Goal: Task Accomplishment & Management: Manage account settings

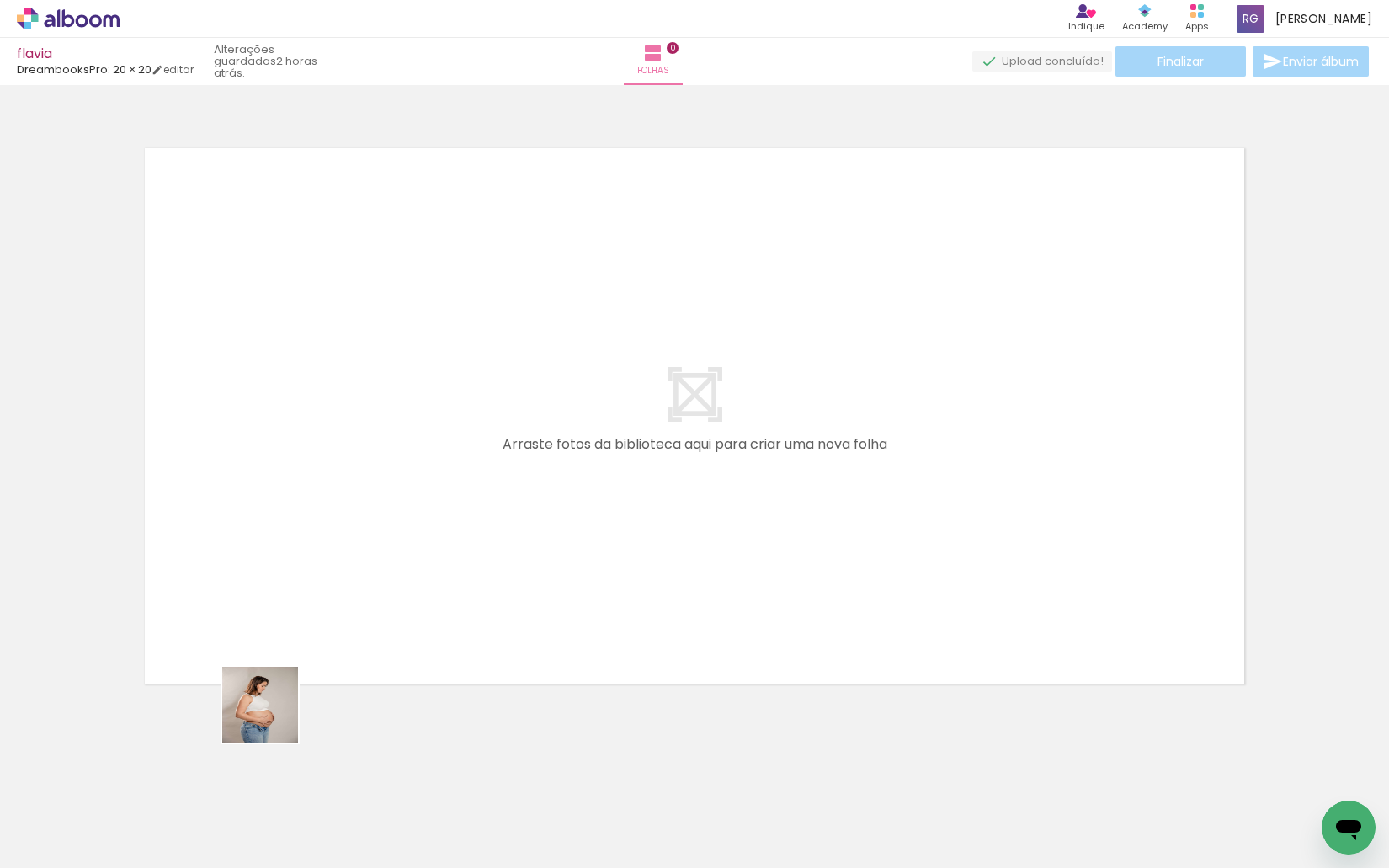
drag, startPoint x: 241, startPoint y: 758, endPoint x: 340, endPoint y: 618, distance: 171.5
click at [340, 618] on quentale-workspace at bounding box center [694, 434] width 1389 height 868
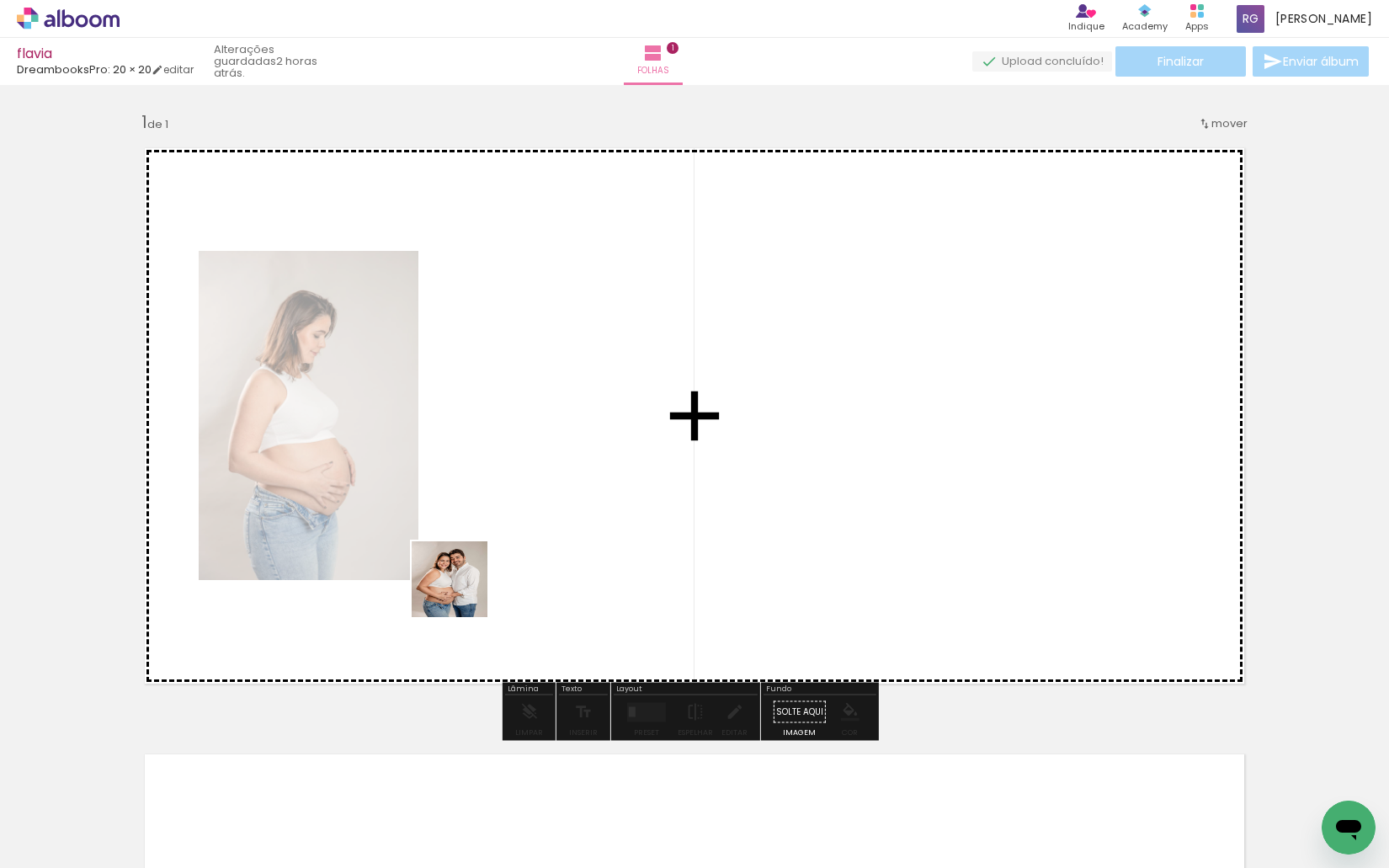
drag, startPoint x: 265, startPoint y: 817, endPoint x: 462, endPoint y: 592, distance: 299.1
click at [462, 592] on quentale-workspace at bounding box center [694, 434] width 1389 height 868
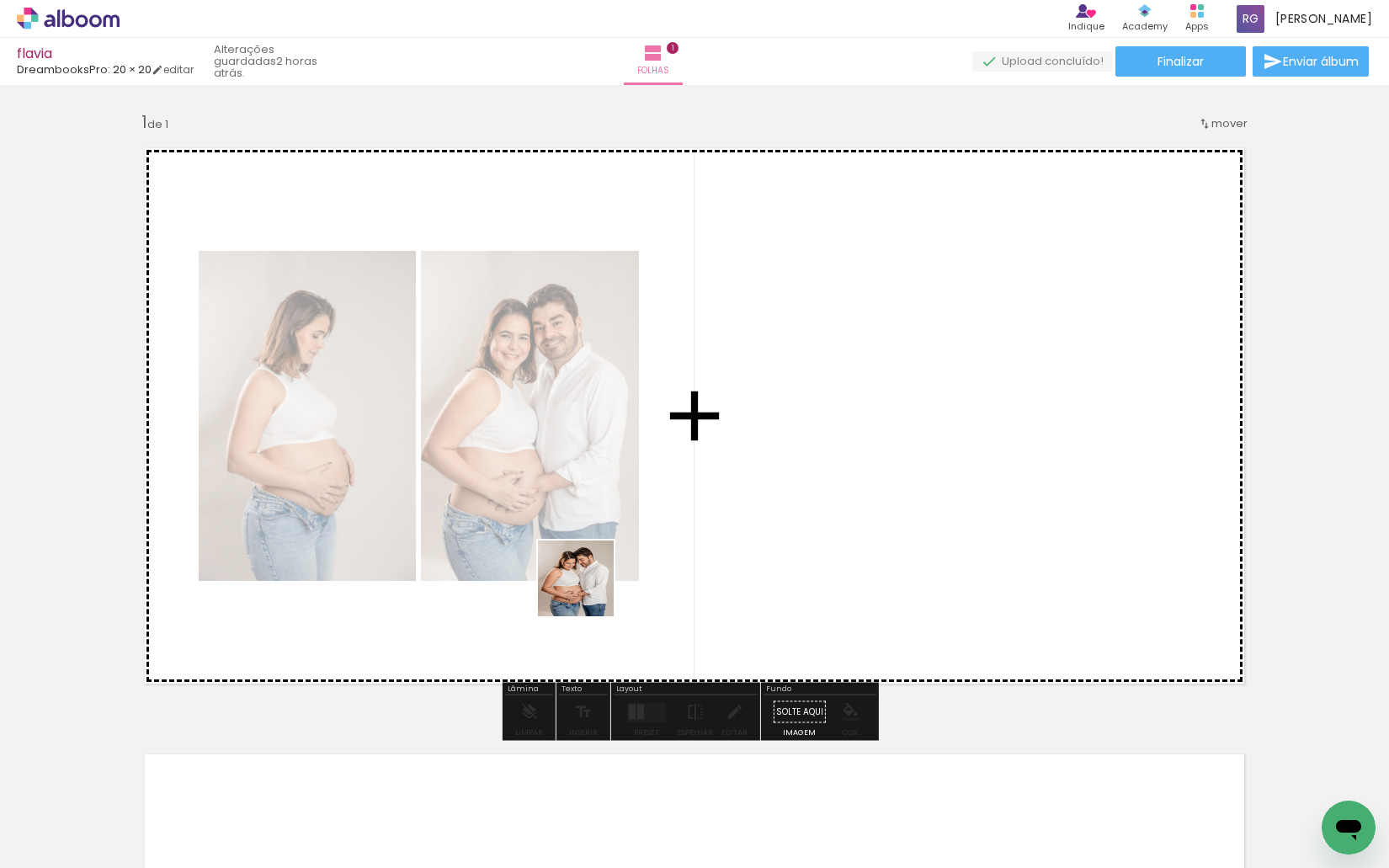
drag, startPoint x: 560, startPoint y: 628, endPoint x: 492, endPoint y: 810, distance: 194.3
click at [595, 580] on quentale-workspace at bounding box center [694, 434] width 1389 height 868
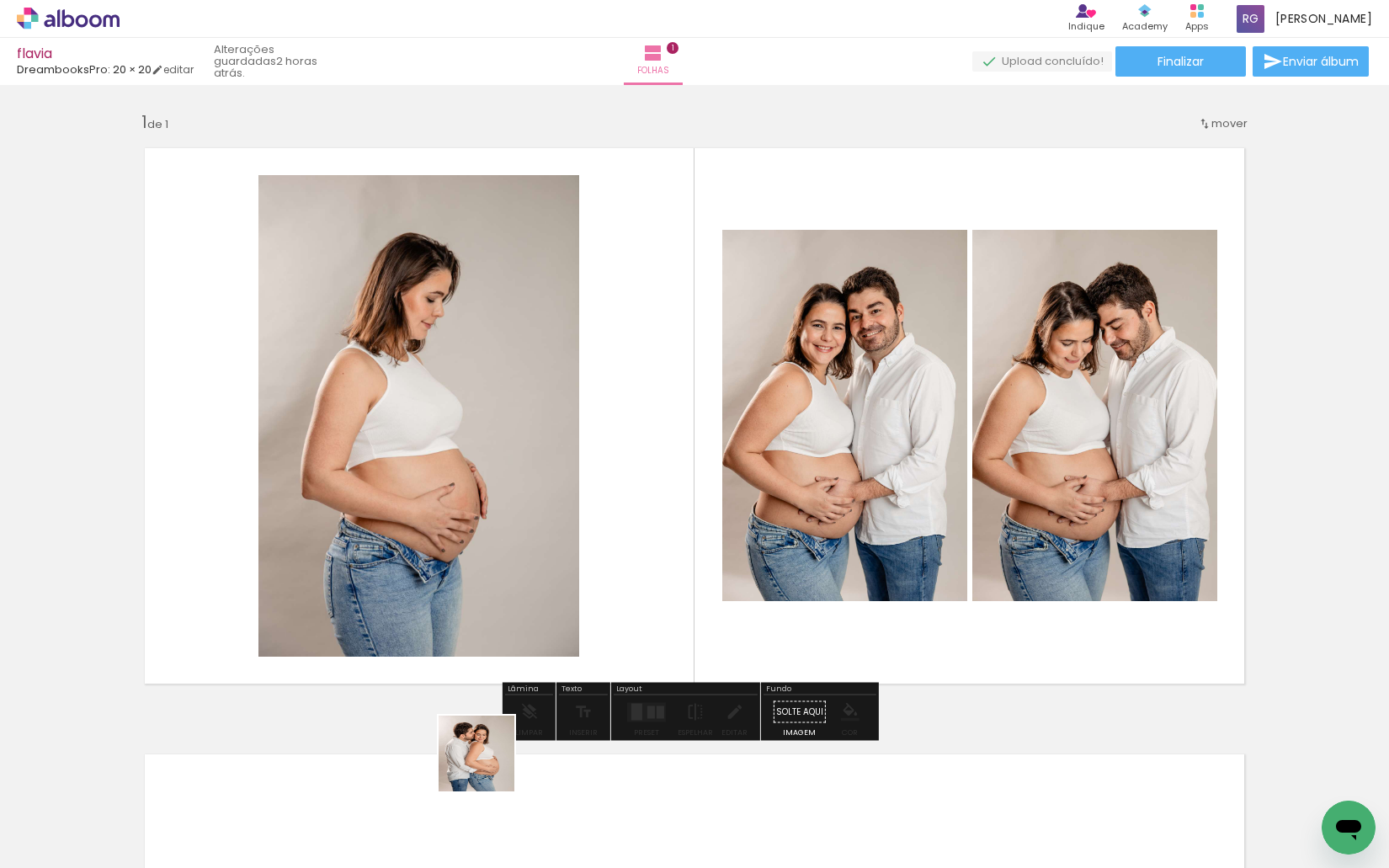
drag, startPoint x: 489, startPoint y: 766, endPoint x: 562, endPoint y: 770, distance: 73.1
click at [594, 573] on quentale-workspace at bounding box center [694, 434] width 1389 height 868
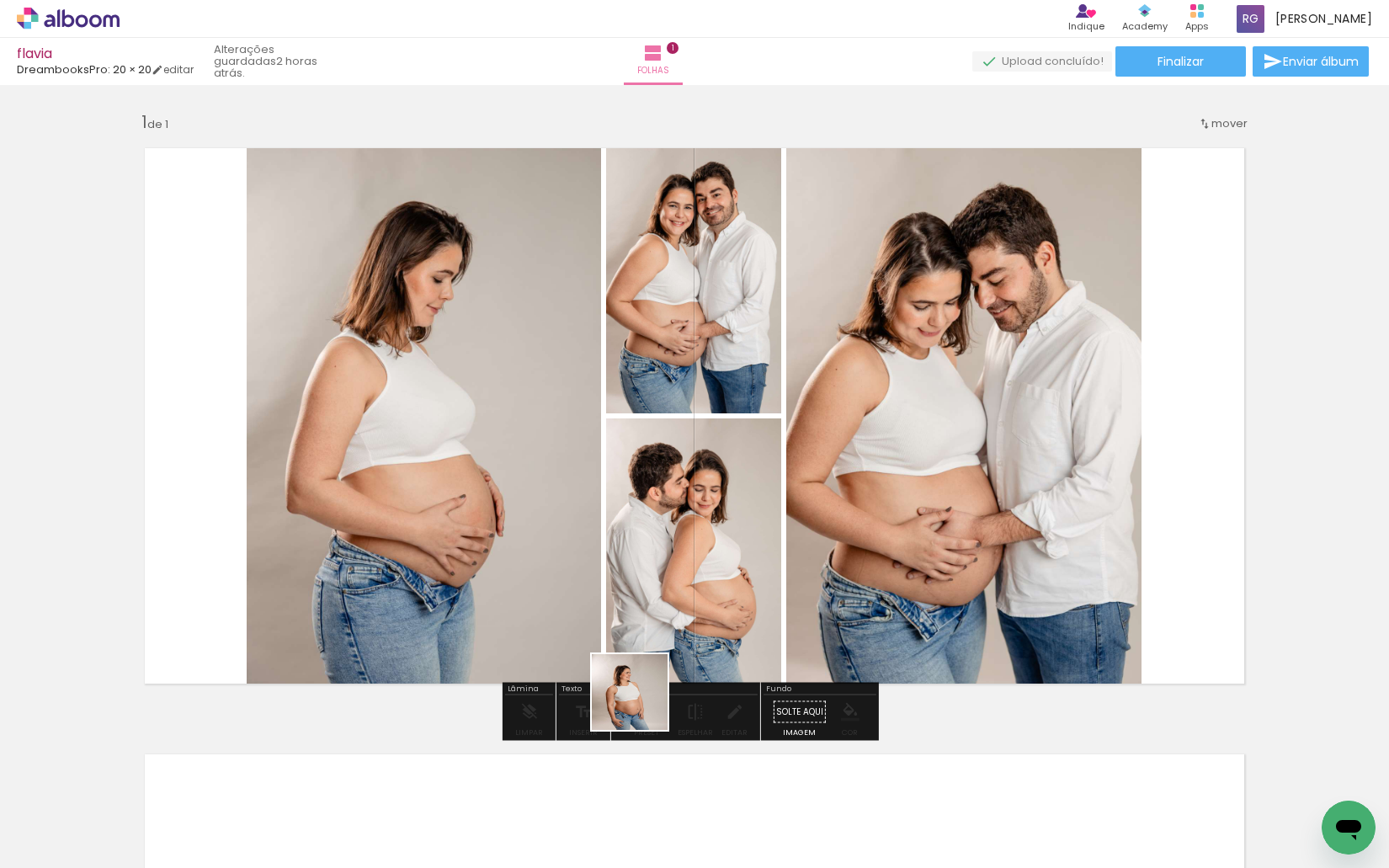
drag, startPoint x: 642, startPoint y: 704, endPoint x: 662, endPoint y: 784, distance: 82.5
click at [687, 612] on quentale-workspace at bounding box center [694, 434] width 1389 height 868
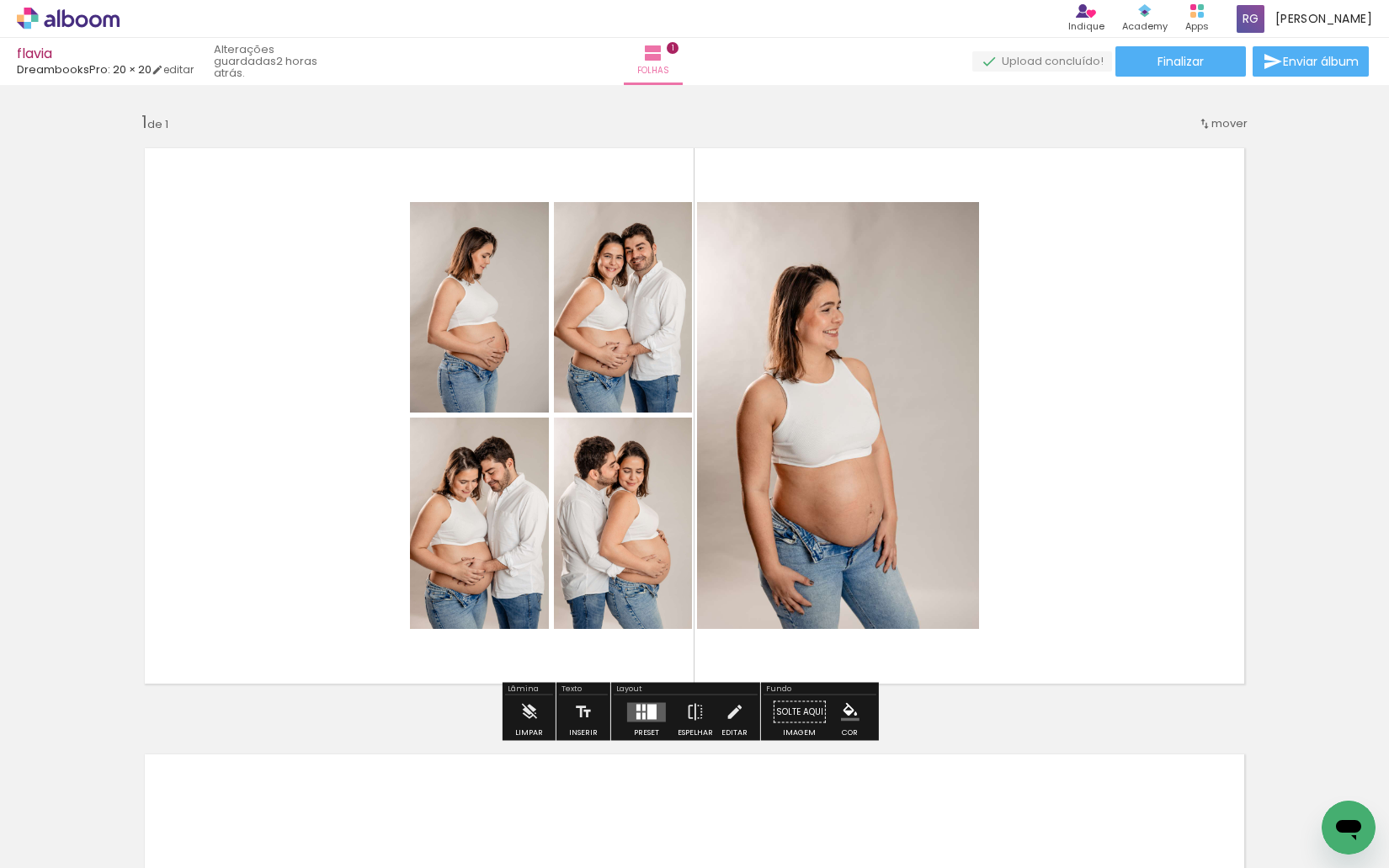
drag, startPoint x: 657, startPoint y: 814, endPoint x: 763, endPoint y: 783, distance: 110.4
click at [799, 599] on quentale-workspace at bounding box center [694, 434] width 1389 height 868
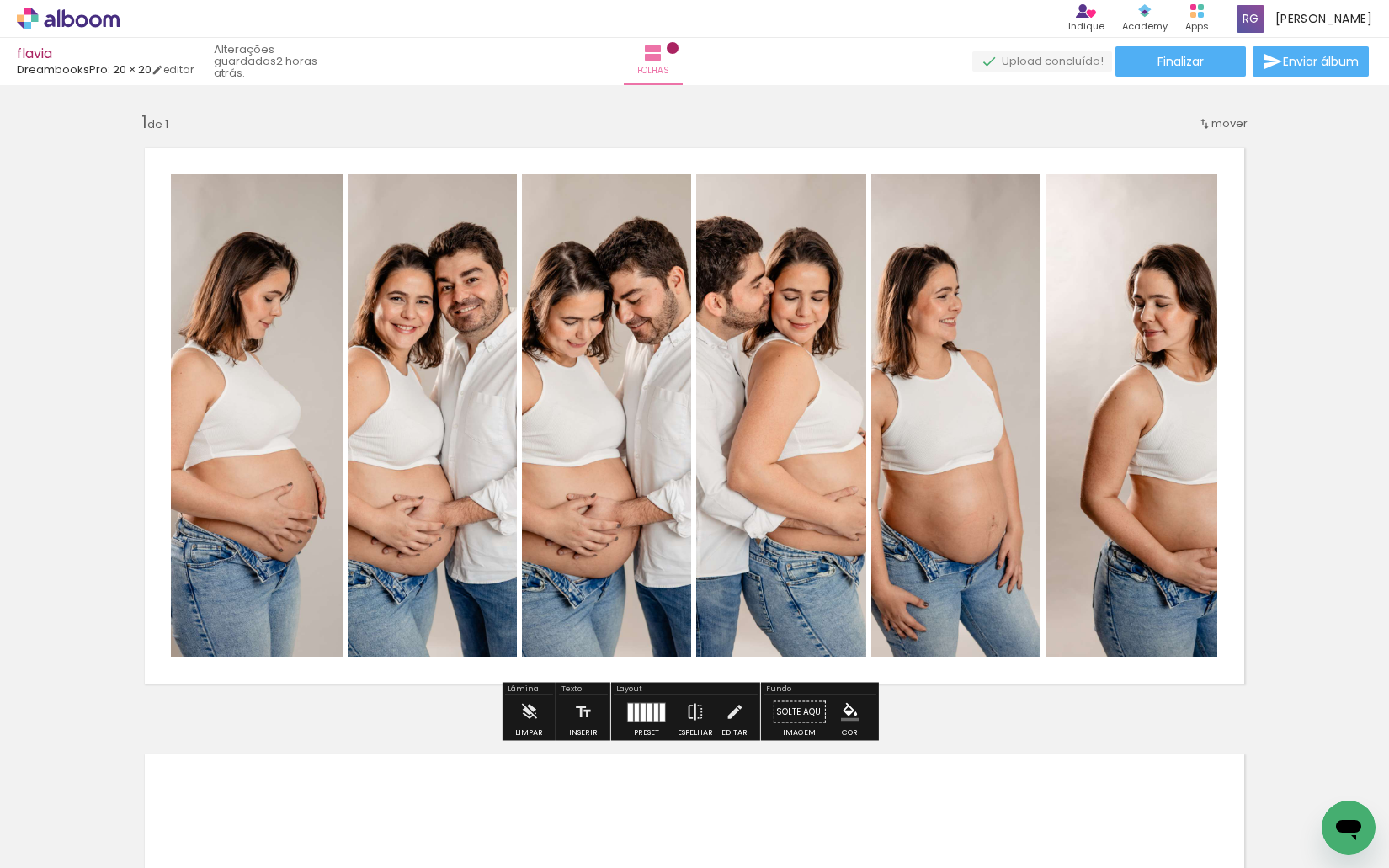
drag, startPoint x: 748, startPoint y: 814, endPoint x: 932, endPoint y: 601, distance: 281.5
click at [932, 601] on quentale-workspace at bounding box center [694, 434] width 1389 height 868
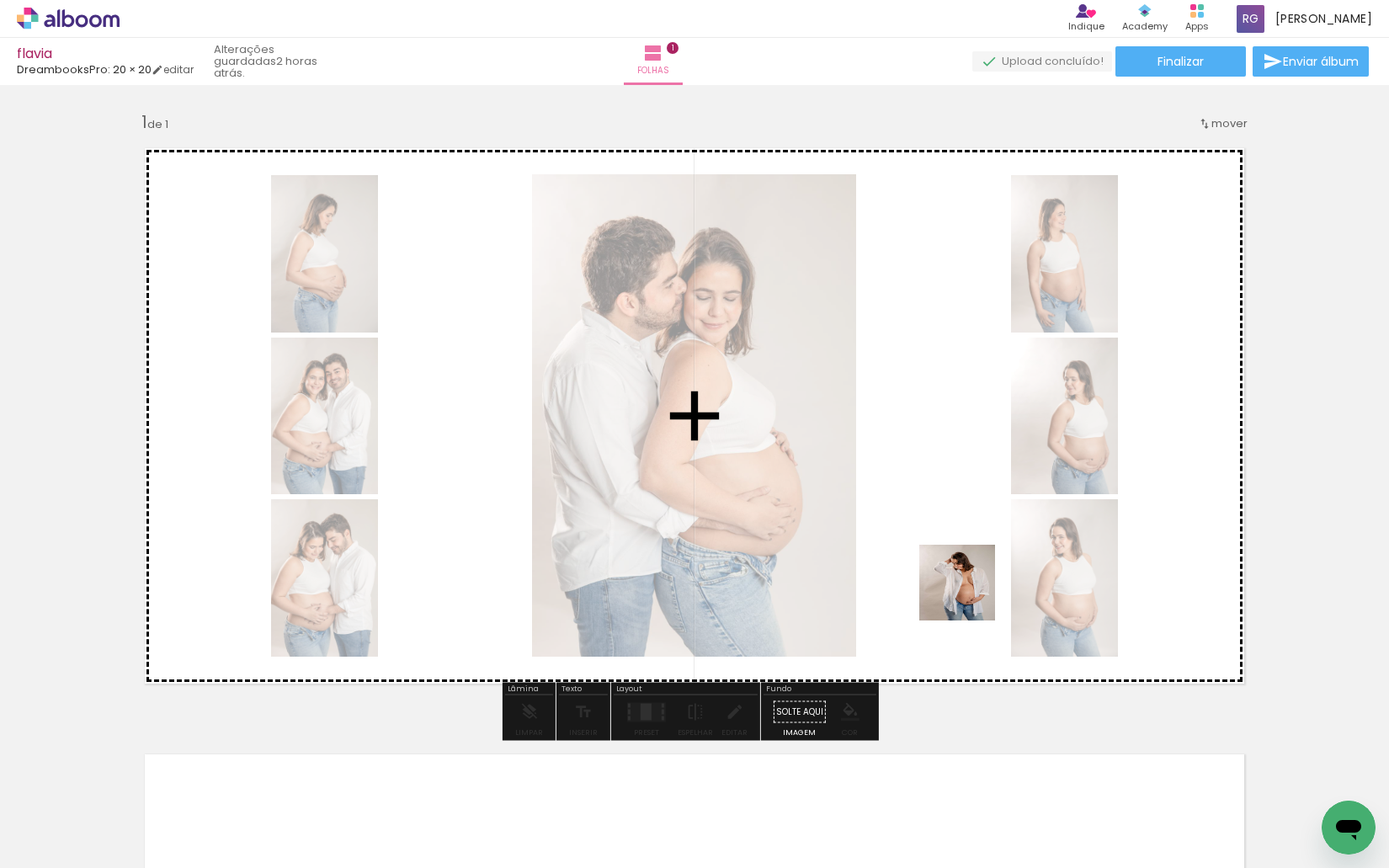
drag, startPoint x: 852, startPoint y: 828, endPoint x: 964, endPoint y: 642, distance: 217.1
click at [989, 562] on quentale-workspace at bounding box center [694, 434] width 1389 height 868
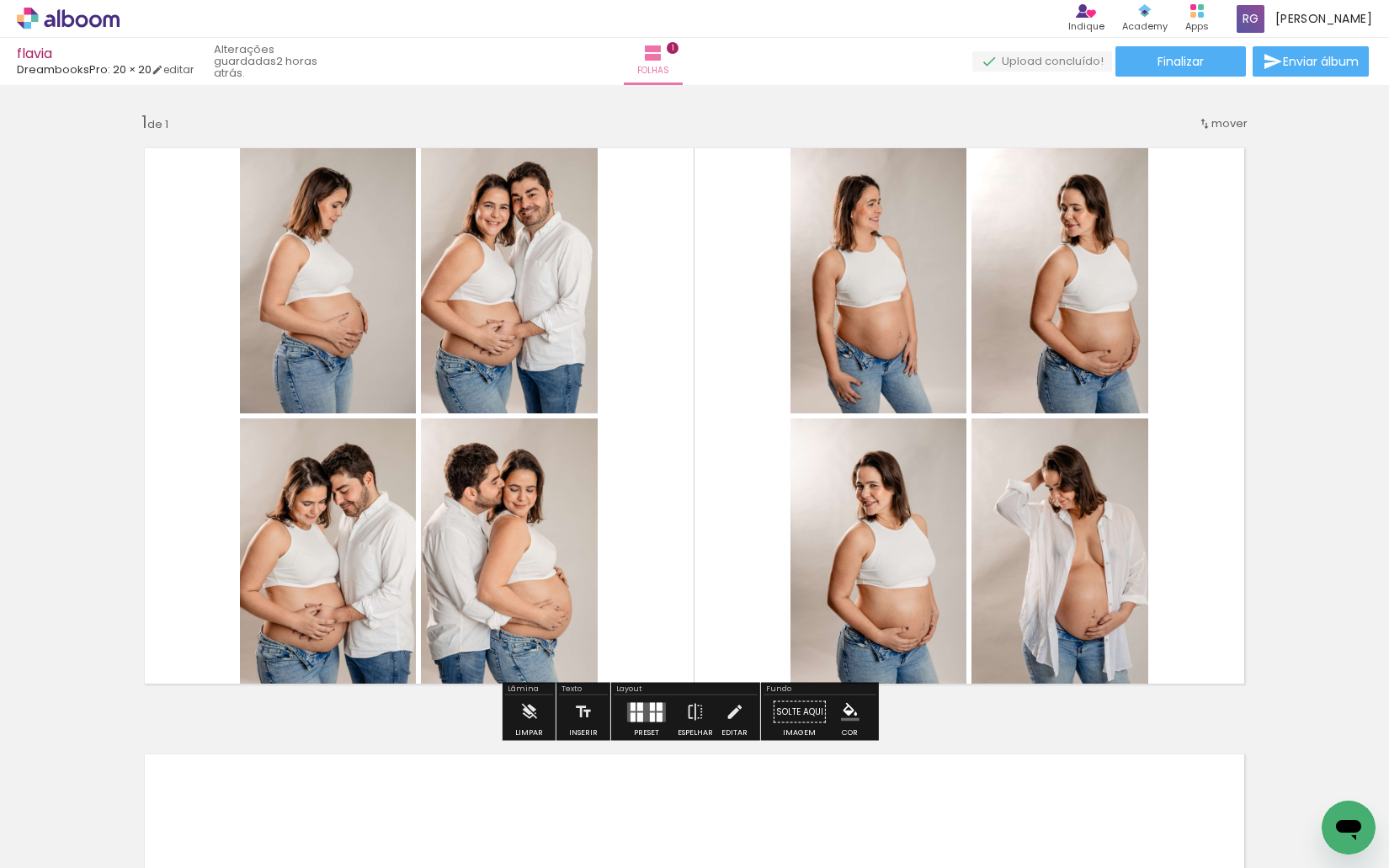
drag, startPoint x: 929, startPoint y: 796, endPoint x: 972, endPoint y: 566, distance: 234.0
click at [972, 566] on quentale-workspace at bounding box center [694, 434] width 1389 height 868
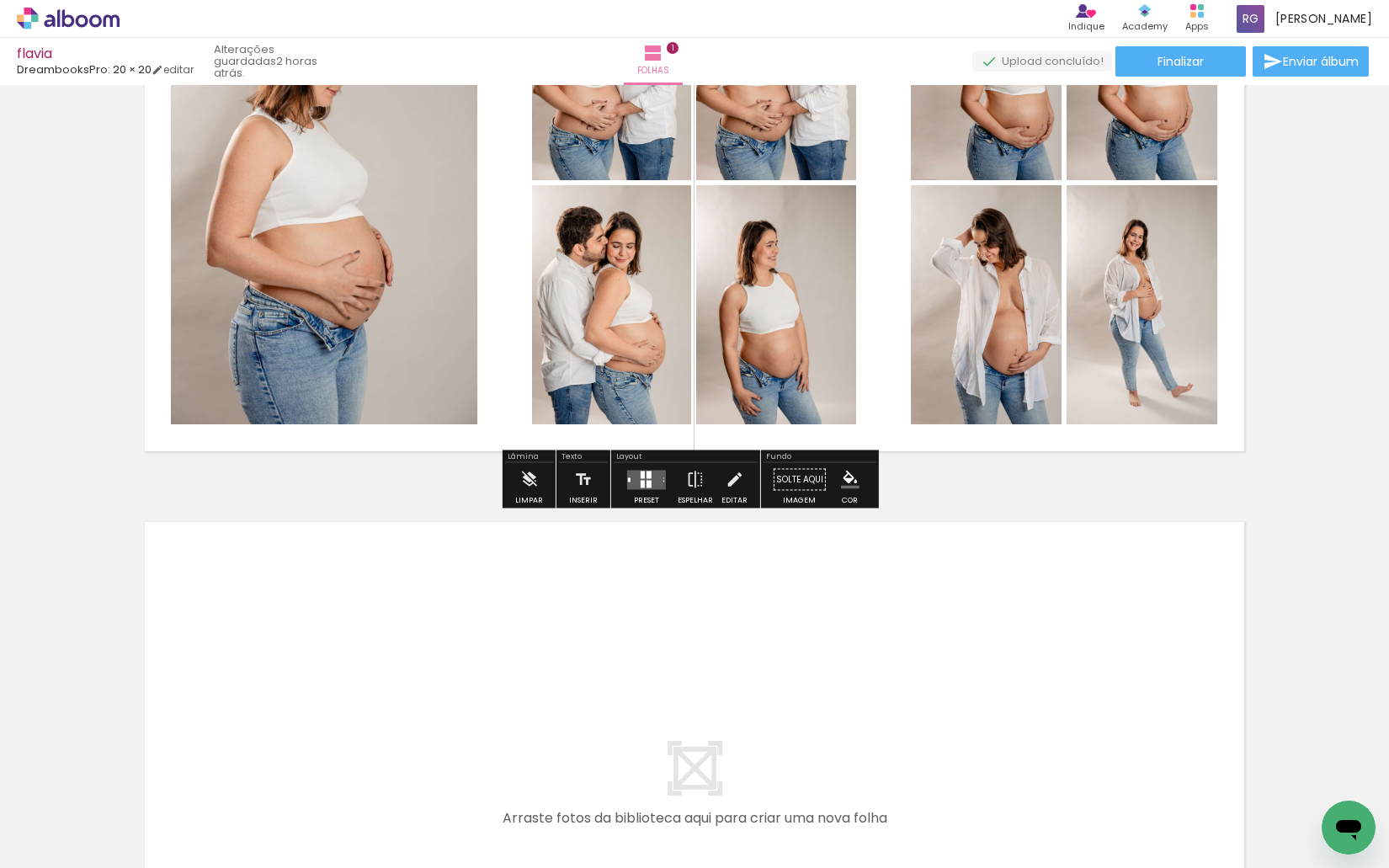
scroll to position [337, 0]
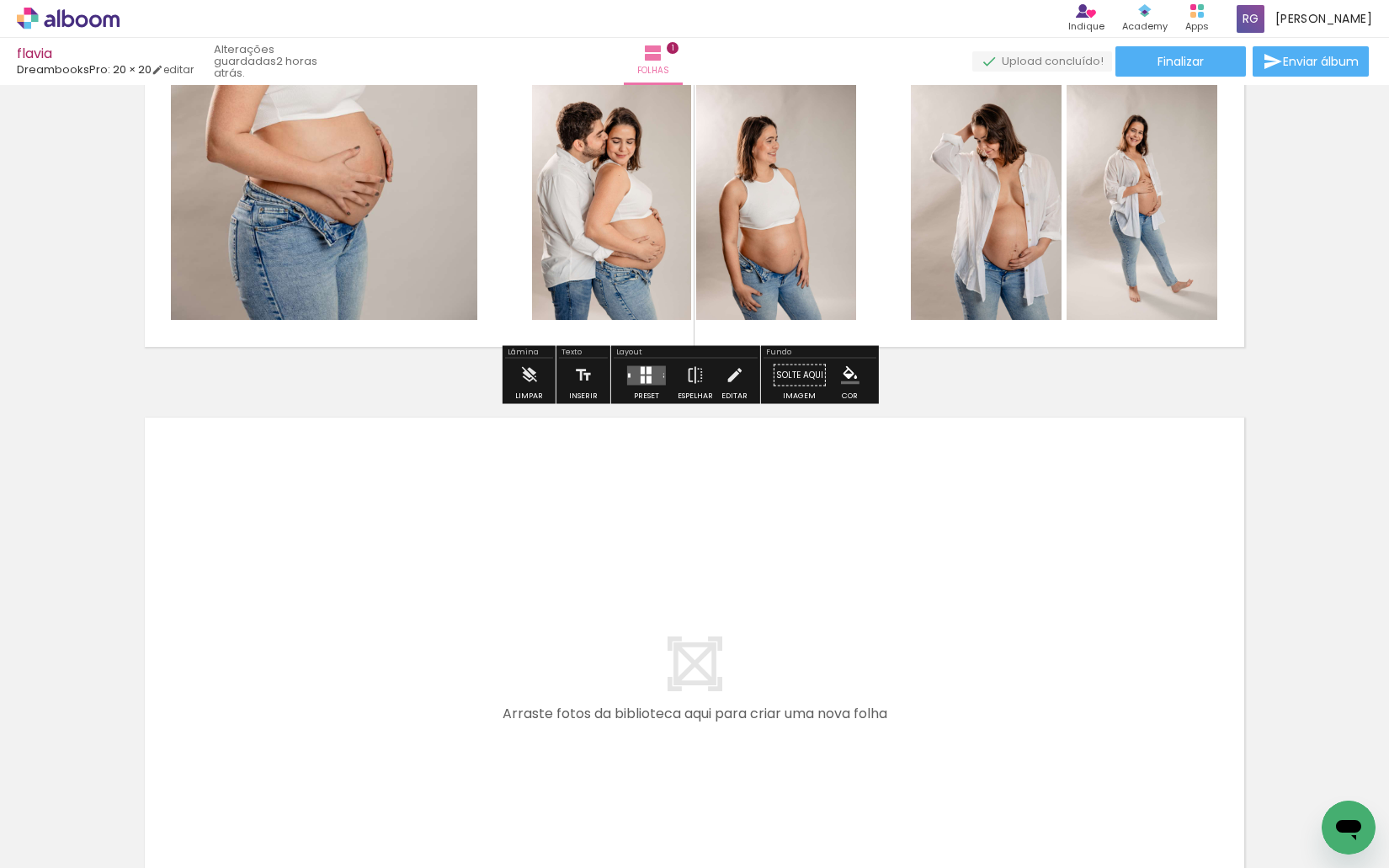
drag, startPoint x: 1027, startPoint y: 826, endPoint x: 1126, endPoint y: 830, distance: 99.1
click at [926, 735] on quentale-workspace at bounding box center [694, 434] width 1389 height 868
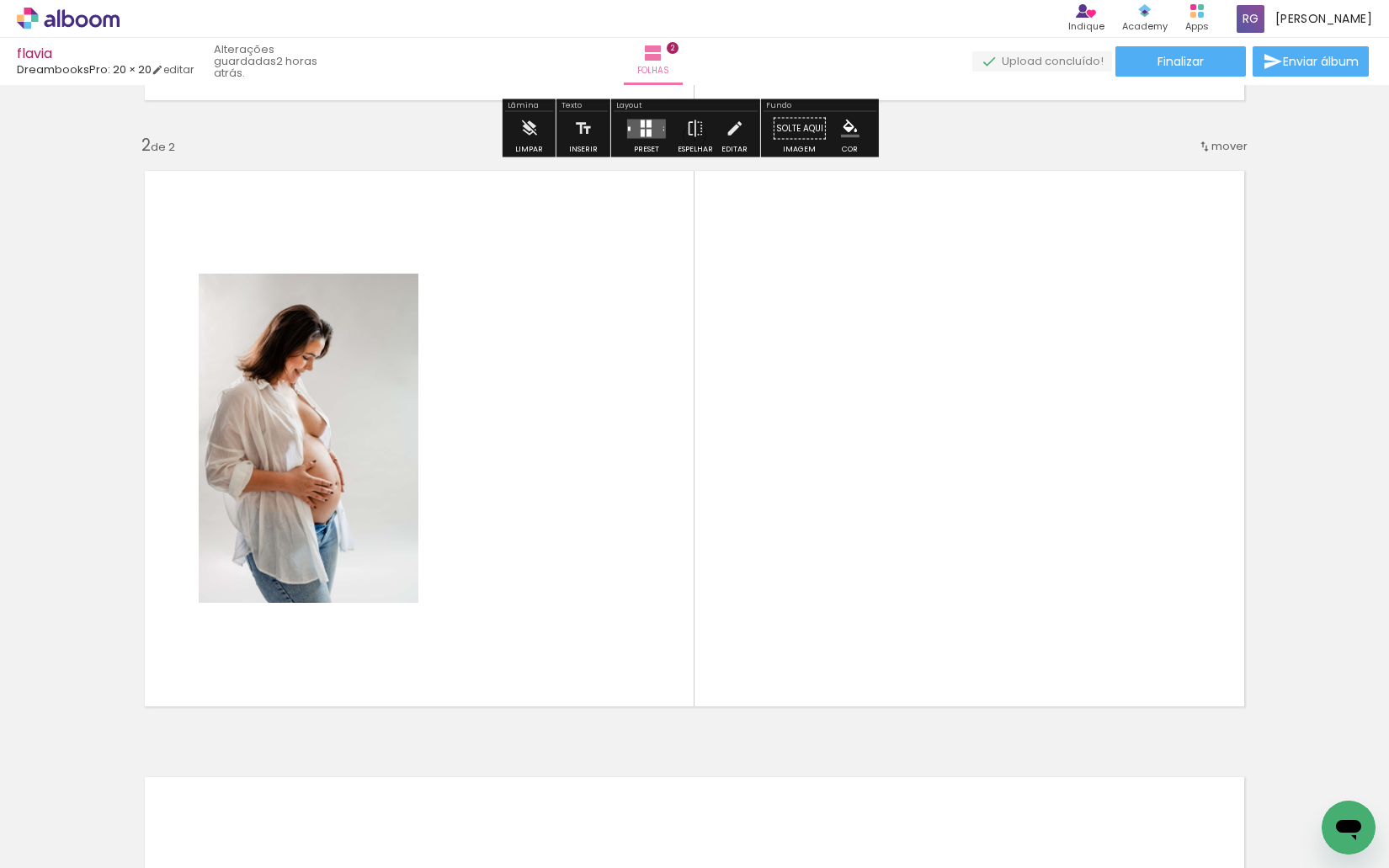
scroll to position [598, 0]
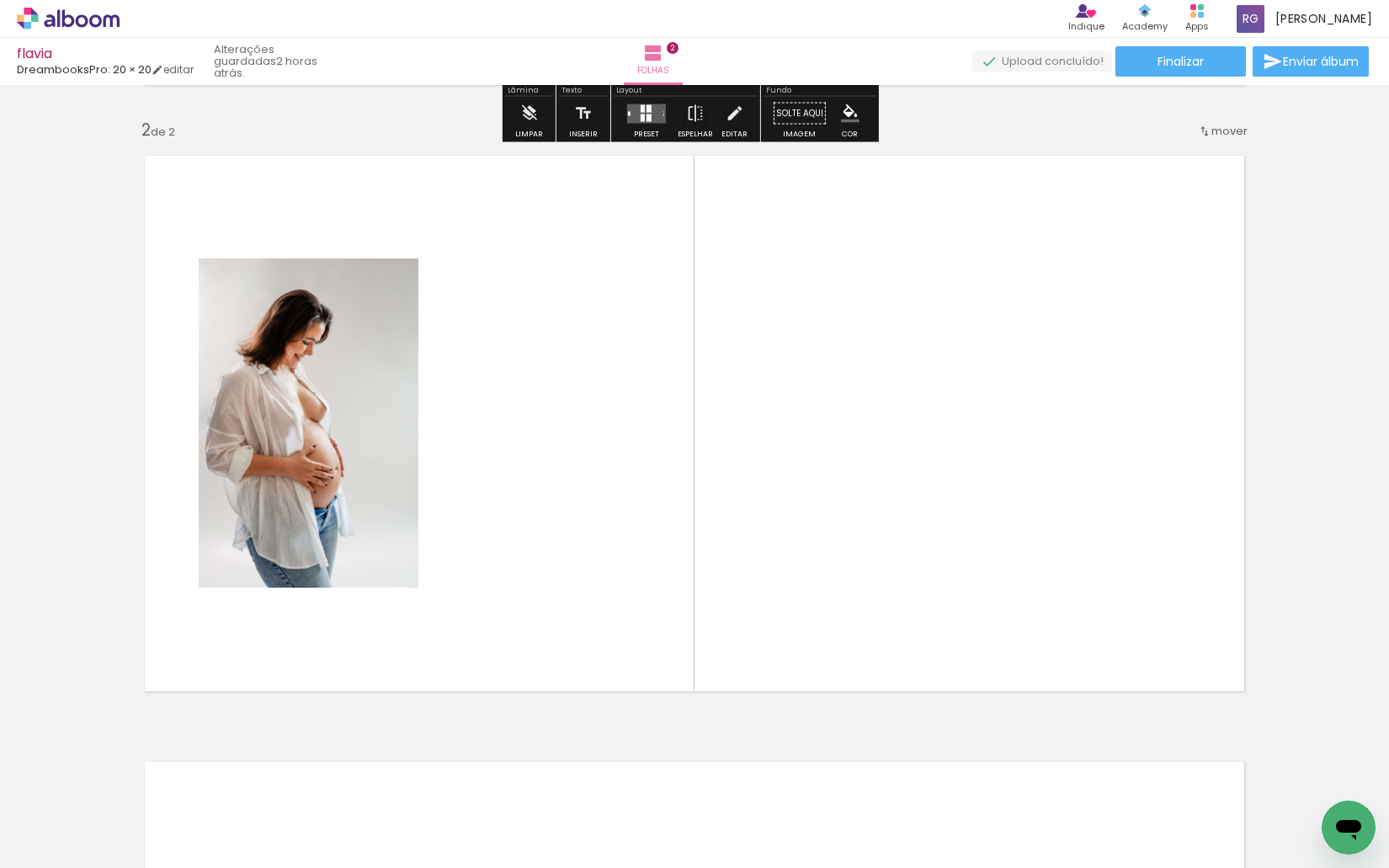
drag, startPoint x: 1139, startPoint y: 819, endPoint x: 931, endPoint y: 573, distance: 322.1
click at [931, 573] on quentale-workspace at bounding box center [694, 434] width 1389 height 868
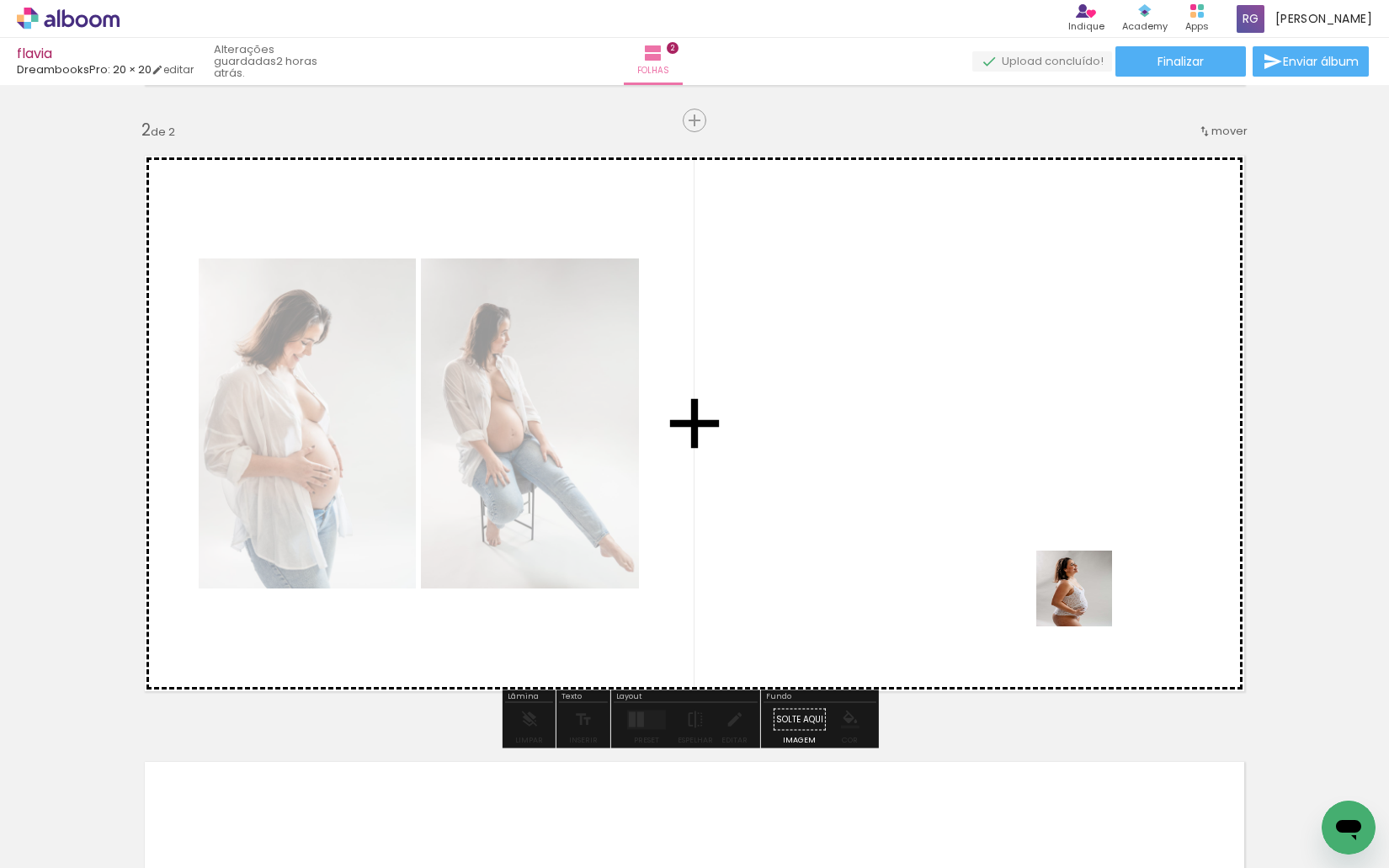
drag, startPoint x: 1211, startPoint y: 813, endPoint x: 1076, endPoint y: 582, distance: 267.6
click at [1076, 582] on quentale-workspace at bounding box center [694, 434] width 1389 height 868
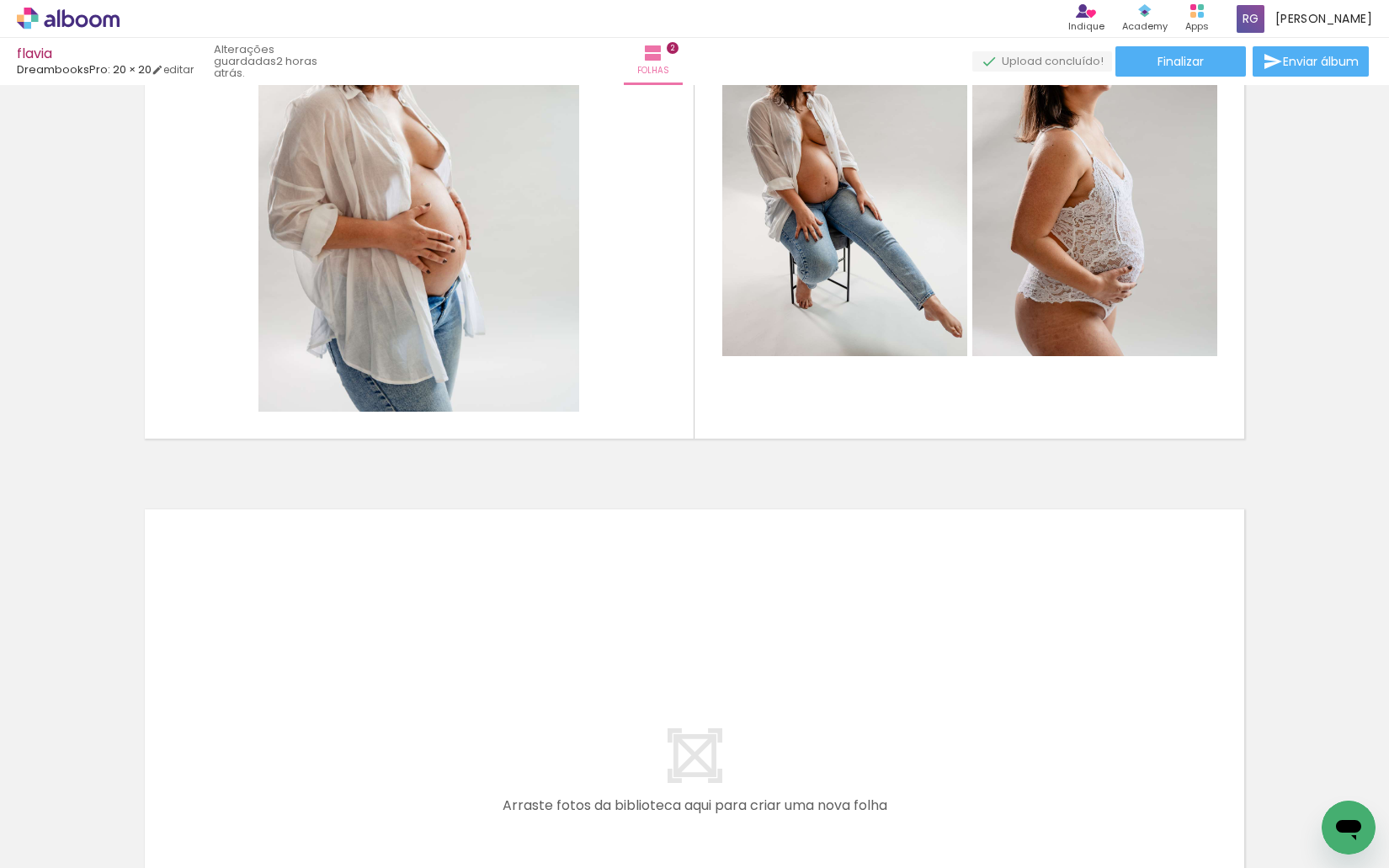
scroll to position [0, 329]
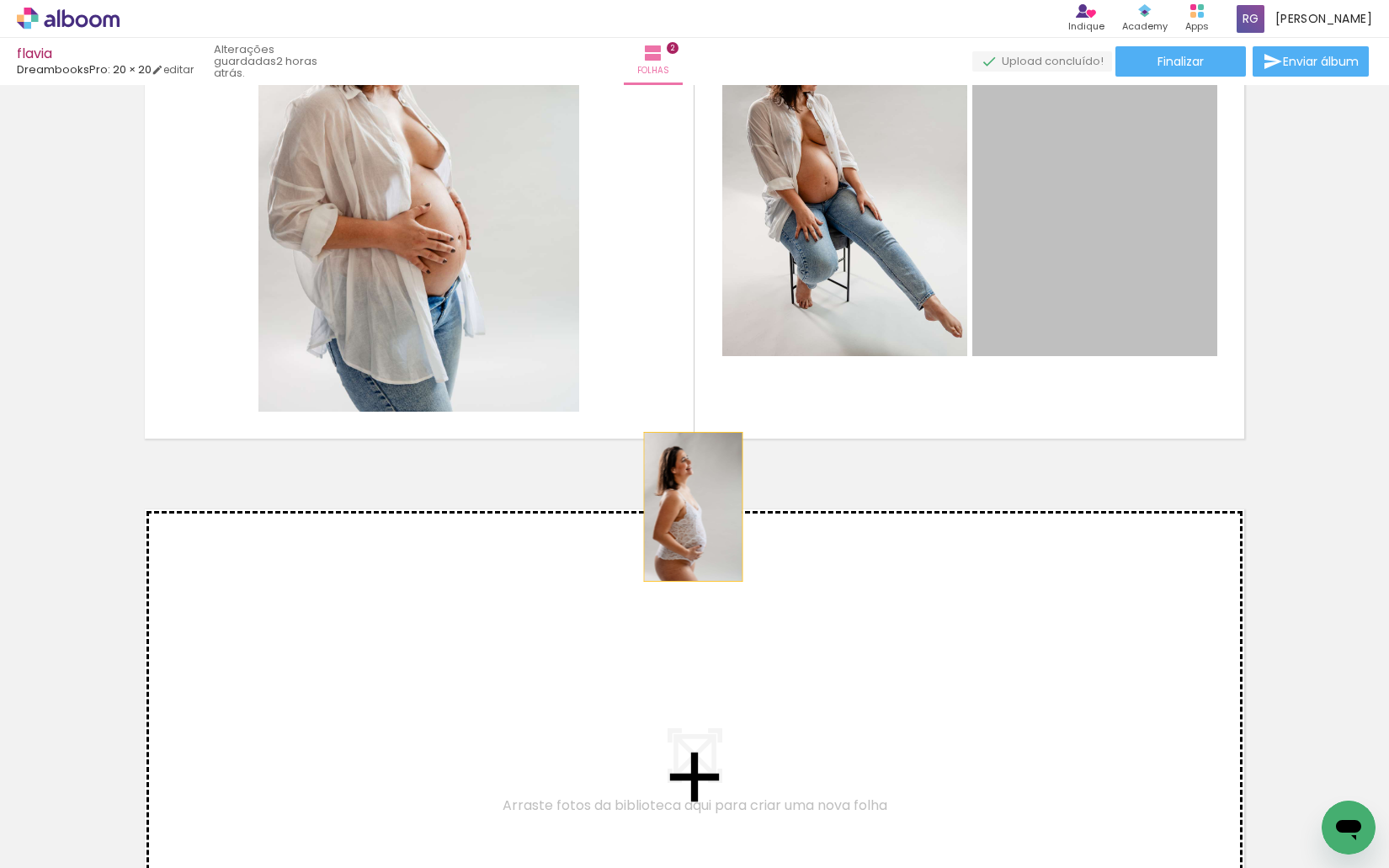
drag, startPoint x: 1069, startPoint y: 255, endPoint x: 479, endPoint y: 585, distance: 676.0
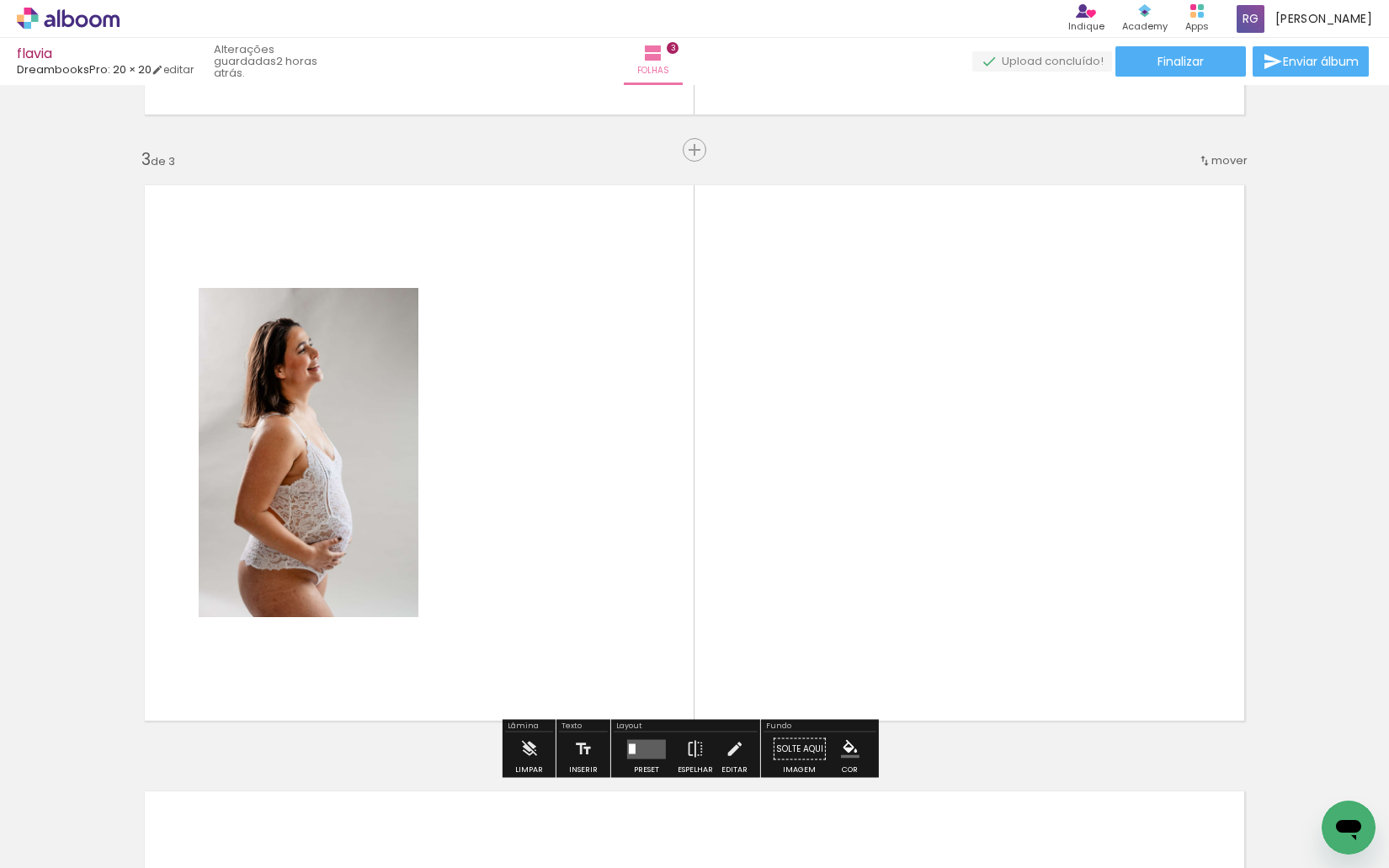
scroll to position [1204, 0]
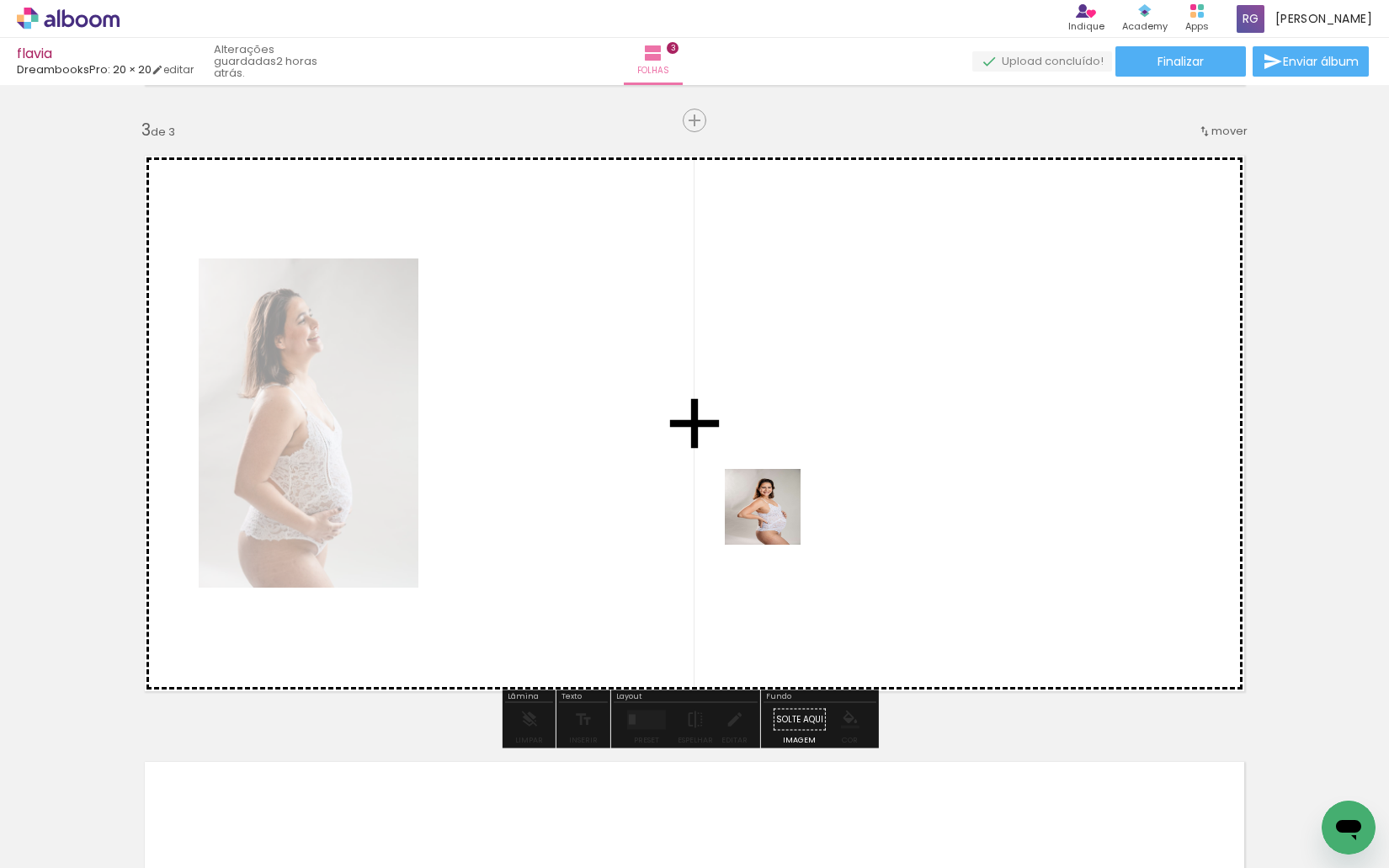
drag, startPoint x: 987, startPoint y: 807, endPoint x: 775, endPoint y: 519, distance: 357.6
click at [775, 519] on quentale-workspace at bounding box center [694, 434] width 1389 height 868
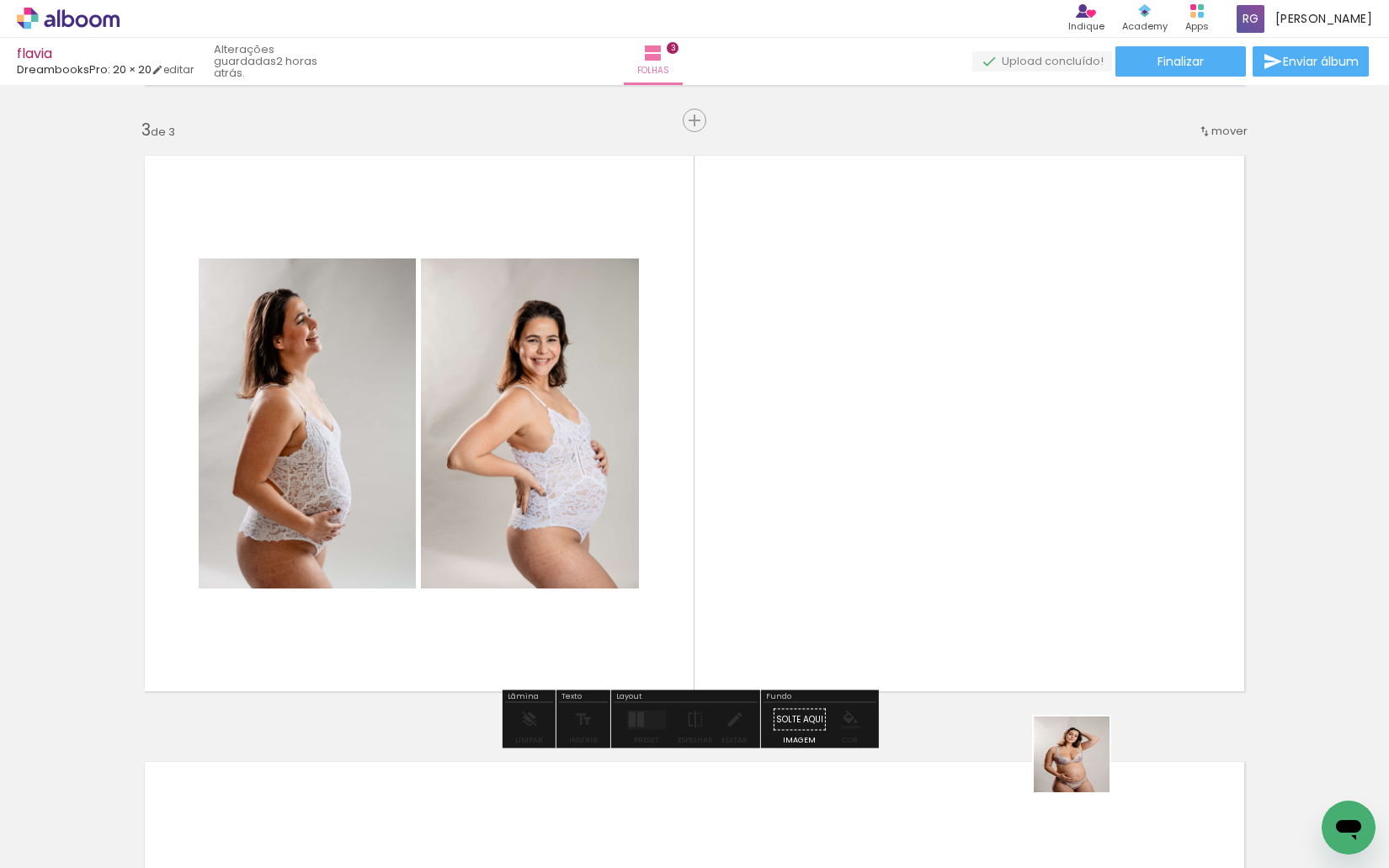
drag, startPoint x: 1084, startPoint y: 767, endPoint x: 1154, endPoint y: 773, distance: 70.3
click at [1050, 604] on quentale-workspace at bounding box center [694, 434] width 1389 height 868
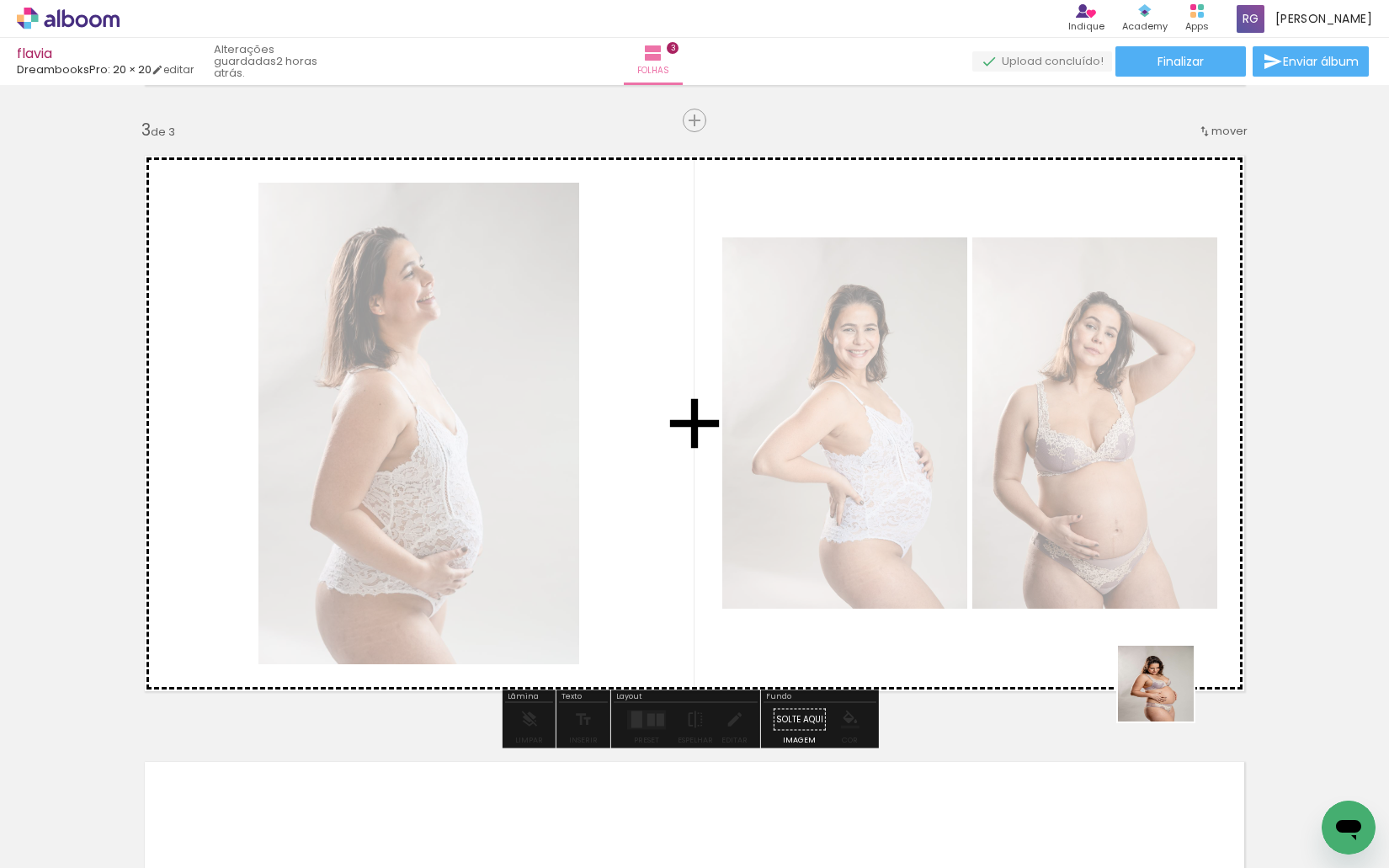
drag, startPoint x: 1172, startPoint y: 819, endPoint x: 1154, endPoint y: 606, distance: 213.8
click at [1154, 606] on quentale-workspace at bounding box center [694, 434] width 1389 height 868
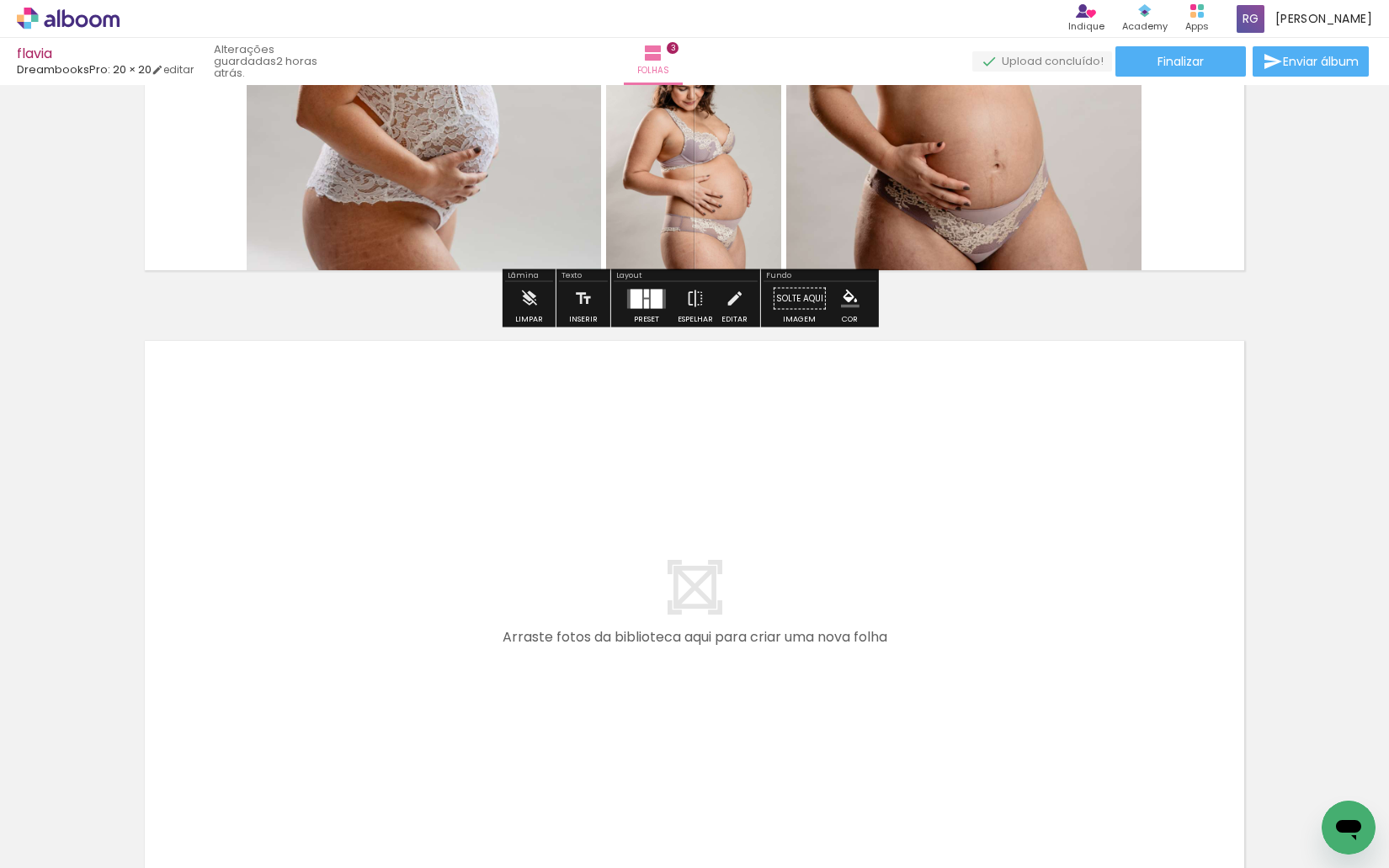
scroll to position [0, 805]
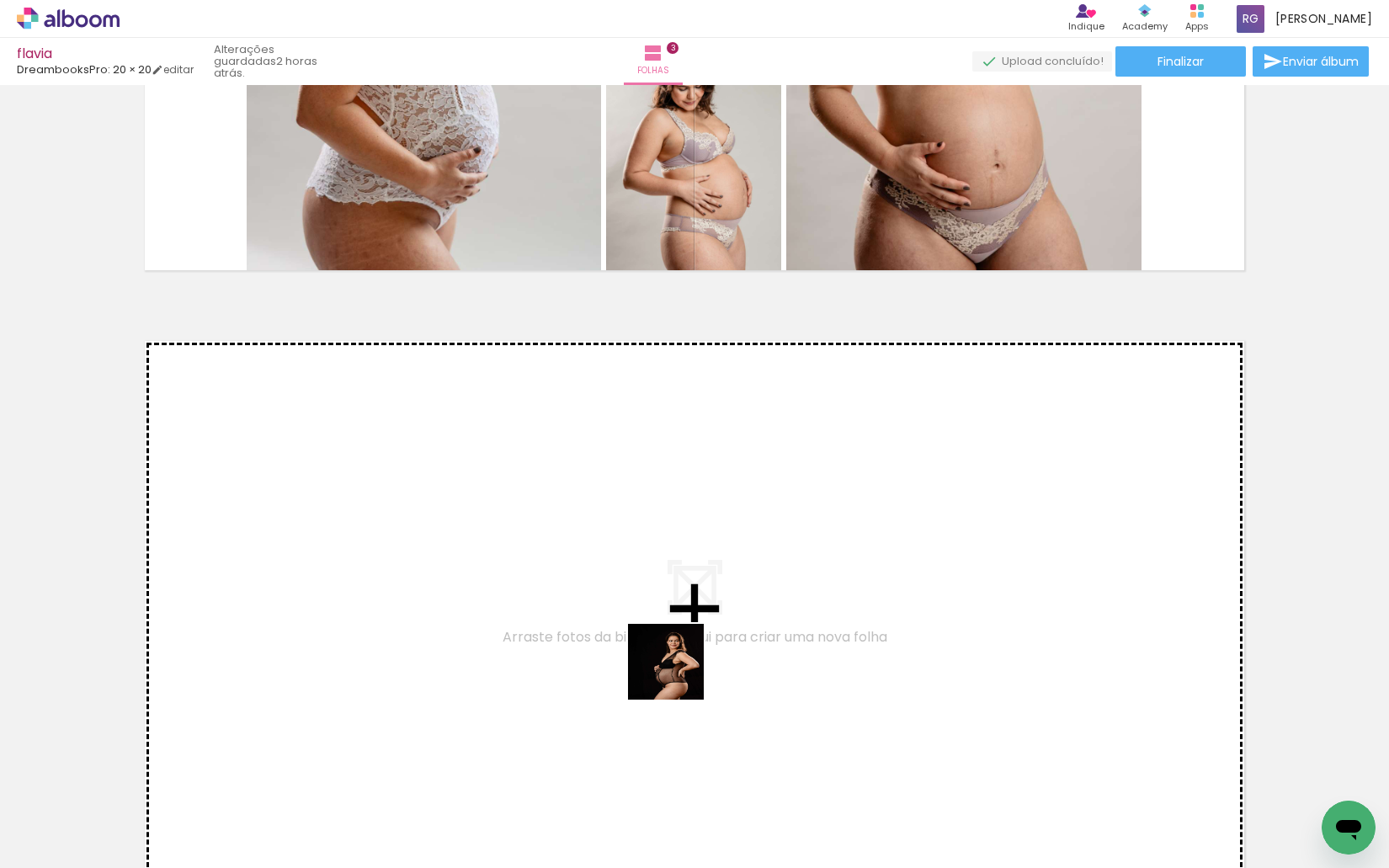
drag, startPoint x: 764, startPoint y: 835, endPoint x: 836, endPoint y: 789, distance: 85.4
click at [669, 657] on quentale-workspace at bounding box center [694, 434] width 1389 height 868
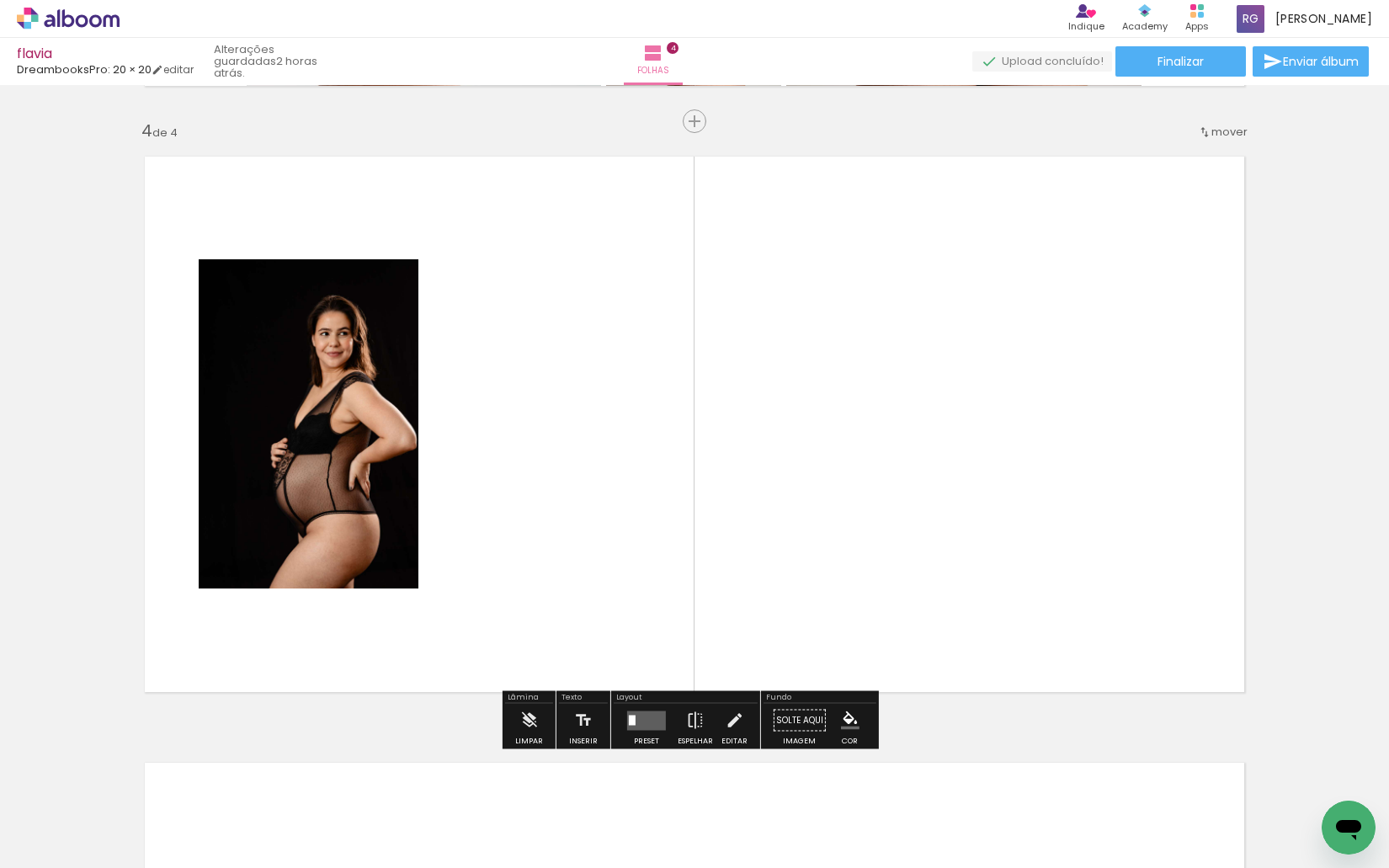
scroll to position [1810, 0]
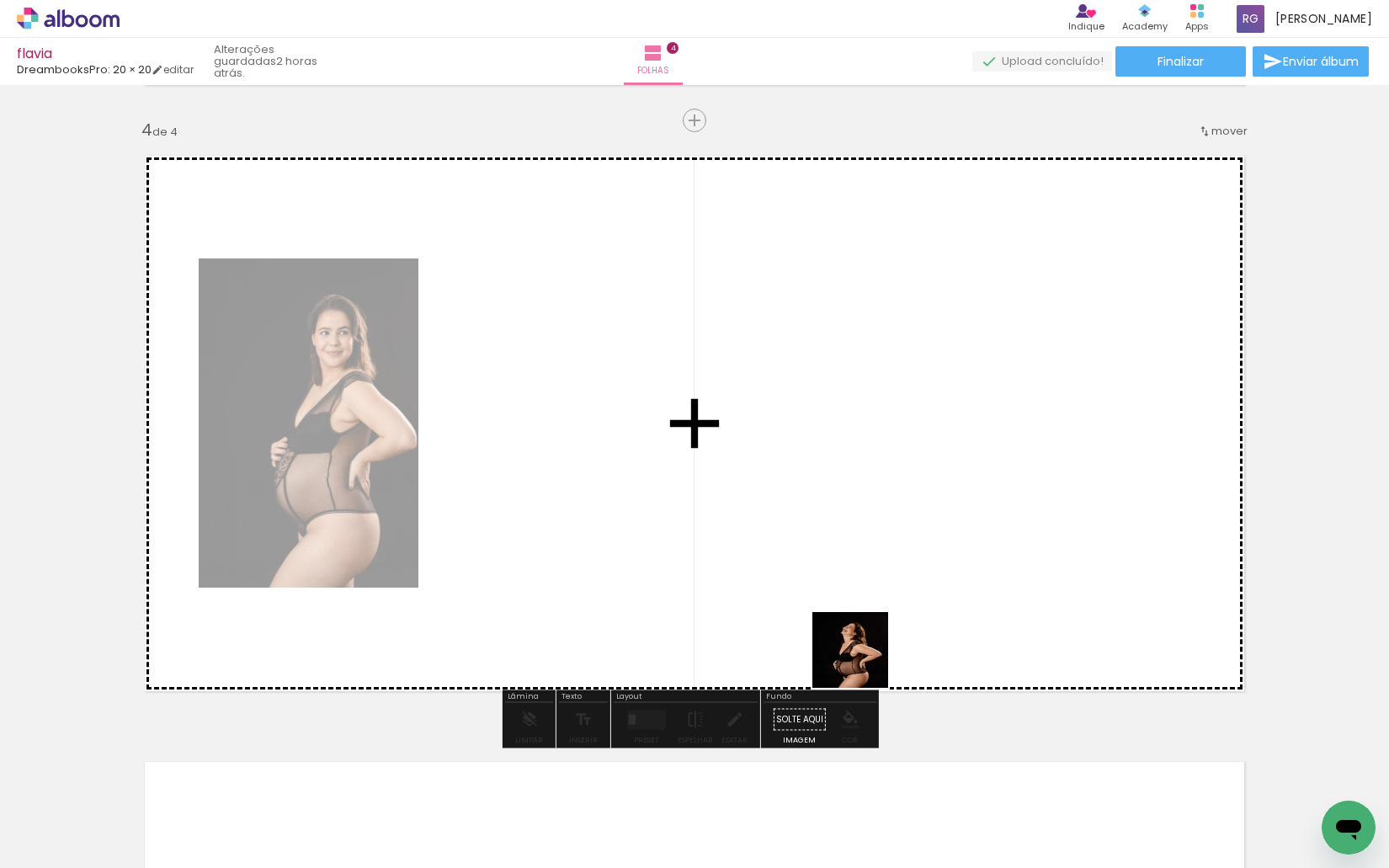
drag, startPoint x: 869, startPoint y: 798, endPoint x: 993, endPoint y: 807, distance: 124.3
click at [863, 659] on quentale-workspace at bounding box center [694, 434] width 1389 height 868
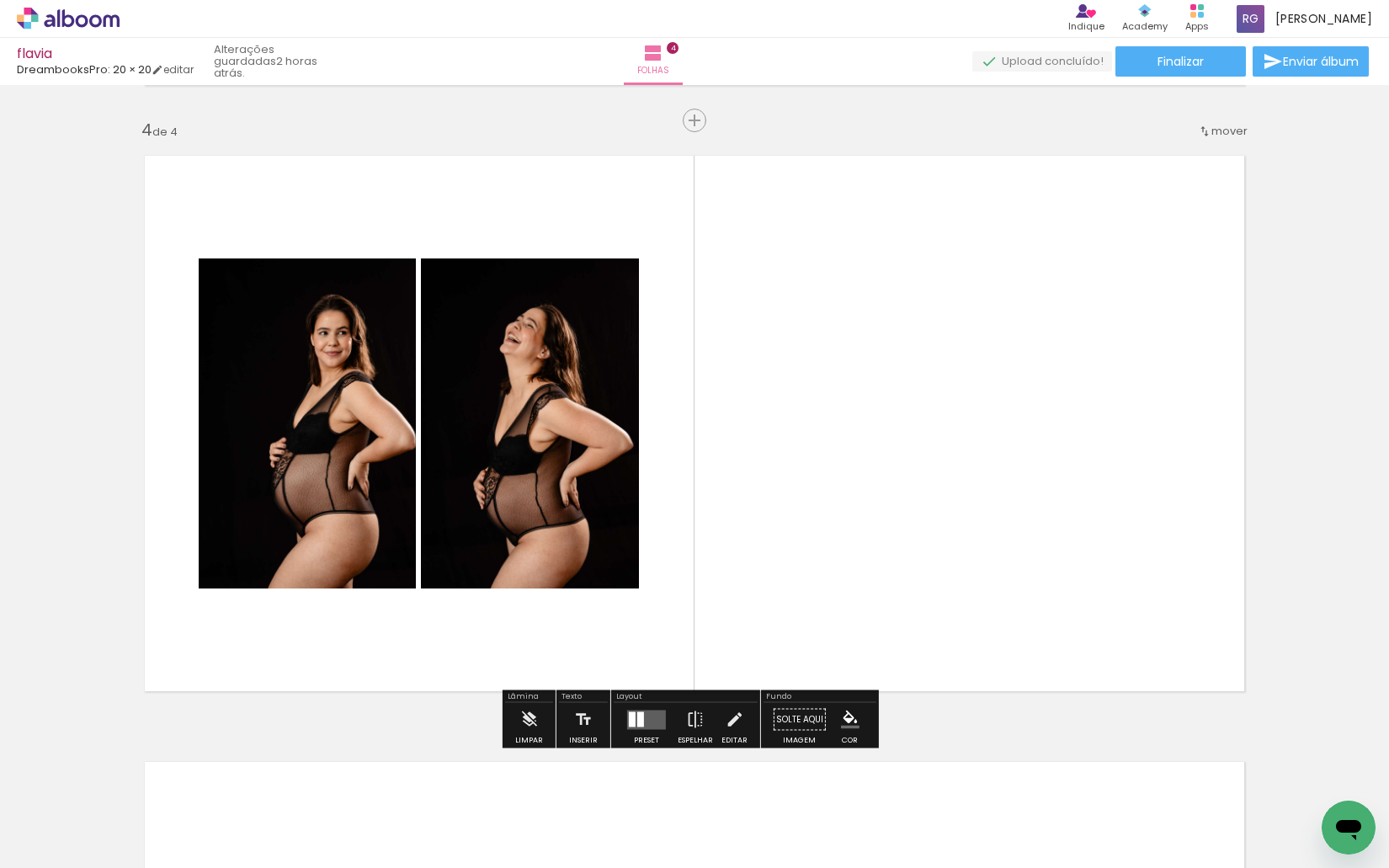
drag, startPoint x: 983, startPoint y: 825, endPoint x: 988, endPoint y: 634, distance: 191.1
click at [988, 634] on quentale-workspace at bounding box center [694, 434] width 1389 height 868
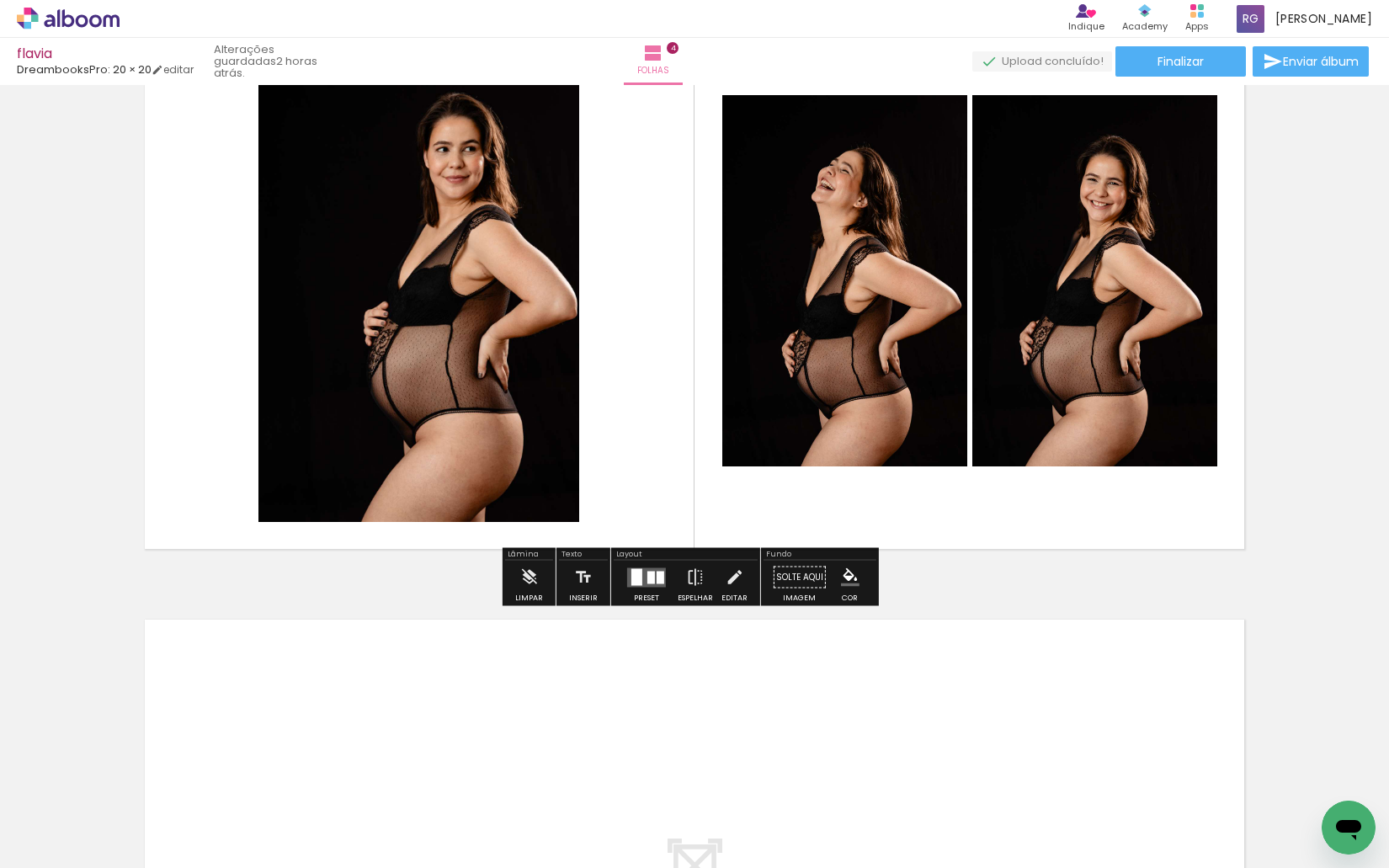
scroll to position [2063, 0]
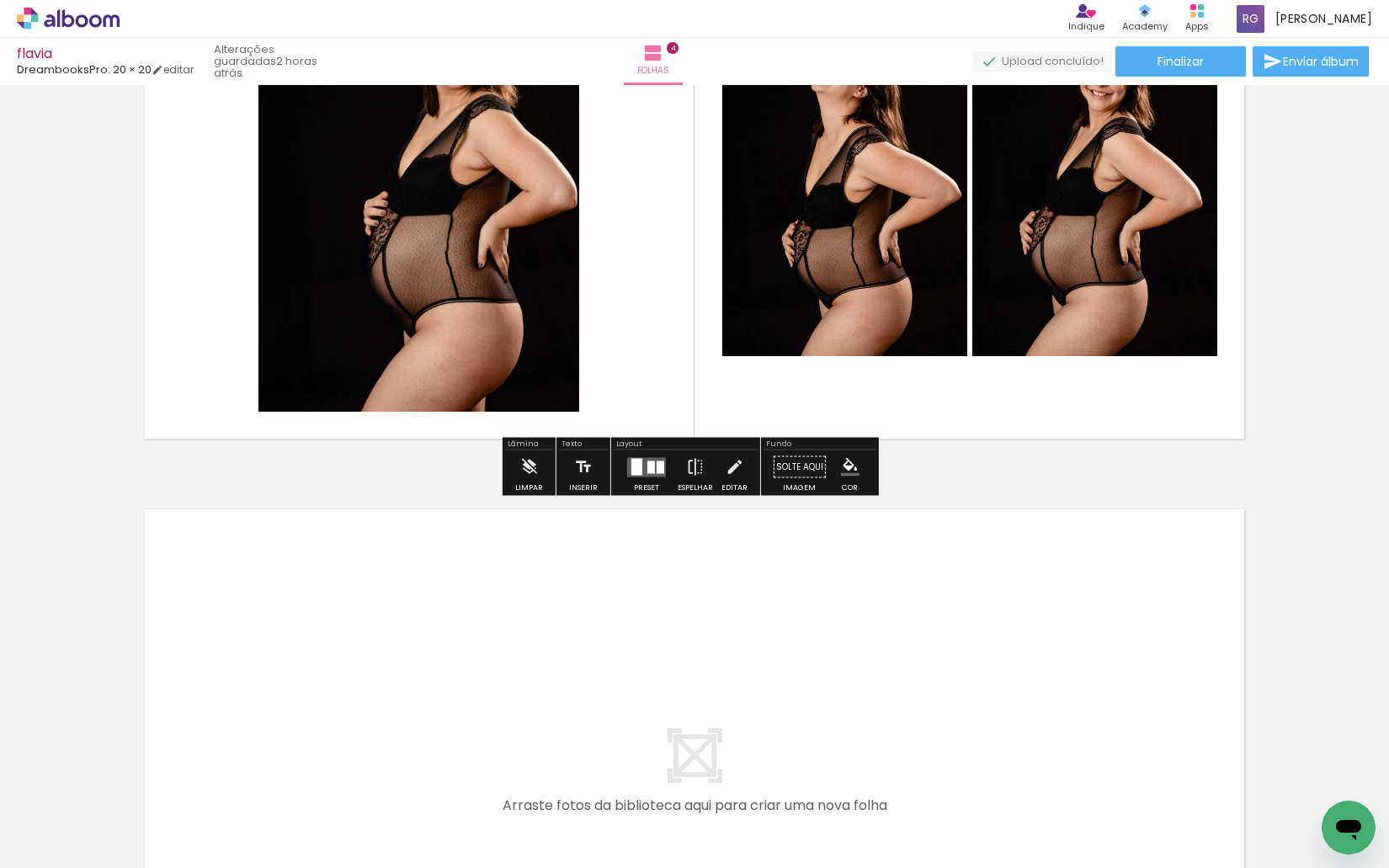
drag, startPoint x: 1076, startPoint y: 802, endPoint x: 1143, endPoint y: 803, distance: 67.0
click at [988, 719] on quentale-workspace at bounding box center [694, 434] width 1389 height 868
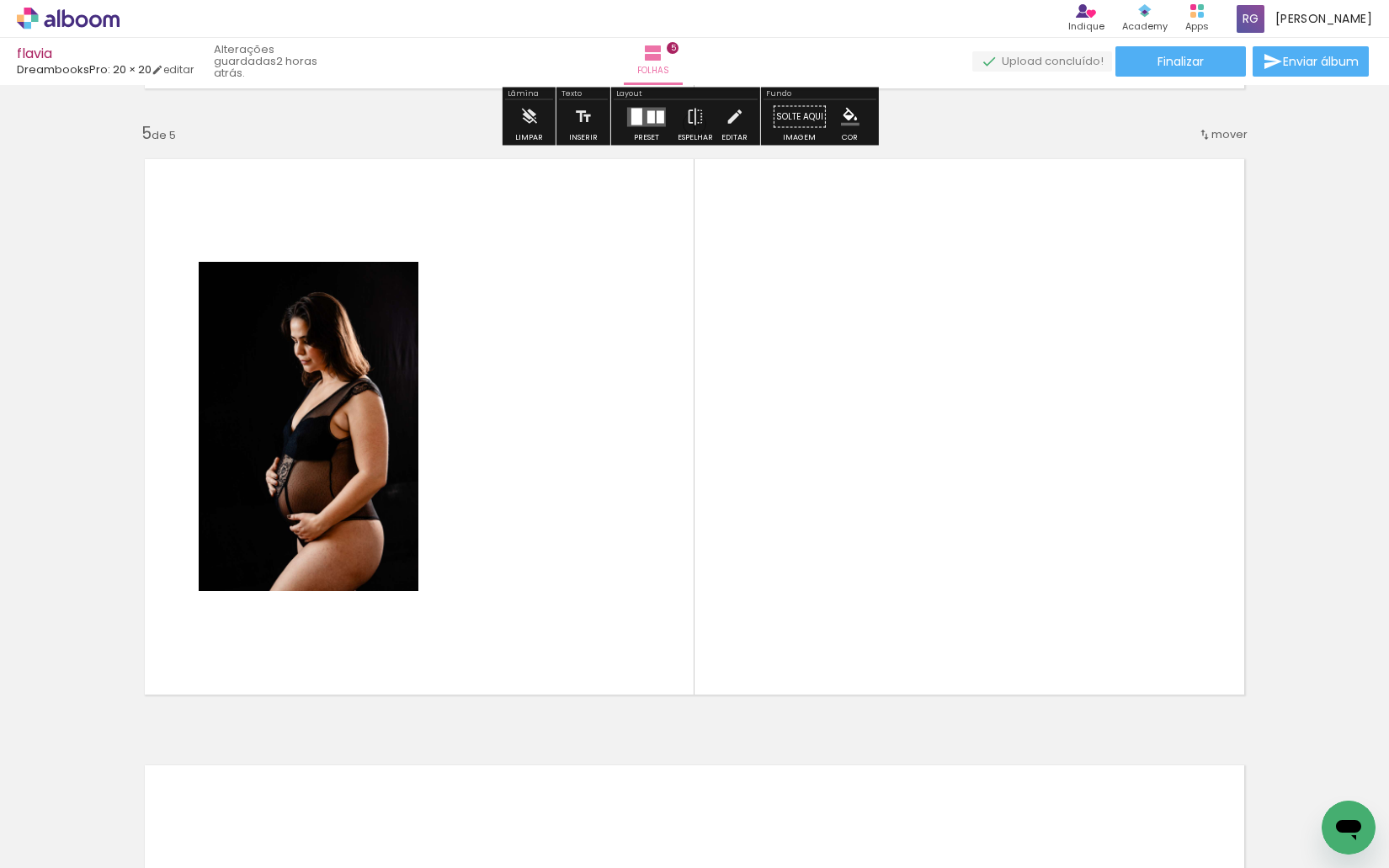
scroll to position [2416, 0]
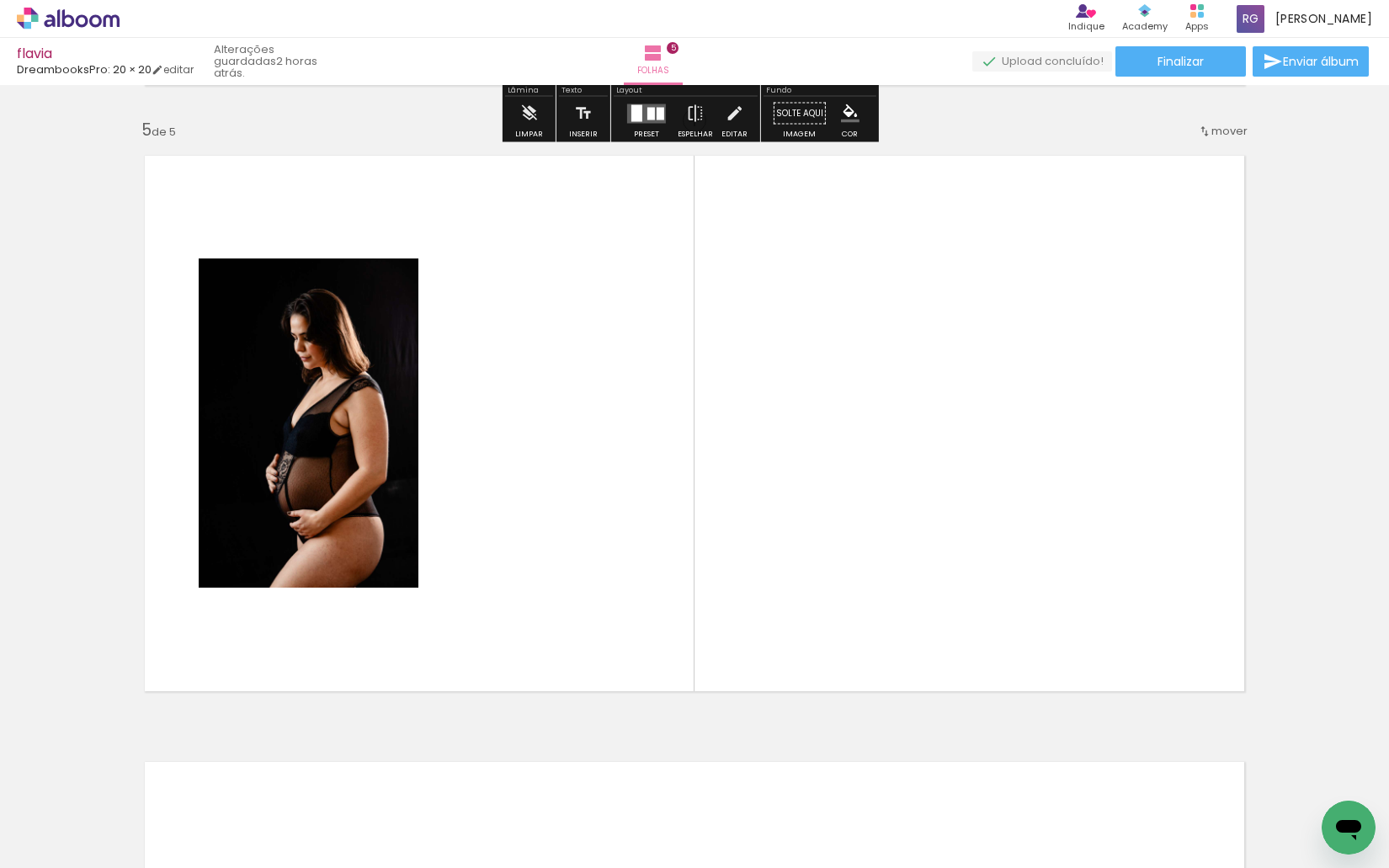
drag, startPoint x: 1165, startPoint y: 815, endPoint x: 1195, endPoint y: 732, distance: 88.3
click at [1047, 654] on quentale-workspace at bounding box center [694, 434] width 1389 height 868
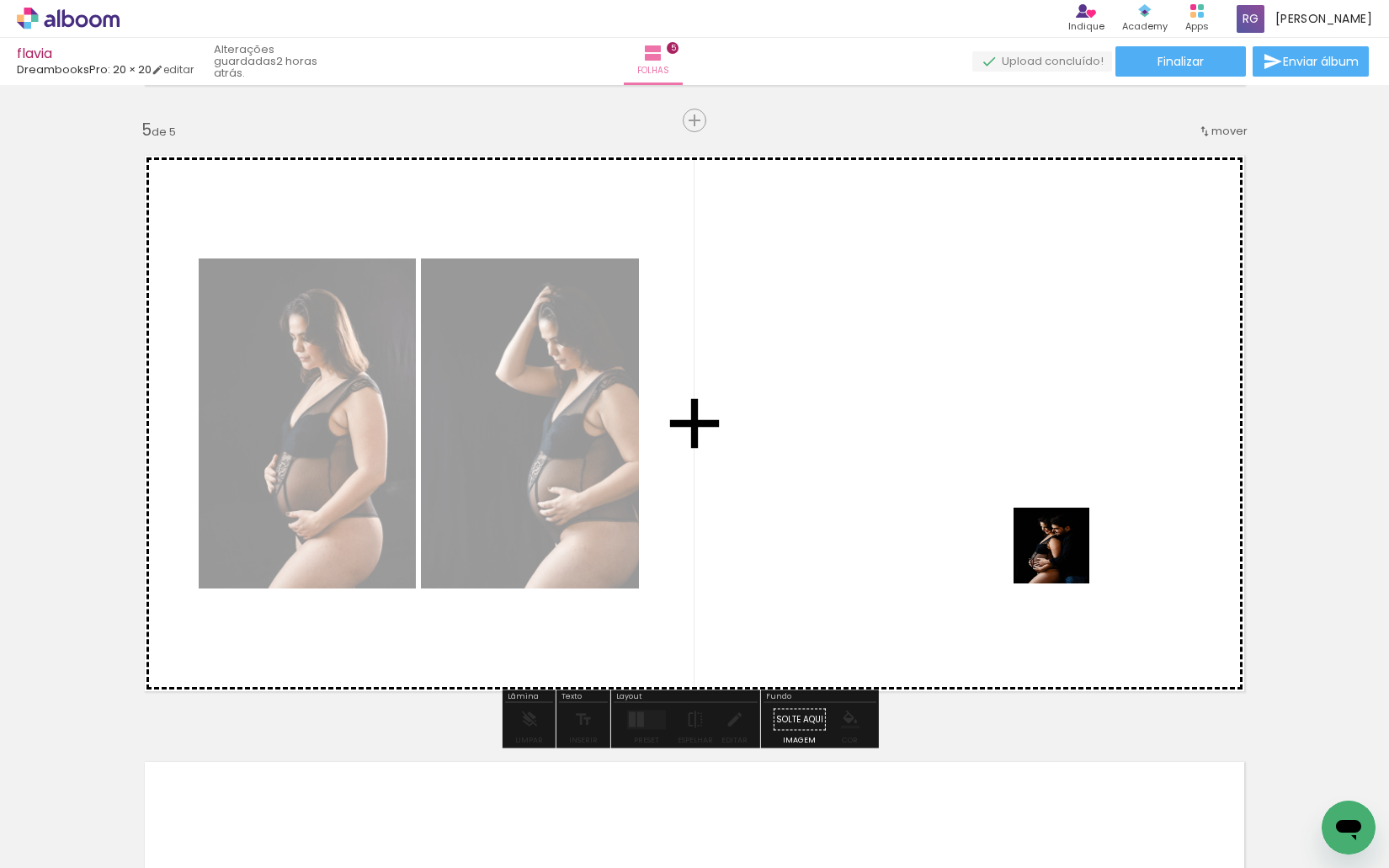
drag, startPoint x: 1246, startPoint y: 797, endPoint x: 1064, endPoint y: 557, distance: 301.2
click at [1064, 557] on quentale-workspace at bounding box center [694, 434] width 1389 height 868
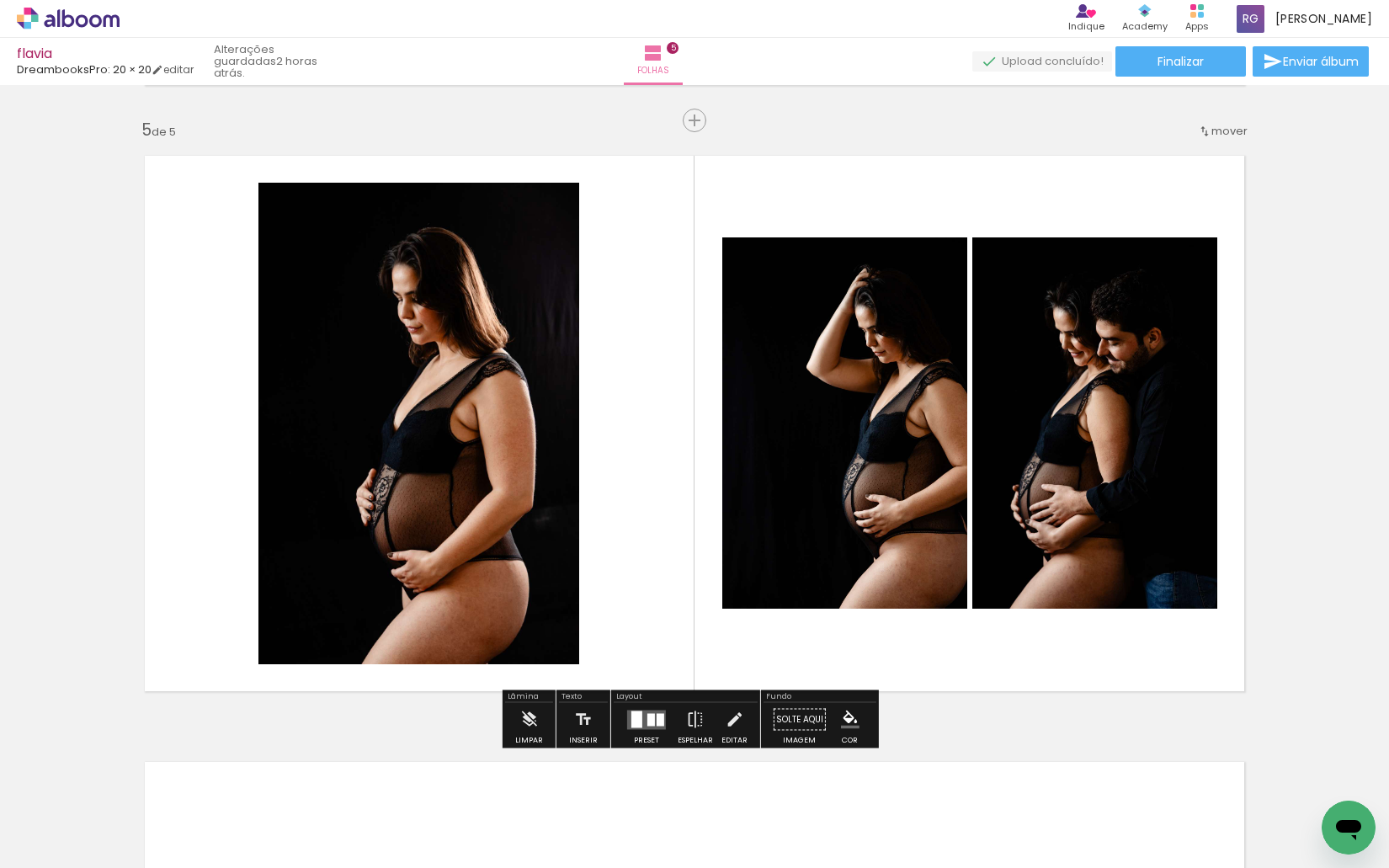
scroll to position [0, 1311]
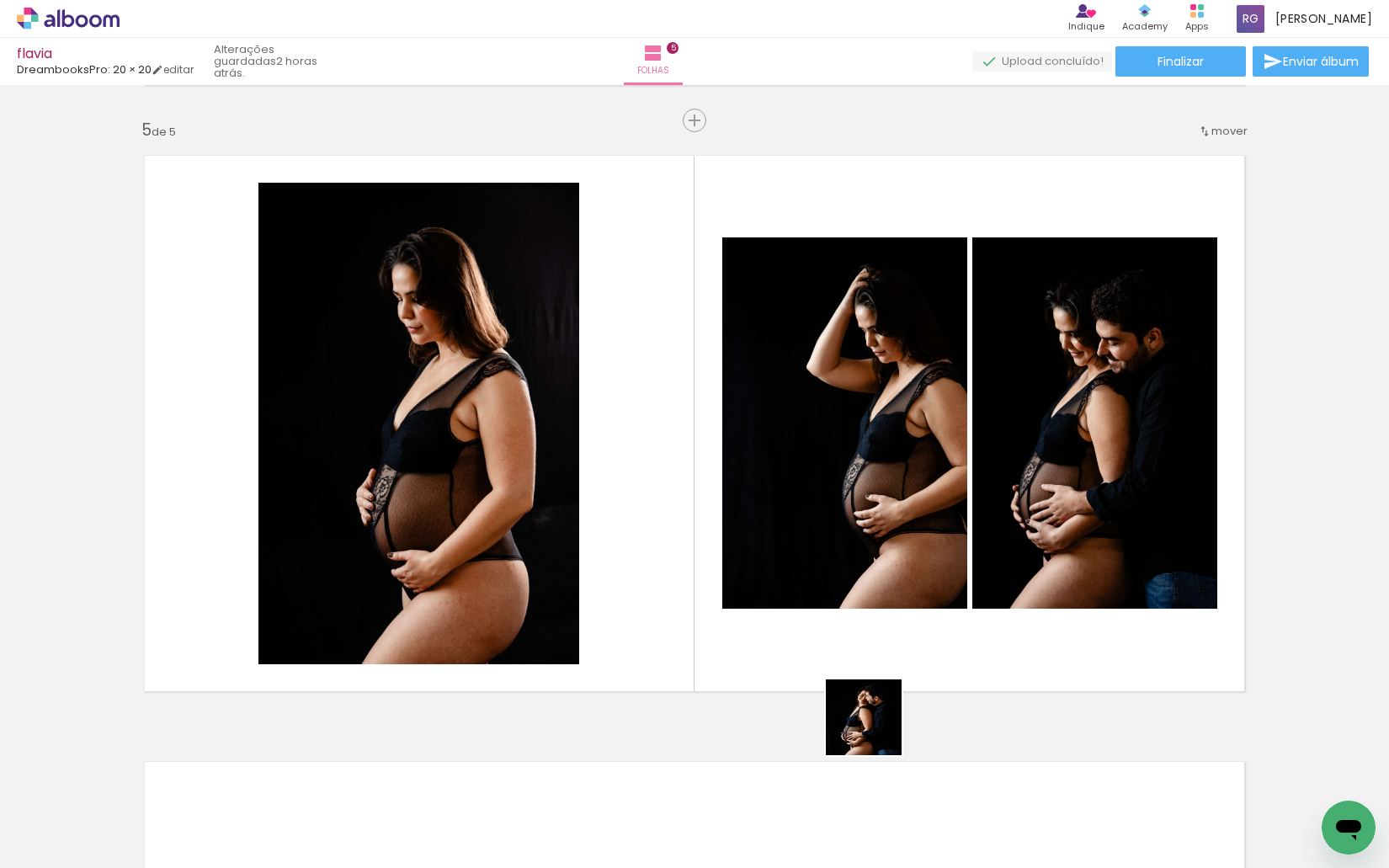
drag, startPoint x: 844, startPoint y: 815, endPoint x: 991, endPoint y: 568, distance: 287.4
click at [991, 568] on quentale-workspace at bounding box center [694, 434] width 1389 height 868
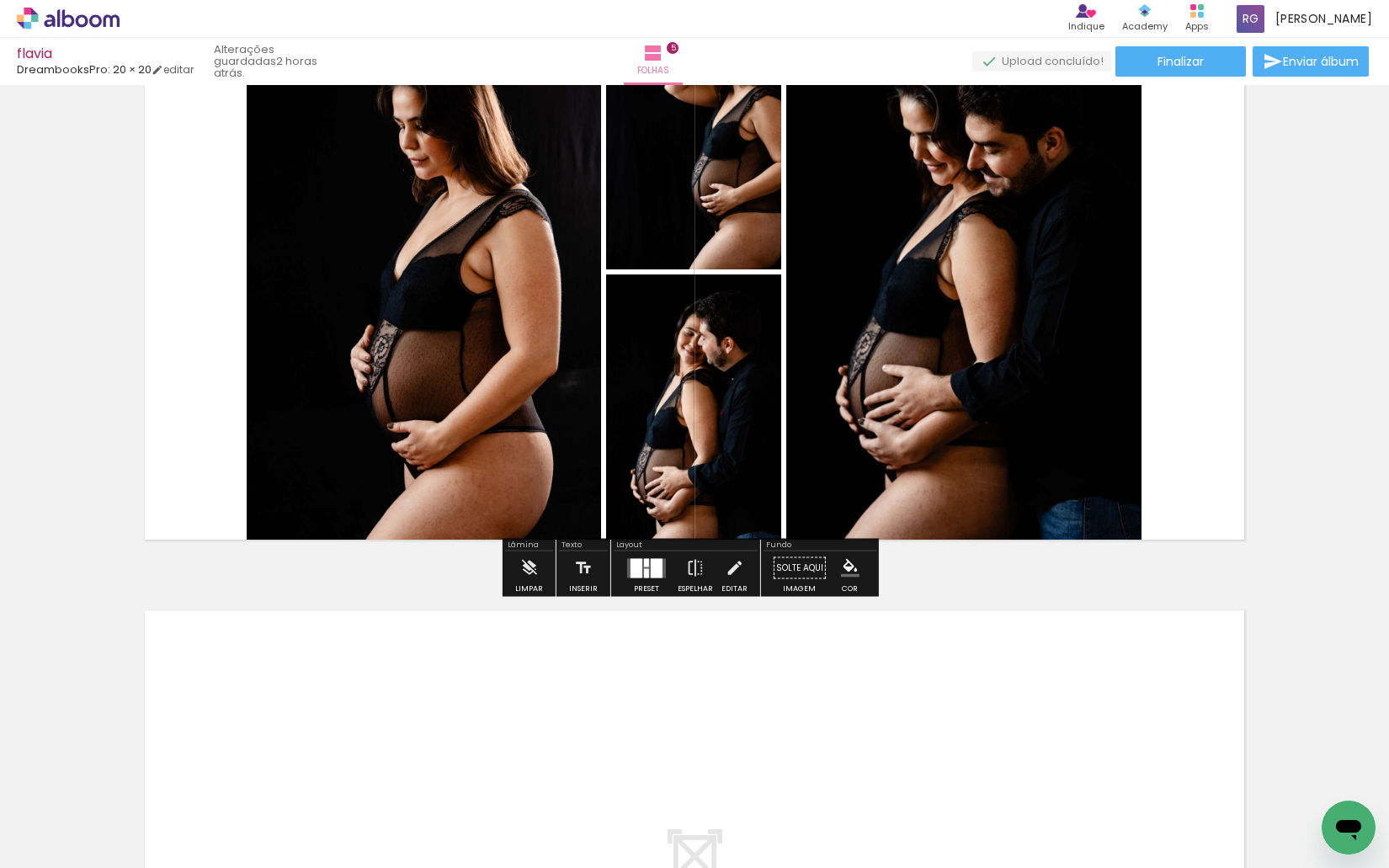
scroll to position [2753, 0]
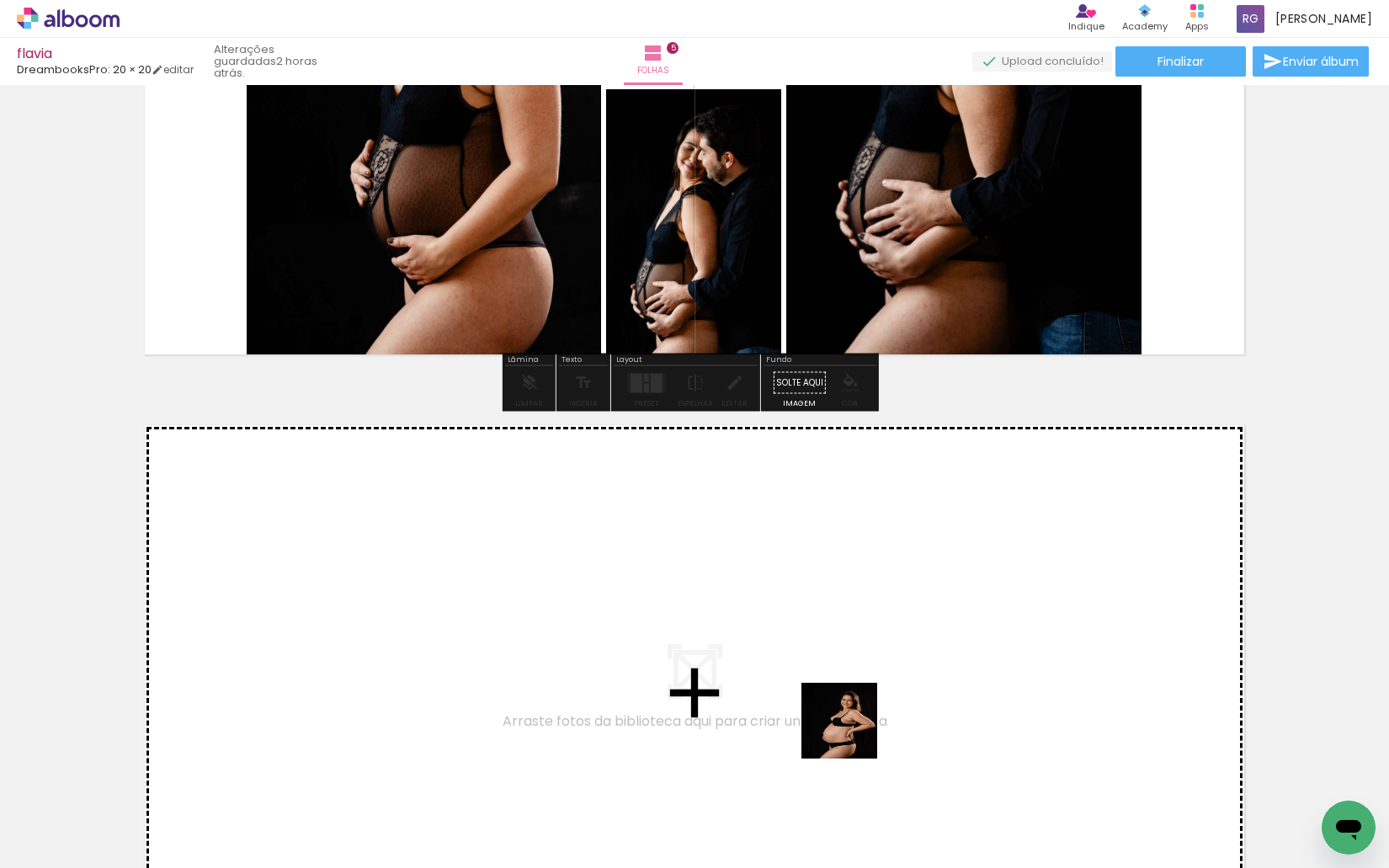
drag, startPoint x: 940, startPoint y: 809, endPoint x: 989, endPoint y: 835, distance: 55.5
click at [851, 733] on quentale-workspace at bounding box center [694, 434] width 1389 height 868
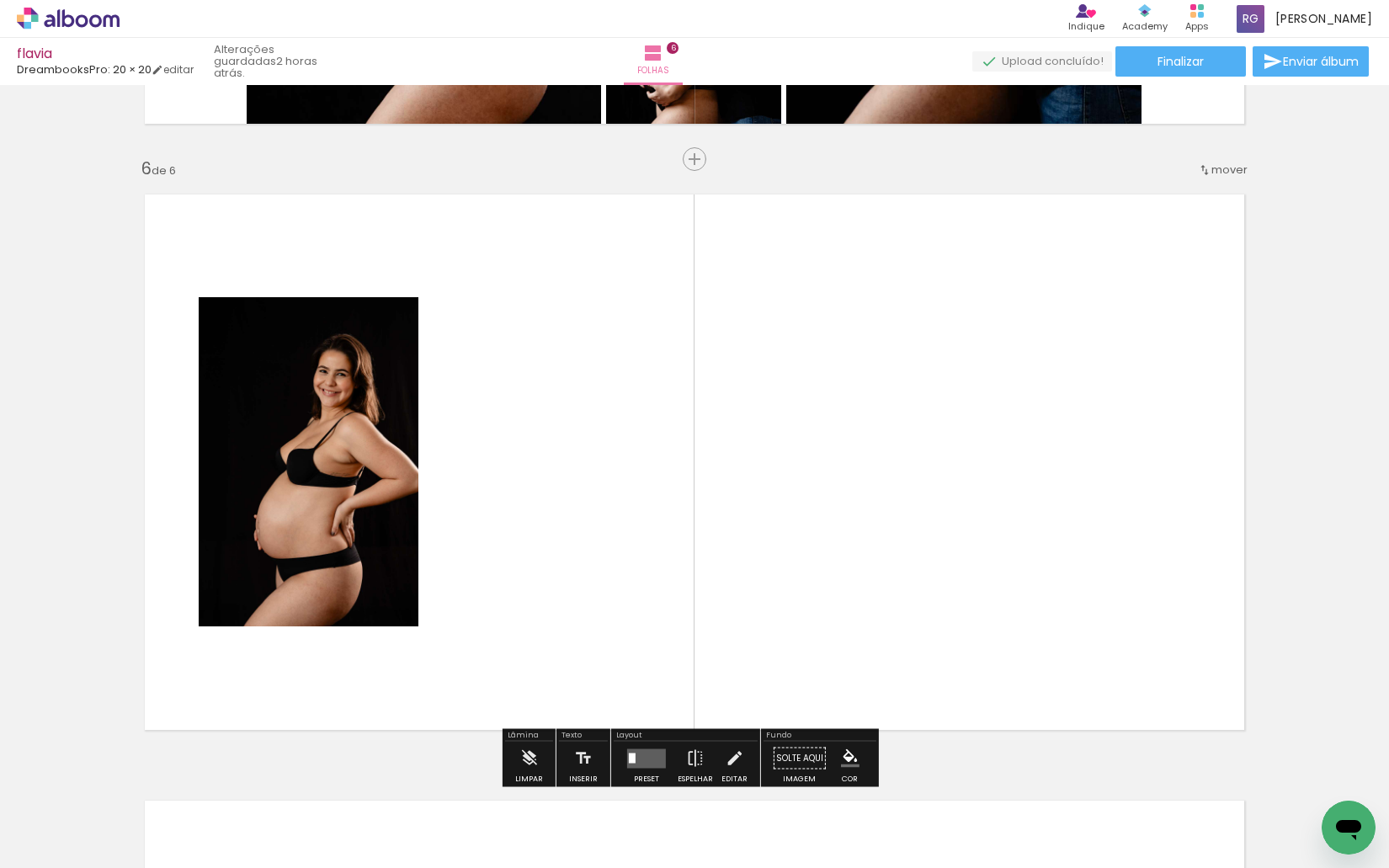
scroll to position [3023, 0]
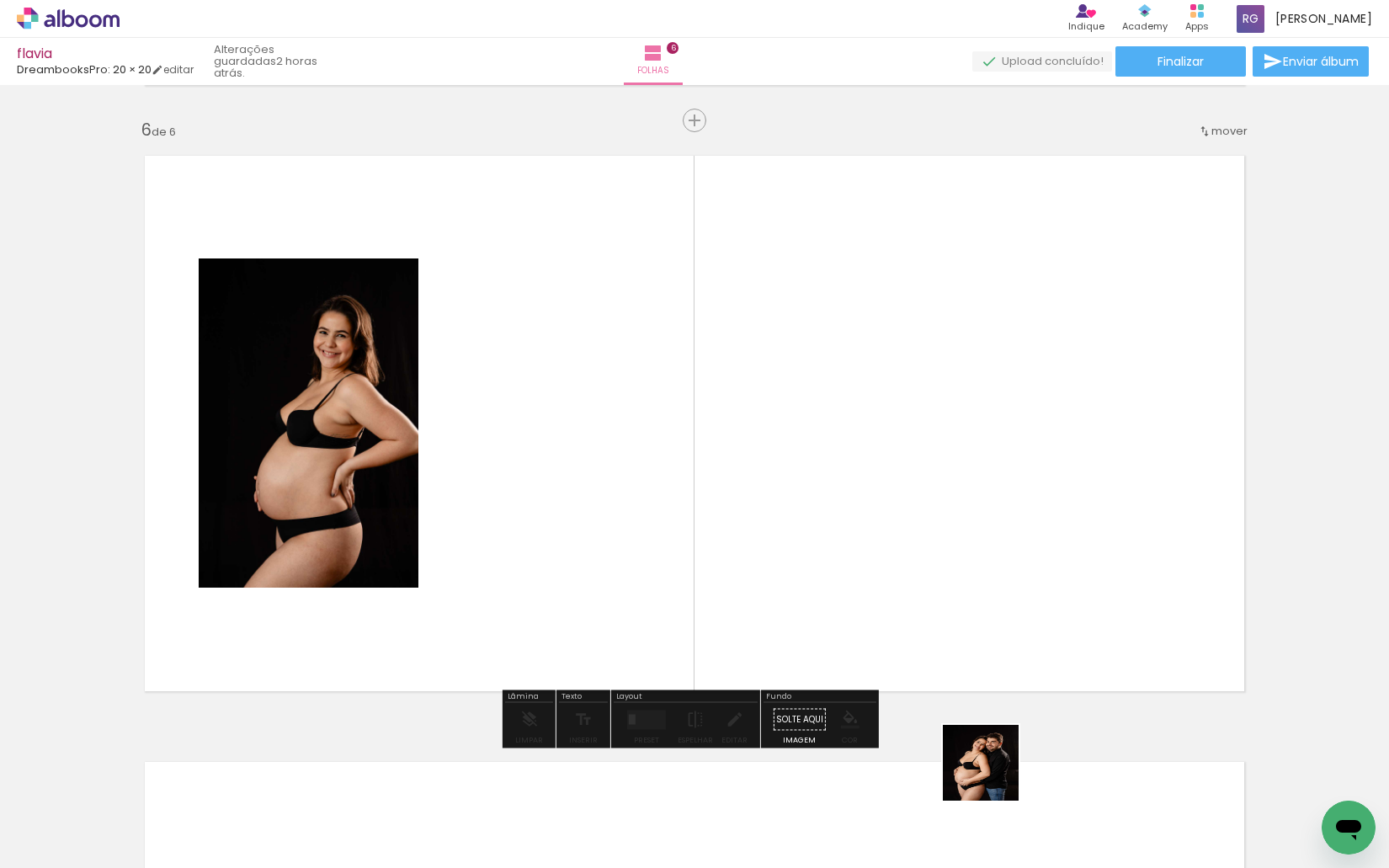
drag, startPoint x: 1018, startPoint y: 802, endPoint x: 892, endPoint y: 631, distance: 212.4
click at [893, 633] on quentale-workspace at bounding box center [694, 434] width 1389 height 868
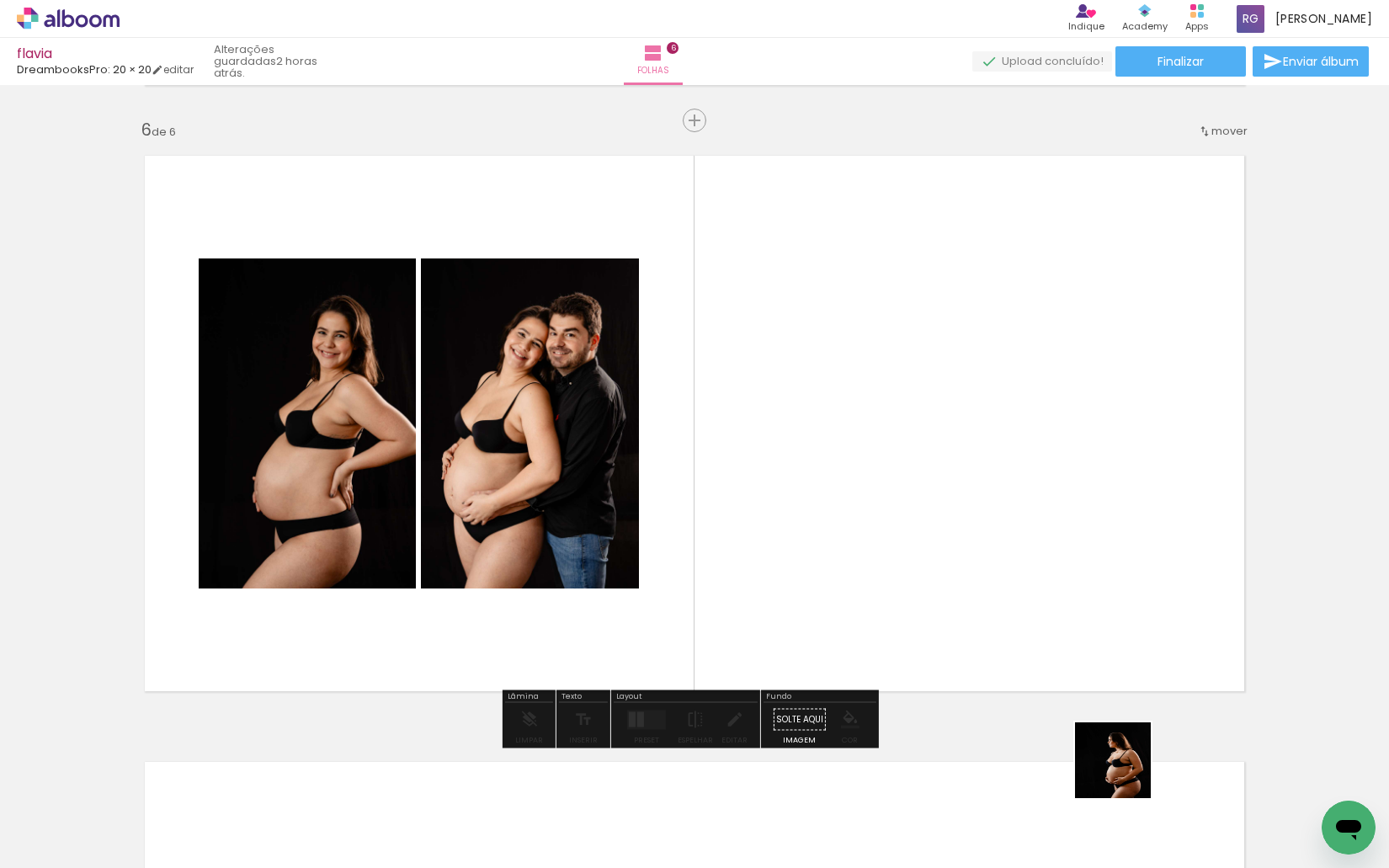
drag, startPoint x: 1142, startPoint y: 806, endPoint x: 1055, endPoint y: 864, distance: 104.6
click at [1019, 618] on quentale-workspace at bounding box center [694, 434] width 1389 height 868
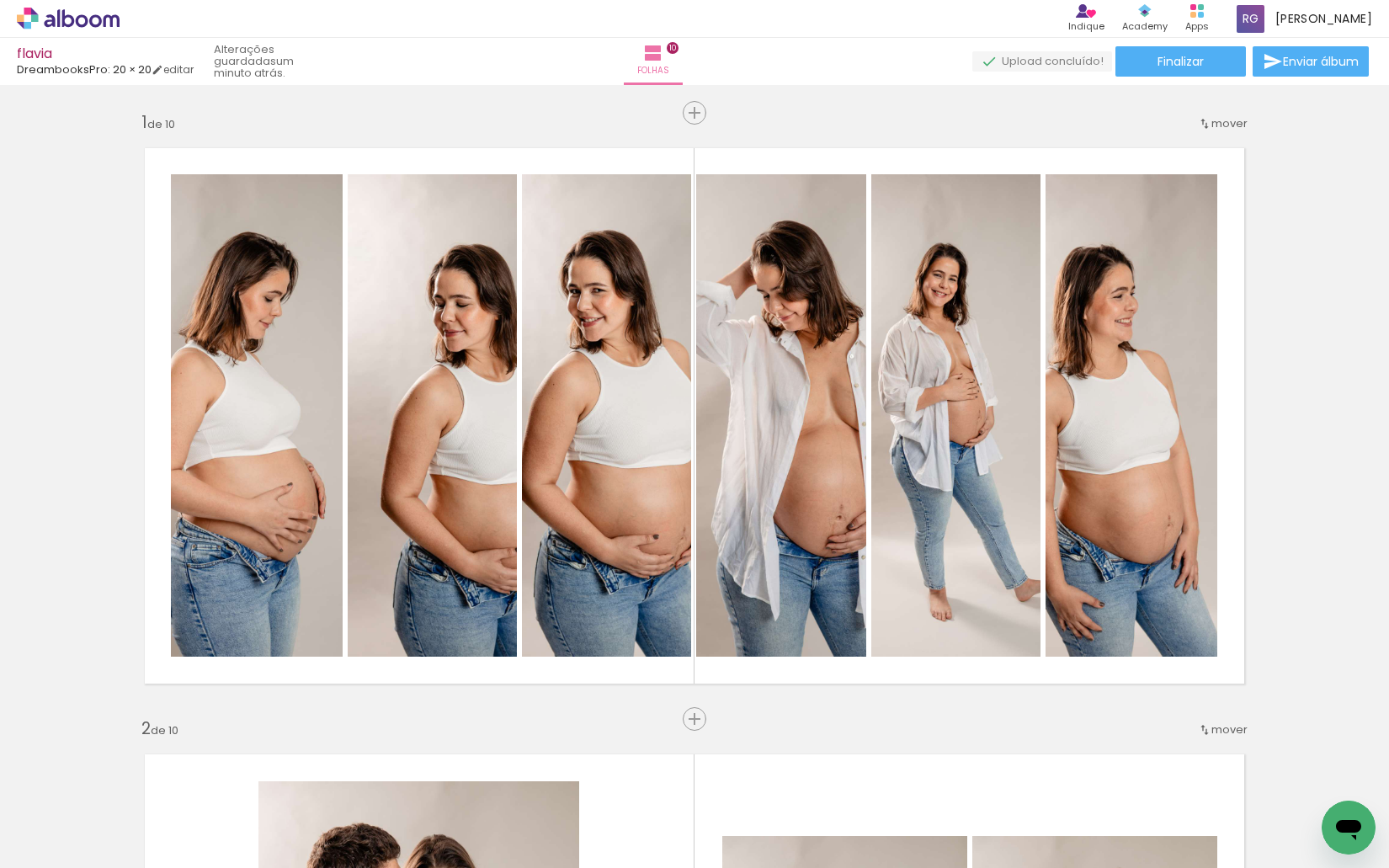
scroll to position [0, 1959]
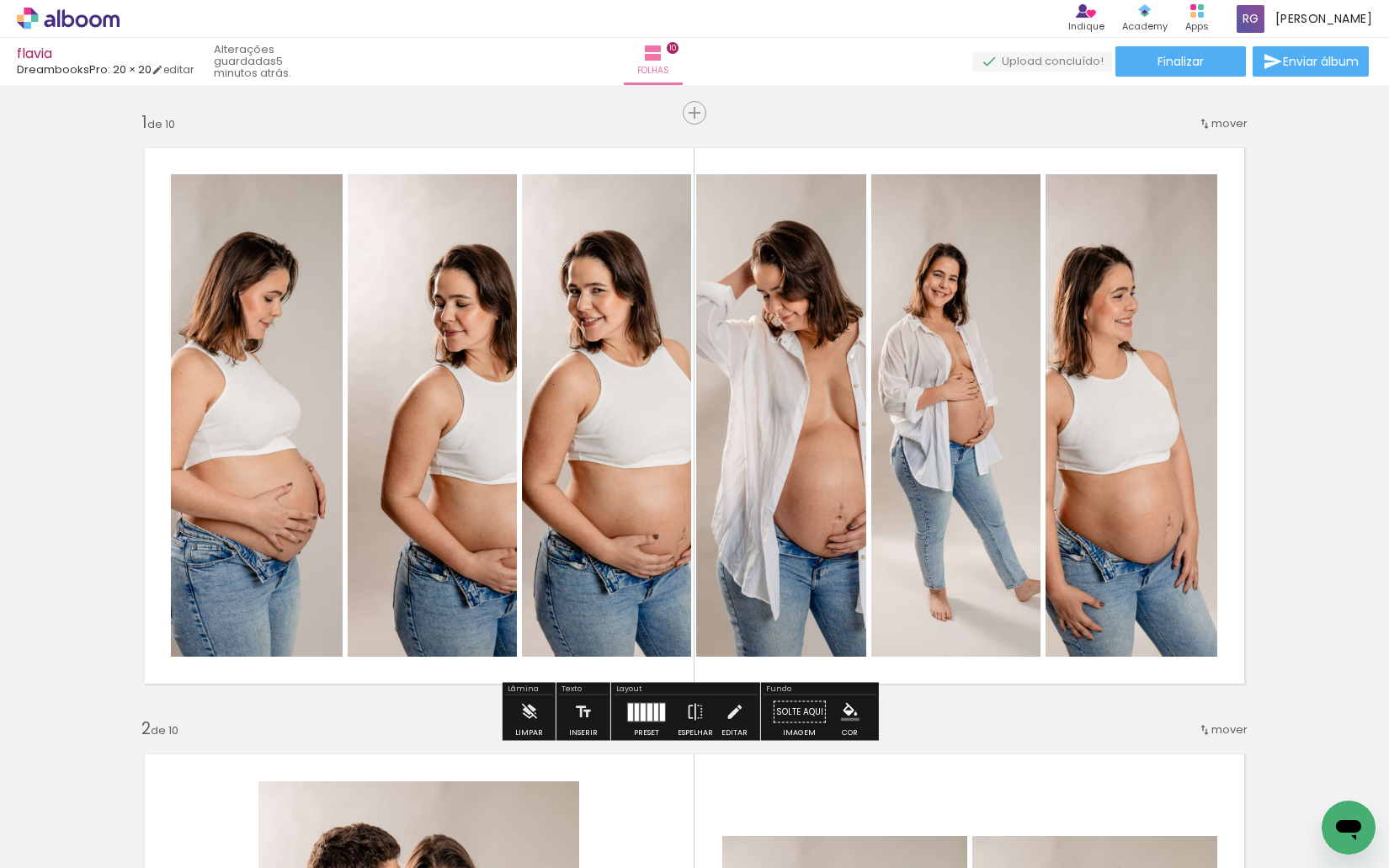
click at [1225, 127] on span "mover" at bounding box center [1230, 123] width 36 height 16
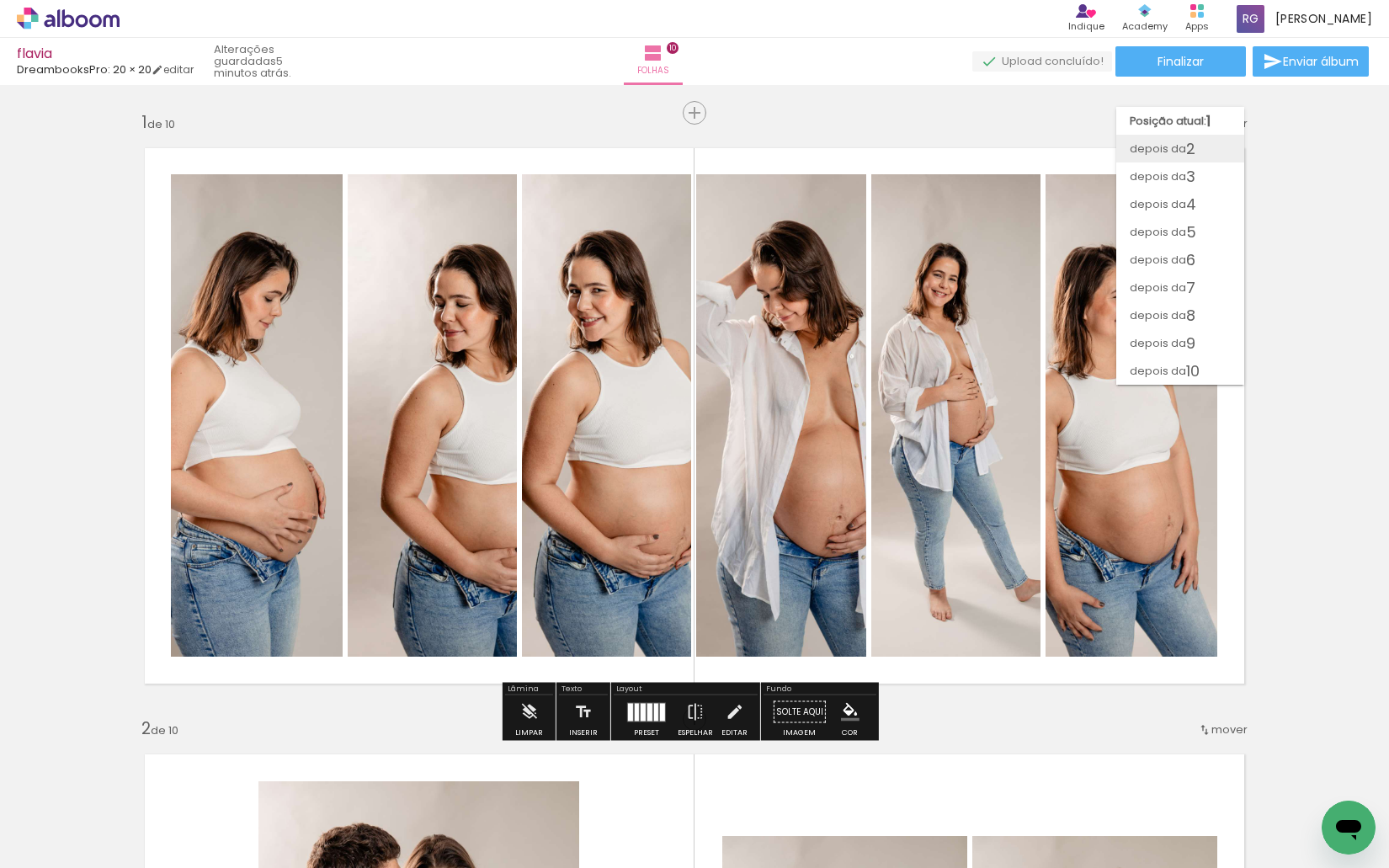
click at [1201, 149] on paper-item "depois da 2" at bounding box center [1180, 149] width 128 height 28
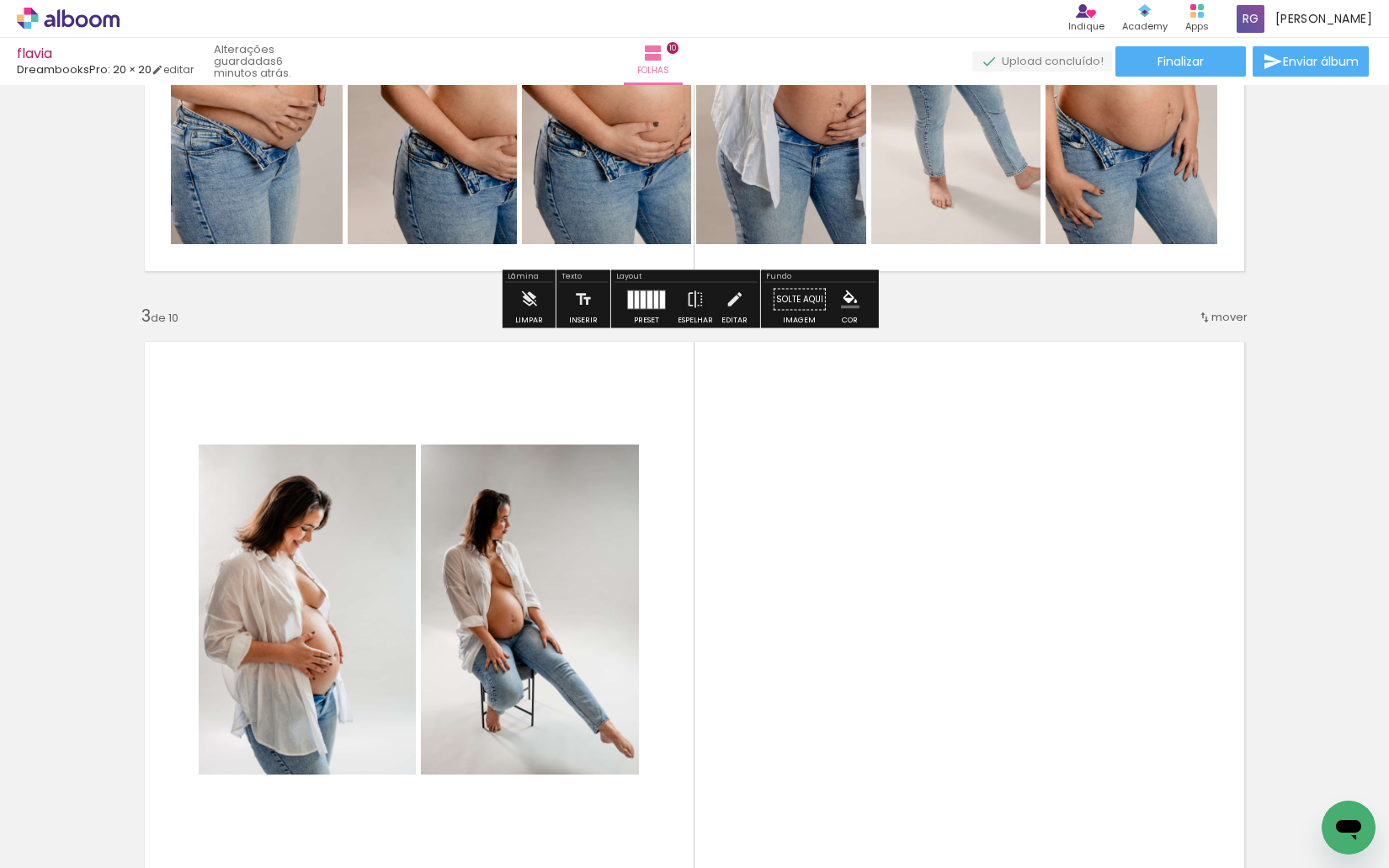
scroll to position [1019, 0]
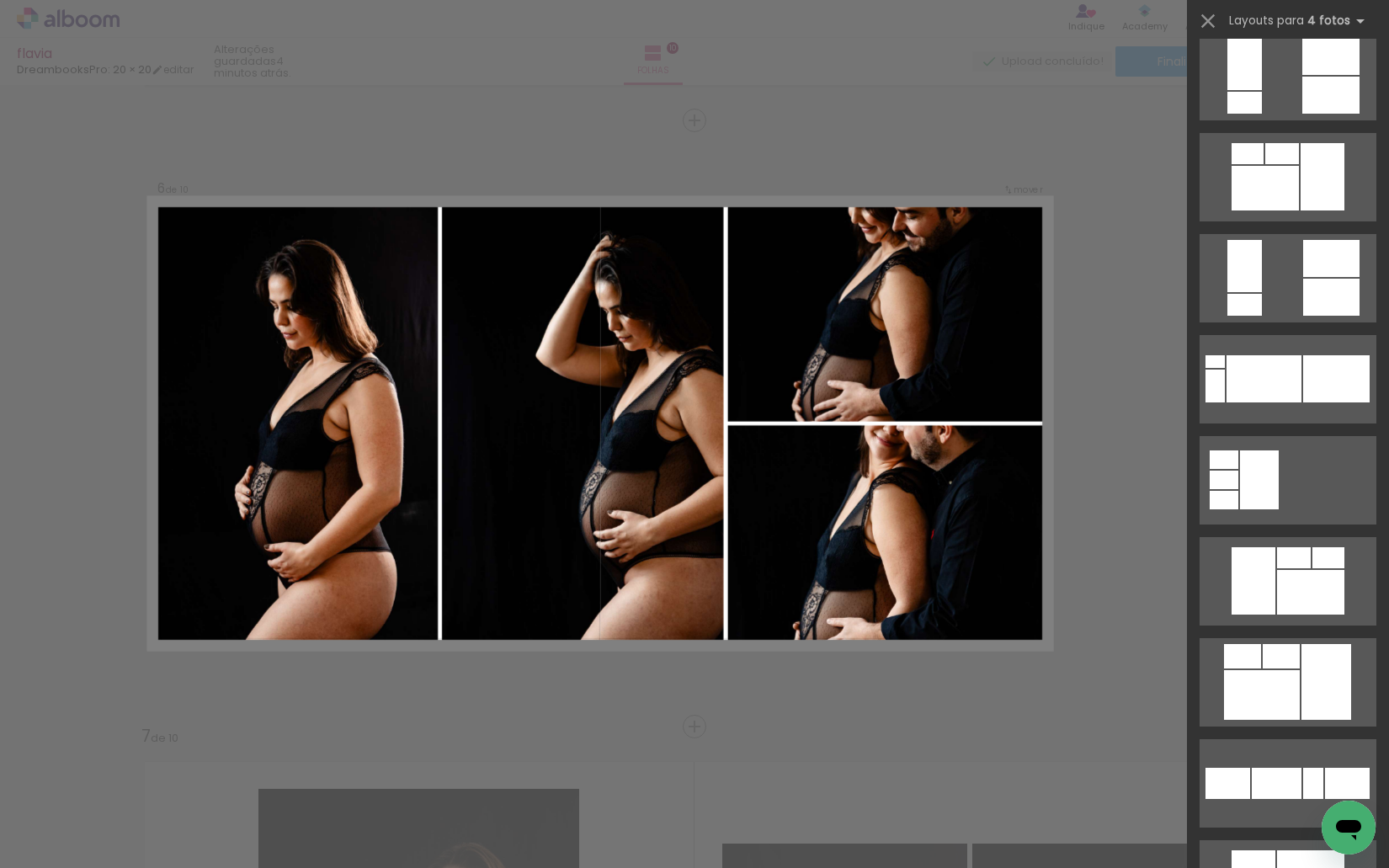
scroll to position [21791, 0]
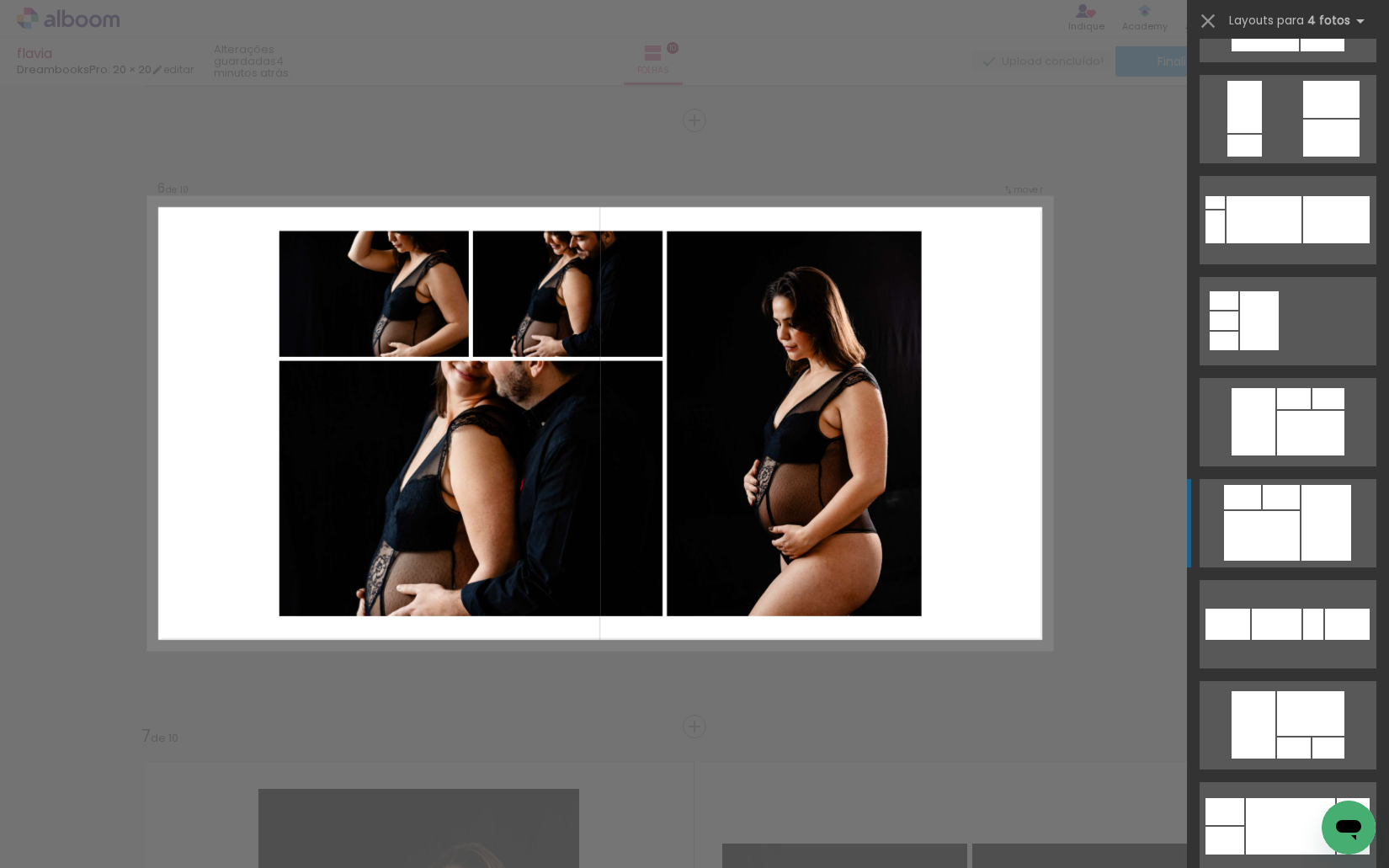
click at [1326, 512] on div at bounding box center [1326, 523] width 50 height 76
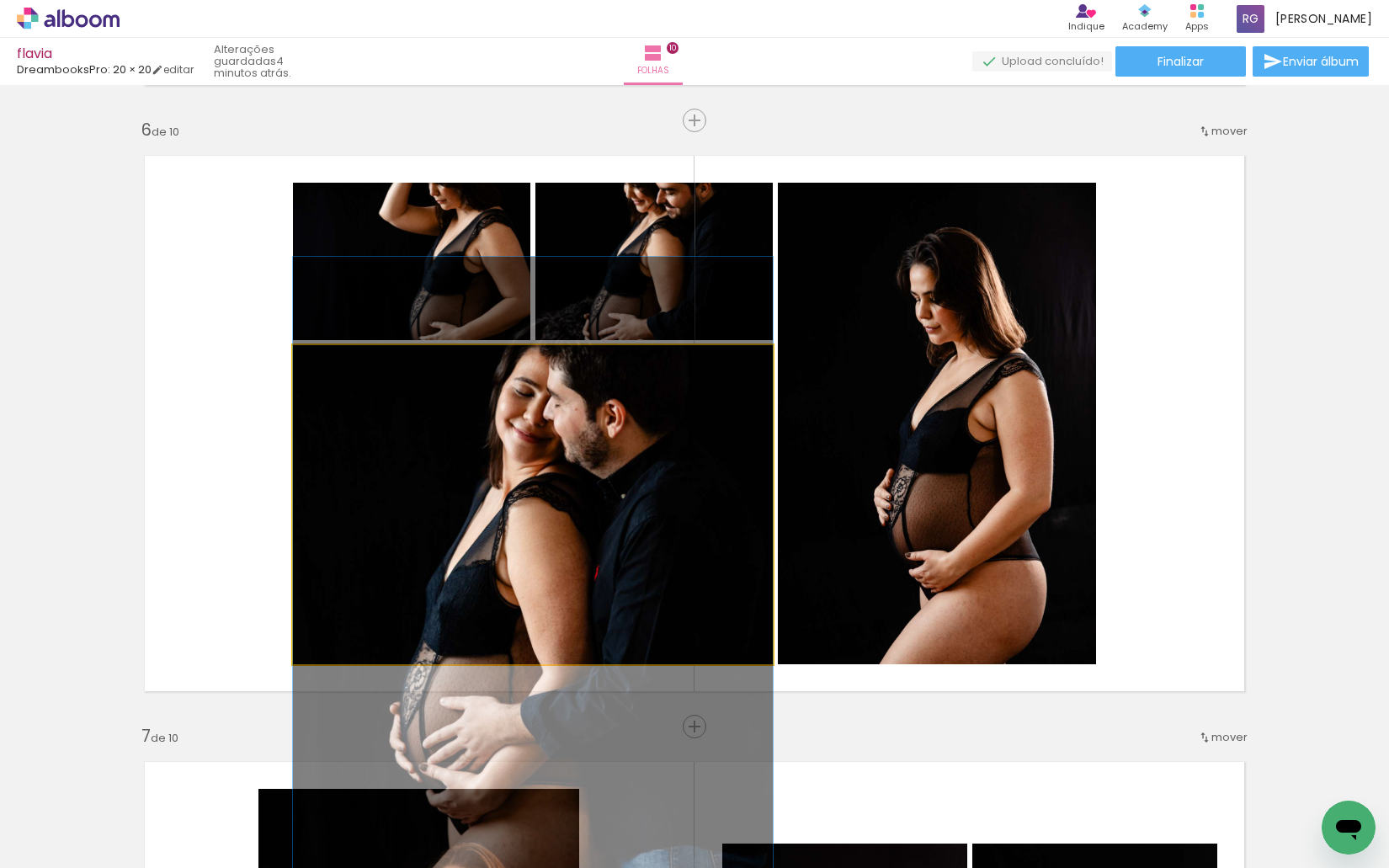
drag, startPoint x: 597, startPoint y: 460, endPoint x: 590, endPoint y: 534, distance: 74.3
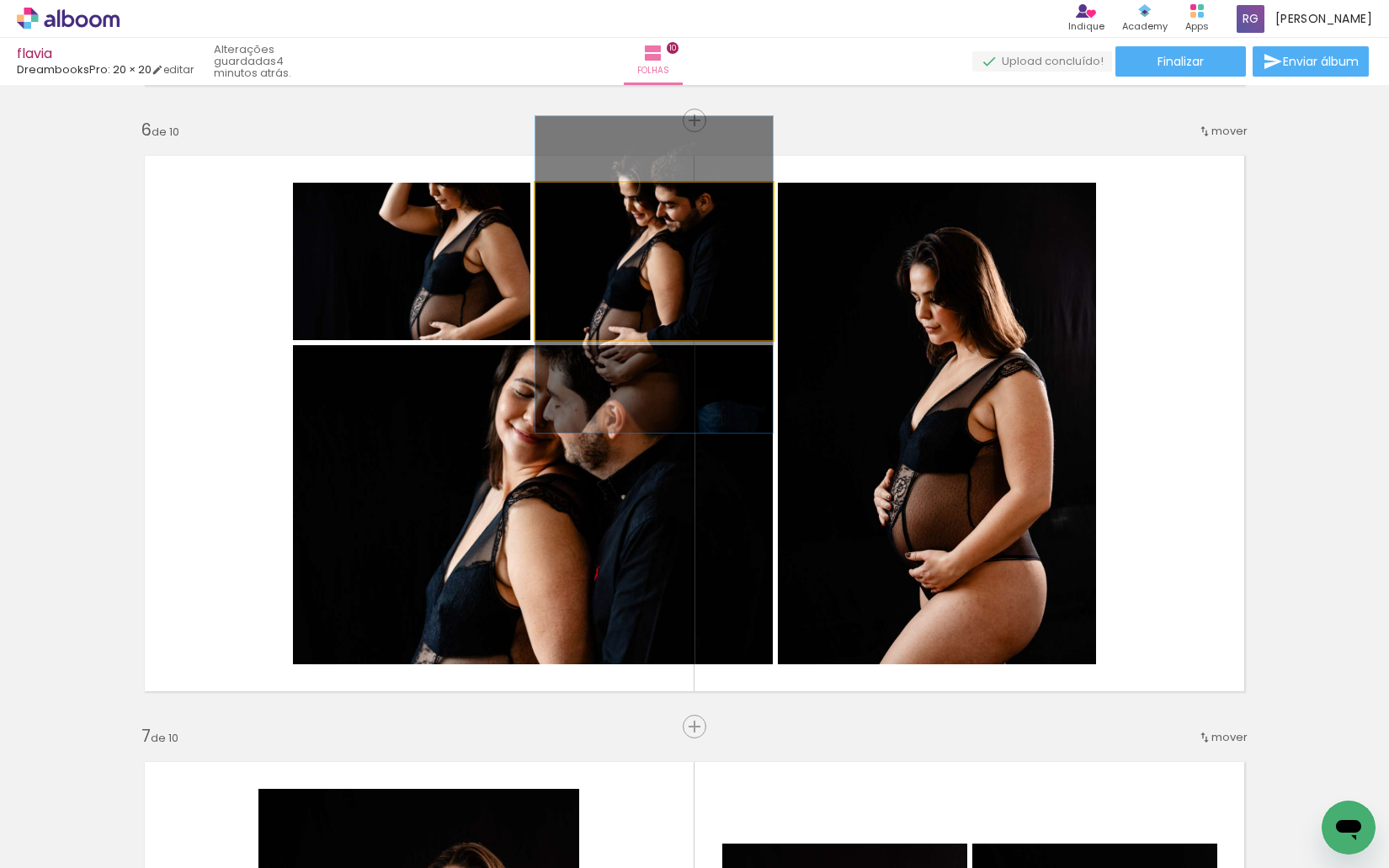
drag, startPoint x: 598, startPoint y: 285, endPoint x: 603, endPoint y: 304, distance: 19.6
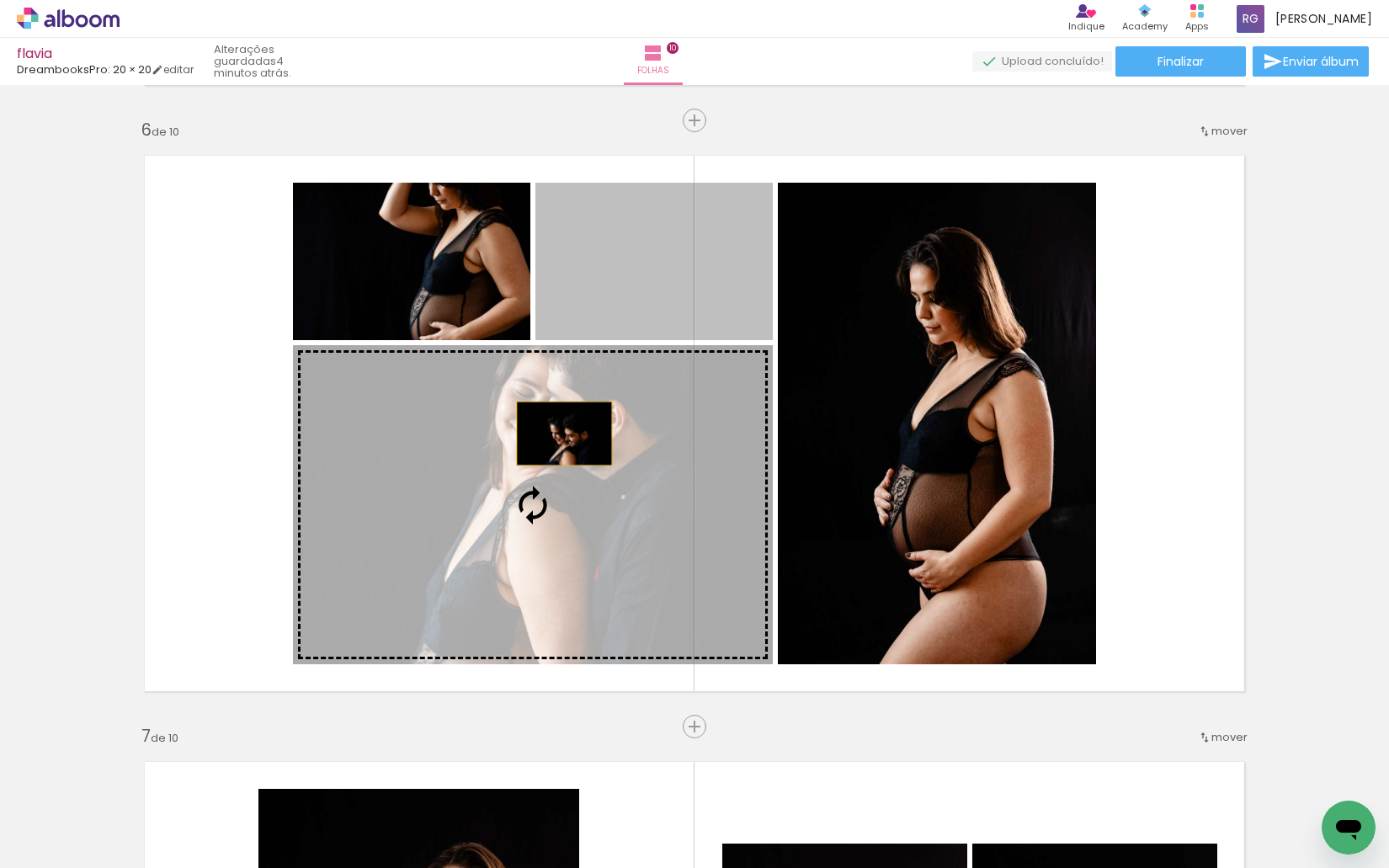
drag, startPoint x: 626, startPoint y: 290, endPoint x: 521, endPoint y: 496, distance: 231.2
click at [0, 0] on slot at bounding box center [0, 0] width 0 height 0
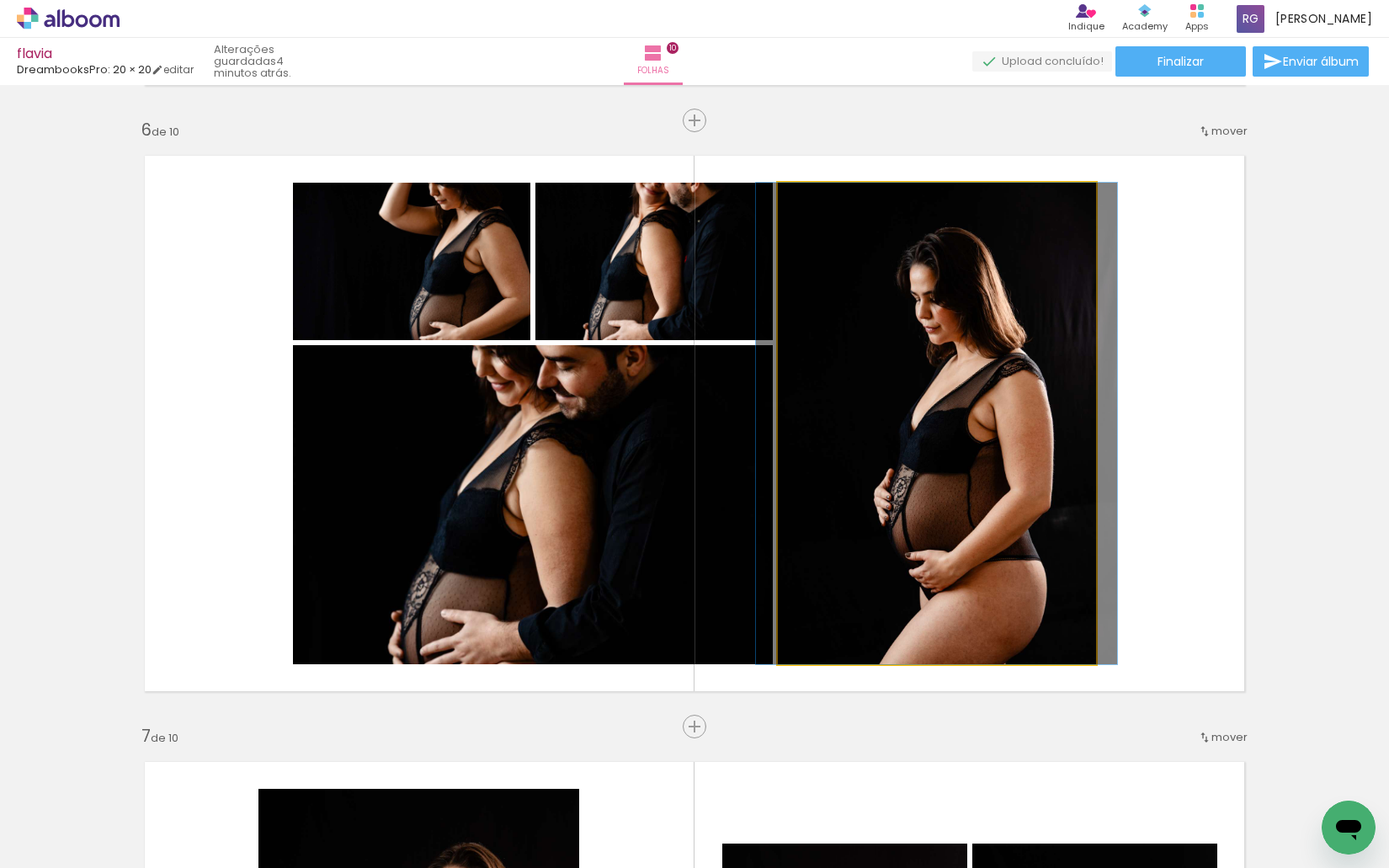
click at [935, 432] on quentale-photo at bounding box center [936, 423] width 318 height 481
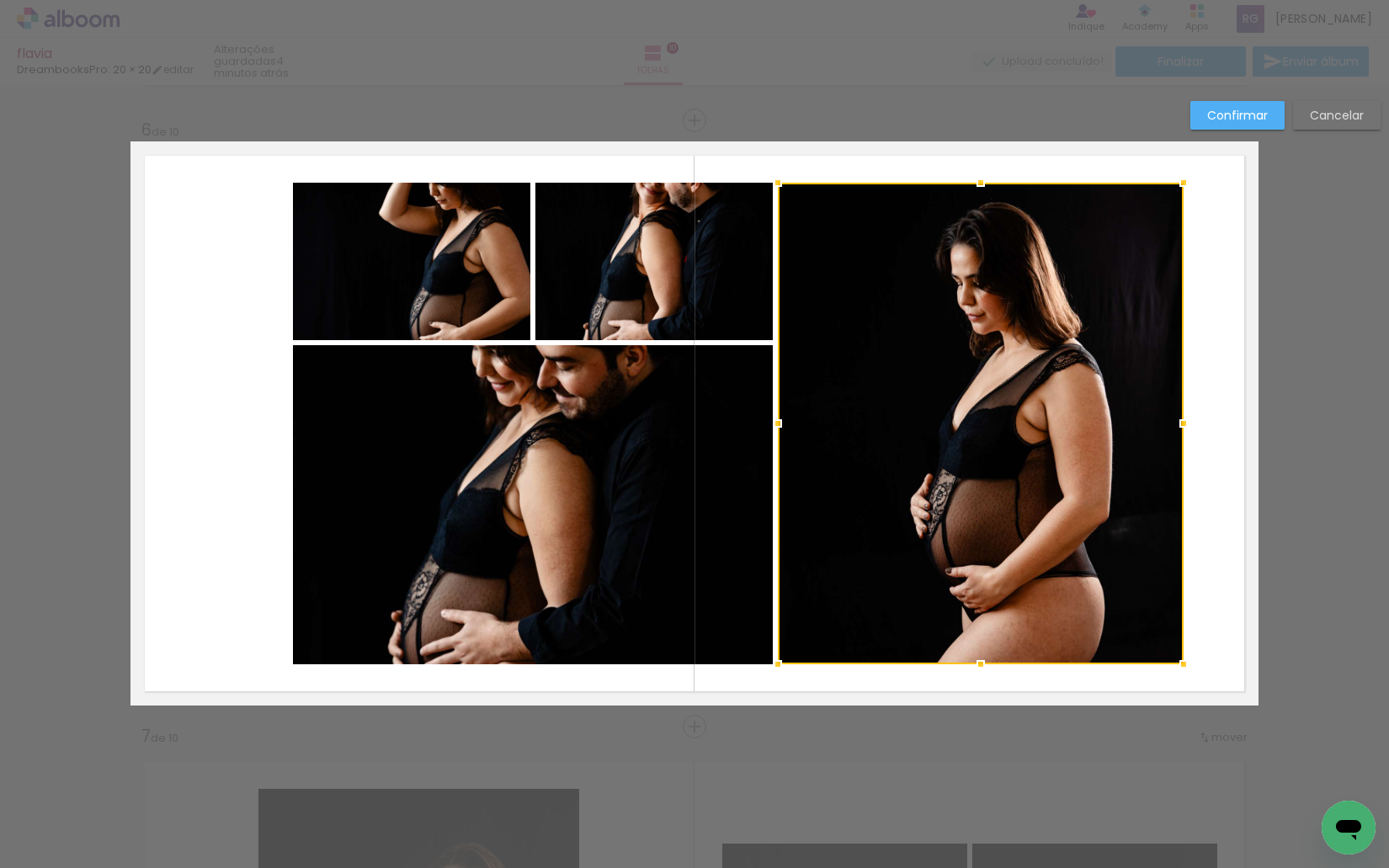
drag, startPoint x: 1097, startPoint y: 421, endPoint x: 1185, endPoint y: 426, distance: 88.1
click at [1185, 426] on div at bounding box center [1182, 423] width 34 height 34
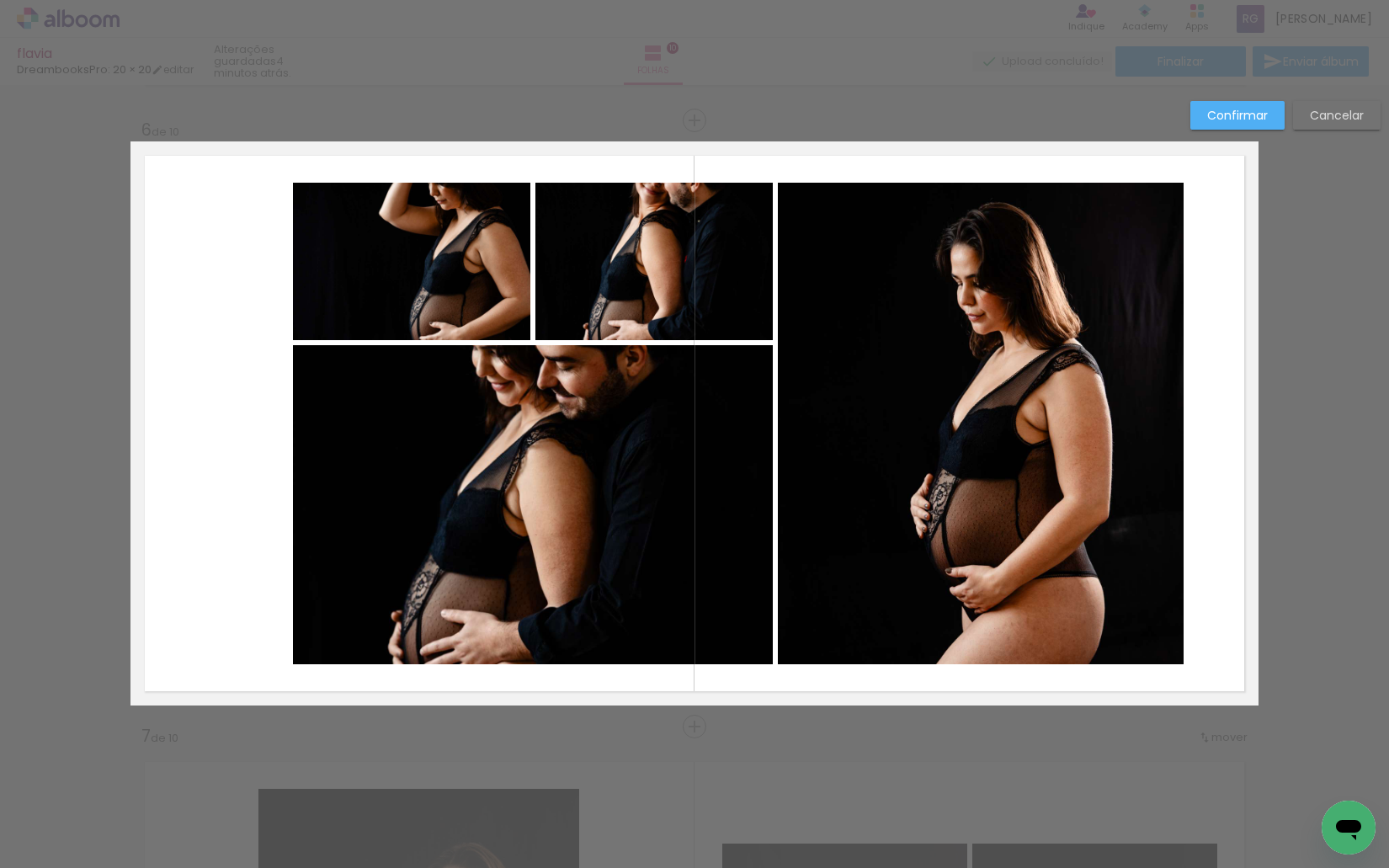
click at [533, 496] on quentale-photo at bounding box center [532, 505] width 479 height 319
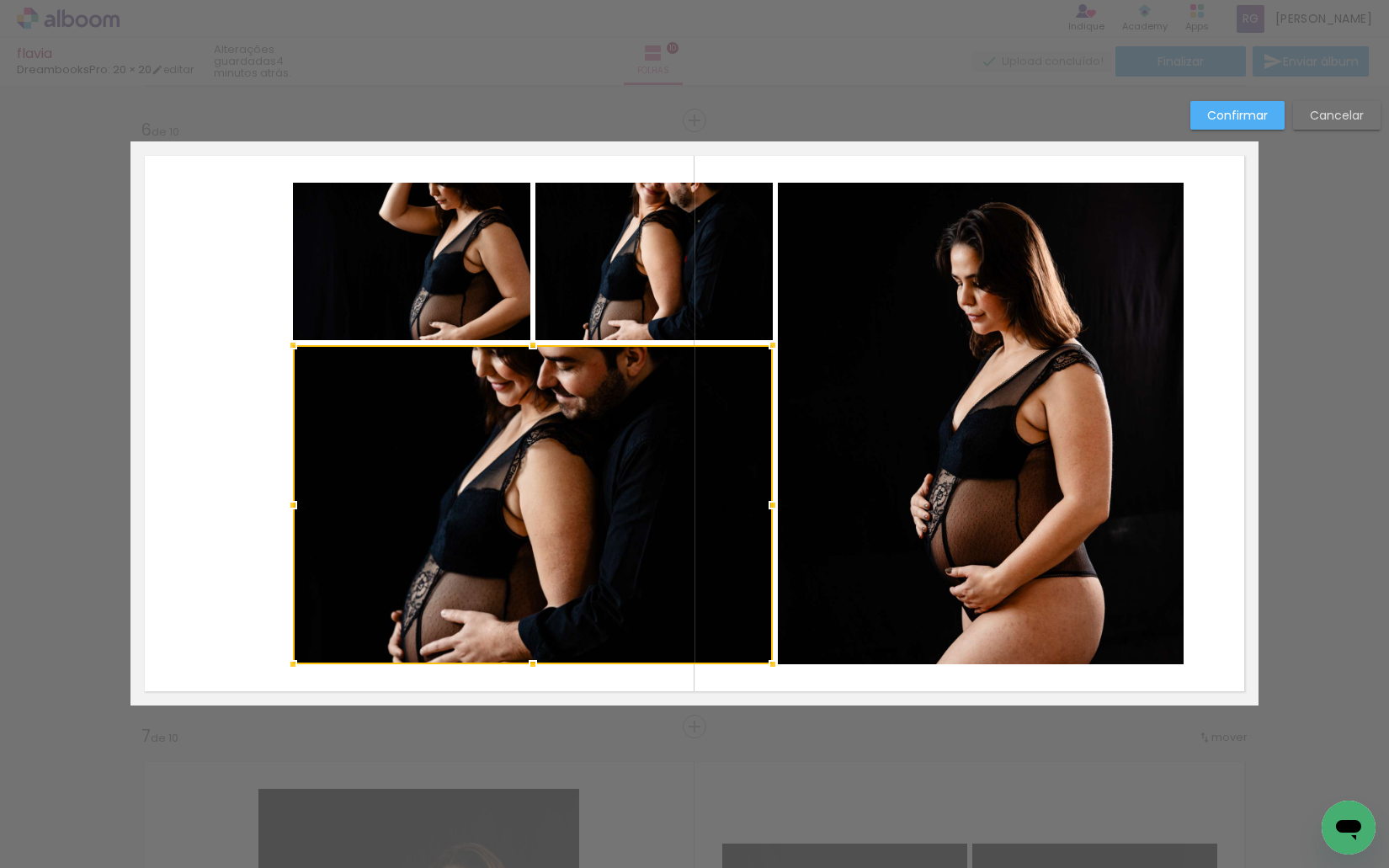
click at [0, 0] on slot "Confirmar" at bounding box center [0, 0] width 0 height 0
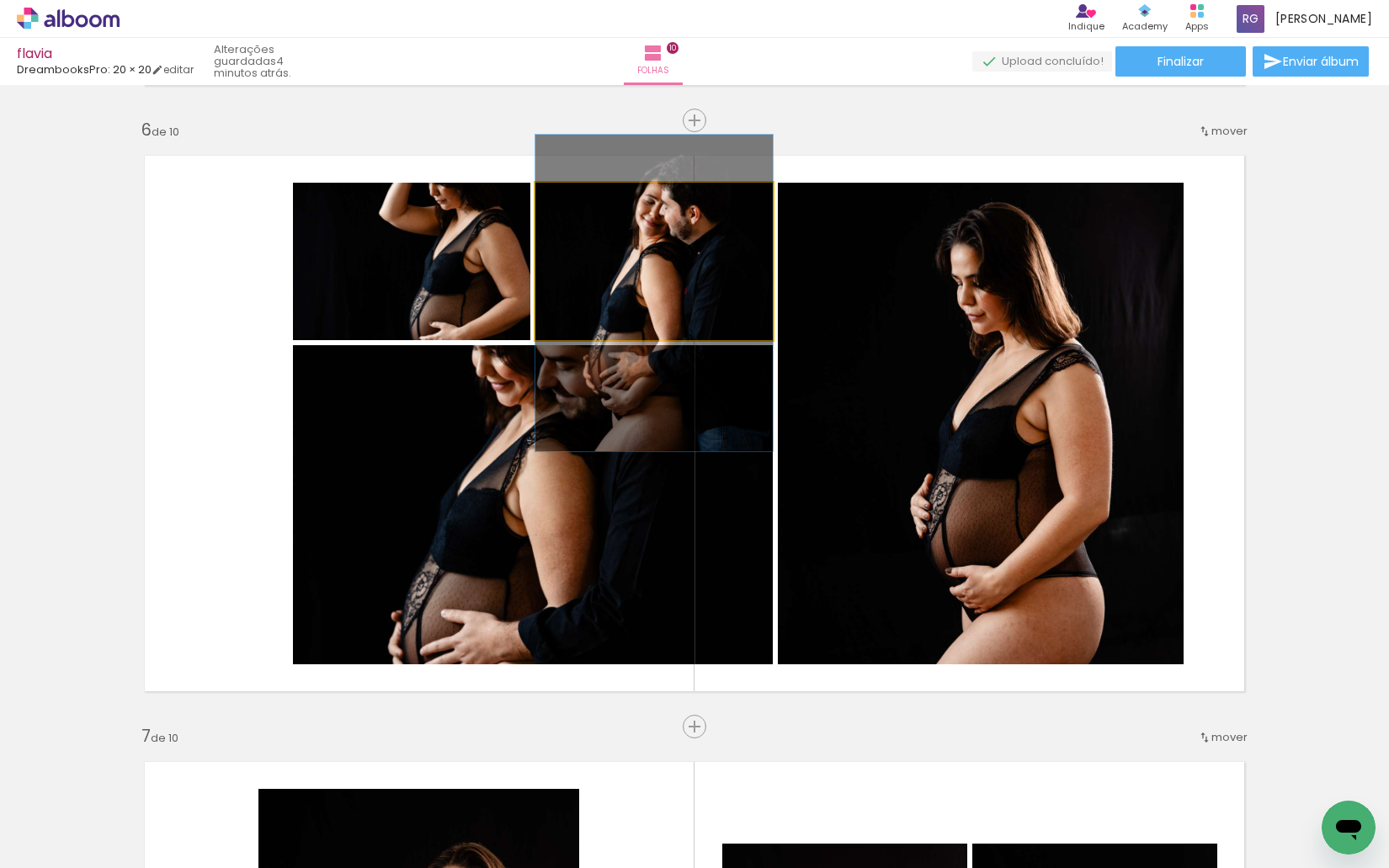
drag, startPoint x: 643, startPoint y: 258, endPoint x: 629, endPoint y: 296, distance: 40.5
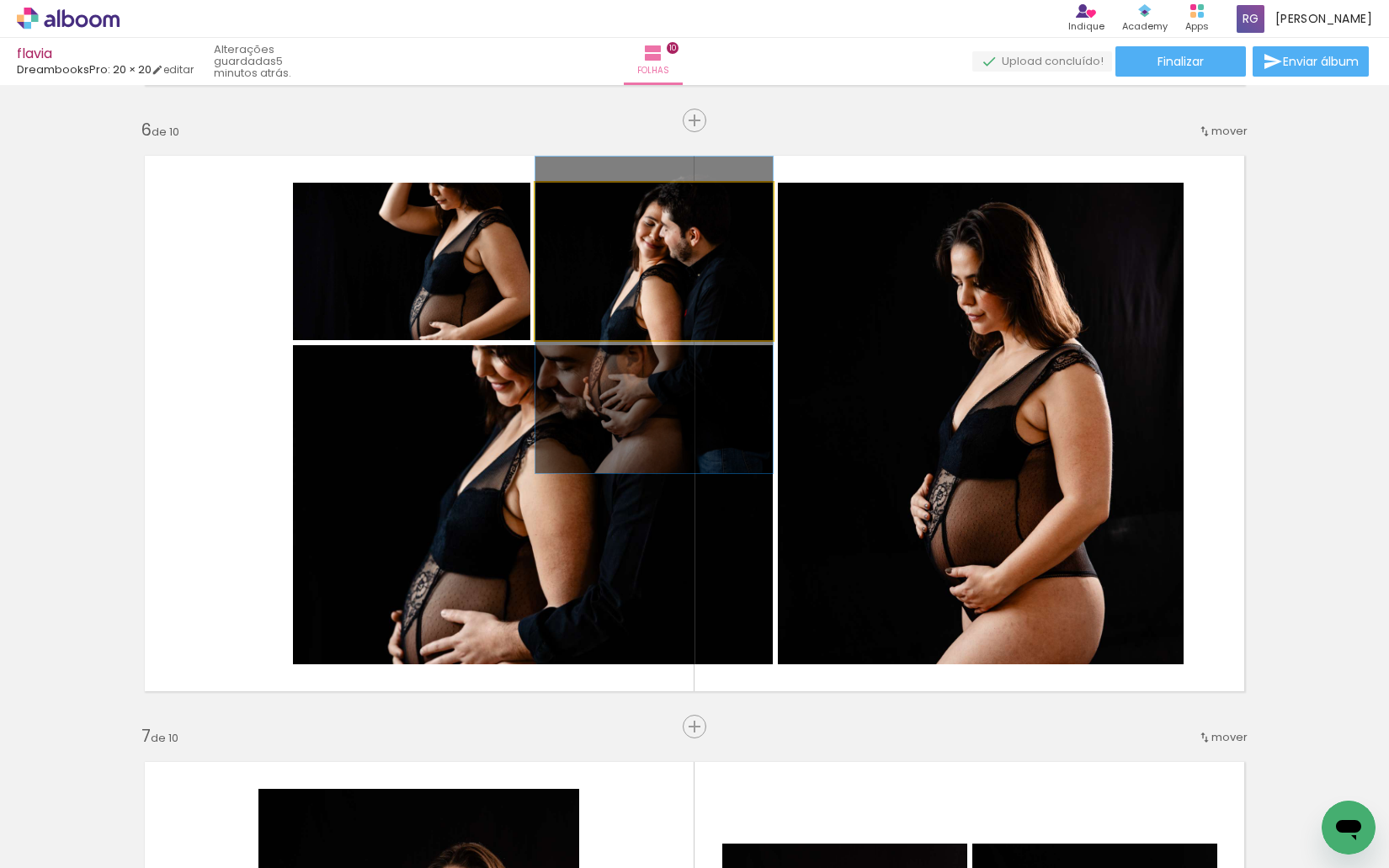
drag, startPoint x: 642, startPoint y: 279, endPoint x: 641, endPoint y: 290, distance: 11.0
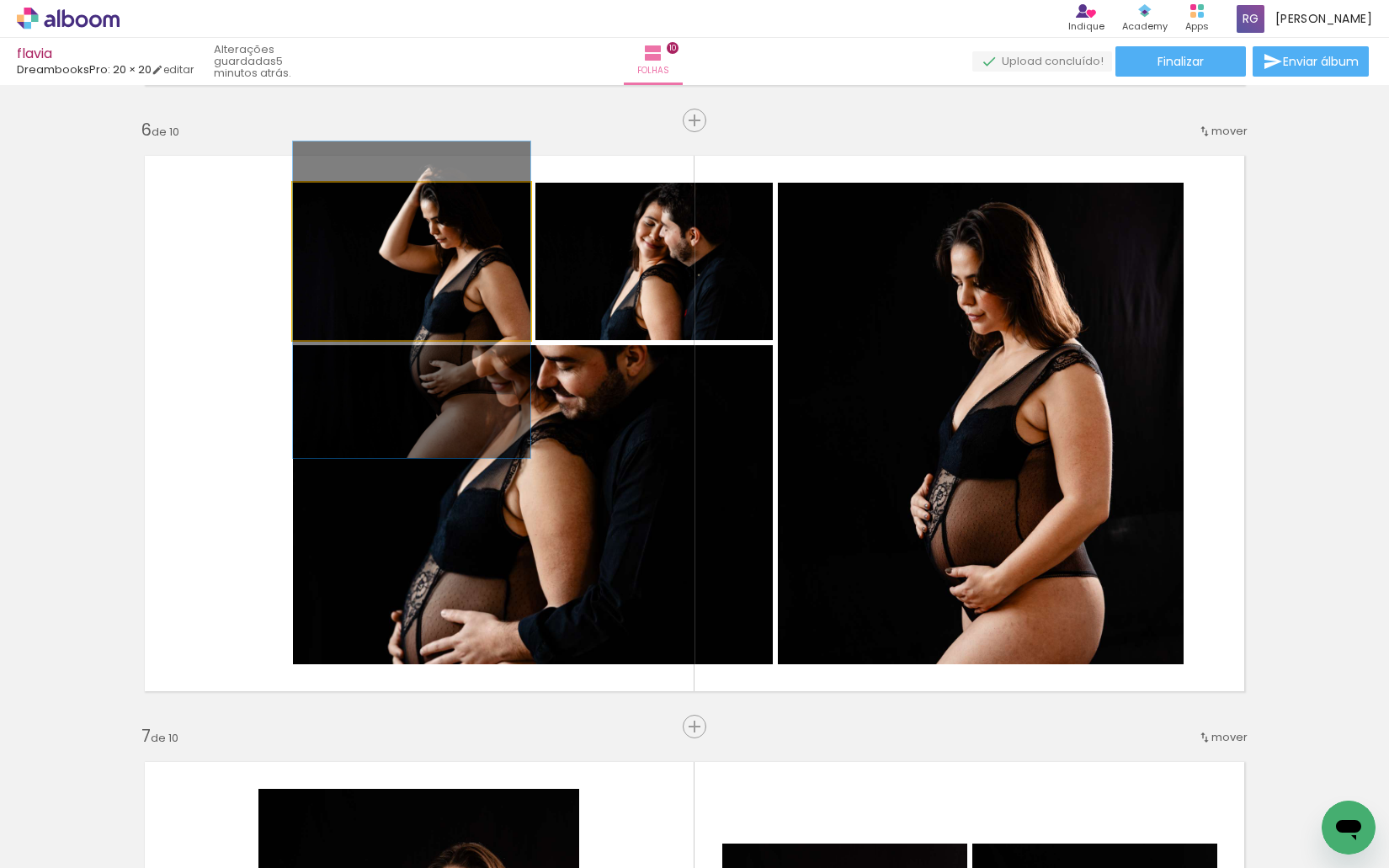
drag, startPoint x: 468, startPoint y: 235, endPoint x: 451, endPoint y: 276, distance: 44.4
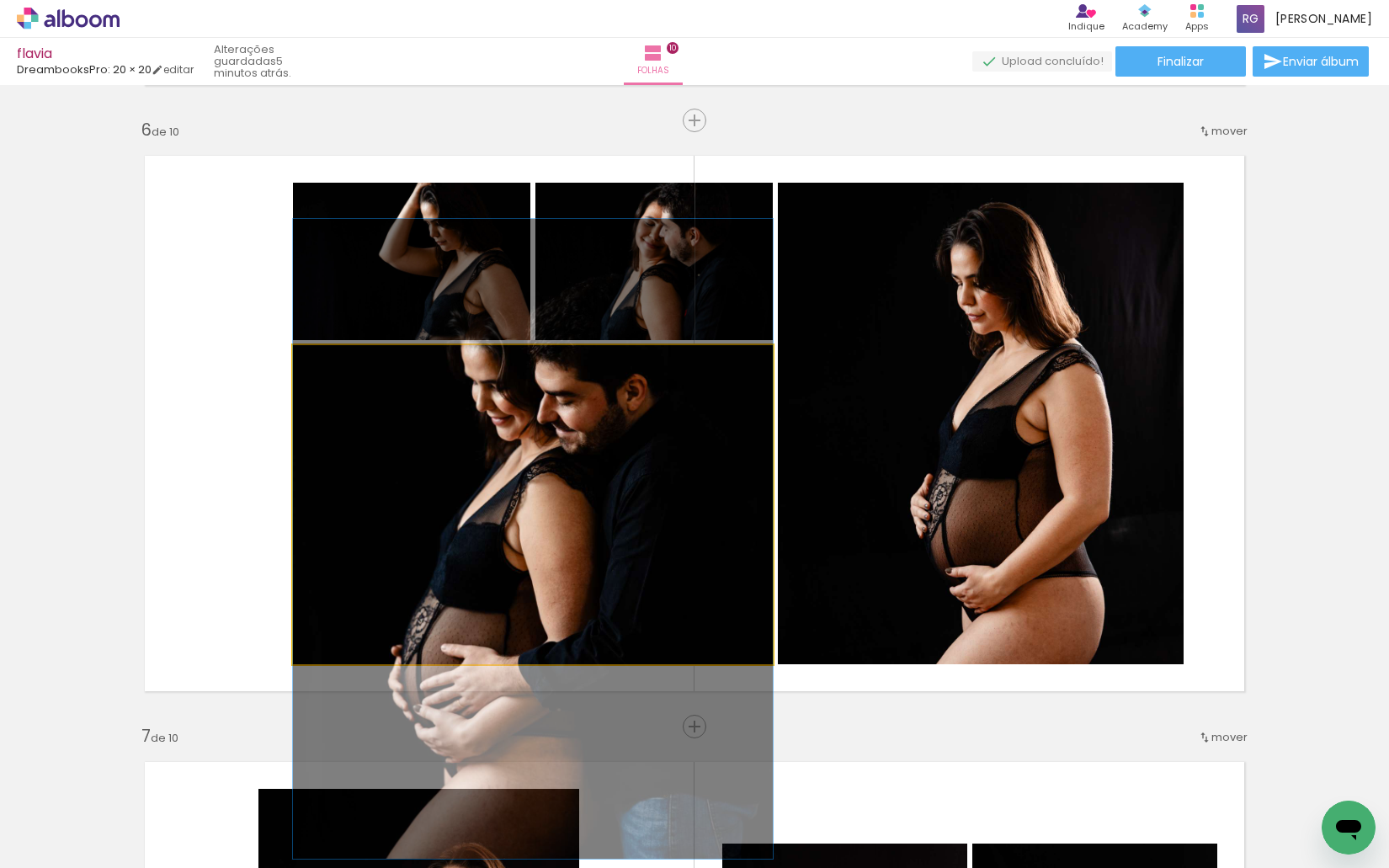
drag, startPoint x: 583, startPoint y: 445, endPoint x: 571, endPoint y: 477, distance: 34.2
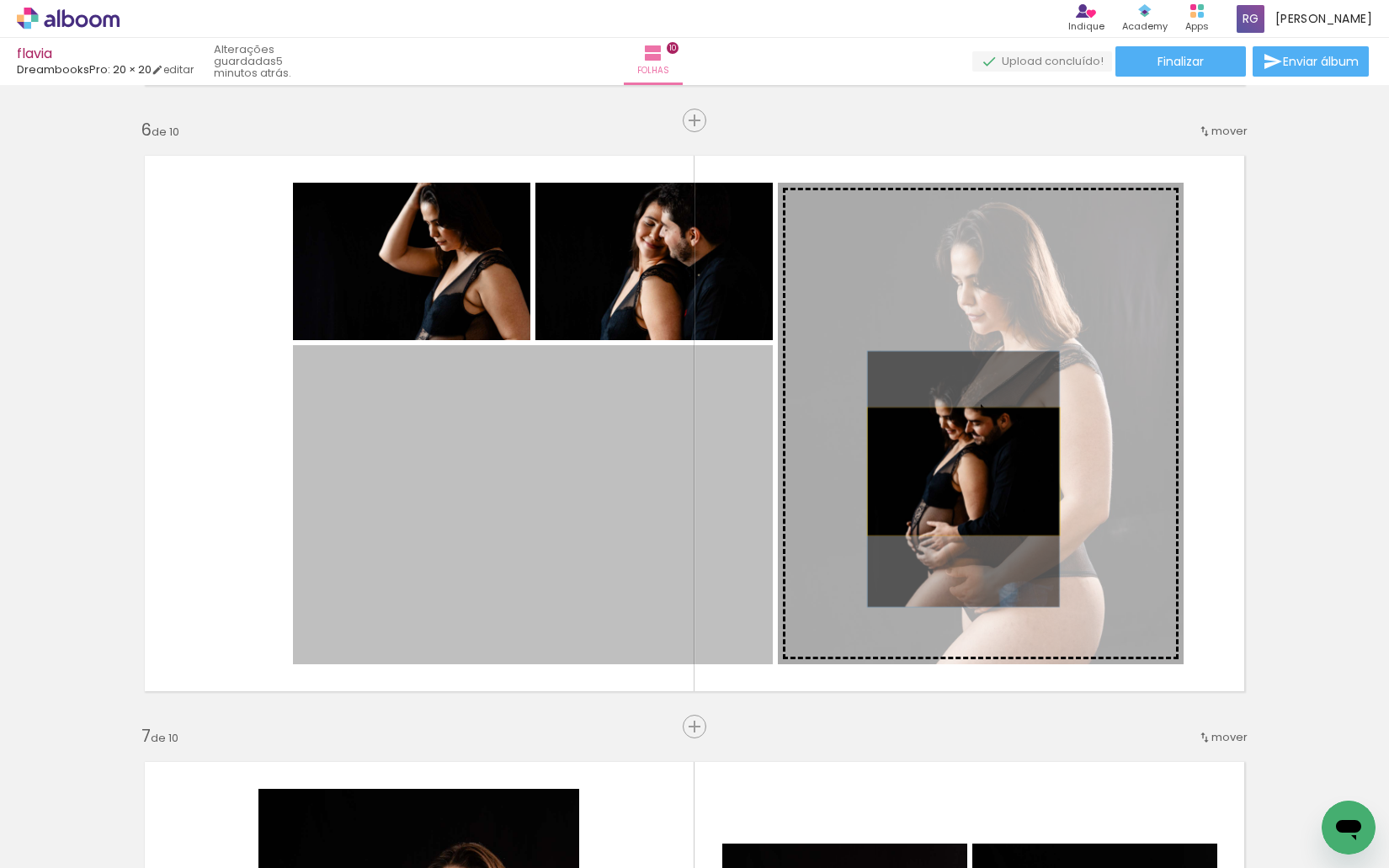
drag, startPoint x: 541, startPoint y: 508, endPoint x: 957, endPoint y: 471, distance: 417.6
click at [0, 0] on slot at bounding box center [0, 0] width 0 height 0
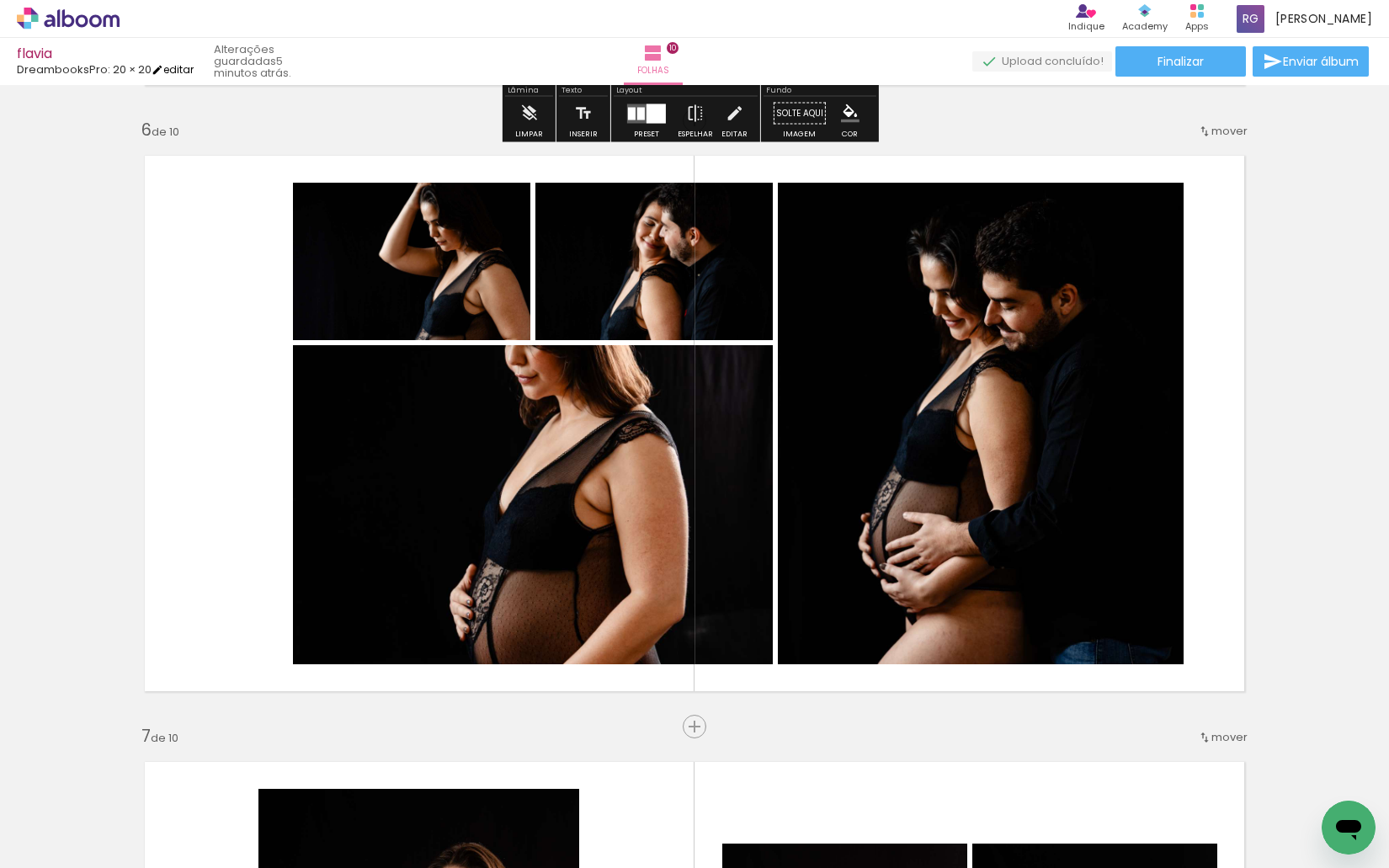
click at [181, 67] on link "editar" at bounding box center [172, 70] width 42 height 14
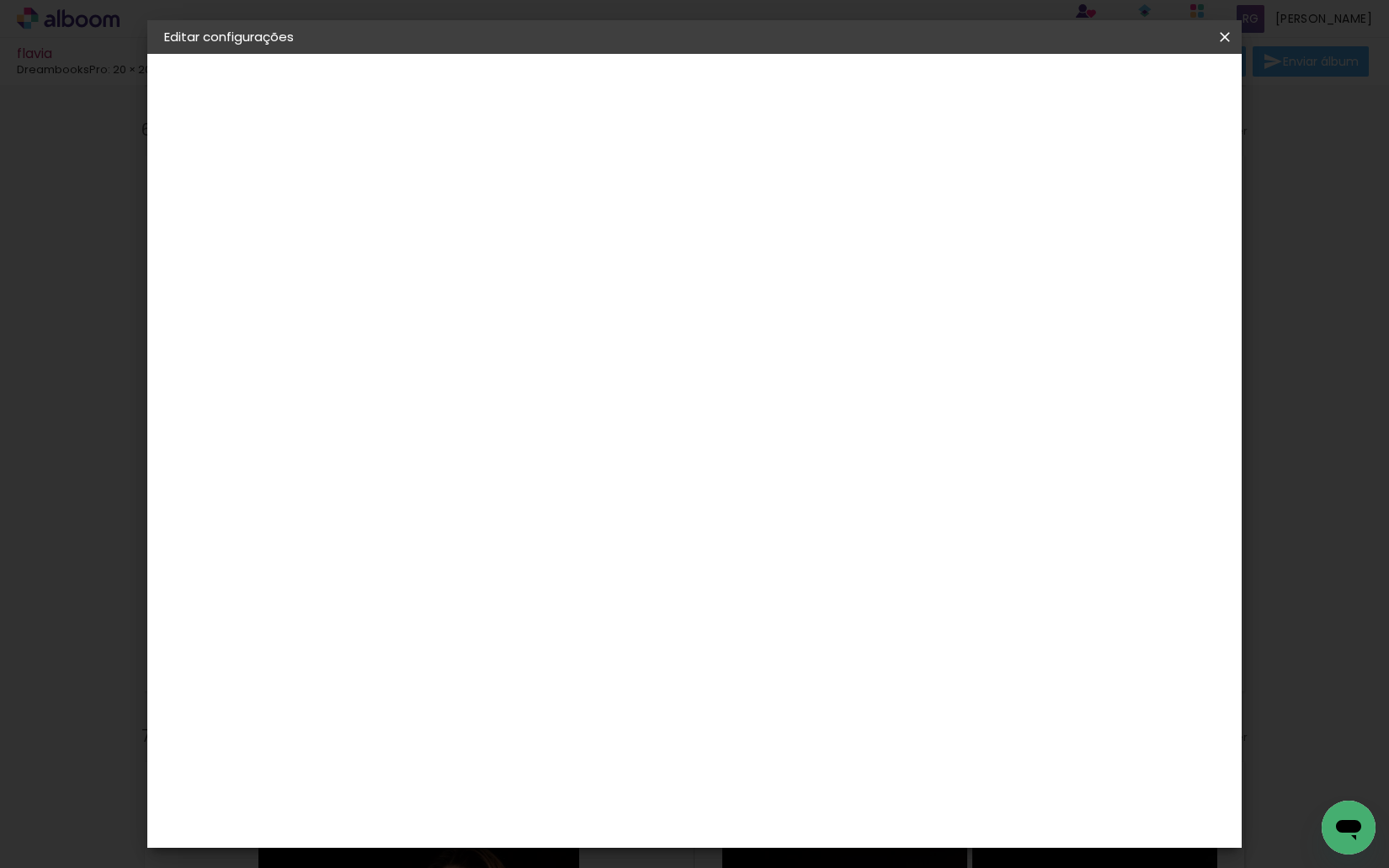
click at [236, 246] on small "20 × 40 cm" at bounding box center [244, 246] width 56 height 10
click at [531, 278] on div "Escolha o tamanho" at bounding box center [482, 312] width 98 height 78
click at [531, 276] on div "Escolha o tamanho" at bounding box center [482, 312] width 98 height 78
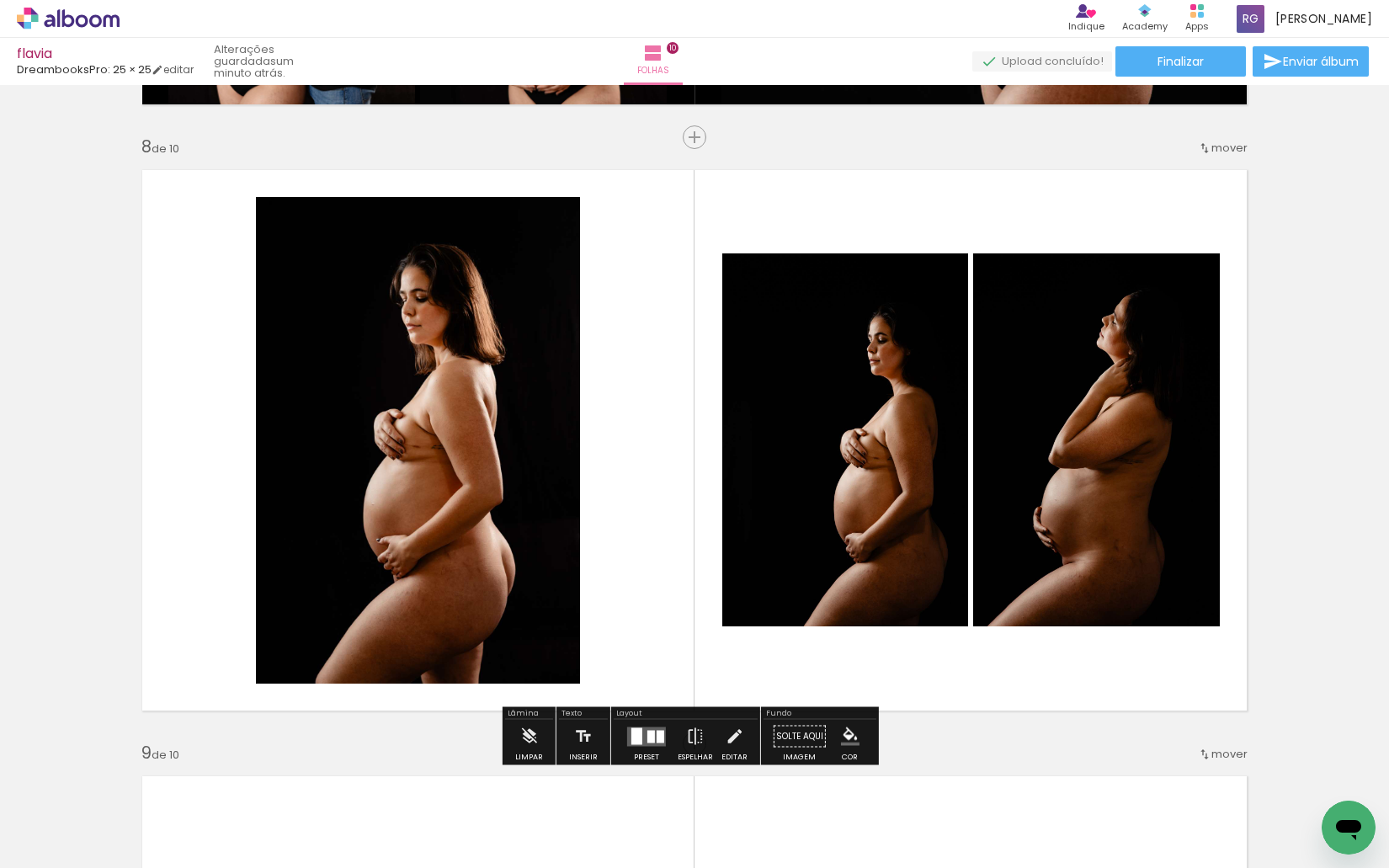
scroll to position [4301, 0]
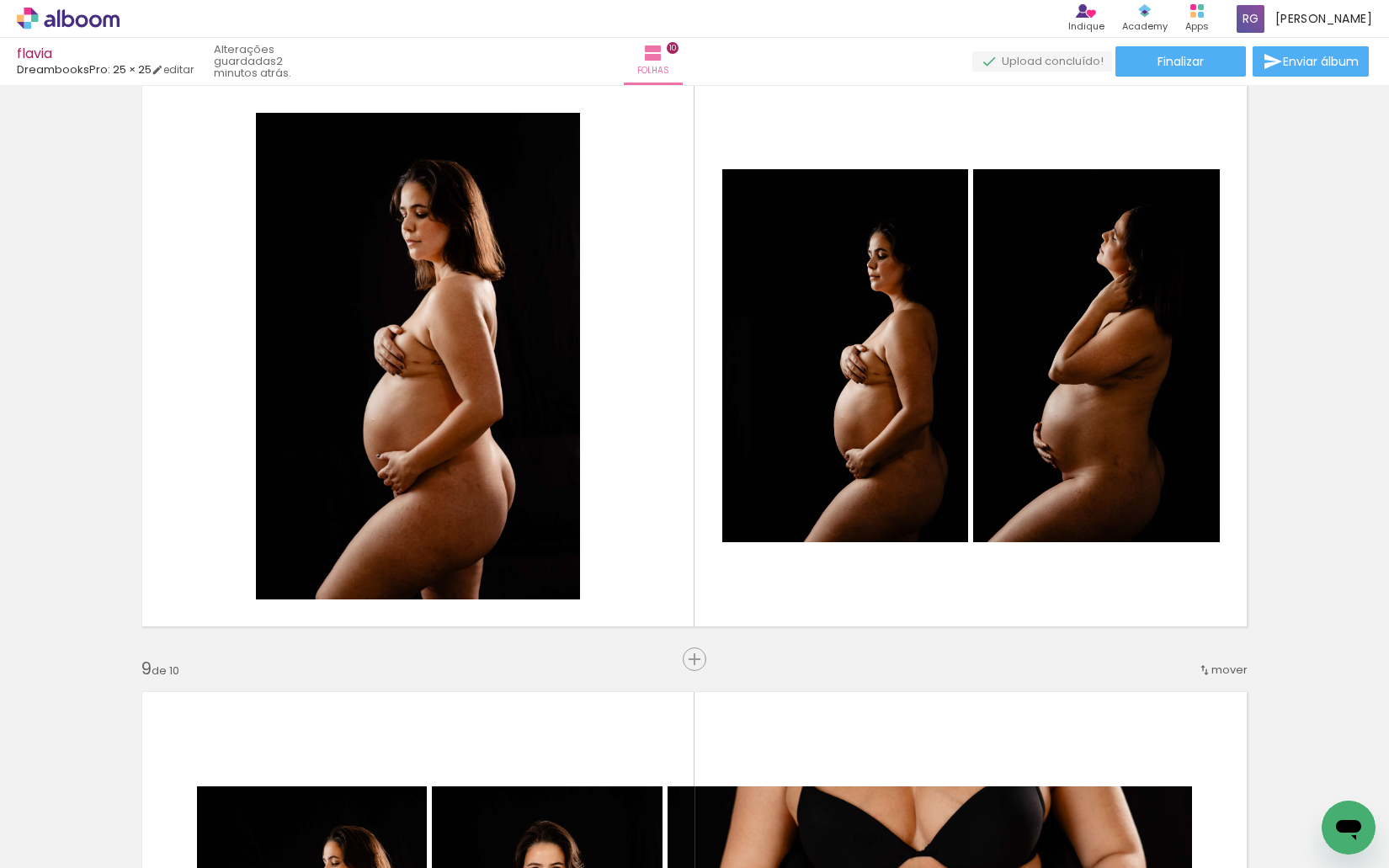
click at [70, 855] on paper-button "Adicionar Fotos" at bounding box center [52, 845] width 82 height 27
click at [0, 0] on input "file" at bounding box center [0, 0] width 0 height 0
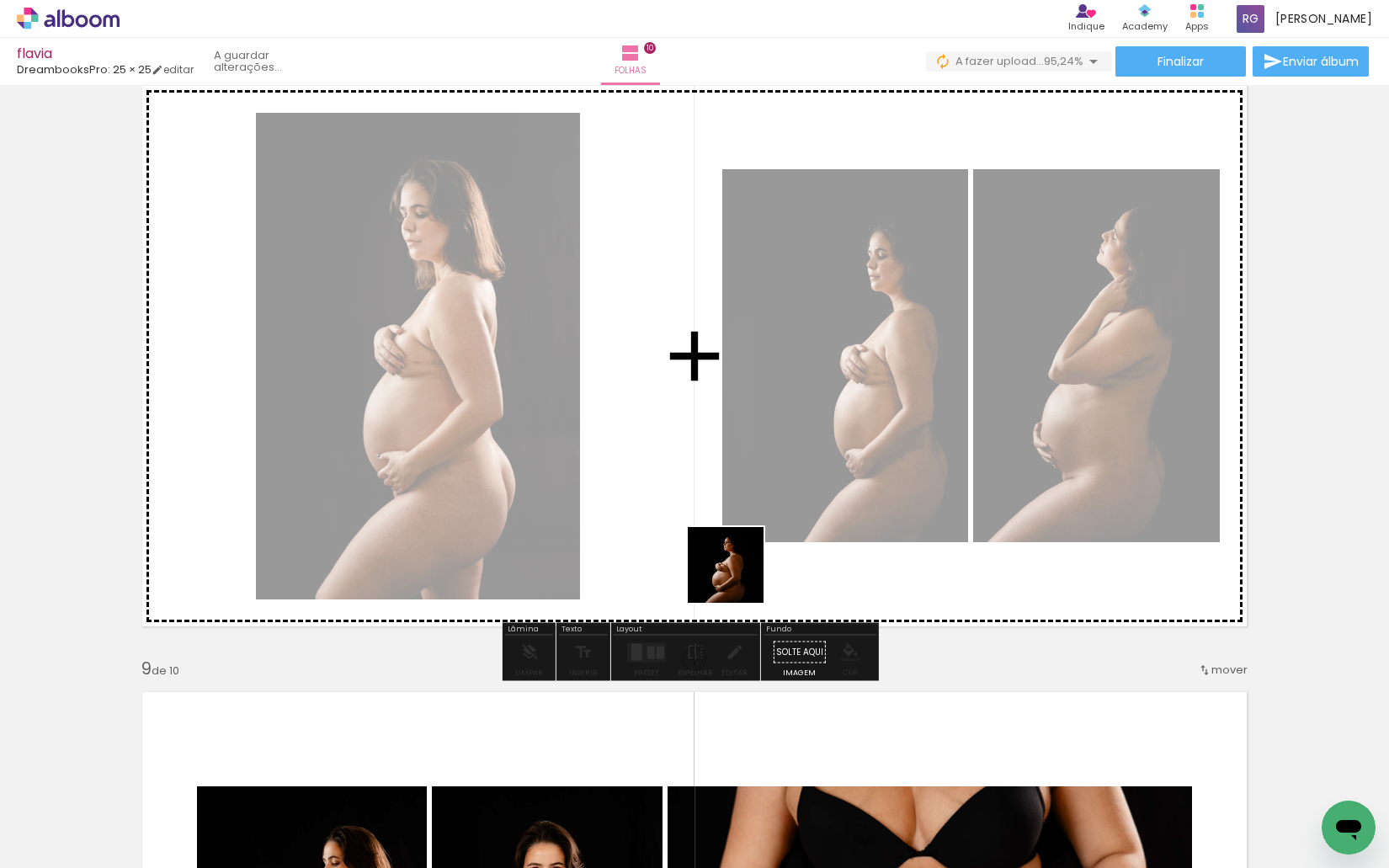
drag, startPoint x: 1059, startPoint y: 830, endPoint x: 697, endPoint y: 530, distance: 470.2
click at [697, 530] on quentale-workspace at bounding box center [694, 434] width 1389 height 868
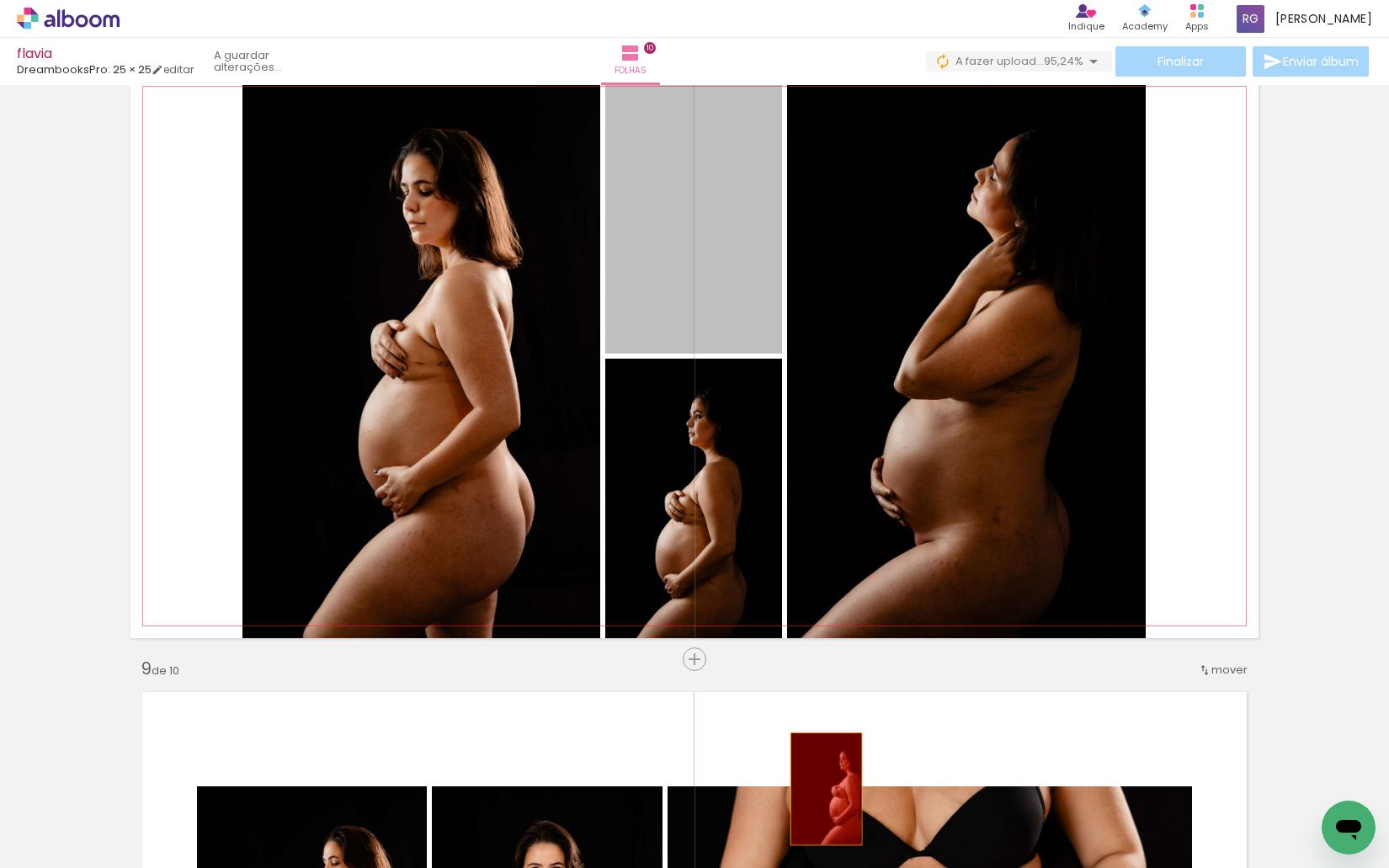
drag, startPoint x: 802, startPoint y: 571, endPoint x: 892, endPoint y: 795, distance: 241.4
click at [808, 805] on quentale-workspace at bounding box center [694, 434] width 1389 height 868
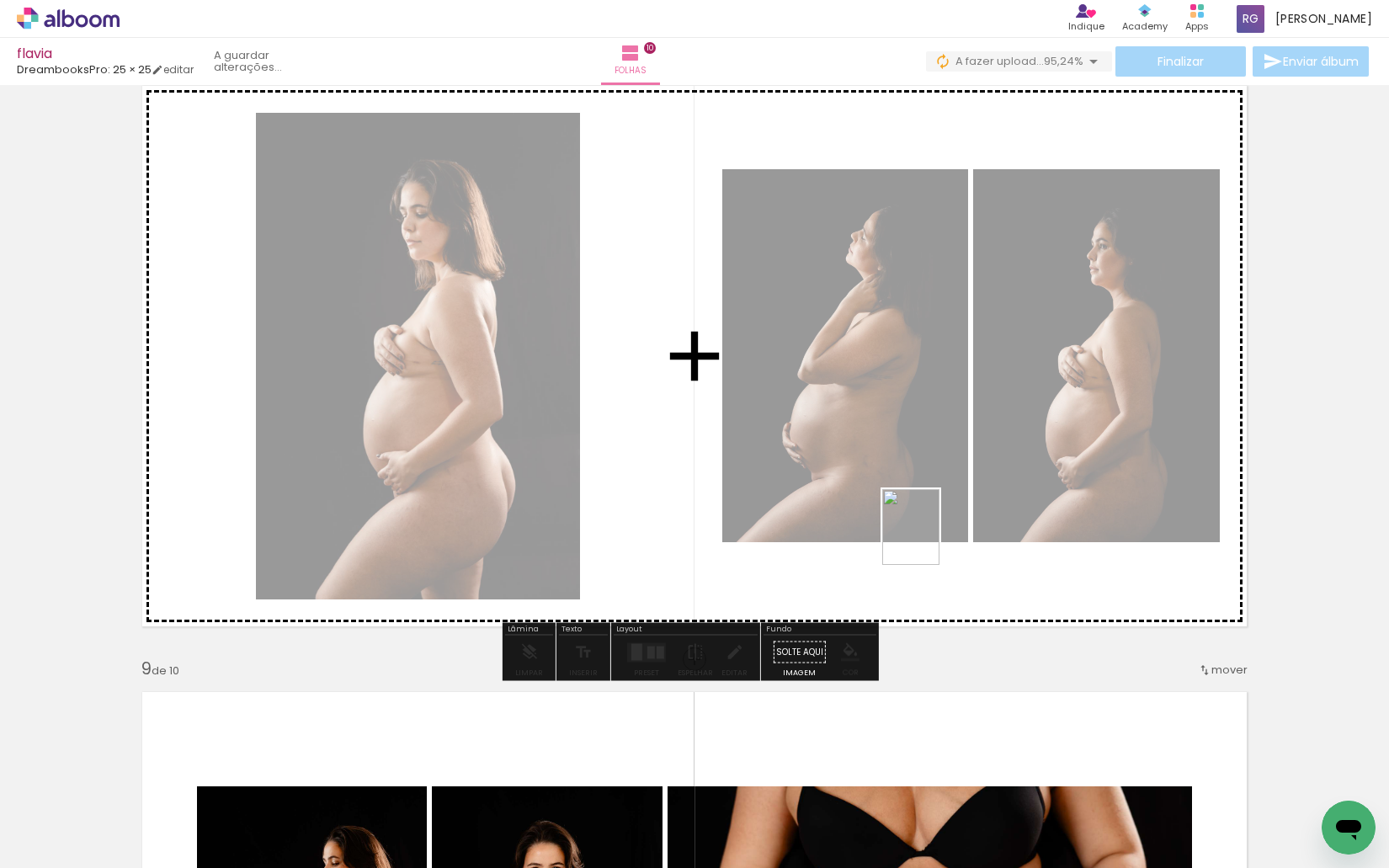
drag, startPoint x: 1144, startPoint y: 832, endPoint x: 931, endPoint y: 535, distance: 365.5
click at [931, 535] on quentale-workspace at bounding box center [694, 434] width 1389 height 868
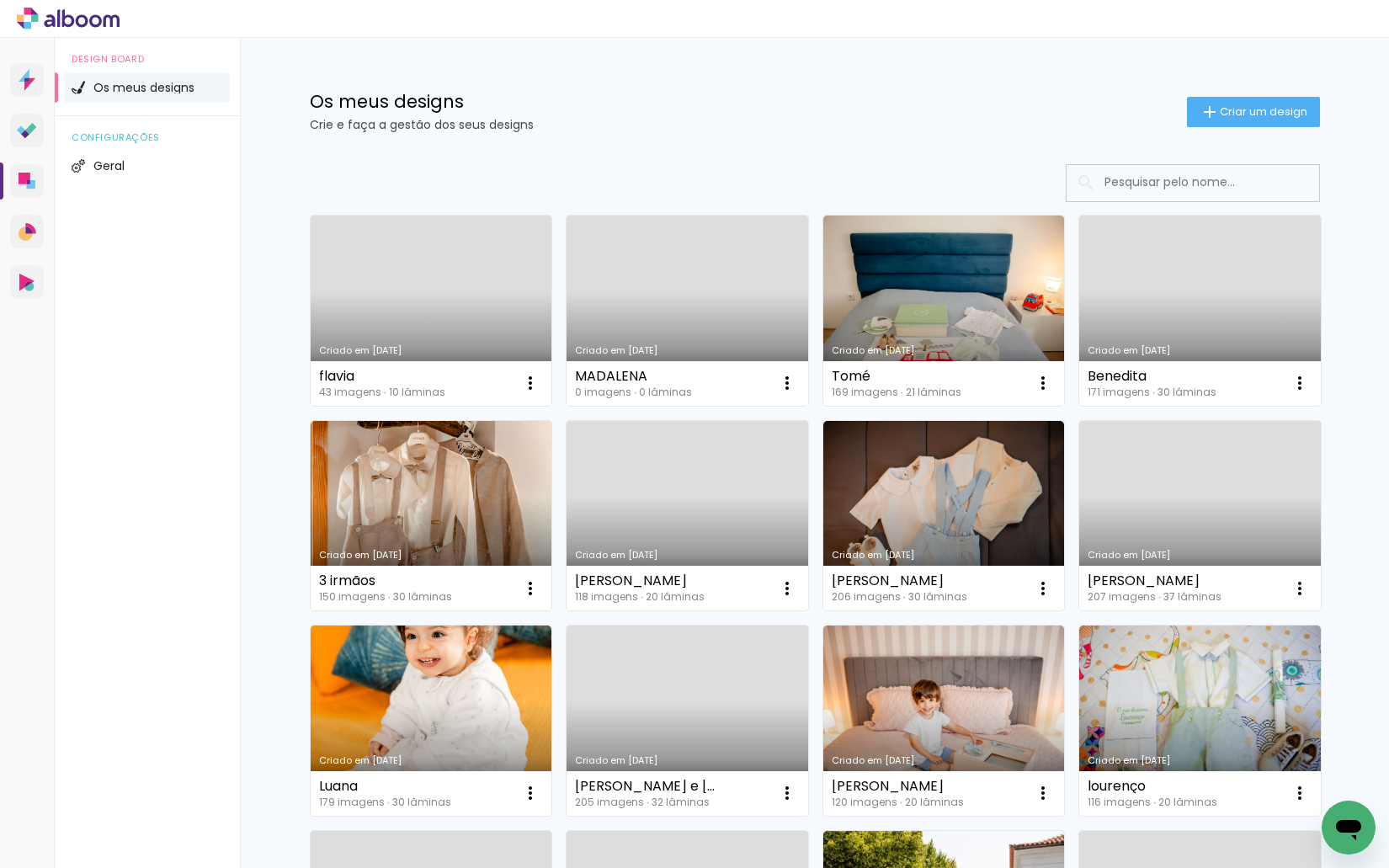
click at [422, 292] on link "Criado em [DATE]" at bounding box center [431, 311] width 242 height 190
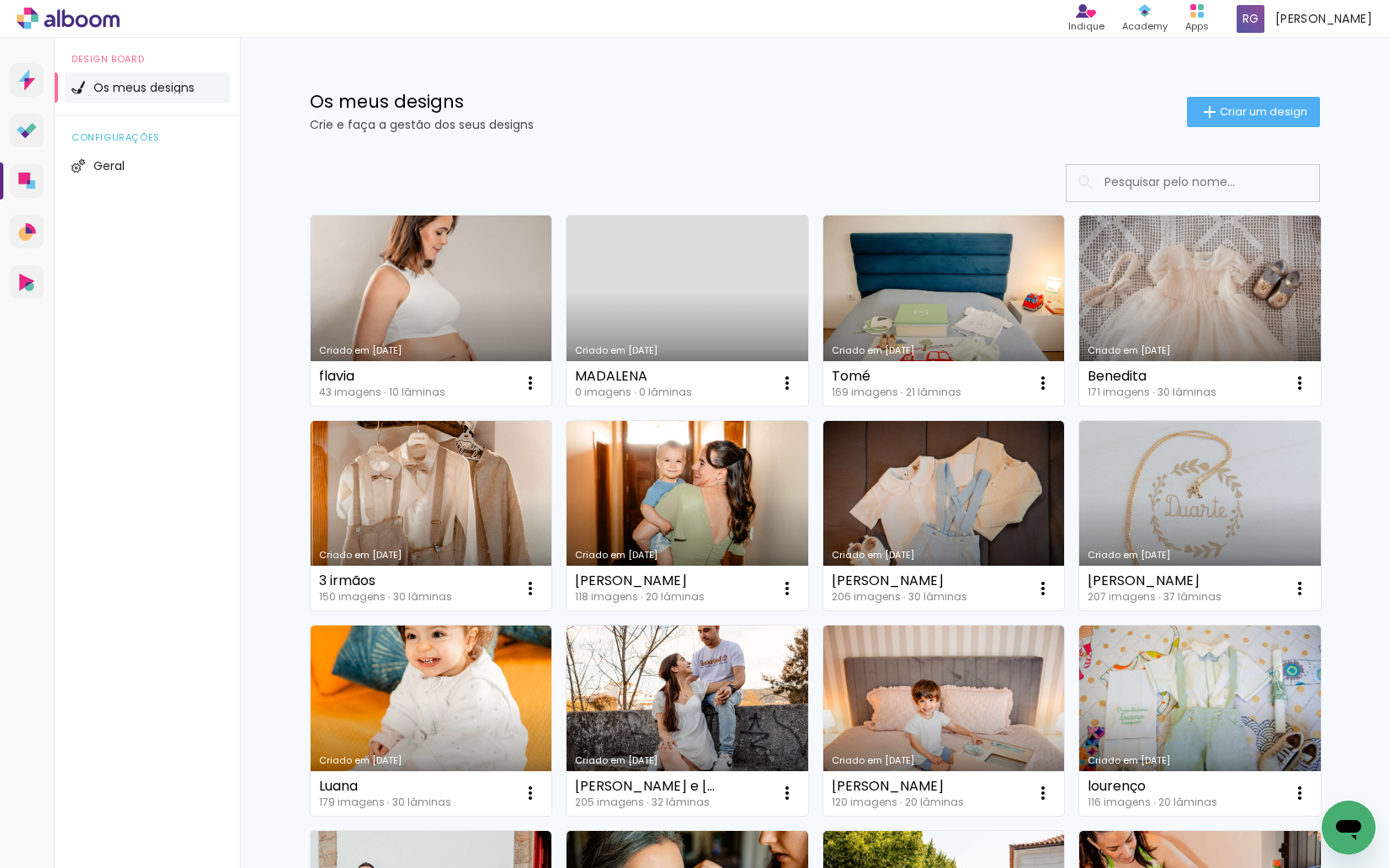
click at [704, 288] on link "Criado em [DATE]" at bounding box center [687, 311] width 242 height 190
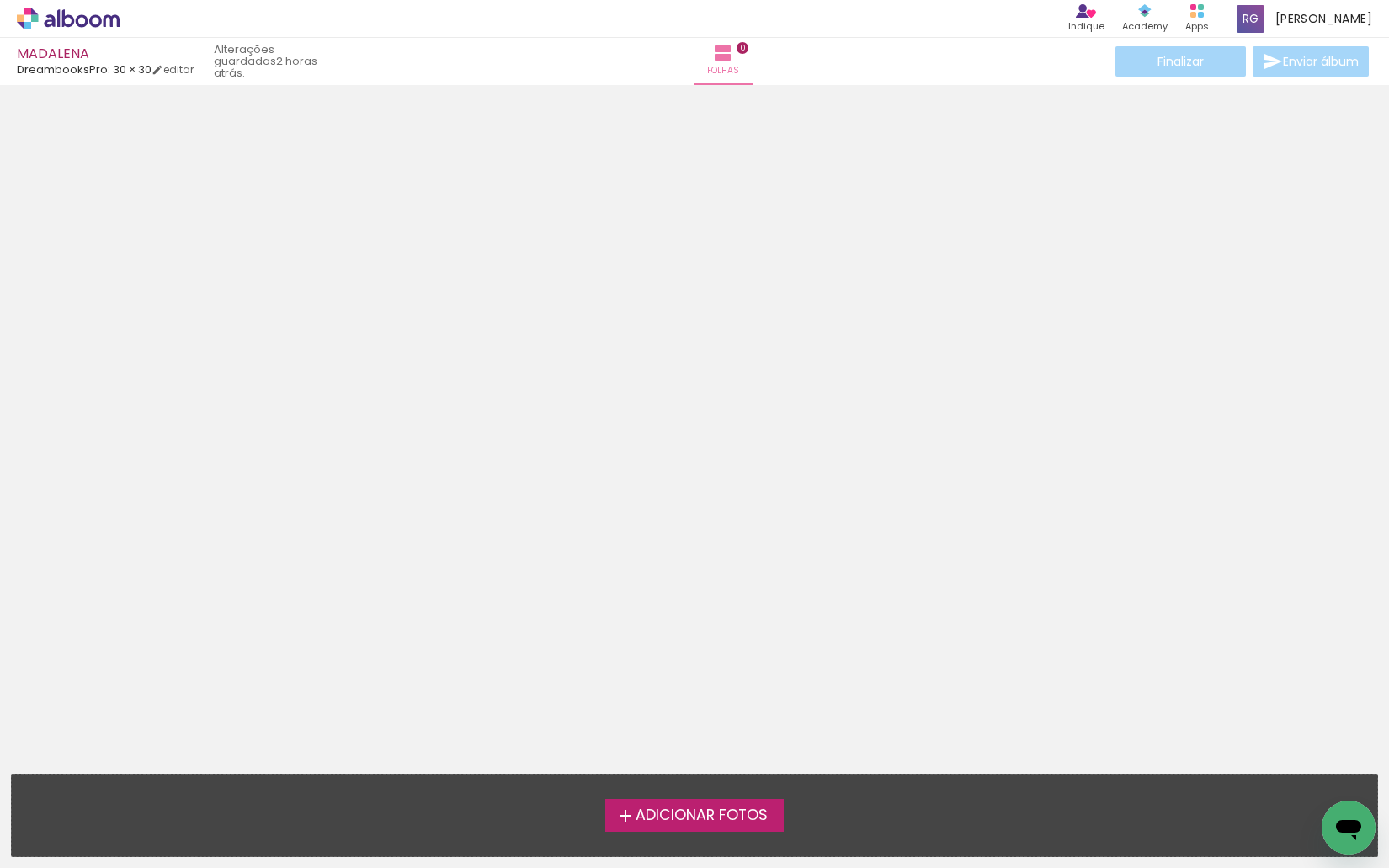
click at [709, 813] on span "Adicionar Fotos" at bounding box center [701, 815] width 132 height 15
click at [0, 0] on input "file" at bounding box center [0, 0] width 0 height 0
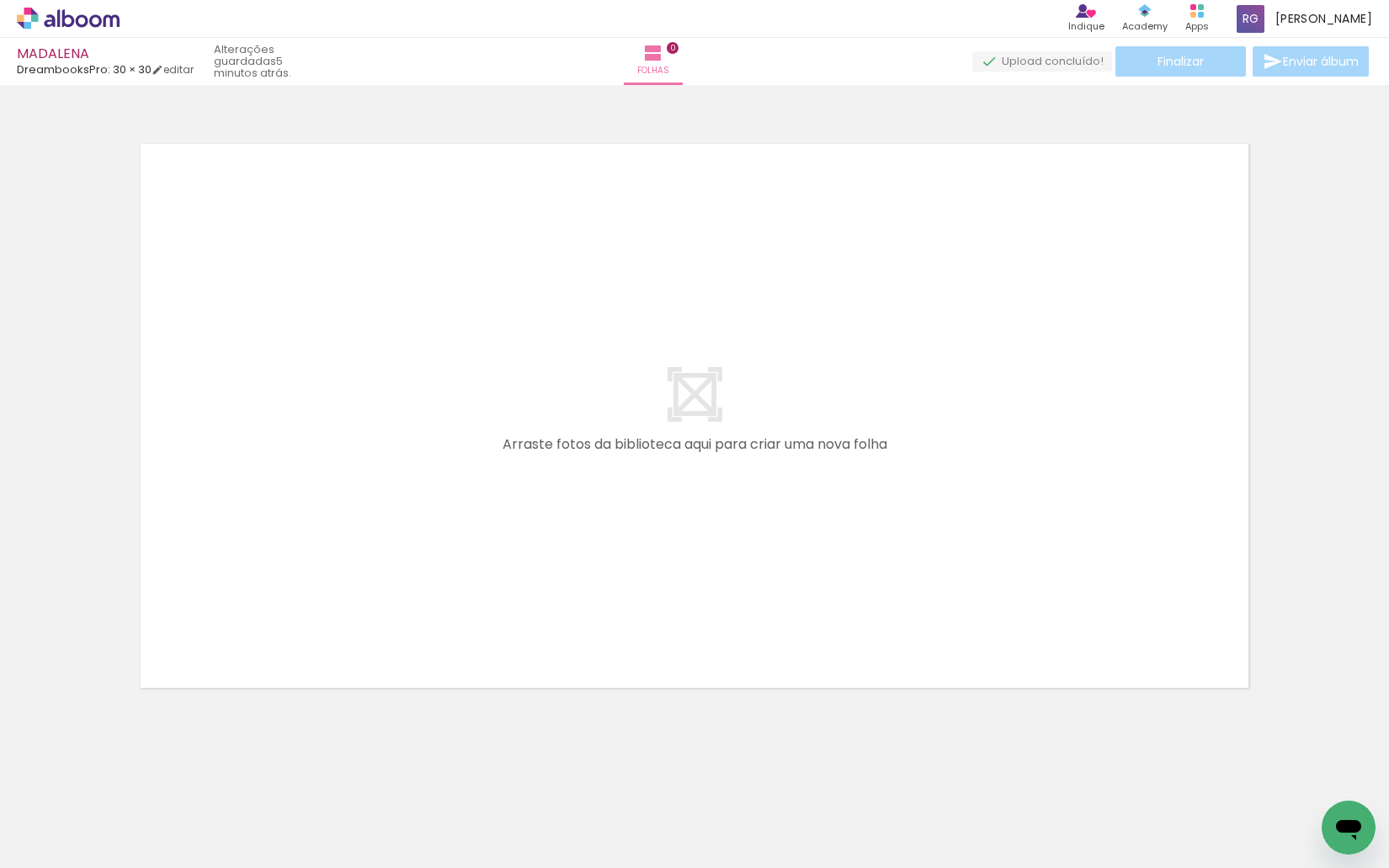
scroll to position [0, 2525]
click at [51, 843] on span "Adicionar Fotos" at bounding box center [60, 844] width 51 height 18
click at [0, 0] on input "file" at bounding box center [0, 0] width 0 height 0
click at [46, 844] on span "Adicionar Fotos" at bounding box center [60, 844] width 51 height 18
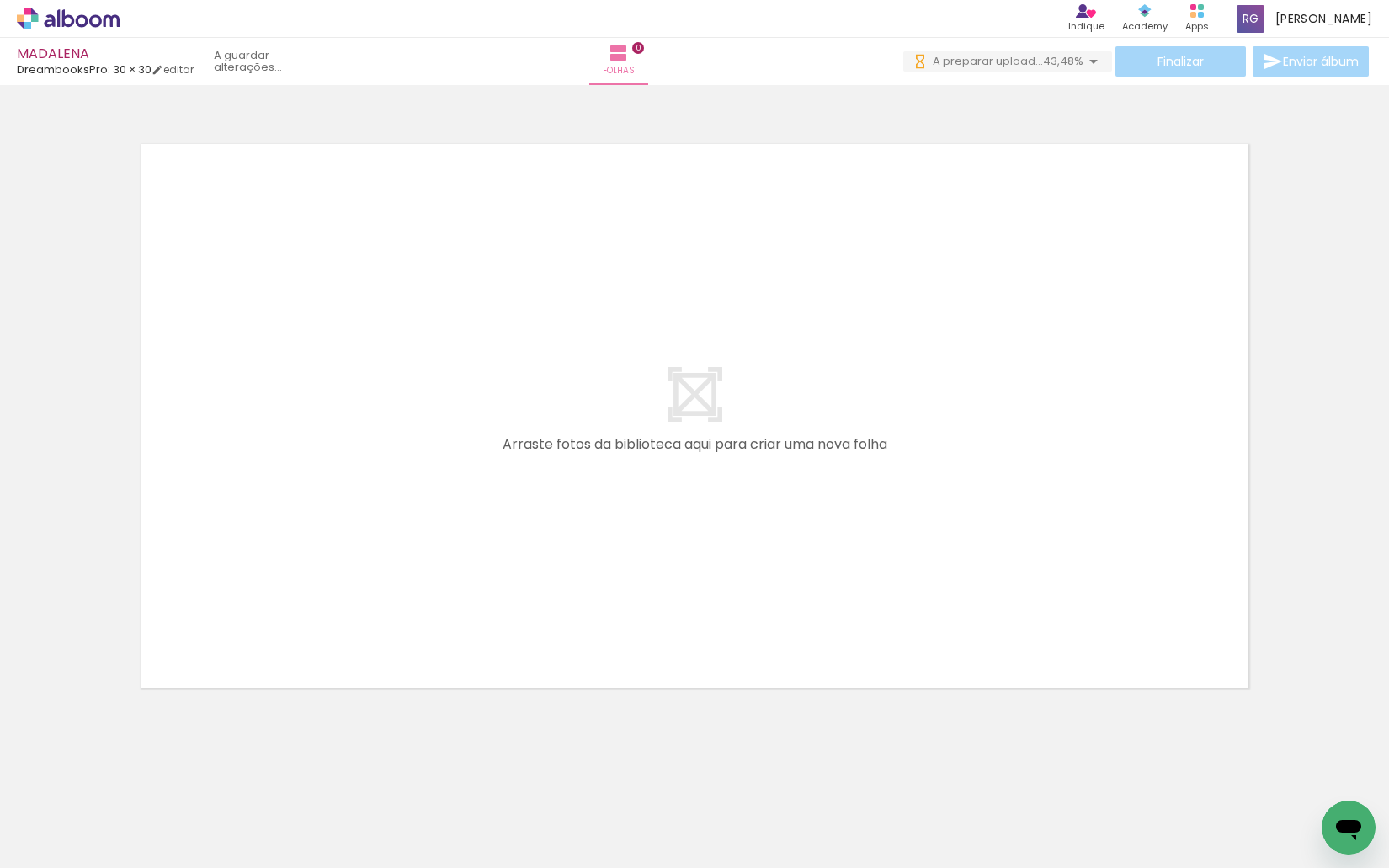
click at [0, 0] on input "file" at bounding box center [0, 0] width 0 height 0
click at [60, 836] on span "Adicionar Fotos" at bounding box center [60, 844] width 51 height 18
click at [0, 0] on input "file" at bounding box center [0, 0] width 0 height 0
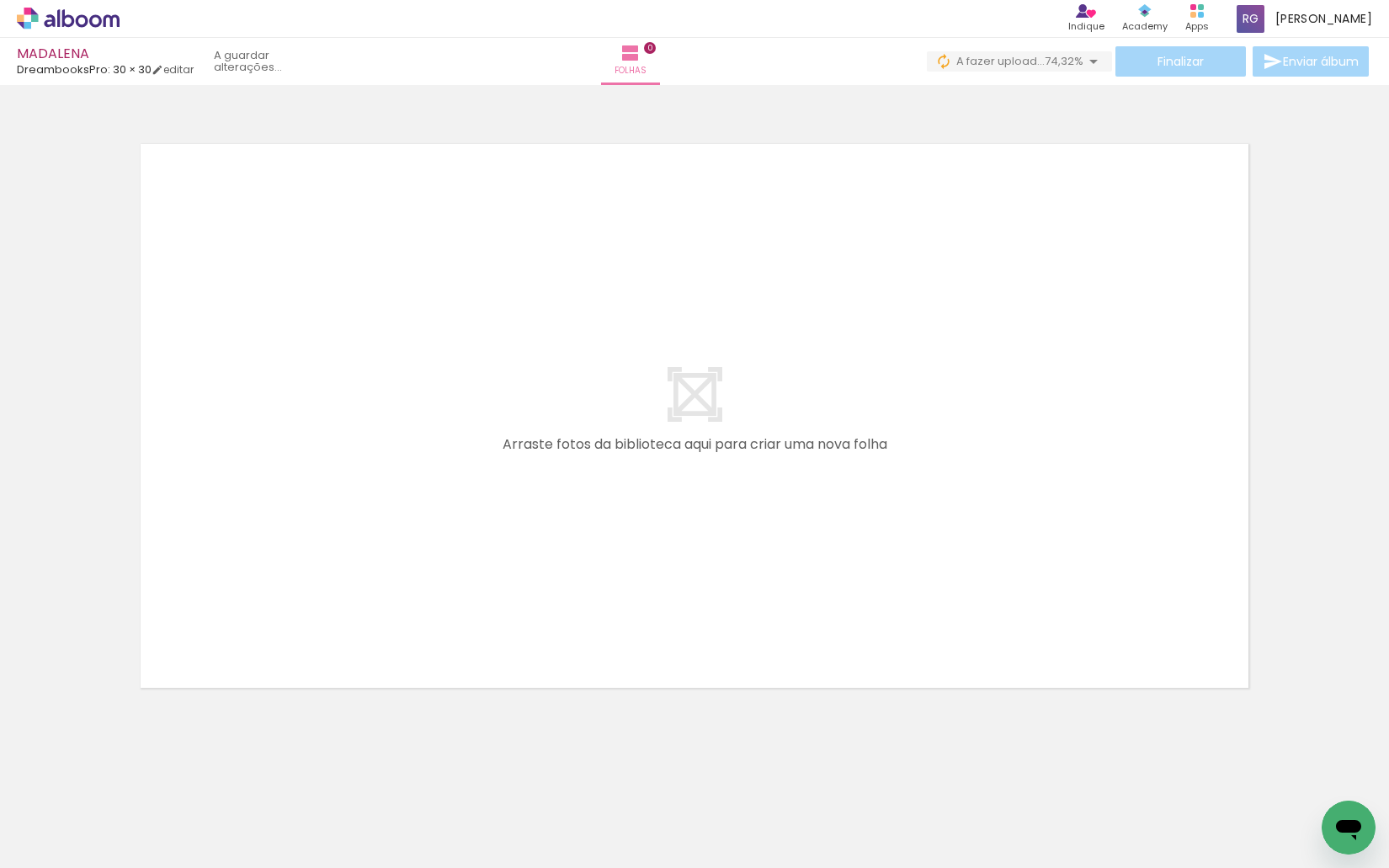
click at [57, 848] on span "Adicionar Fotos" at bounding box center [60, 844] width 51 height 18
click at [0, 0] on input "file" at bounding box center [0, 0] width 0 height 0
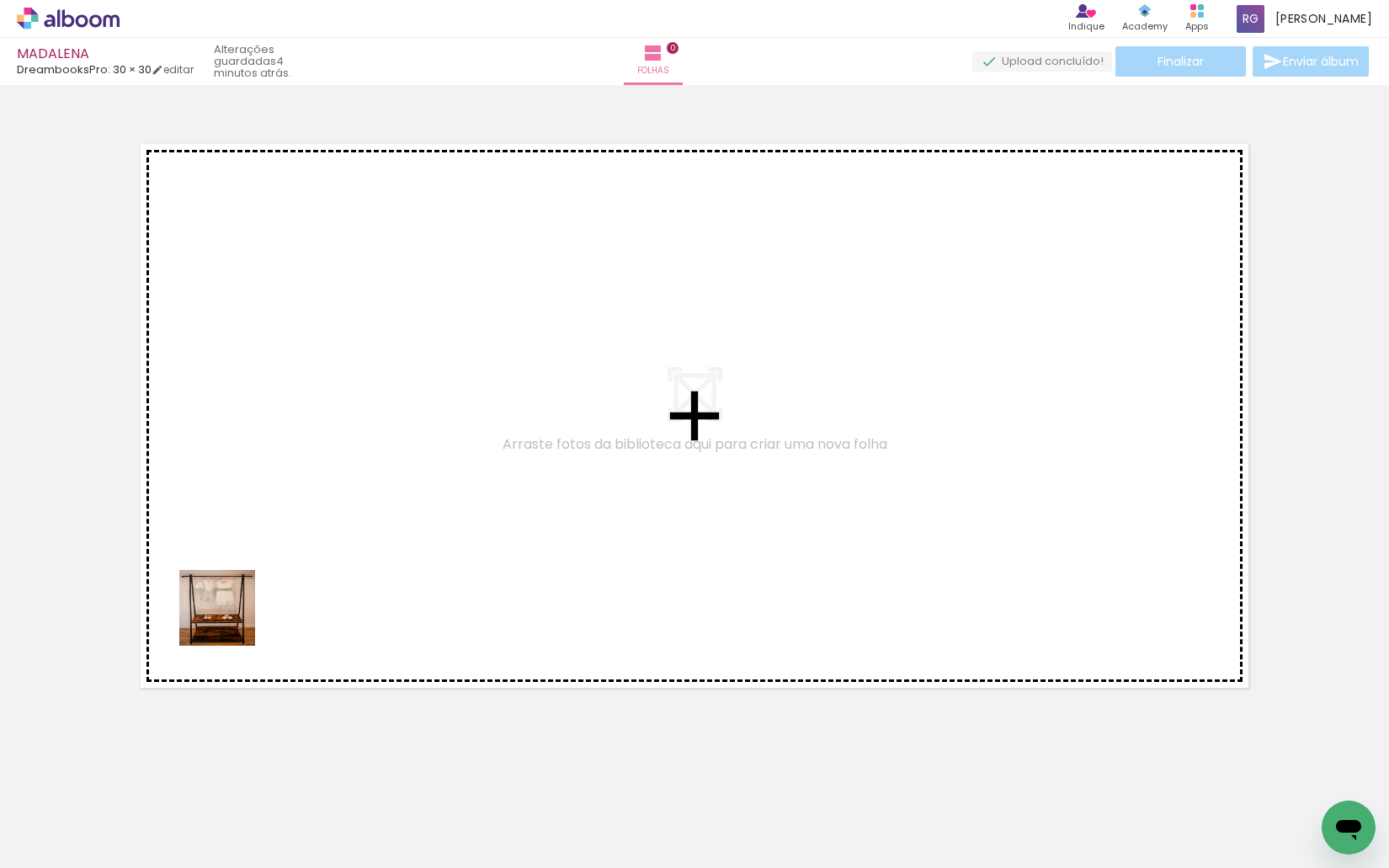
drag, startPoint x: 189, startPoint y: 787, endPoint x: 254, endPoint y: 765, distance: 68.6
click at [230, 618] on quentale-workspace at bounding box center [694, 434] width 1389 height 868
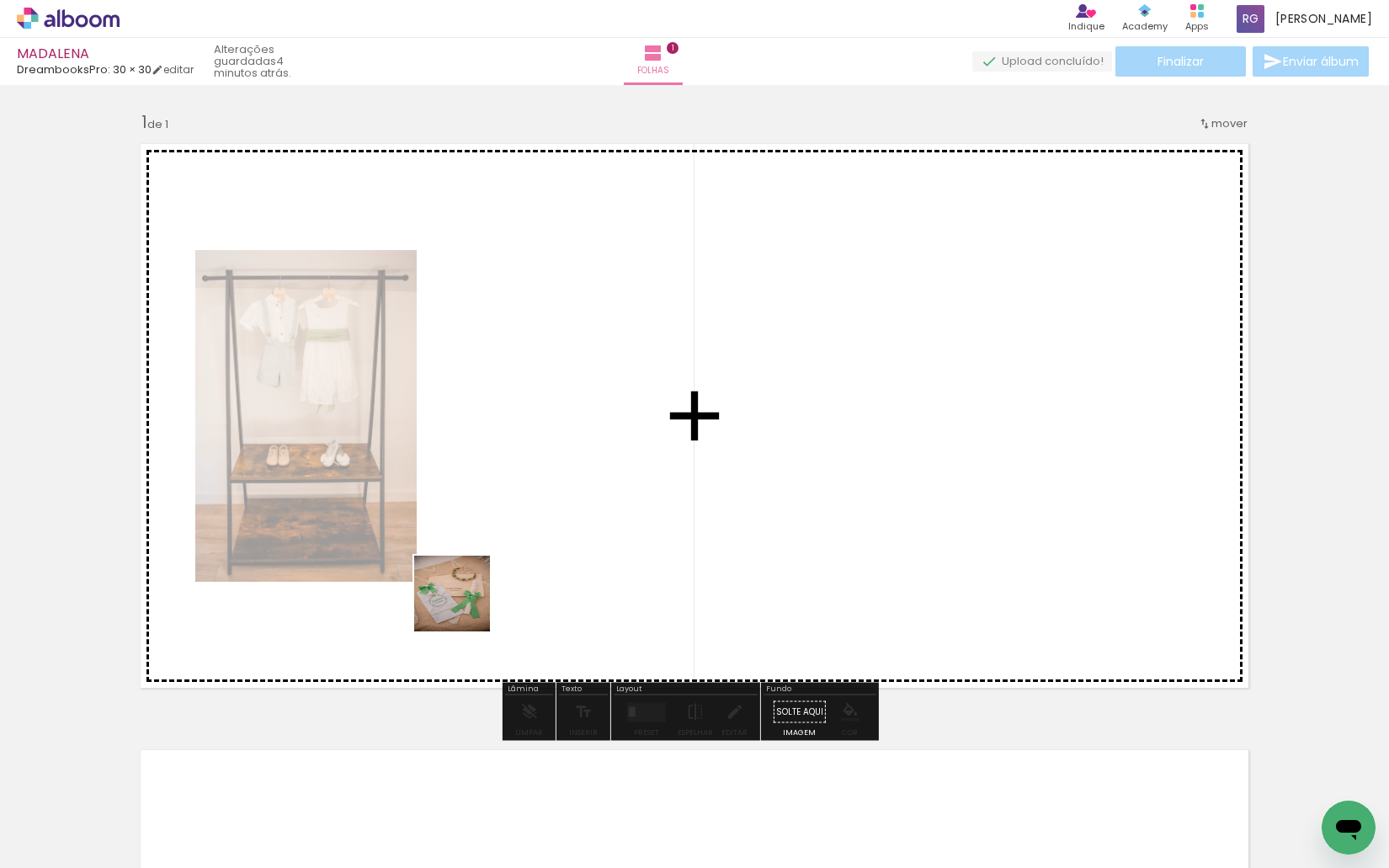
drag, startPoint x: 330, startPoint y: 763, endPoint x: 391, endPoint y: 831, distance: 91.4
click at [473, 597] on quentale-workspace at bounding box center [694, 434] width 1389 height 868
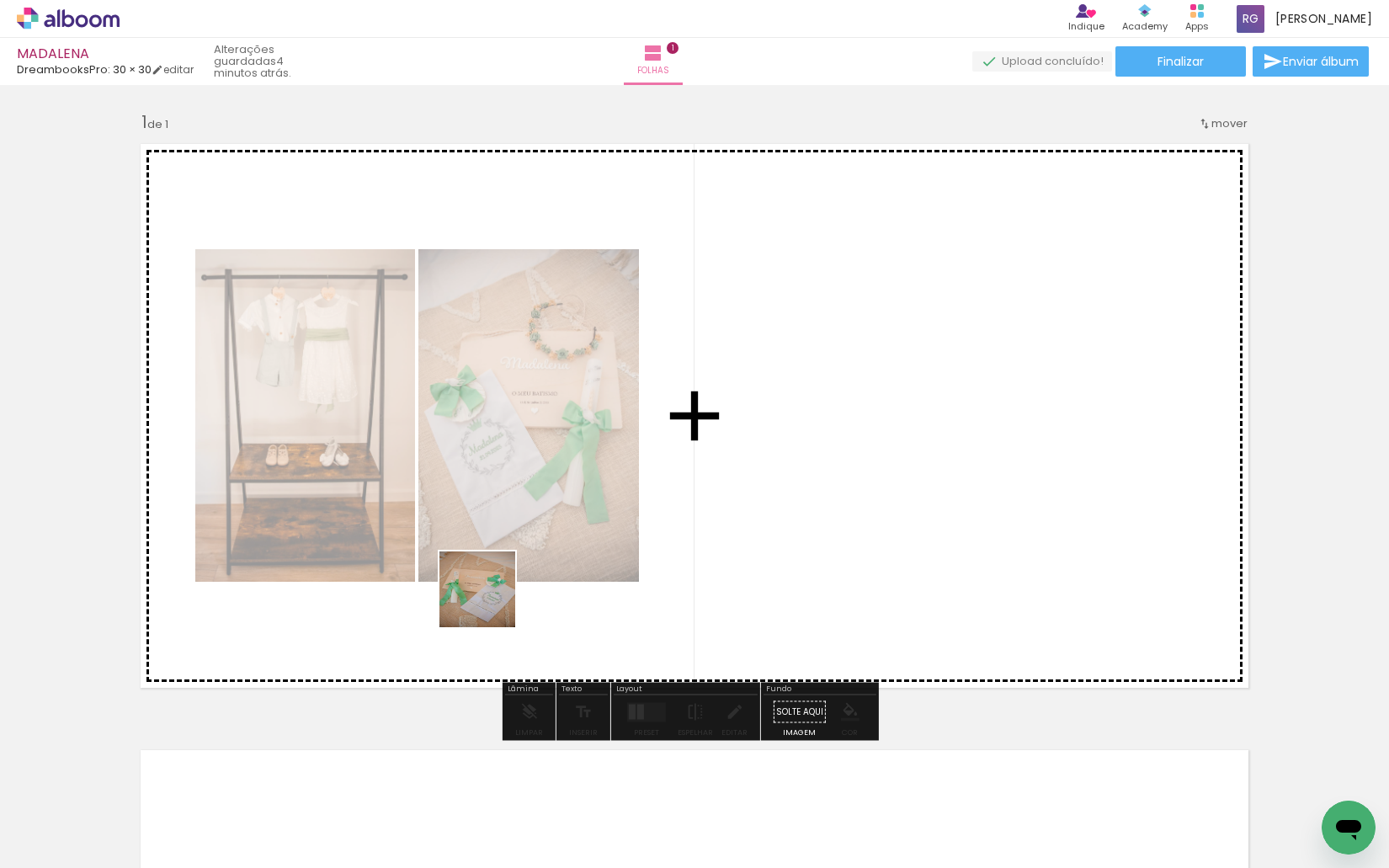
drag, startPoint x: 387, startPoint y: 773, endPoint x: 490, endPoint y: 602, distance: 199.6
click at [490, 602] on quentale-workspace at bounding box center [694, 434] width 1389 height 868
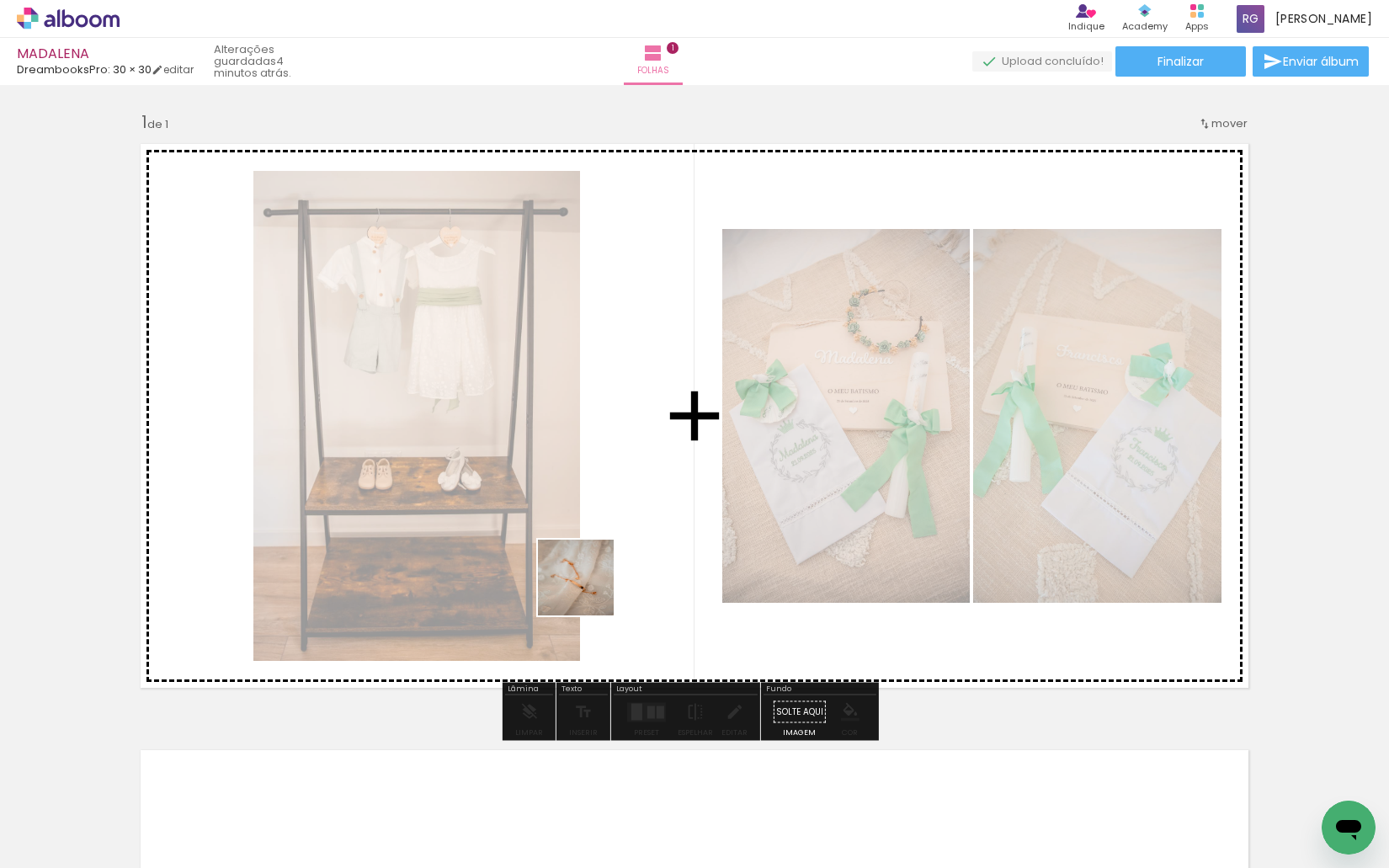
drag, startPoint x: 583, startPoint y: 622, endPoint x: 635, endPoint y: 710, distance: 102.2
click at [591, 574] on quentale-workspace at bounding box center [694, 434] width 1389 height 868
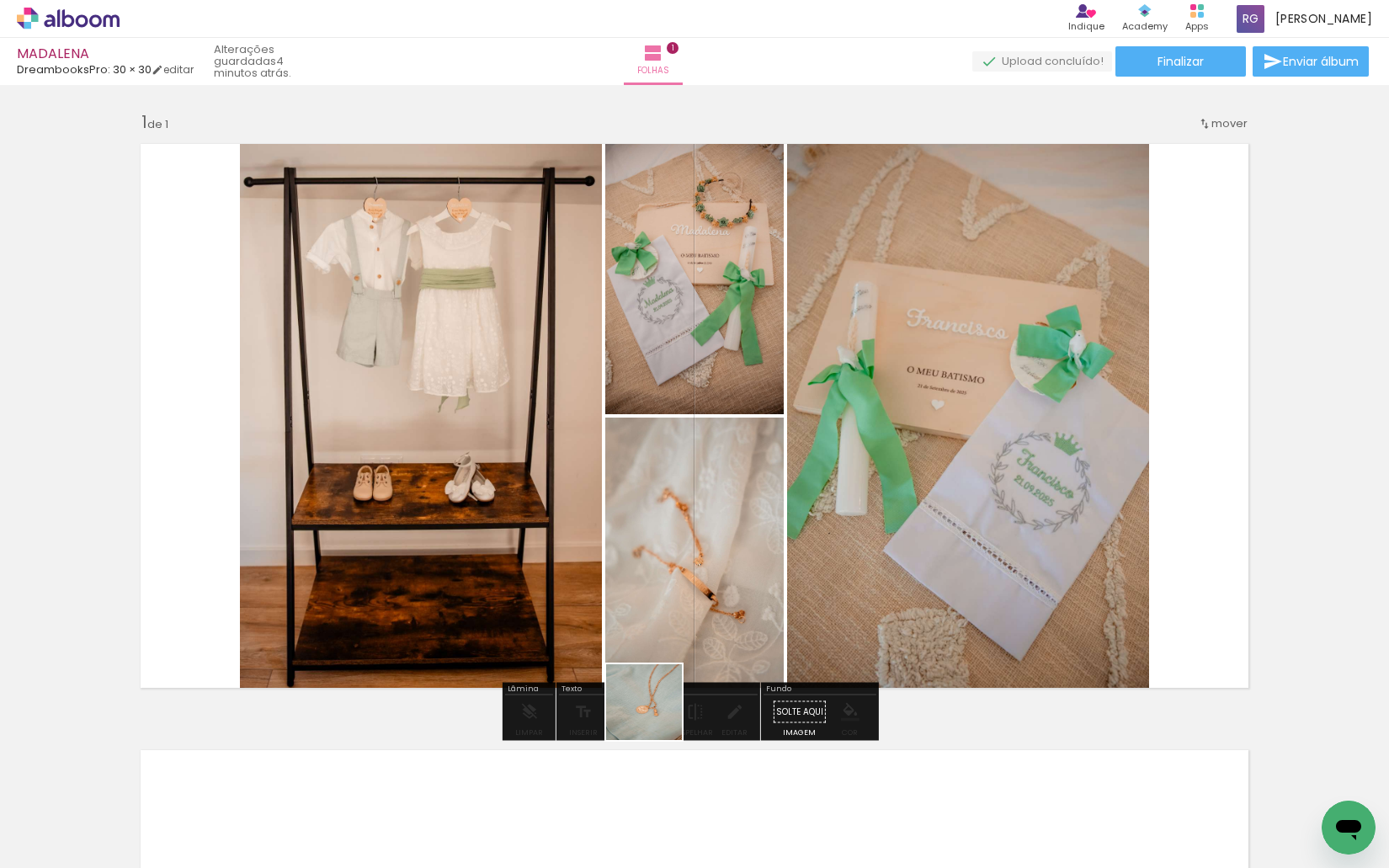
drag, startPoint x: 657, startPoint y: 715, endPoint x: 651, endPoint y: 561, distance: 154.1
click at [651, 561] on quentale-workspace at bounding box center [694, 434] width 1389 height 868
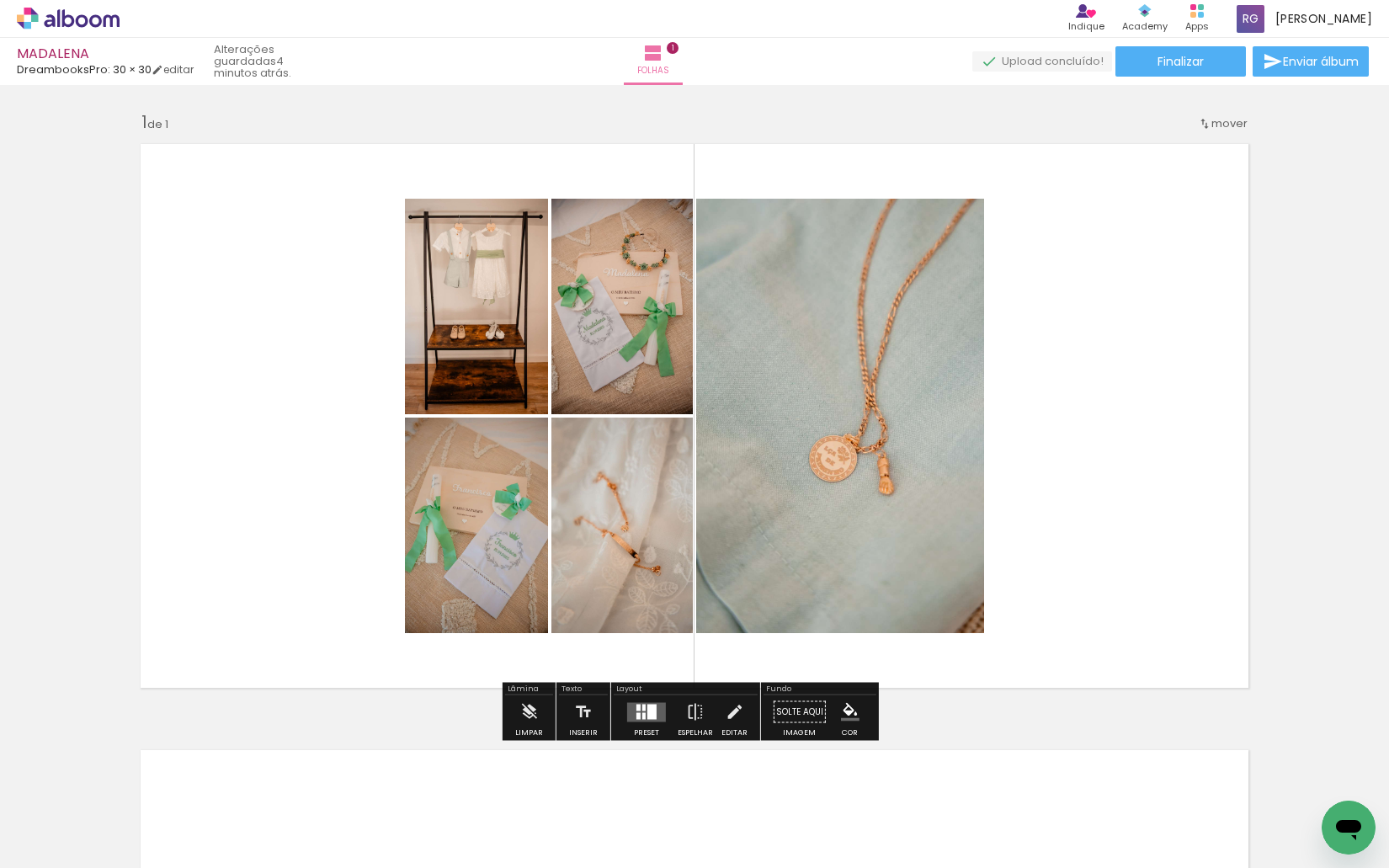
click at [651, 711] on div at bounding box center [651, 711] width 9 height 15
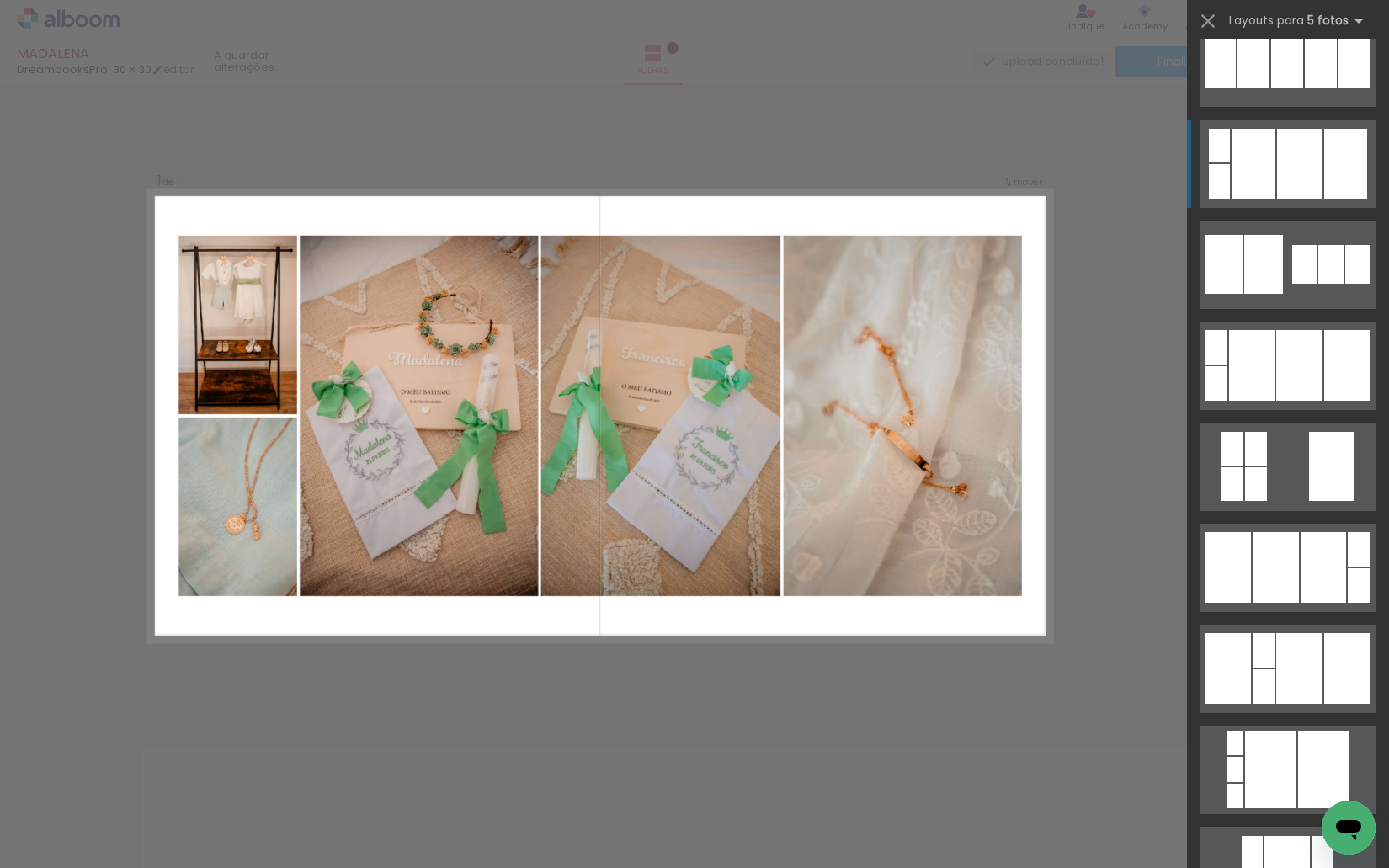
scroll to position [2609, 0]
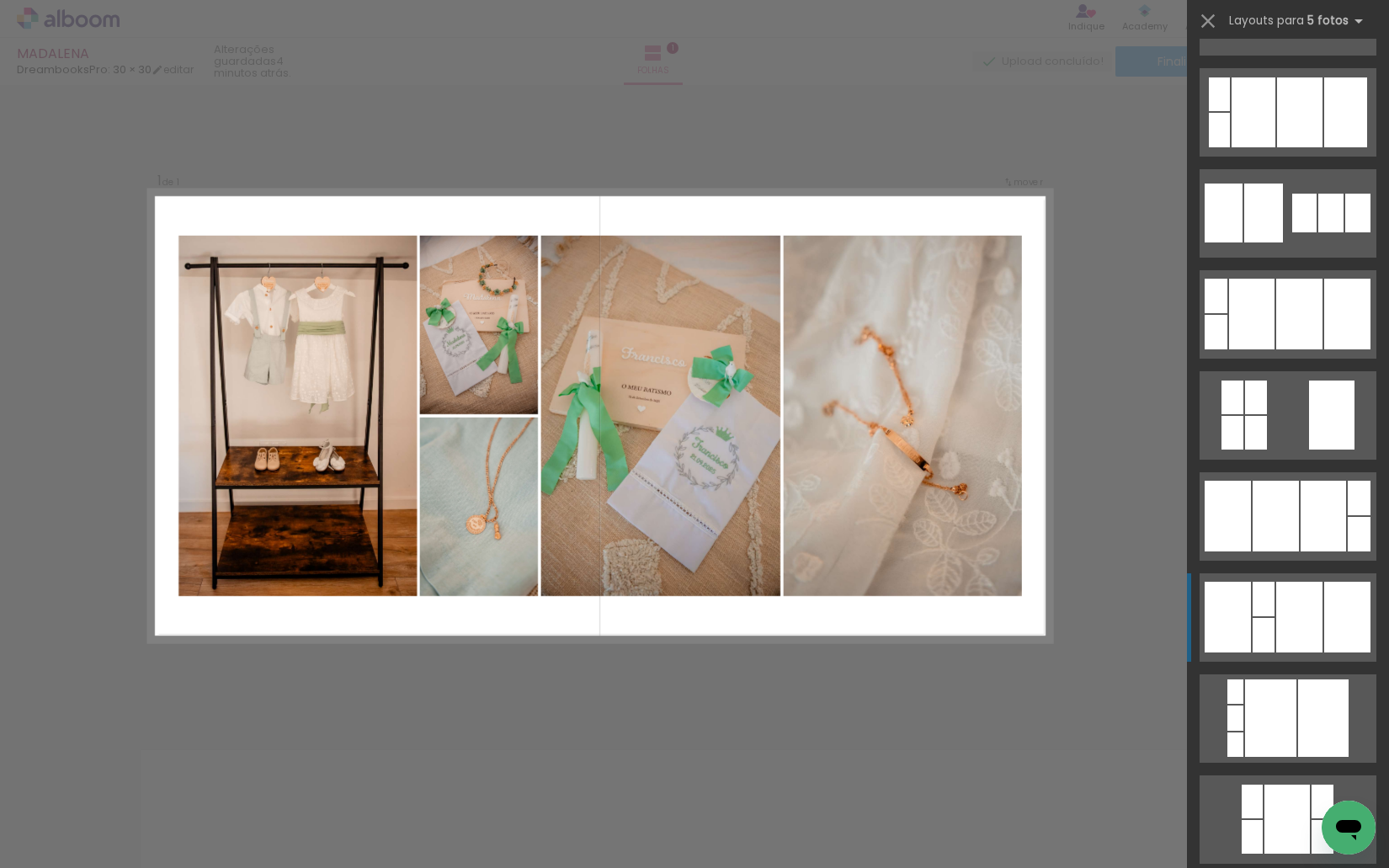
click at [1335, 618] on div at bounding box center [1346, 617] width 46 height 71
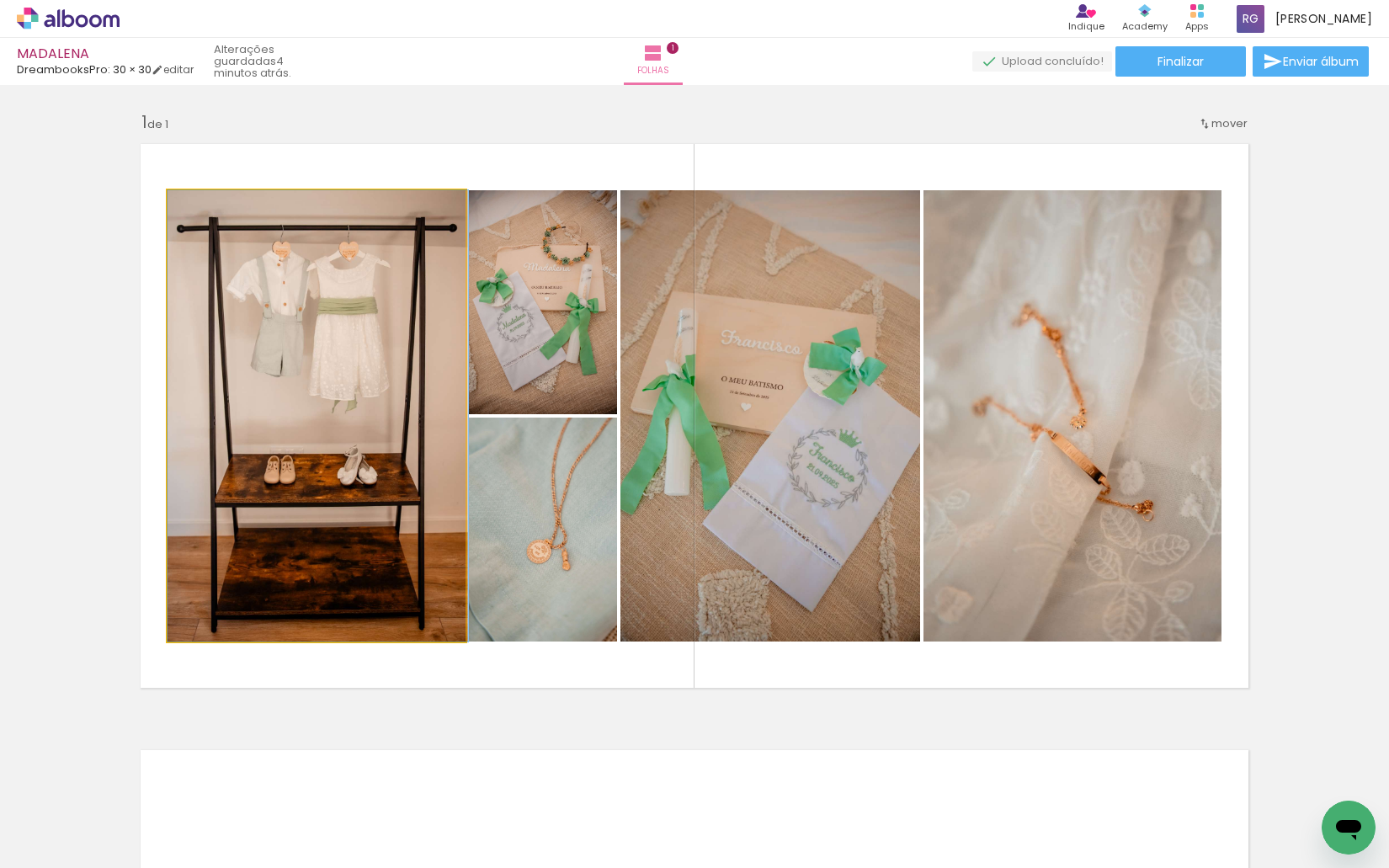
drag, startPoint x: 325, startPoint y: 466, endPoint x: 398, endPoint y: 468, distance: 73.0
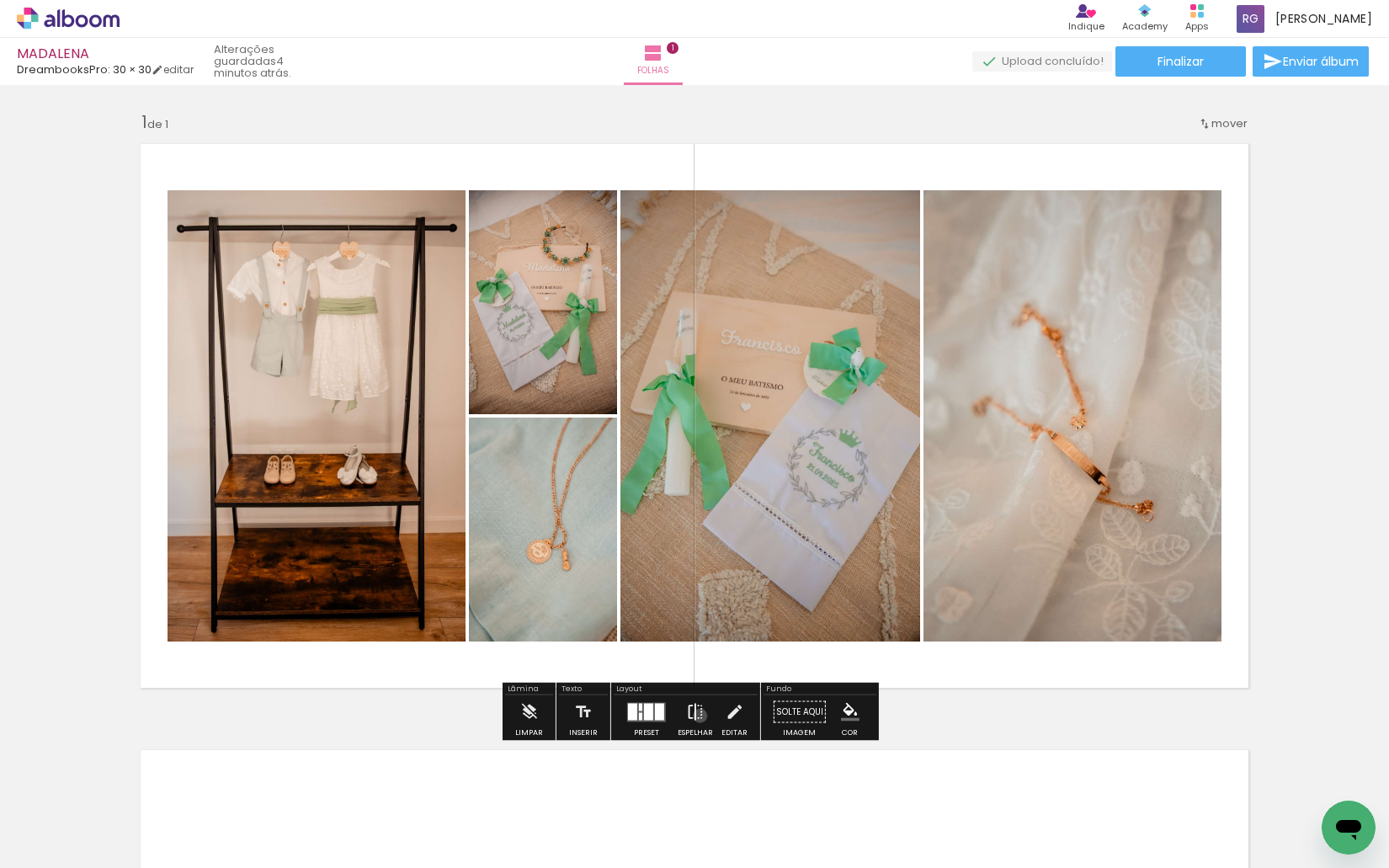
click at [696, 716] on iron-icon at bounding box center [695, 711] width 18 height 34
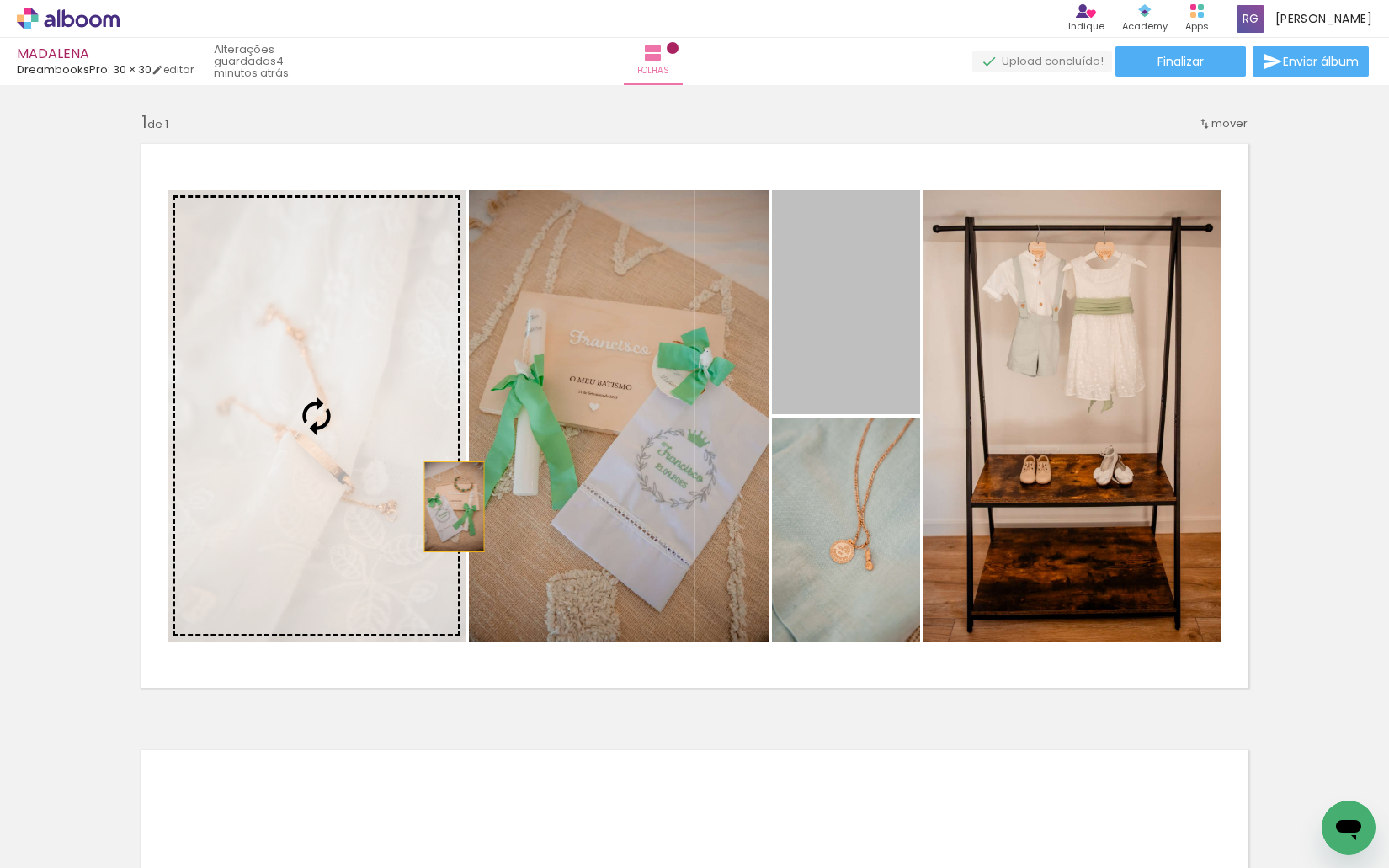
drag, startPoint x: 820, startPoint y: 360, endPoint x: 292, endPoint y: 531, distance: 555.0
click at [0, 0] on slot at bounding box center [0, 0] width 0 height 0
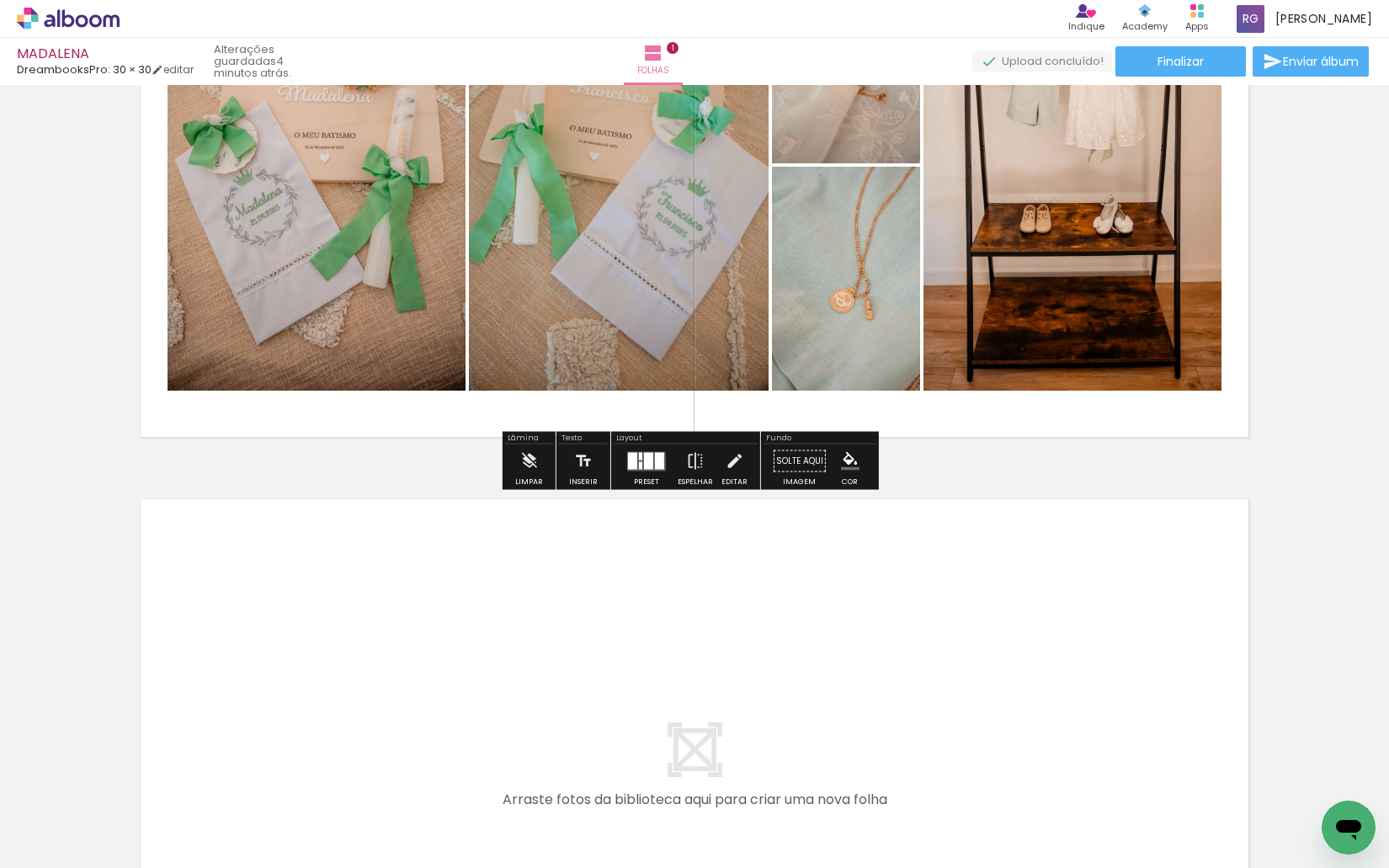
scroll to position [253, 0]
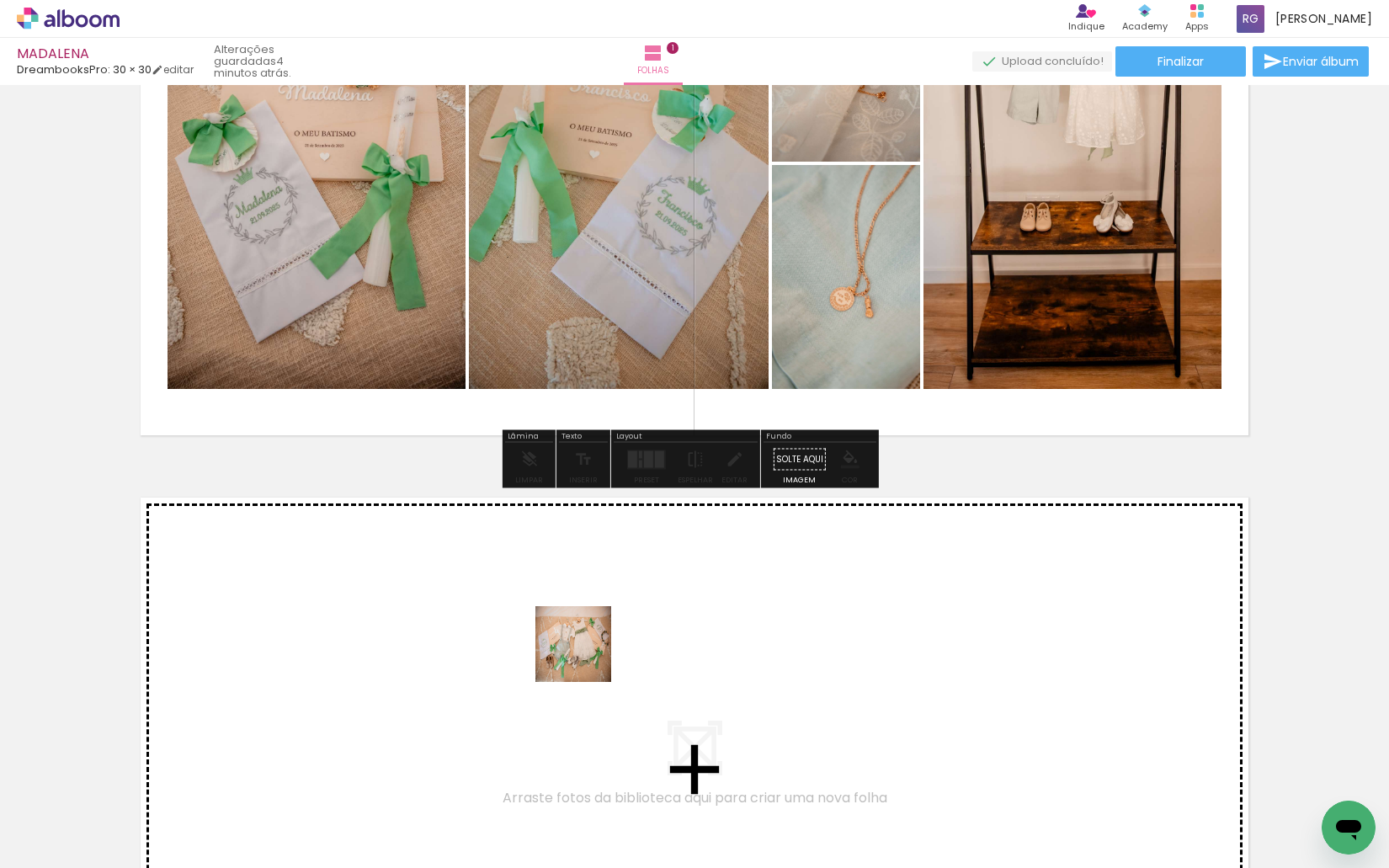
drag, startPoint x: 493, startPoint y: 780, endPoint x: 592, endPoint y: 650, distance: 163.4
click at [592, 650] on quentale-workspace at bounding box center [694, 434] width 1389 height 868
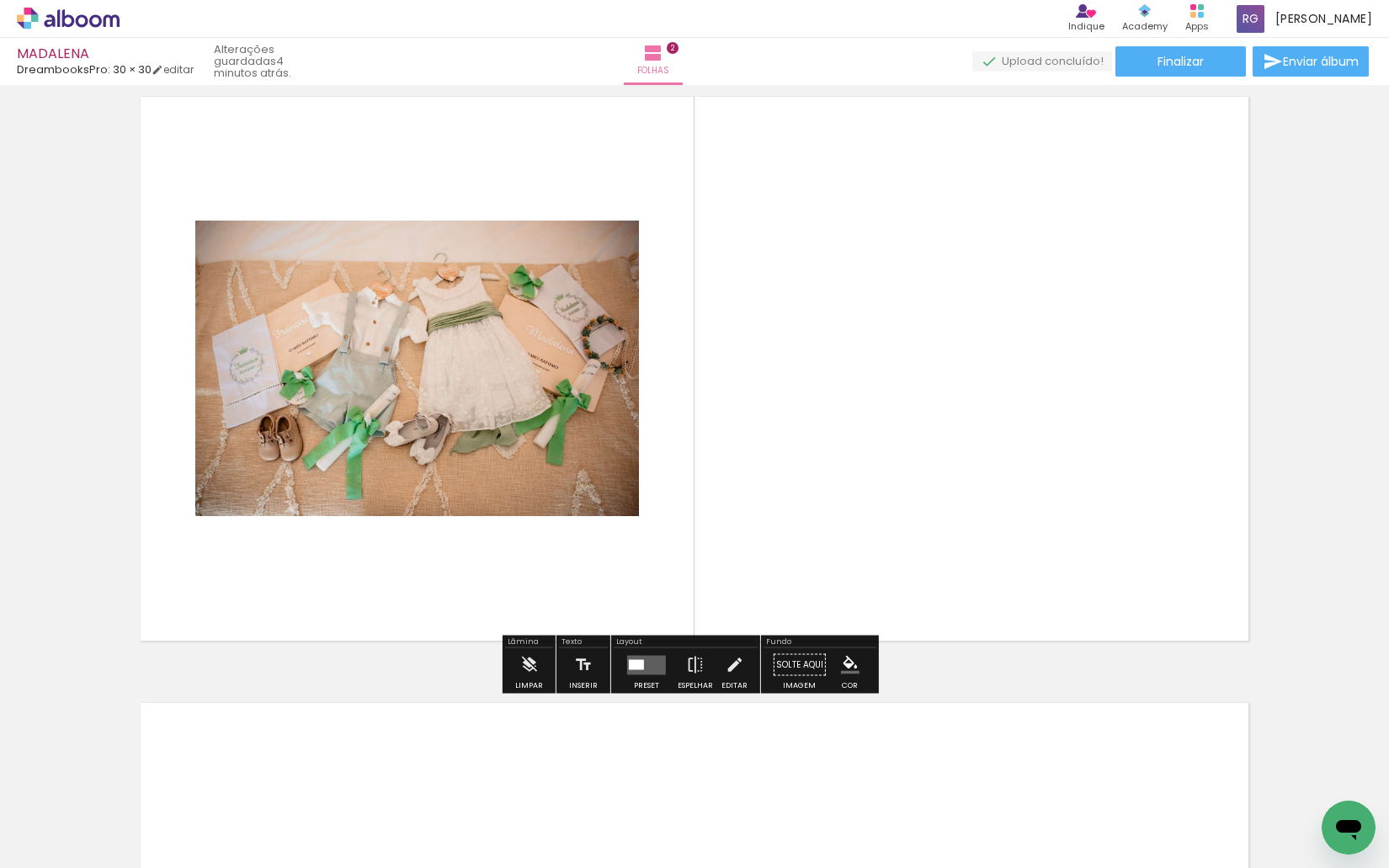
scroll to position [682, 0]
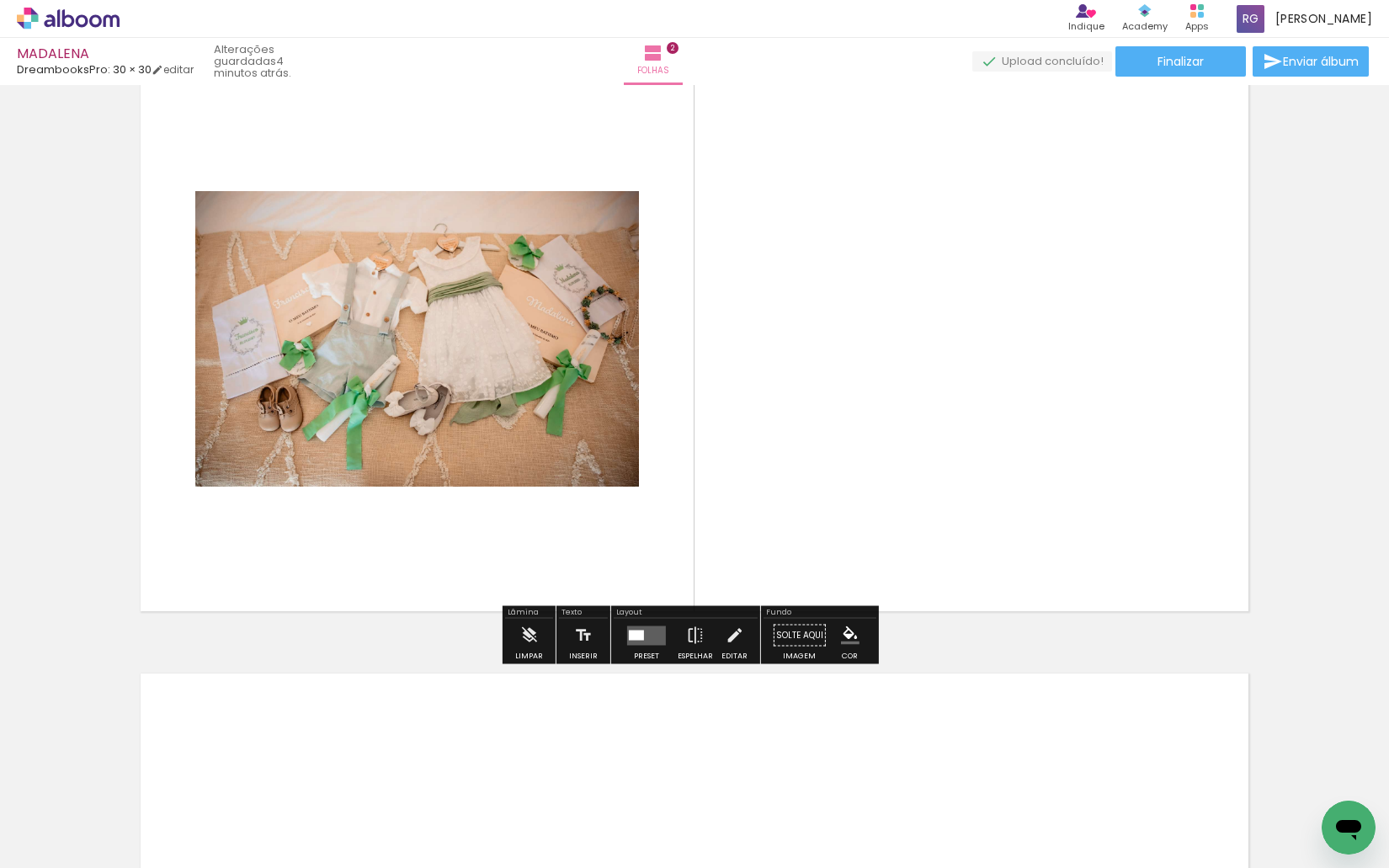
click at [629, 632] on div at bounding box center [636, 634] width 15 height 10
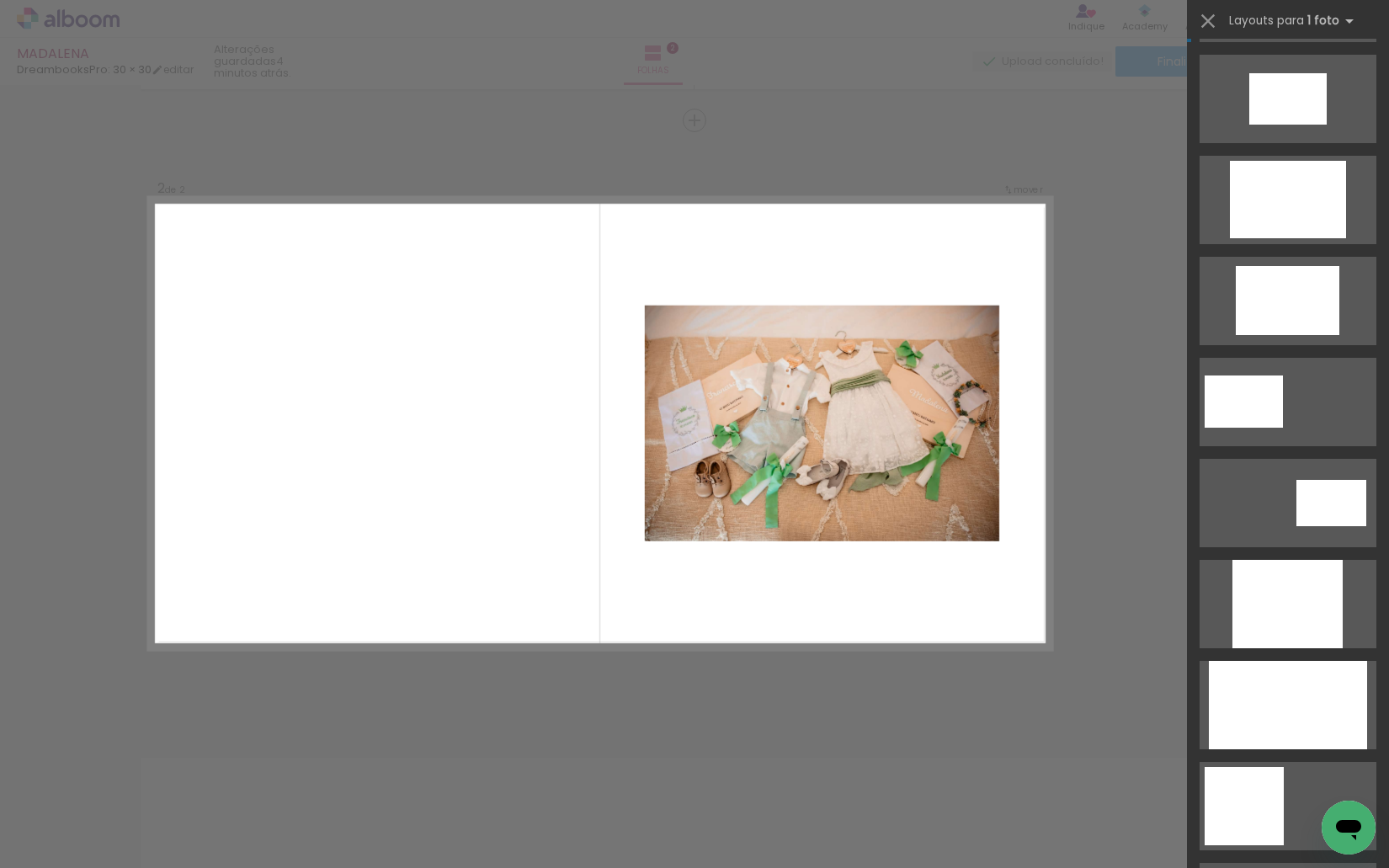
scroll to position [505, 0]
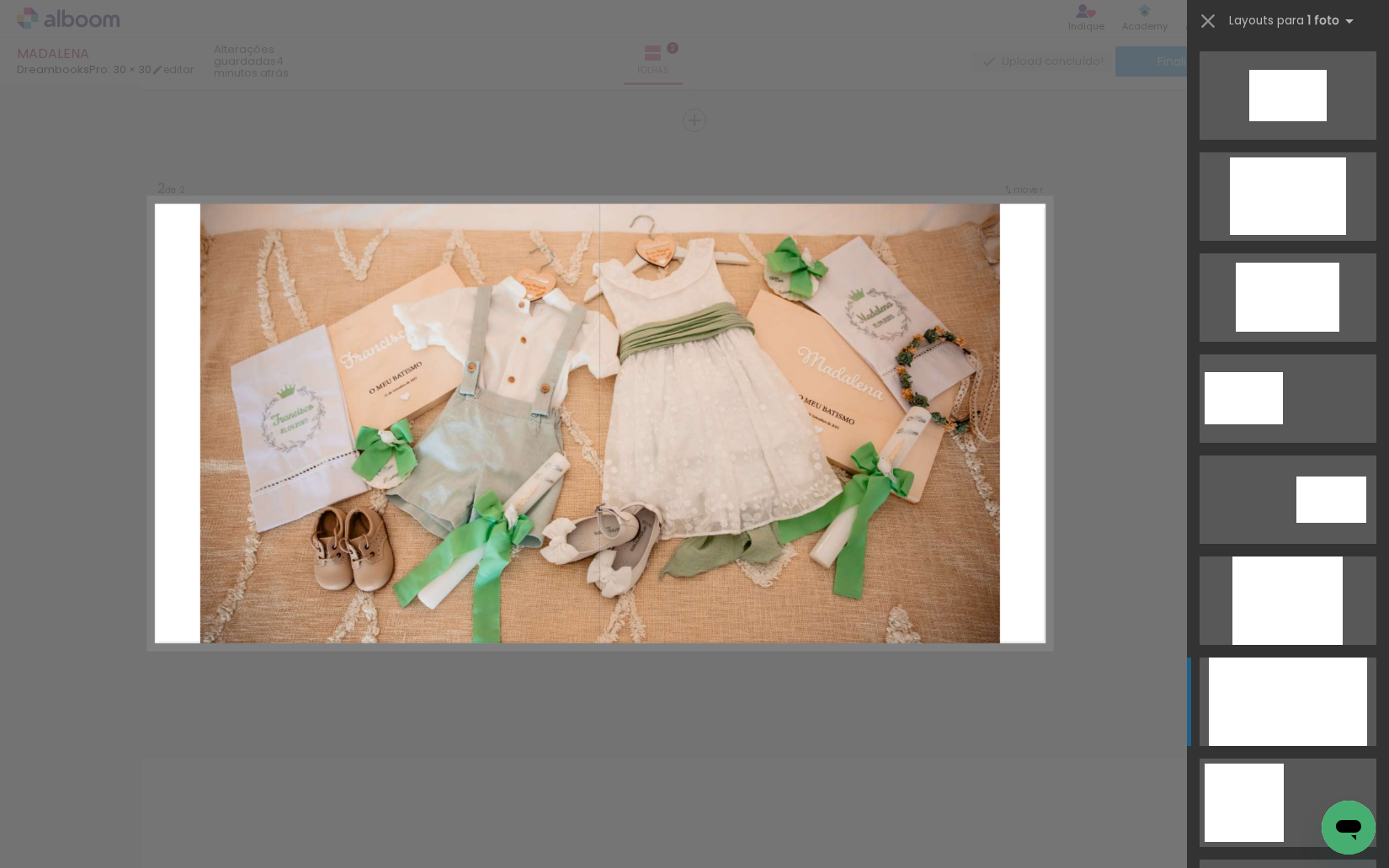
click at [1297, 675] on div at bounding box center [1288, 701] width 159 height 89
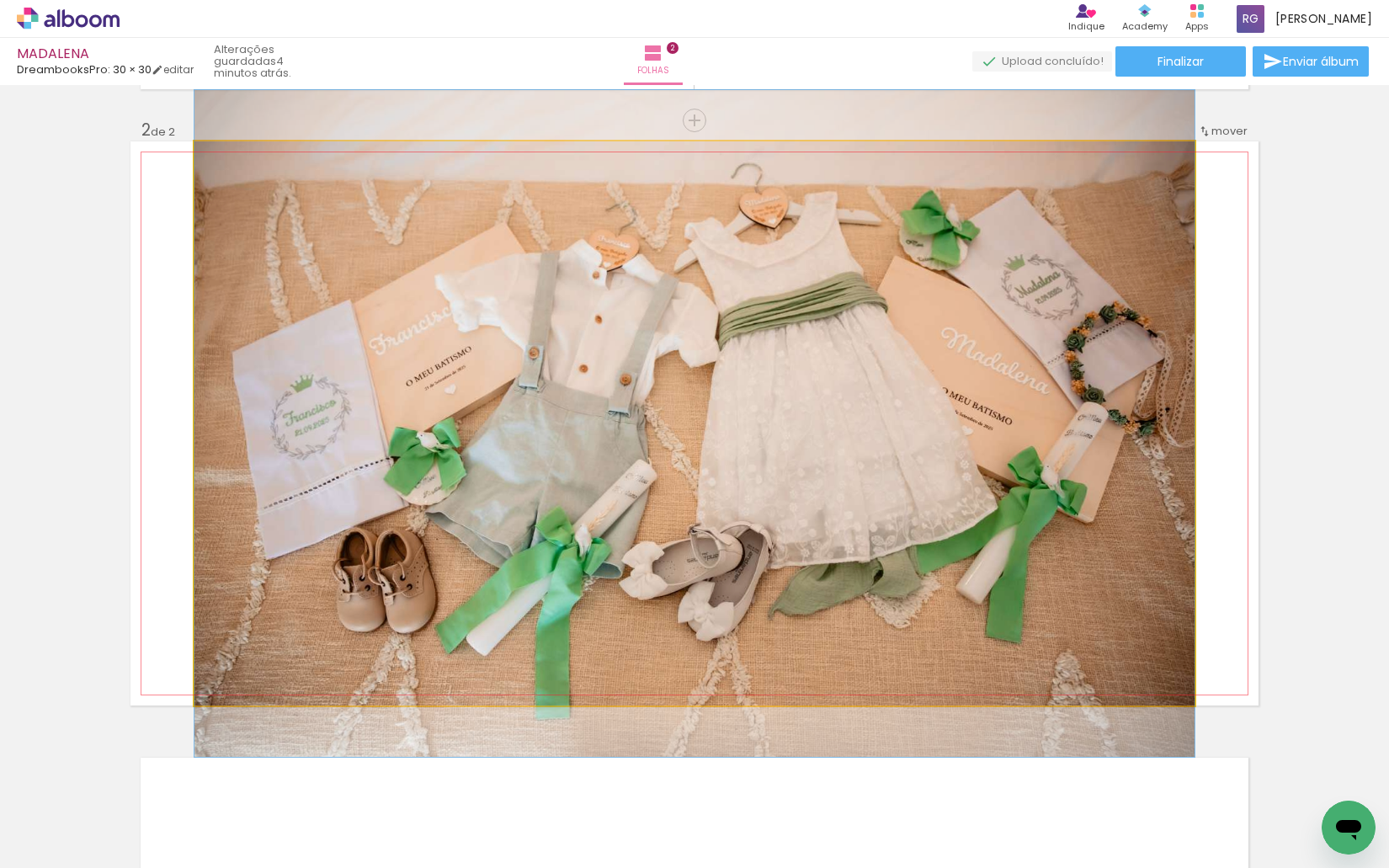
click at [873, 283] on quentale-photo at bounding box center [694, 423] width 999 height 564
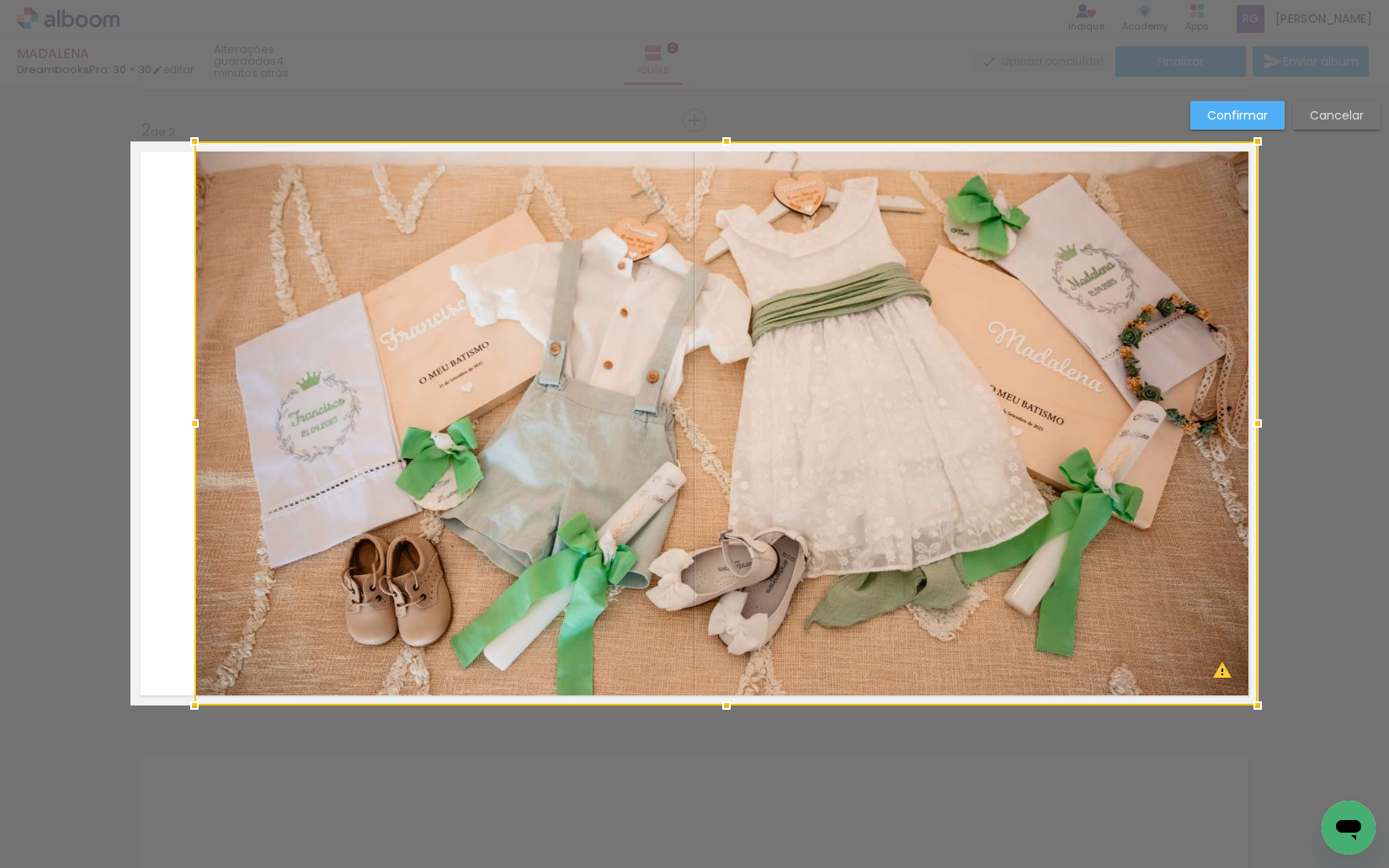
drag, startPoint x: 1189, startPoint y: 420, endPoint x: 1260, endPoint y: 424, distance: 71.1
click at [1260, 424] on div at bounding box center [1257, 423] width 34 height 34
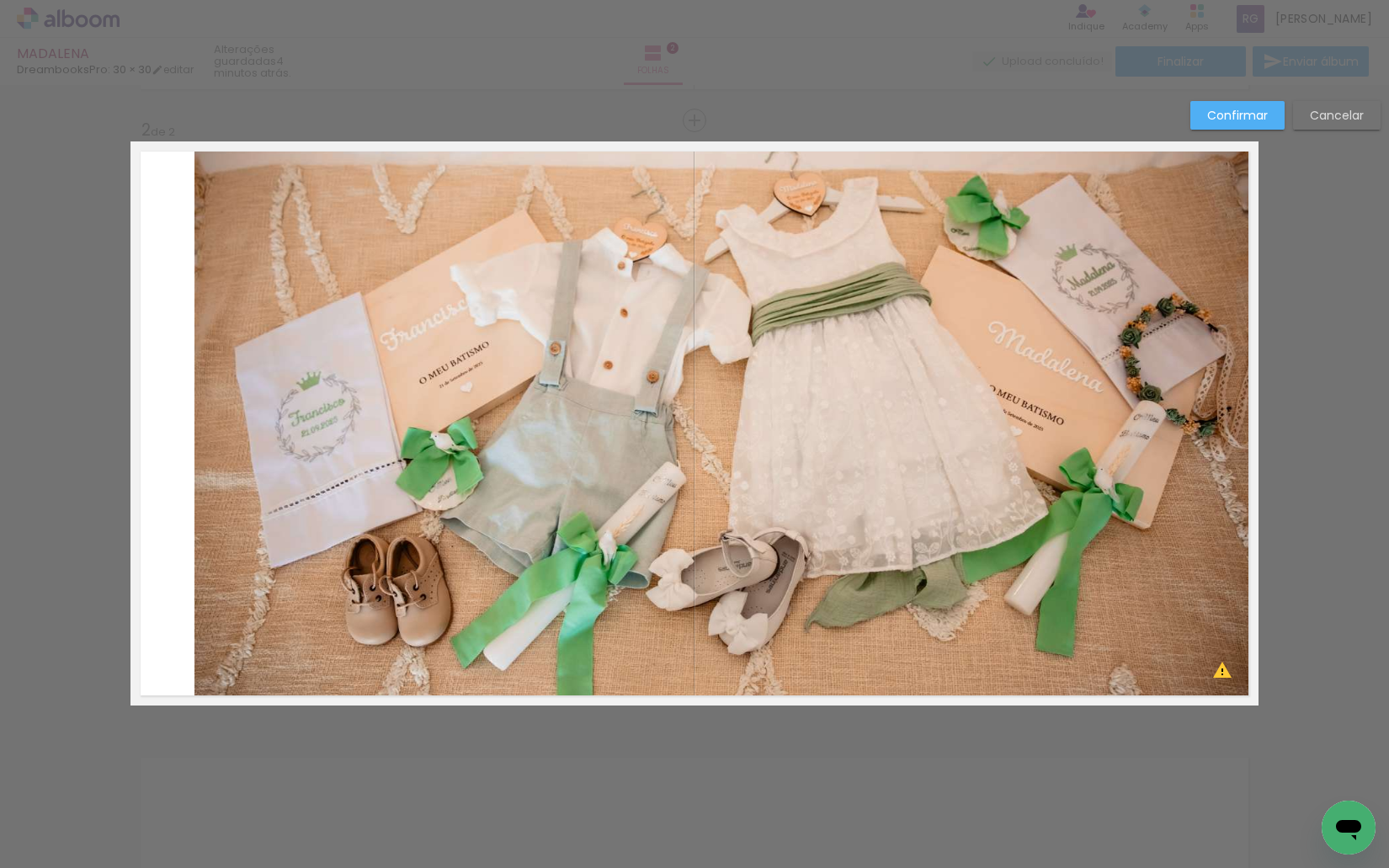
click at [476, 427] on quentale-photo at bounding box center [726, 423] width 1063 height 564
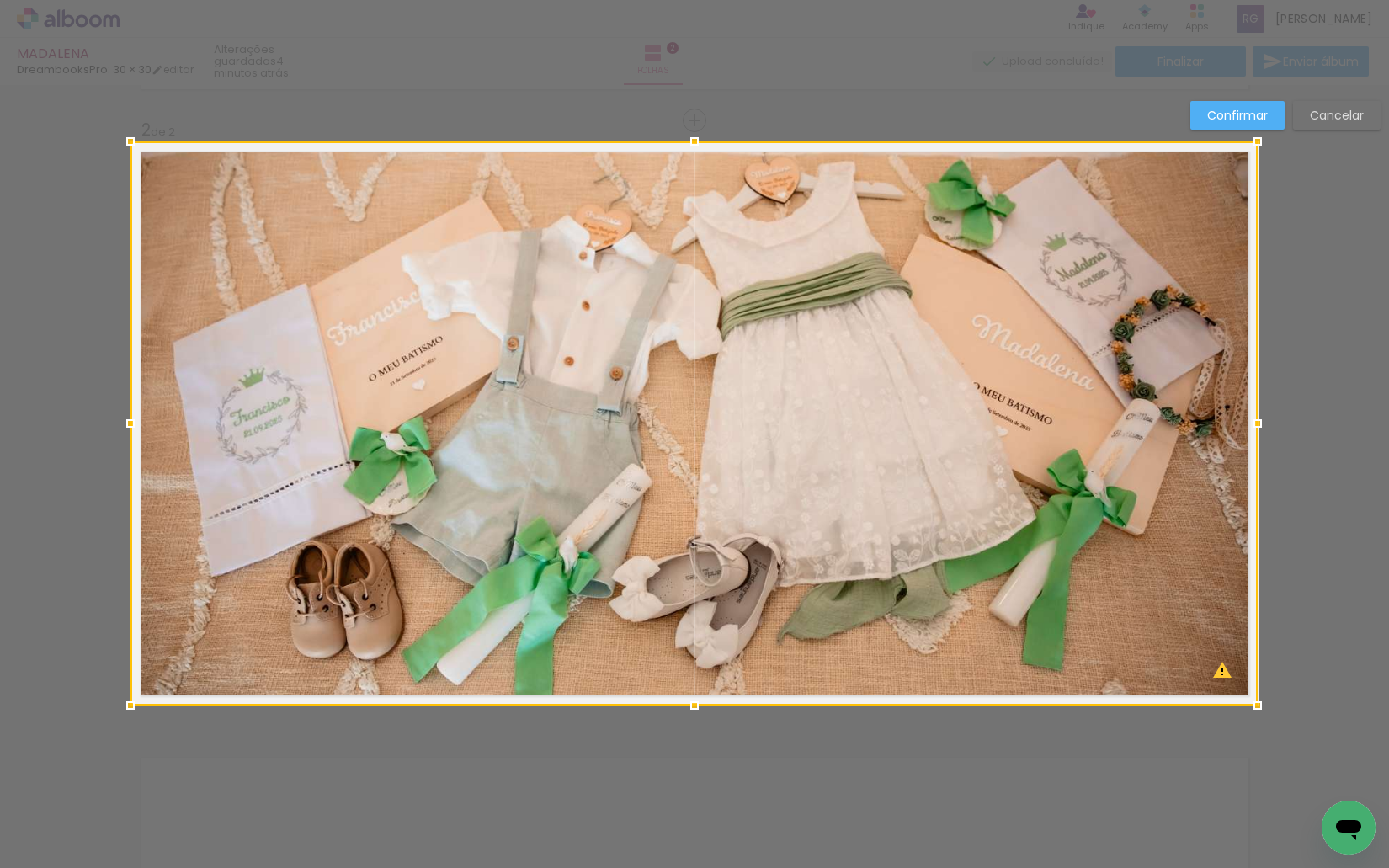
drag, startPoint x: 168, startPoint y: 427, endPoint x: 121, endPoint y: 429, distance: 47.0
click at [121, 429] on div at bounding box center [130, 423] width 34 height 34
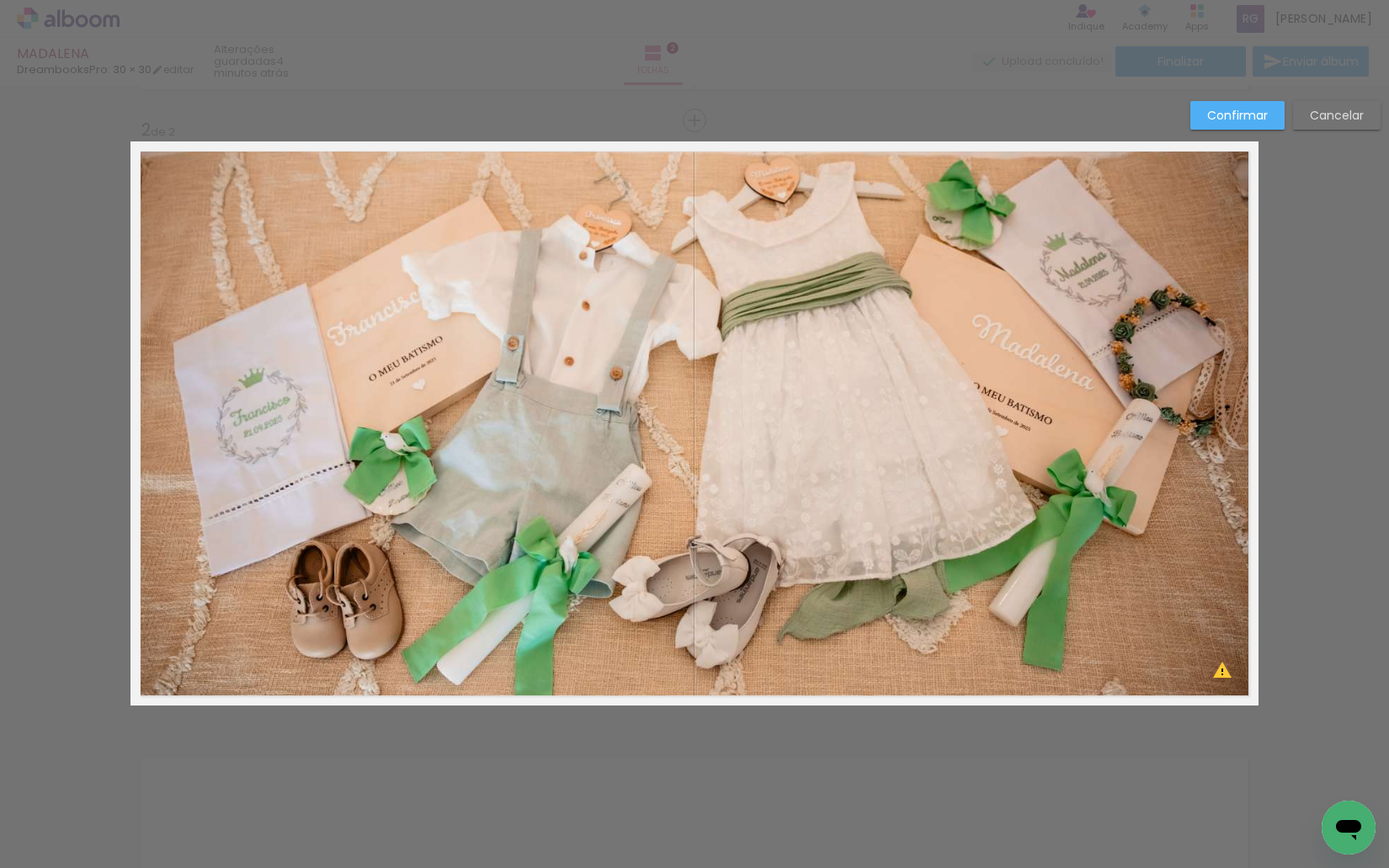
click at [0, 0] on slot "Confirmar" at bounding box center [0, 0] width 0 height 0
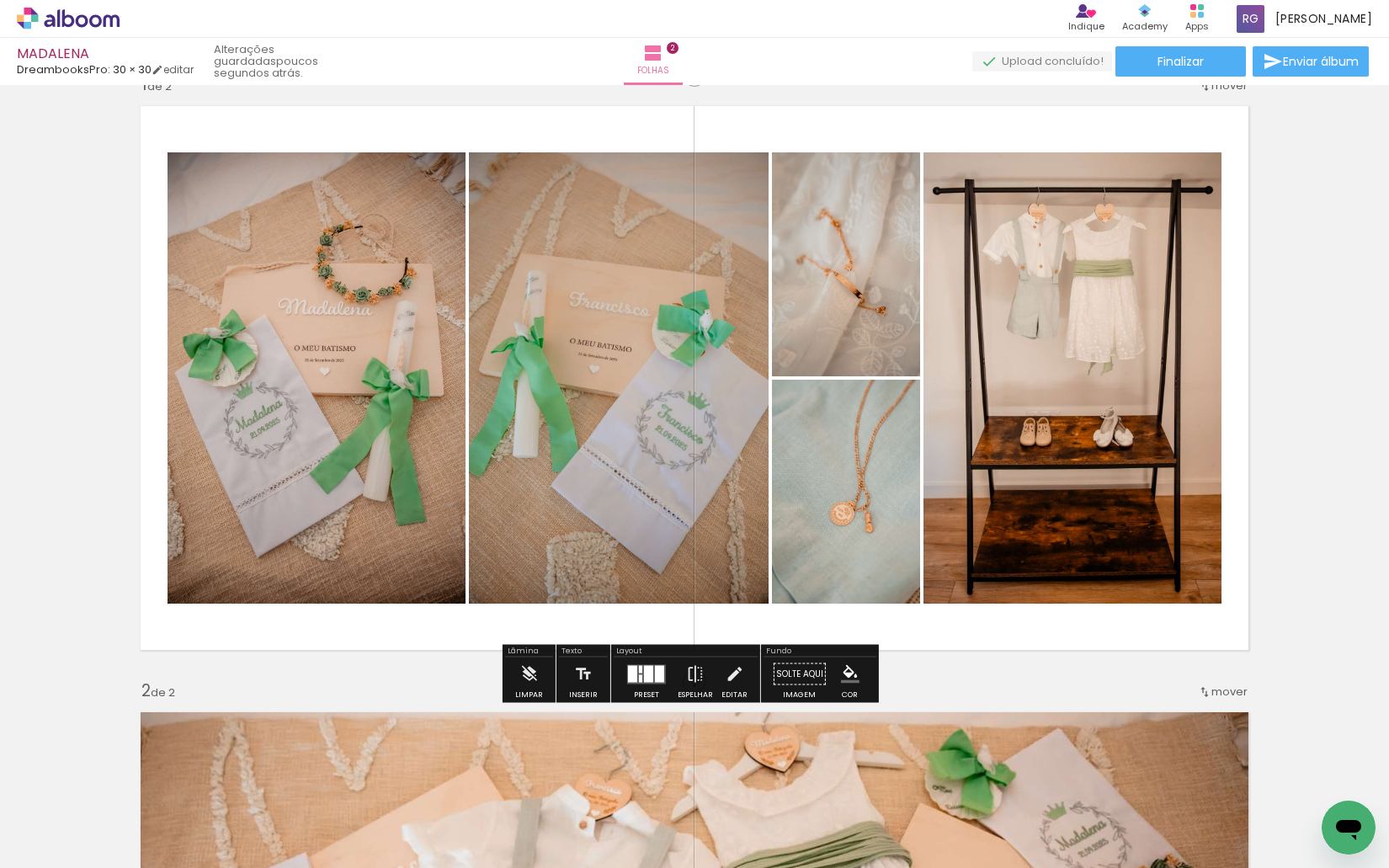
scroll to position [9, 0]
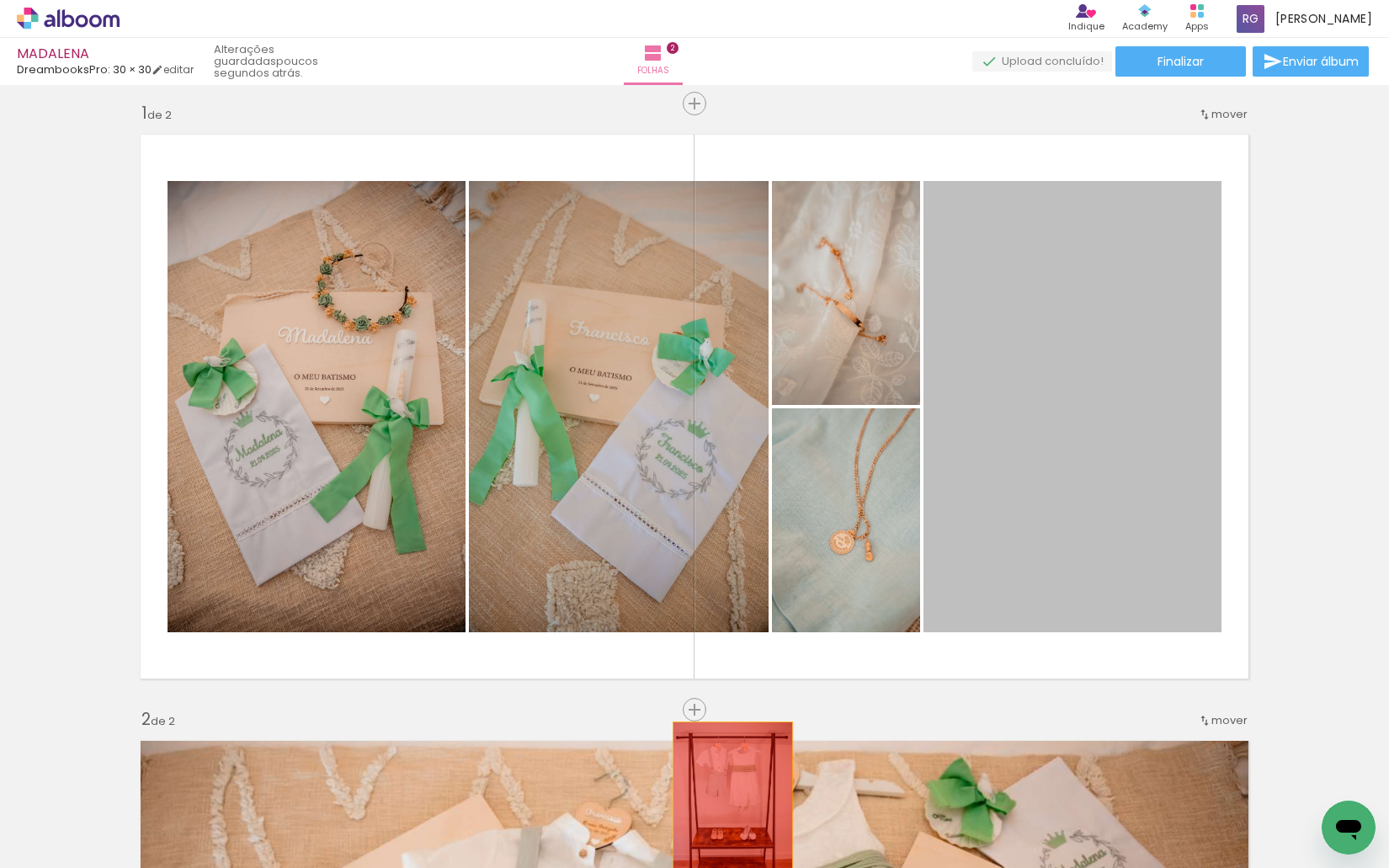
drag, startPoint x: 1079, startPoint y: 491, endPoint x: 713, endPoint y: 827, distance: 496.8
click at [713, 827] on quentale-workspace at bounding box center [694, 434] width 1389 height 868
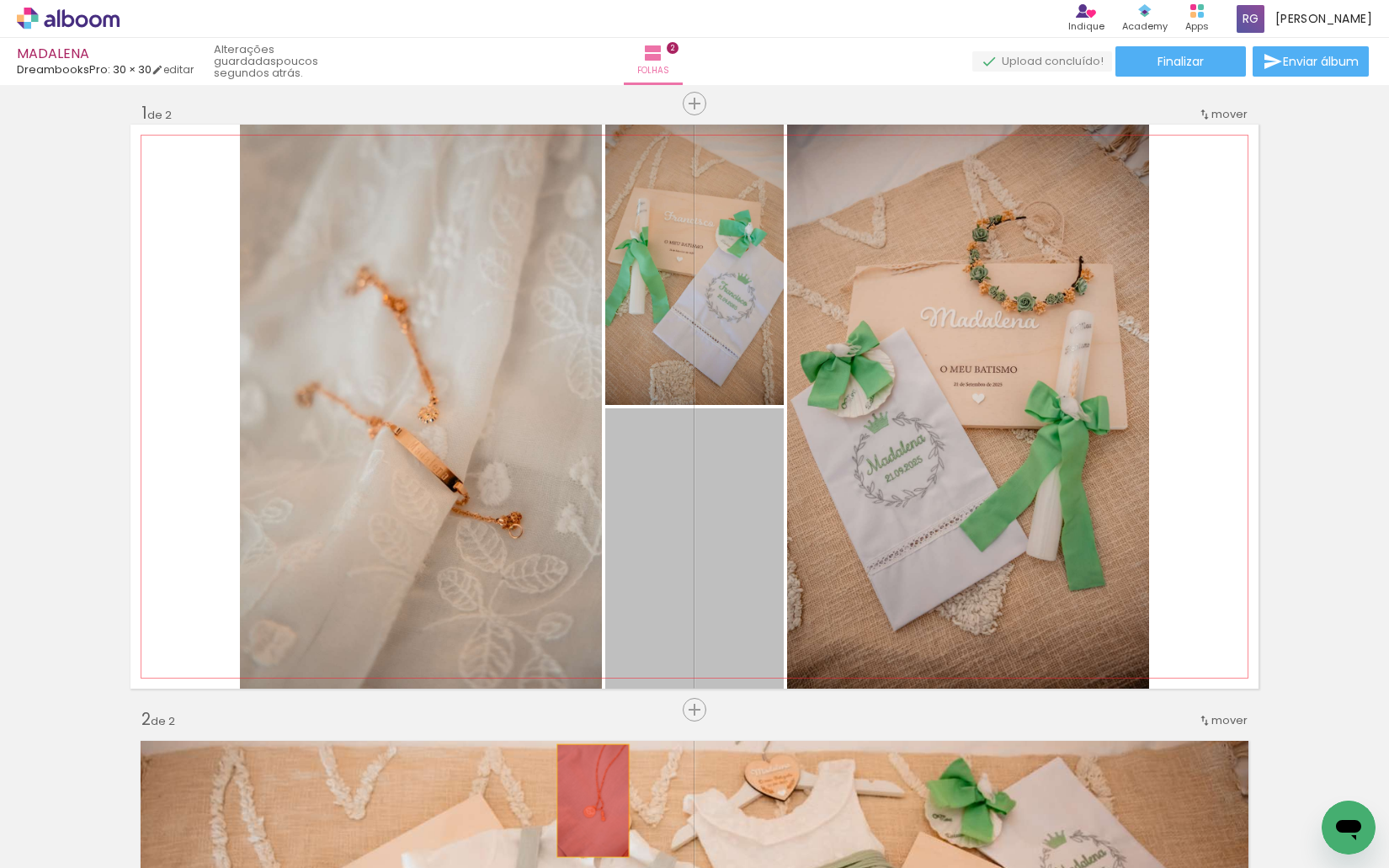
drag, startPoint x: 717, startPoint y: 581, endPoint x: 564, endPoint y: 822, distance: 285.5
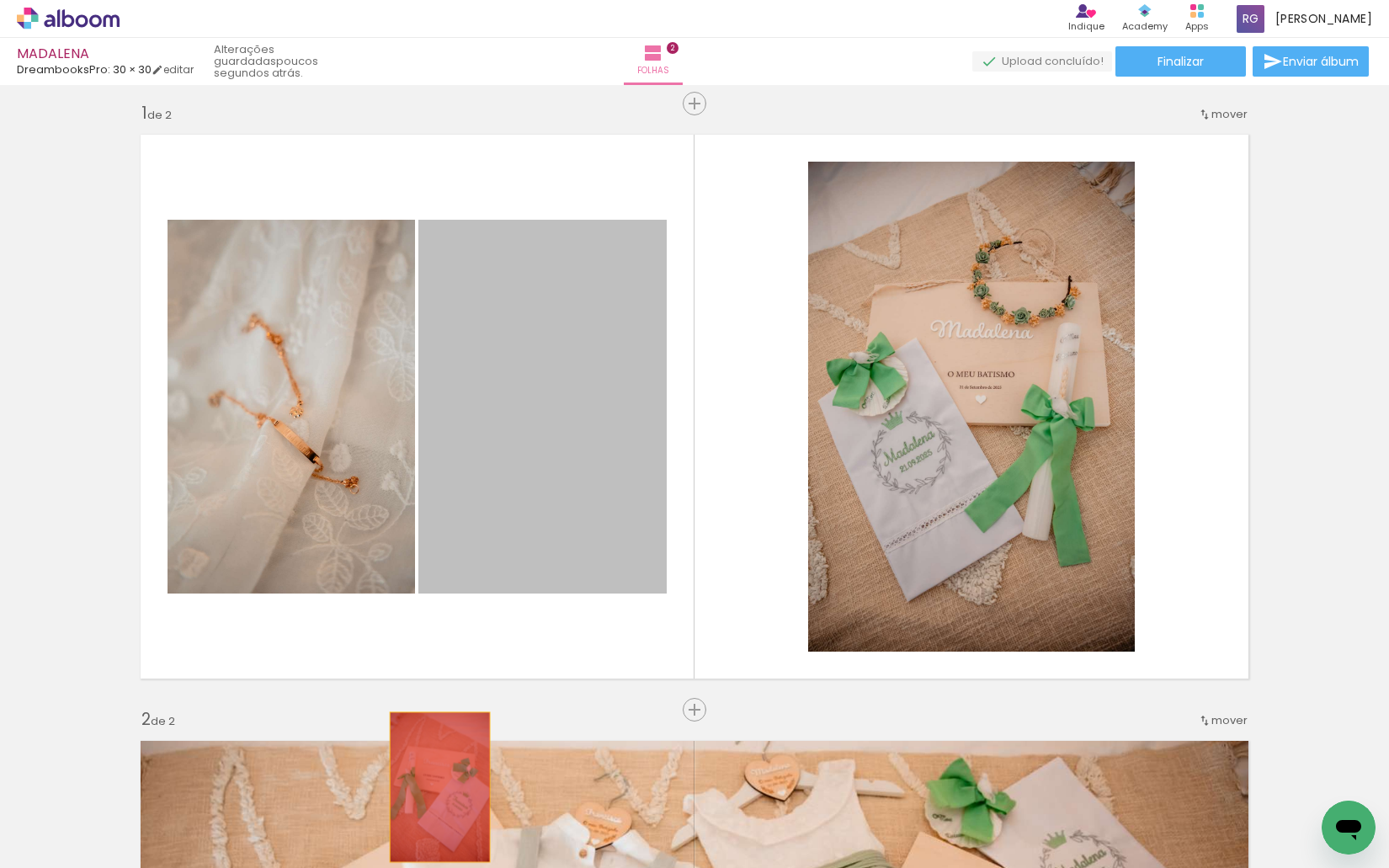
drag, startPoint x: 478, startPoint y: 512, endPoint x: 431, endPoint y: 810, distance: 301.7
click at [431, 810] on quentale-workspace at bounding box center [694, 434] width 1389 height 868
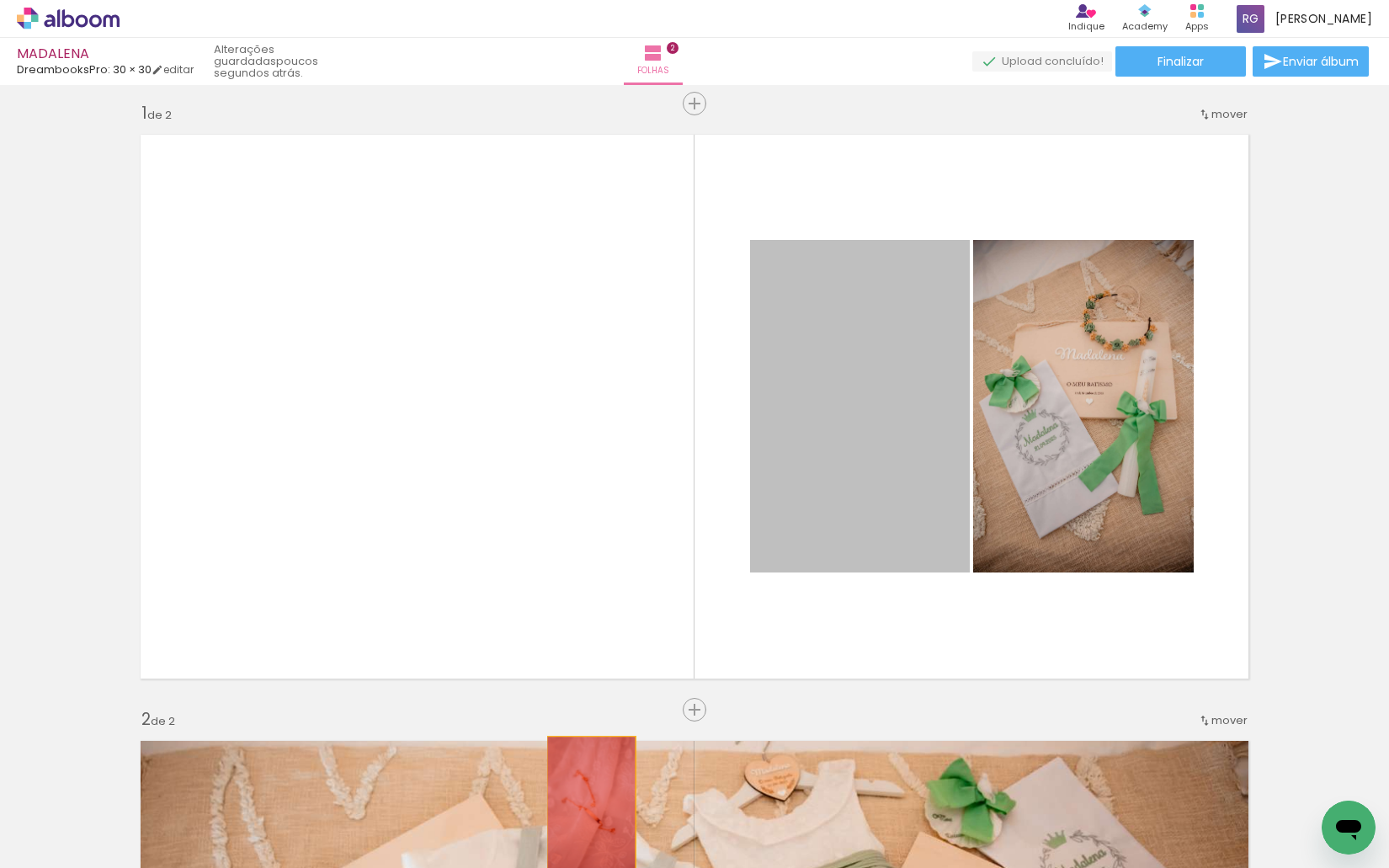
drag, startPoint x: 880, startPoint y: 432, endPoint x: 659, endPoint y: 694, distance: 342.8
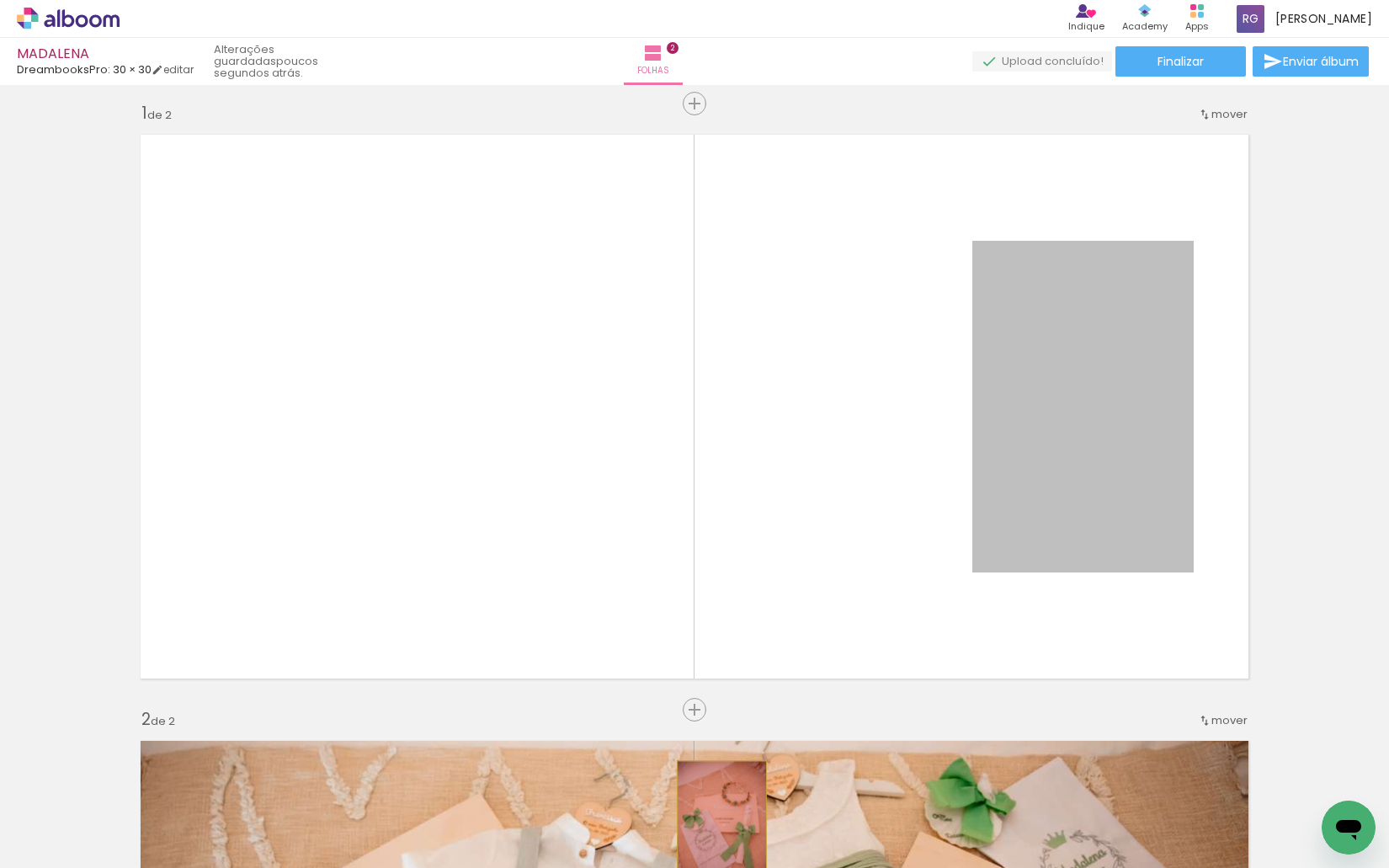
drag, startPoint x: 988, startPoint y: 597, endPoint x: 716, endPoint y: 827, distance: 356.2
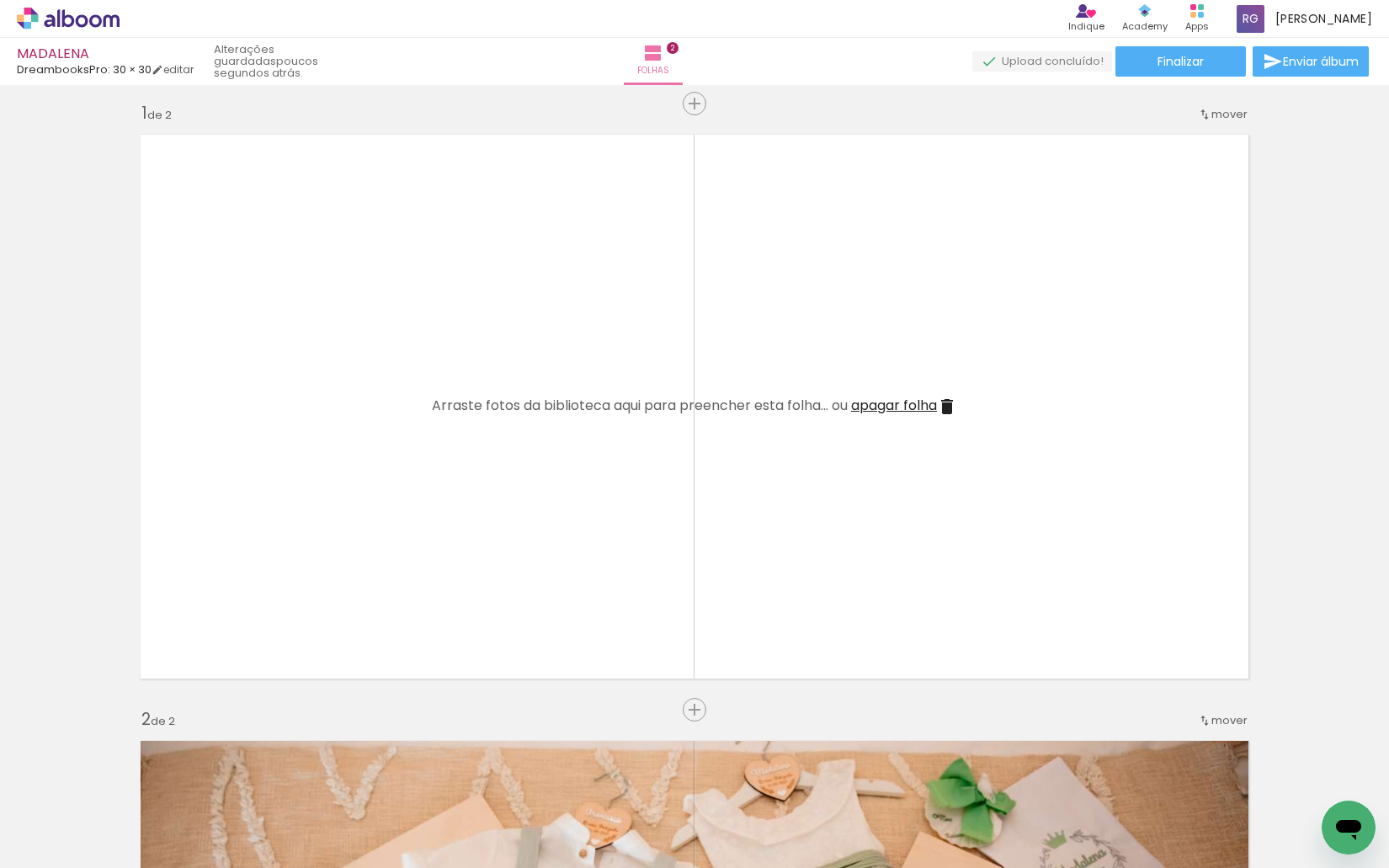
click at [908, 407] on span "apagar folha" at bounding box center [893, 405] width 86 height 19
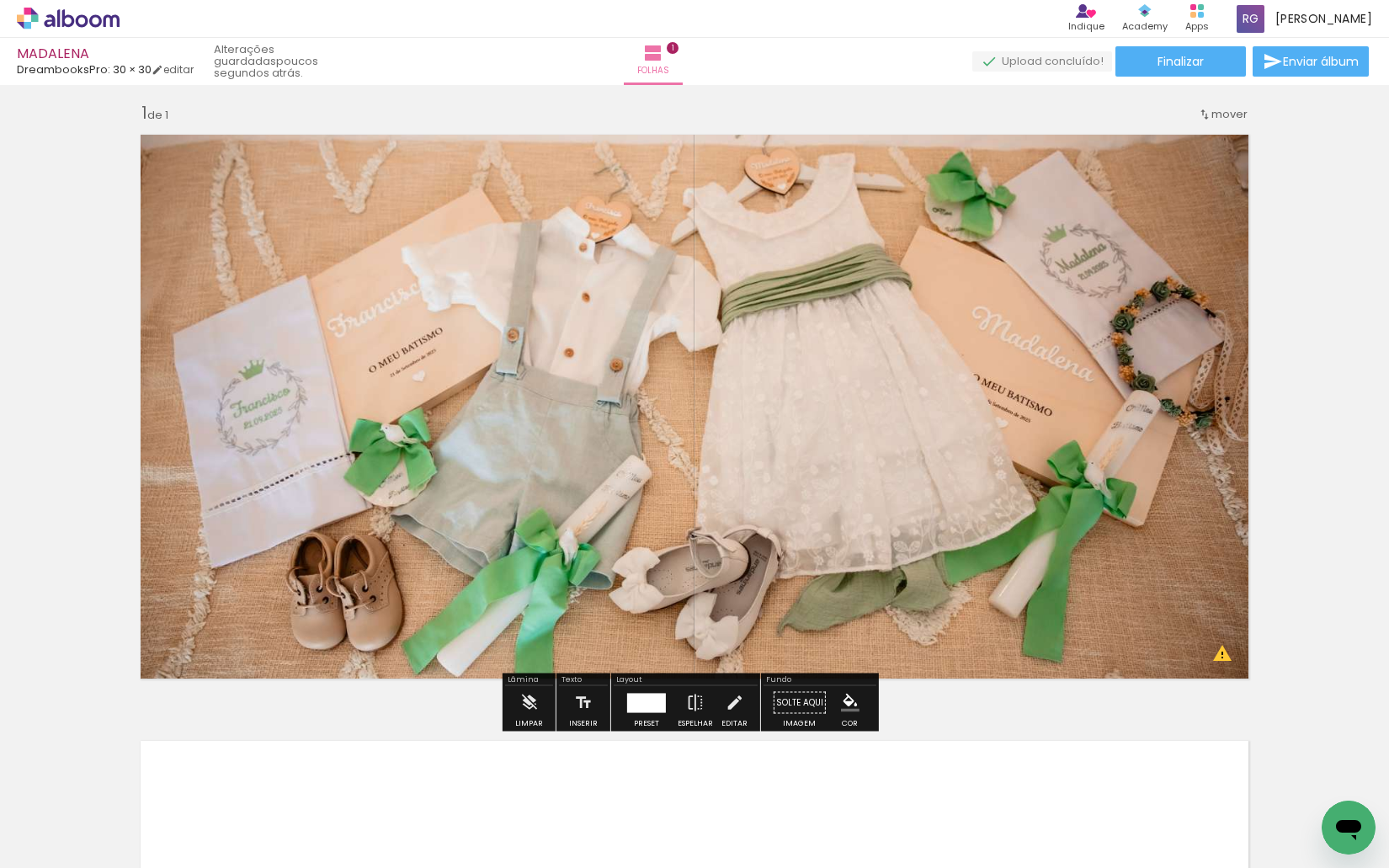
click at [62, 16] on icon at bounding box center [68, 18] width 102 height 22
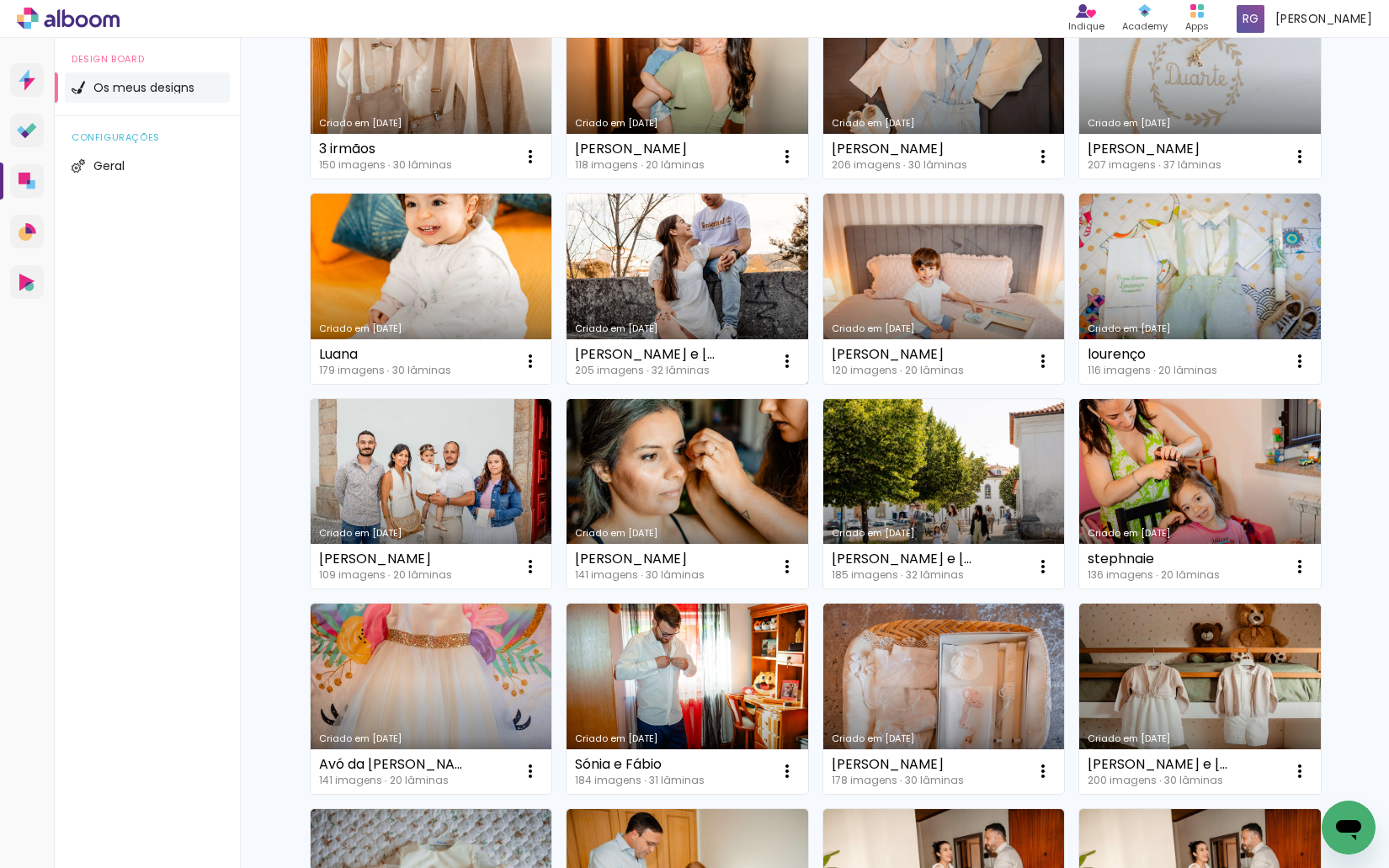
scroll to position [960, 0]
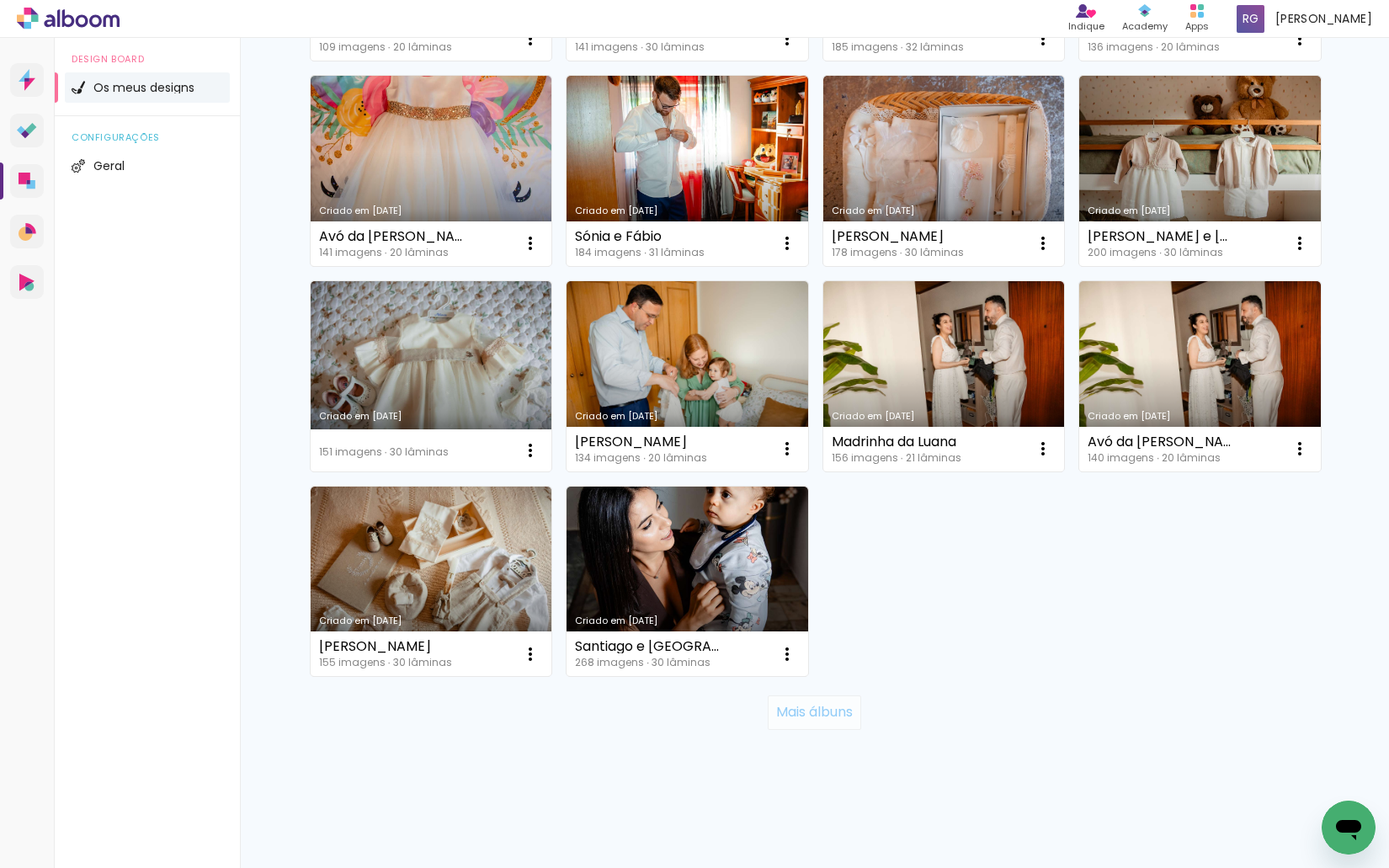
click at [0, 0] on slot "Mais álbuns" at bounding box center [0, 0] width 0 height 0
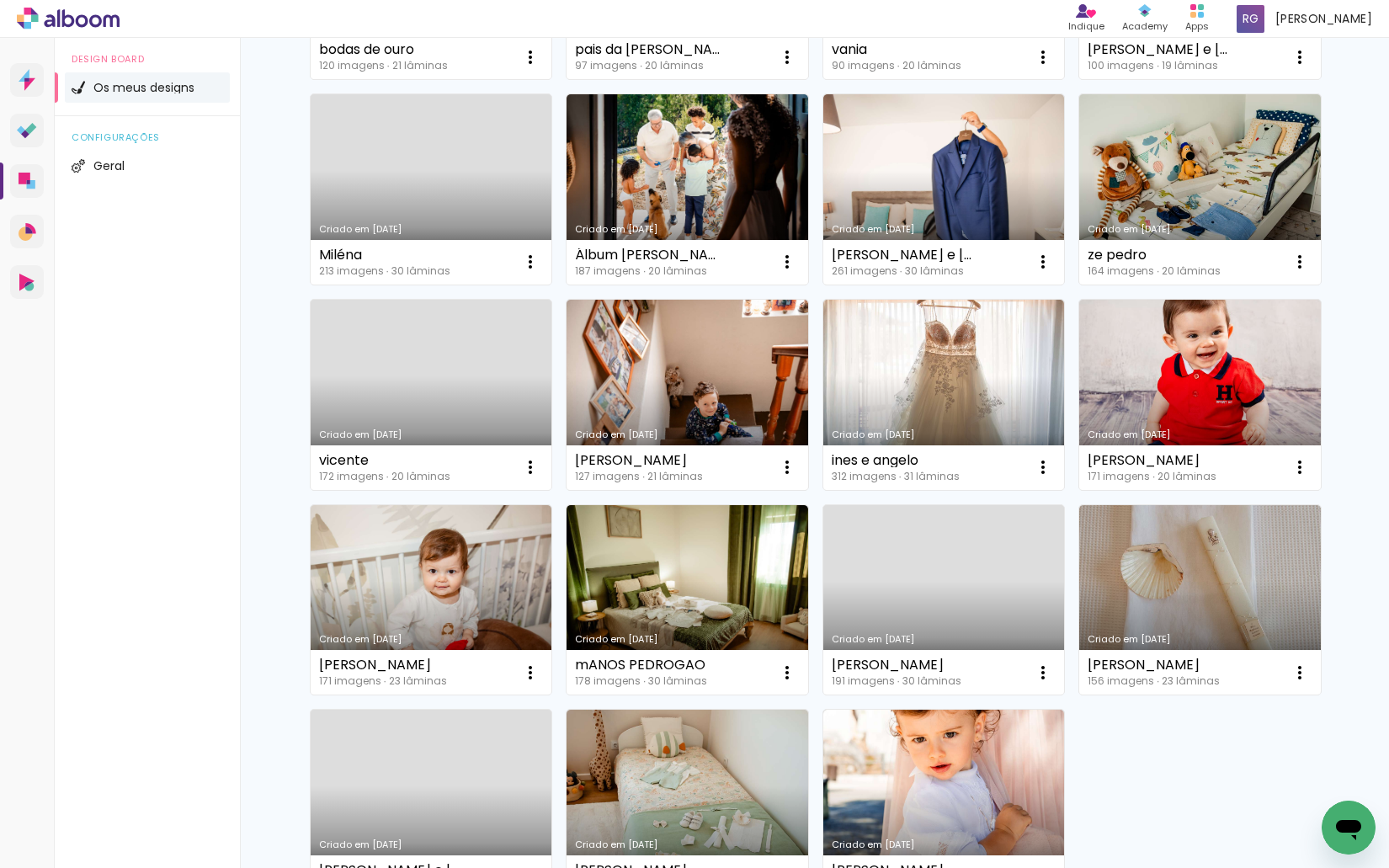
scroll to position [2189, 0]
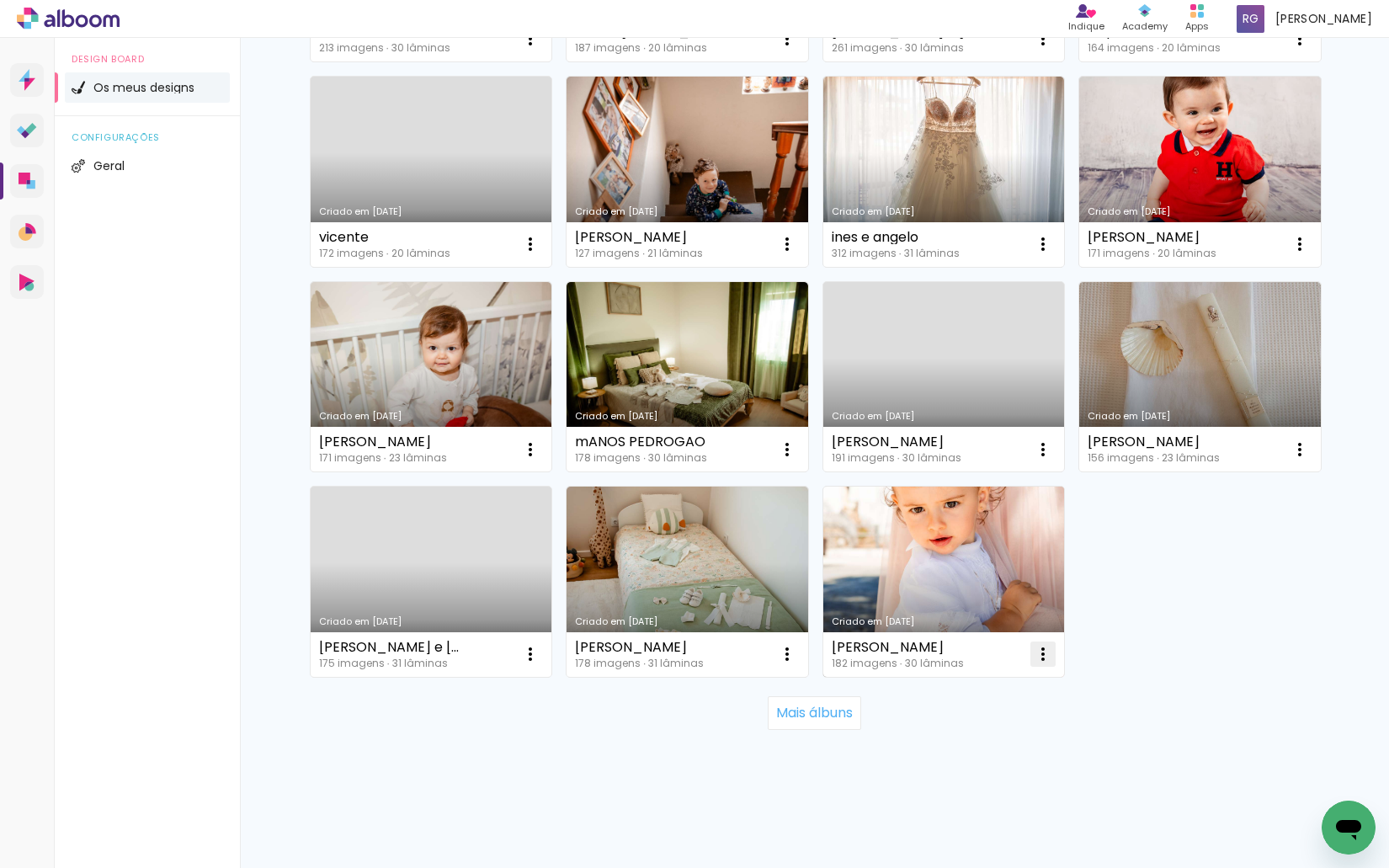
click at [1036, 652] on iron-icon at bounding box center [1043, 654] width 20 height 20
click at [975, 763] on paper-item "Excluir" at bounding box center [969, 765] width 166 height 34
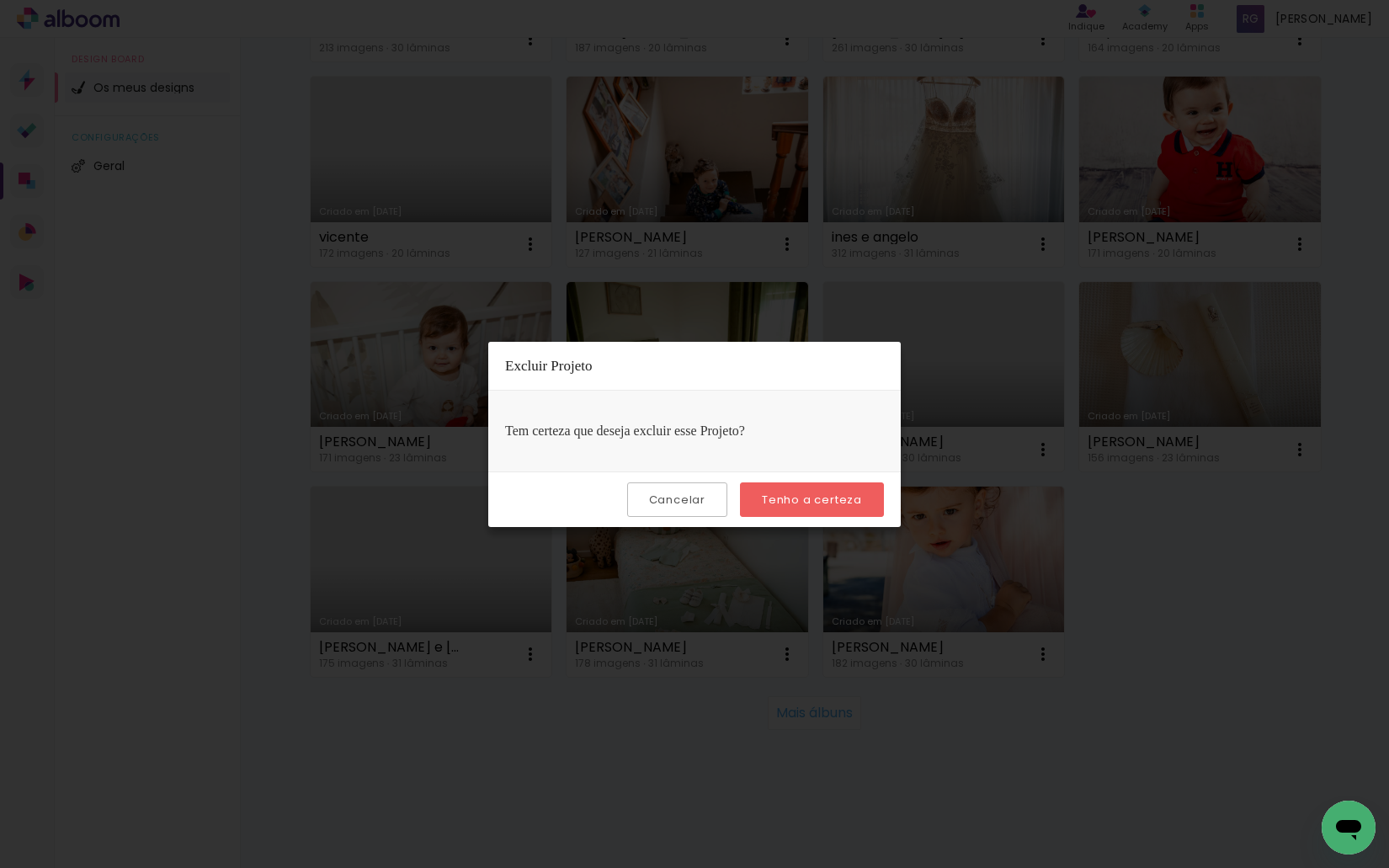
click at [0, 0] on slot "Tenho a certeza" at bounding box center [0, 0] width 0 height 0
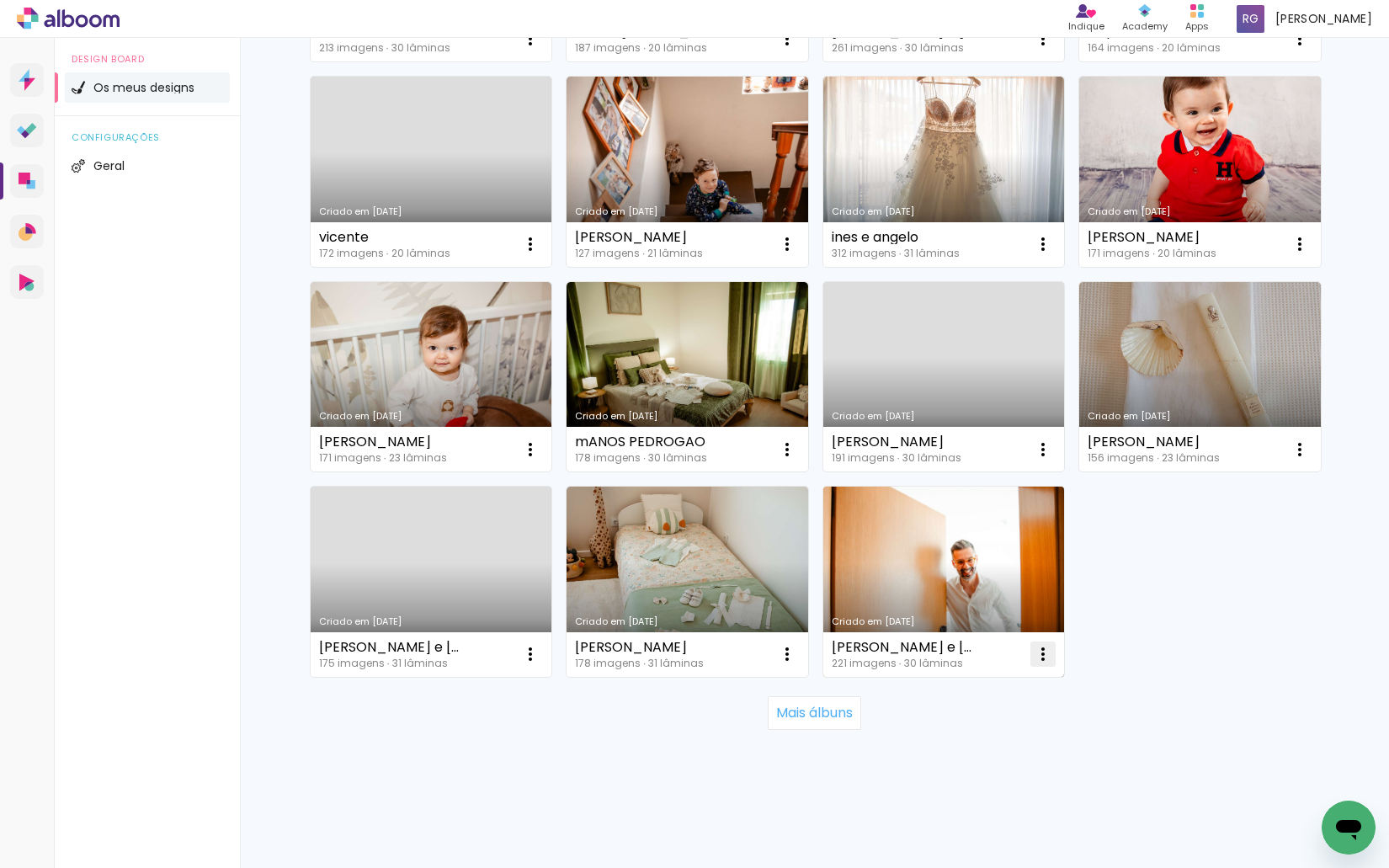
click at [1035, 653] on iron-icon at bounding box center [1043, 654] width 20 height 20
click at [986, 760] on paper-item "Excluir" at bounding box center [969, 765] width 166 height 34
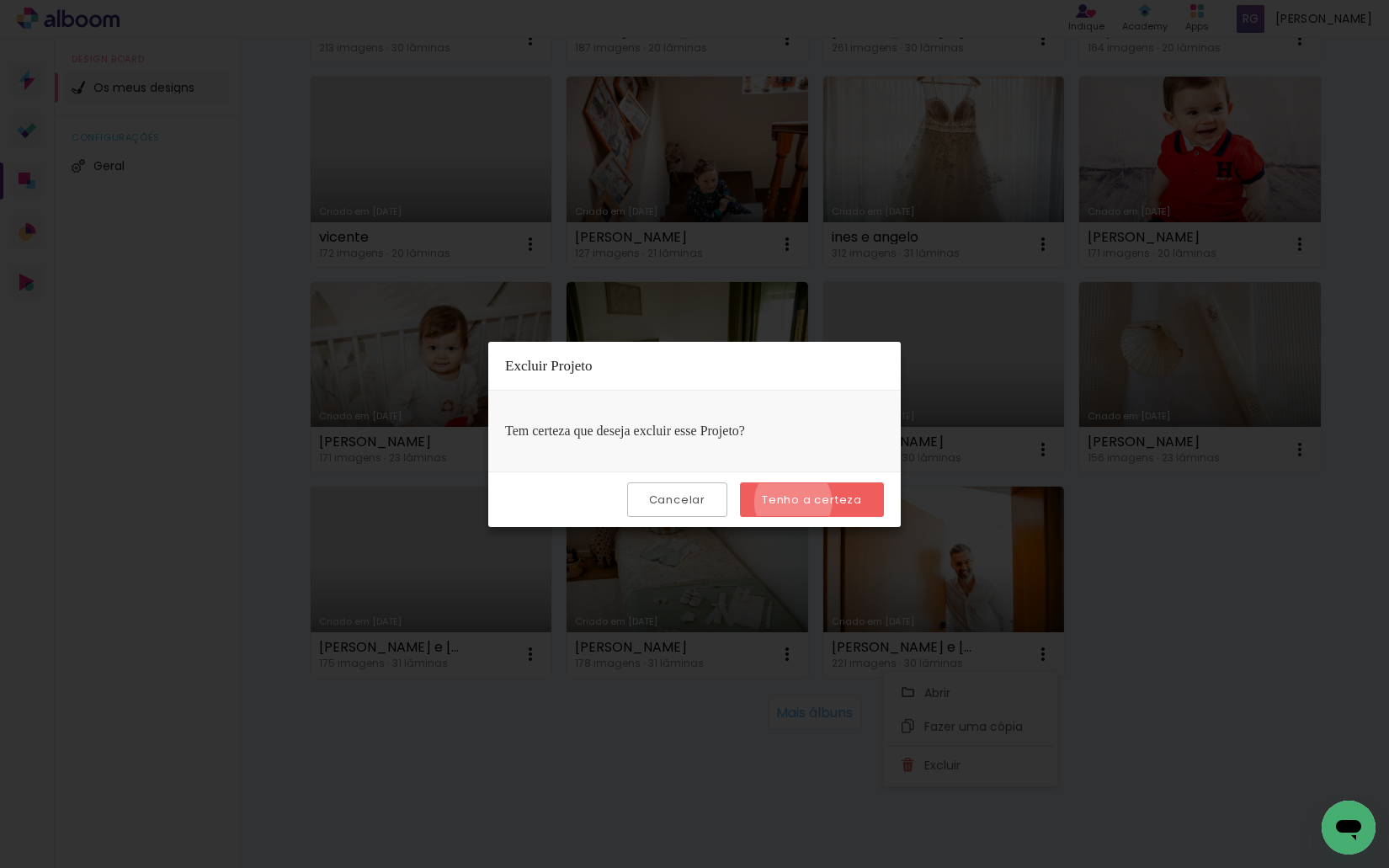
click at [0, 0] on slot "Tenho a certeza" at bounding box center [0, 0] width 0 height 0
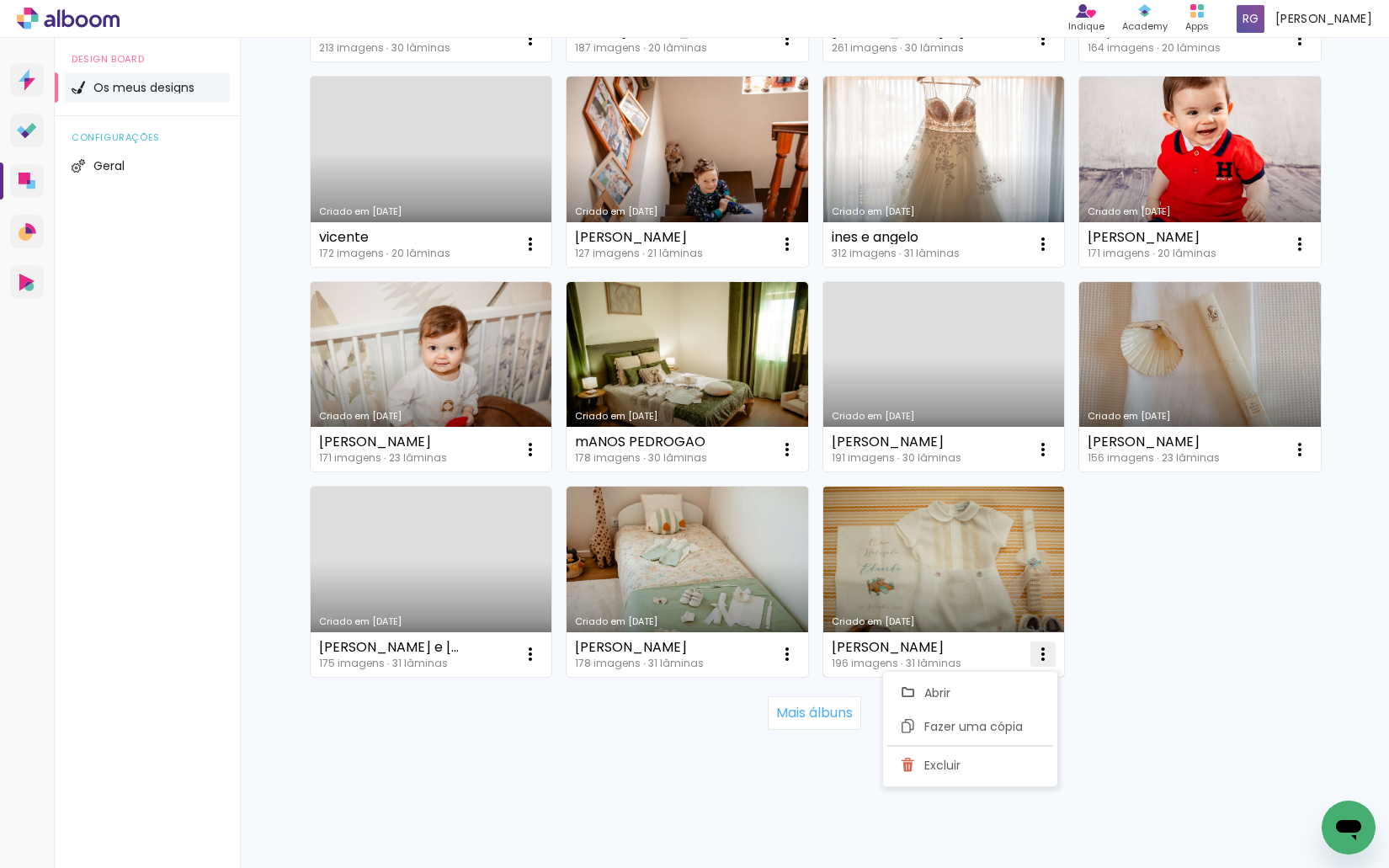
click at [1037, 654] on iron-icon at bounding box center [1043, 654] width 20 height 20
click at [979, 772] on paper-item "Excluir" at bounding box center [969, 765] width 166 height 34
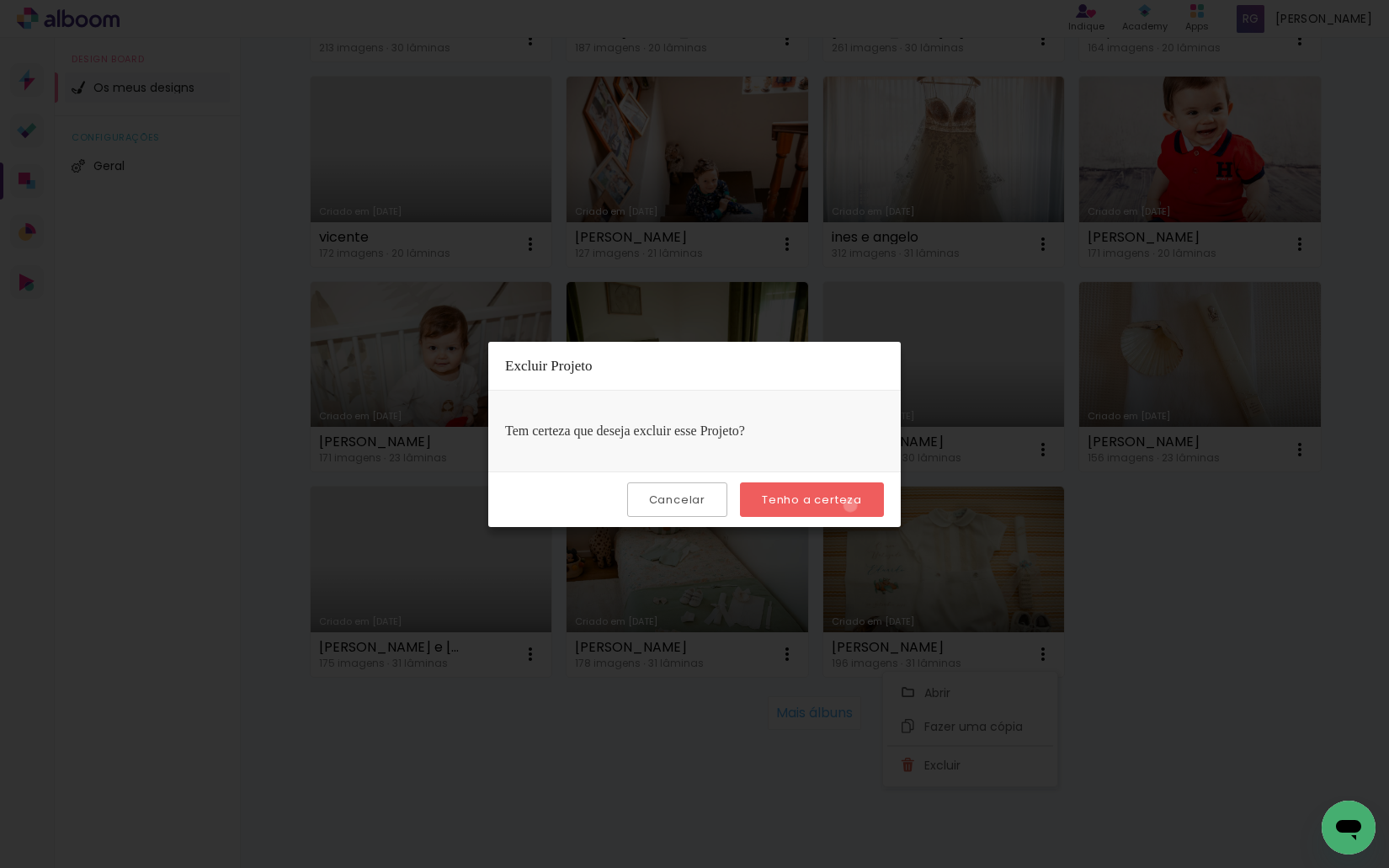
click at [0, 0] on slot "Tenho a certeza" at bounding box center [0, 0] width 0 height 0
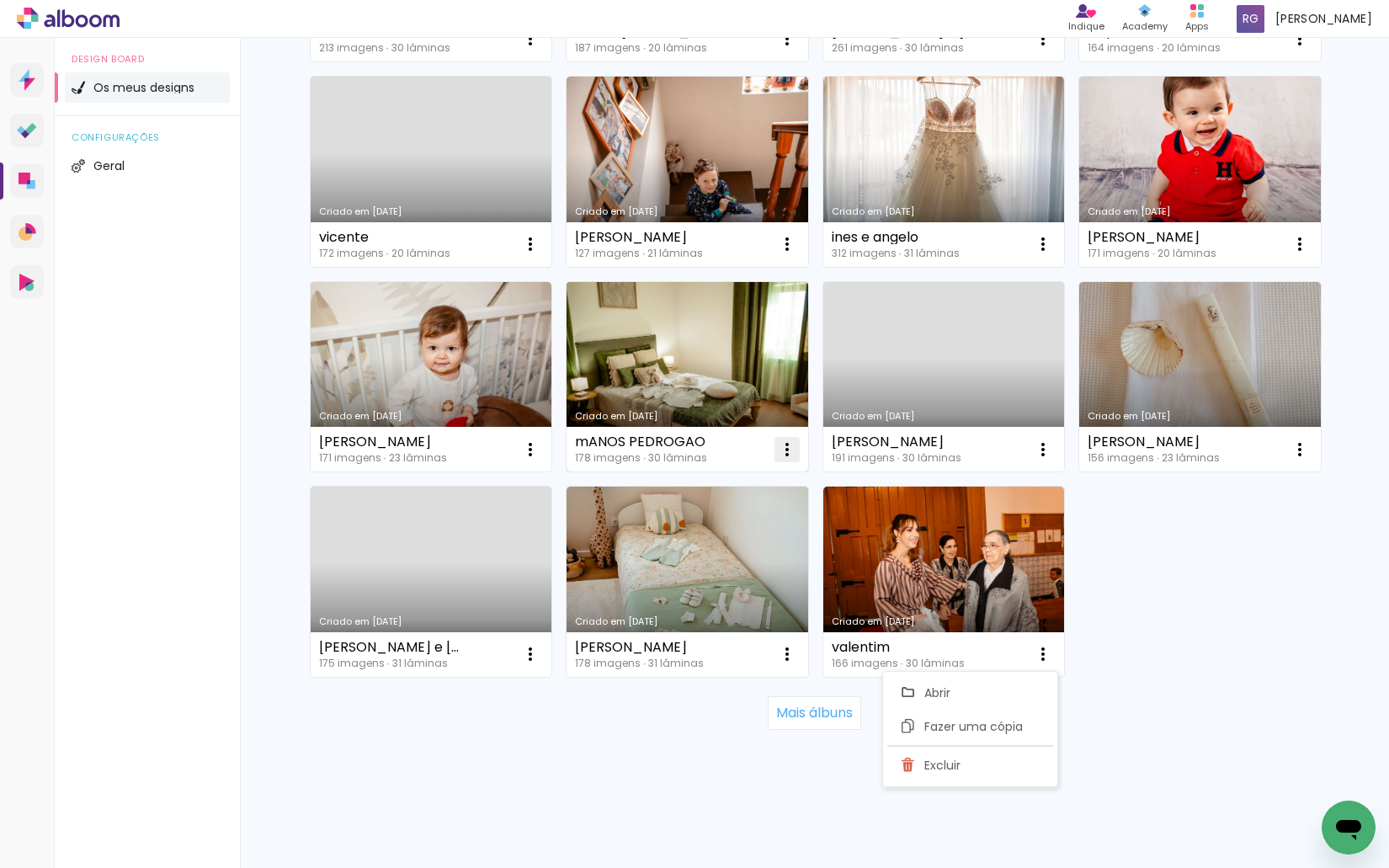
click at [787, 447] on iron-icon at bounding box center [786, 449] width 20 height 20
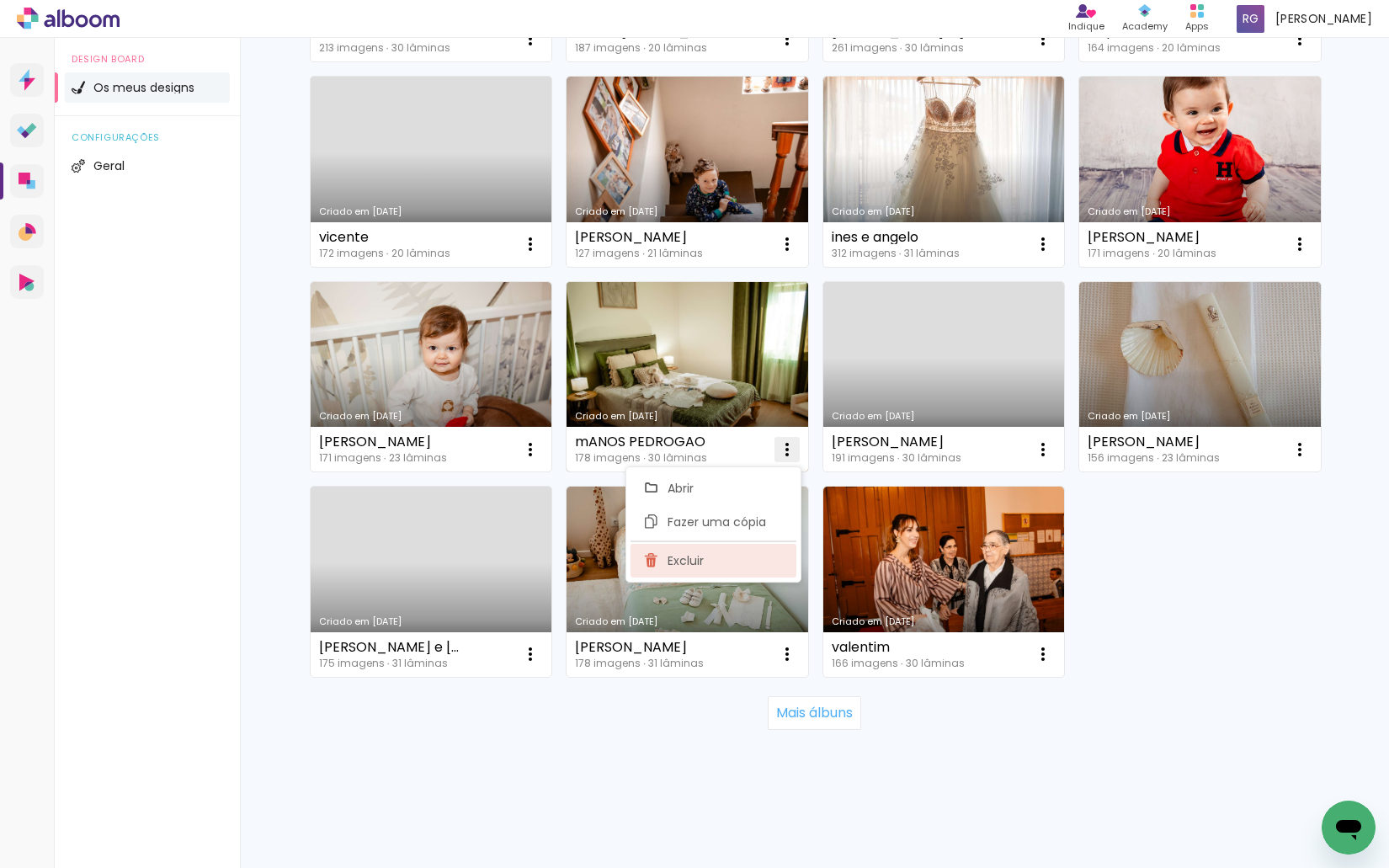
click at [748, 557] on paper-item "Excluir" at bounding box center [713, 560] width 166 height 34
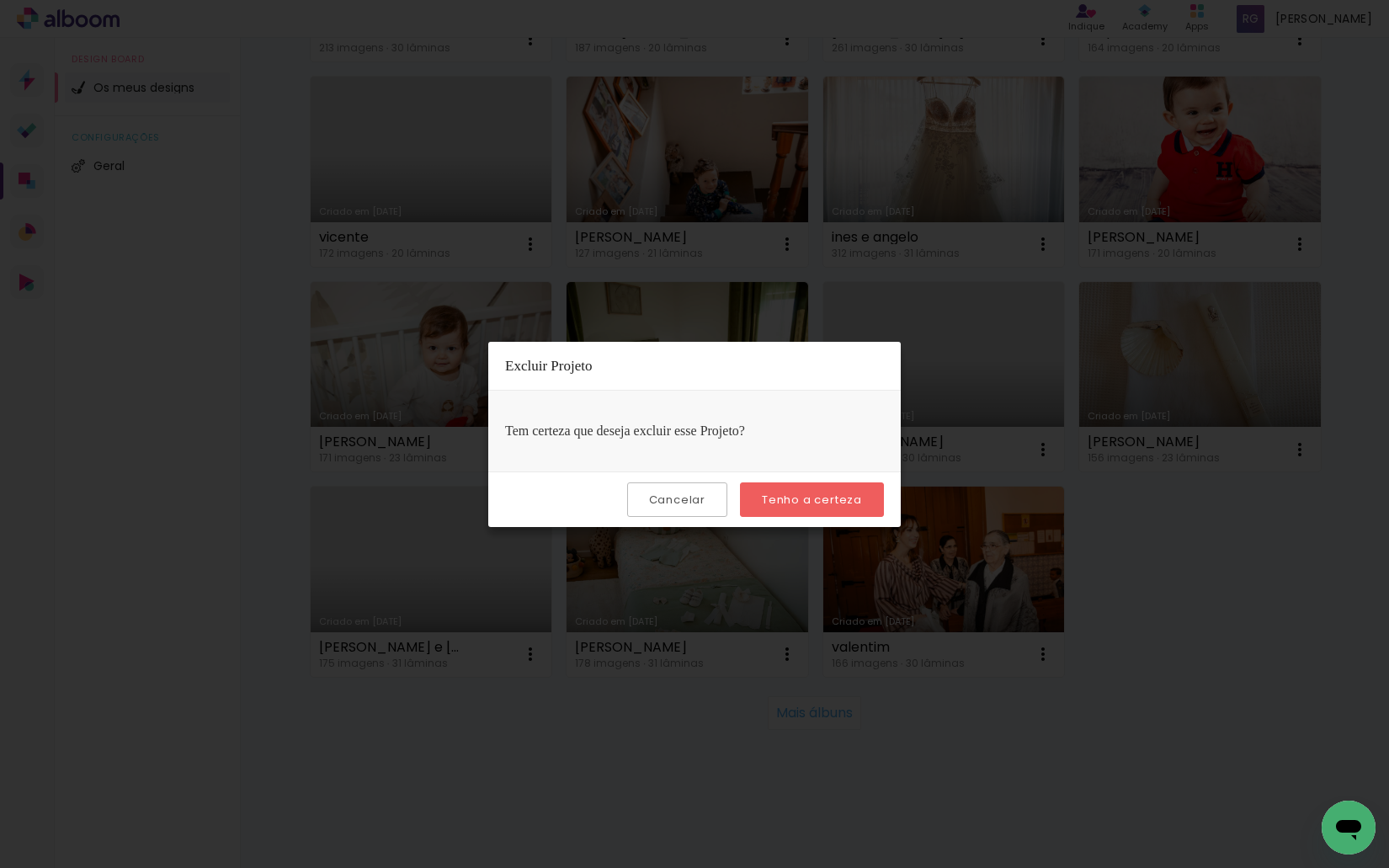
click at [784, 507] on paper-button "Tenho a certeza" at bounding box center [811, 499] width 144 height 34
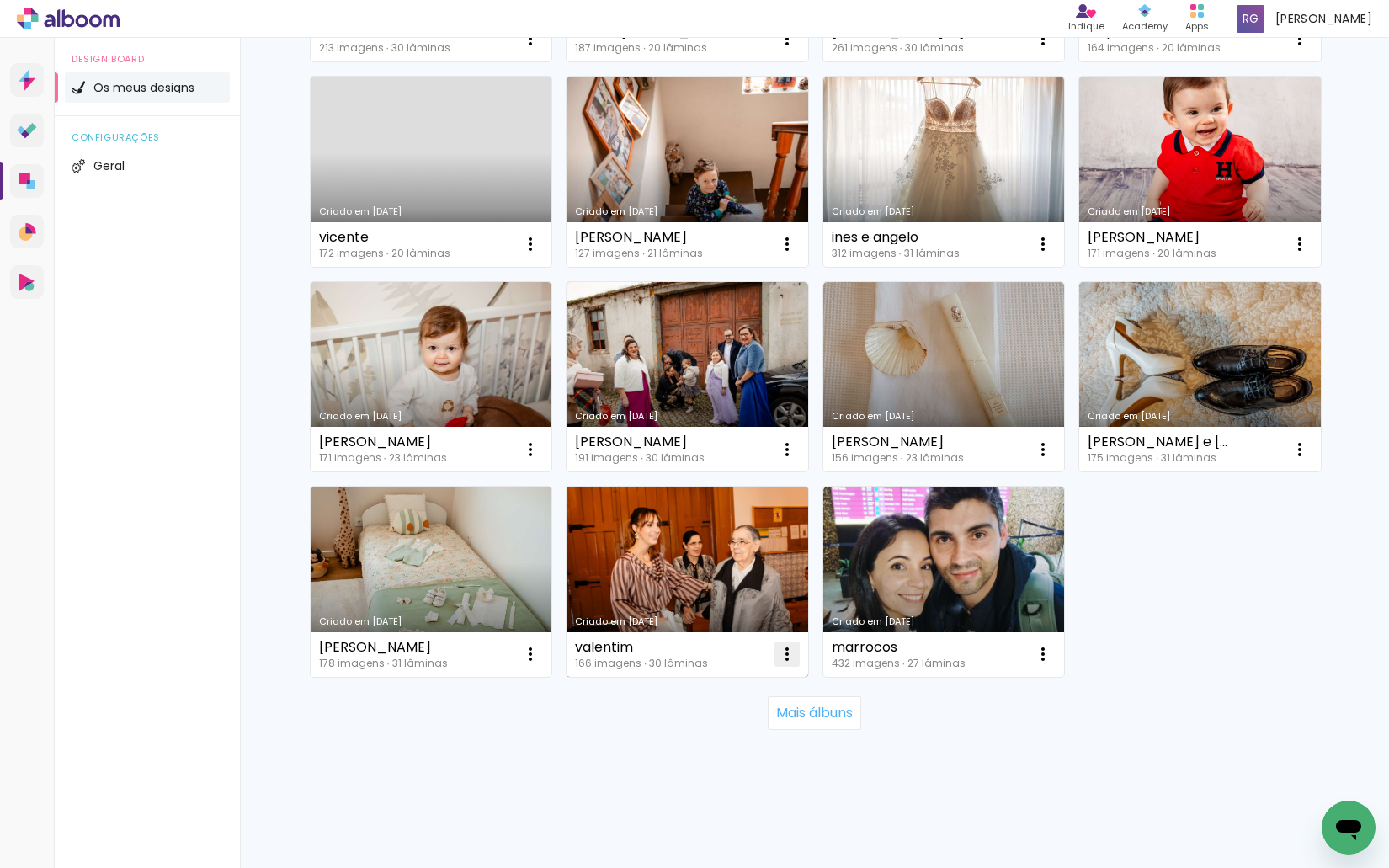
click at [776, 651] on iron-icon at bounding box center [786, 654] width 20 height 20
click at [753, 767] on paper-item "Excluir" at bounding box center [713, 765] width 166 height 34
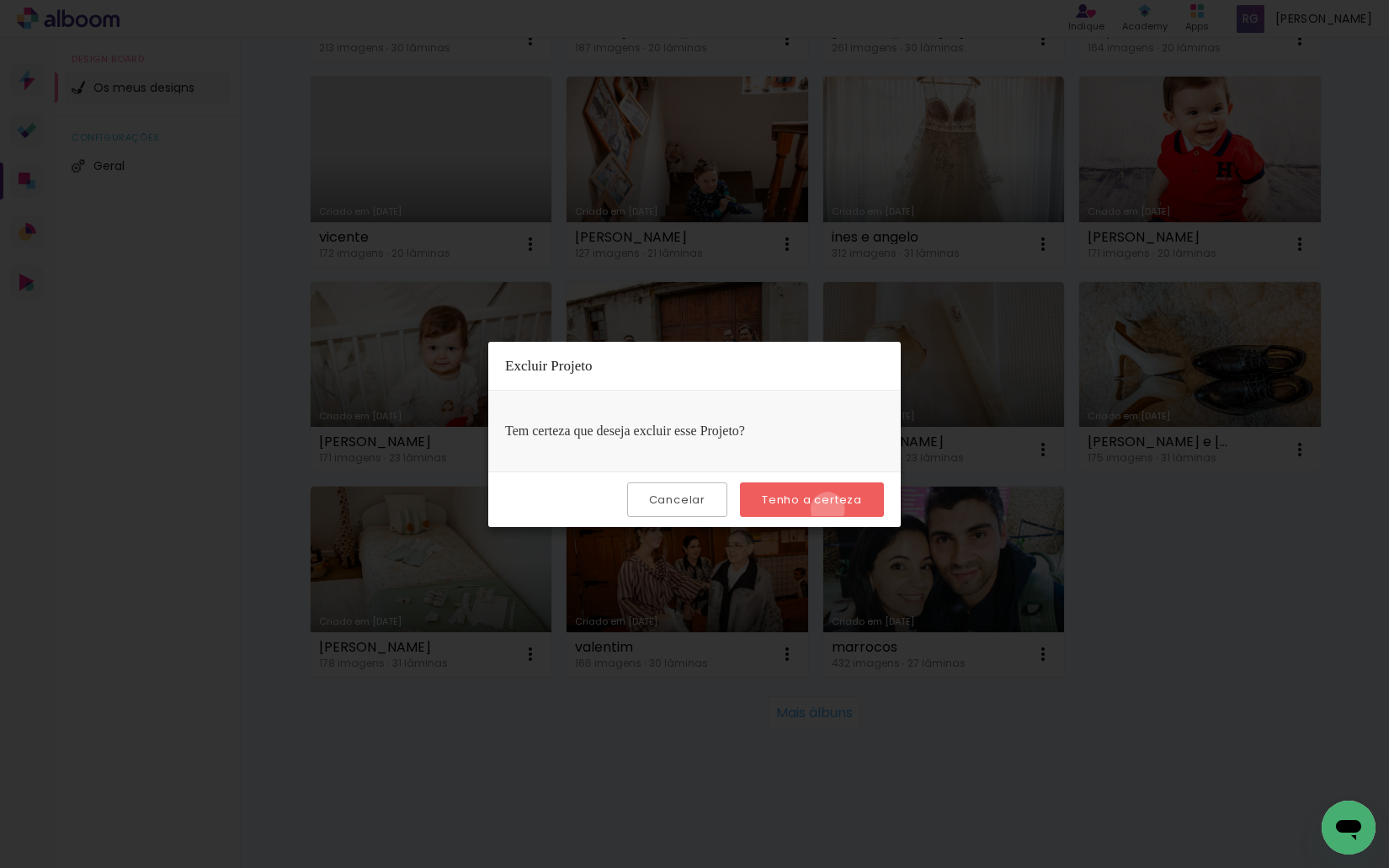
click at [830, 509] on paper-button "Tenho a certeza" at bounding box center [811, 499] width 144 height 34
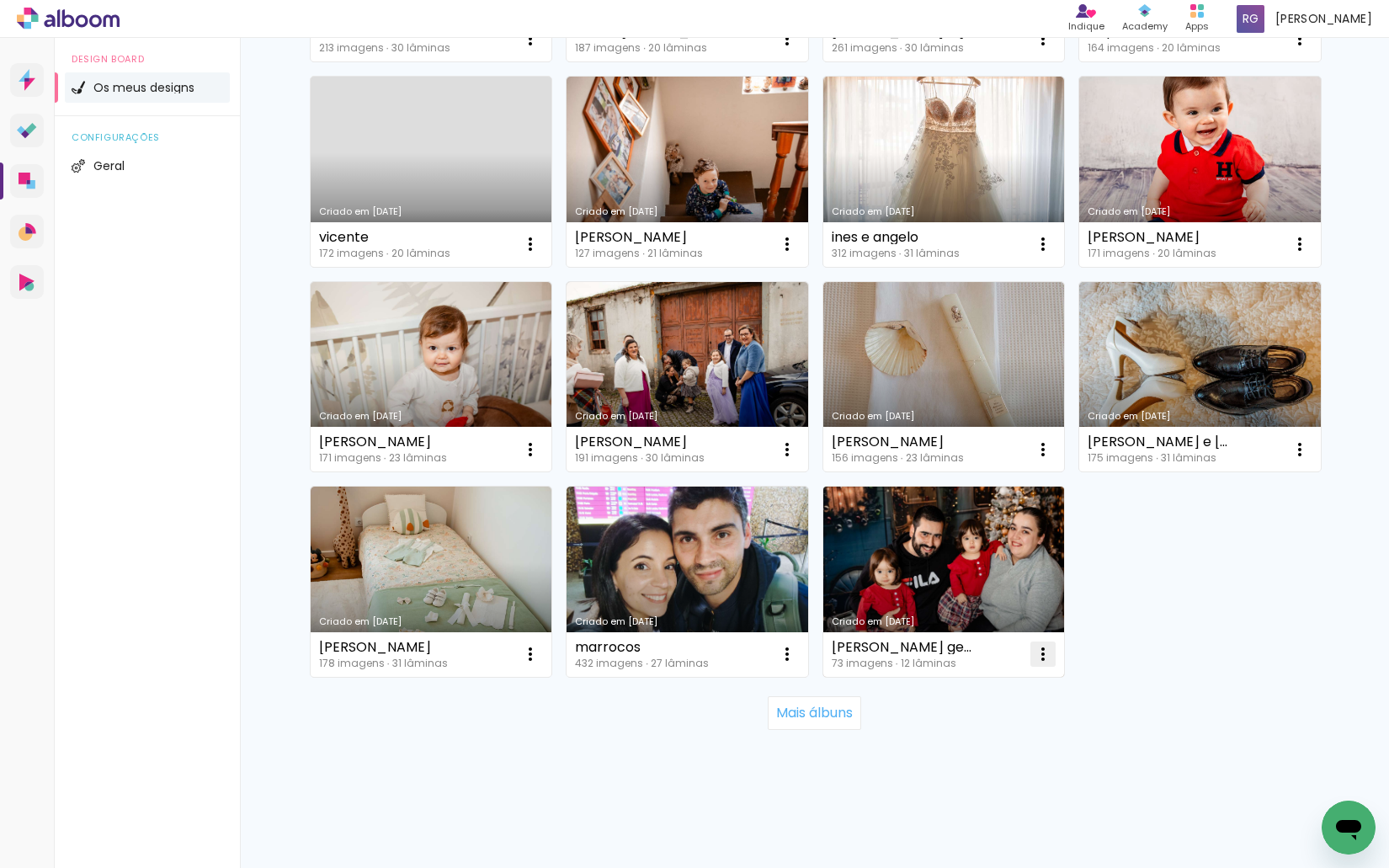
click at [1035, 653] on iron-icon at bounding box center [1043, 654] width 20 height 20
click at [976, 758] on paper-item "Excluir" at bounding box center [969, 765] width 166 height 34
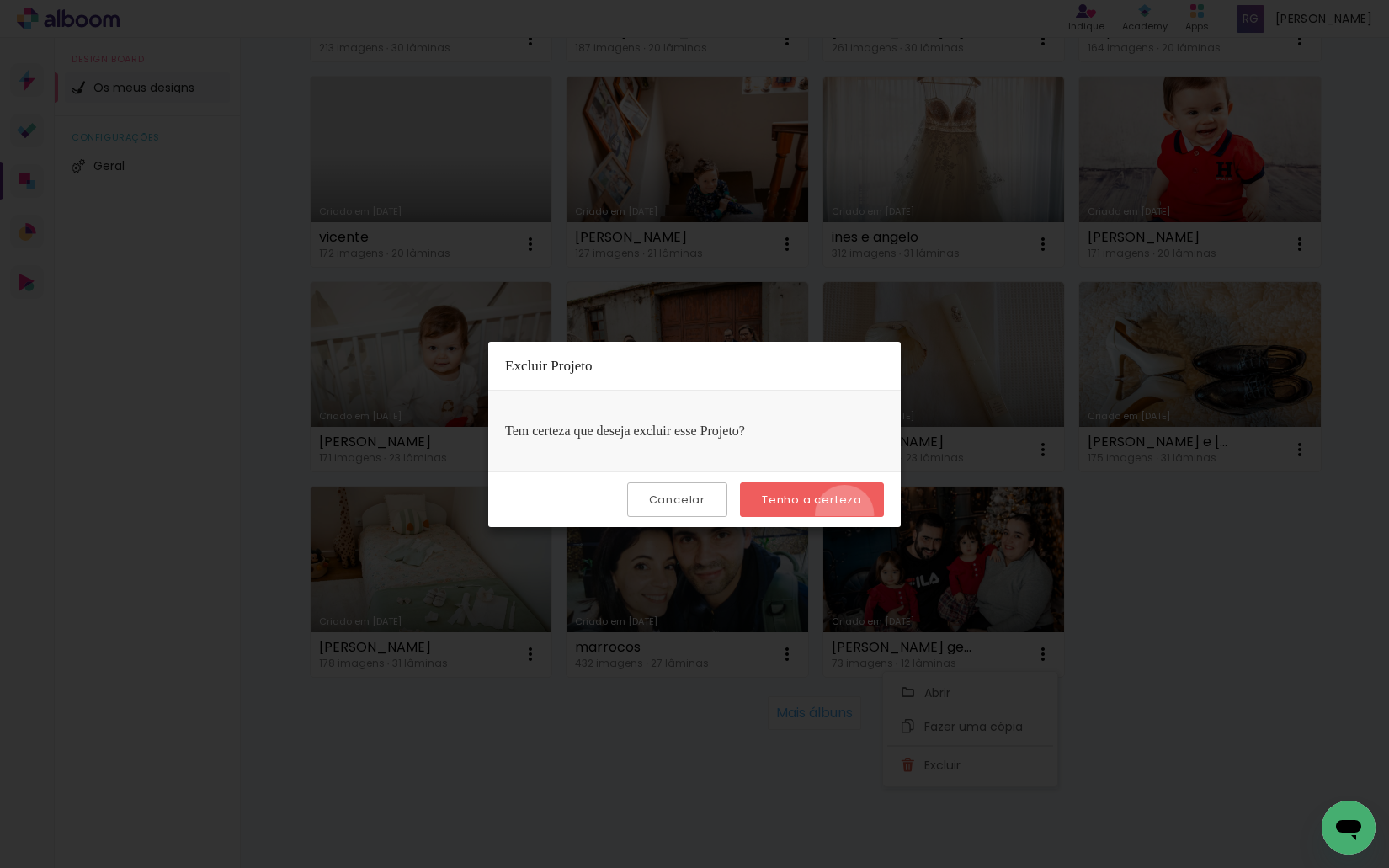
click at [846, 515] on paper-button "Tenho a certeza" at bounding box center [811, 499] width 144 height 34
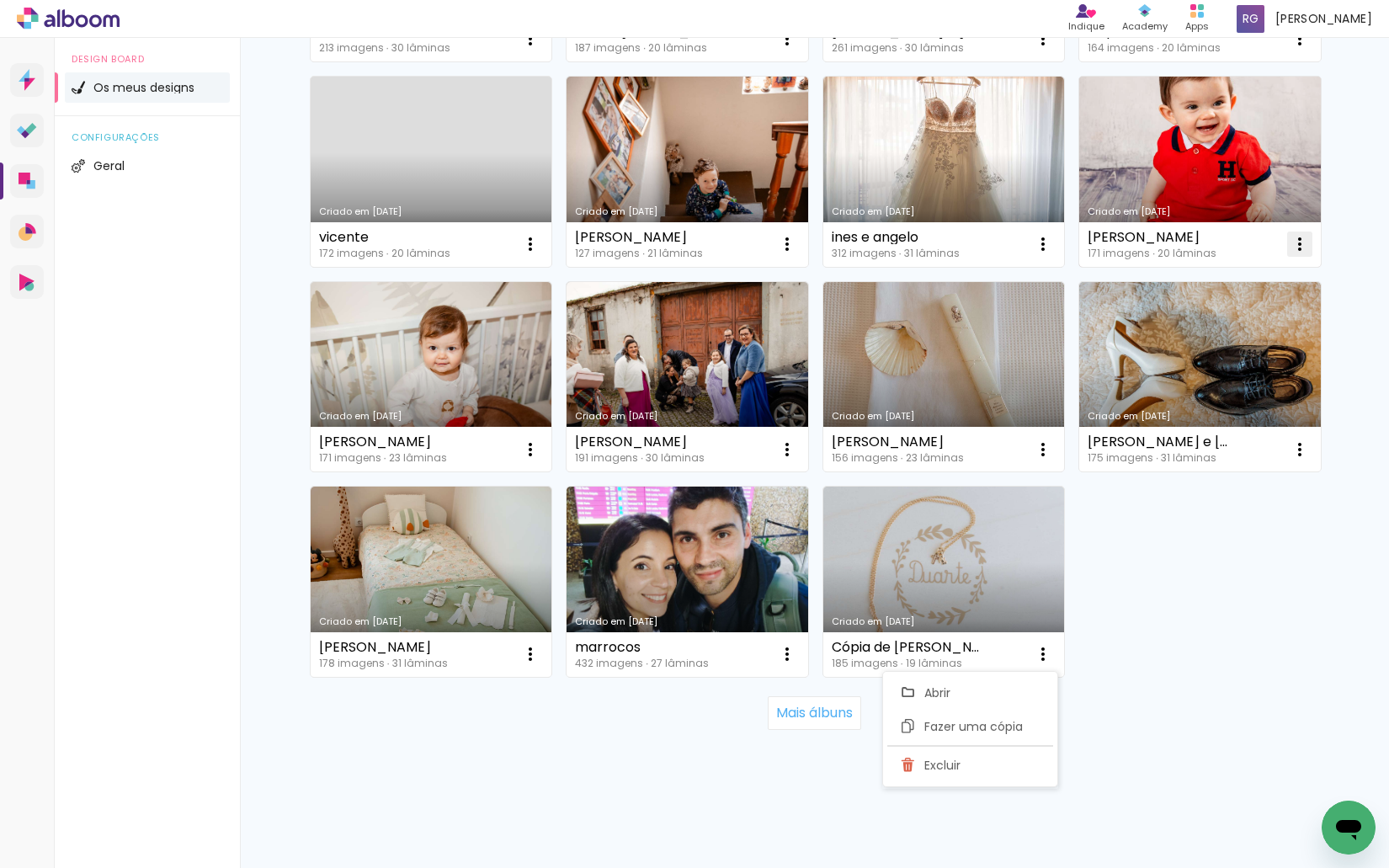
click at [1297, 240] on iron-icon at bounding box center [1299, 244] width 20 height 20
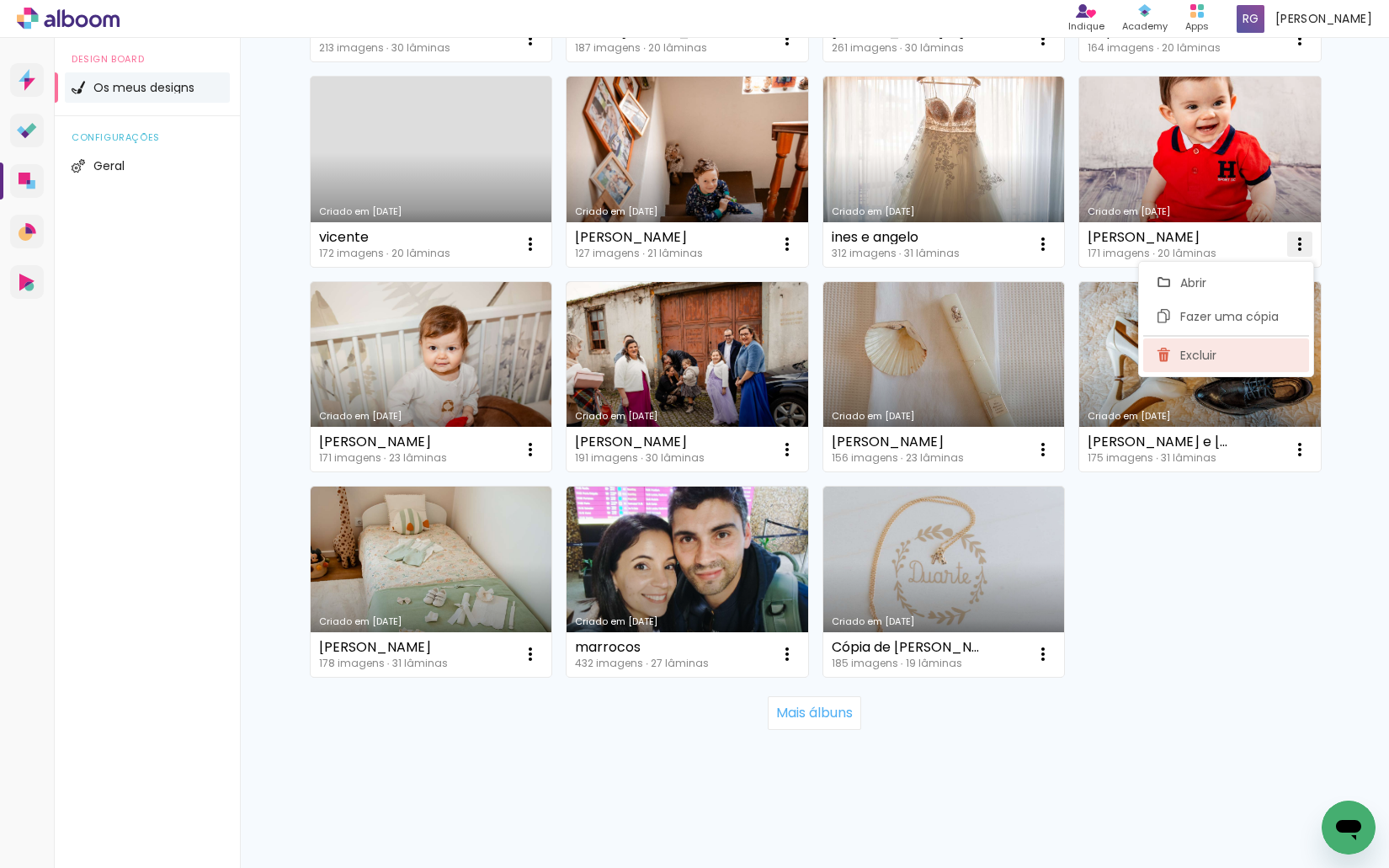
click at [1230, 344] on paper-item "Excluir" at bounding box center [1225, 354] width 166 height 34
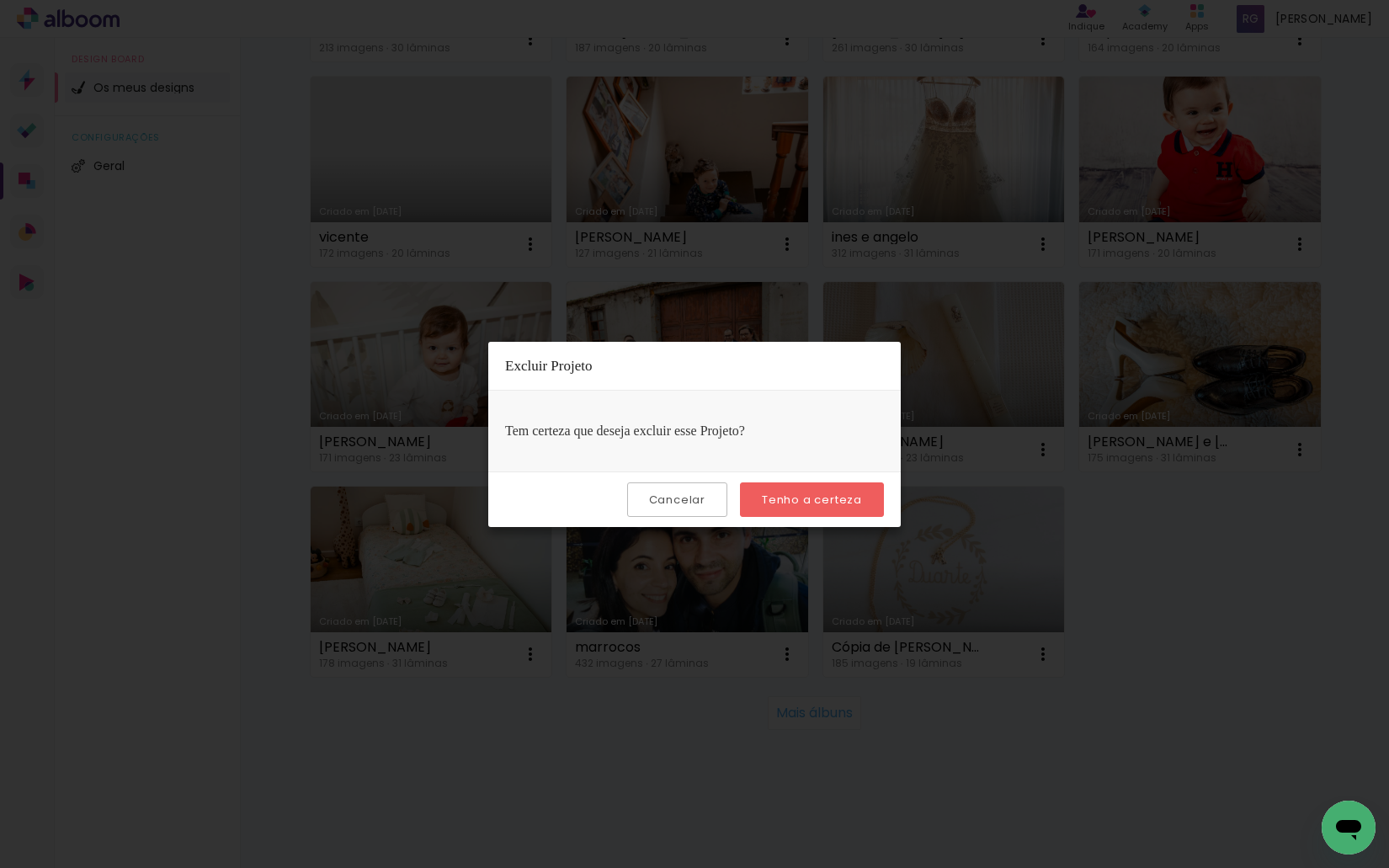
click at [0, 0] on slot "Tenho a certeza" at bounding box center [0, 0] width 0 height 0
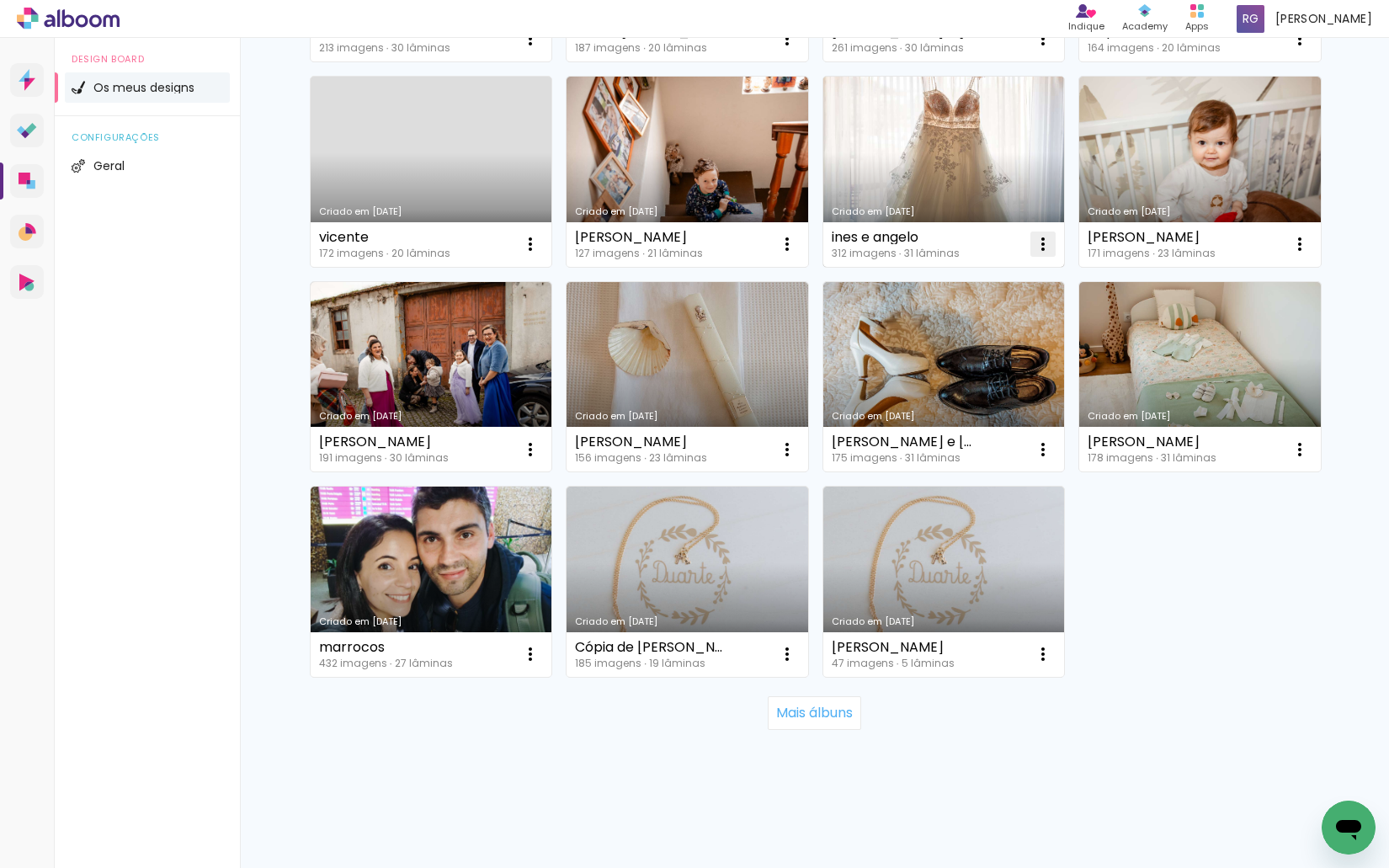
click at [1035, 238] on iron-icon at bounding box center [1043, 244] width 20 height 20
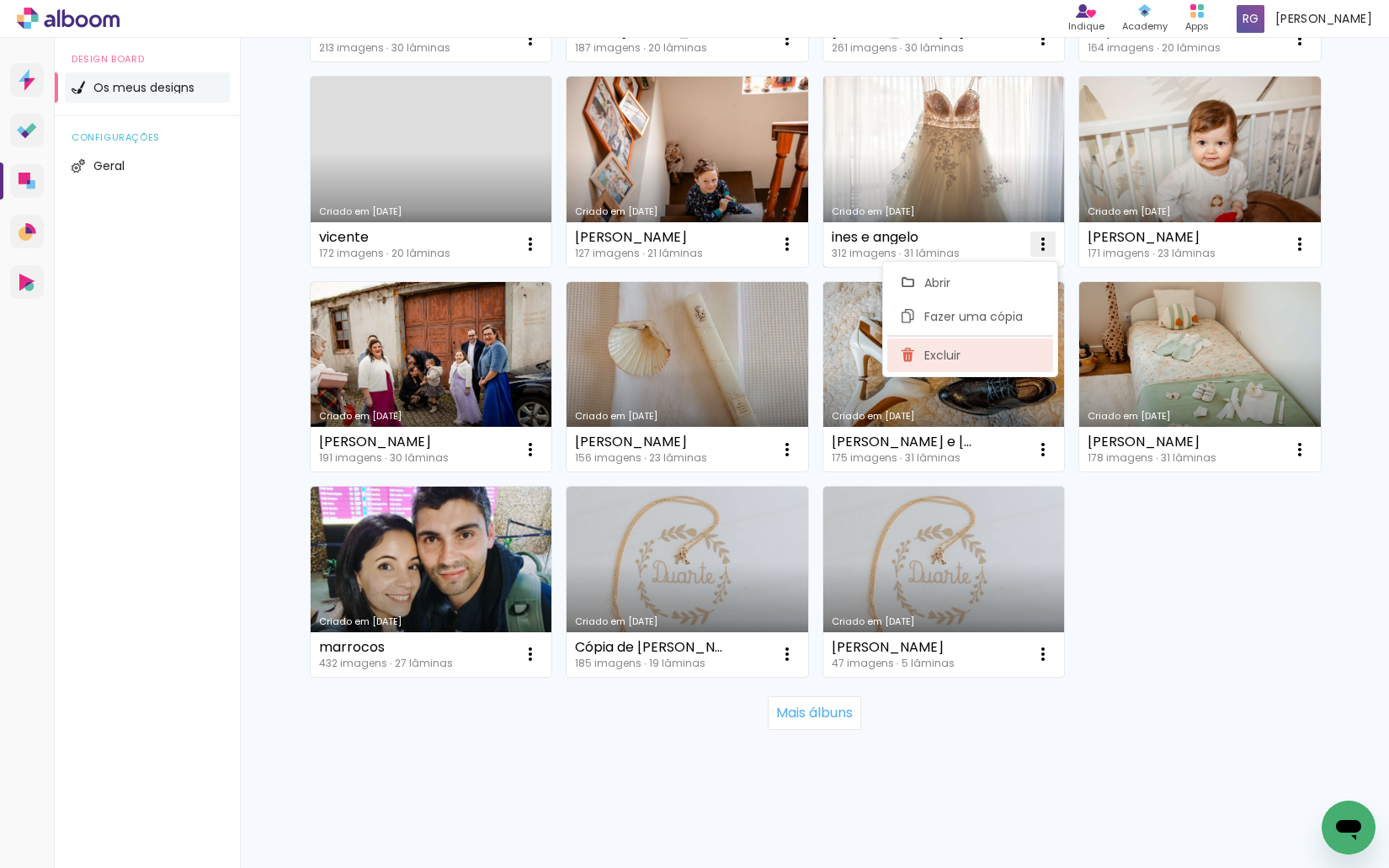
click at [964, 355] on paper-item "Excluir" at bounding box center [969, 354] width 166 height 34
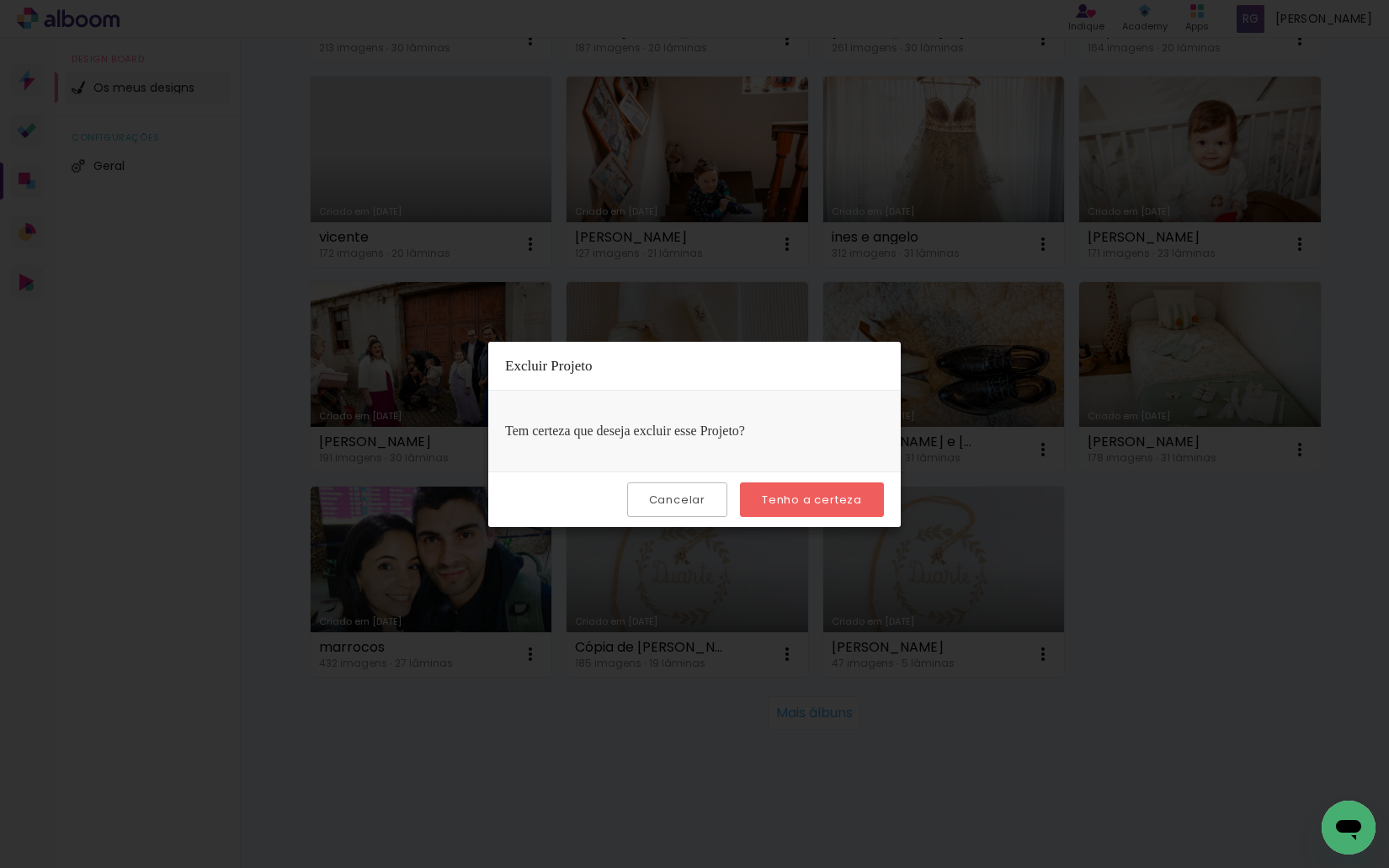
click at [0, 0] on slot "Tenho a certeza" at bounding box center [0, 0] width 0 height 0
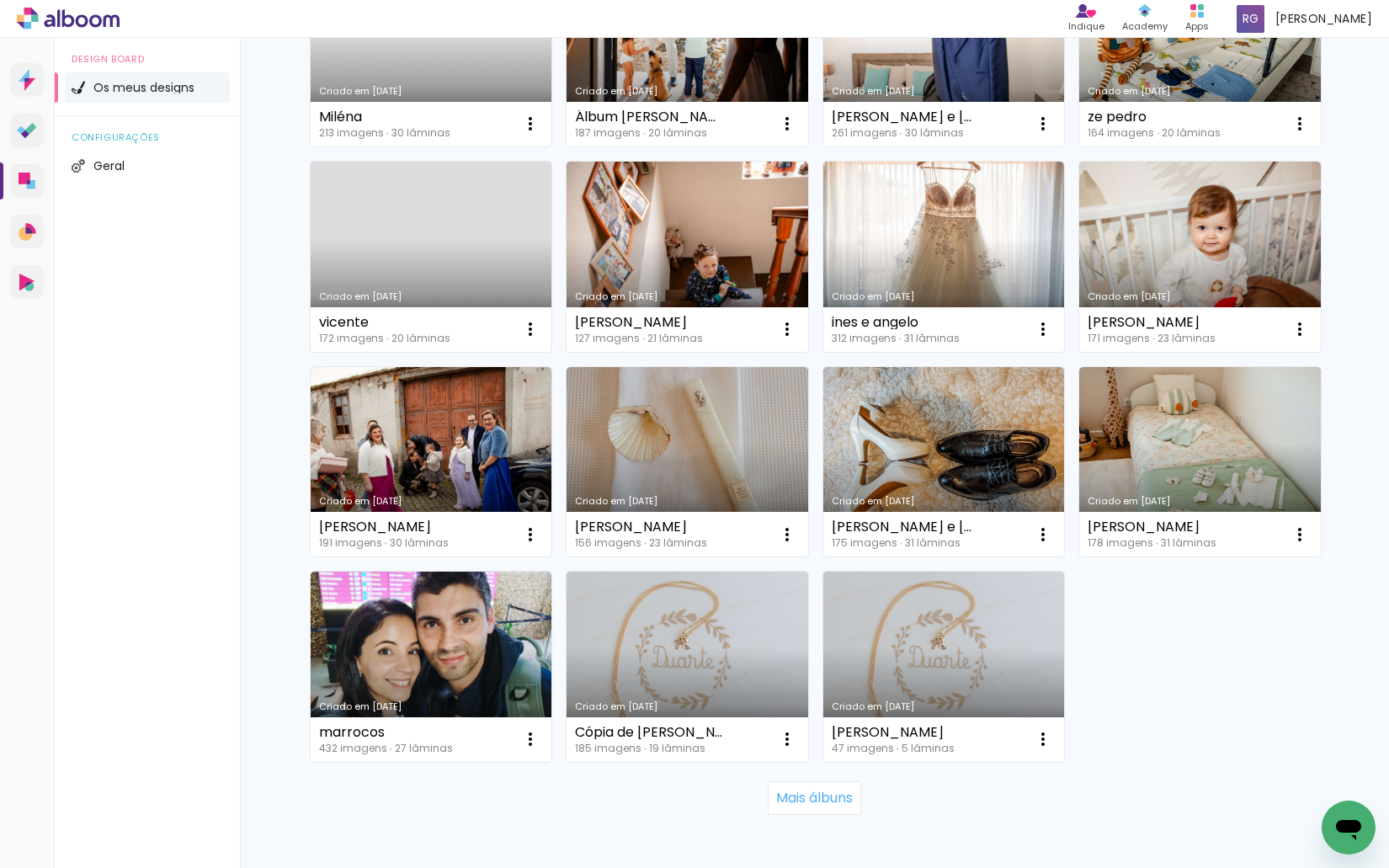
scroll to position [2021, 0]
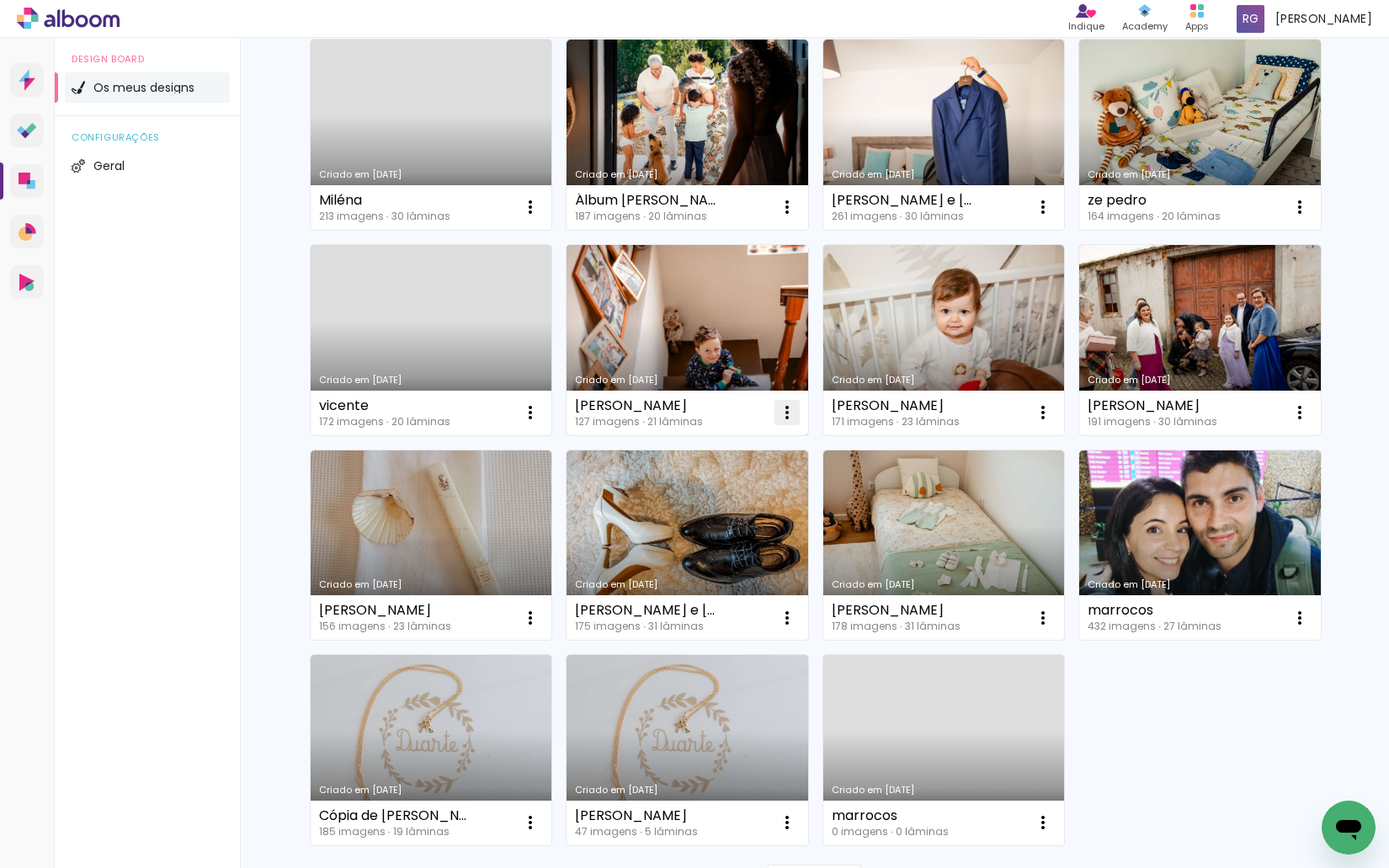
click at [786, 414] on iron-icon at bounding box center [786, 412] width 20 height 20
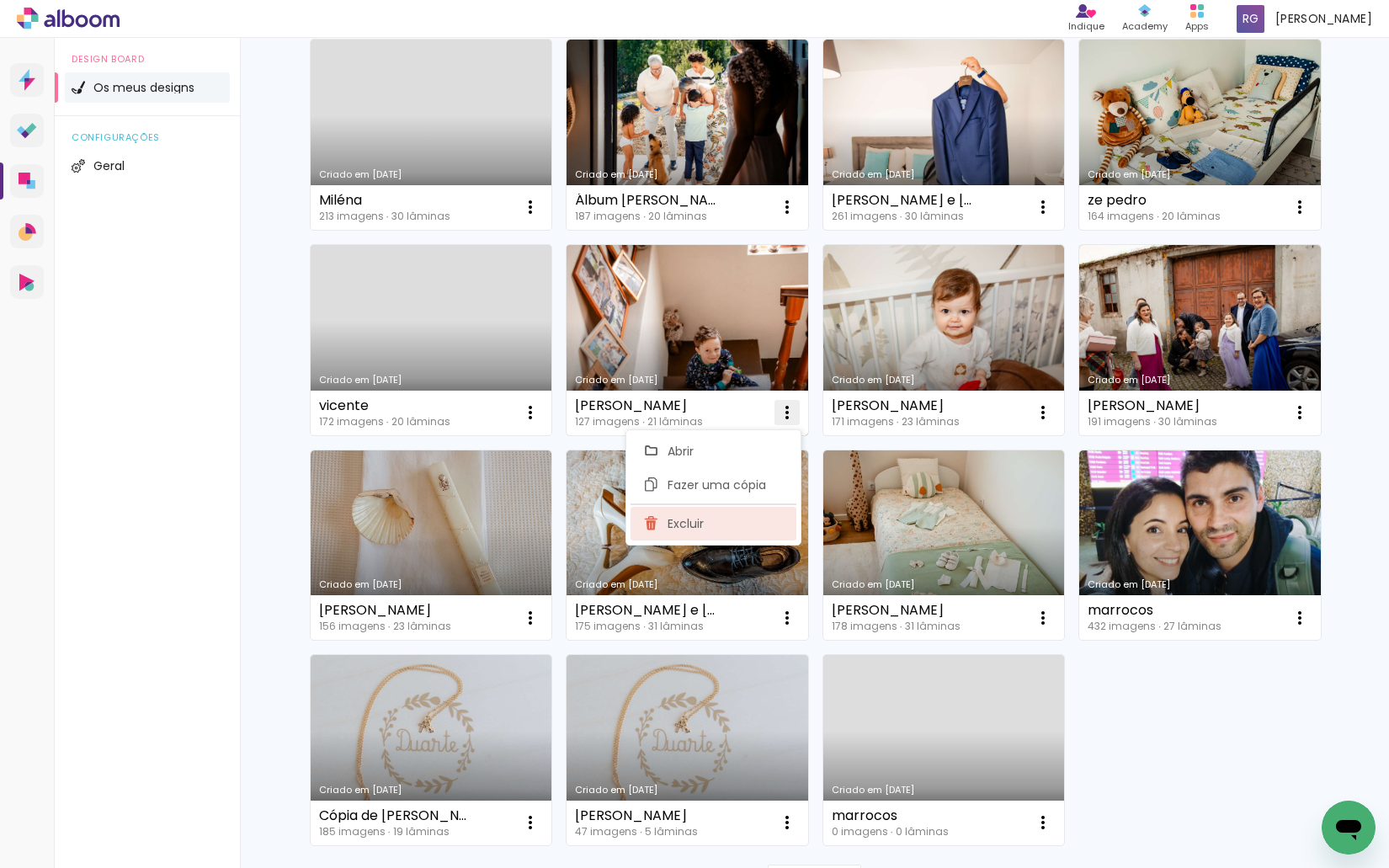
click at [715, 526] on paper-item "Excluir" at bounding box center [713, 523] width 166 height 34
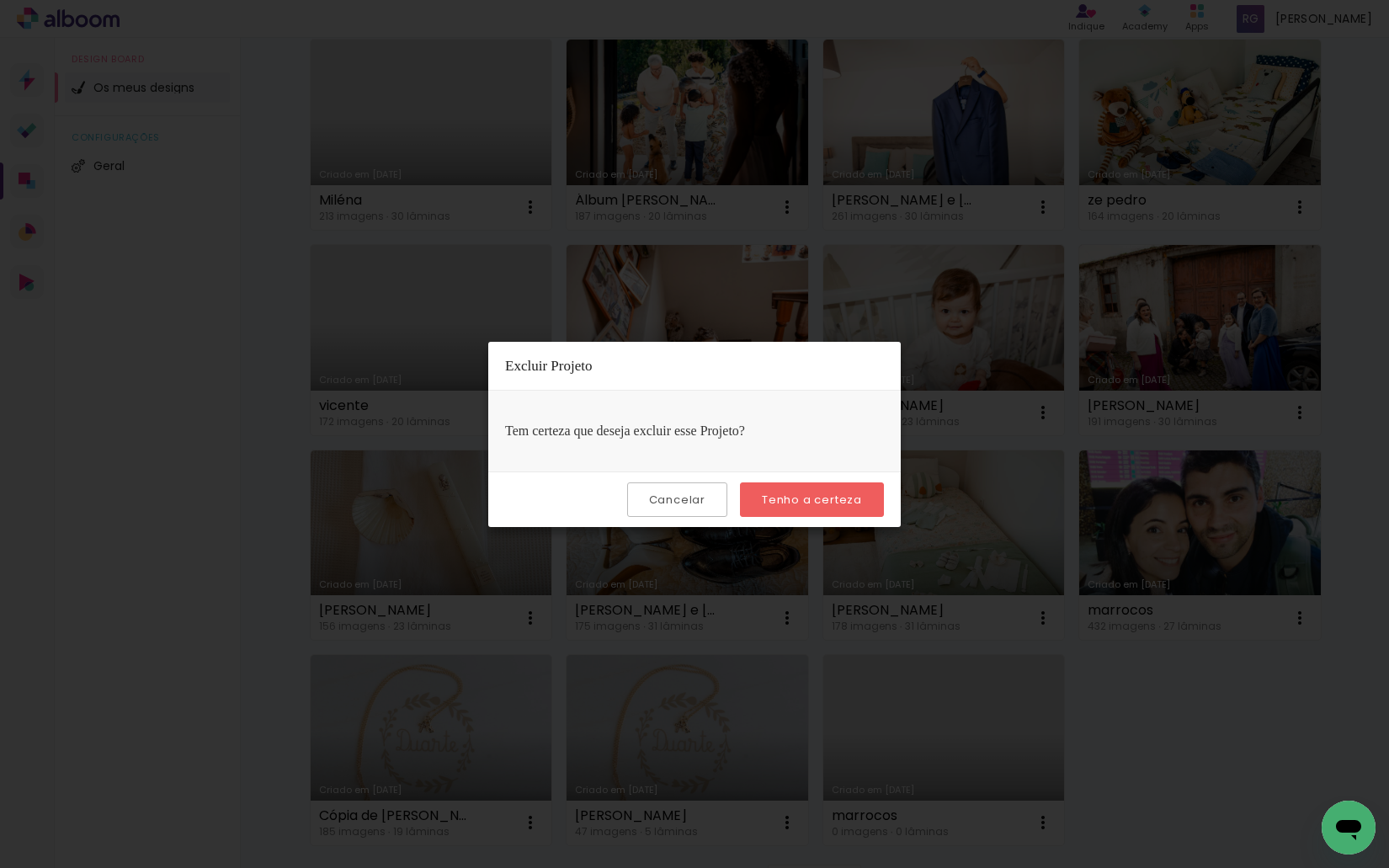
click at [0, 0] on slot "Tenho a certeza" at bounding box center [0, 0] width 0 height 0
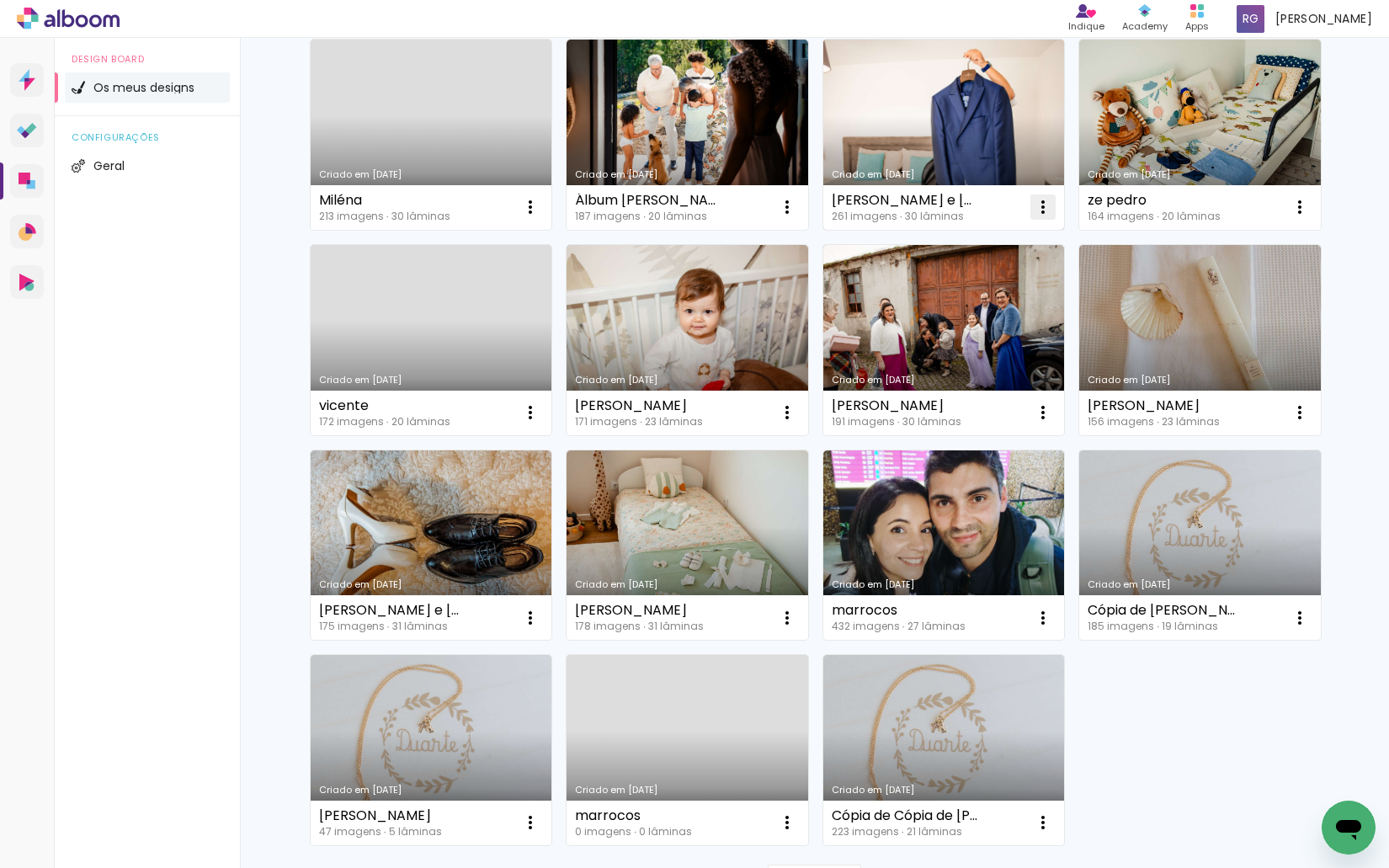
click at [1033, 207] on iron-icon at bounding box center [1043, 207] width 20 height 20
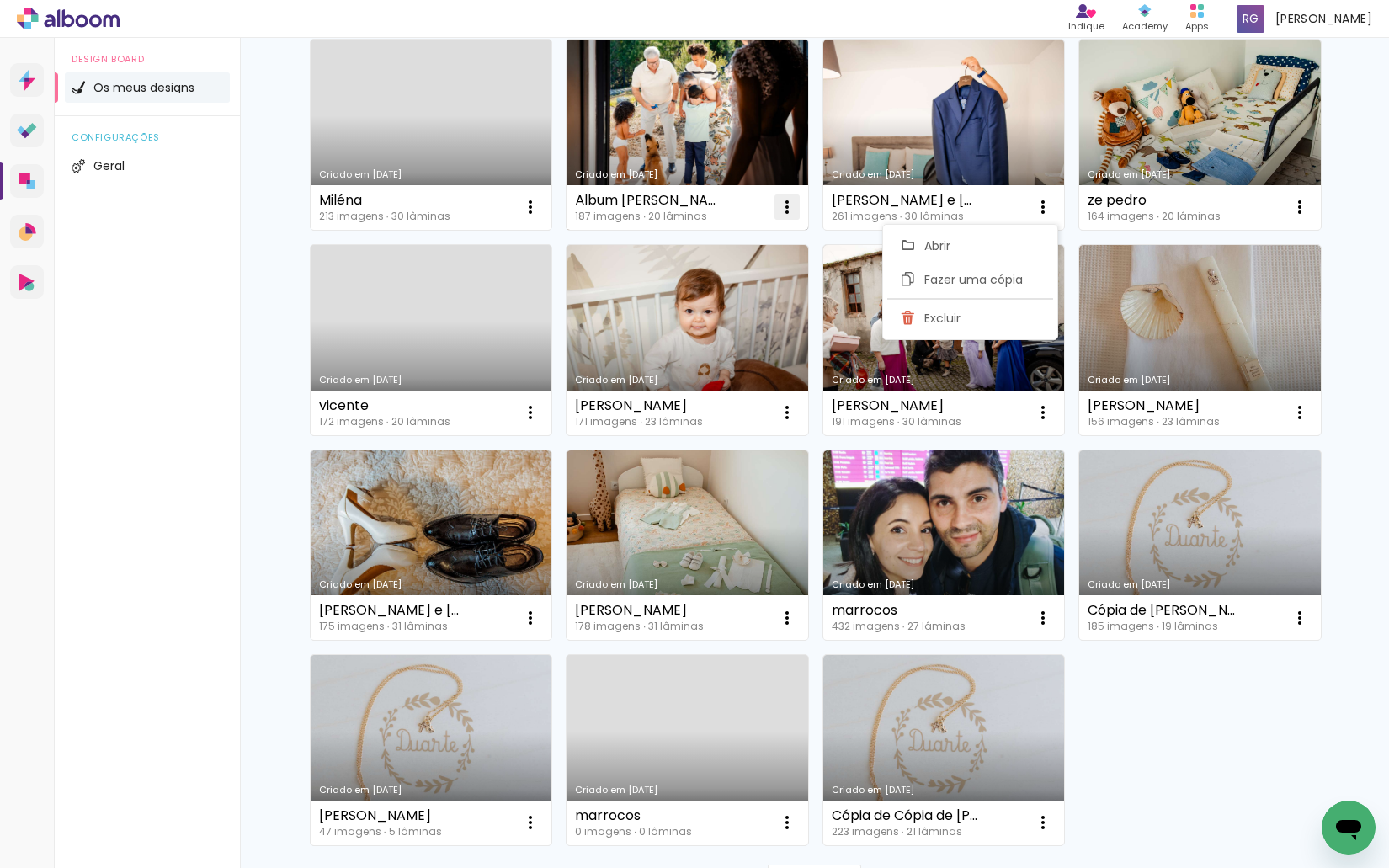
click at [783, 212] on iron-icon at bounding box center [786, 207] width 20 height 20
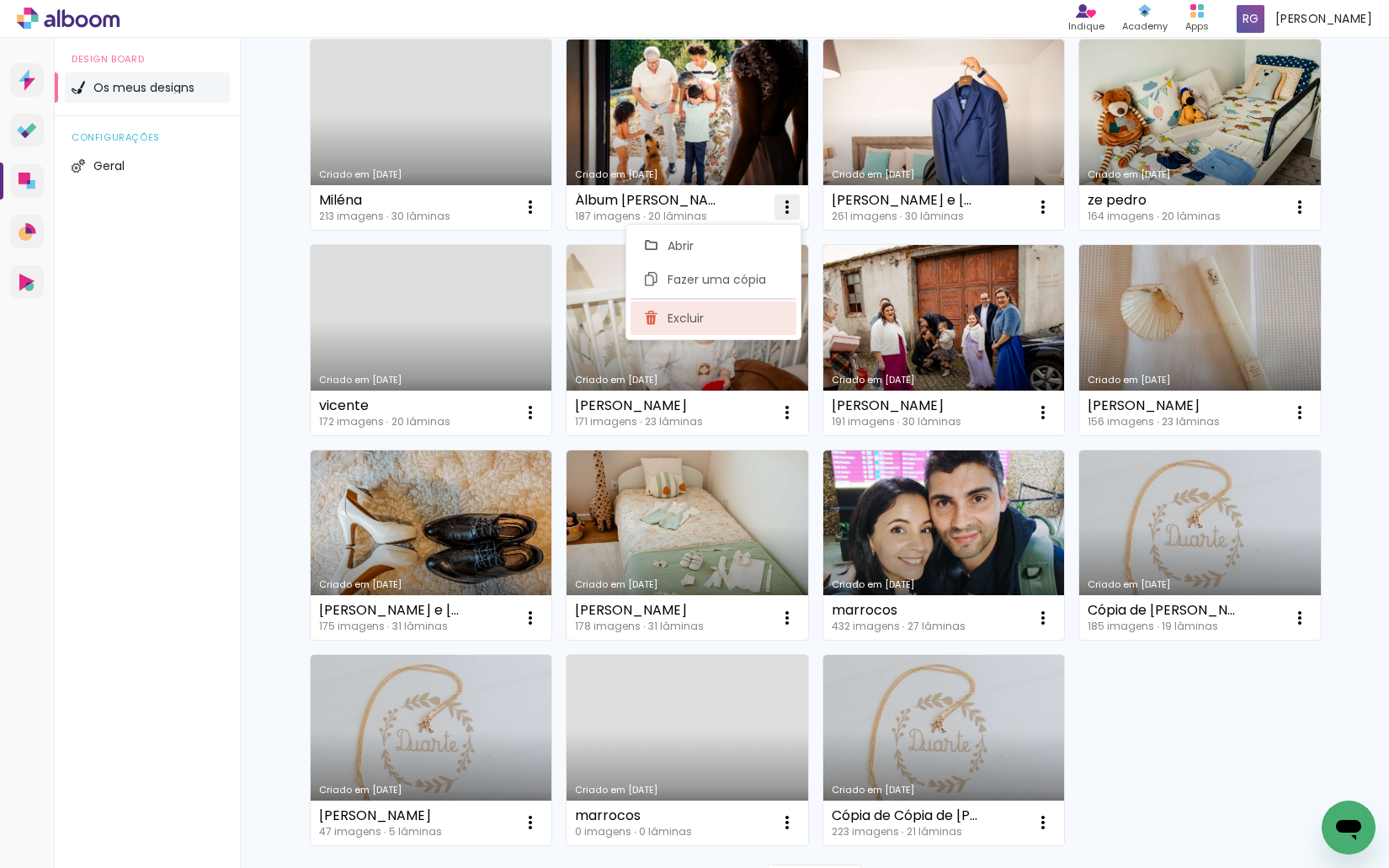
click at [728, 313] on paper-item "Excluir" at bounding box center [713, 318] width 166 height 34
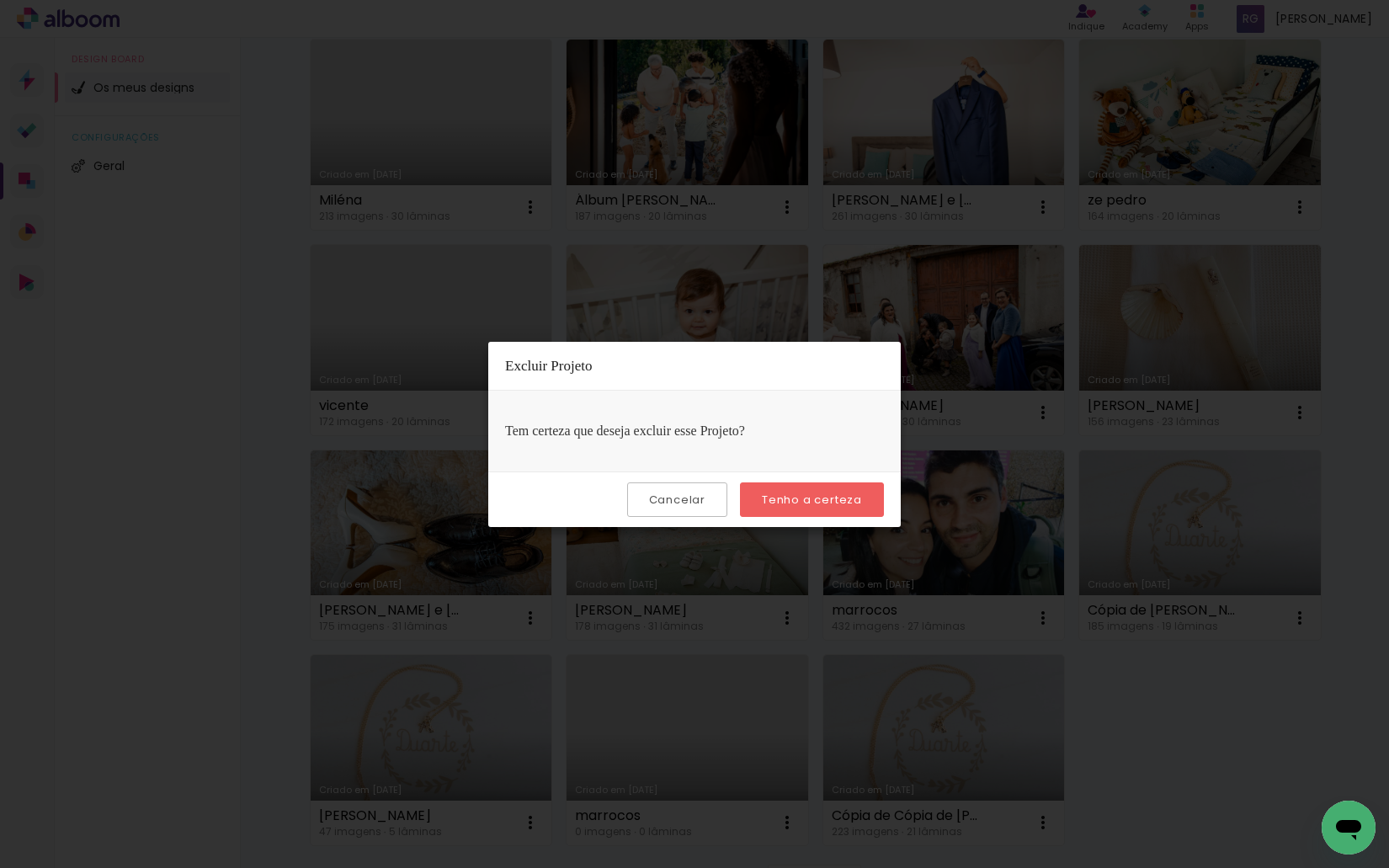
click at [0, 0] on slot "Tenho a certeza" at bounding box center [0, 0] width 0 height 0
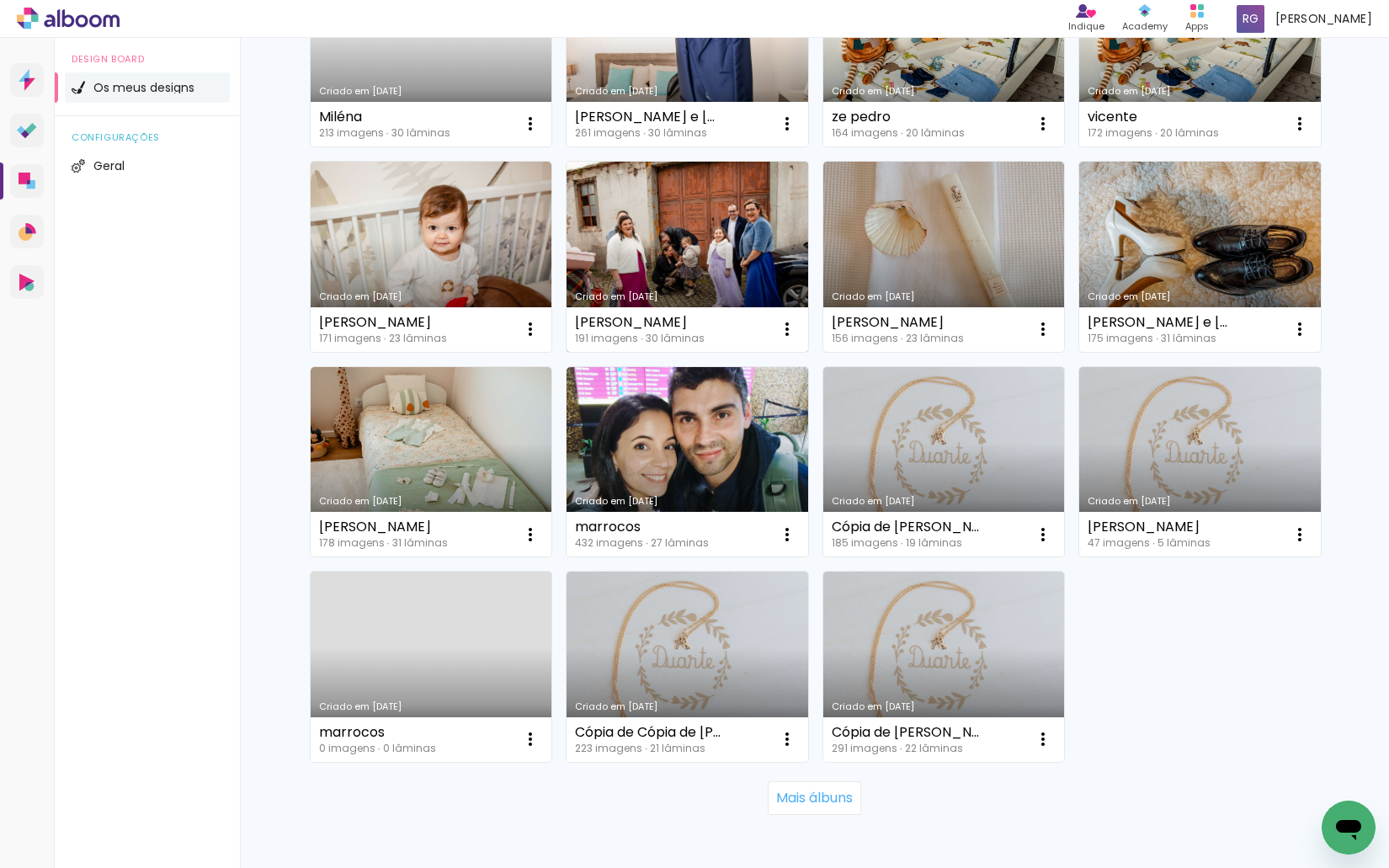
scroll to position [2189, 0]
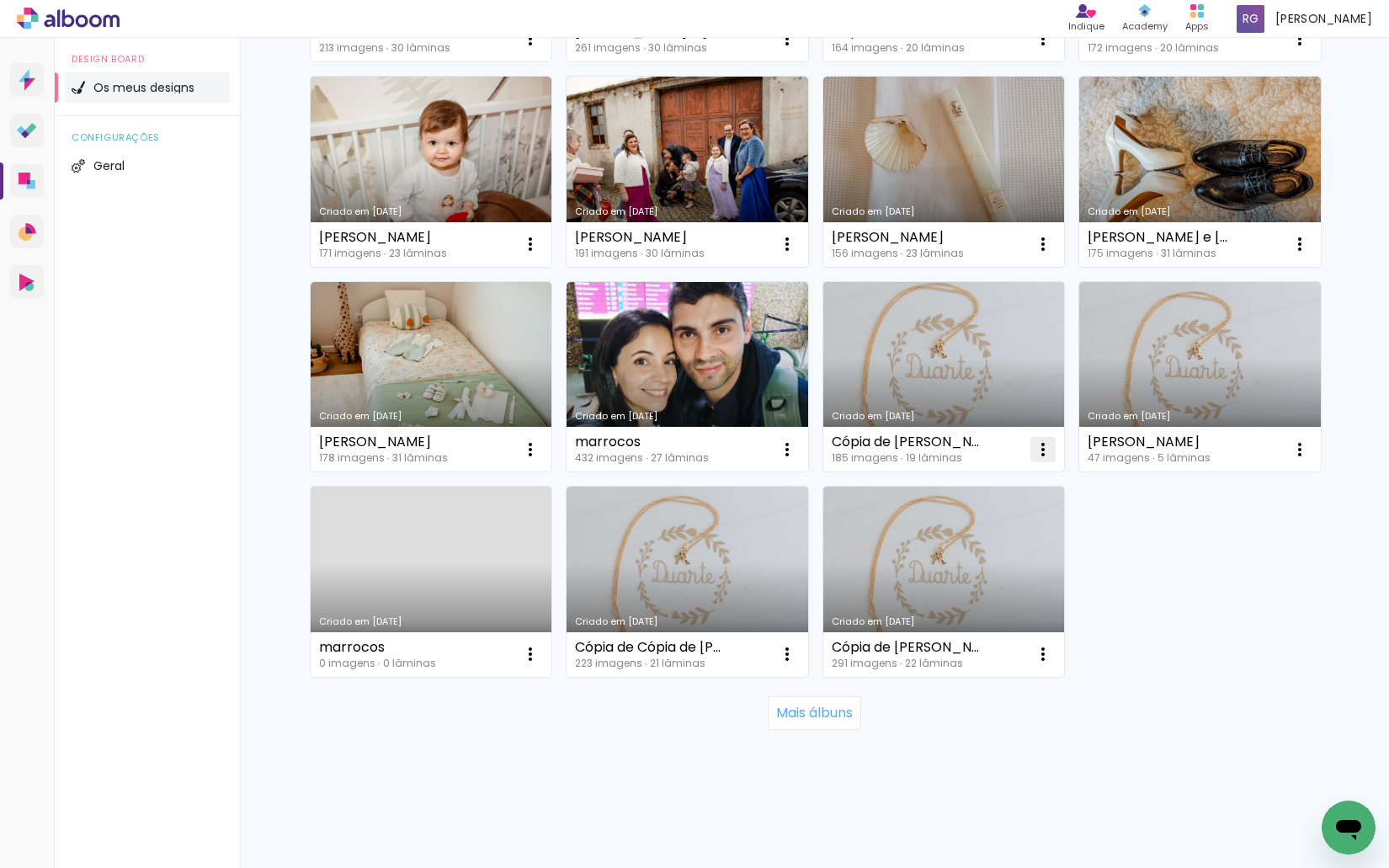
click at [1044, 453] on iron-icon at bounding box center [1043, 449] width 20 height 20
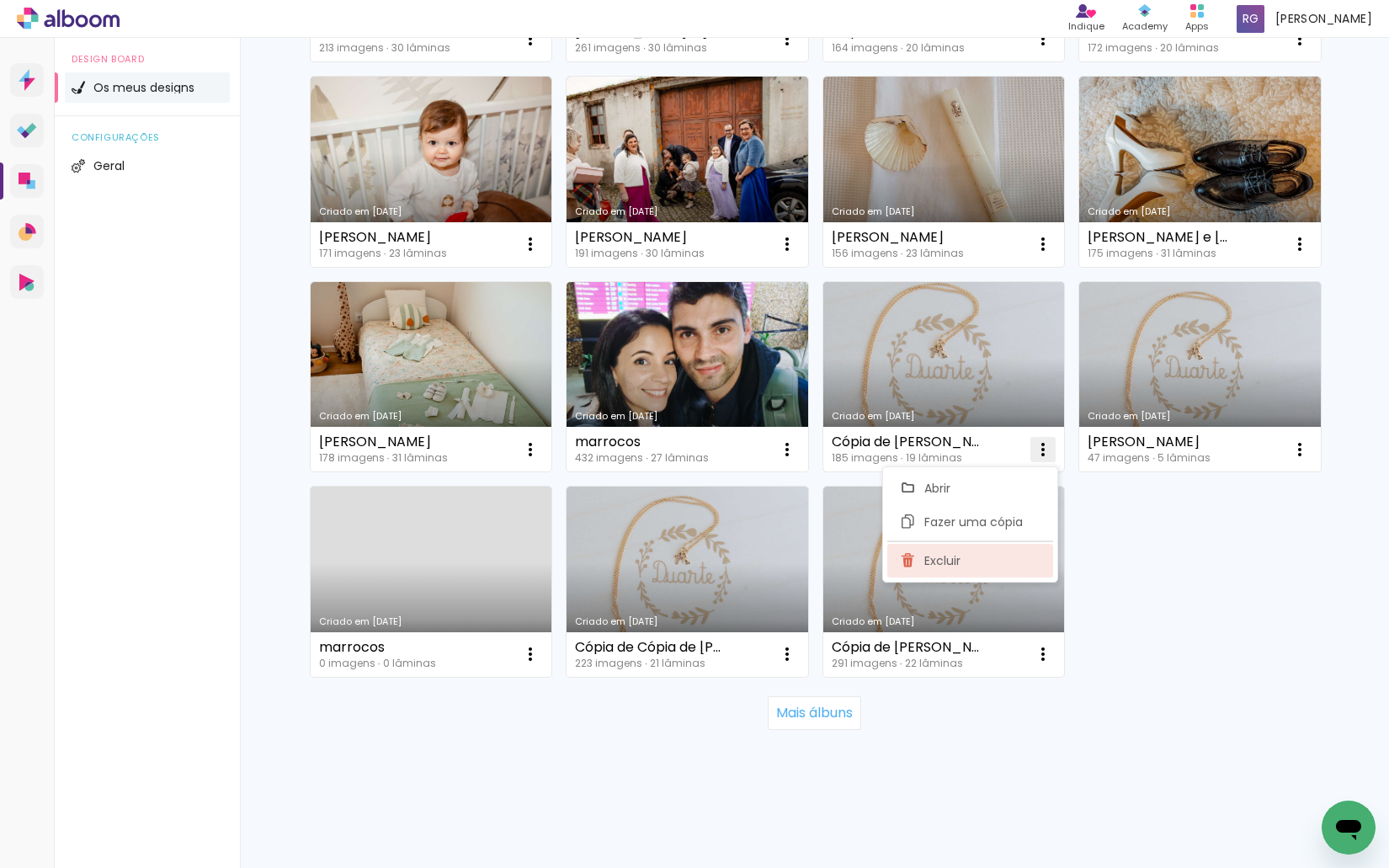
click at [972, 561] on paper-item "Excluir" at bounding box center [969, 560] width 166 height 34
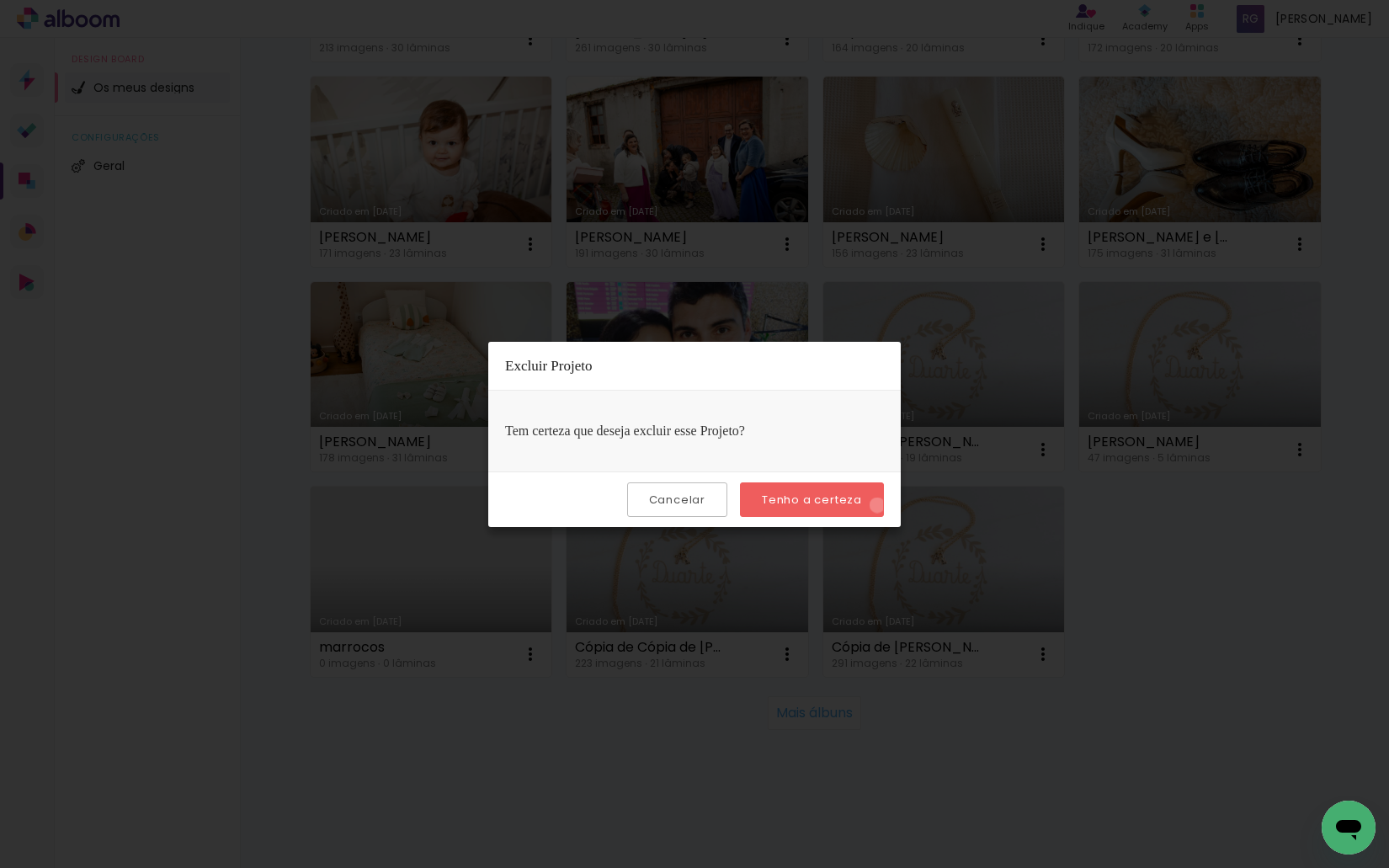
click at [880, 505] on paper-button "Tenho a certeza" at bounding box center [811, 499] width 144 height 34
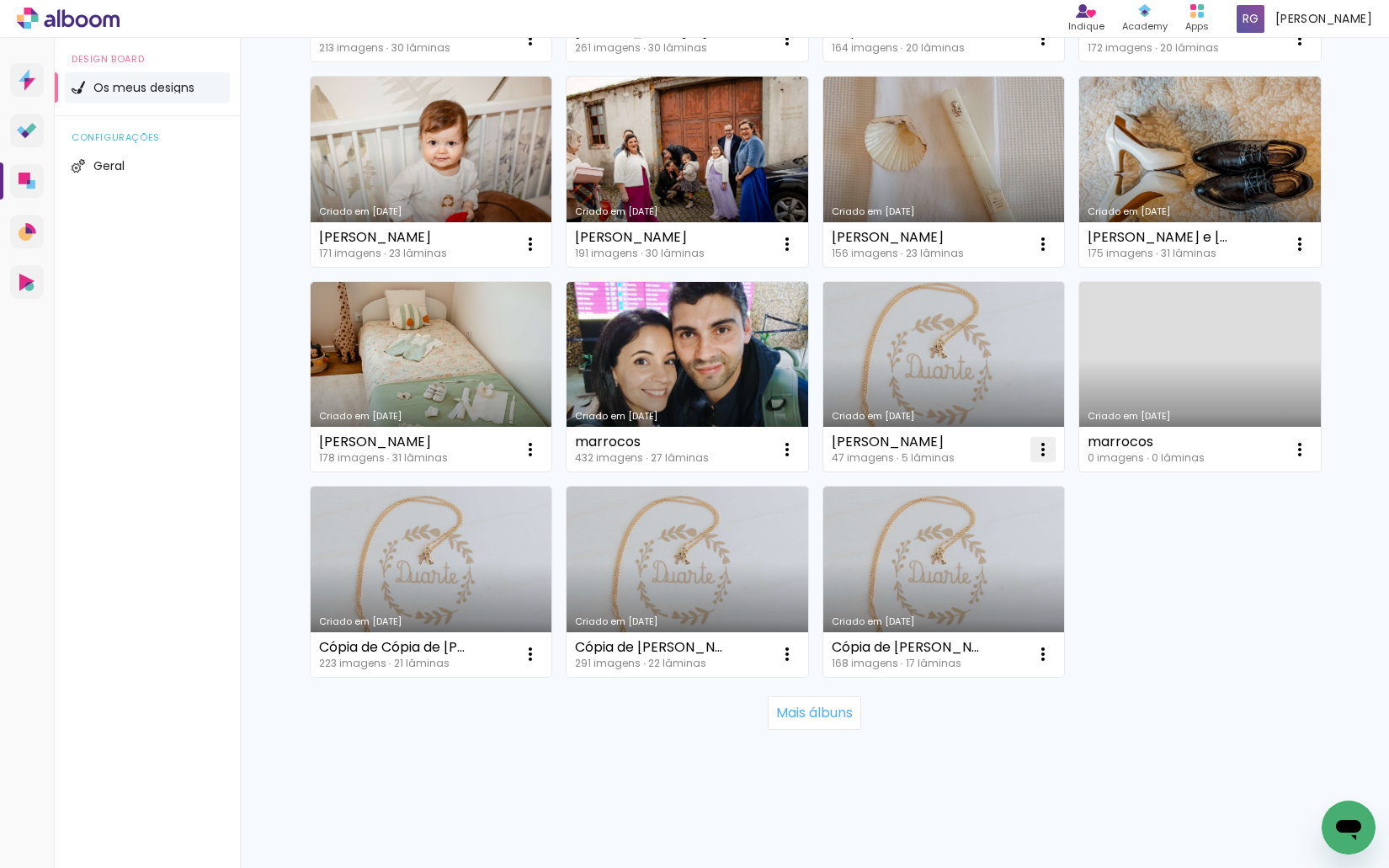
click at [1034, 444] on iron-icon at bounding box center [1043, 449] width 20 height 20
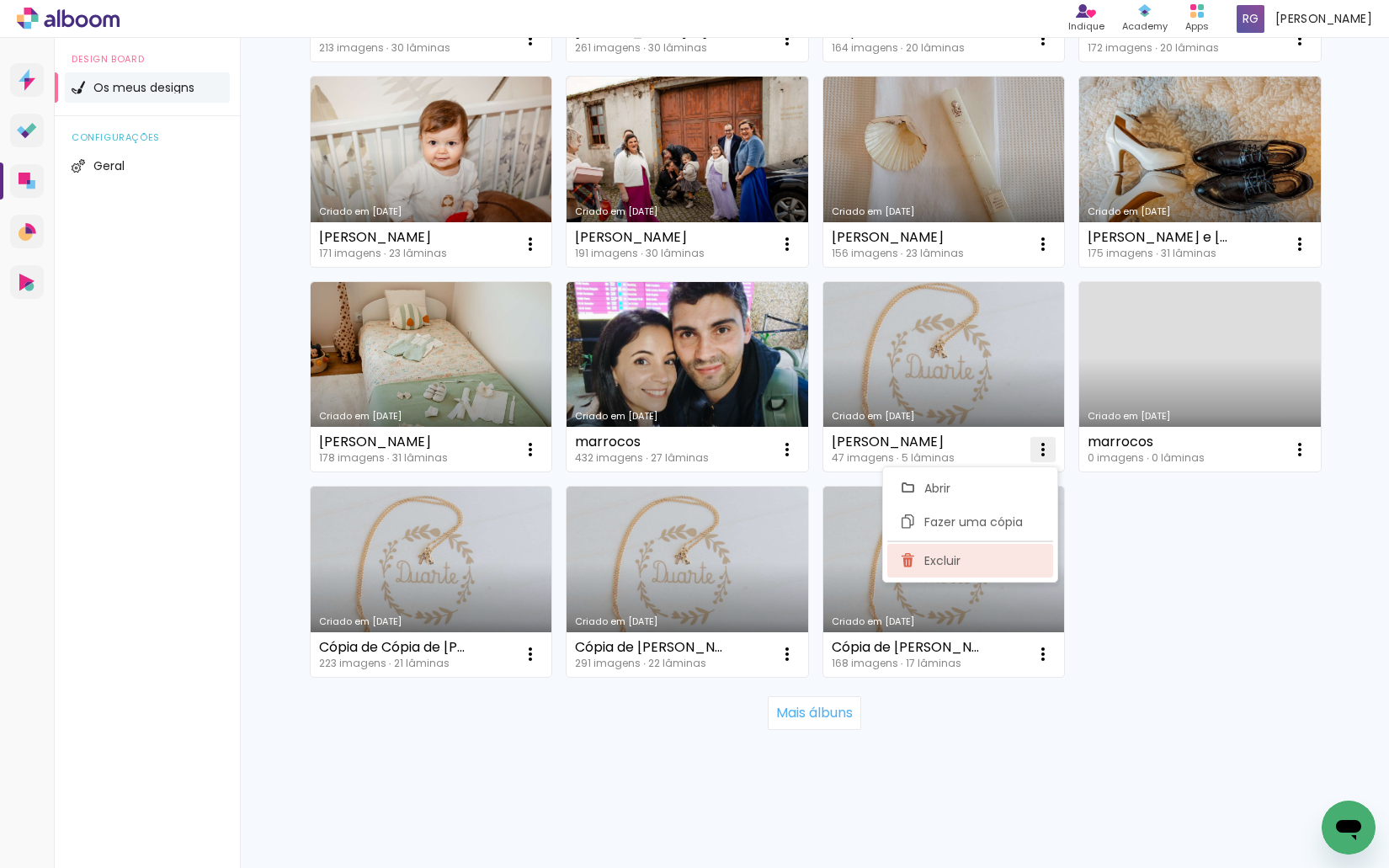
click at [961, 559] on paper-item "Excluir" at bounding box center [969, 560] width 166 height 34
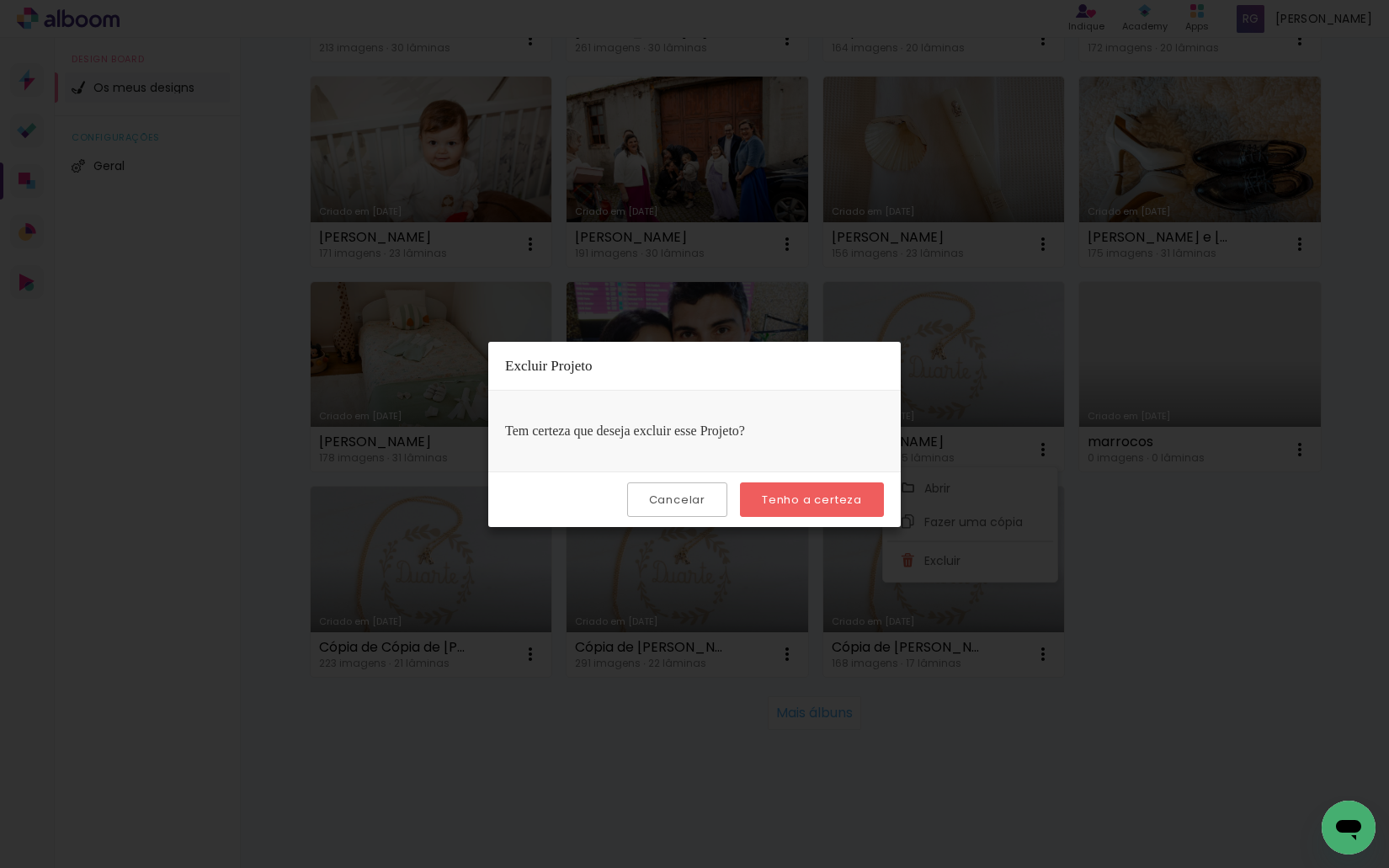
click at [0, 0] on slot "Tenho a certeza" at bounding box center [0, 0] width 0 height 0
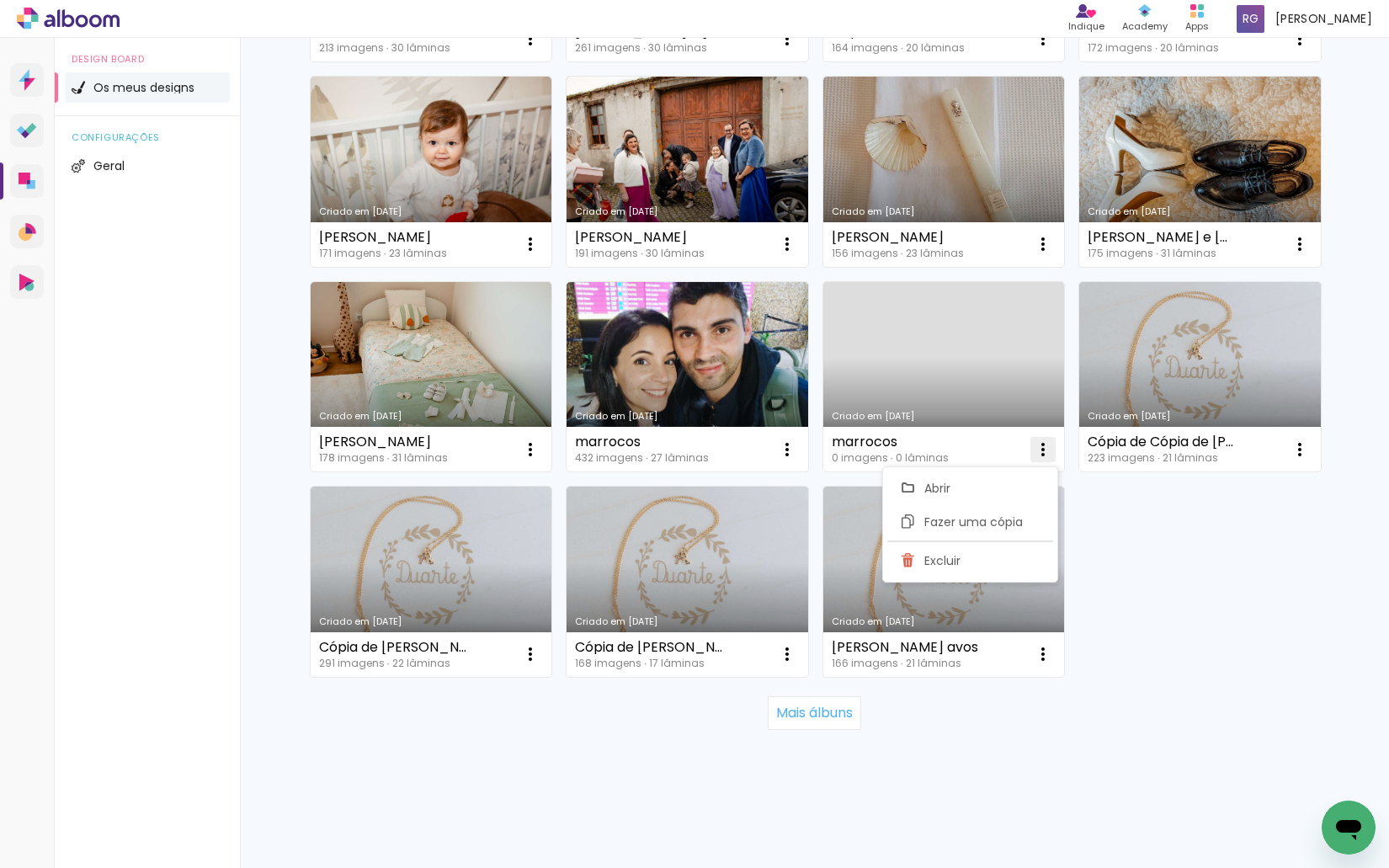
click at [1041, 448] on iron-icon at bounding box center [1043, 449] width 20 height 20
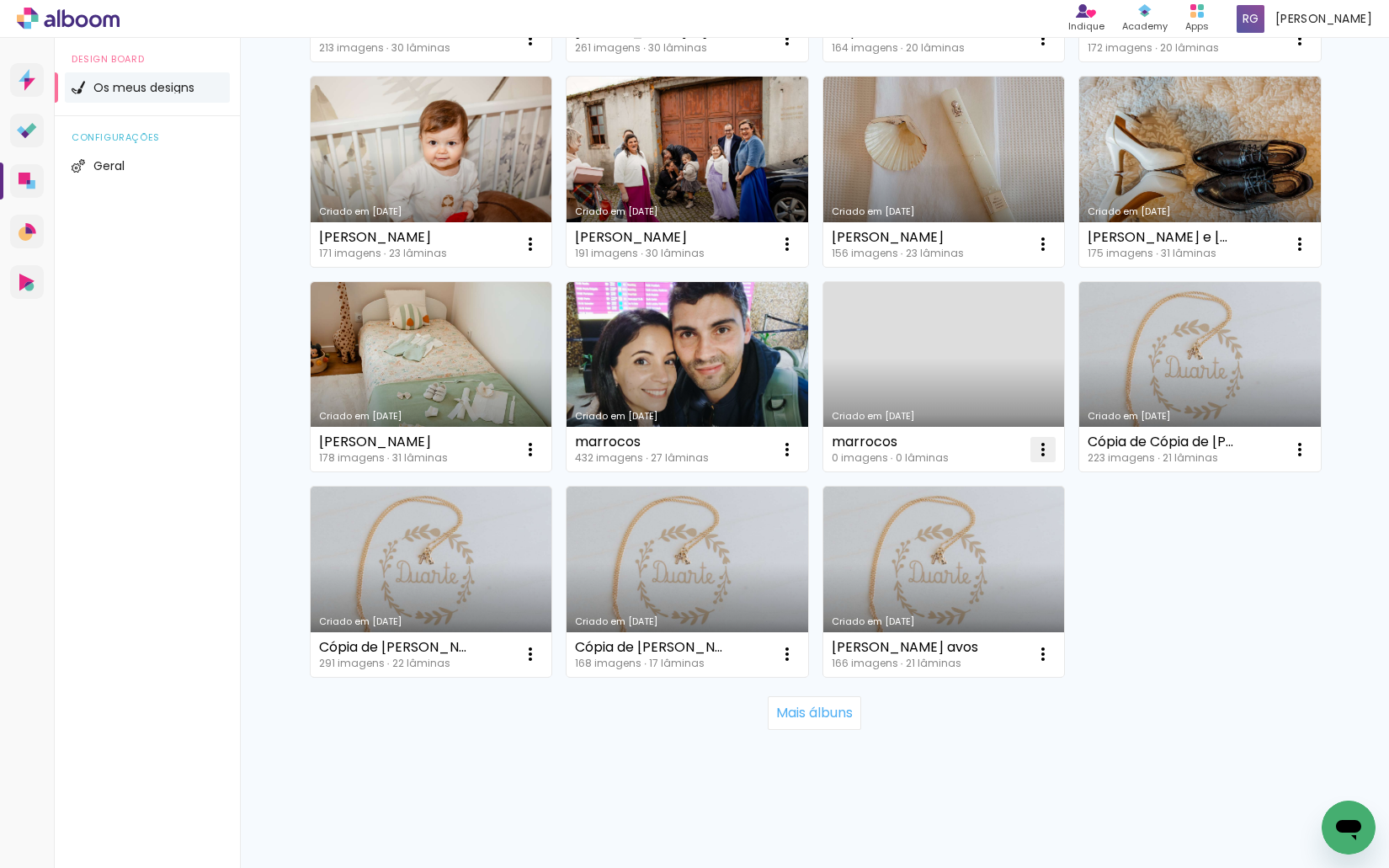
click at [1033, 448] on iron-icon at bounding box center [1043, 449] width 20 height 20
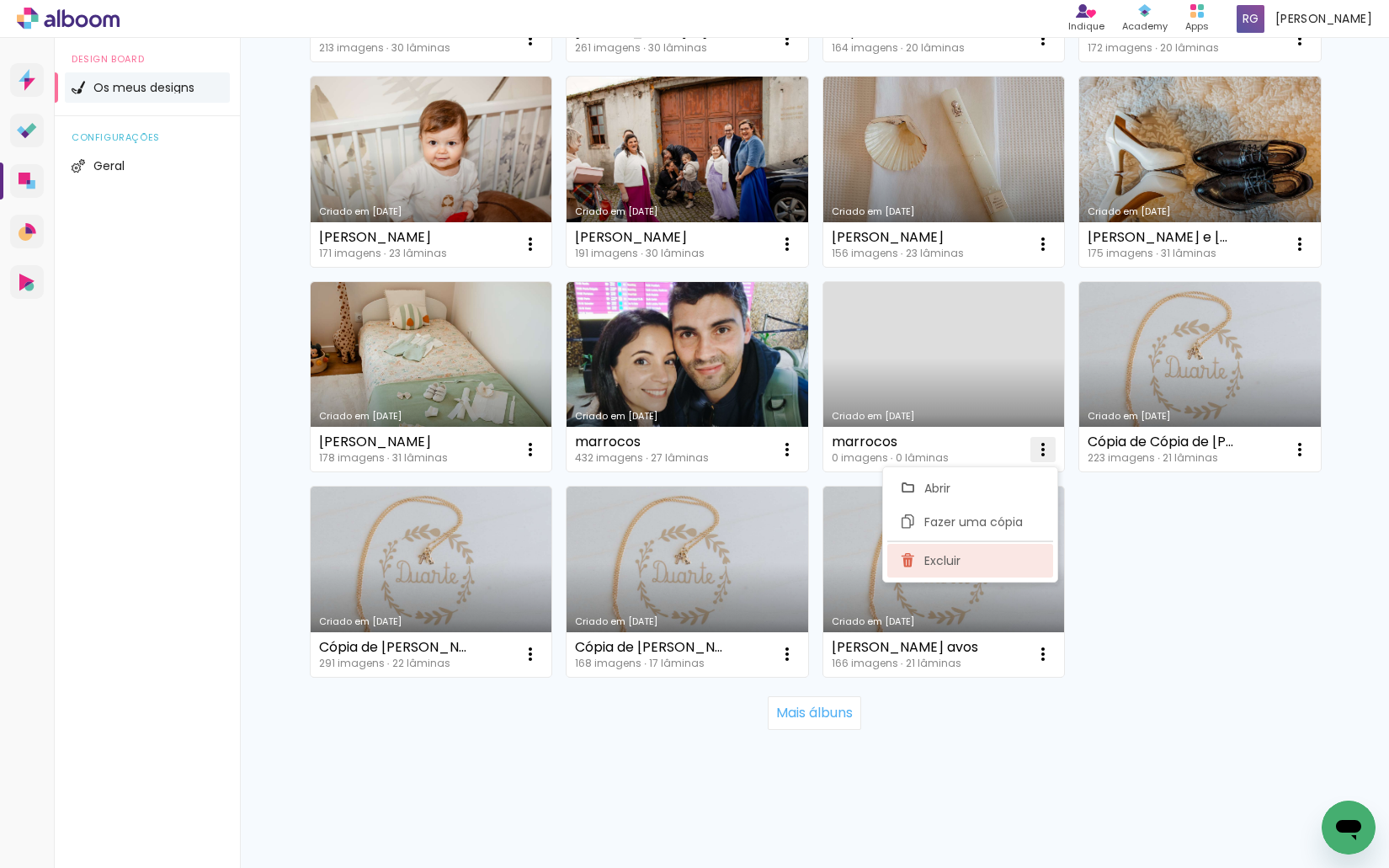
click at [952, 558] on span "Excluir" at bounding box center [942, 560] width 36 height 12
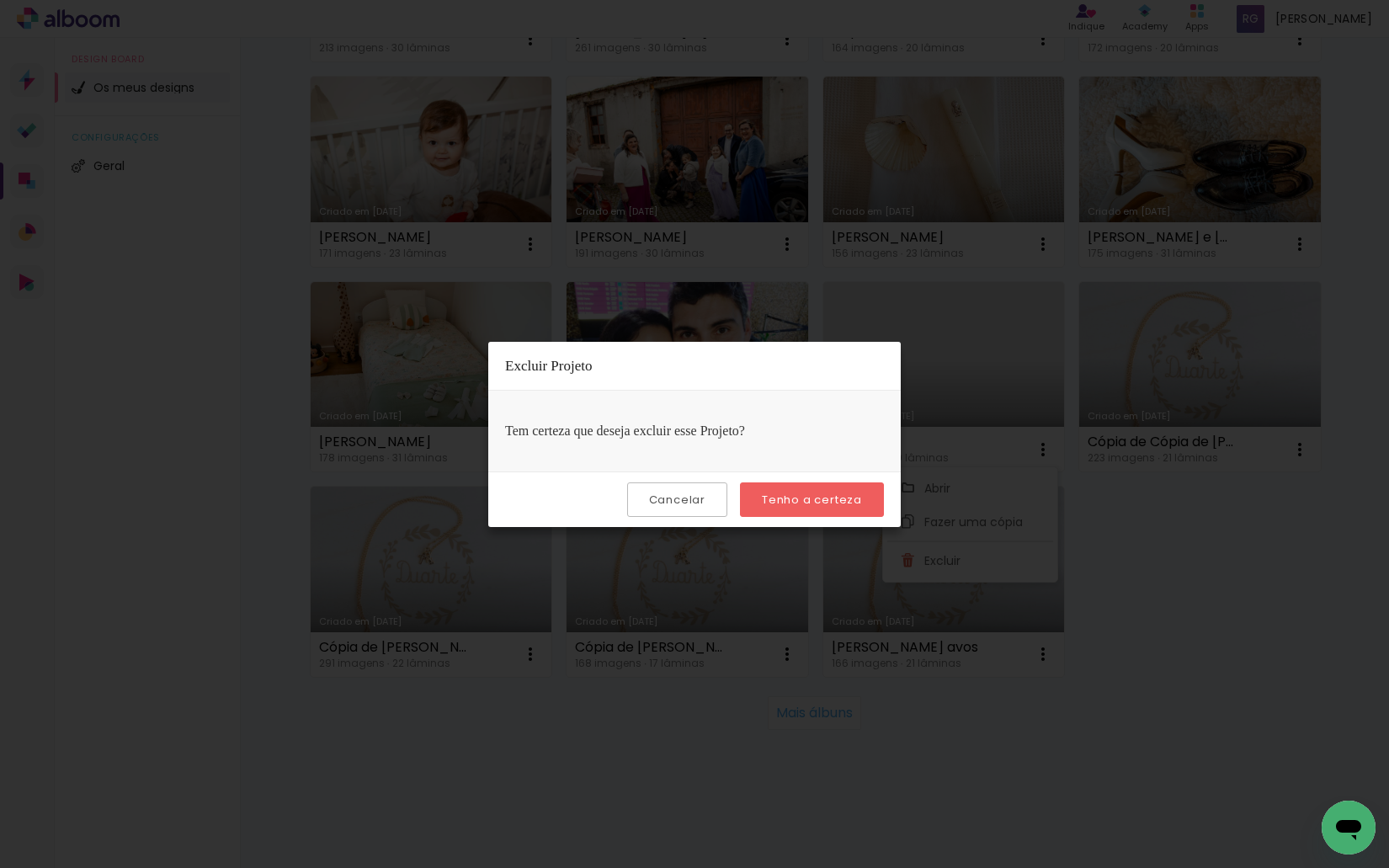
click at [0, 0] on slot "Tenho a certeza" at bounding box center [0, 0] width 0 height 0
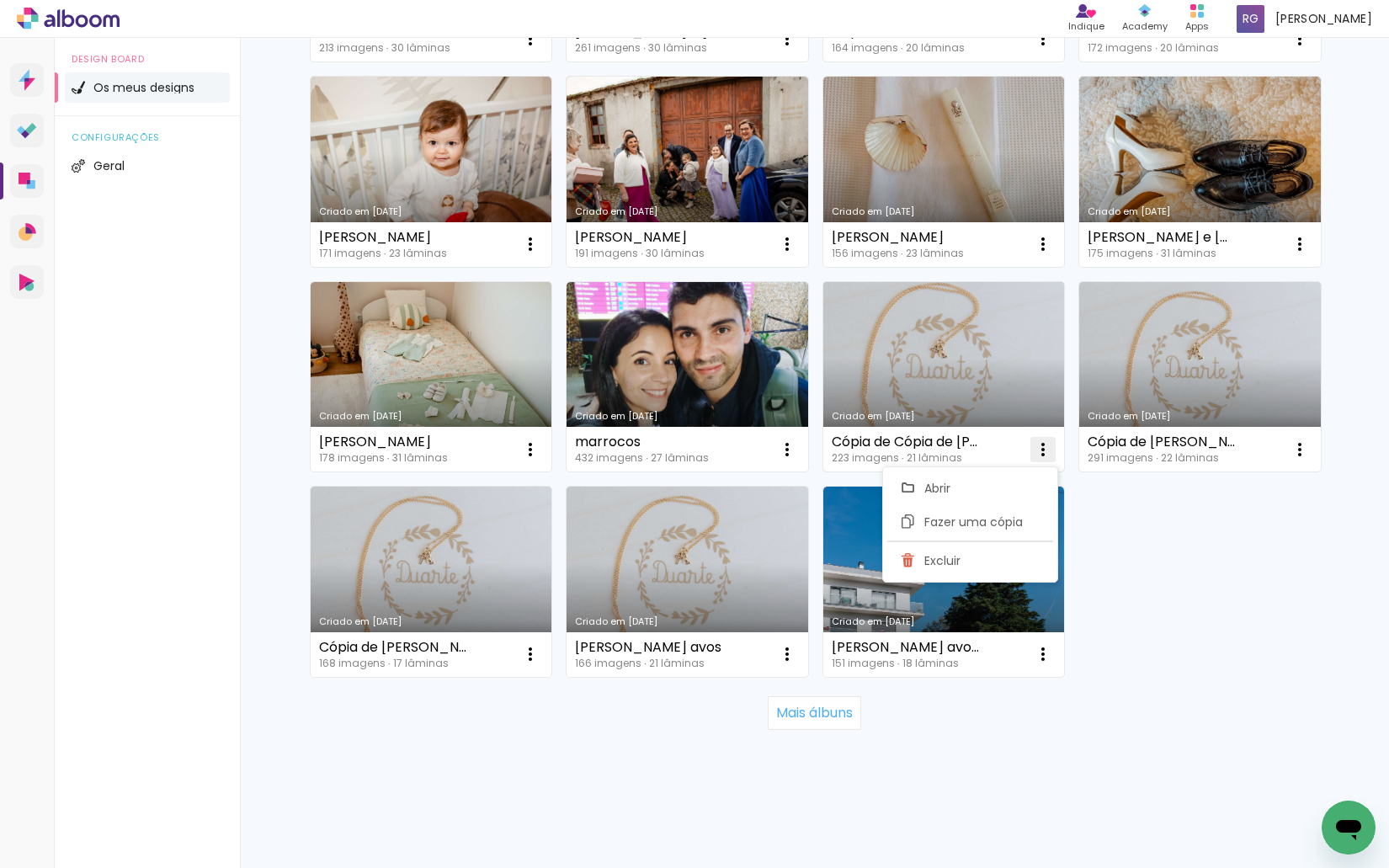
click at [1041, 448] on iron-icon at bounding box center [1043, 449] width 20 height 20
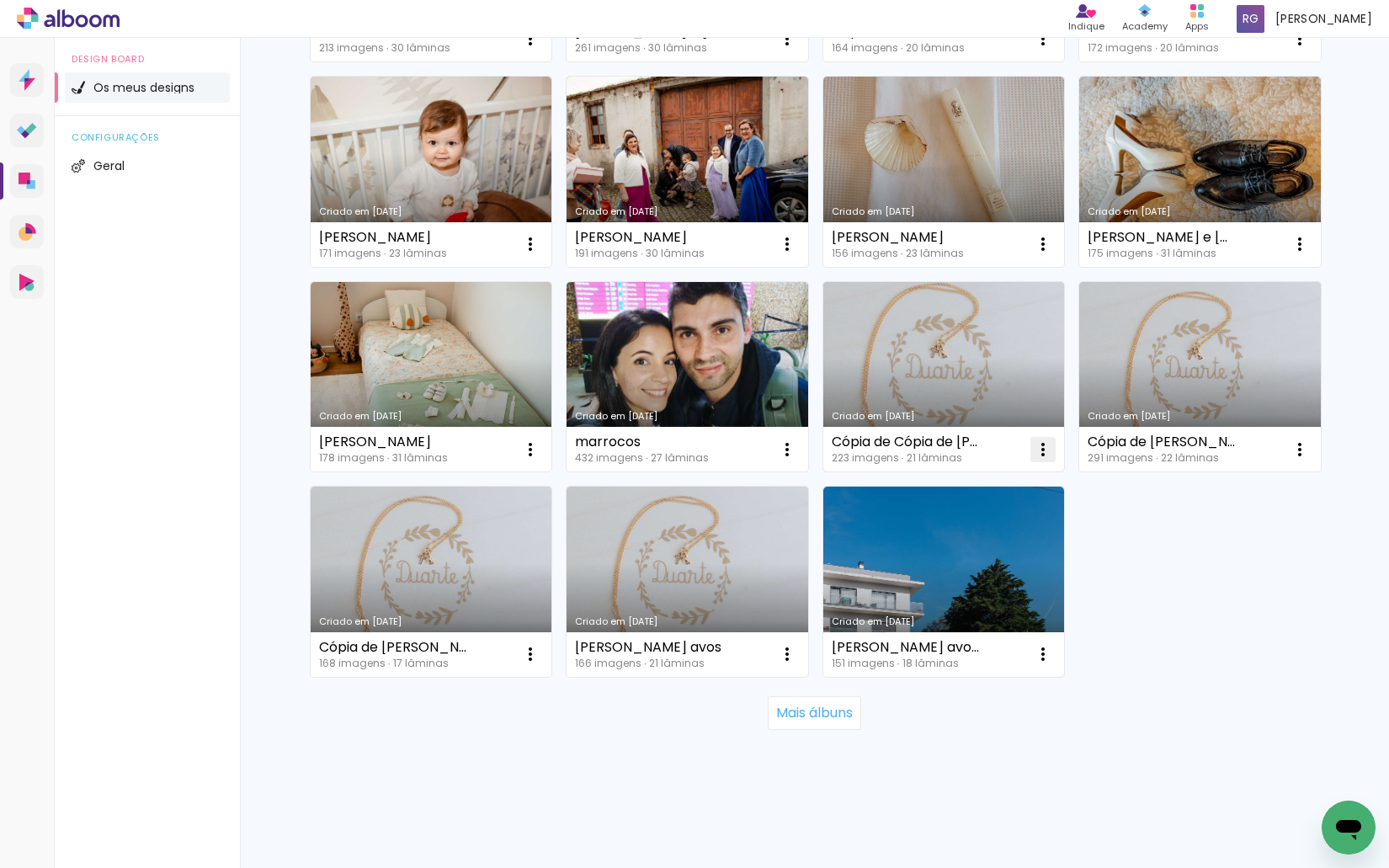
click at [1041, 449] on iron-icon at bounding box center [1043, 449] width 20 height 20
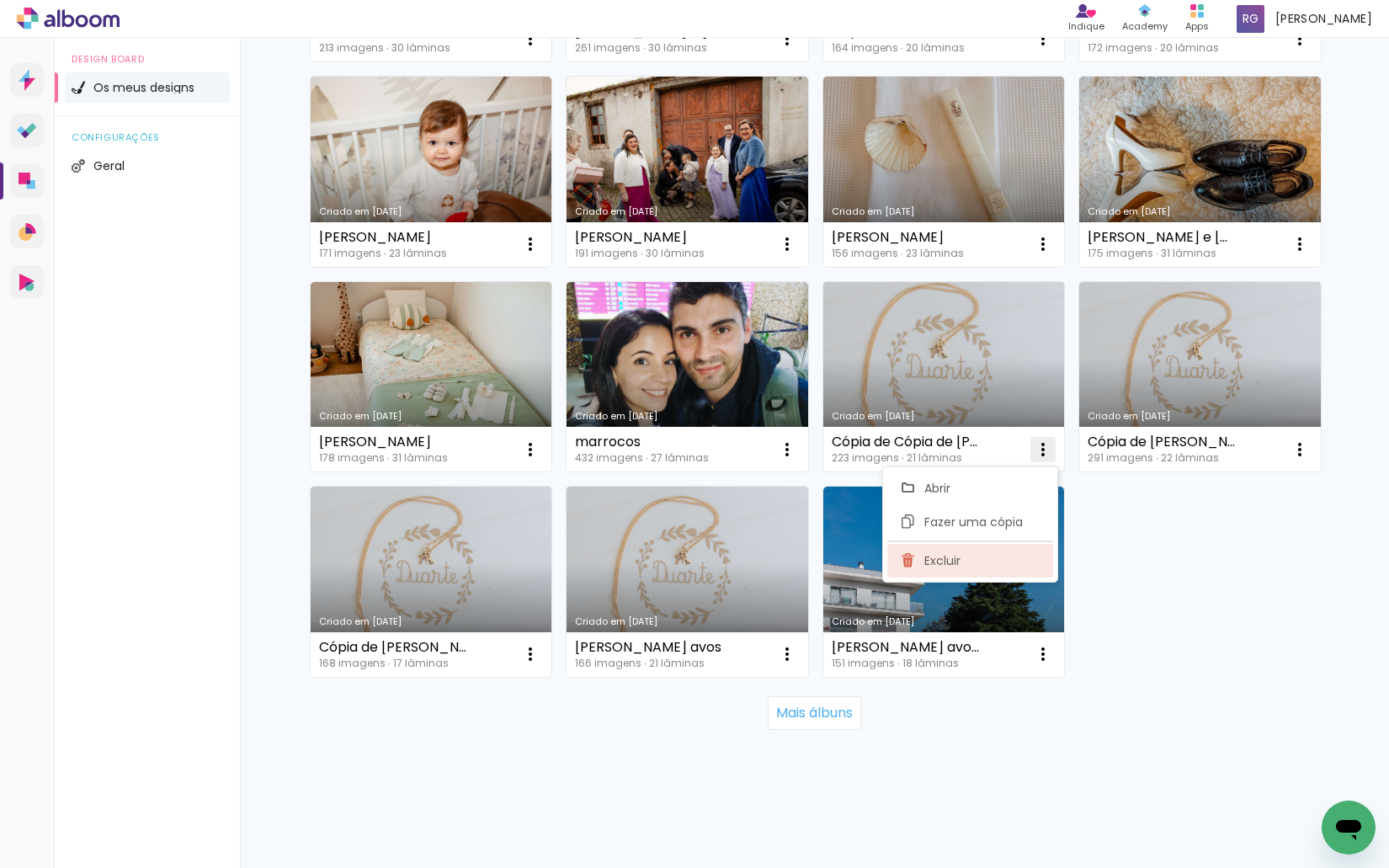
click at [959, 558] on span "Excluir" at bounding box center [942, 560] width 36 height 12
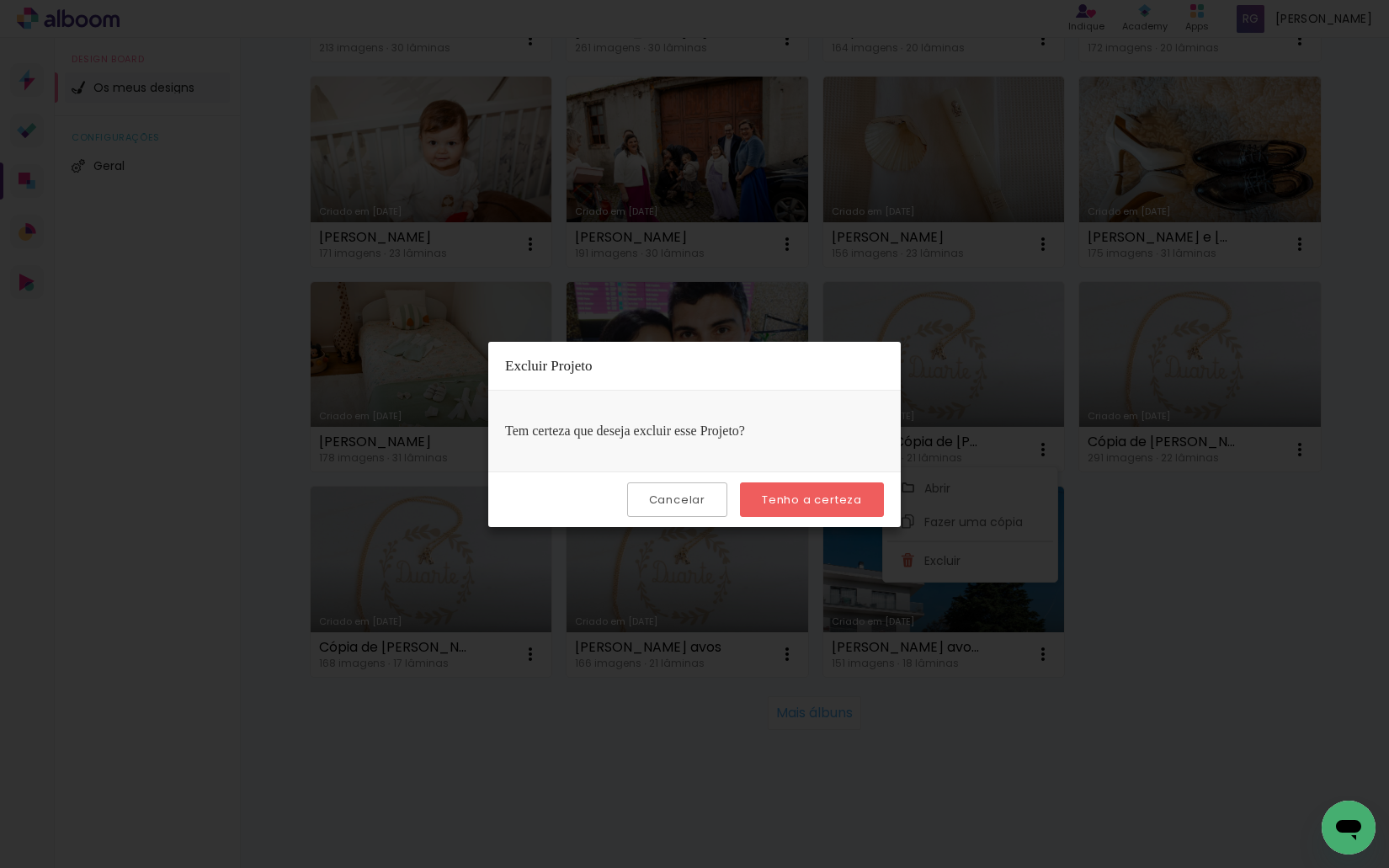
click at [822, 487] on paper-button "Tenho a certeza" at bounding box center [811, 499] width 144 height 34
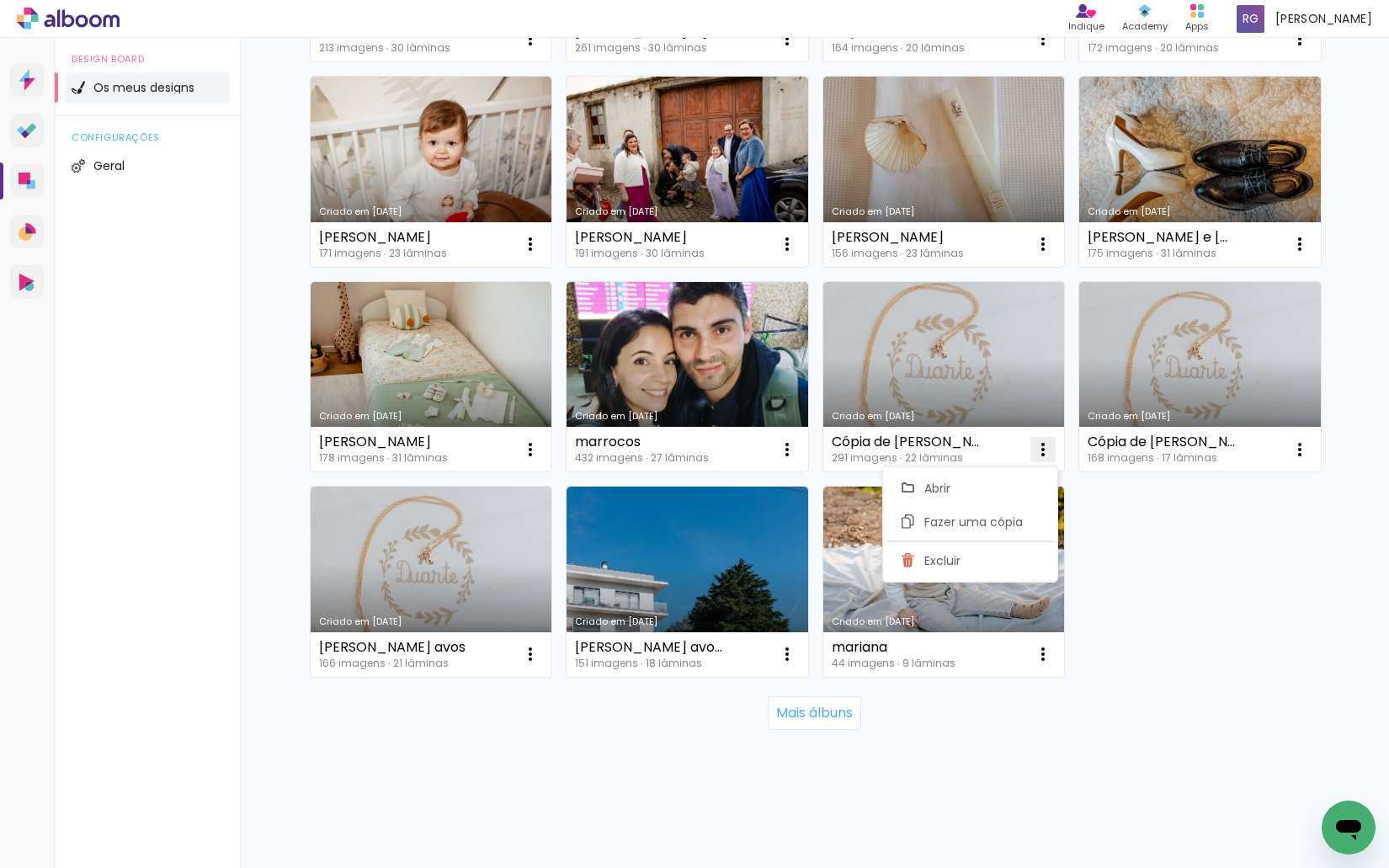
click at [1036, 446] on iron-icon at bounding box center [1043, 449] width 20 height 20
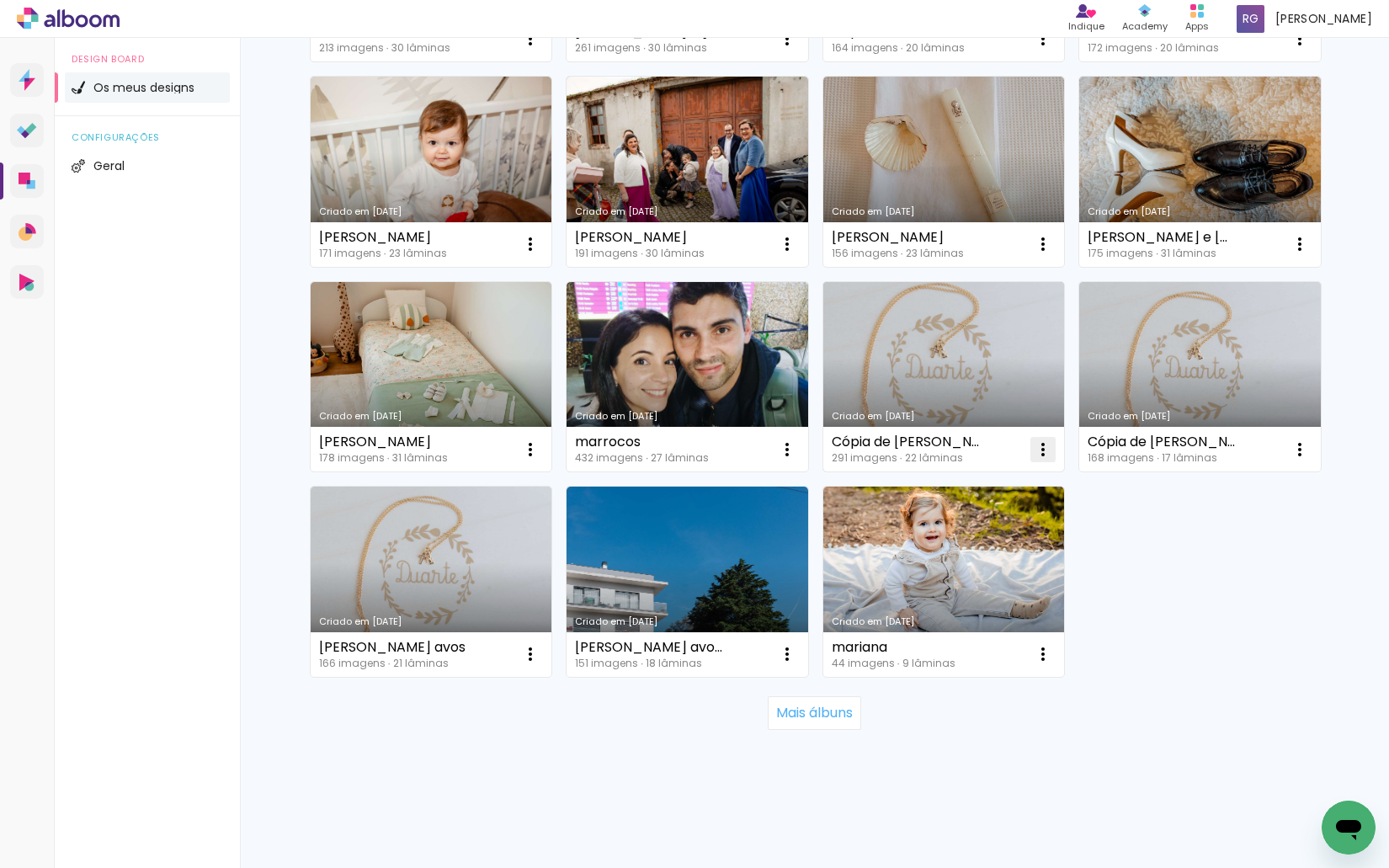
click at [1036, 446] on iron-icon at bounding box center [1043, 449] width 20 height 20
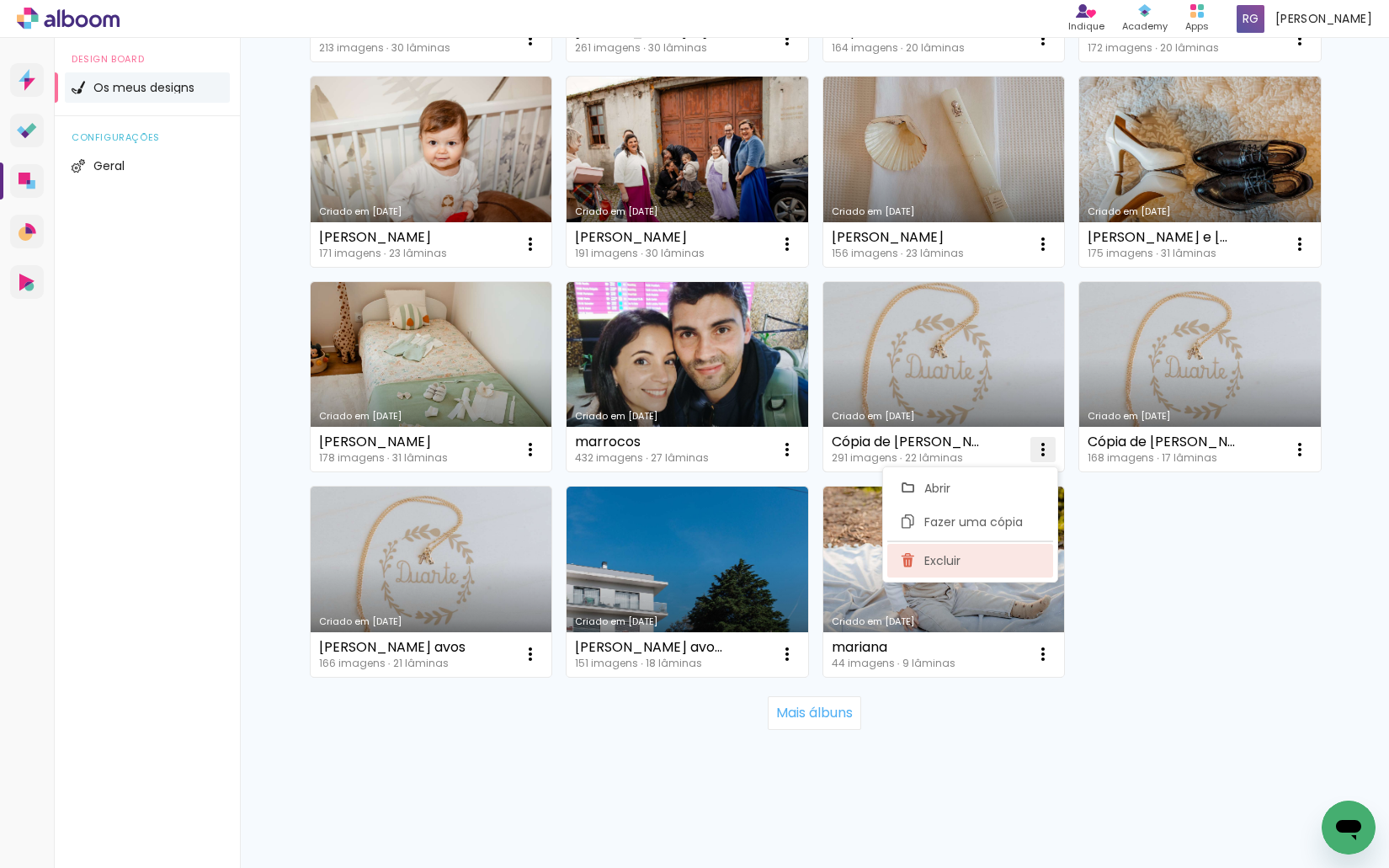
click at [956, 555] on span "Excluir" at bounding box center [942, 560] width 36 height 12
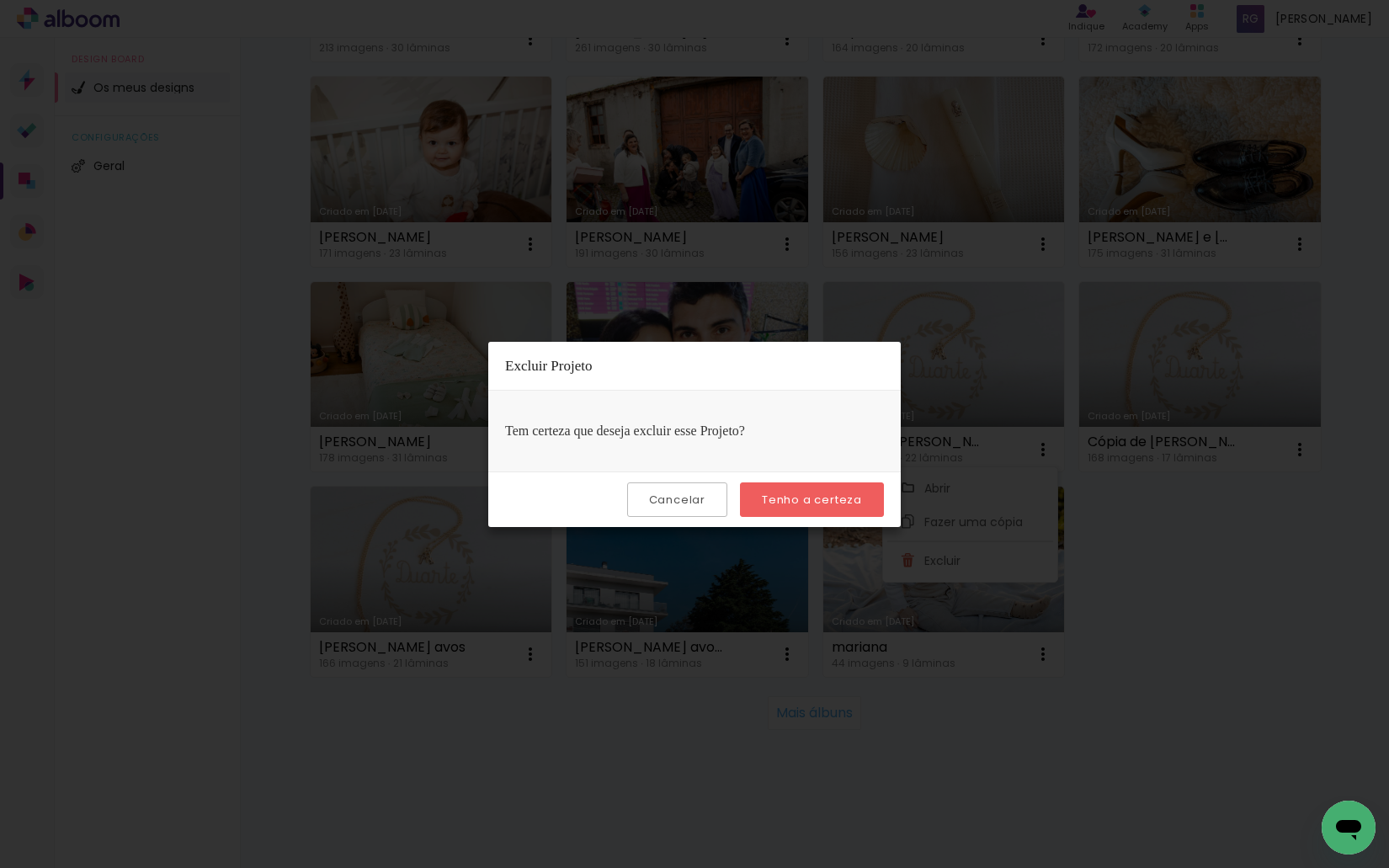
click at [0, 0] on slot "Tenho a certeza" at bounding box center [0, 0] width 0 height 0
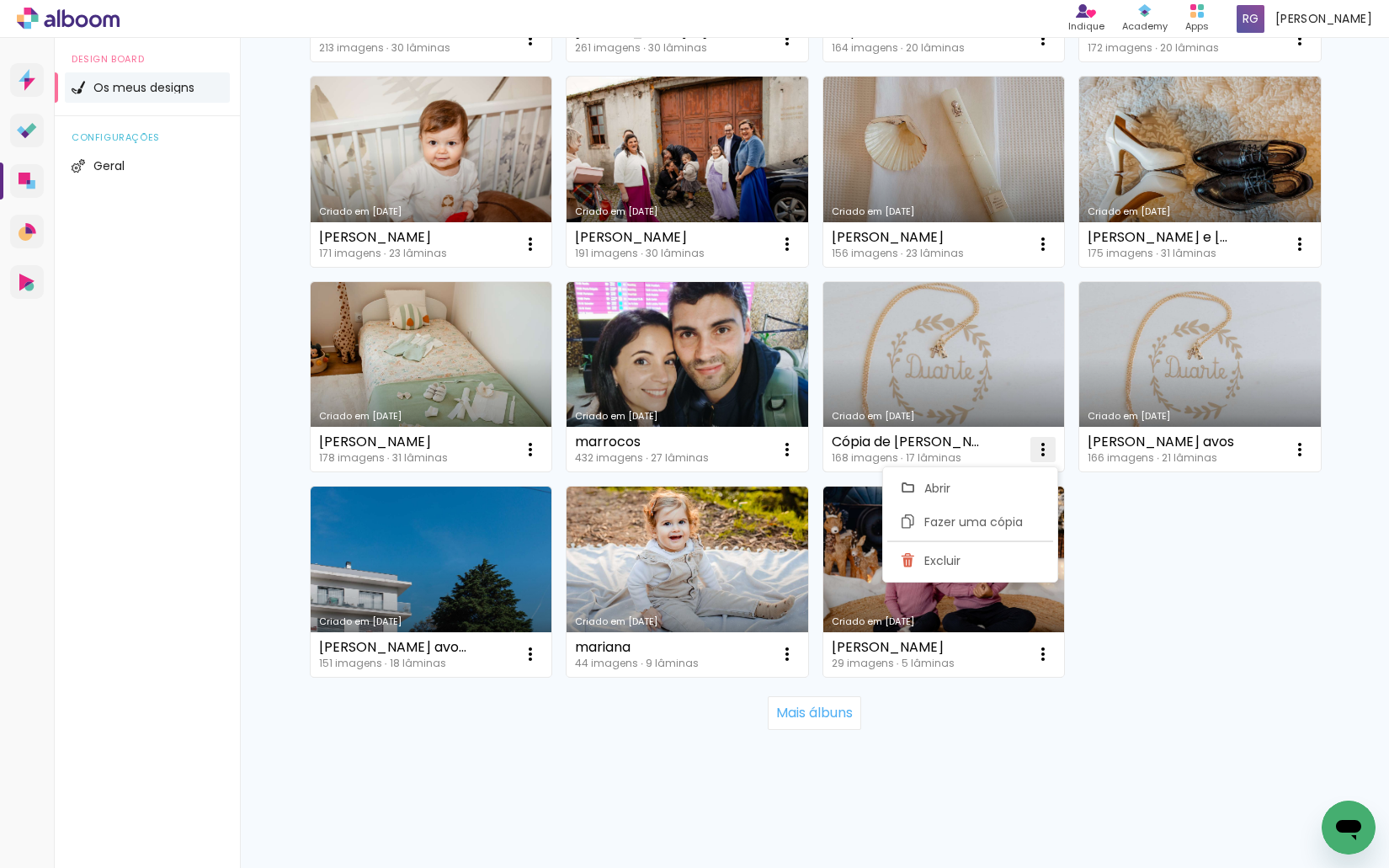
click at [1036, 451] on iron-icon at bounding box center [1043, 449] width 20 height 20
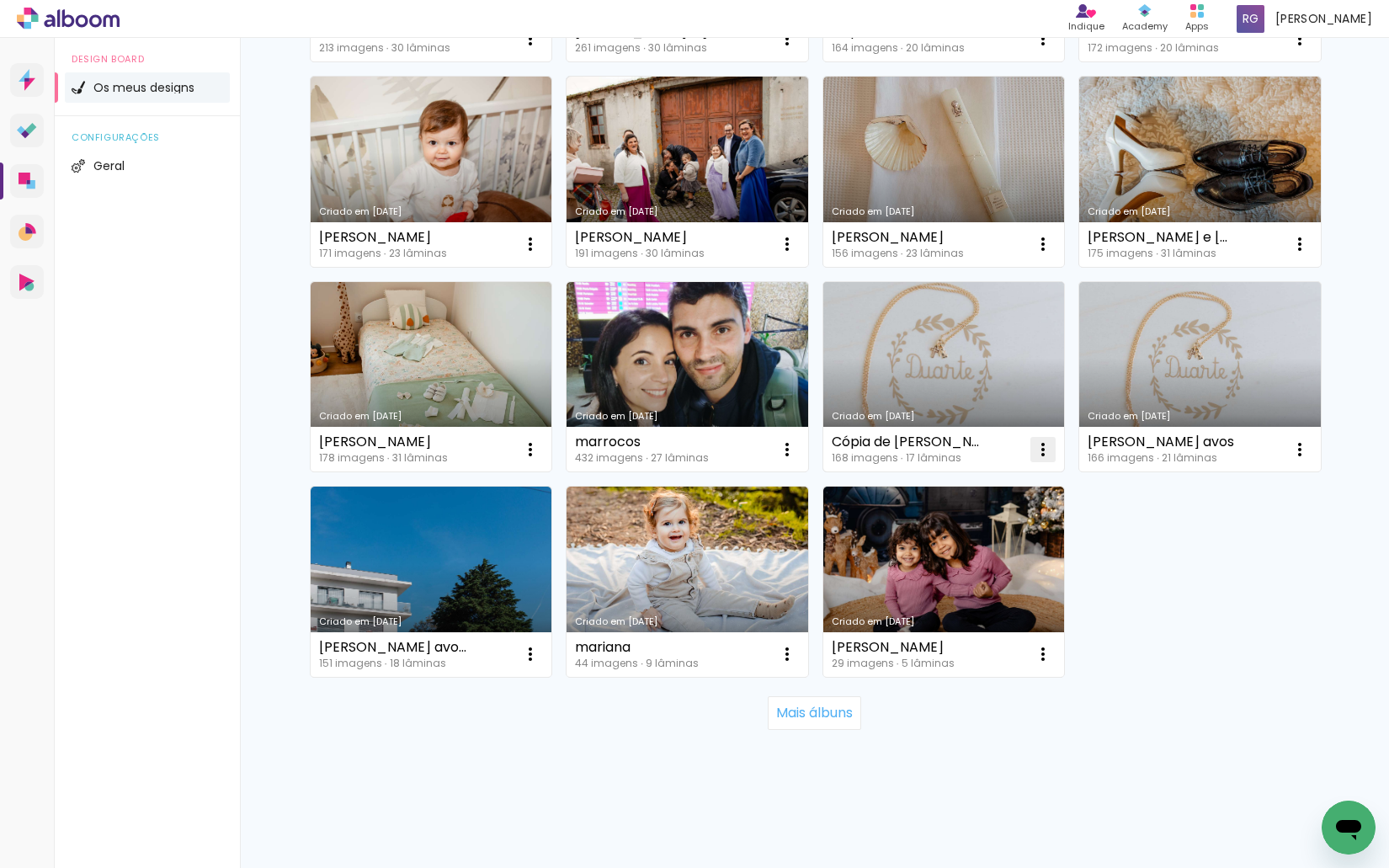
click at [1037, 444] on iron-icon at bounding box center [1043, 449] width 20 height 20
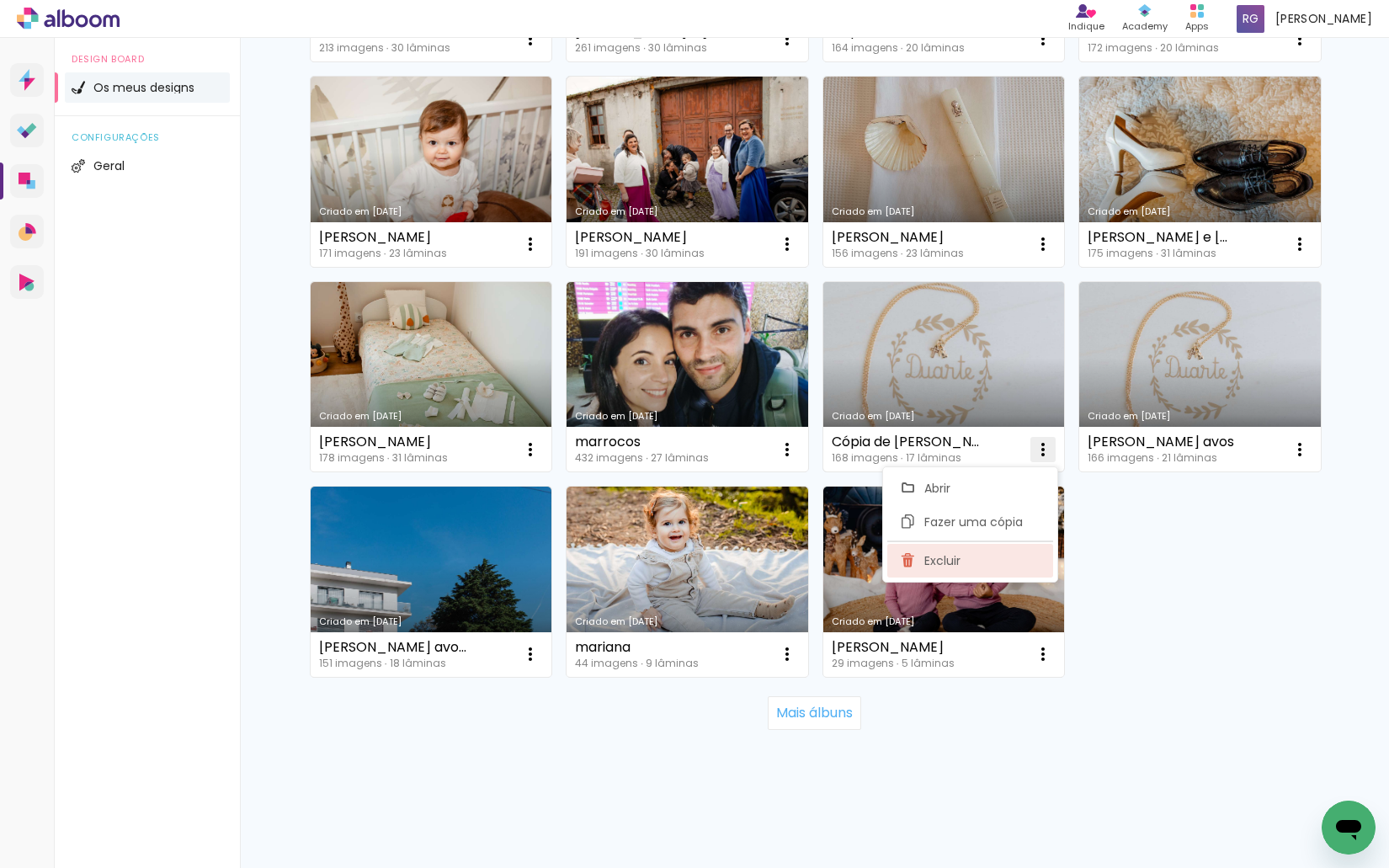
click at [957, 549] on paper-item "Excluir" at bounding box center [969, 560] width 166 height 34
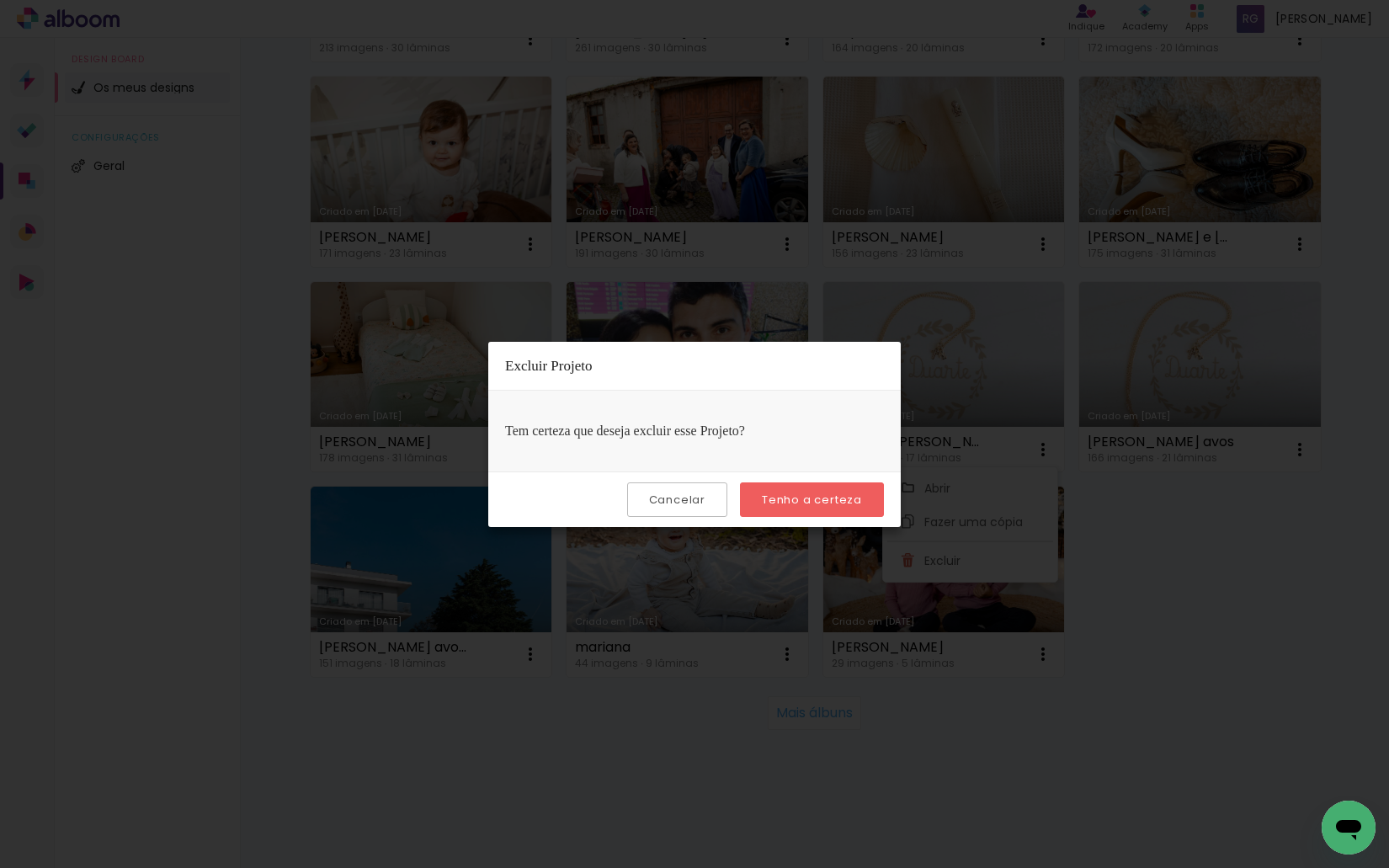
click at [0, 0] on slot "Tenho a certeza" at bounding box center [0, 0] width 0 height 0
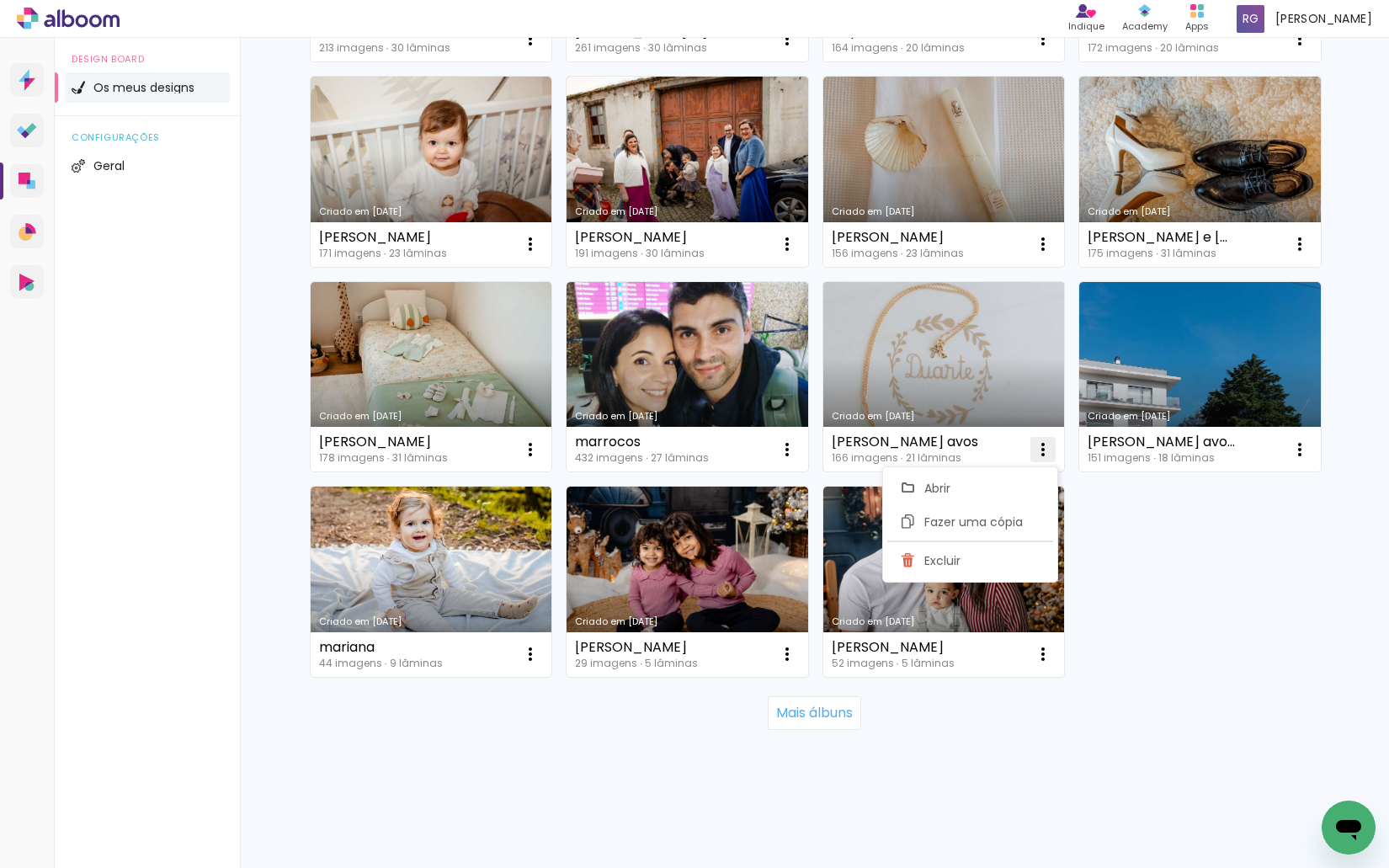
click at [1036, 444] on iron-icon at bounding box center [1043, 449] width 20 height 20
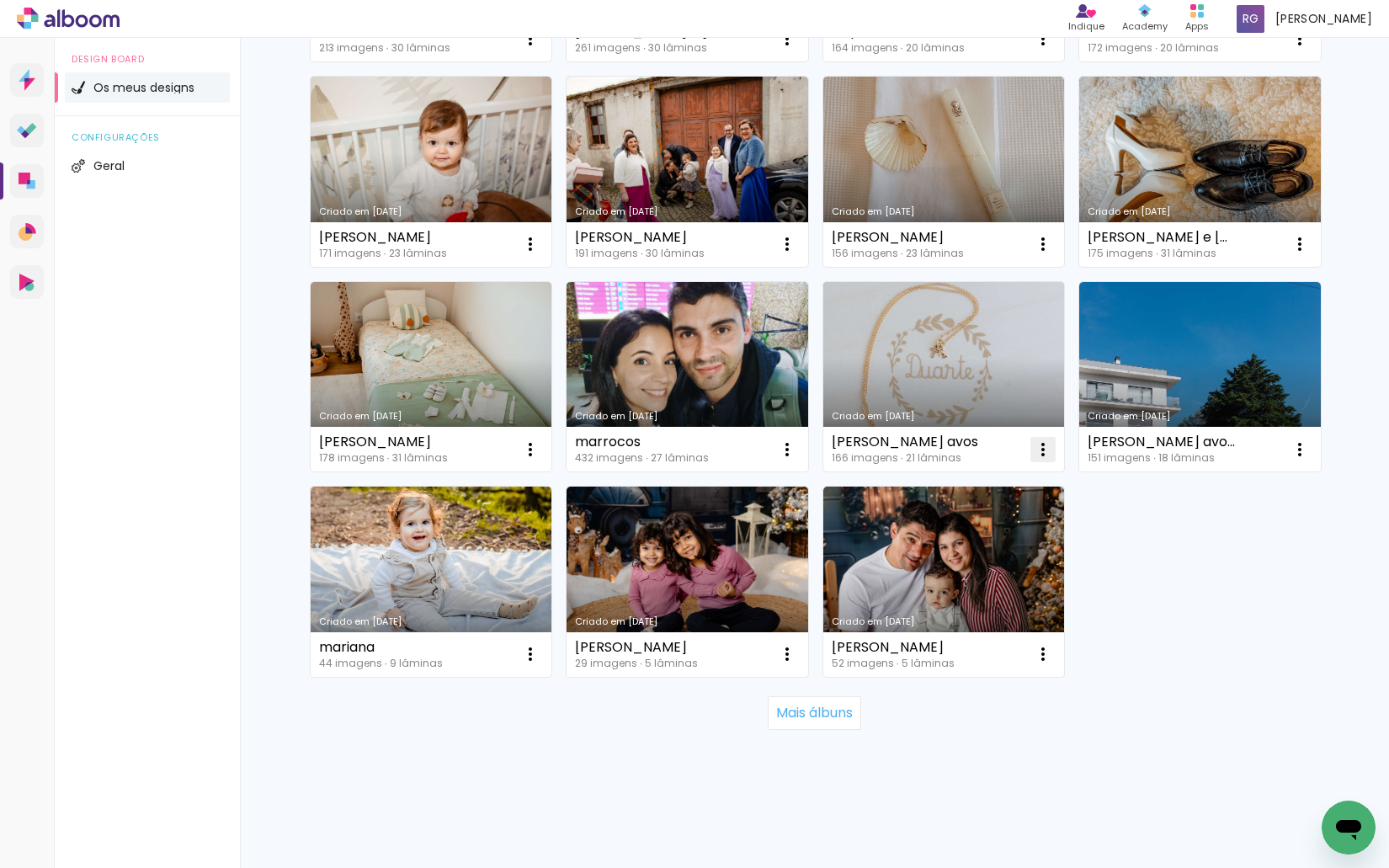
click at [1039, 443] on iron-icon at bounding box center [1043, 449] width 20 height 20
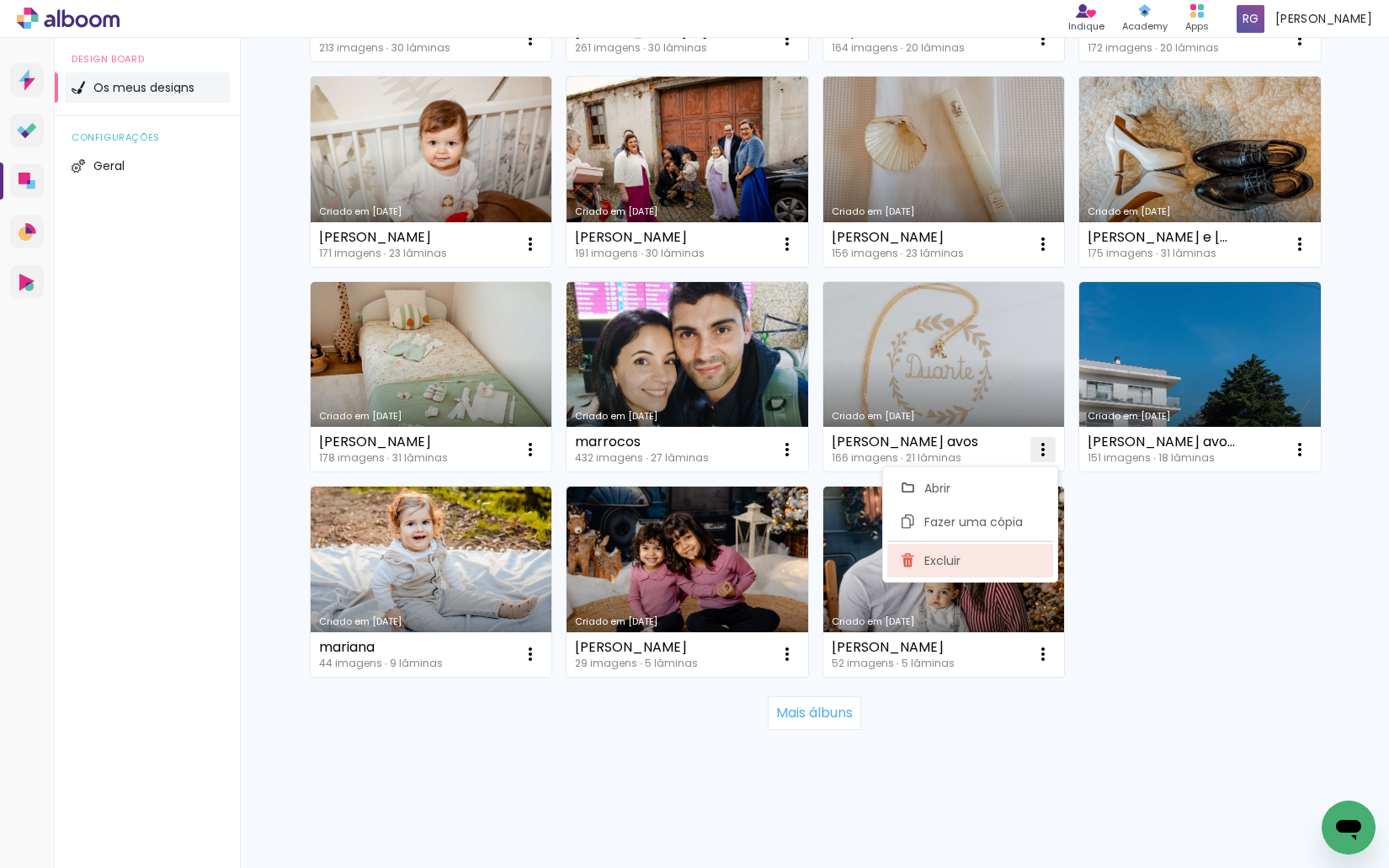
click at [965, 569] on paper-item "Excluir" at bounding box center [969, 560] width 166 height 34
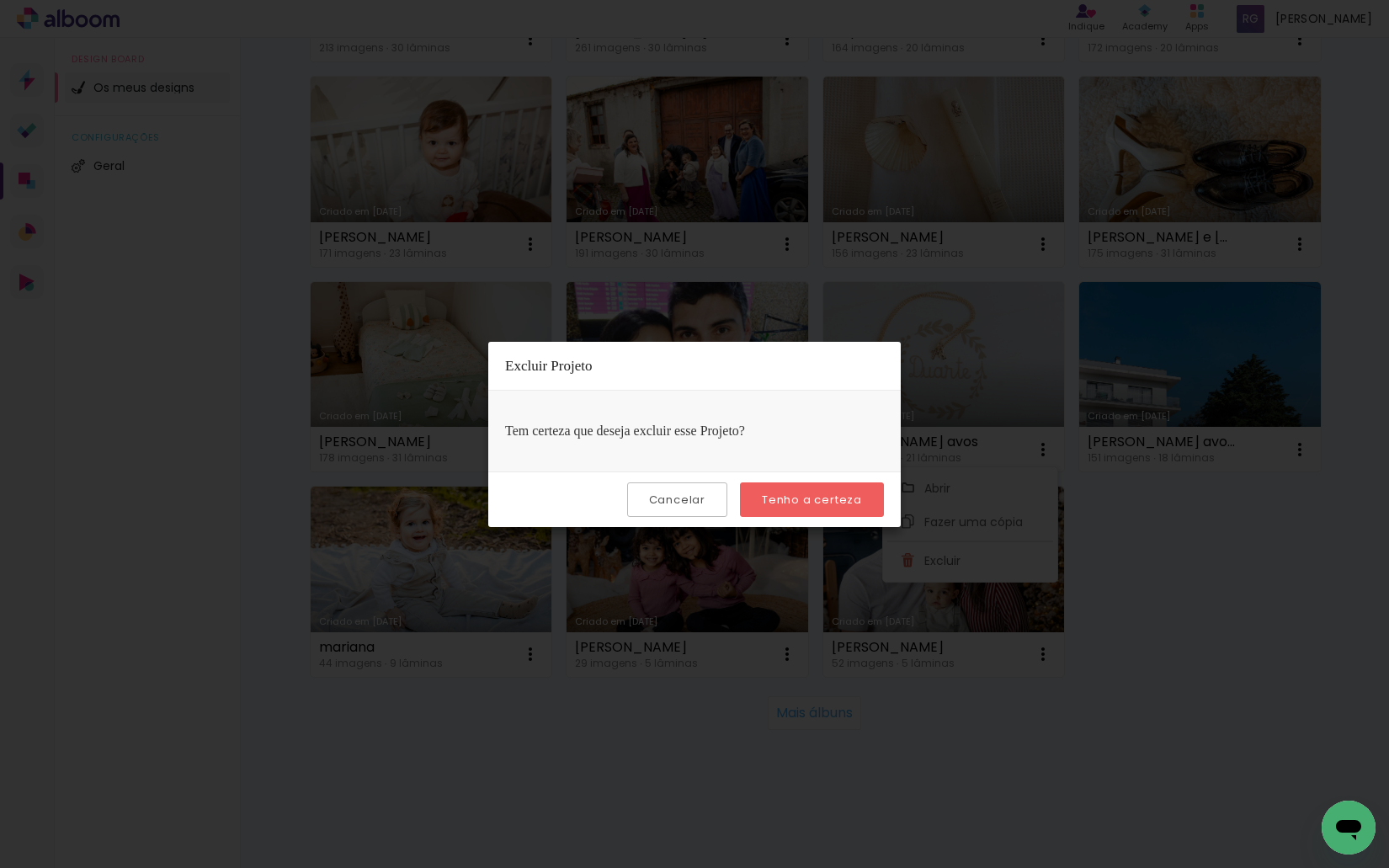
click at [0, 0] on slot "Tenho a certeza" at bounding box center [0, 0] width 0 height 0
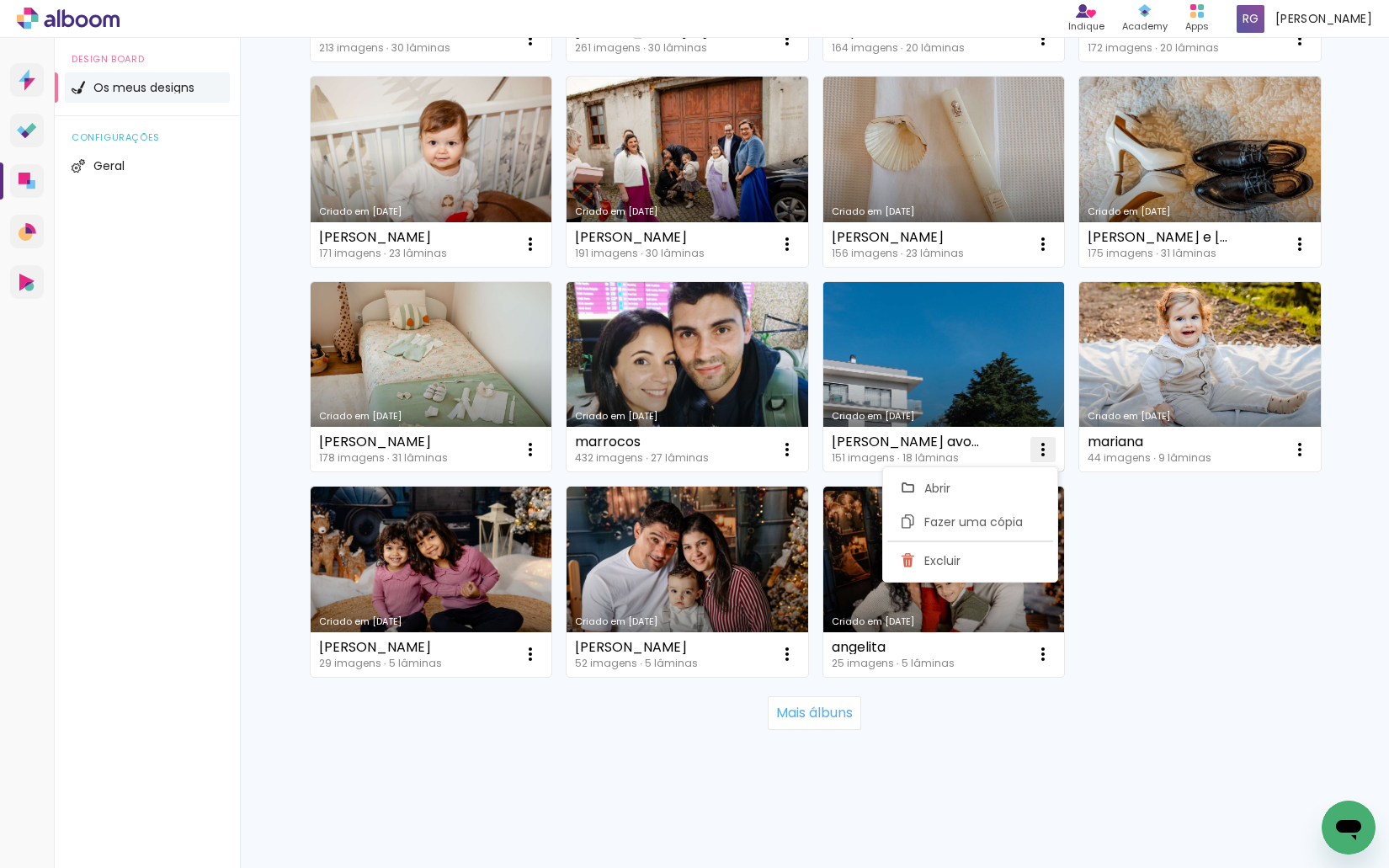
click at [1039, 450] on iron-icon at bounding box center [1043, 449] width 20 height 20
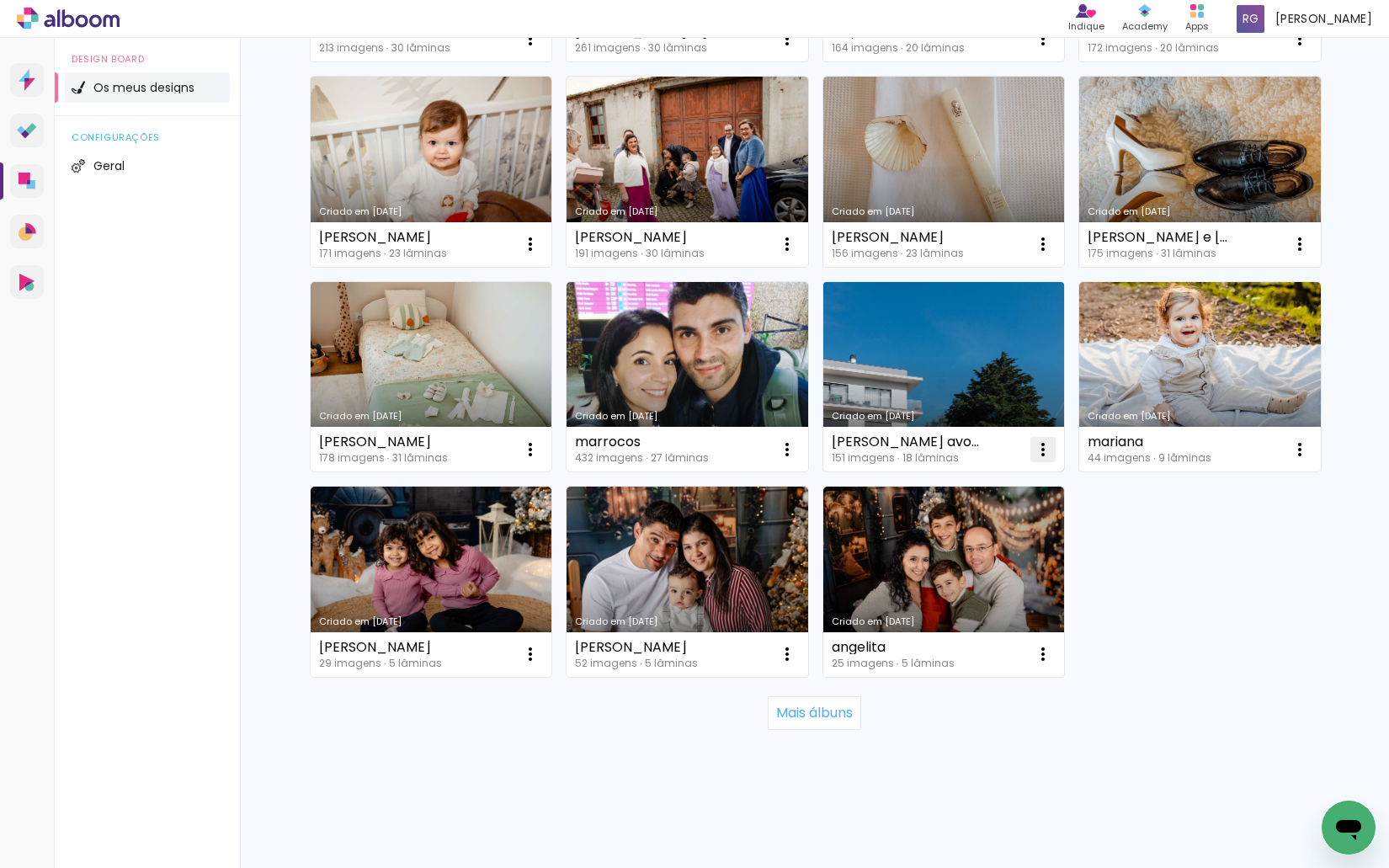
click at [1039, 448] on iron-icon at bounding box center [1043, 449] width 20 height 20
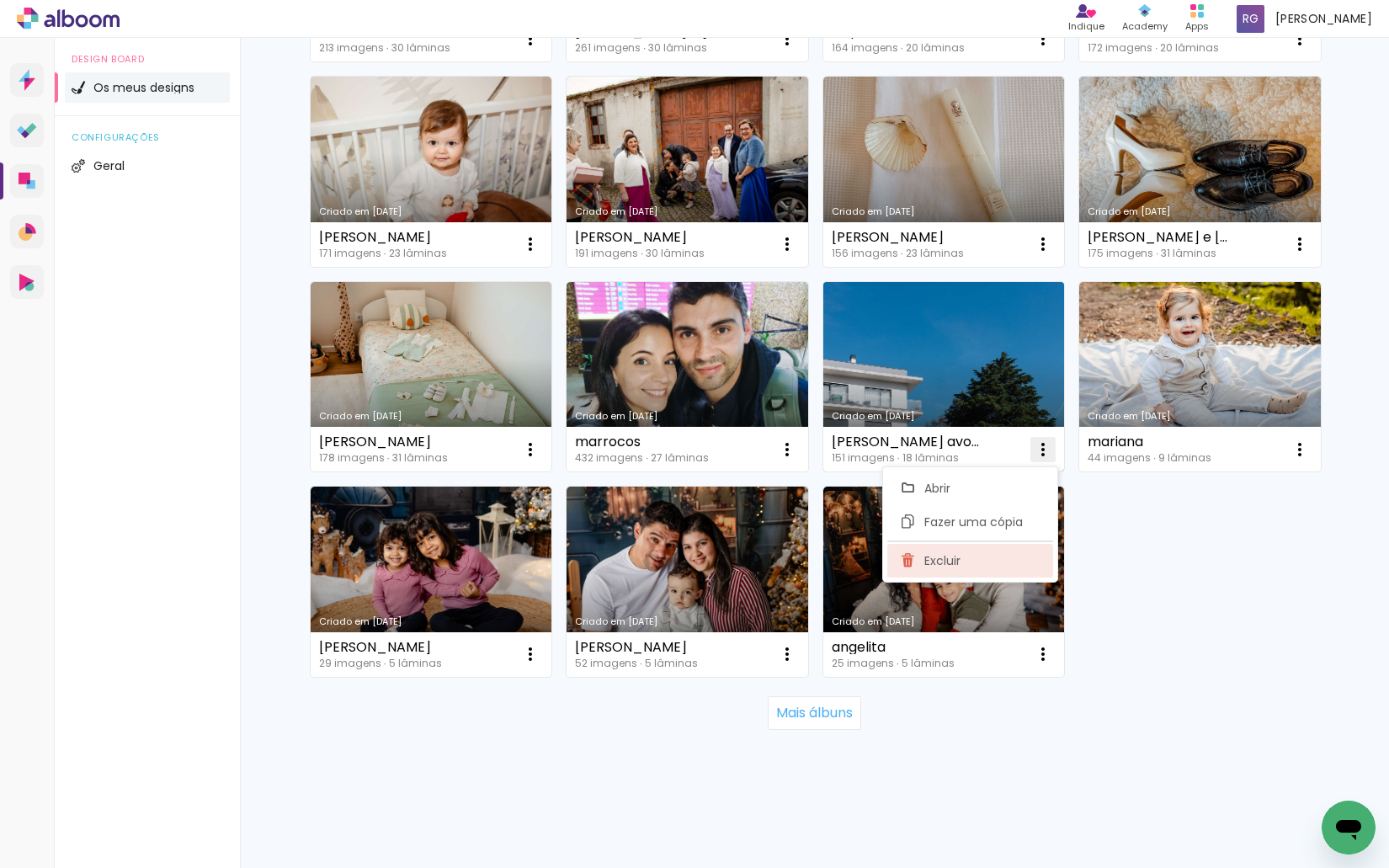
click at [954, 551] on paper-item "Excluir" at bounding box center [969, 560] width 166 height 34
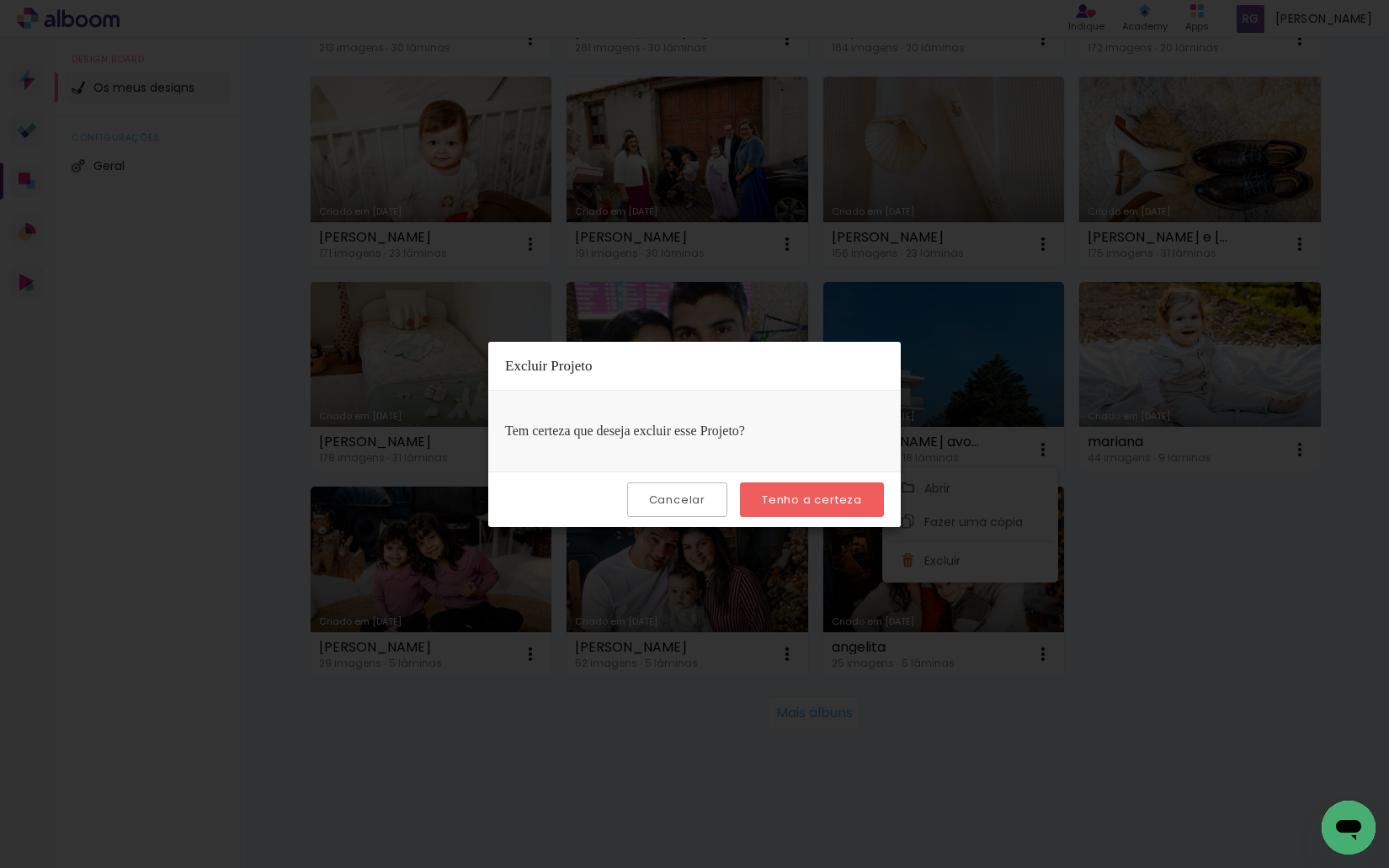
click at [0, 0] on slot "Cancelar" at bounding box center [0, 0] width 0 height 0
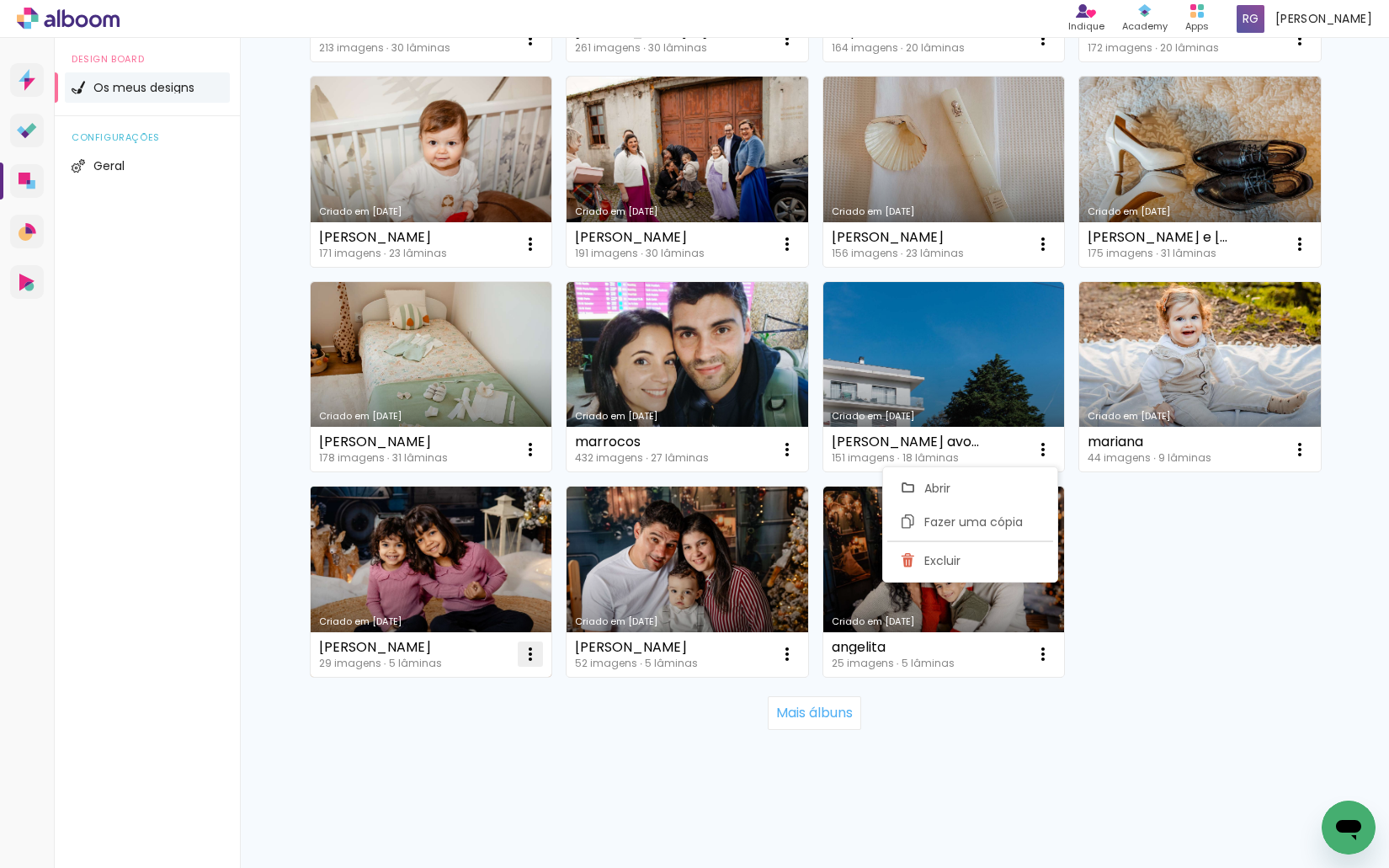
click at [526, 648] on iron-icon at bounding box center [530, 654] width 20 height 20
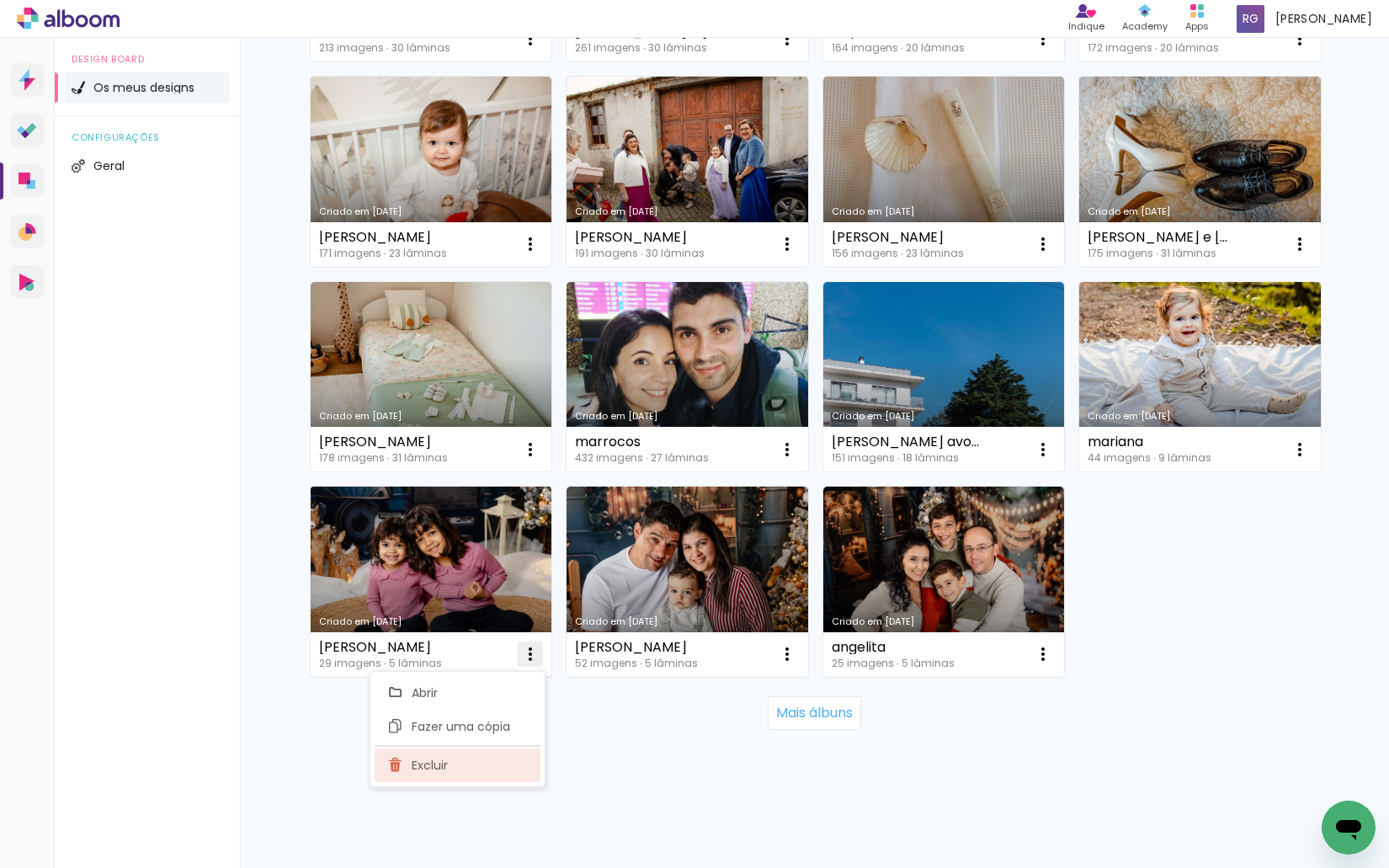
click at [475, 780] on paper-item "Excluir" at bounding box center [457, 765] width 166 height 34
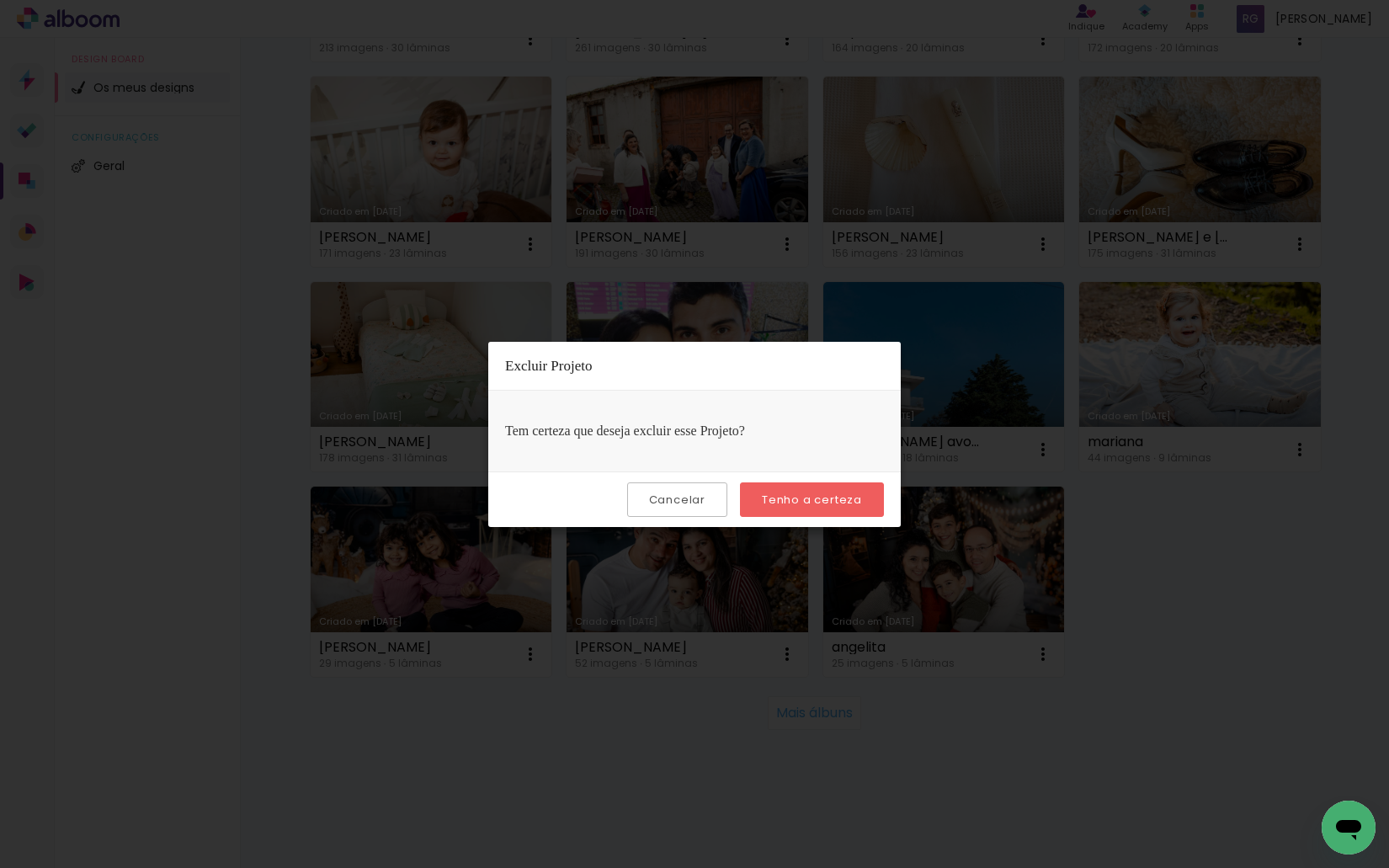
click at [0, 0] on slot "Tenho a certeza" at bounding box center [0, 0] width 0 height 0
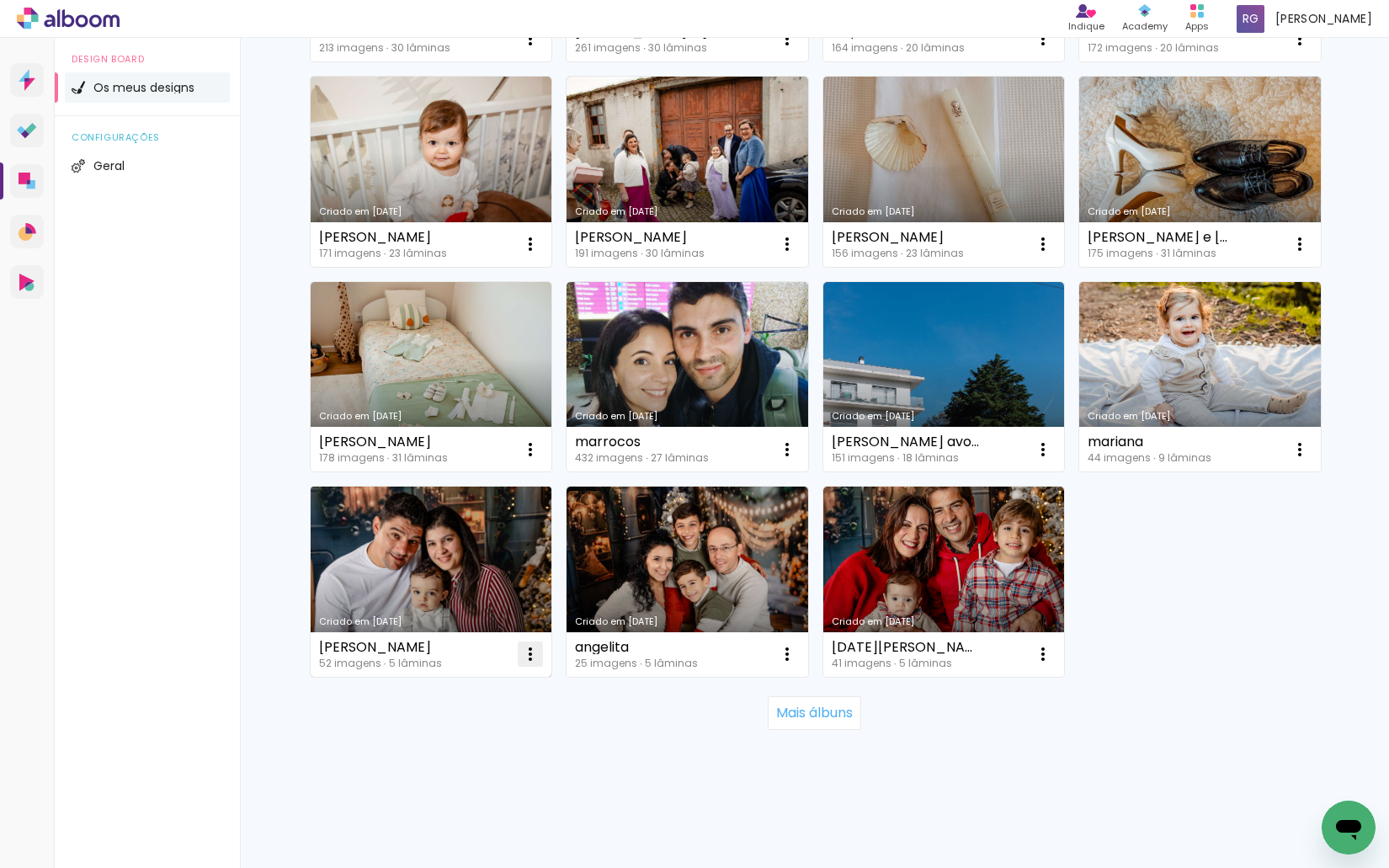
click at [520, 656] on iron-icon at bounding box center [530, 654] width 20 height 20
click at [464, 762] on paper-item "Excluir" at bounding box center [457, 765] width 166 height 34
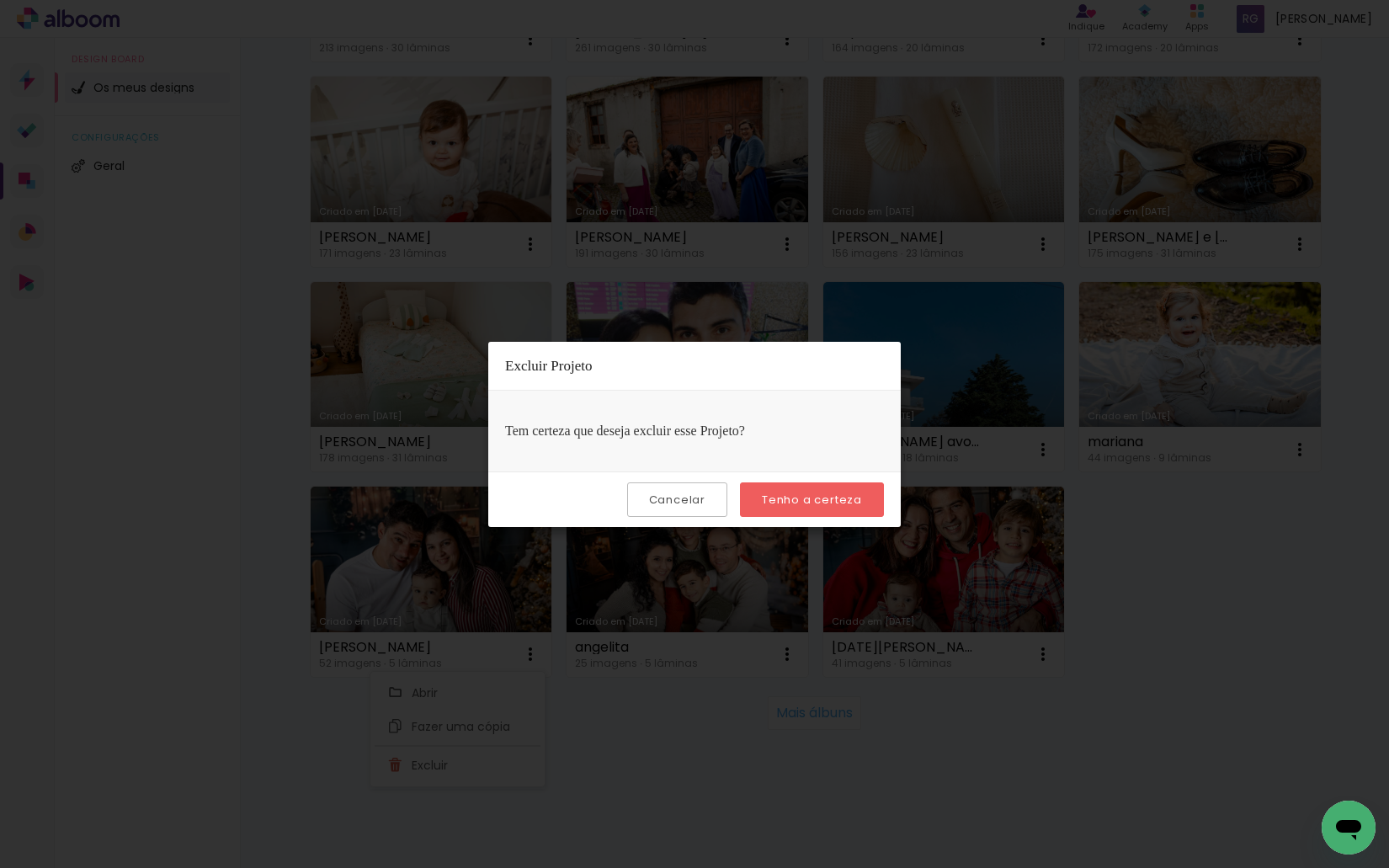
click at [783, 511] on paper-button "Tenho a certeza" at bounding box center [811, 499] width 144 height 34
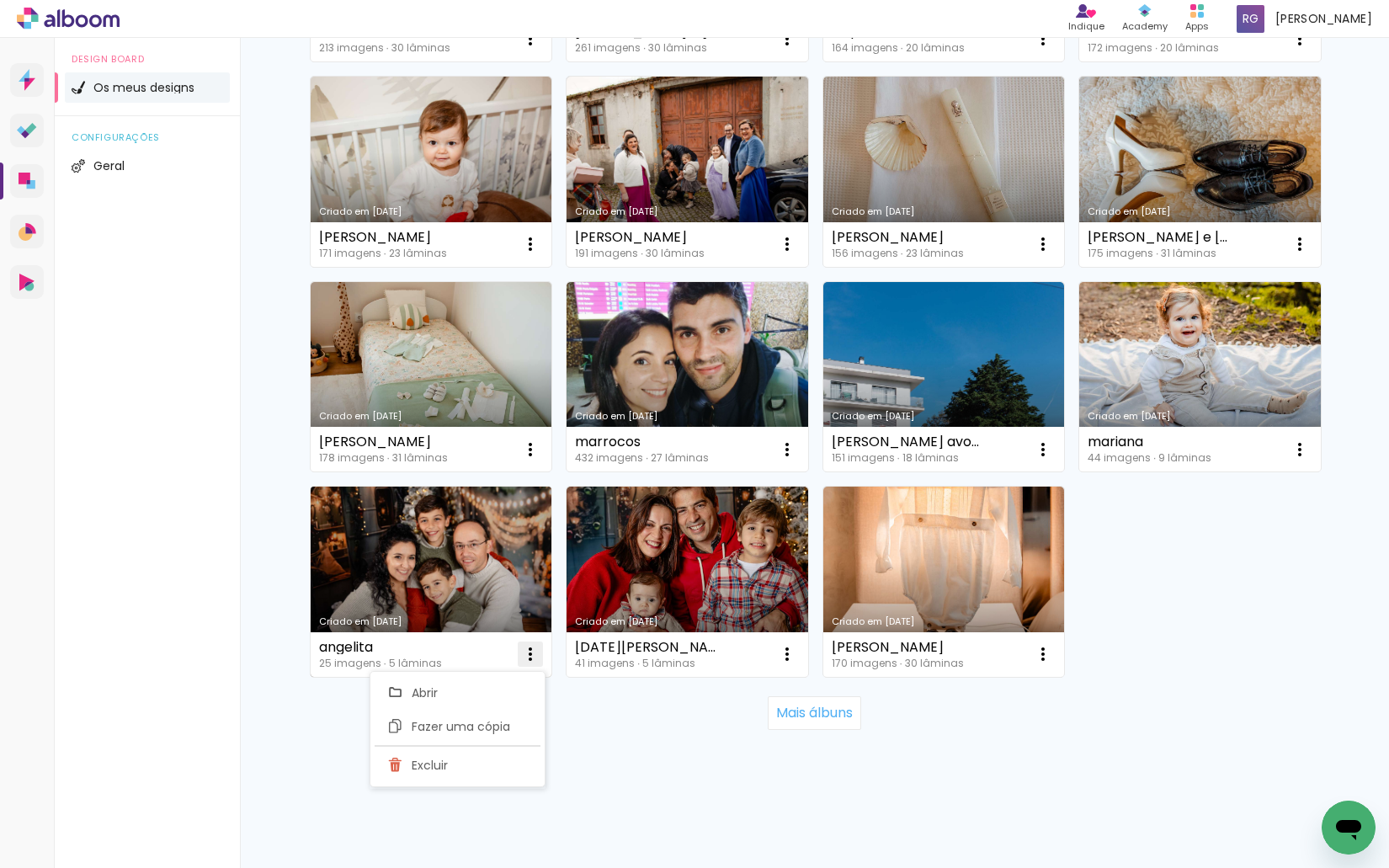
click at [527, 653] on iron-icon at bounding box center [530, 654] width 20 height 20
click at [526, 651] on iron-icon at bounding box center [530, 654] width 20 height 20
click at [462, 760] on paper-item "Excluir" at bounding box center [457, 765] width 166 height 34
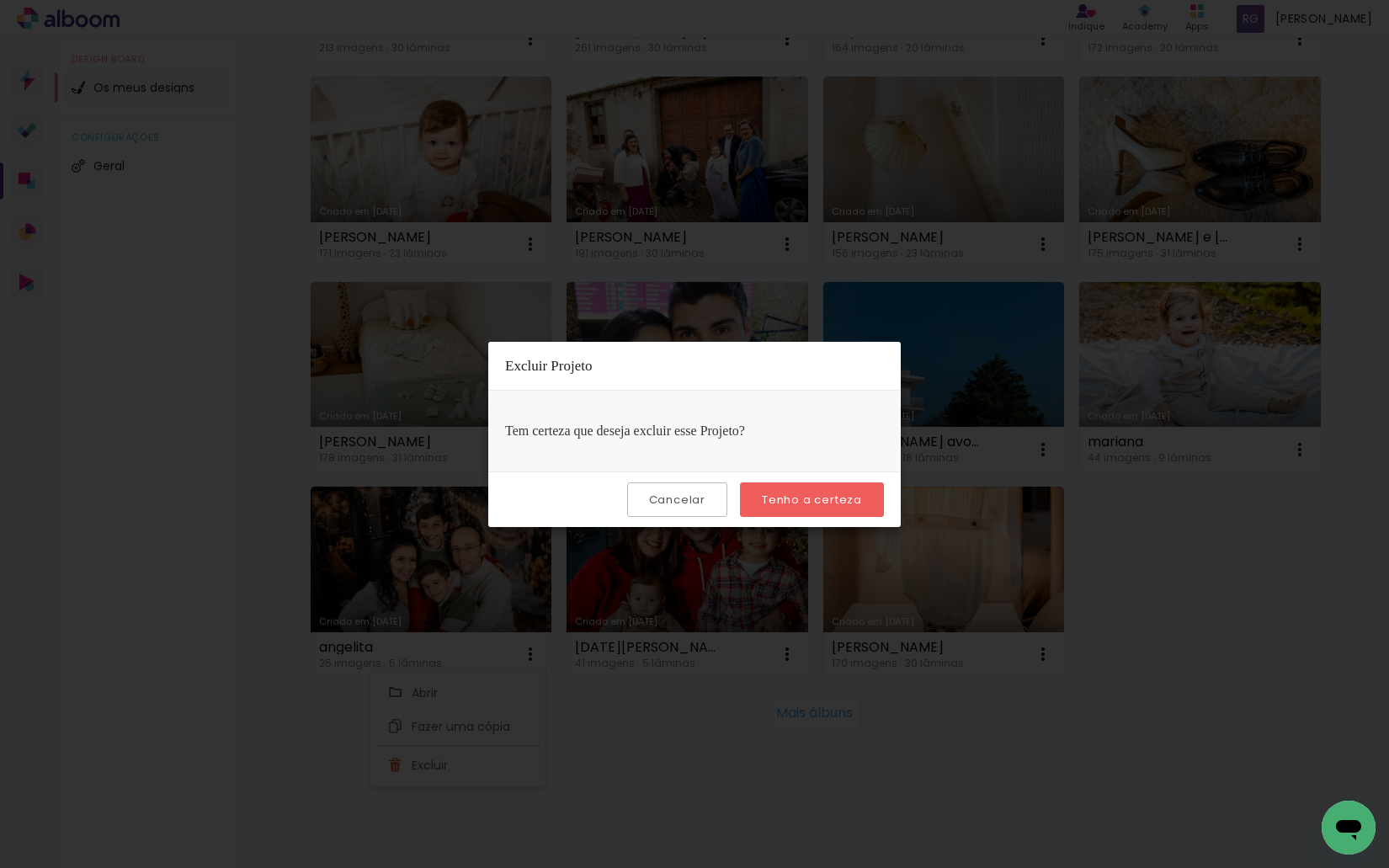
click at [0, 0] on slot "Tenho a certeza" at bounding box center [0, 0] width 0 height 0
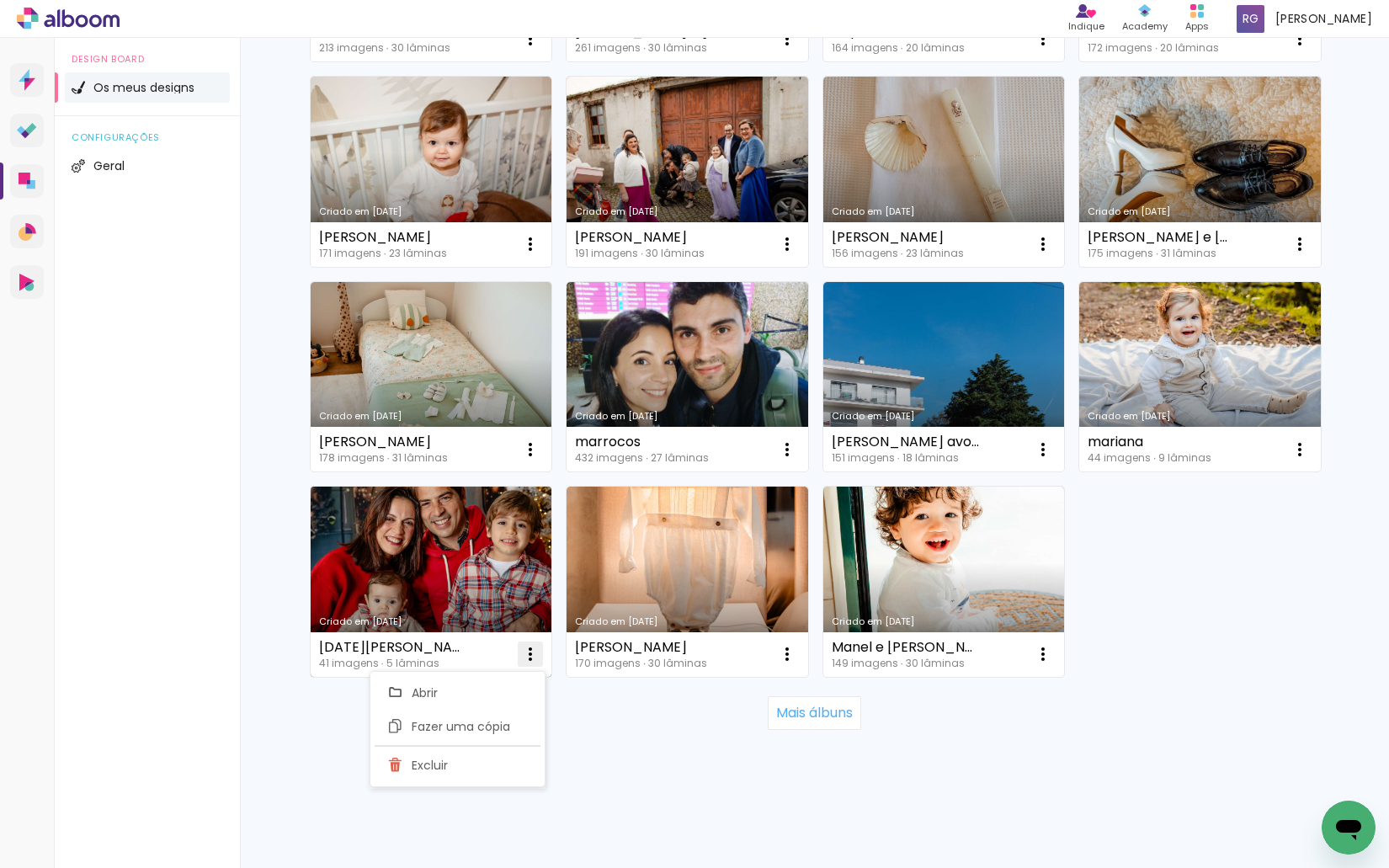
click at [523, 654] on iron-icon at bounding box center [530, 654] width 20 height 20
click at [526, 652] on iron-icon at bounding box center [530, 654] width 20 height 20
click at [467, 757] on paper-item "Excluir" at bounding box center [457, 765] width 166 height 34
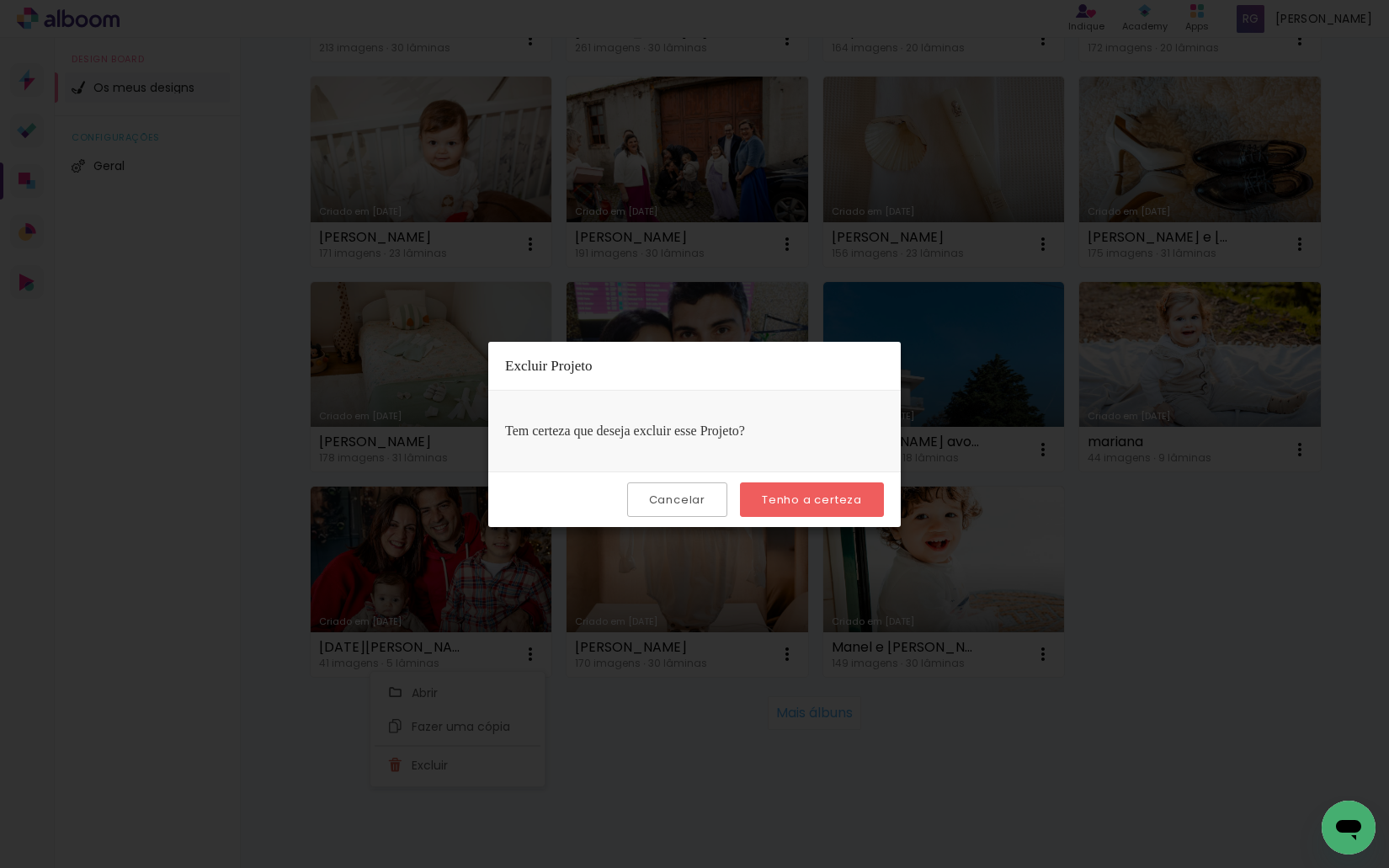
click at [0, 0] on slot "Tenho a certeza" at bounding box center [0, 0] width 0 height 0
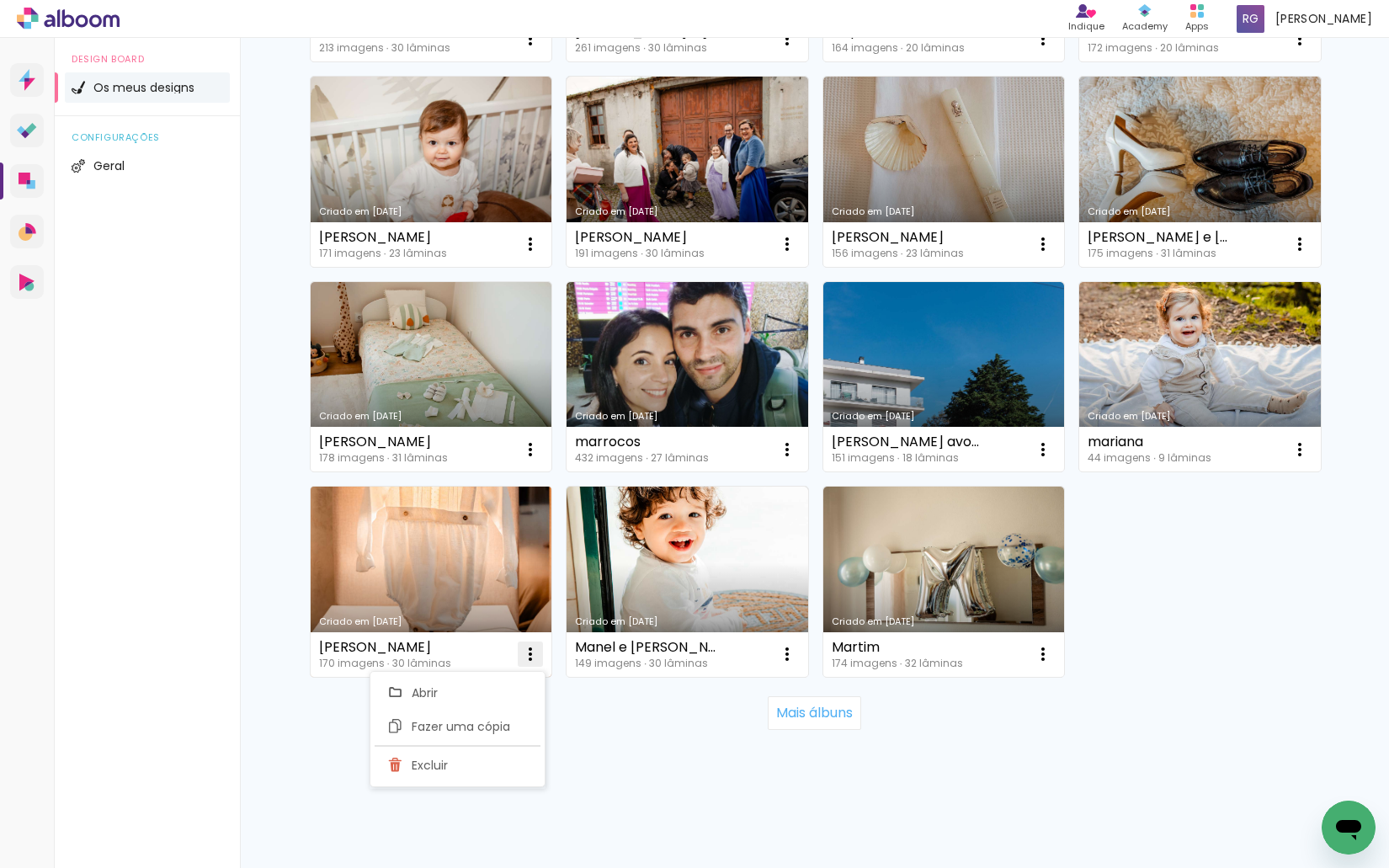
click at [521, 652] on iron-icon at bounding box center [530, 654] width 20 height 20
click at [526, 649] on iron-icon at bounding box center [530, 654] width 20 height 20
click at [463, 763] on paper-item "Excluir" at bounding box center [457, 765] width 166 height 34
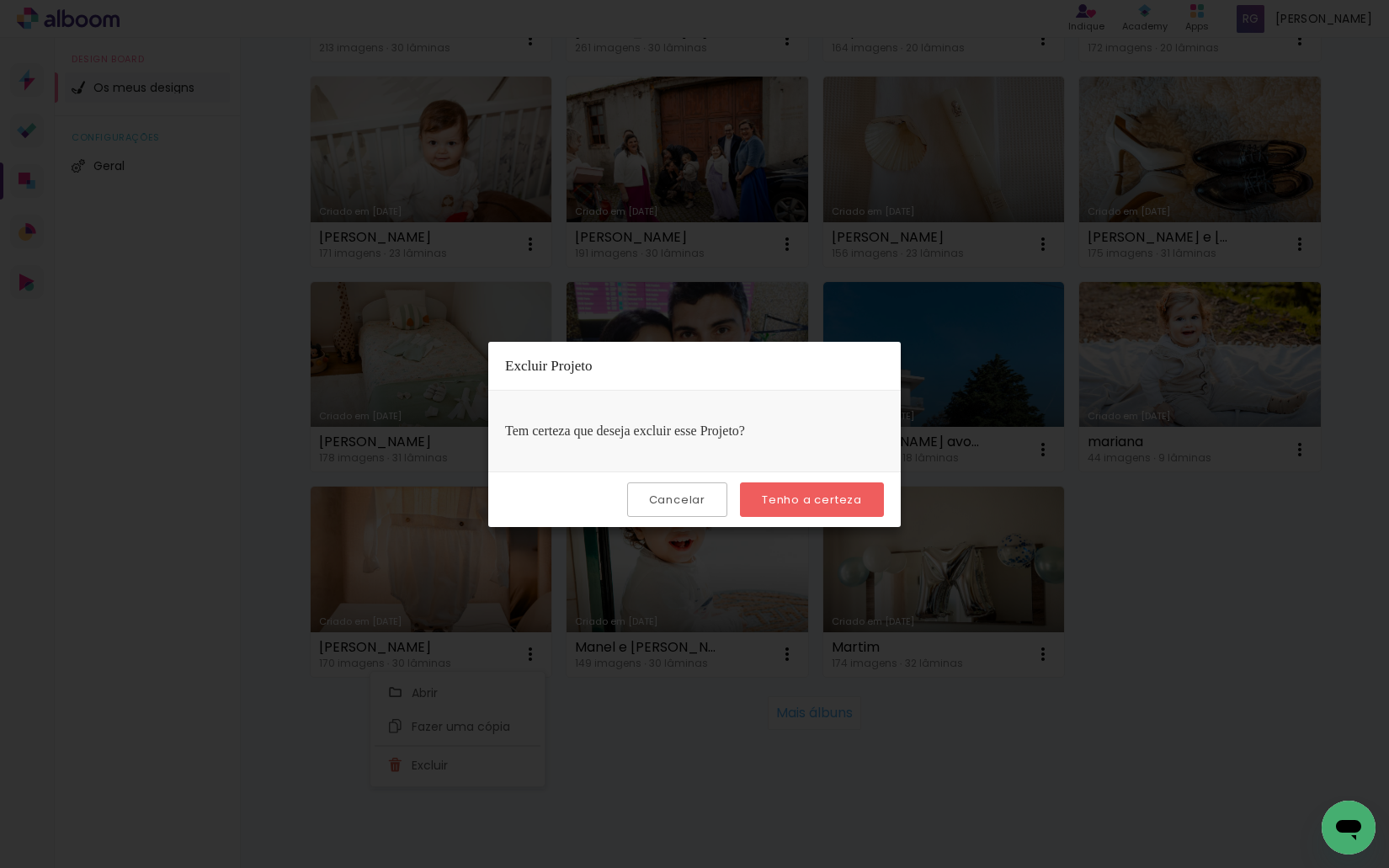
click at [0, 0] on slot "Tenho a certeza" at bounding box center [0, 0] width 0 height 0
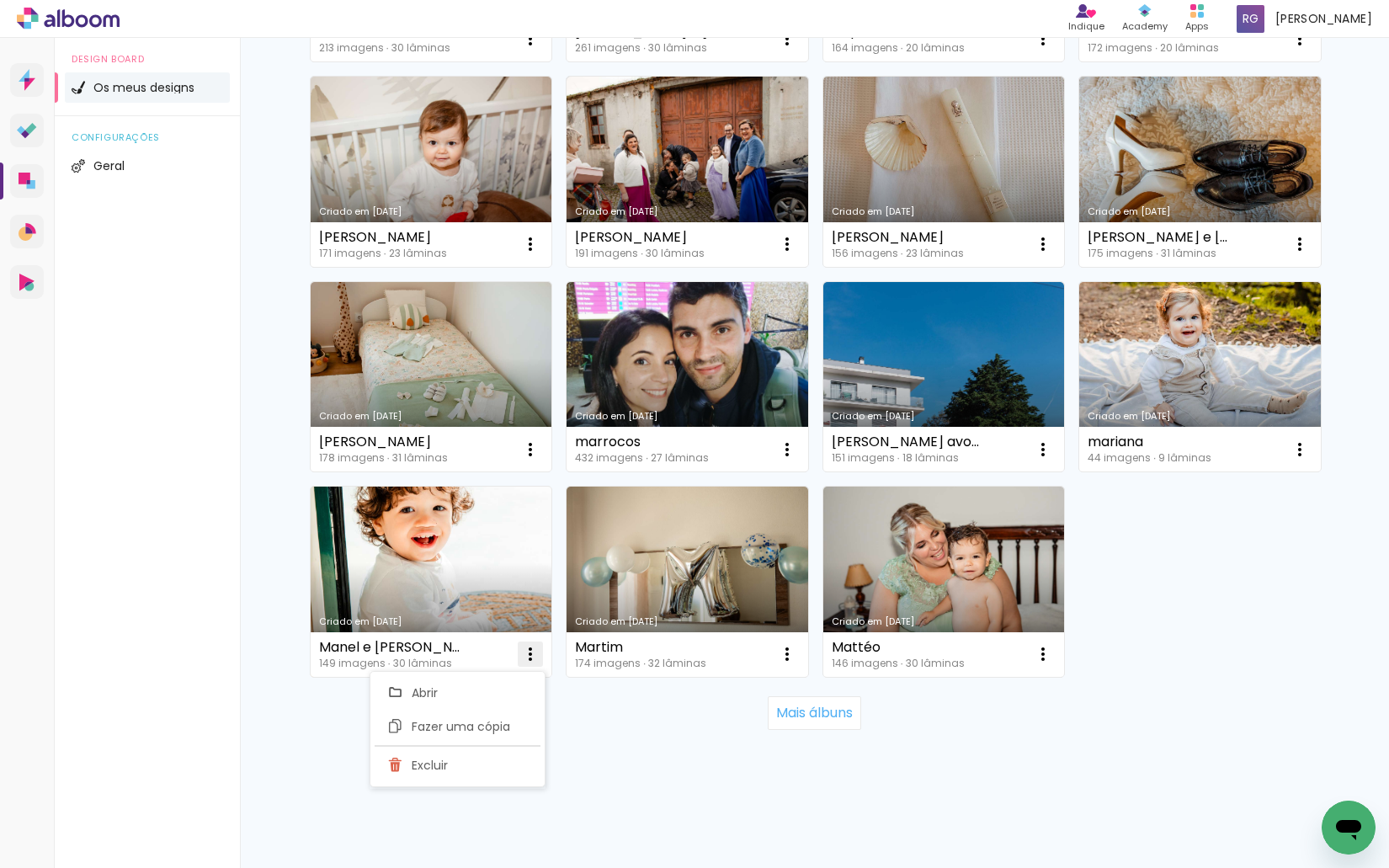
click at [525, 651] on iron-icon at bounding box center [530, 654] width 20 height 20
click at [477, 763] on paper-item "Excluir" at bounding box center [457, 765] width 166 height 34
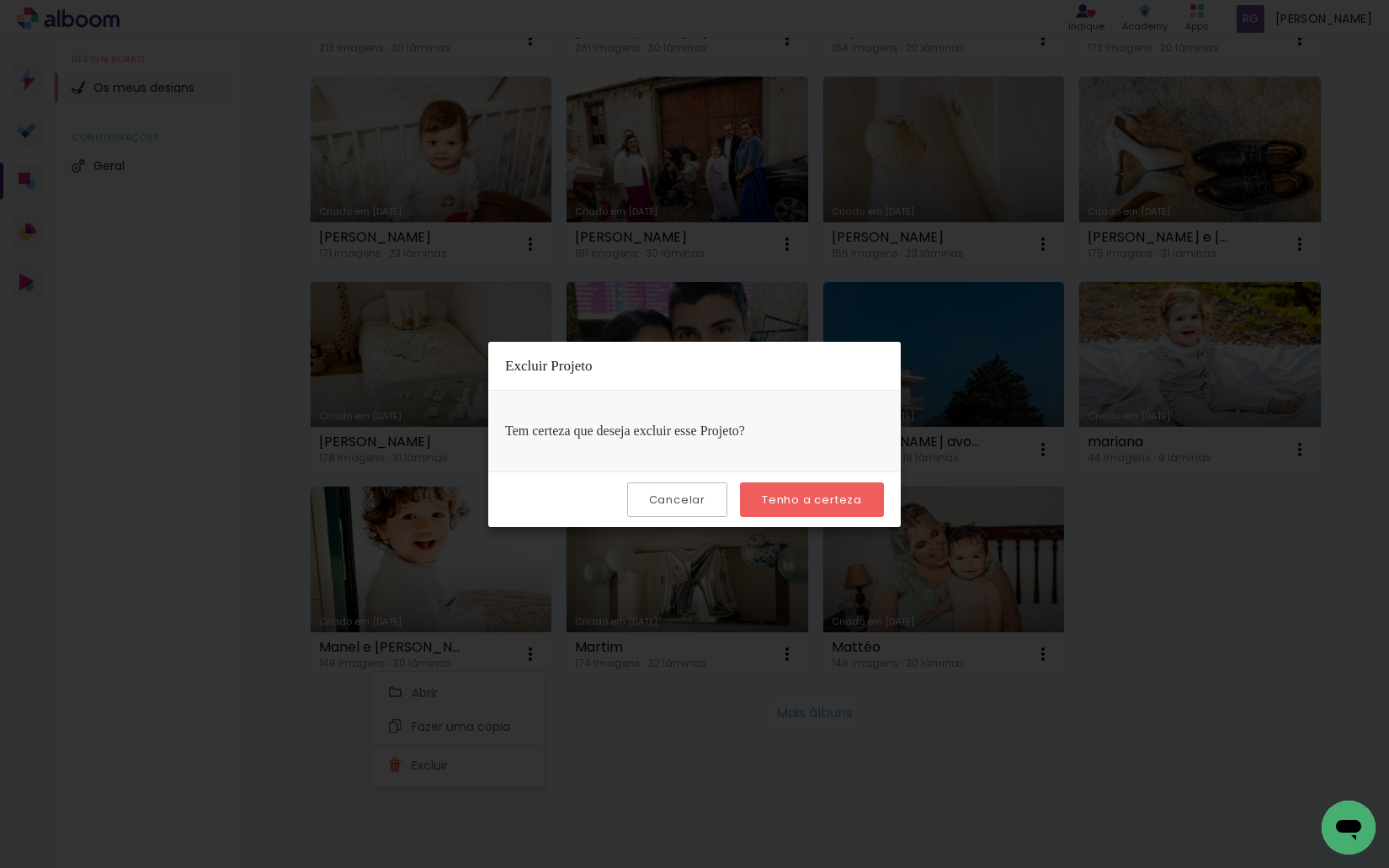
click at [800, 490] on paper-button "Tenho a certeza" at bounding box center [811, 499] width 144 height 34
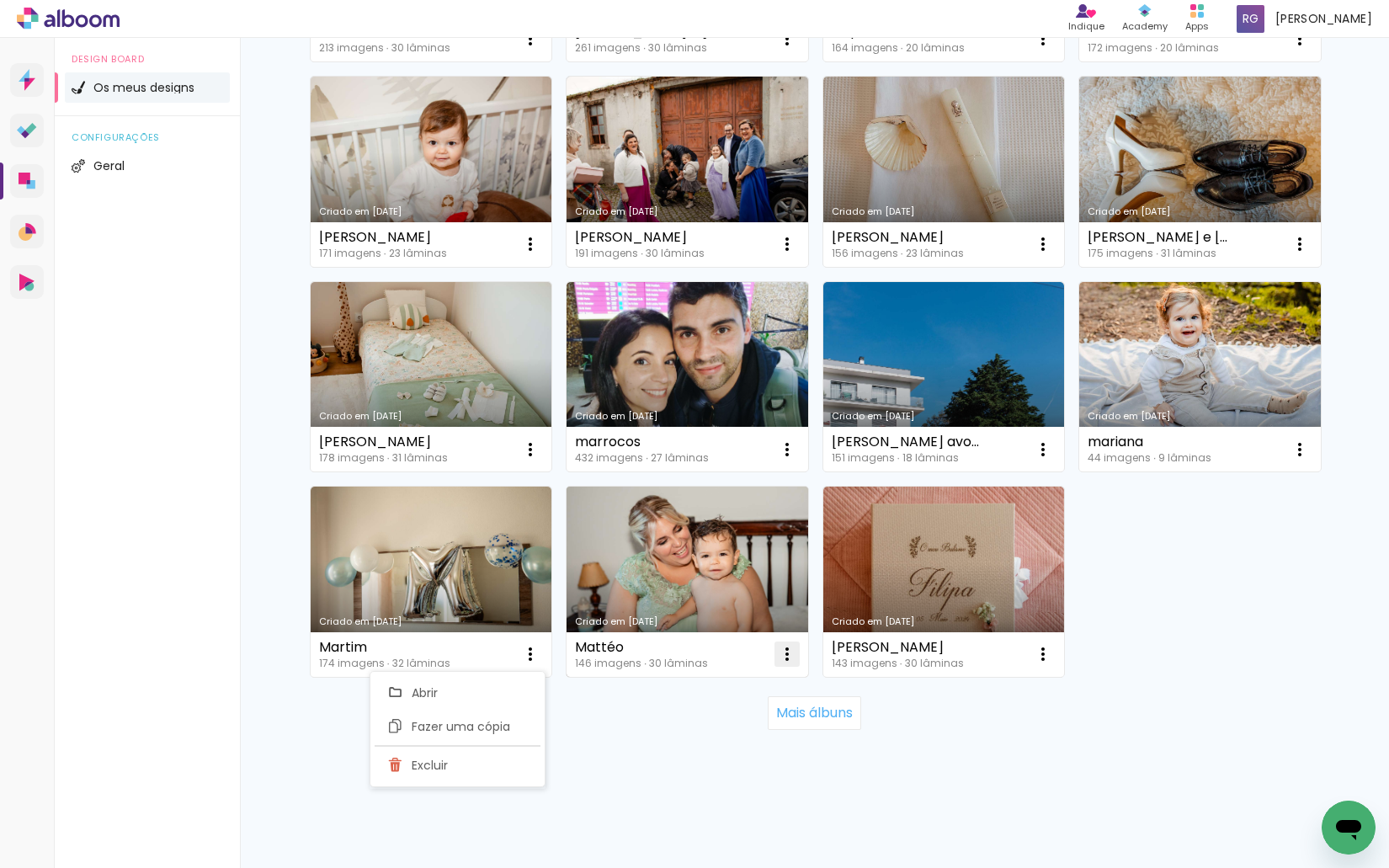
click at [780, 654] on iron-icon at bounding box center [786, 654] width 20 height 20
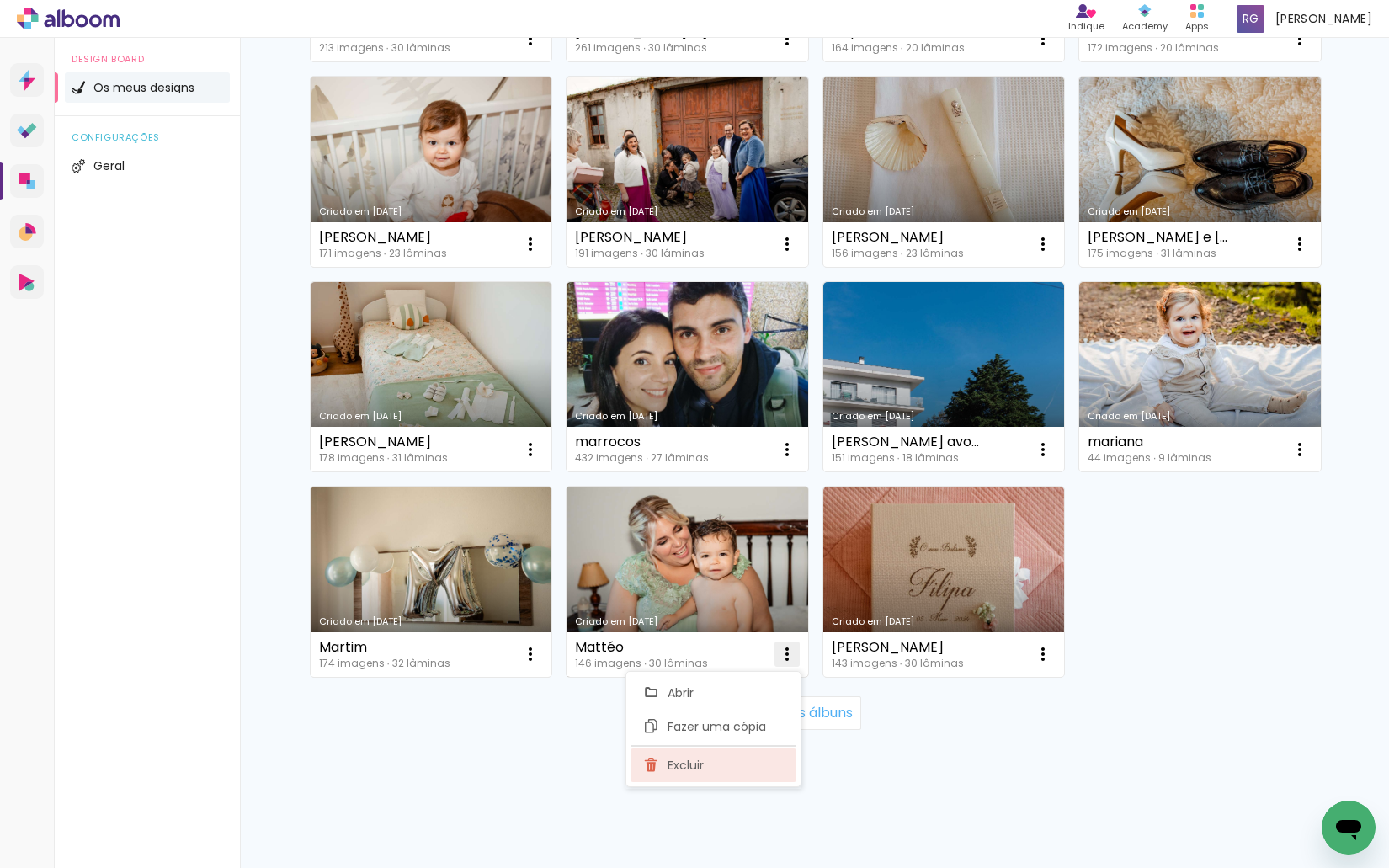
click at [734, 762] on paper-item "Excluir" at bounding box center [713, 765] width 166 height 34
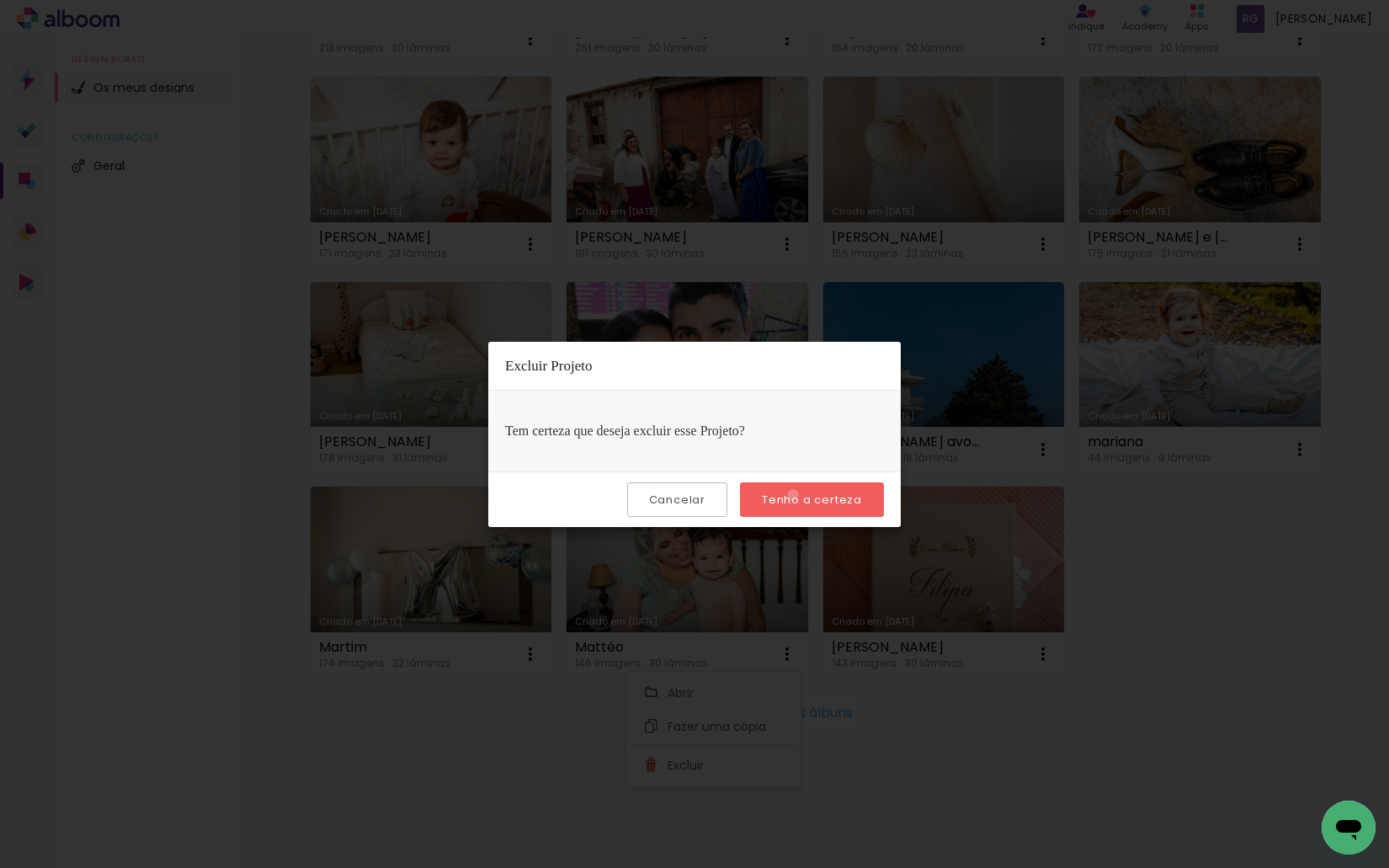
click at [0, 0] on slot "Tenho a certeza" at bounding box center [0, 0] width 0 height 0
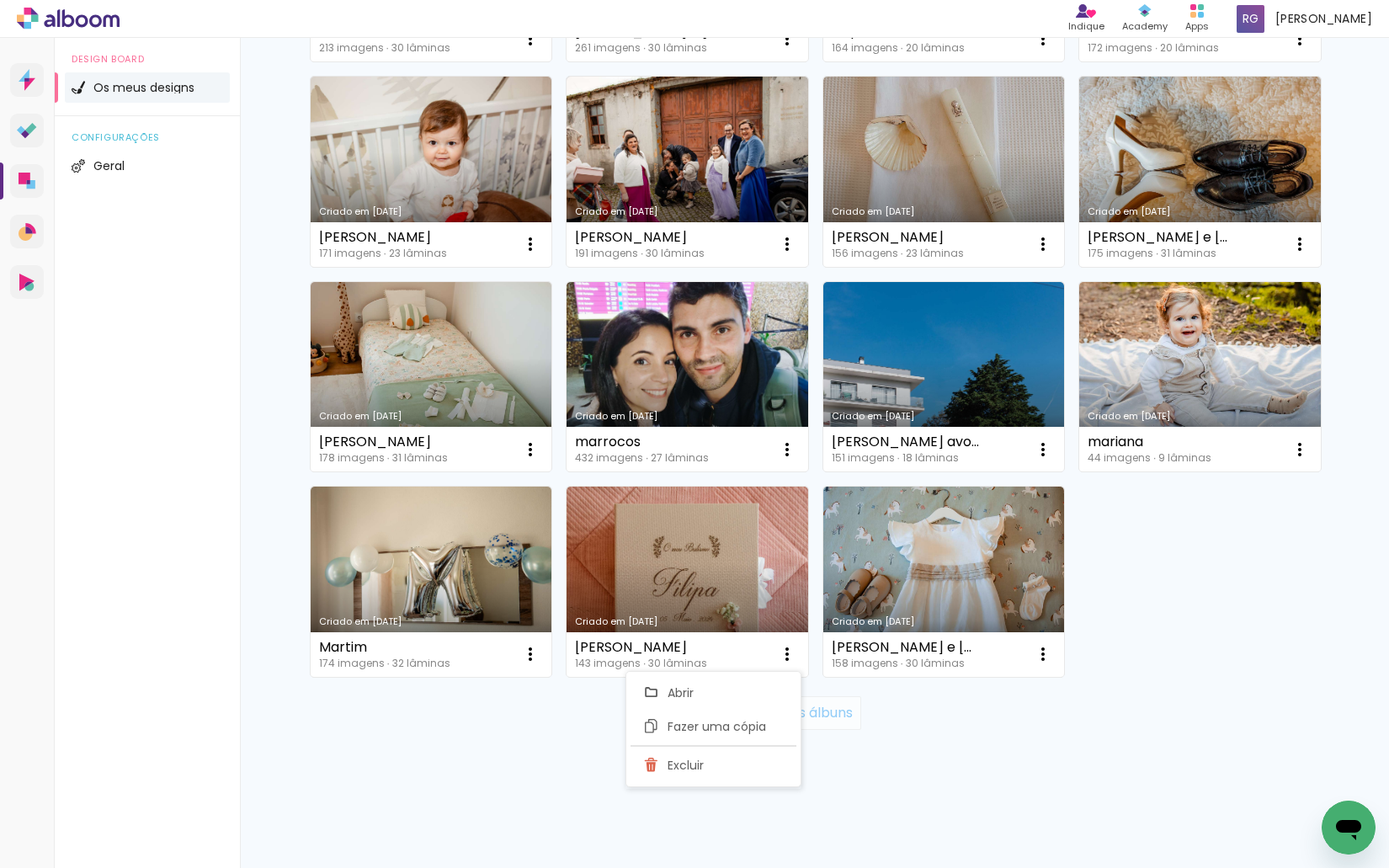
click at [823, 723] on paper-button "Mais álbuns" at bounding box center [814, 712] width 93 height 34
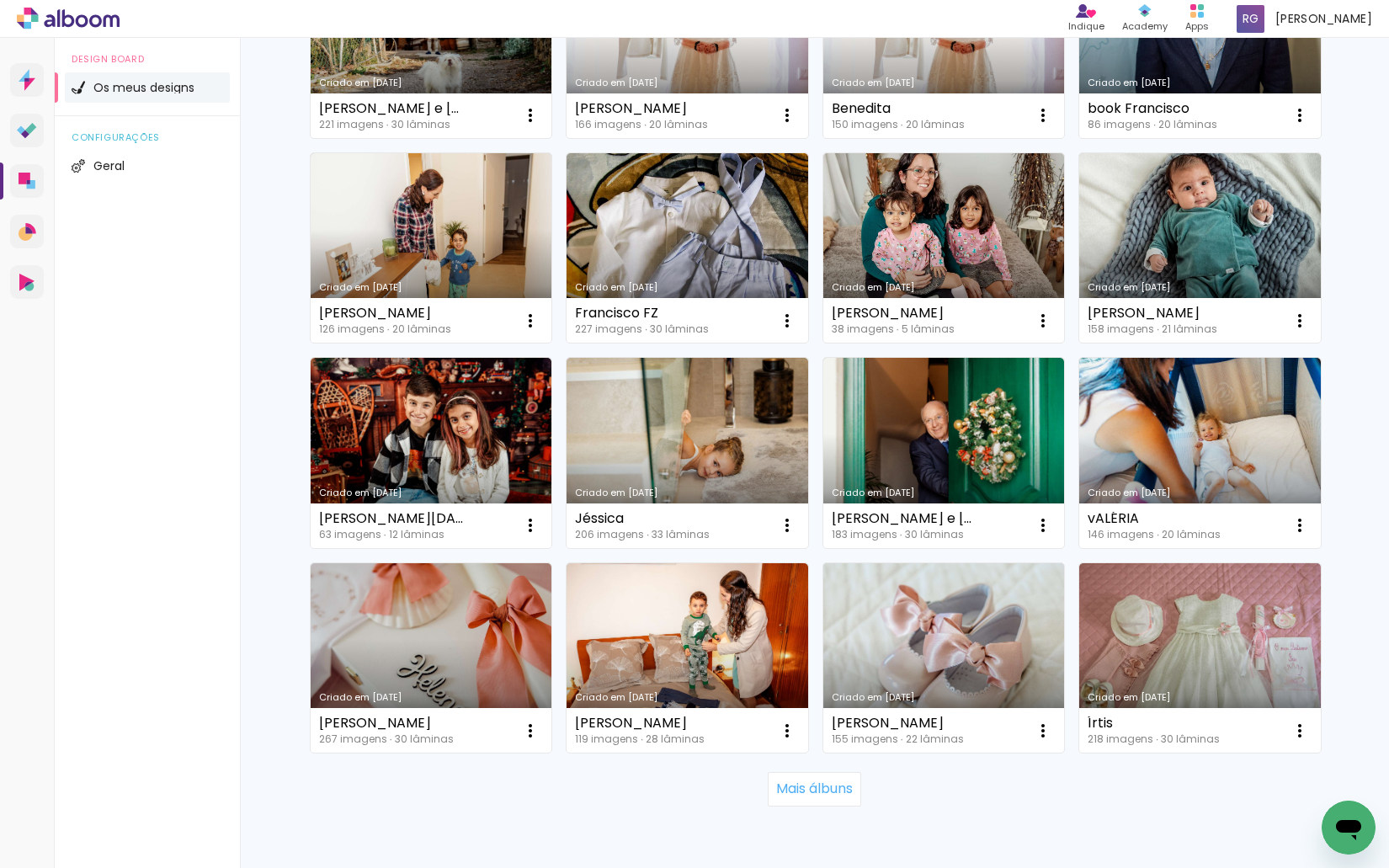
scroll to position [3419, 0]
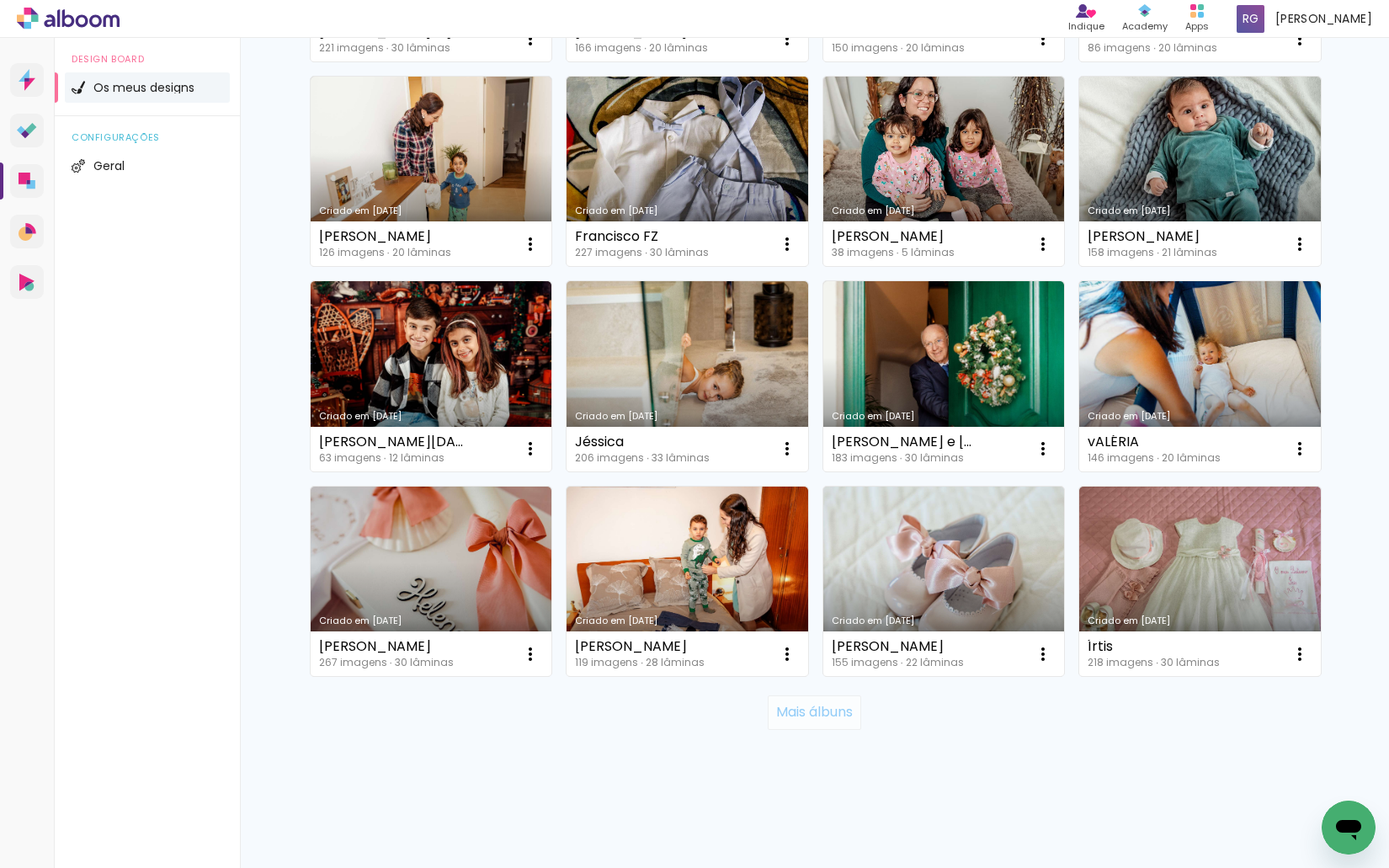
click at [0, 0] on slot "Mais álbuns" at bounding box center [0, 0] width 0 height 0
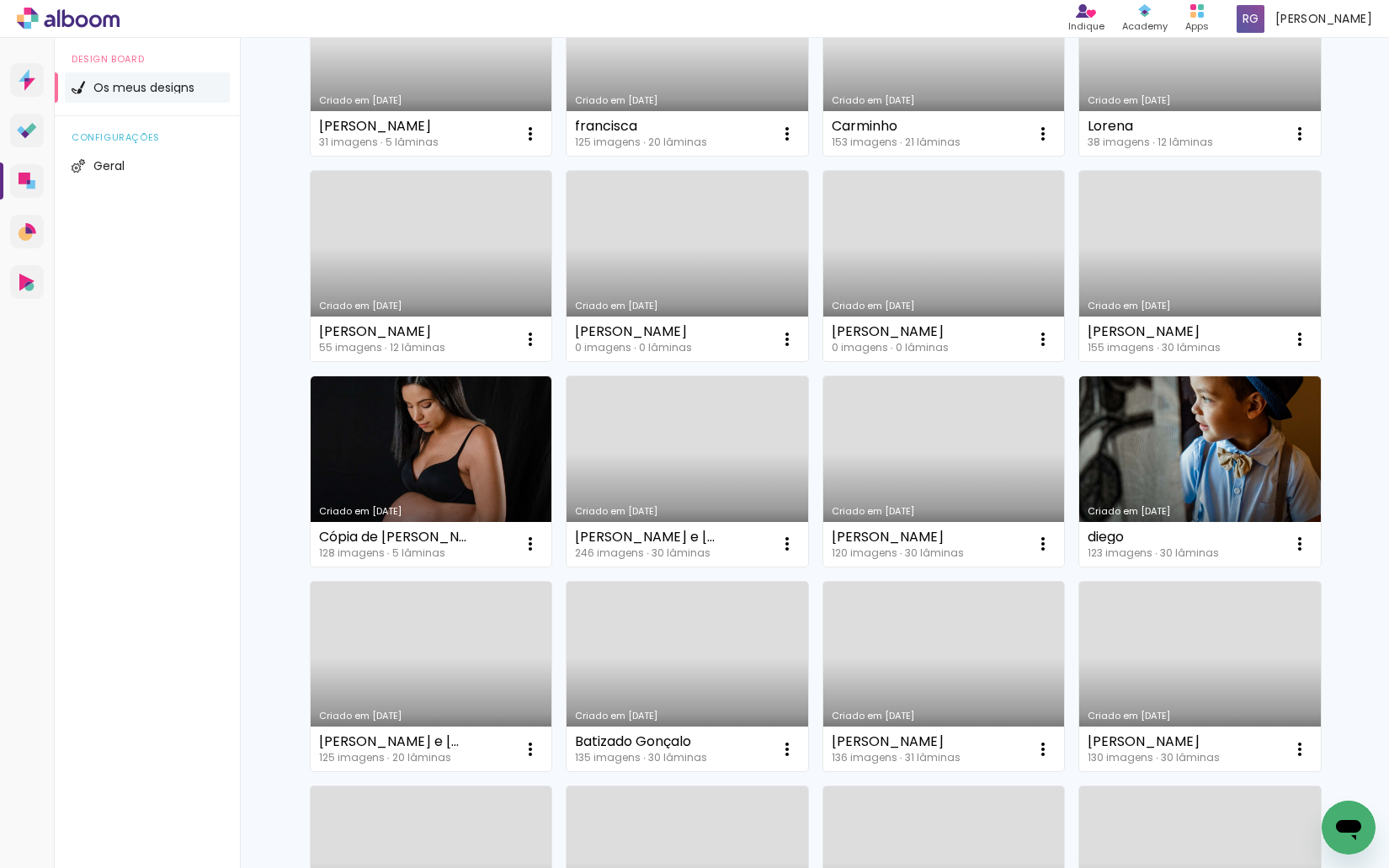
scroll to position [4433, 0]
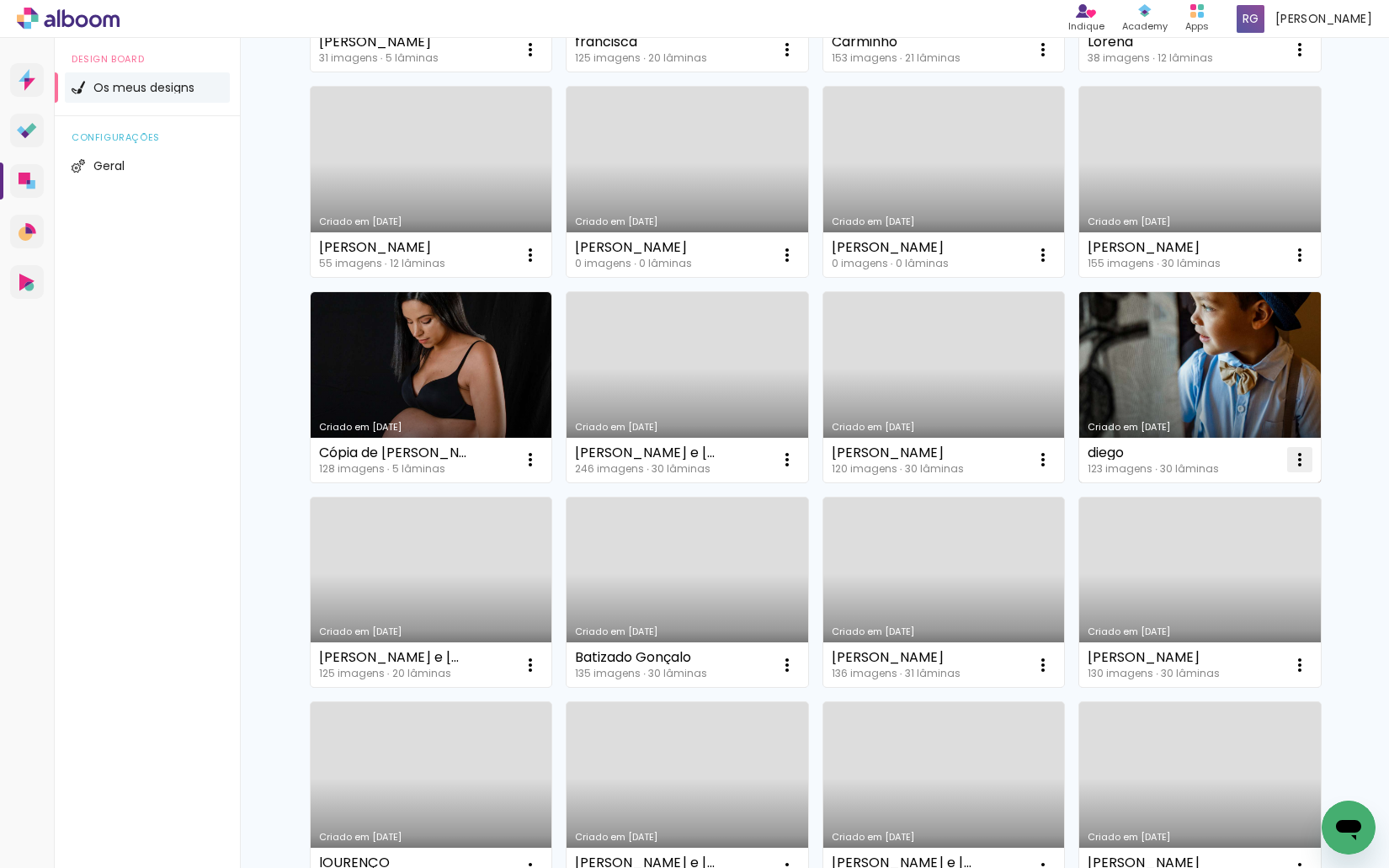
click at [1289, 452] on iron-icon at bounding box center [1299, 459] width 20 height 20
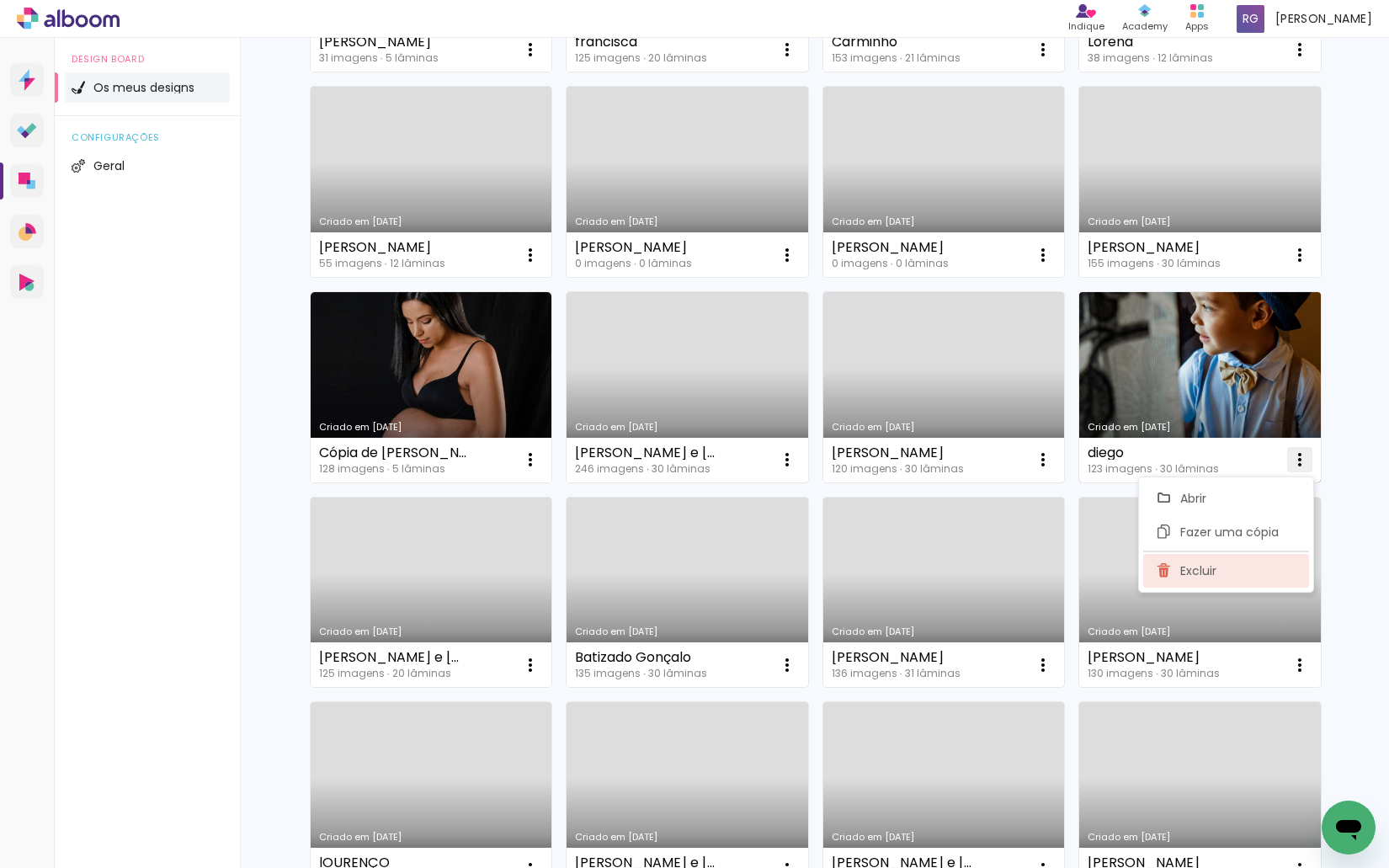
click at [1230, 559] on paper-item "Excluir" at bounding box center [1225, 570] width 166 height 34
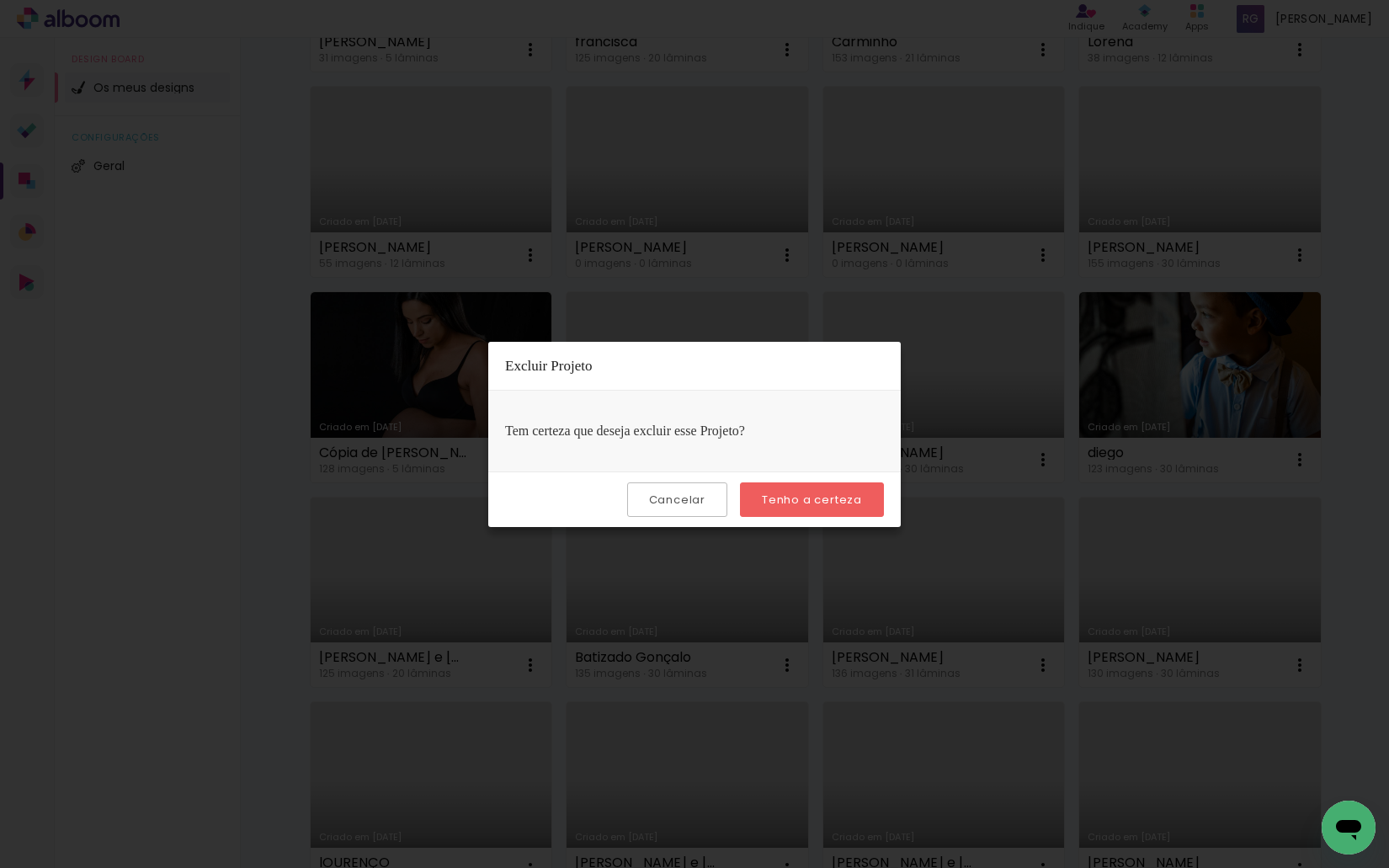
click at [0, 0] on slot "Tenho a certeza" at bounding box center [0, 0] width 0 height 0
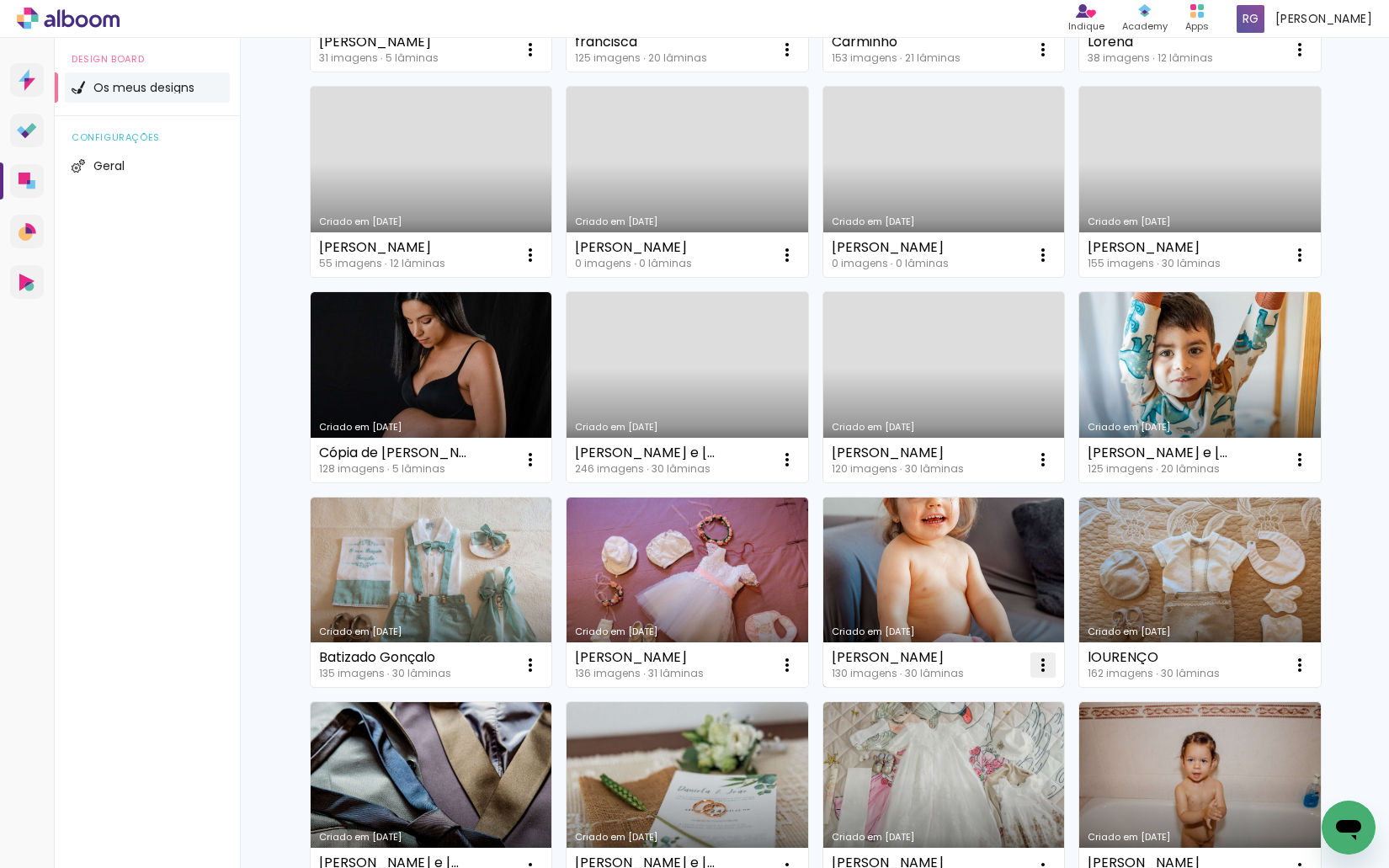
click at [1035, 660] on iron-icon at bounding box center [1043, 665] width 20 height 20
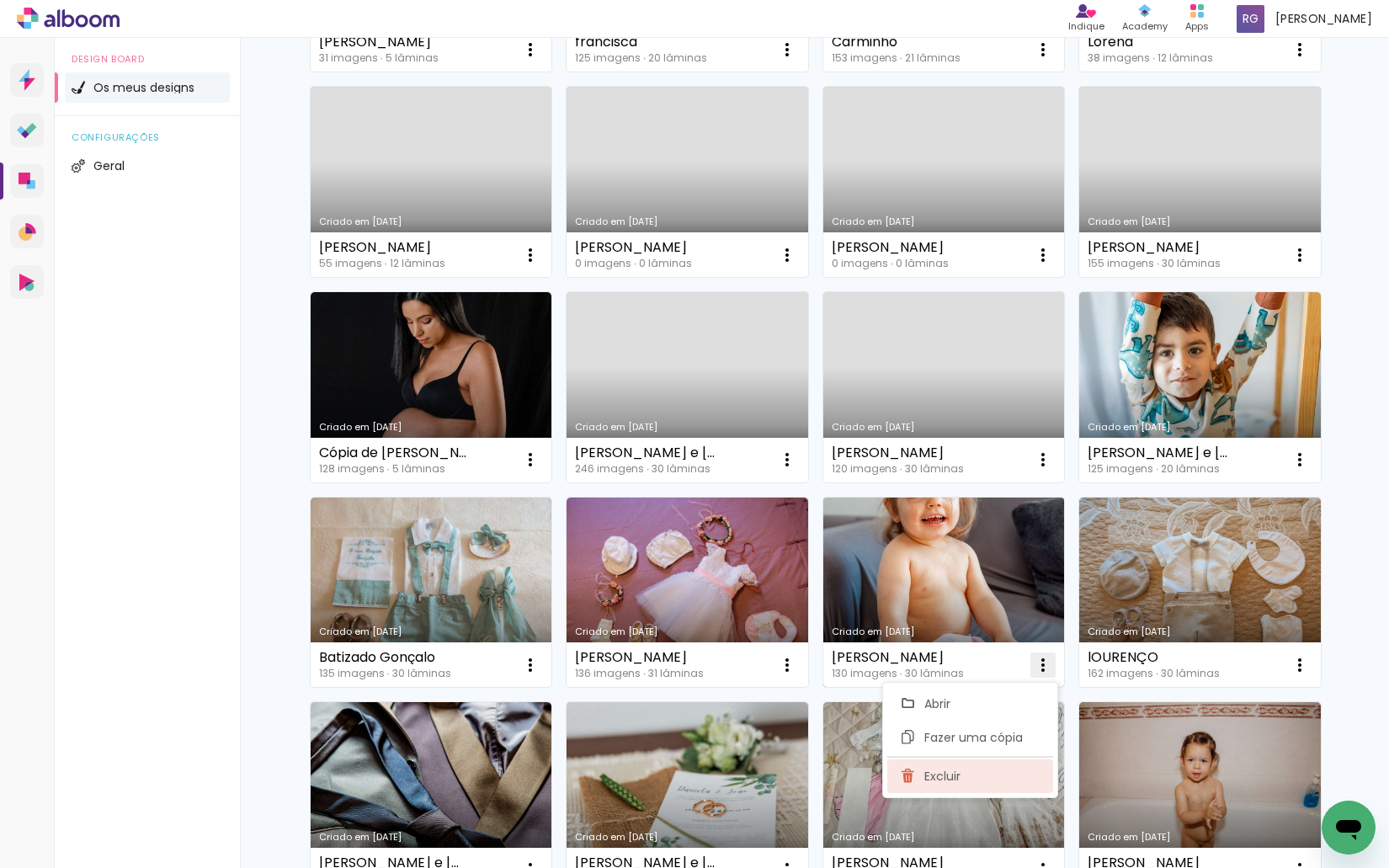
click at [960, 766] on paper-item "Excluir" at bounding box center [969, 776] width 166 height 34
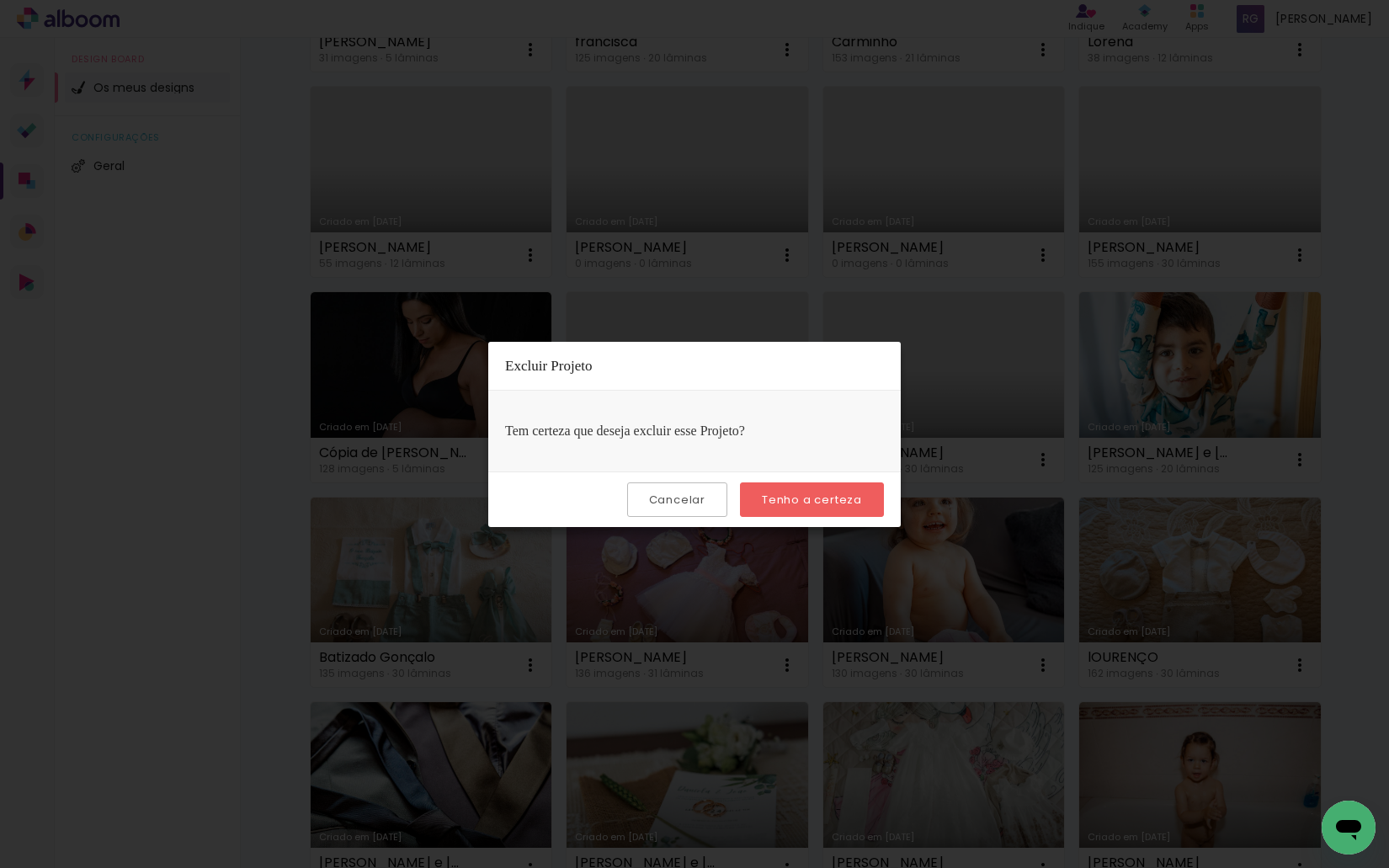
click at [0, 0] on slot "Tenho a certeza" at bounding box center [0, 0] width 0 height 0
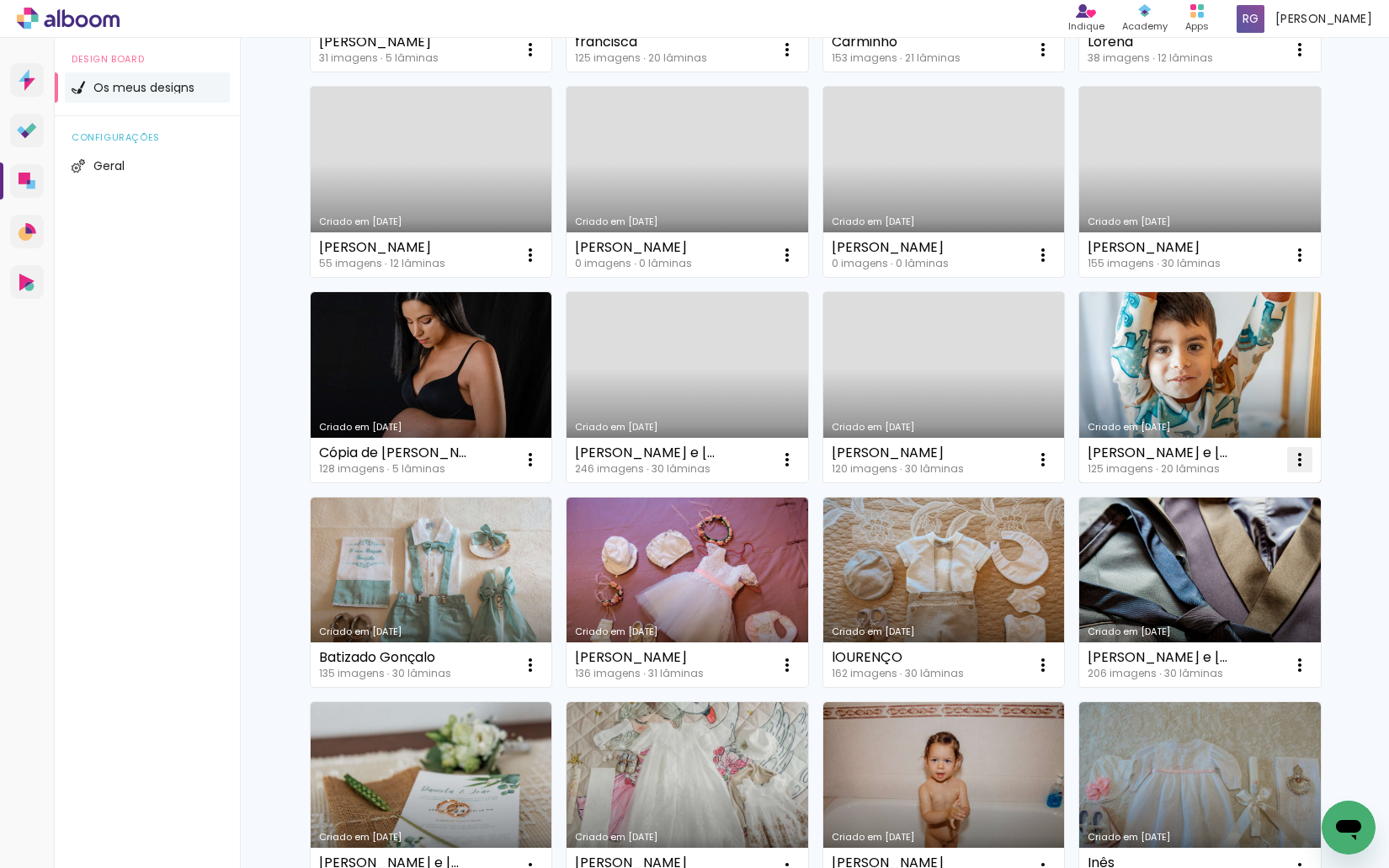
click at [1295, 457] on iron-icon at bounding box center [1299, 459] width 20 height 20
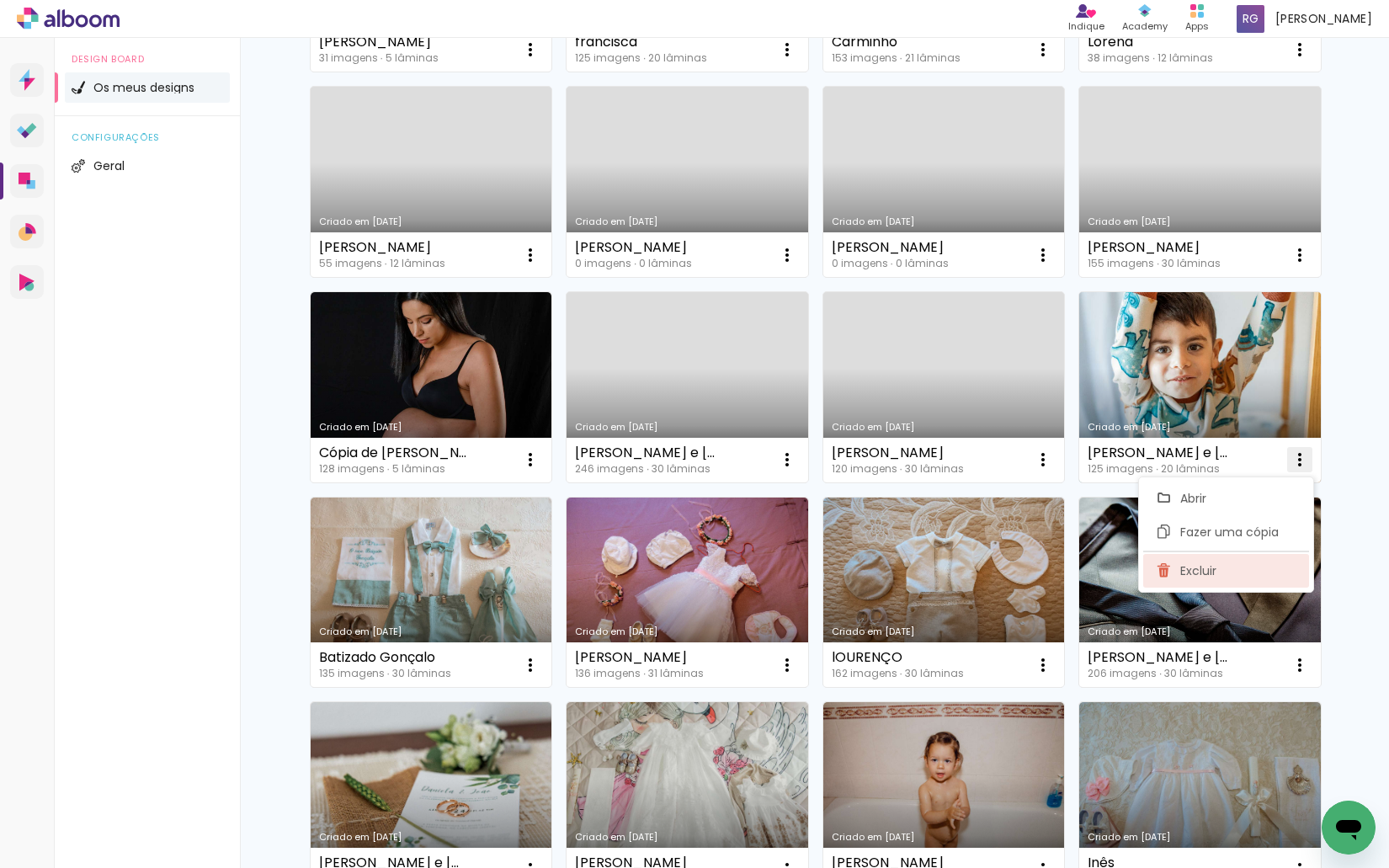
click at [1195, 579] on paper-item "Excluir" at bounding box center [1225, 570] width 166 height 34
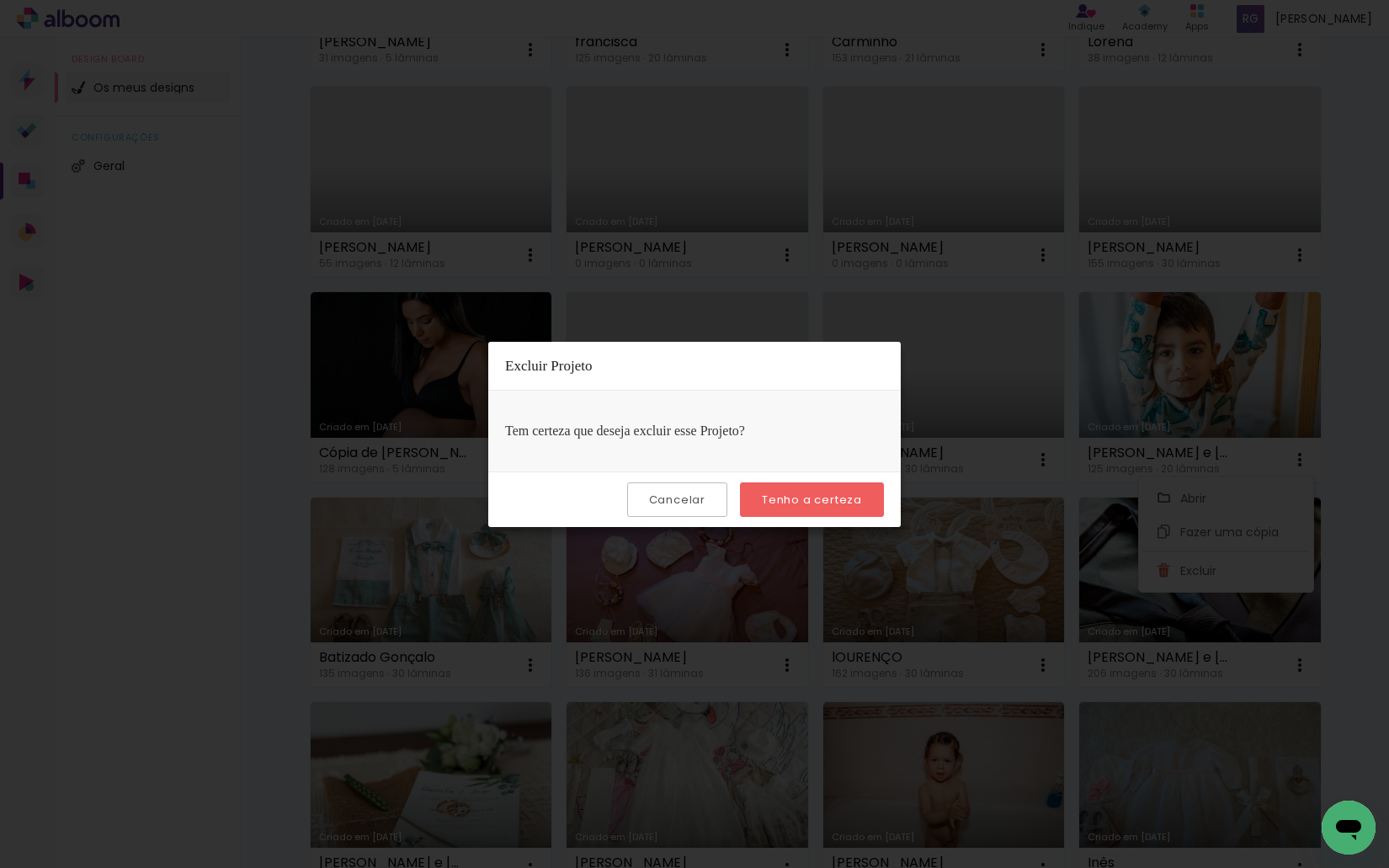
click at [0, 0] on slot "Tenho a certeza" at bounding box center [0, 0] width 0 height 0
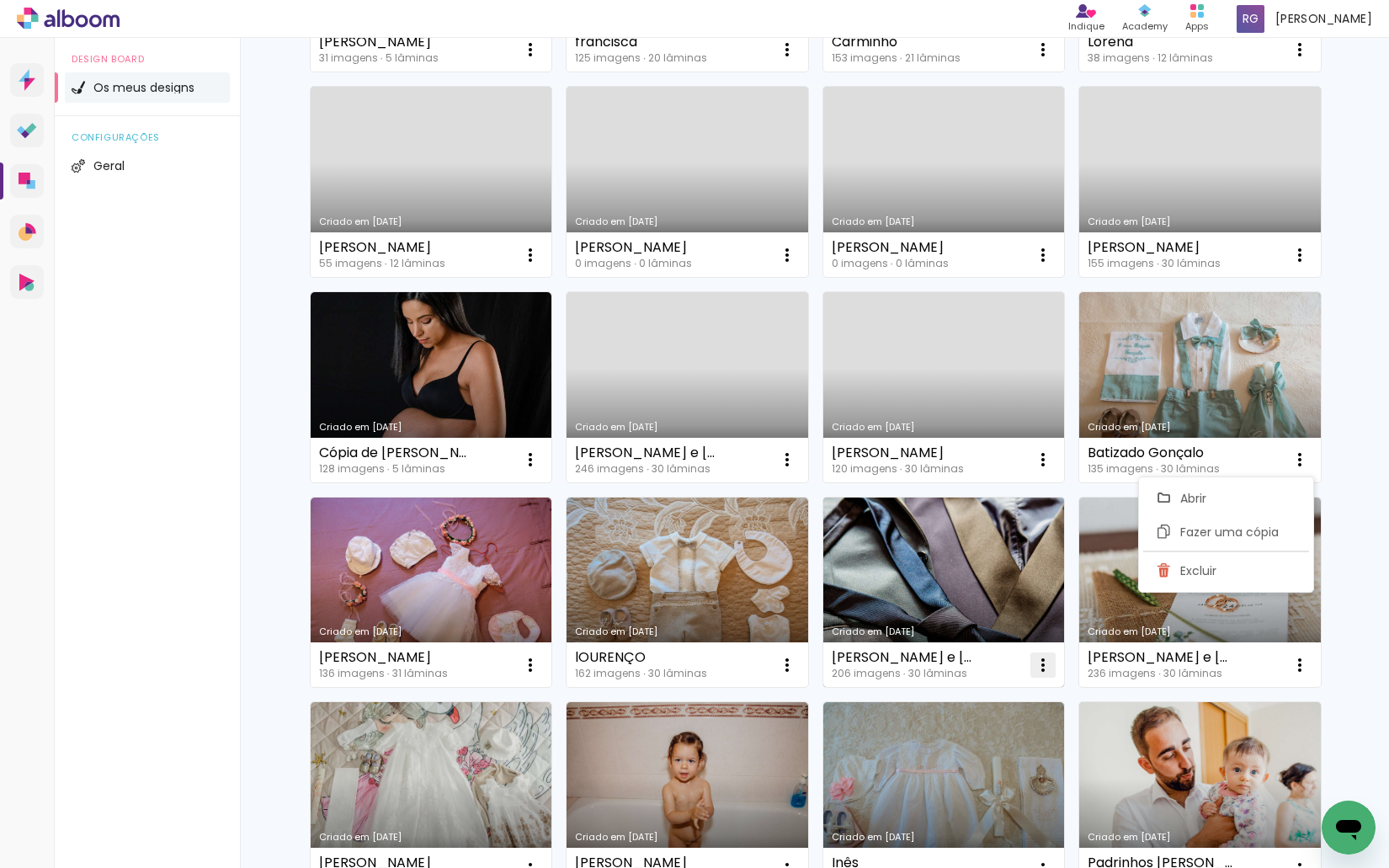
click at [1034, 664] on iron-icon at bounding box center [1043, 665] width 20 height 20
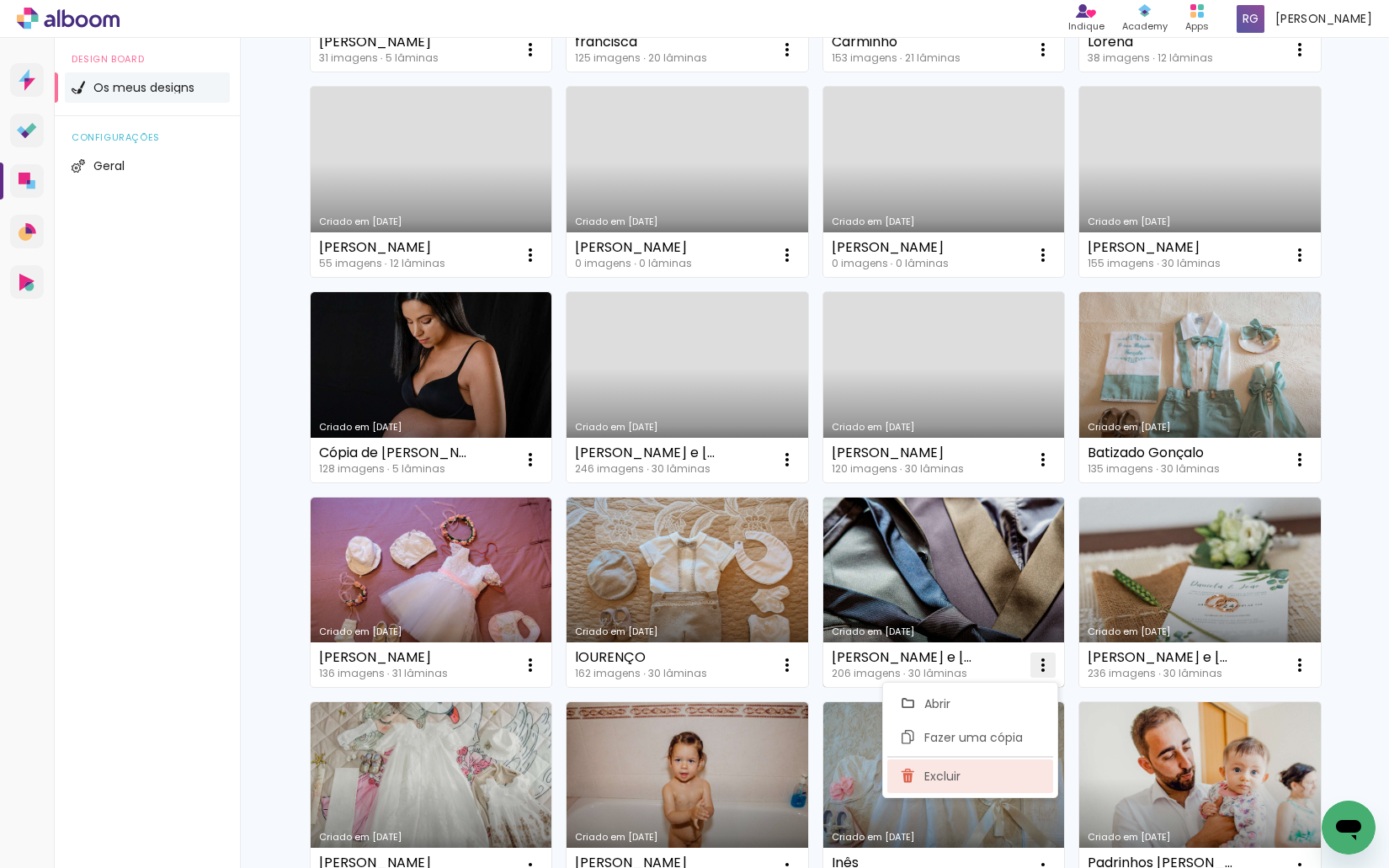
click at [976, 775] on paper-item "Excluir" at bounding box center [969, 776] width 166 height 34
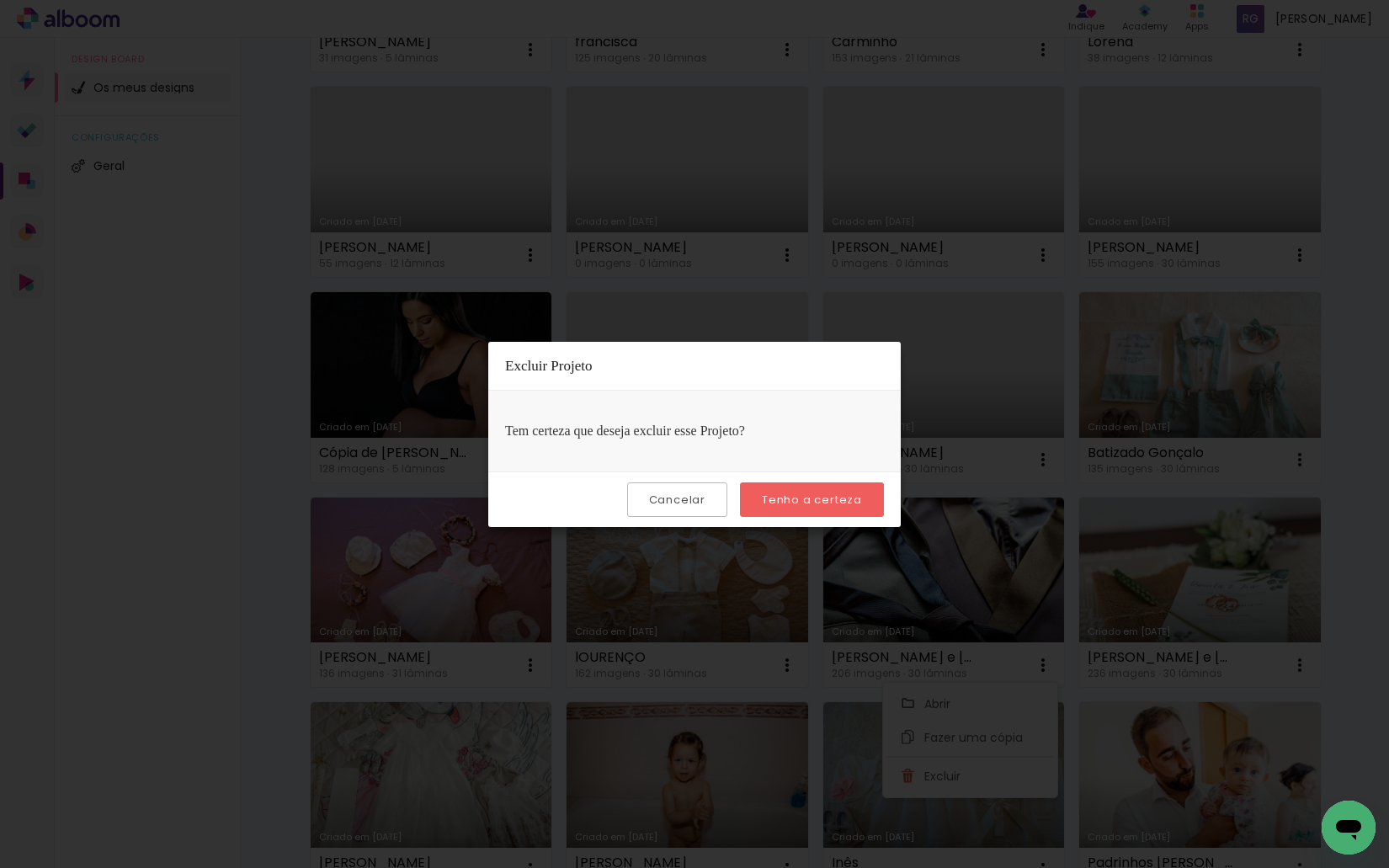
click at [849, 508] on paper-button "Tenho a certeza" at bounding box center [811, 499] width 144 height 34
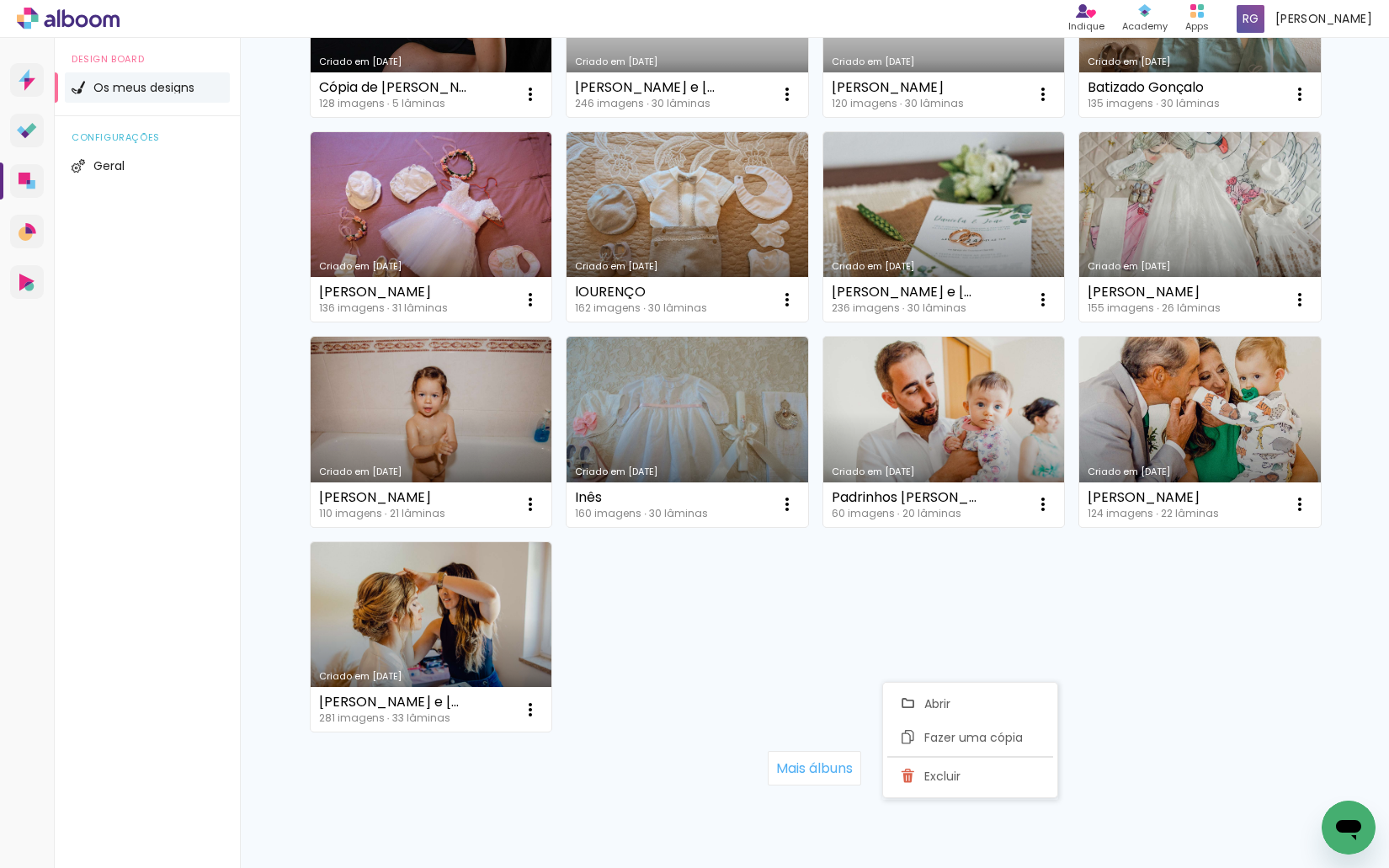
scroll to position [4855, 0]
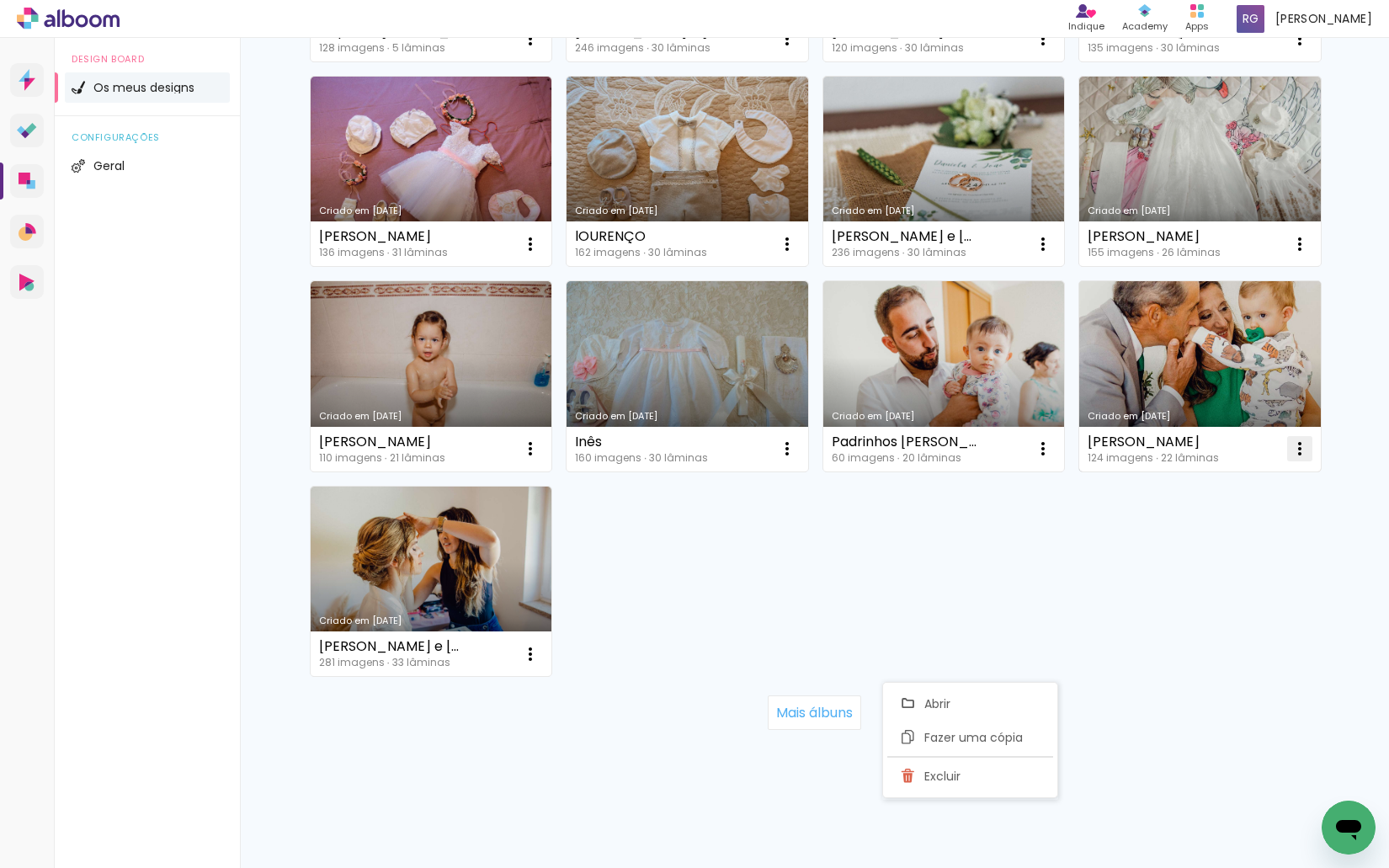
click at [1294, 446] on iron-icon at bounding box center [1299, 448] width 20 height 20
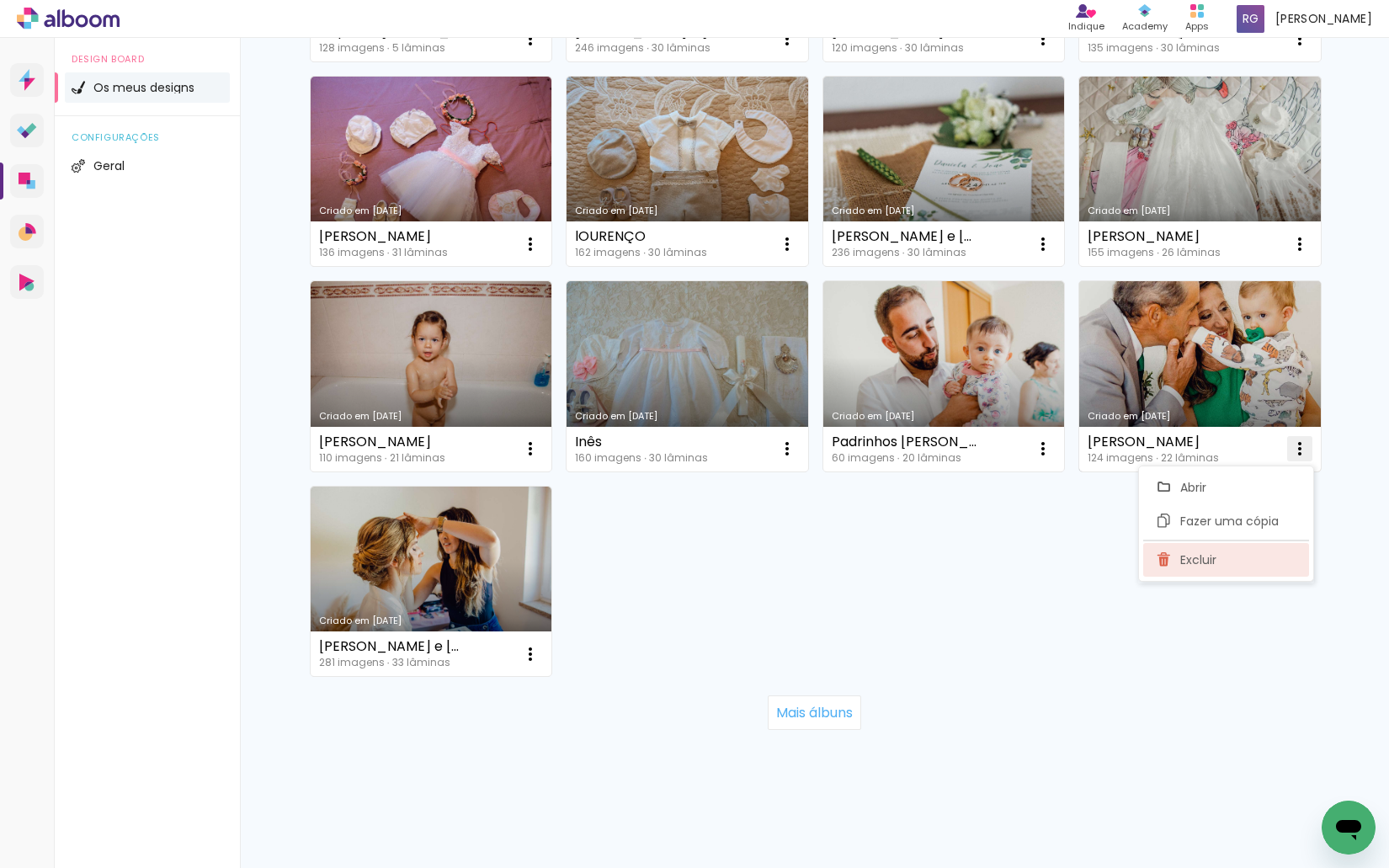
click at [1249, 555] on paper-item "Excluir" at bounding box center [1225, 559] width 166 height 34
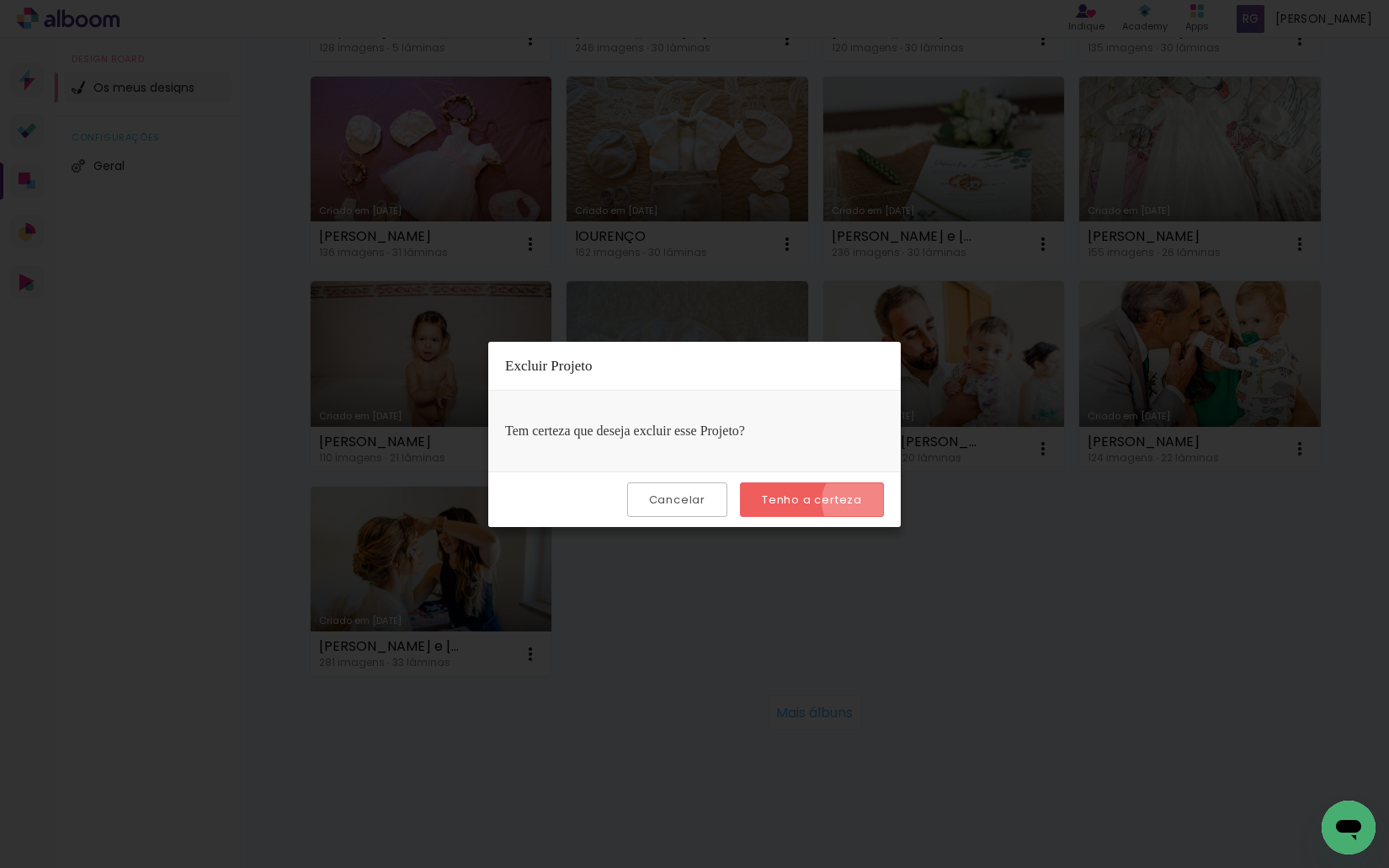
click at [863, 503] on paper-button "Tenho a certeza" at bounding box center [811, 499] width 144 height 34
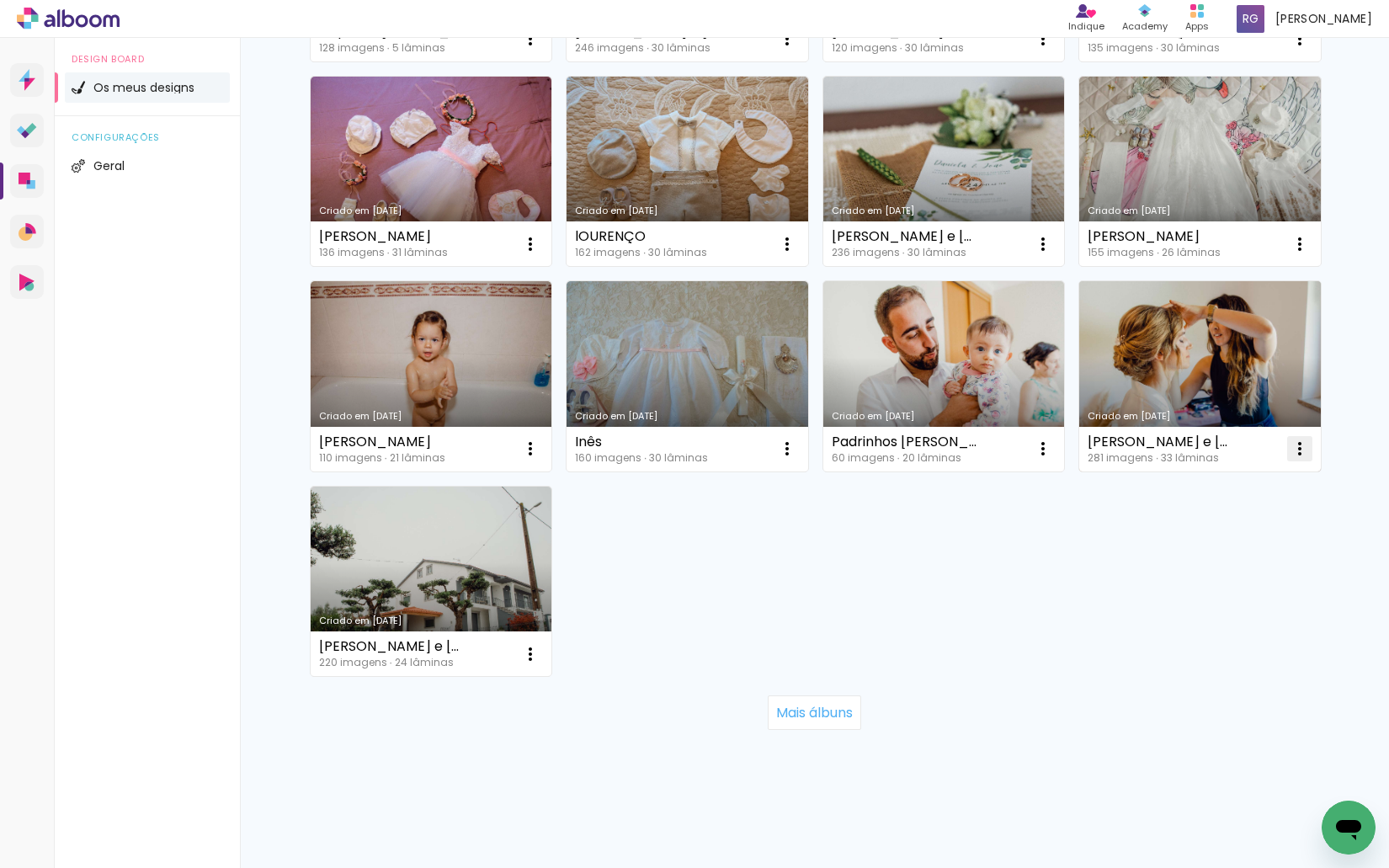
click at [1292, 447] on iron-icon at bounding box center [1299, 448] width 20 height 20
click at [1219, 548] on paper-item "Excluir" at bounding box center [1225, 559] width 166 height 34
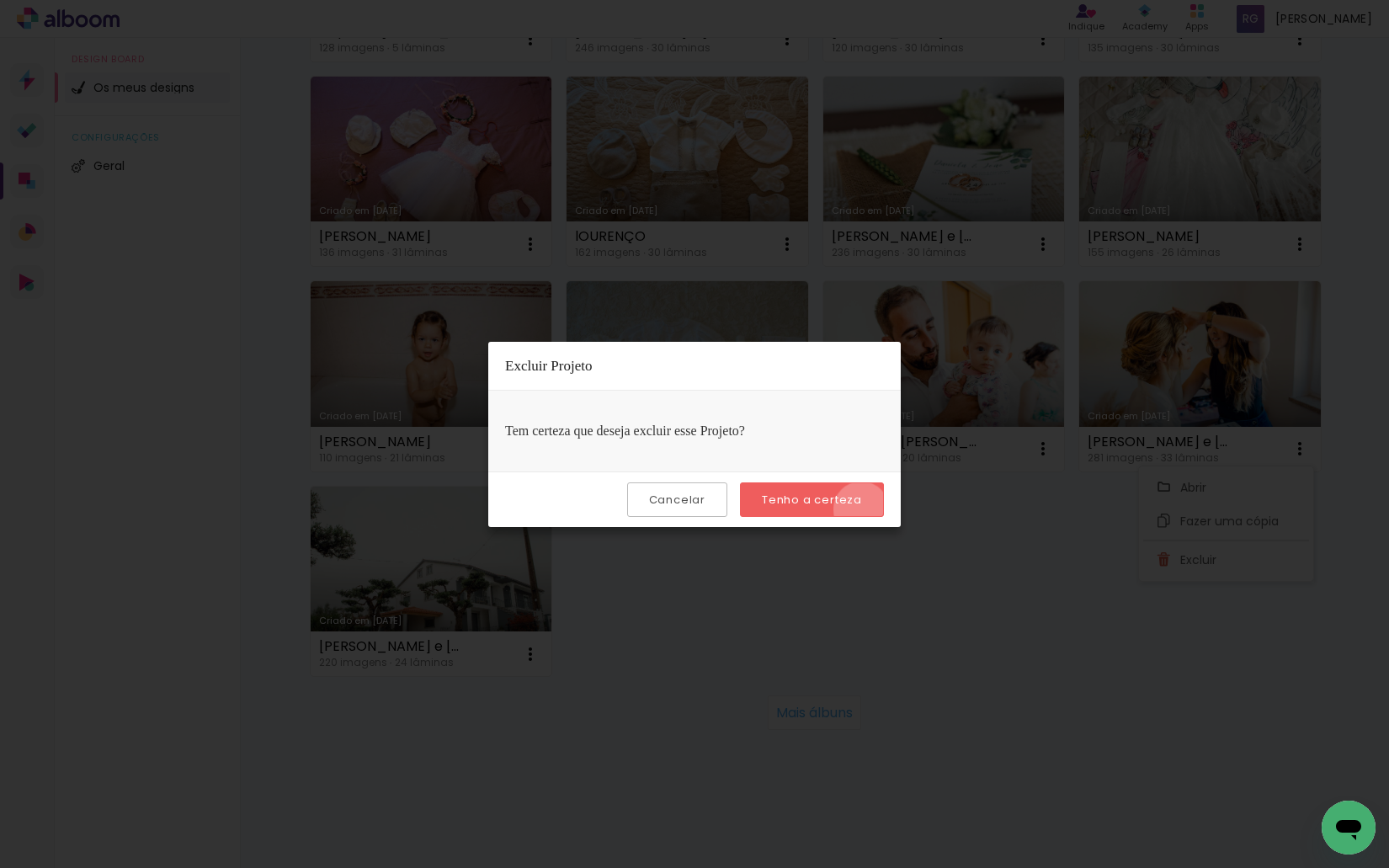
click at [863, 509] on paper-button "Tenho a certeza" at bounding box center [811, 499] width 144 height 34
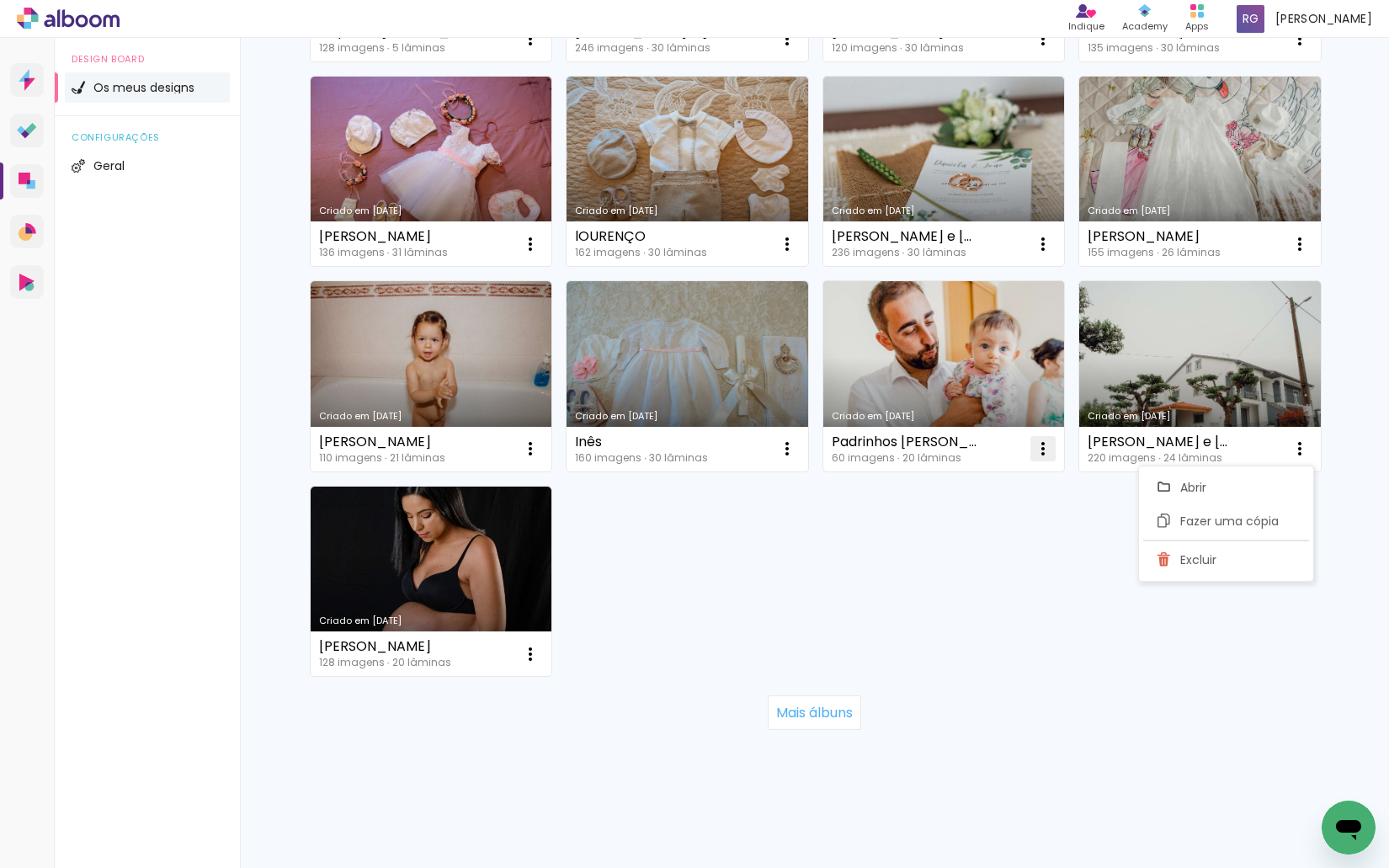
click at [1036, 448] on iron-icon at bounding box center [1043, 448] width 20 height 20
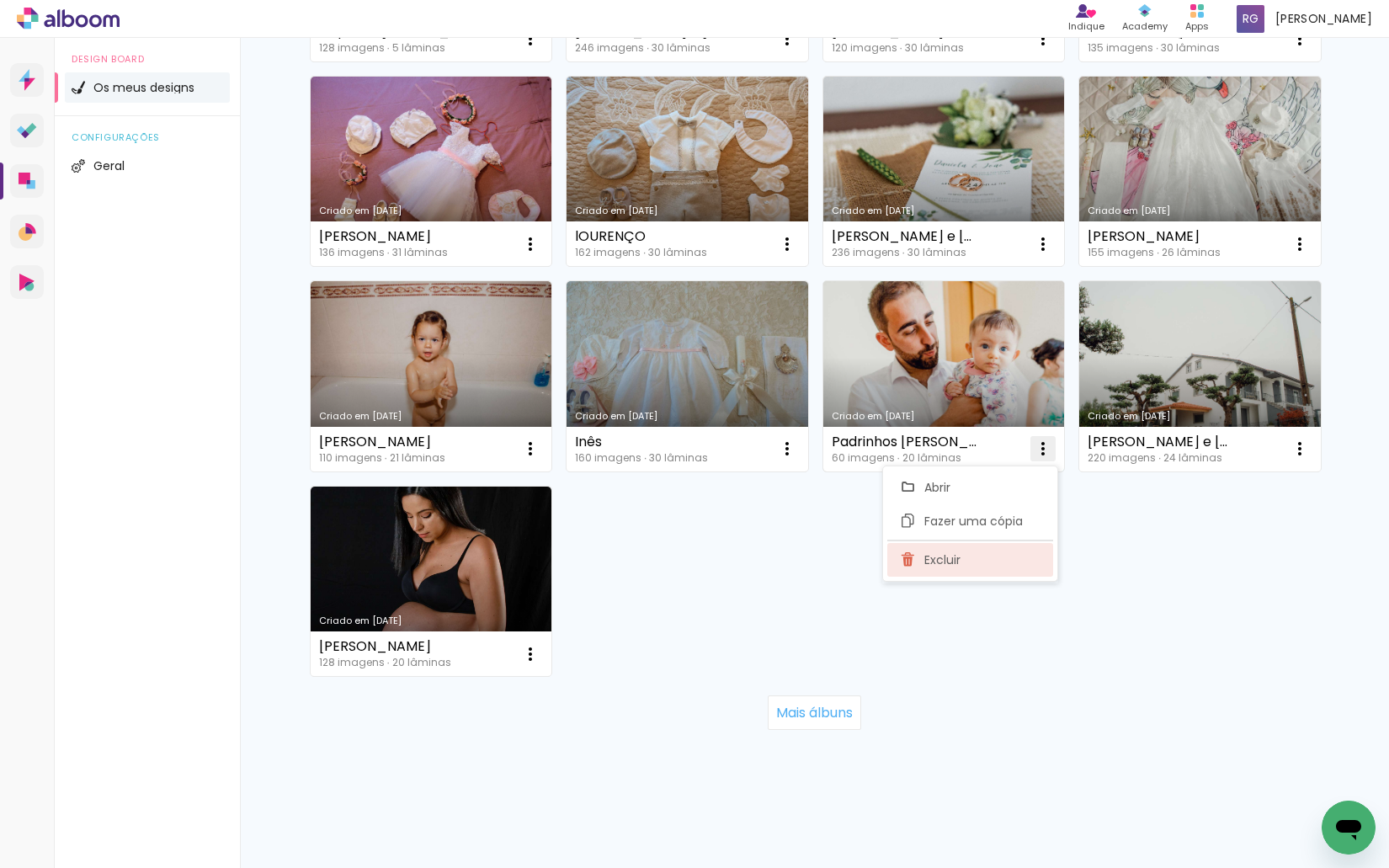
click at [967, 559] on paper-item "Excluir" at bounding box center [969, 559] width 166 height 34
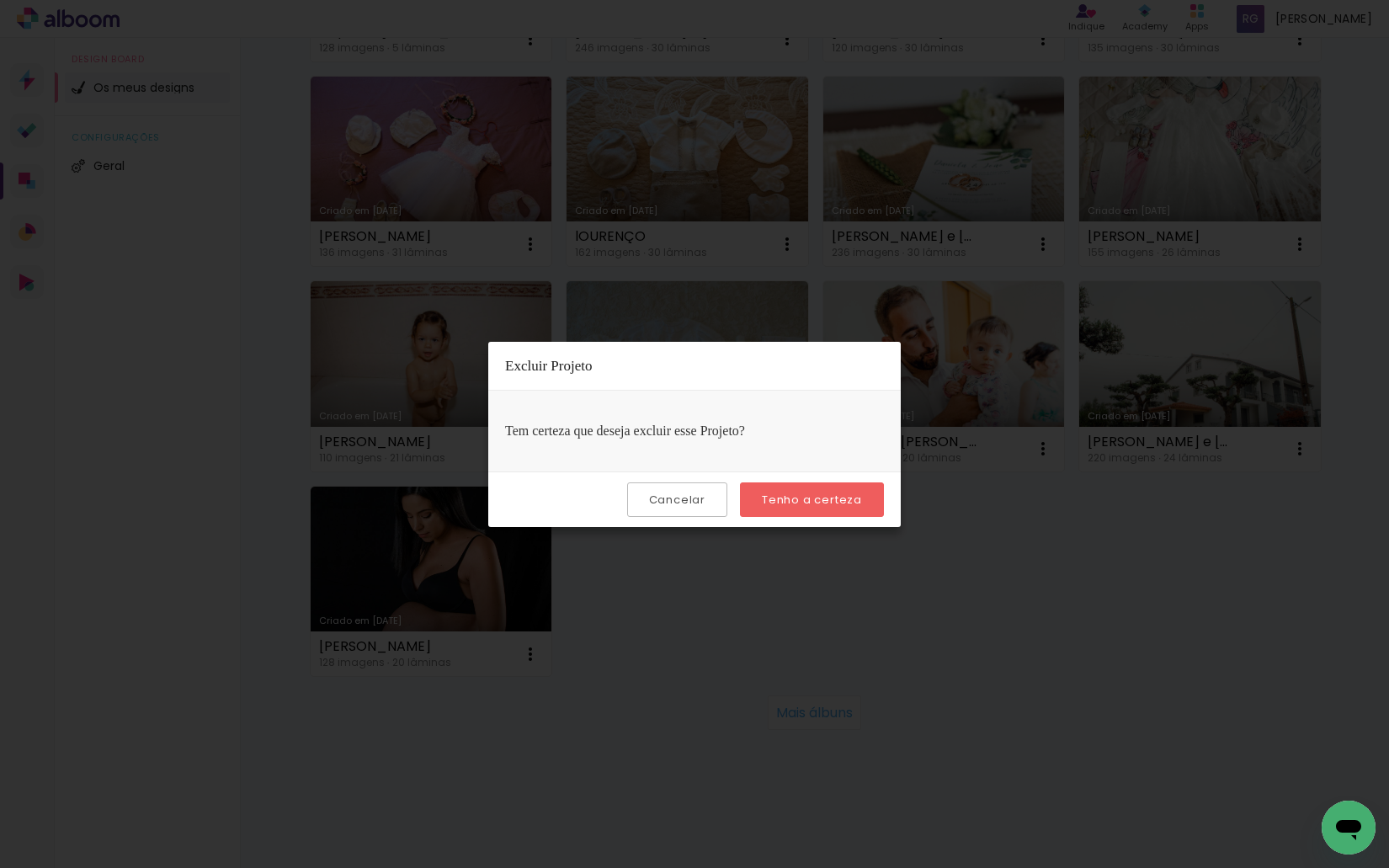
click at [0, 0] on slot "Tenho a certeza" at bounding box center [0, 0] width 0 height 0
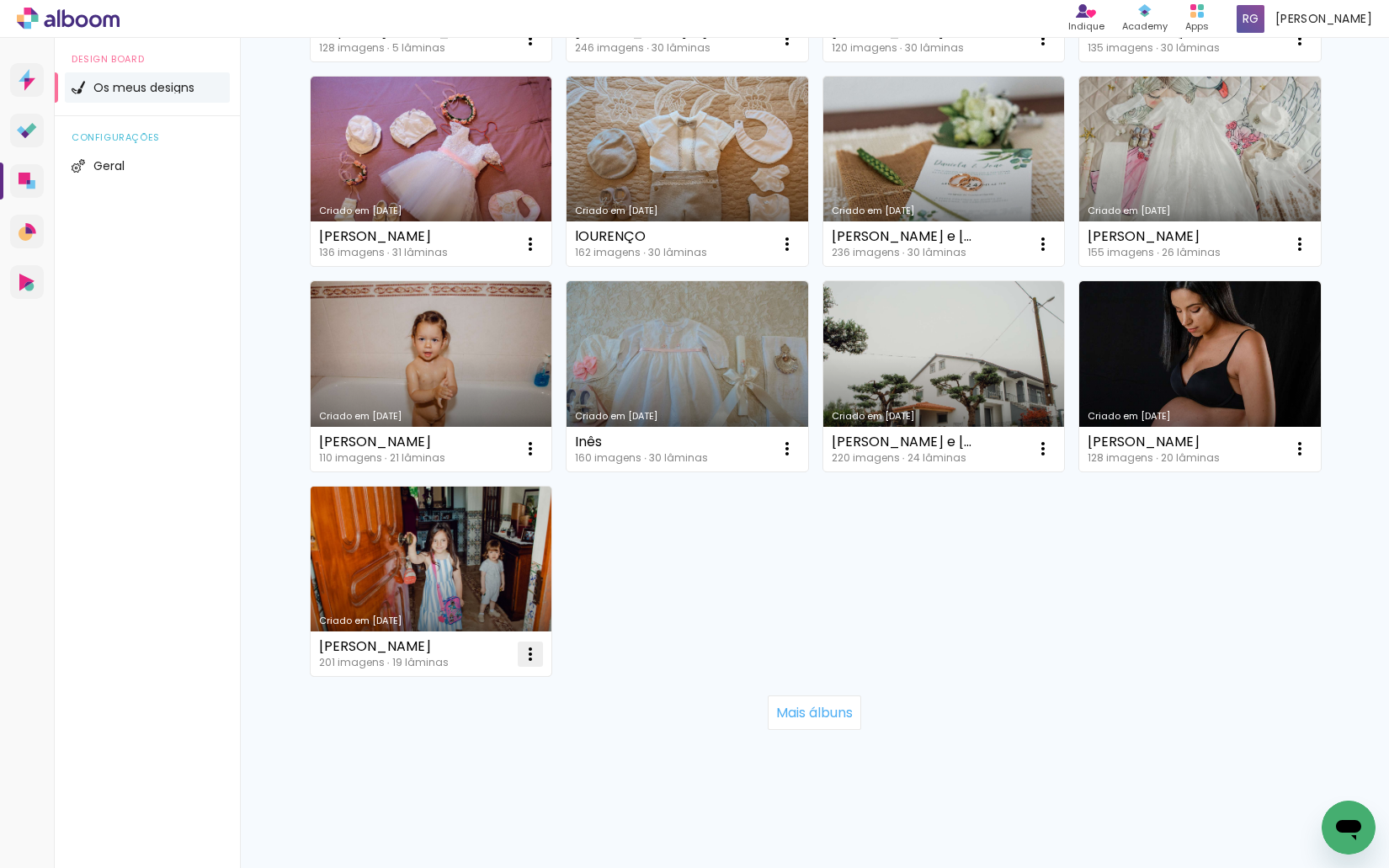
click at [534, 658] on iron-icon at bounding box center [530, 654] width 20 height 20
click at [487, 757] on paper-item "Excluir" at bounding box center [457, 765] width 166 height 34
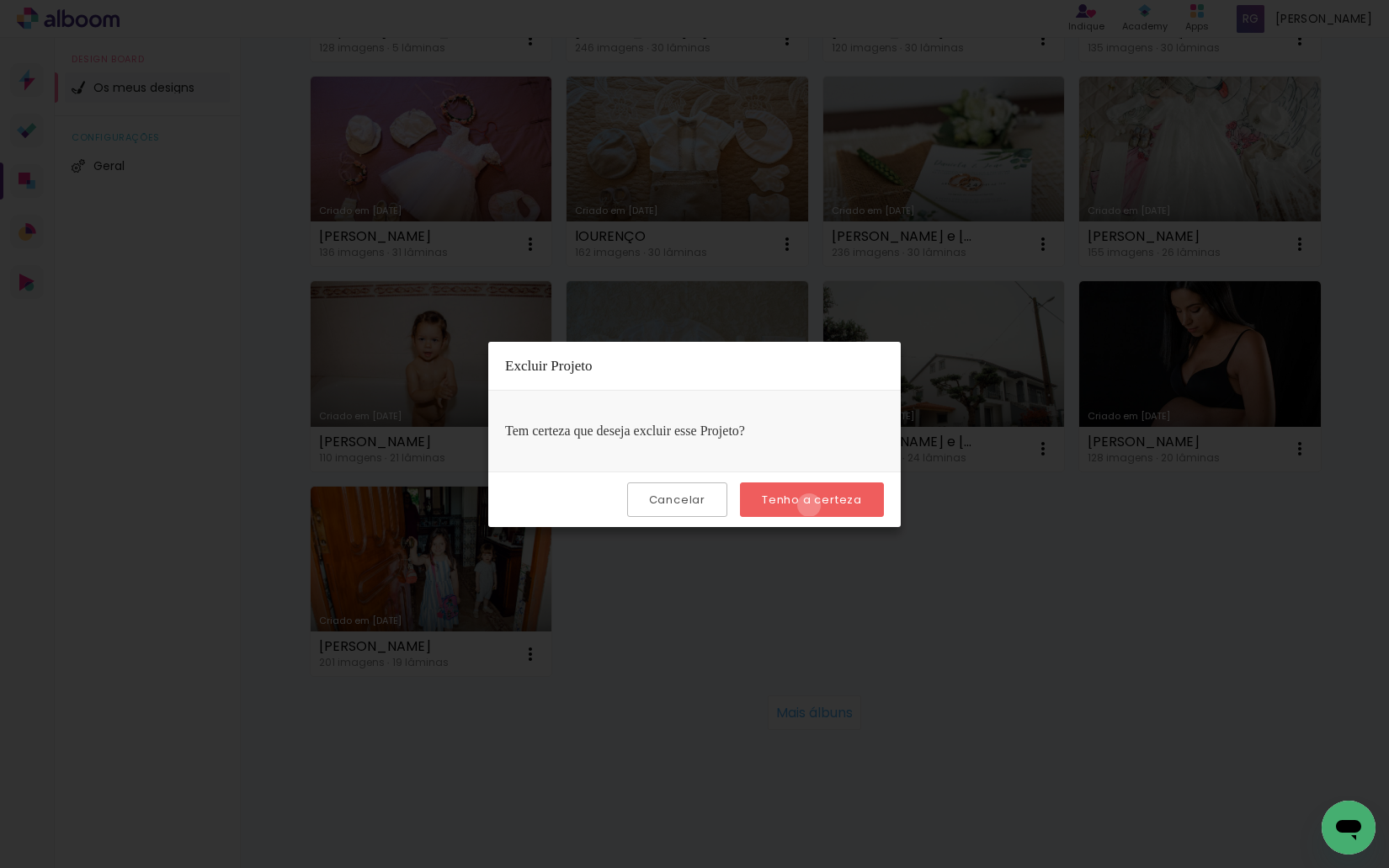
click at [0, 0] on slot "Tenho a certeza" at bounding box center [0, 0] width 0 height 0
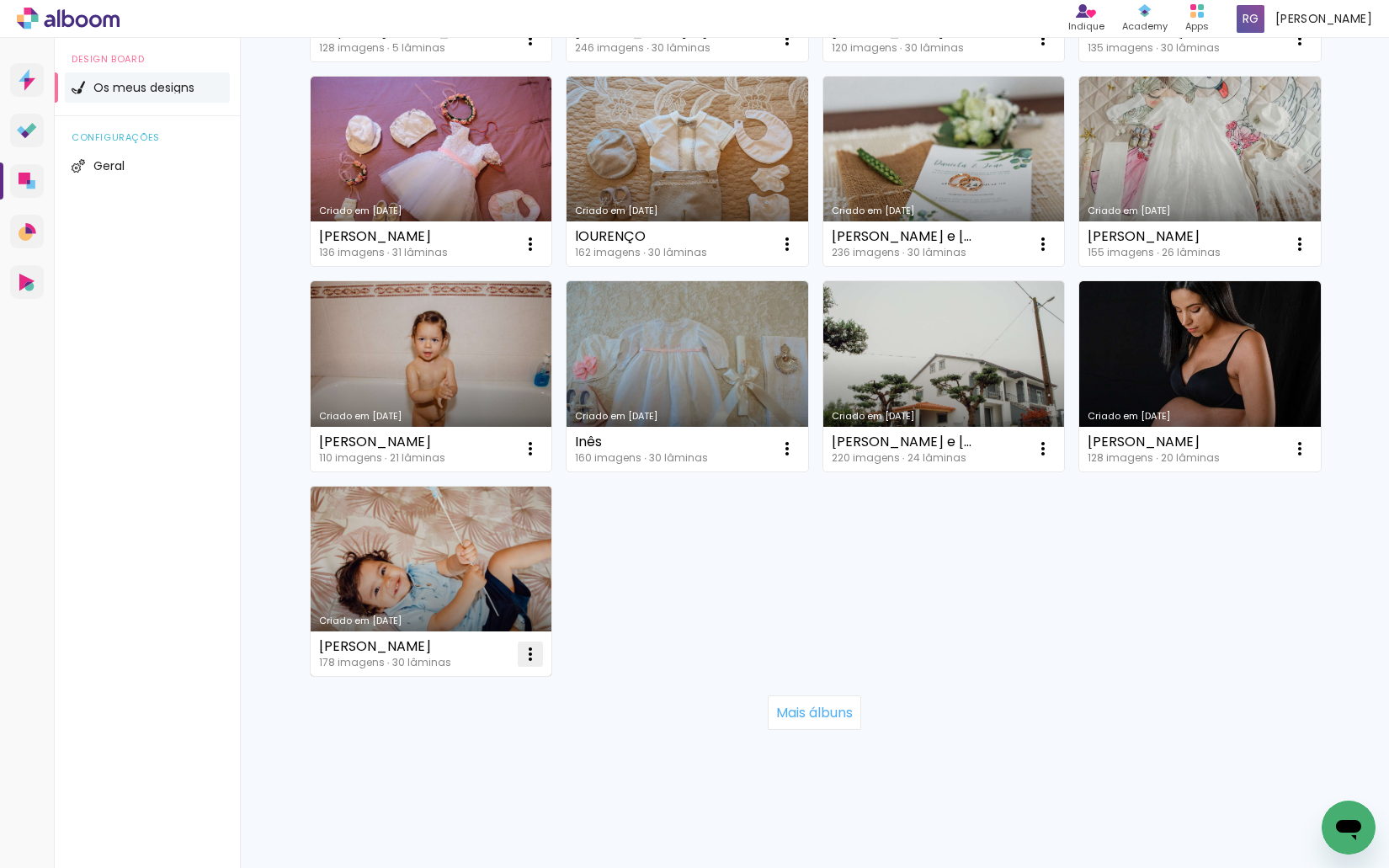
click at [526, 653] on iron-icon at bounding box center [530, 654] width 20 height 20
click at [467, 756] on paper-item "Excluir" at bounding box center [457, 765] width 166 height 34
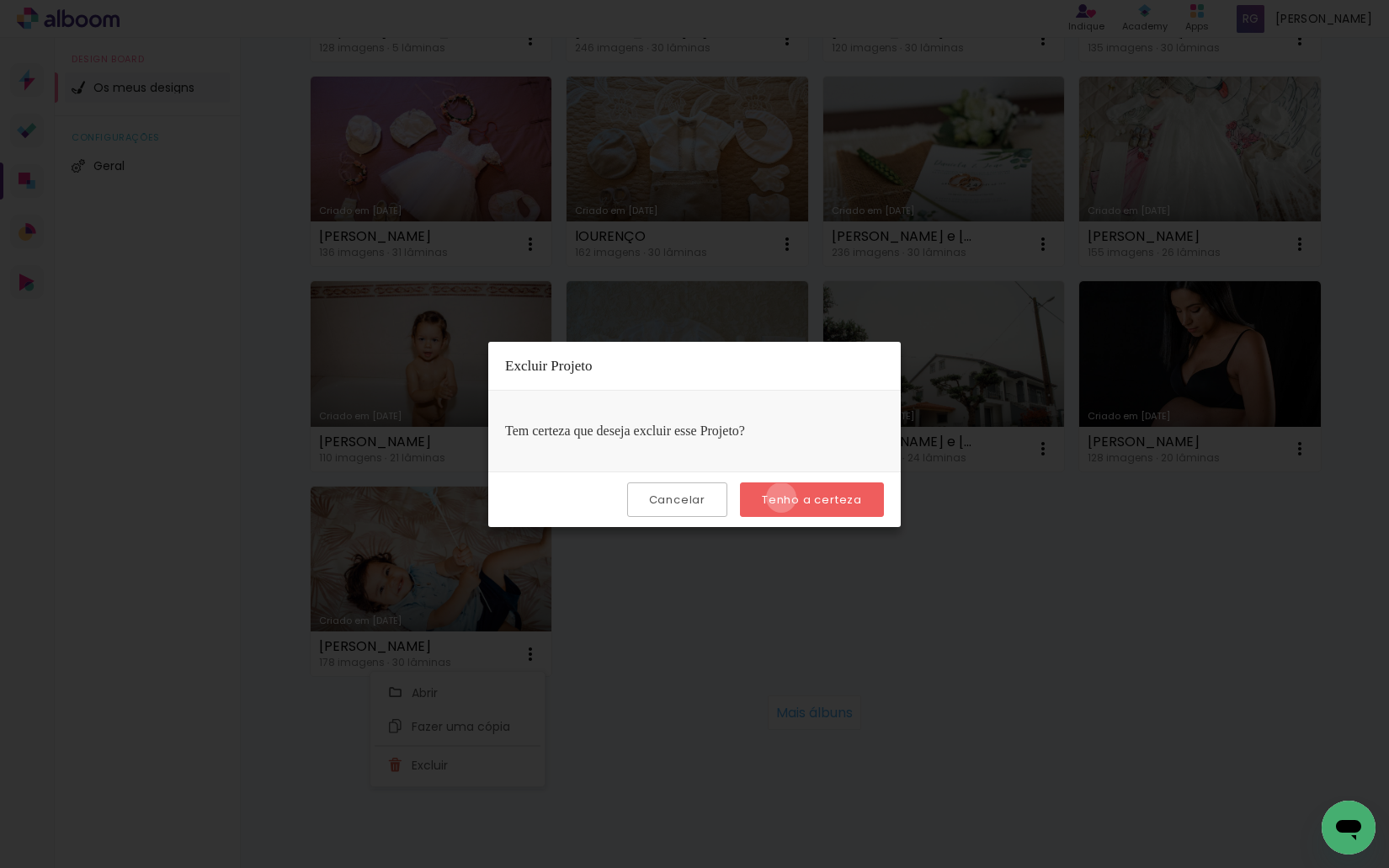
click at [0, 0] on slot "Tenho a certeza" at bounding box center [0, 0] width 0 height 0
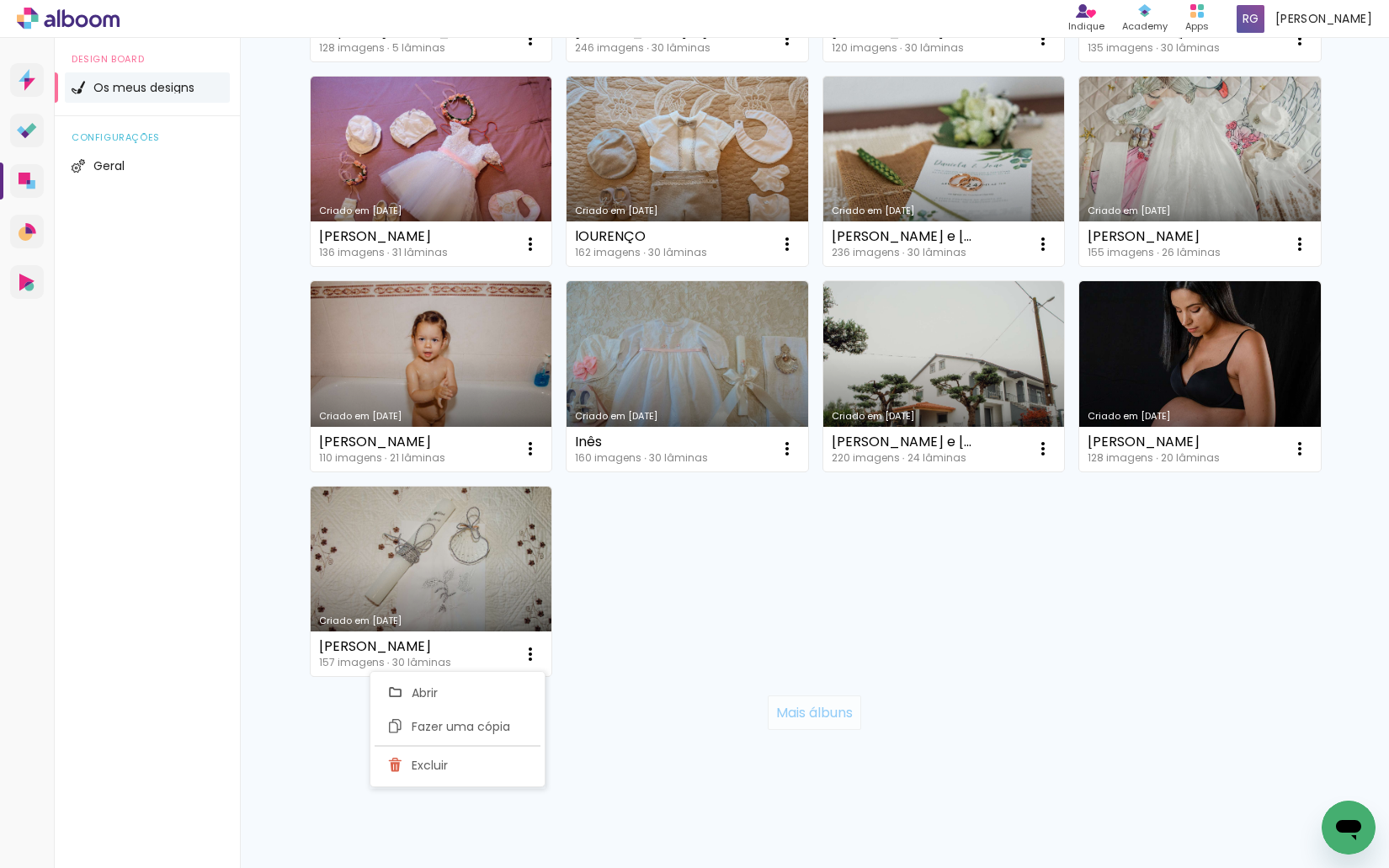
click at [802, 702] on paper-button "Mais álbuns" at bounding box center [814, 711] width 93 height 34
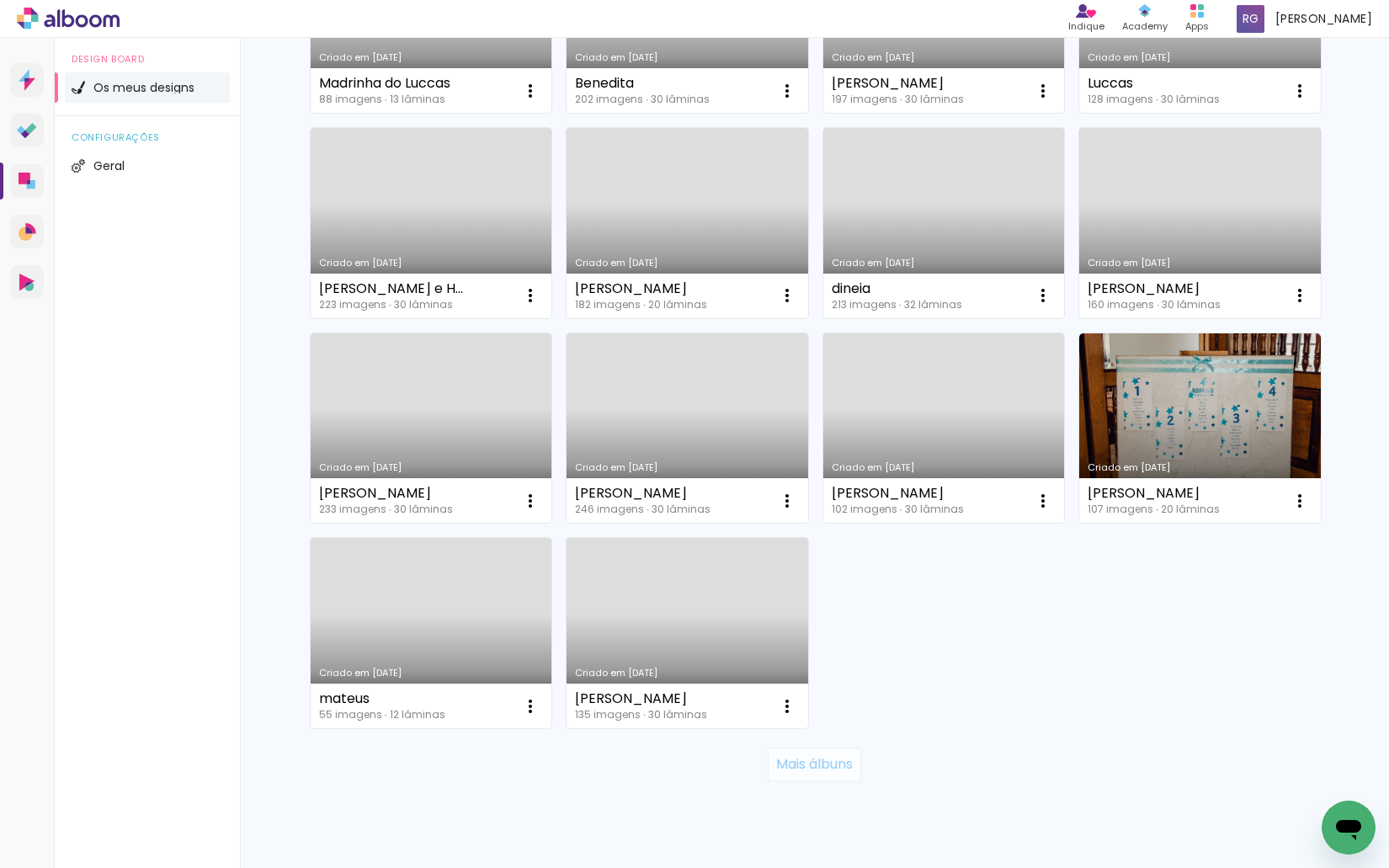
scroll to position [6084, 0]
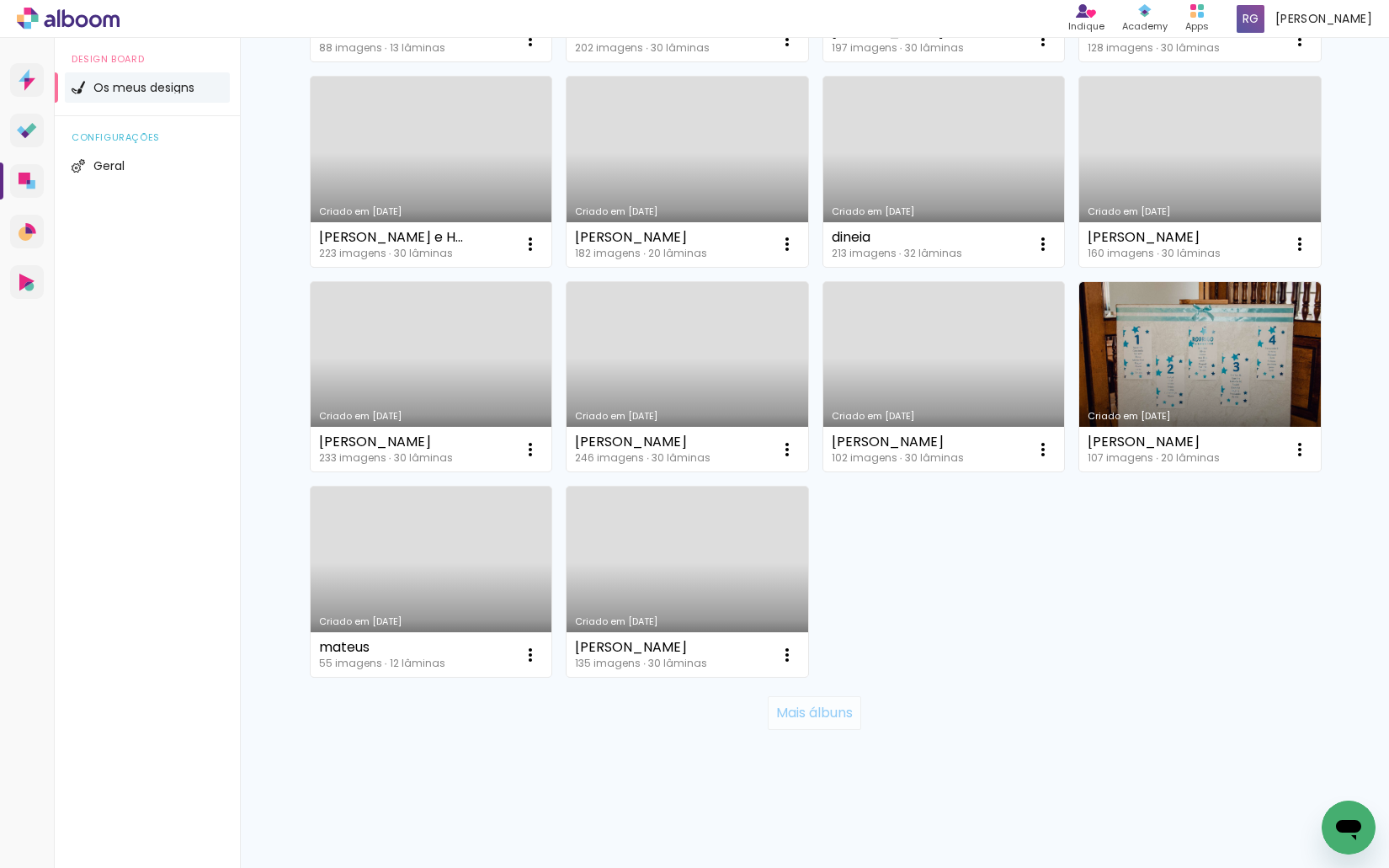
click at [0, 0] on slot "Mais álbuns" at bounding box center [0, 0] width 0 height 0
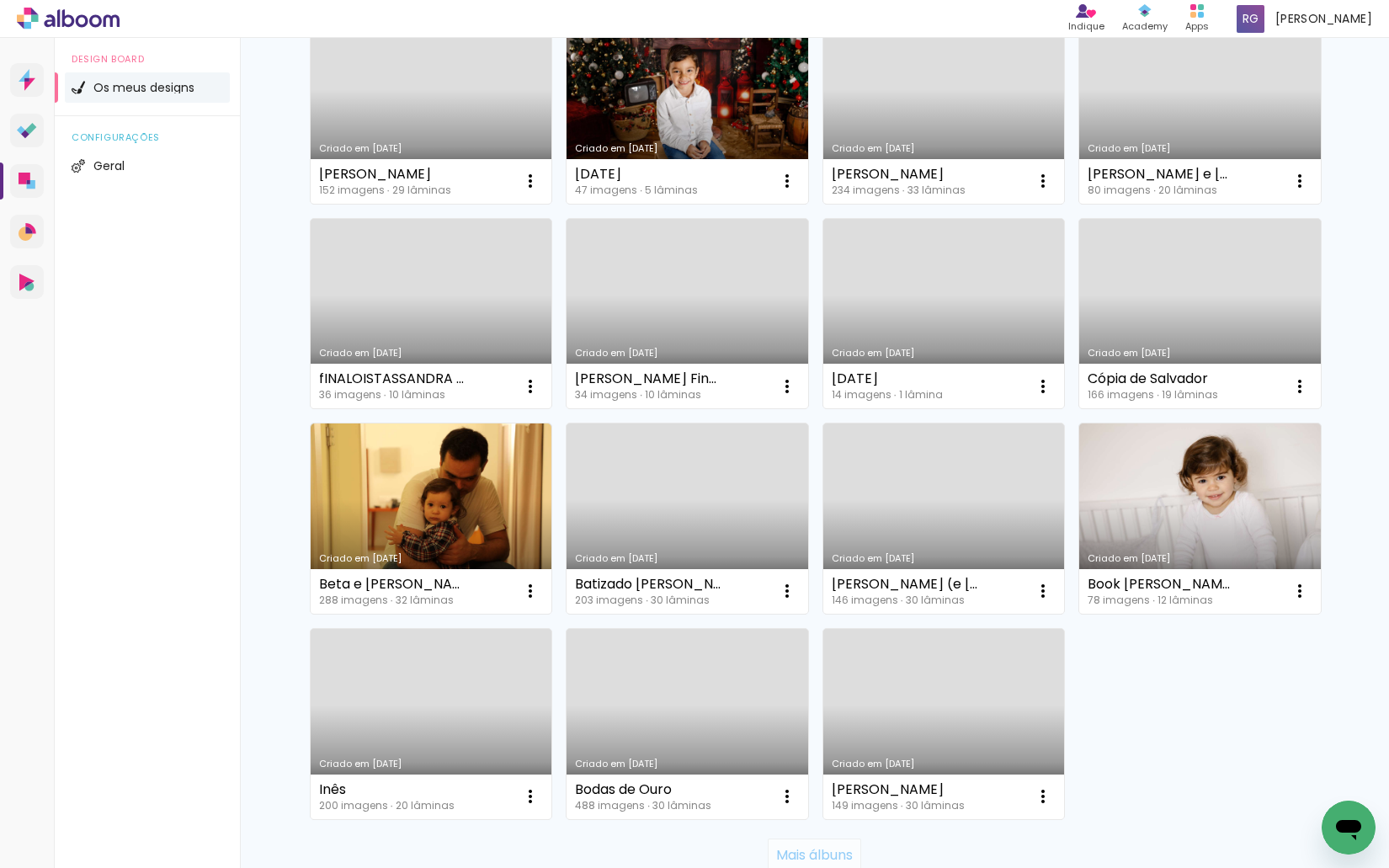
scroll to position [7315, 0]
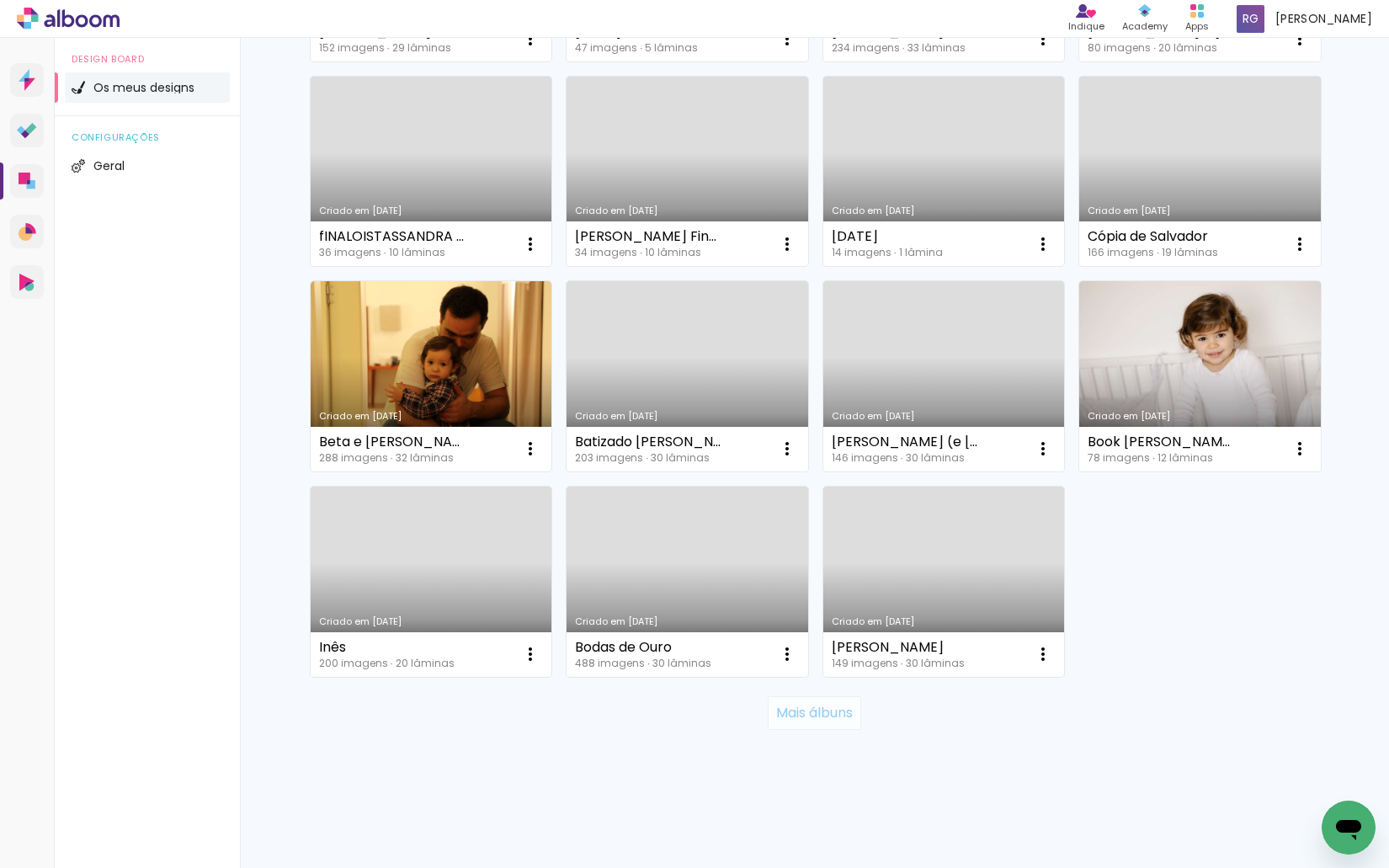
click at [786, 701] on paper-button "Mais álbuns" at bounding box center [814, 712] width 93 height 34
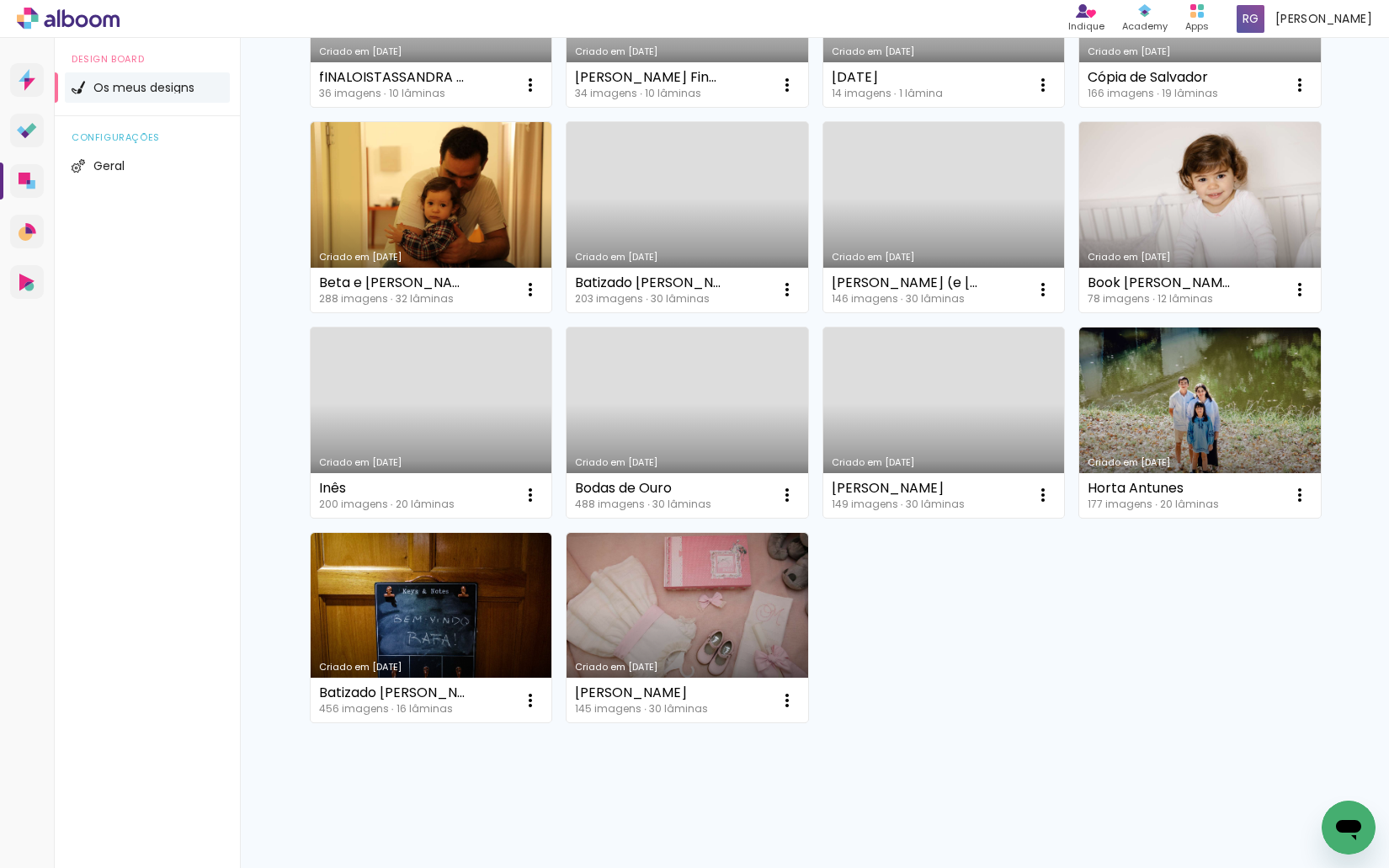
scroll to position [7485, 0]
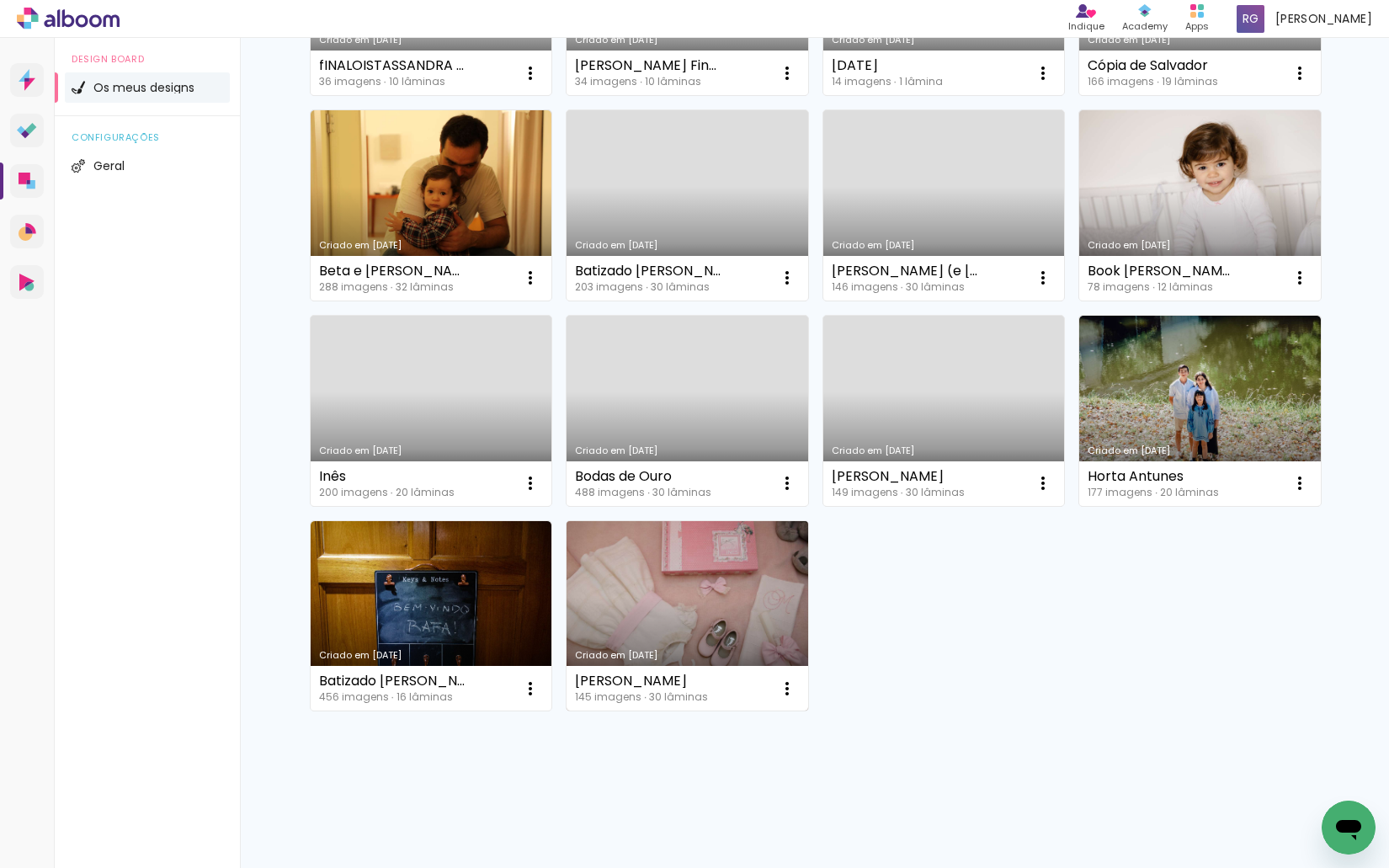
click at [680, 587] on link "Criado em [DATE]" at bounding box center [687, 616] width 242 height 190
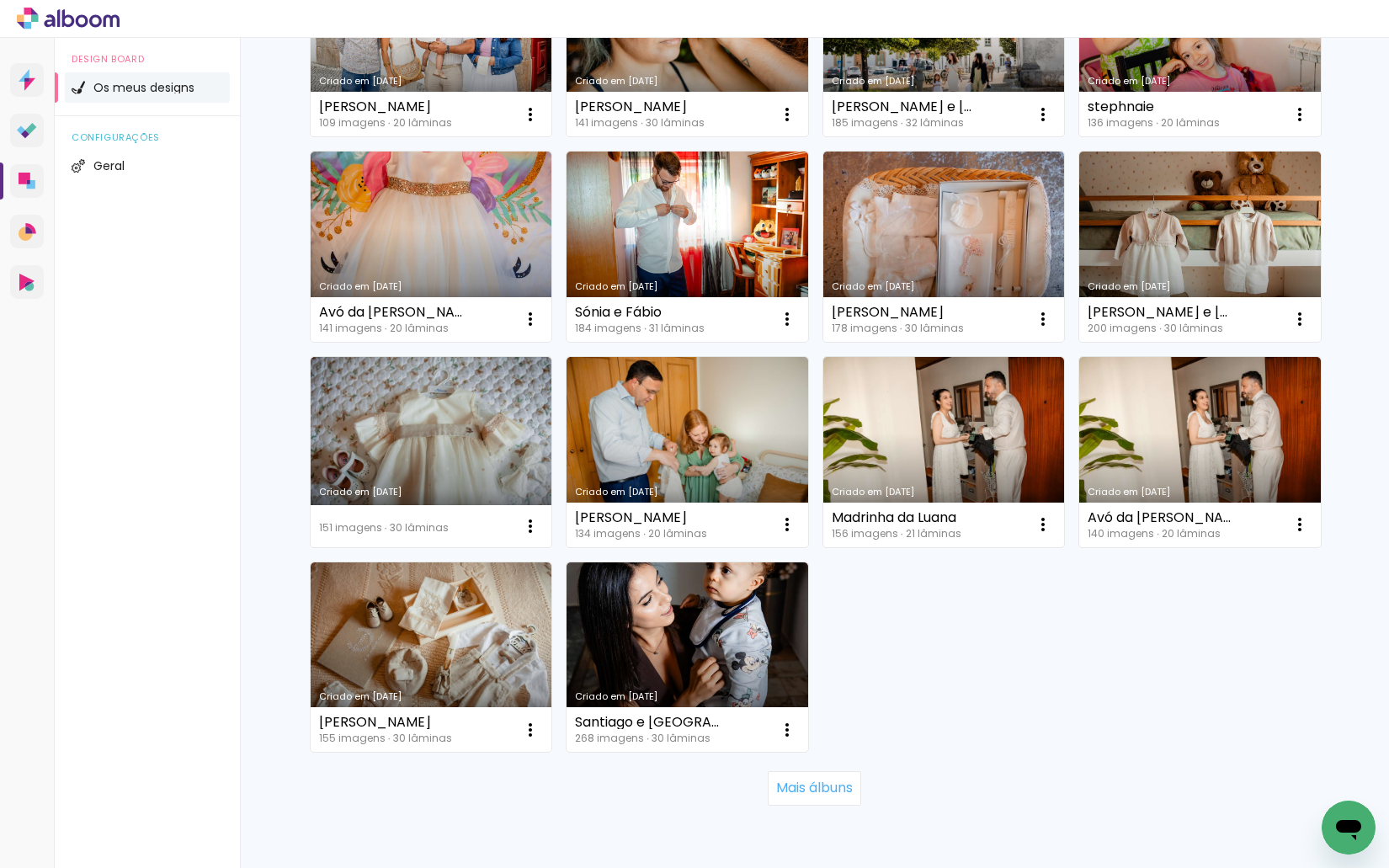
scroll to position [960, 0]
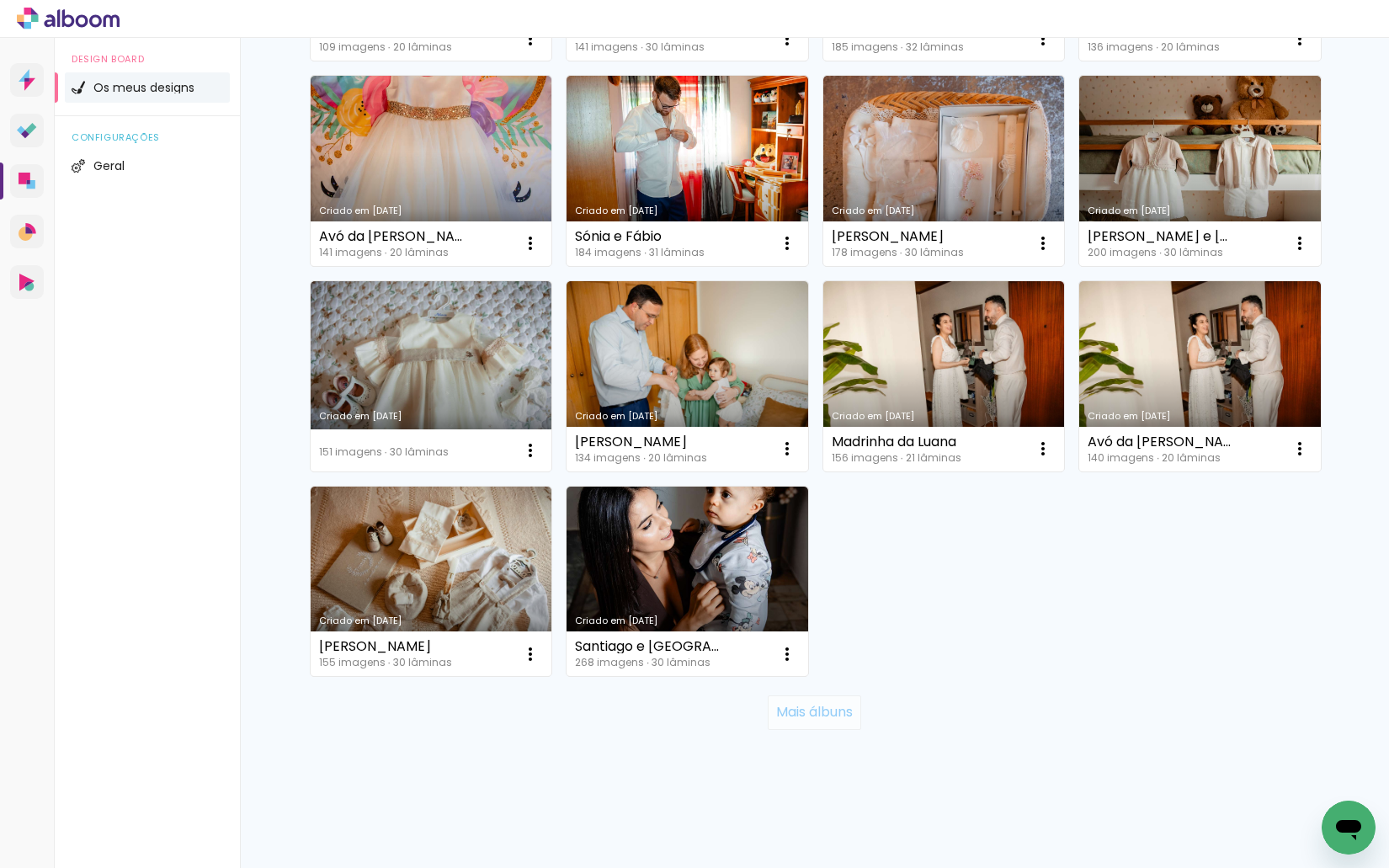
click at [0, 0] on slot "Mais álbuns" at bounding box center [0, 0] width 0 height 0
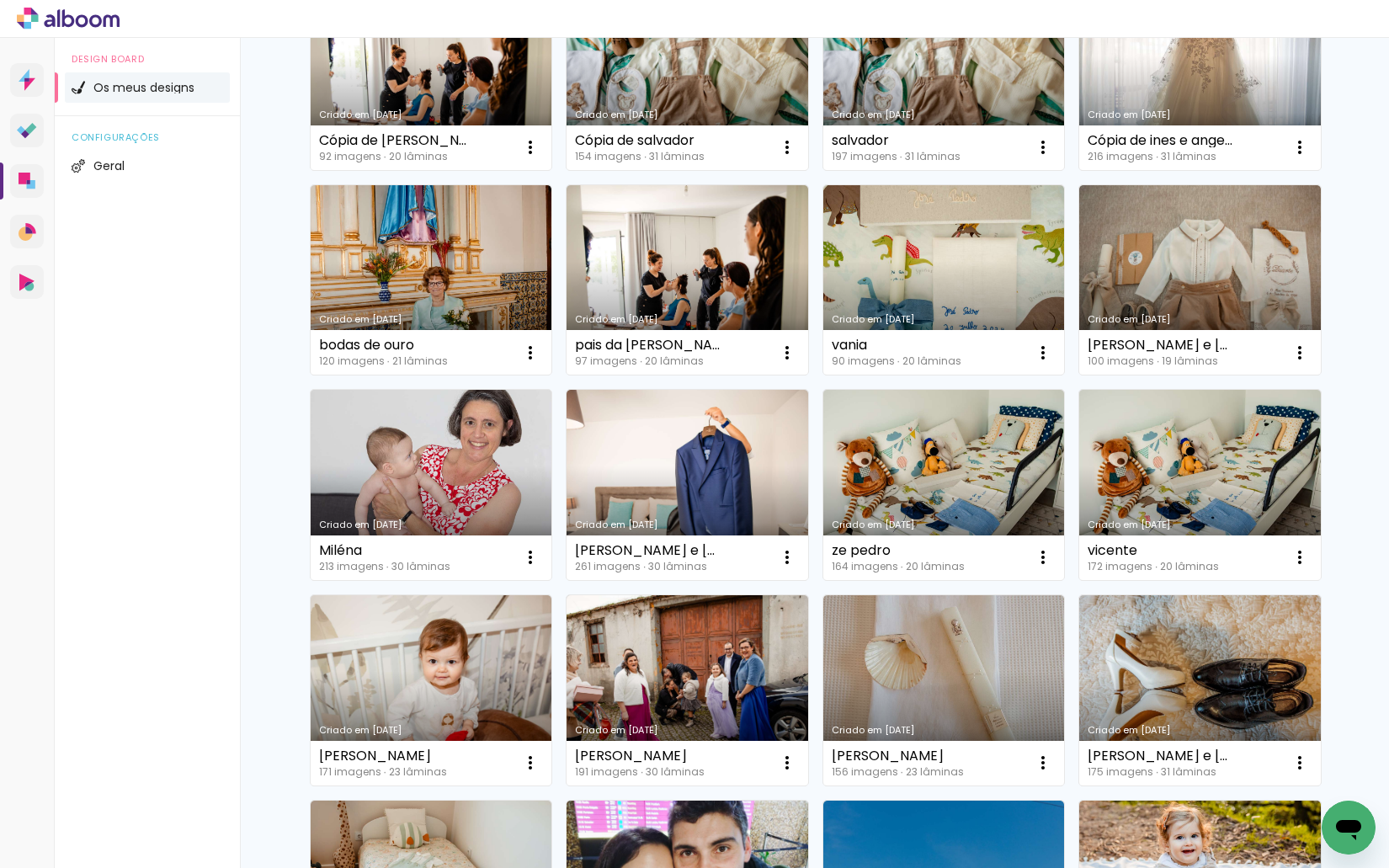
scroll to position [2189, 0]
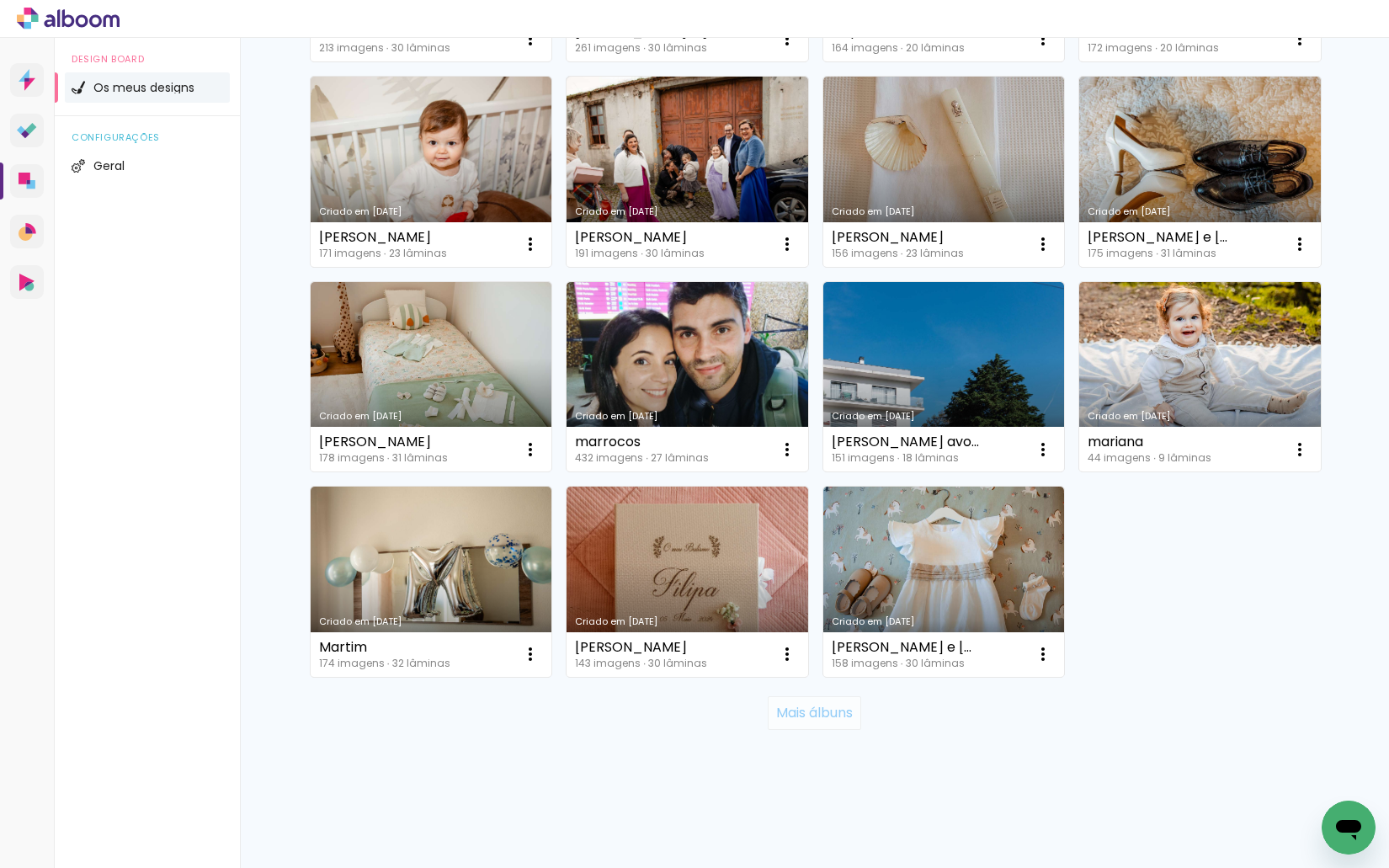
click at [0, 0] on slot "Mais álbuns" at bounding box center [0, 0] width 0 height 0
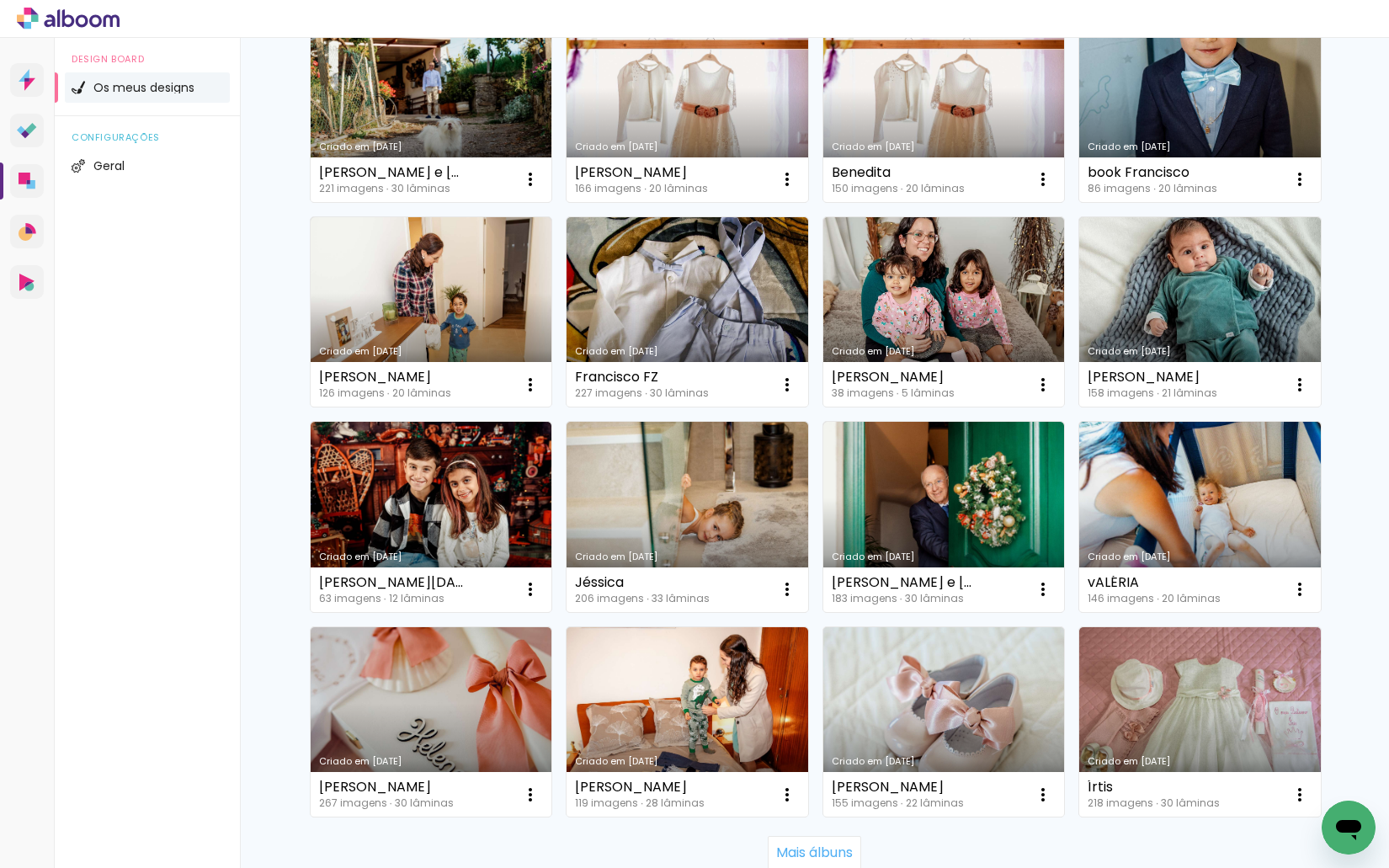
scroll to position [3283, 0]
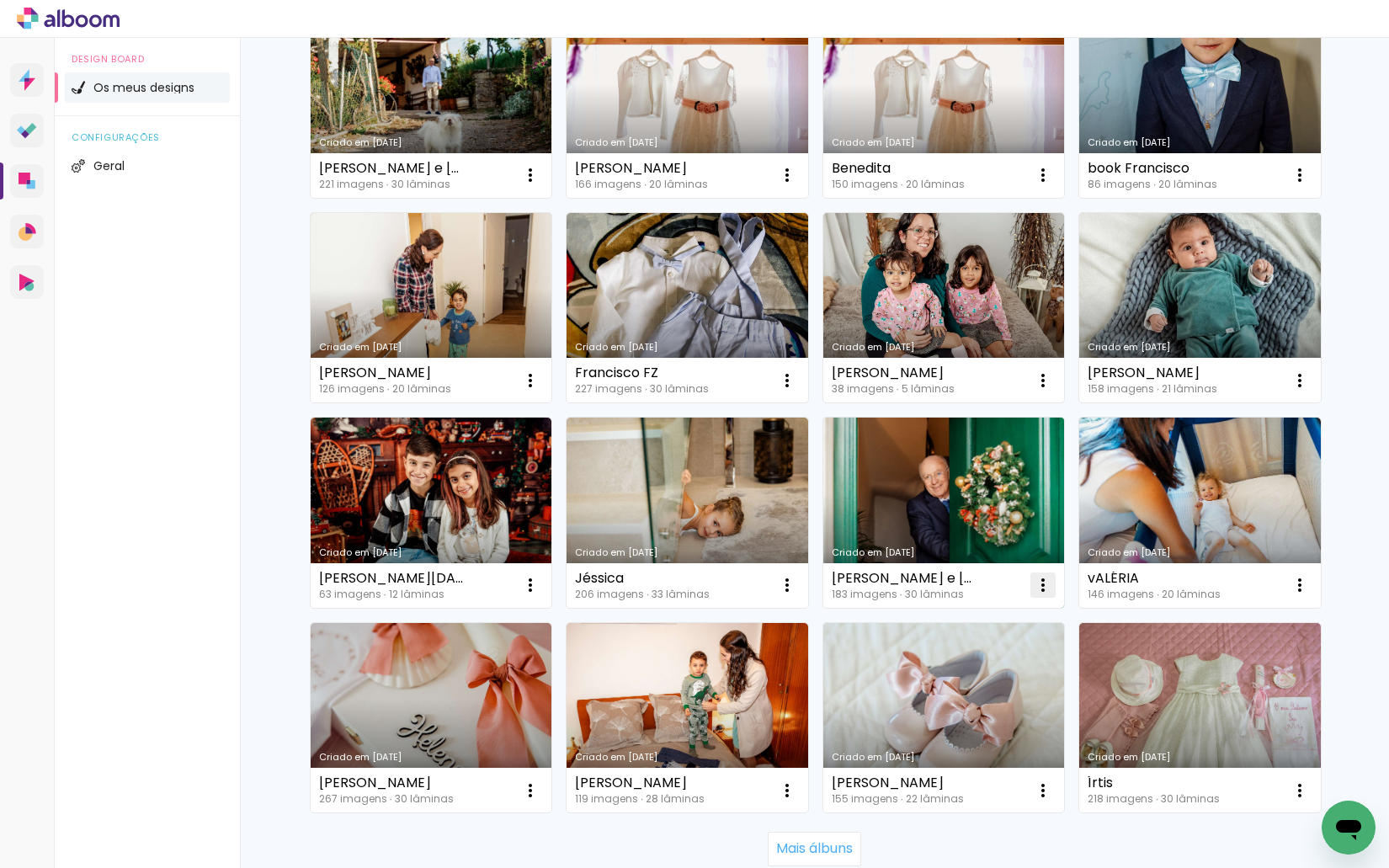
click at [1034, 585] on iron-icon at bounding box center [1043, 584] width 20 height 20
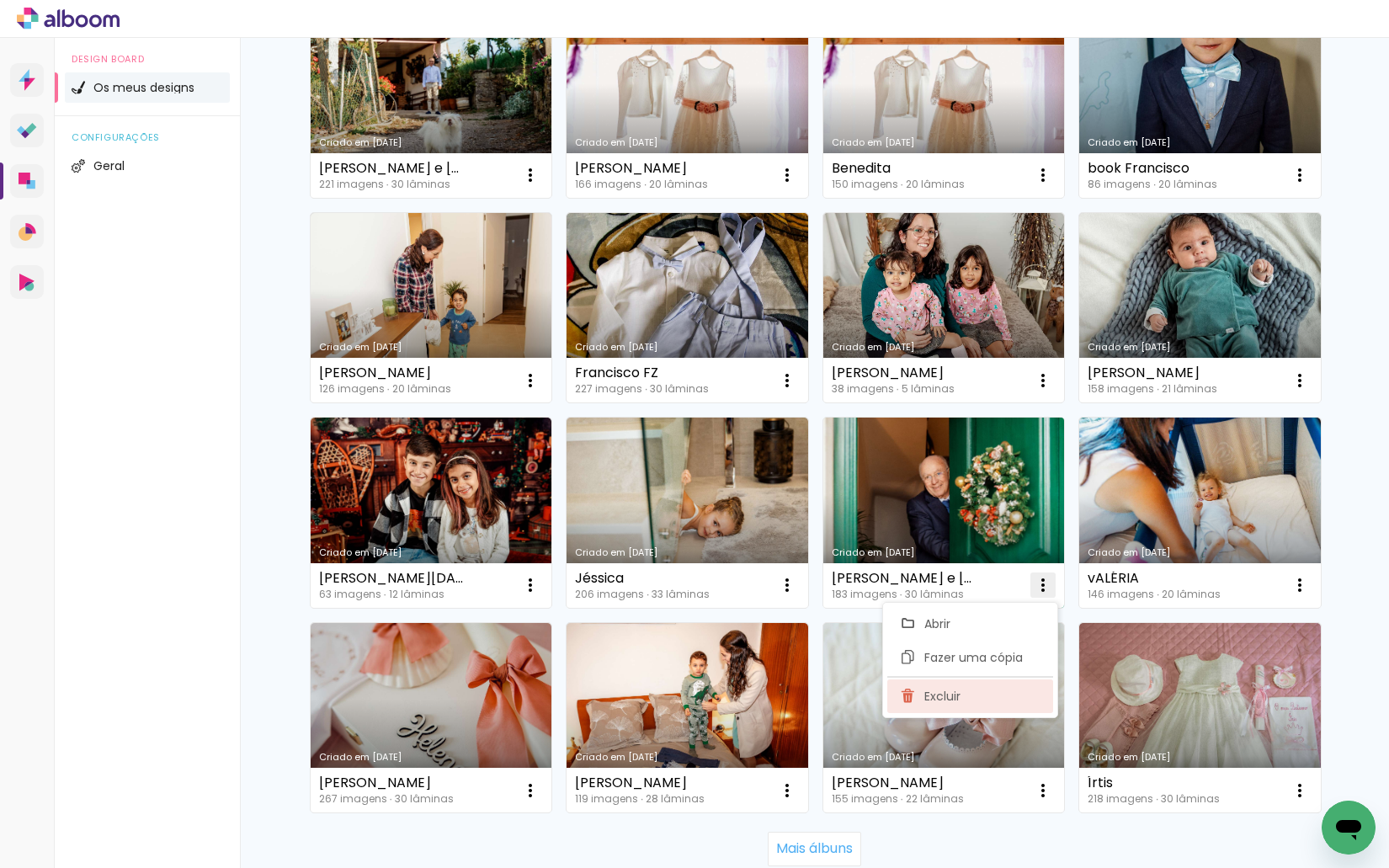
click at [982, 686] on paper-item "Excluir" at bounding box center [969, 696] width 166 height 34
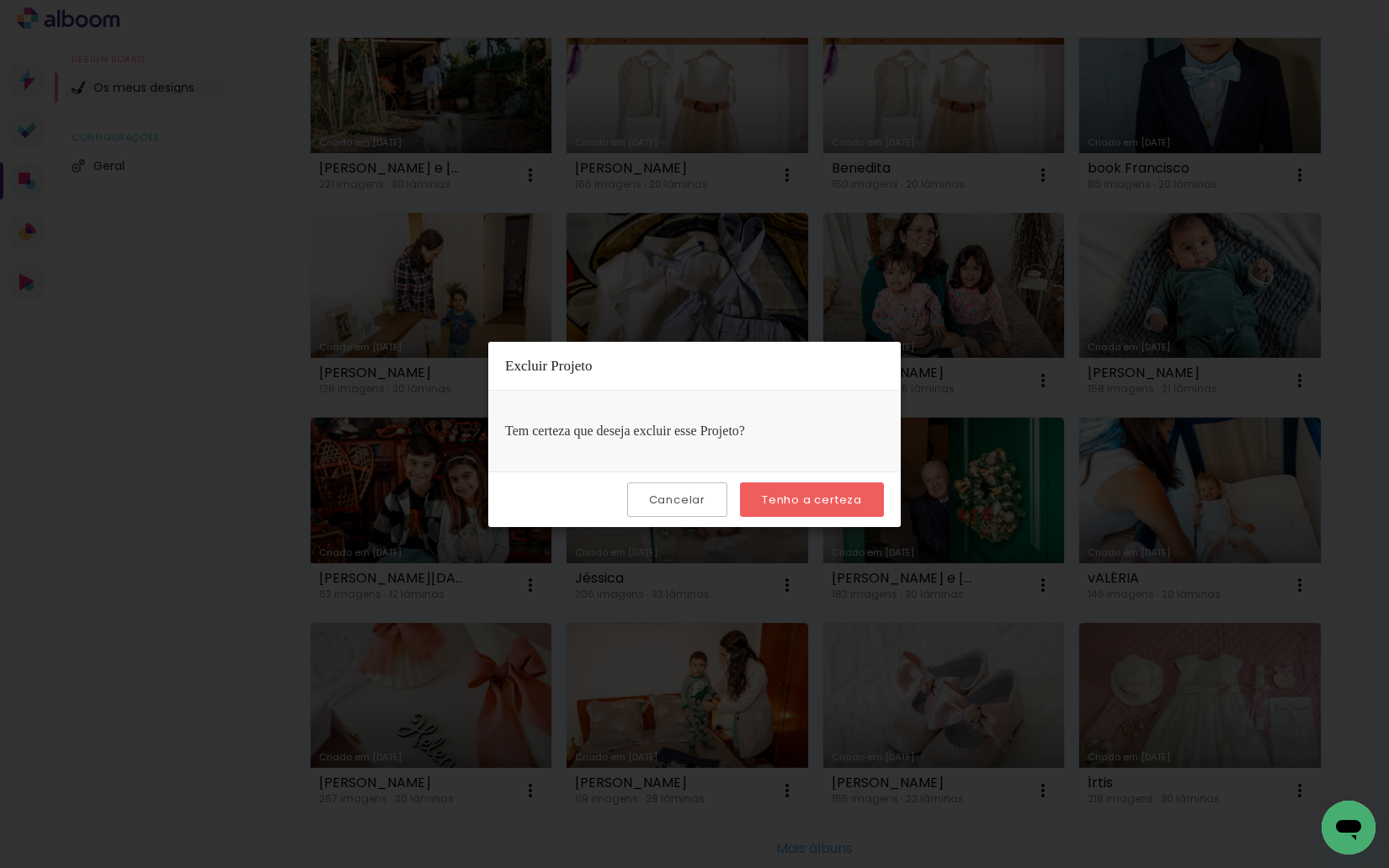
click at [0, 0] on slot "Tenho a certeza" at bounding box center [0, 0] width 0 height 0
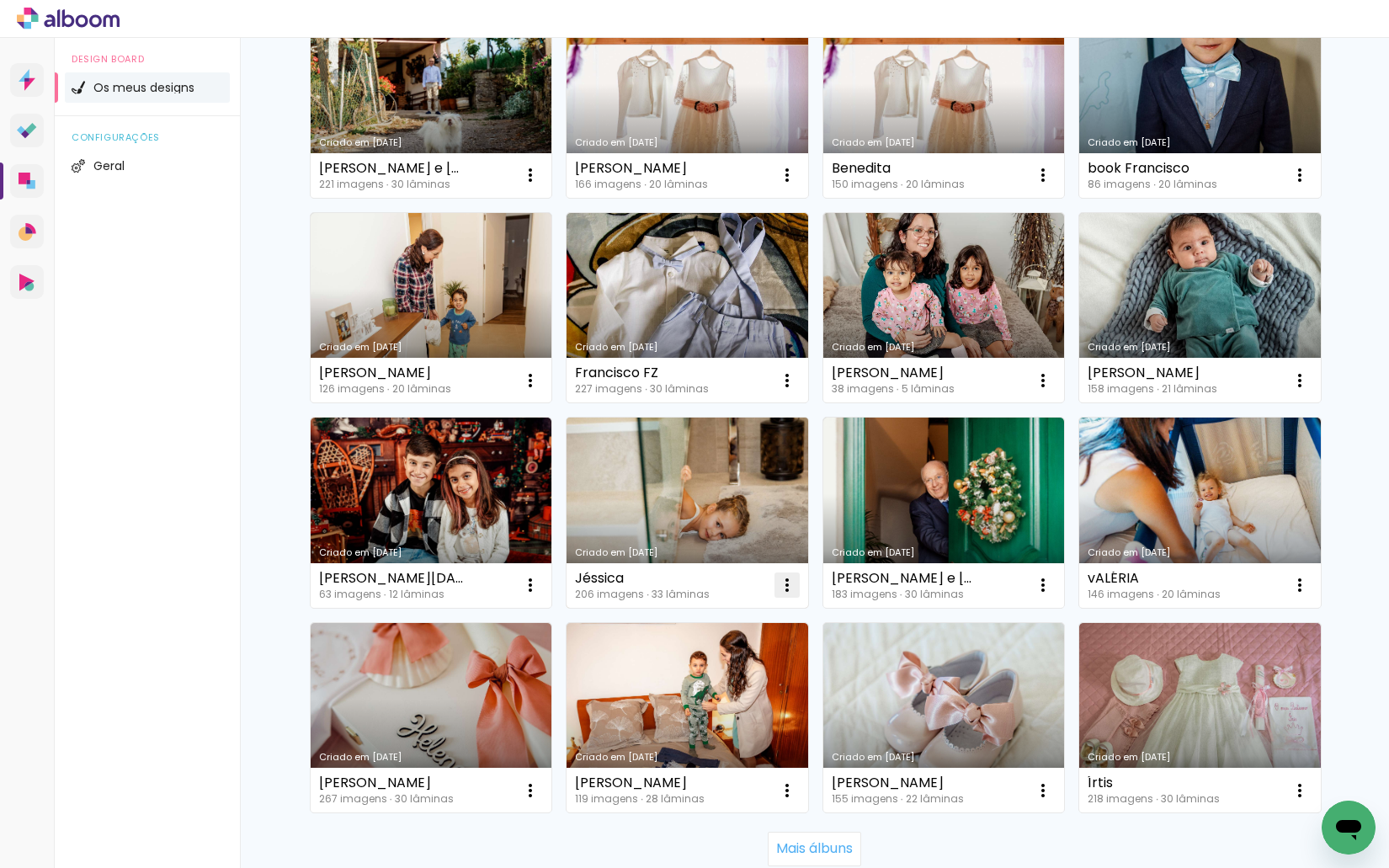
click at [776, 583] on iron-icon at bounding box center [786, 584] width 20 height 20
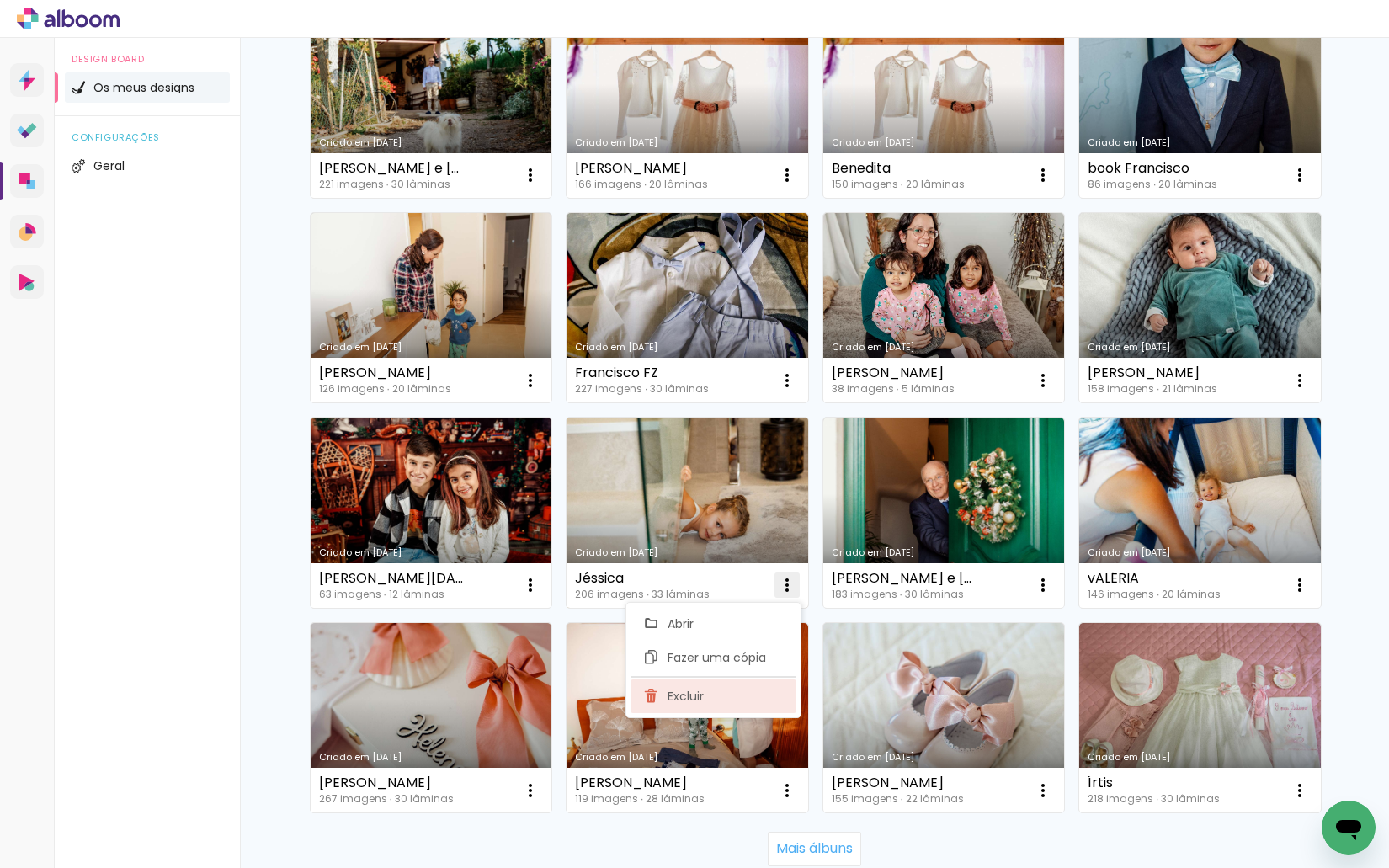
click at [717, 695] on paper-item "Excluir" at bounding box center [713, 696] width 166 height 34
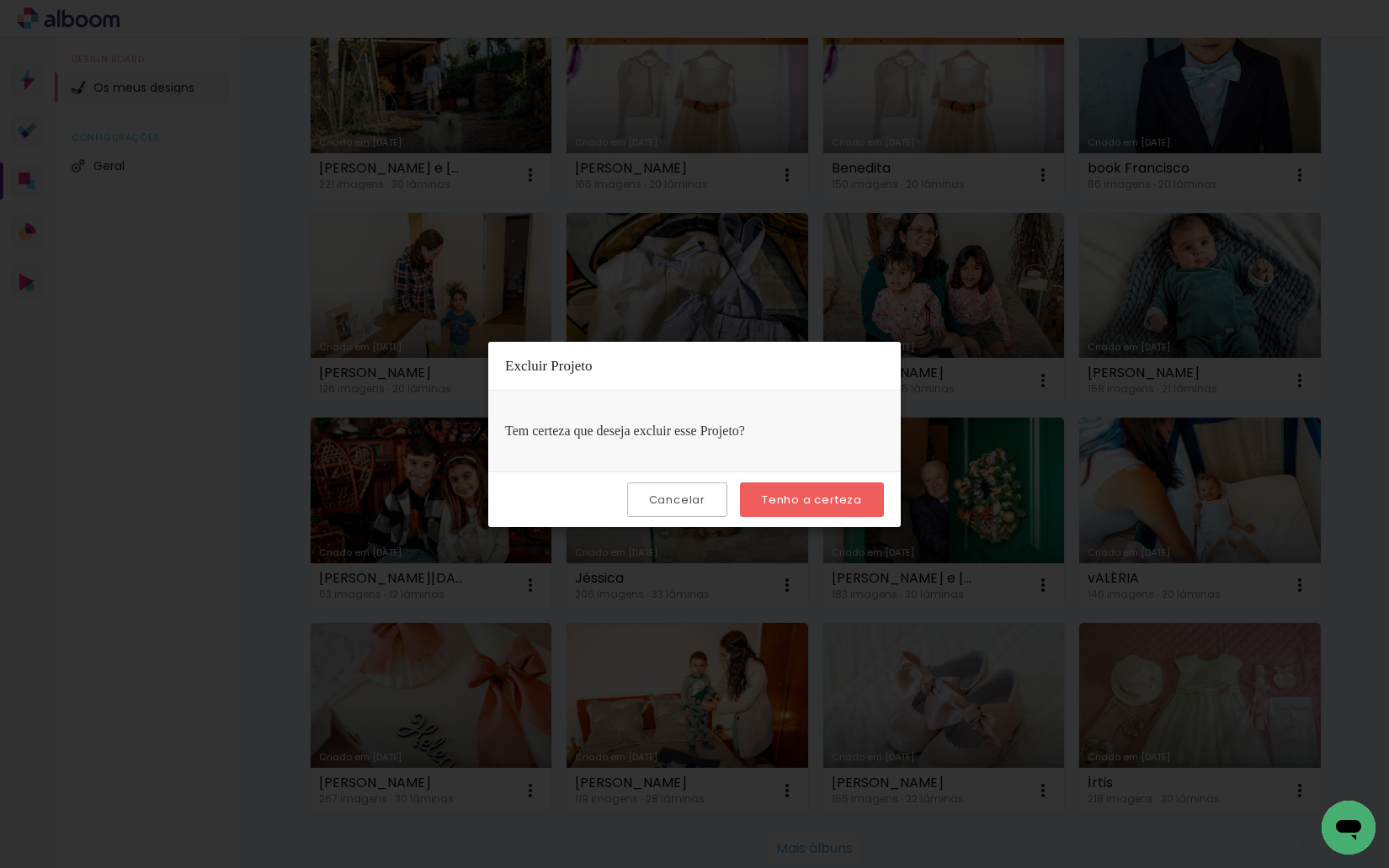
click at [0, 0] on slot "Tenho a certeza" at bounding box center [0, 0] width 0 height 0
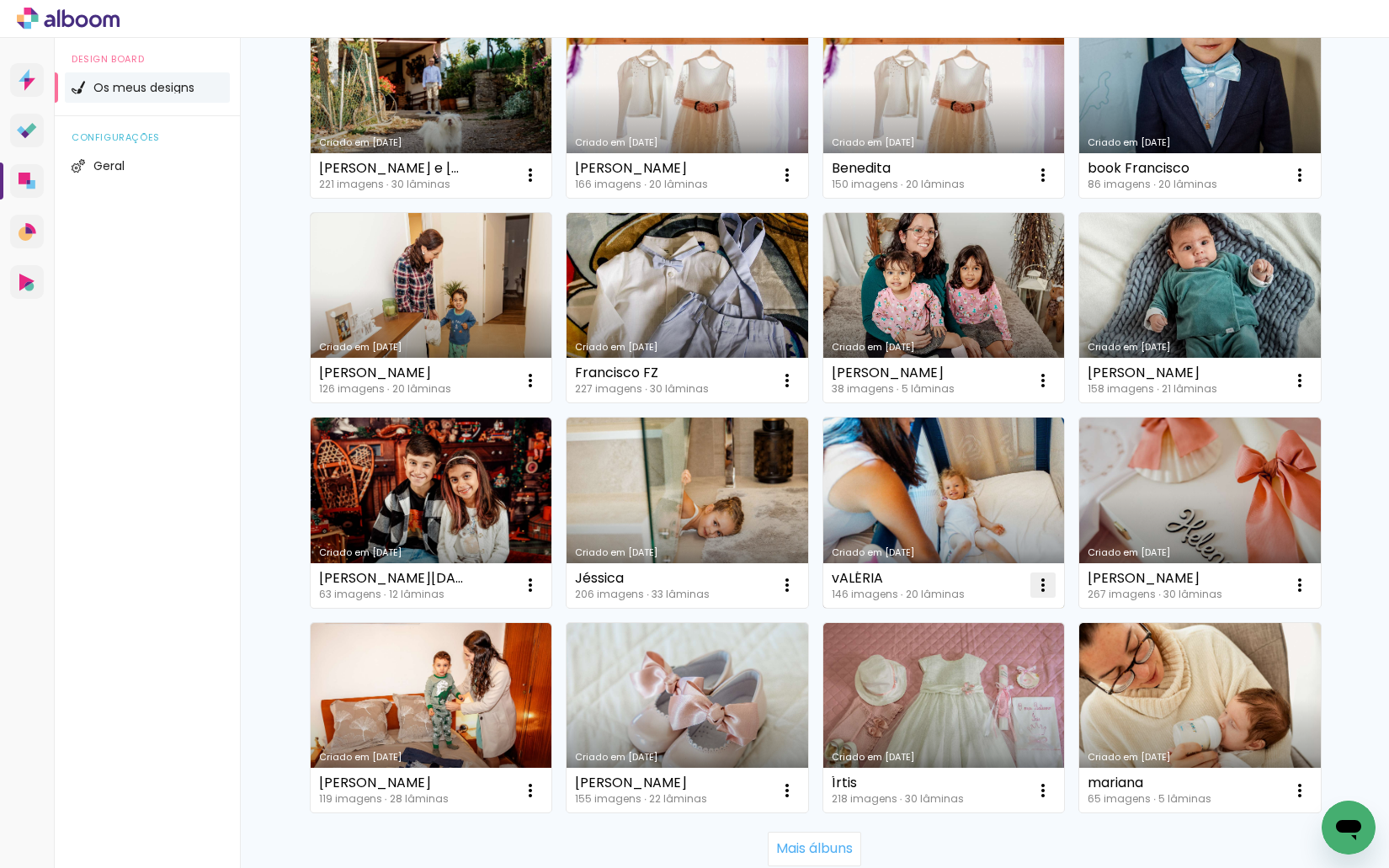
click at [1036, 580] on iron-icon at bounding box center [1043, 584] width 20 height 20
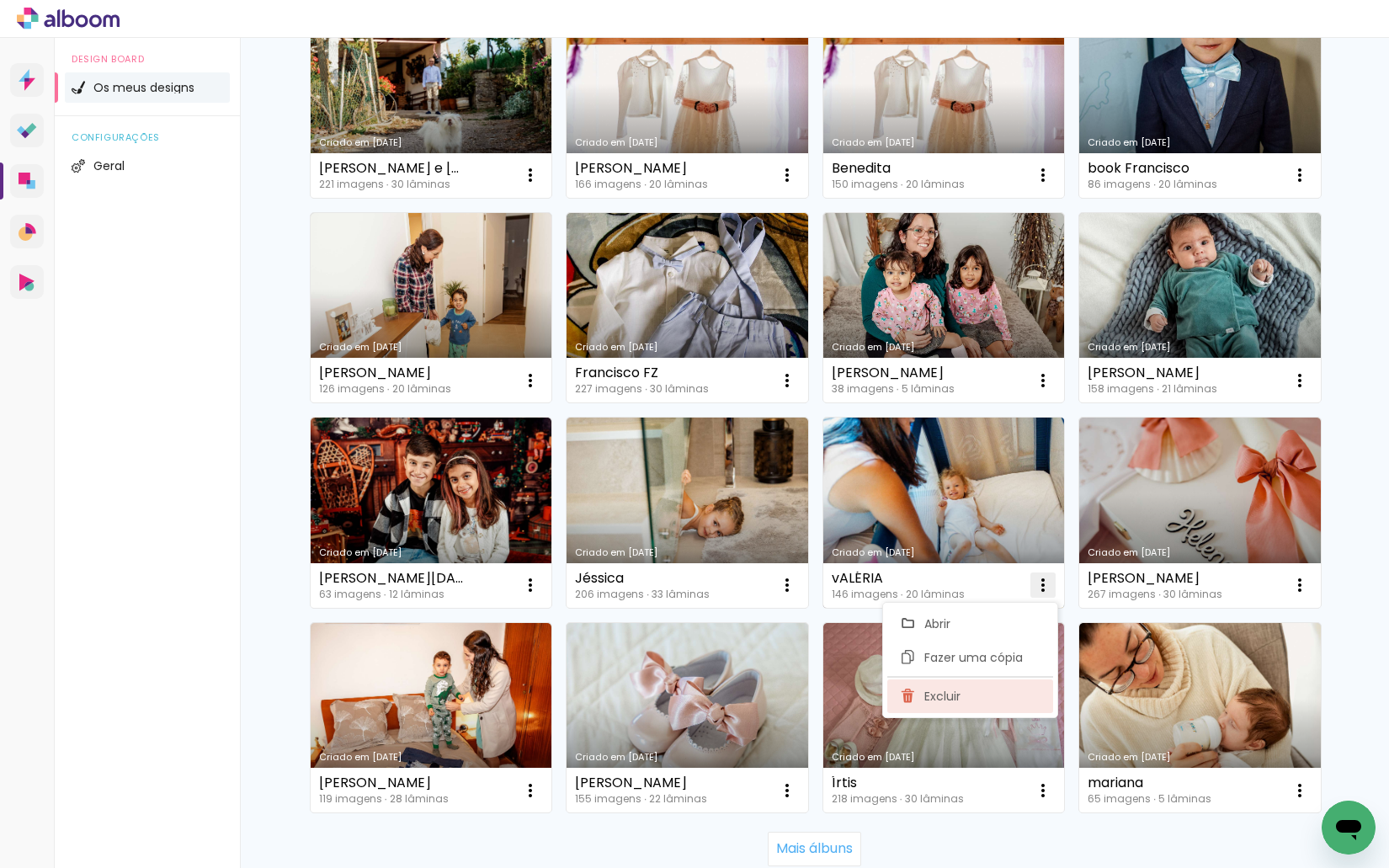
click at [983, 703] on paper-item "Excluir" at bounding box center [969, 696] width 166 height 34
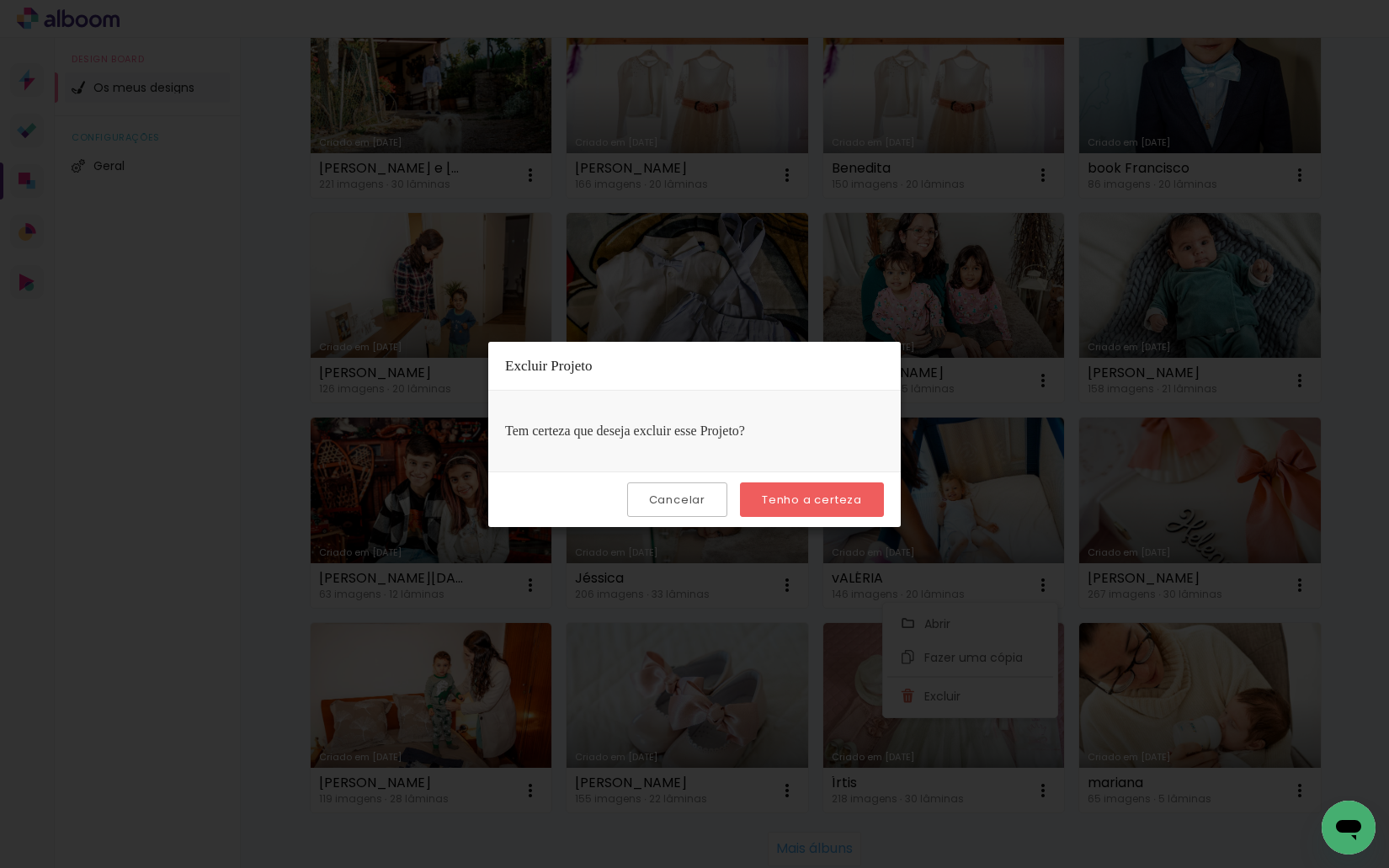
click at [0, 0] on slot "Tenho a certeza" at bounding box center [0, 0] width 0 height 0
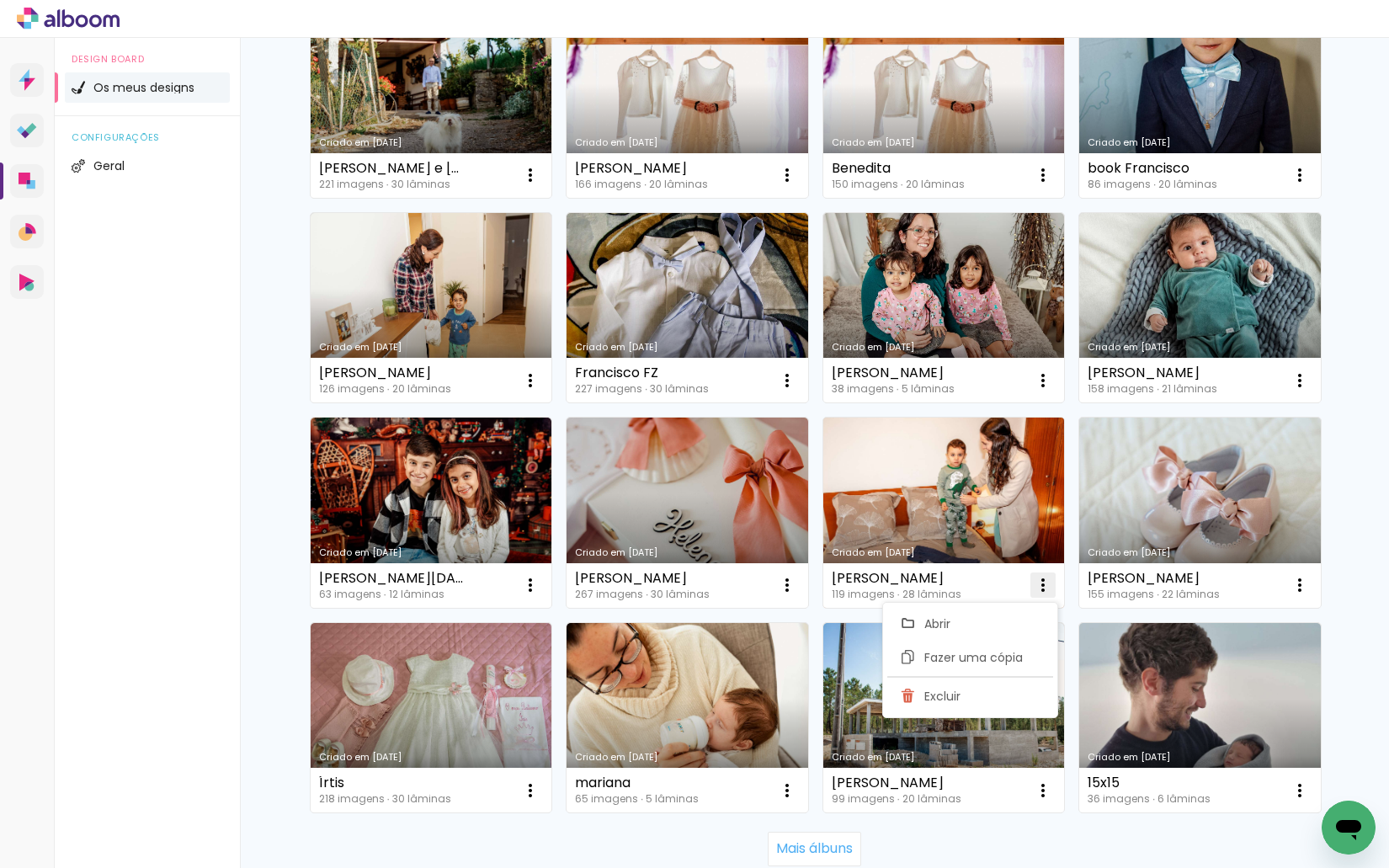
click at [1041, 585] on iron-icon at bounding box center [1043, 584] width 20 height 20
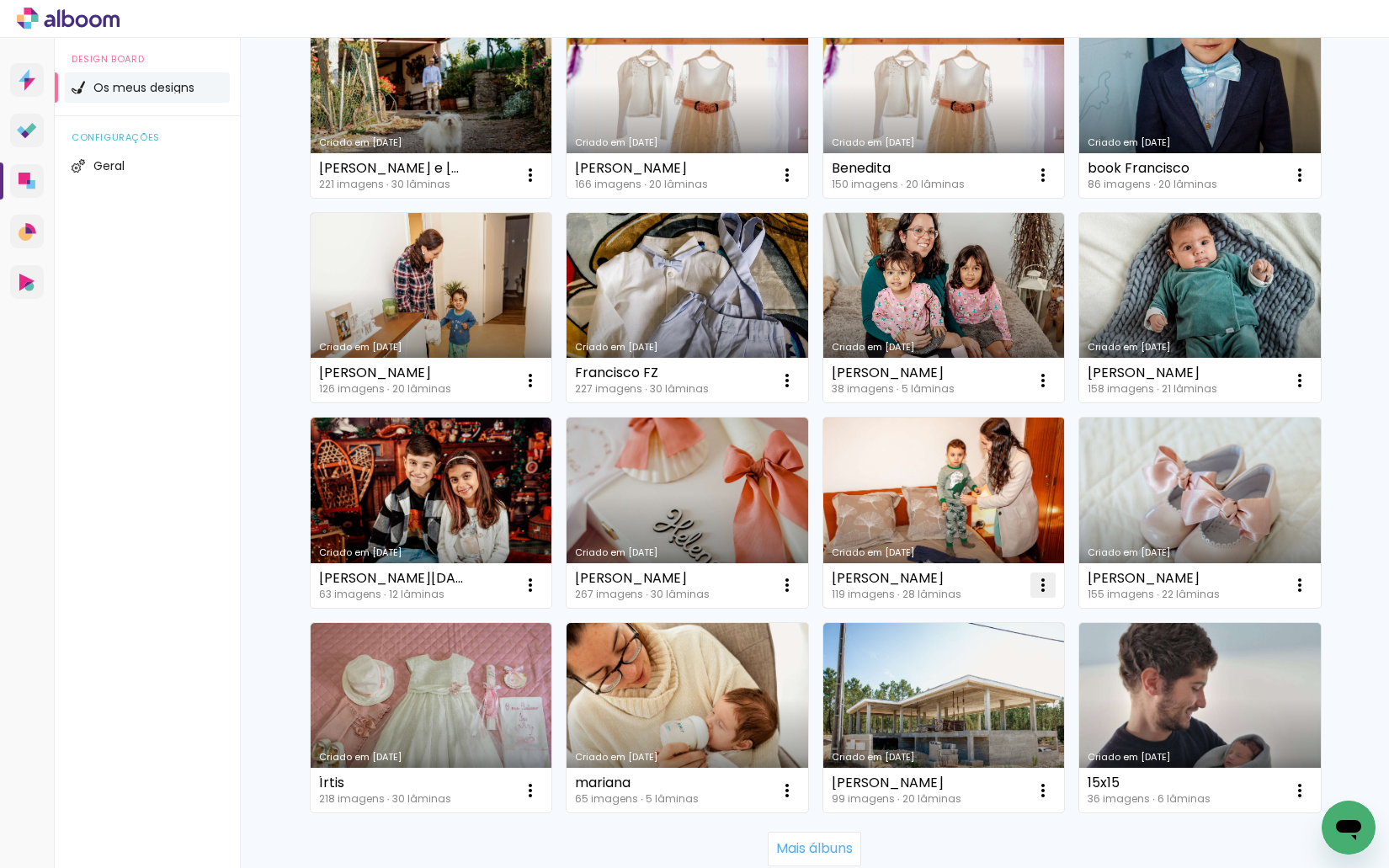
click at [1041, 585] on iron-icon at bounding box center [1043, 584] width 20 height 20
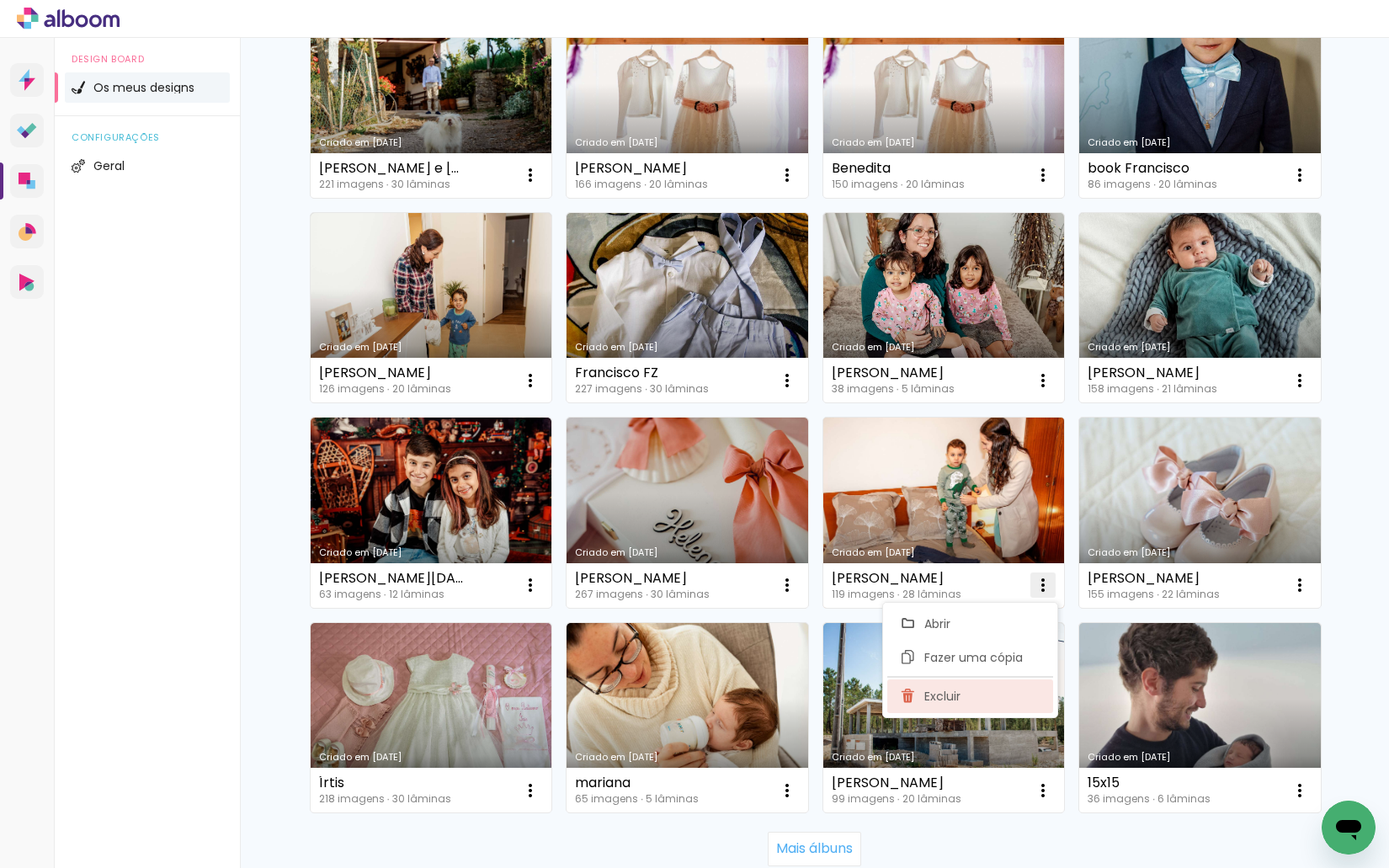
click at [991, 692] on paper-item "Excluir" at bounding box center [969, 696] width 166 height 34
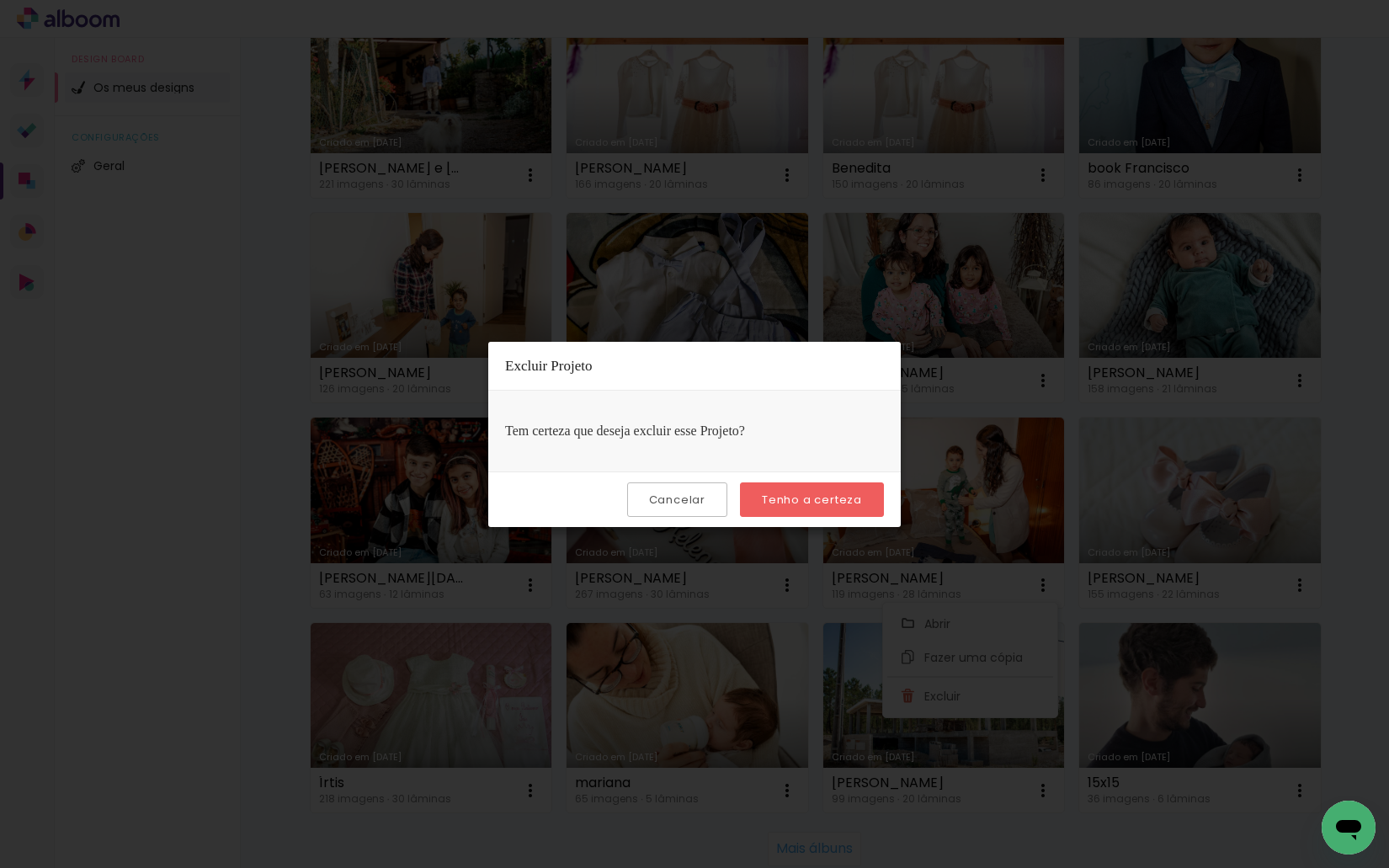
click at [0, 0] on slot "Tenho a certeza" at bounding box center [0, 0] width 0 height 0
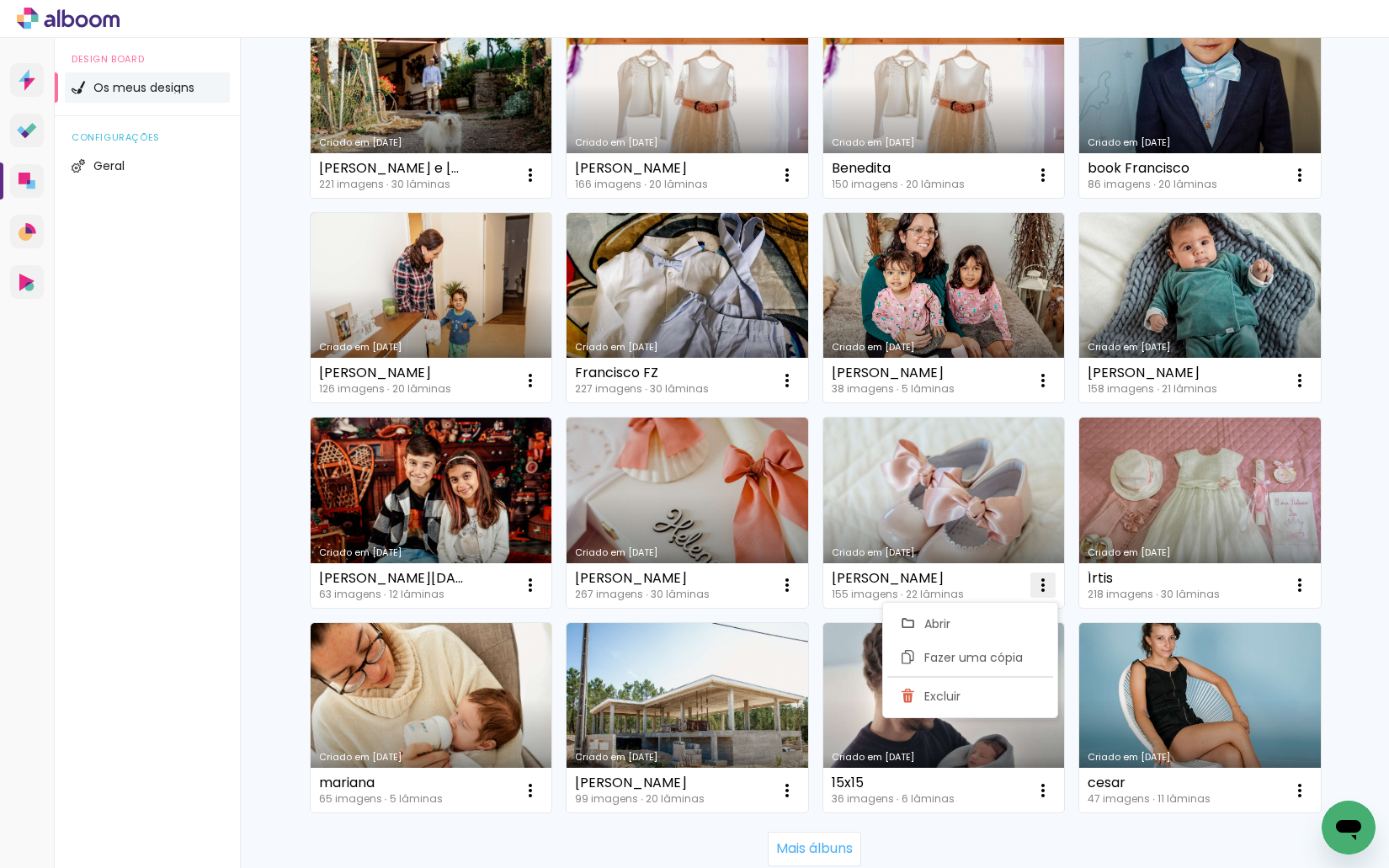
click at [1033, 593] on iron-icon at bounding box center [1043, 584] width 20 height 20
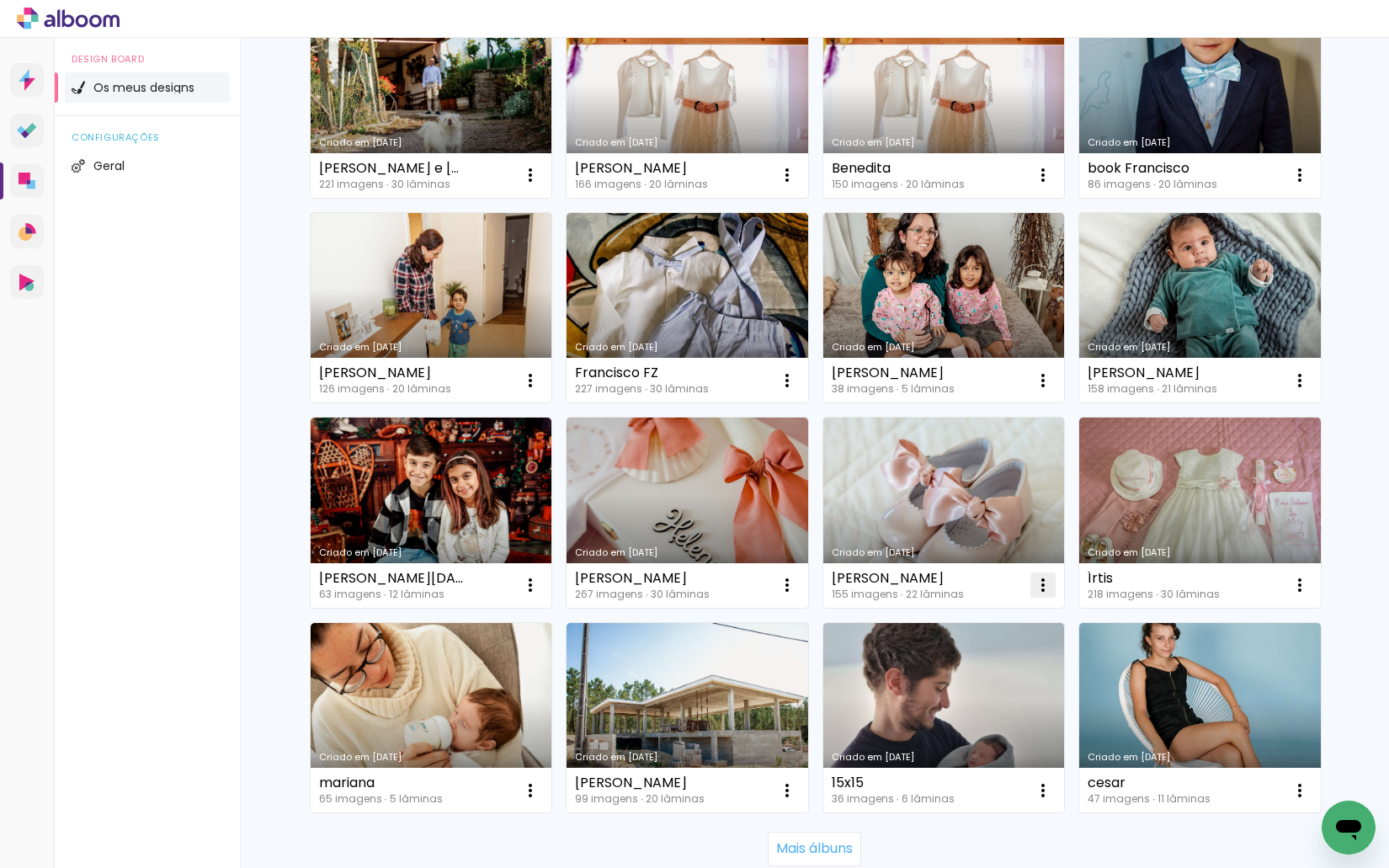
click at [1035, 588] on iron-icon at bounding box center [1043, 584] width 20 height 20
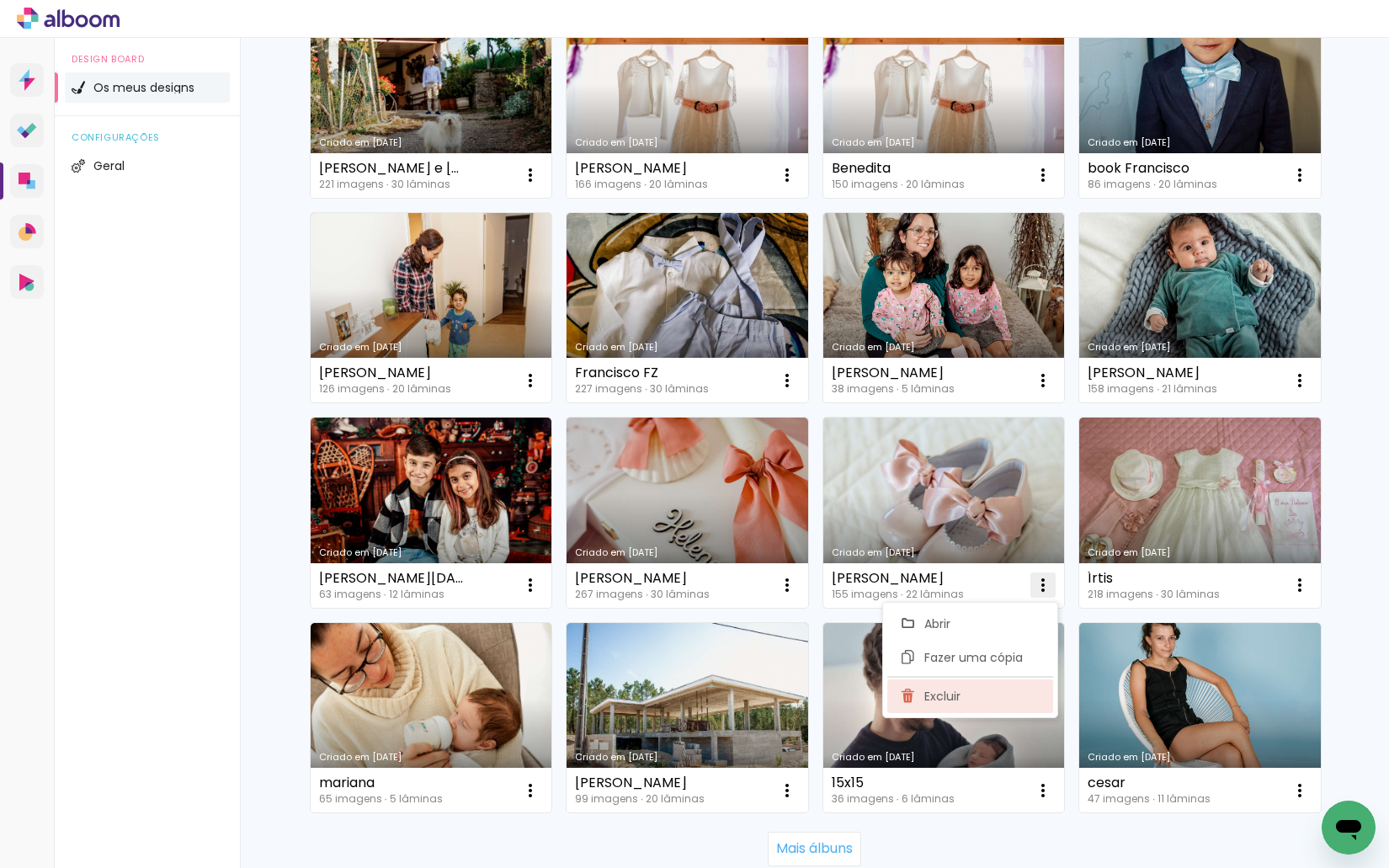
click at [1003, 688] on paper-item "Excluir" at bounding box center [969, 696] width 166 height 34
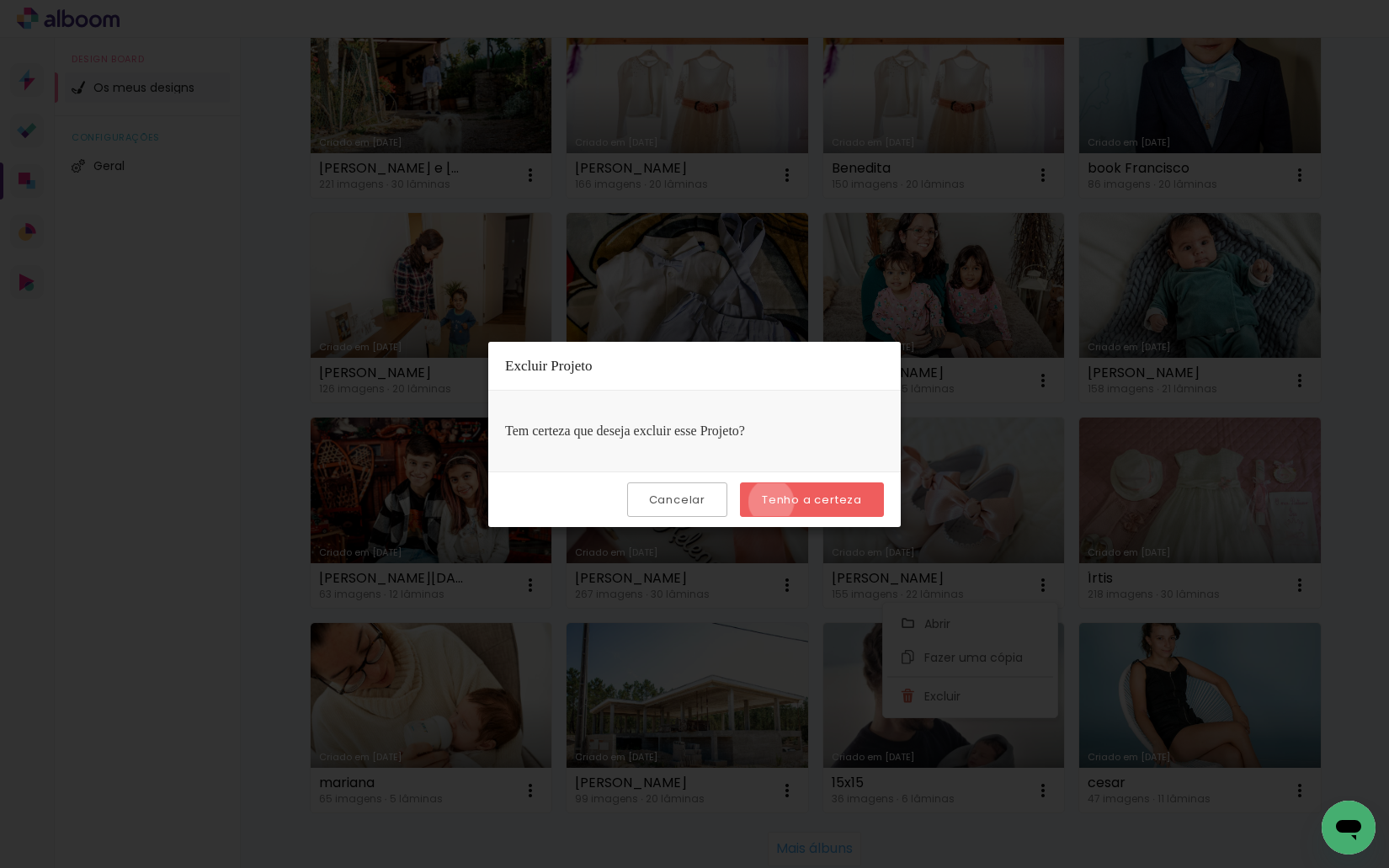
click at [0, 0] on slot "Tenho a certeza" at bounding box center [0, 0] width 0 height 0
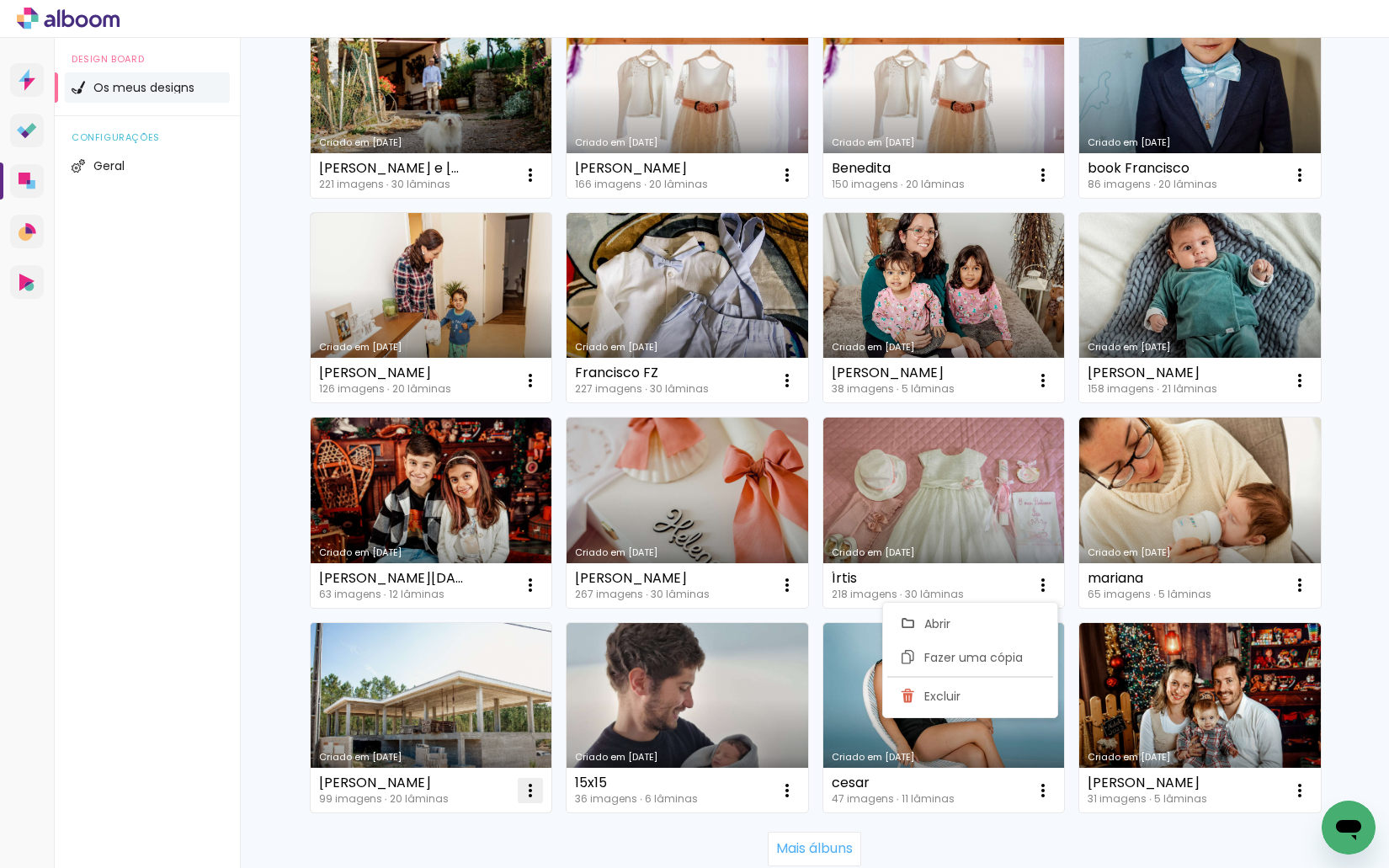
click at [522, 793] on iron-icon at bounding box center [530, 790] width 20 height 20
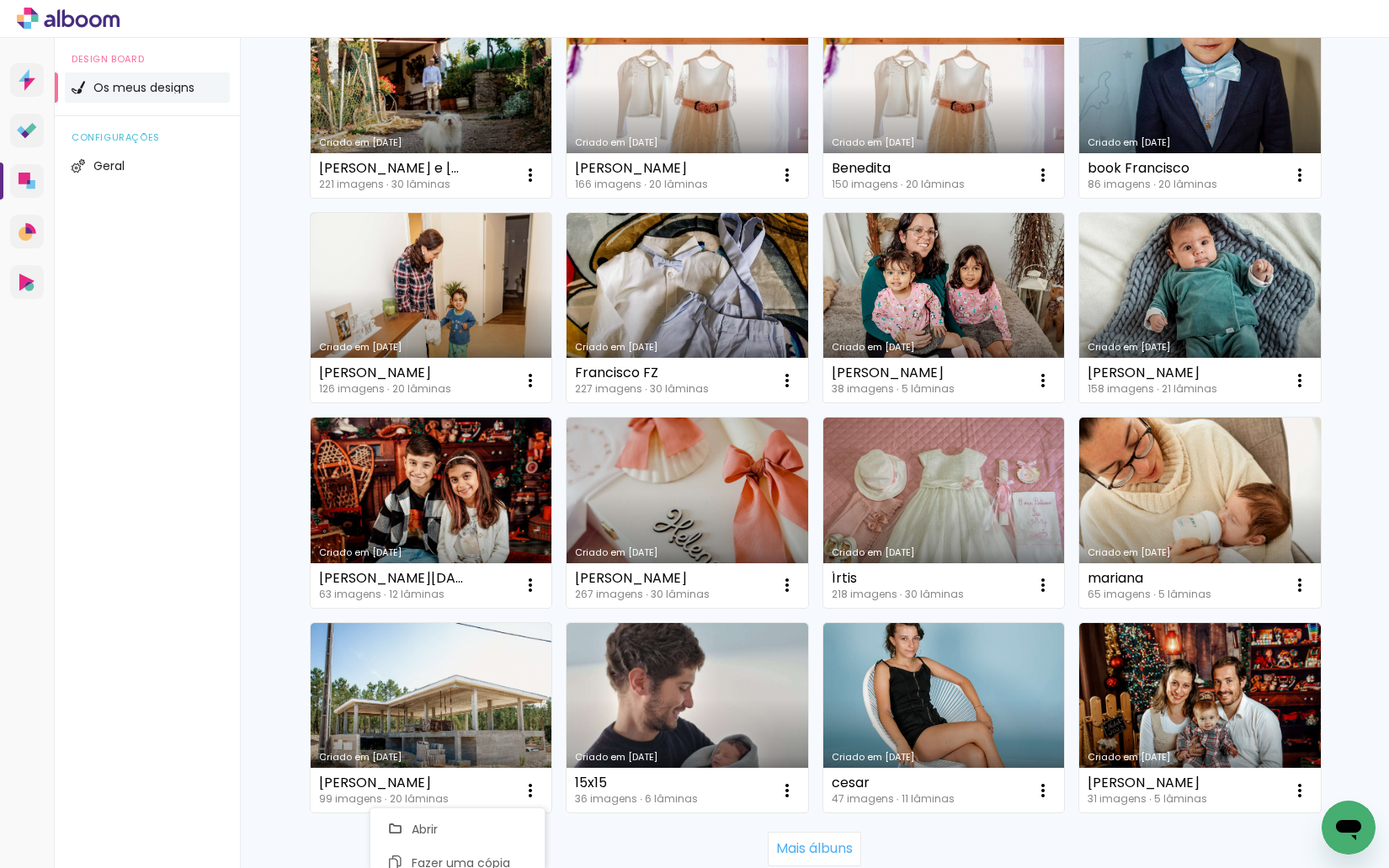
click at [147, 642] on div "Design Board Os meus designs configurações Geral" at bounding box center [147, 472] width 185 height 868
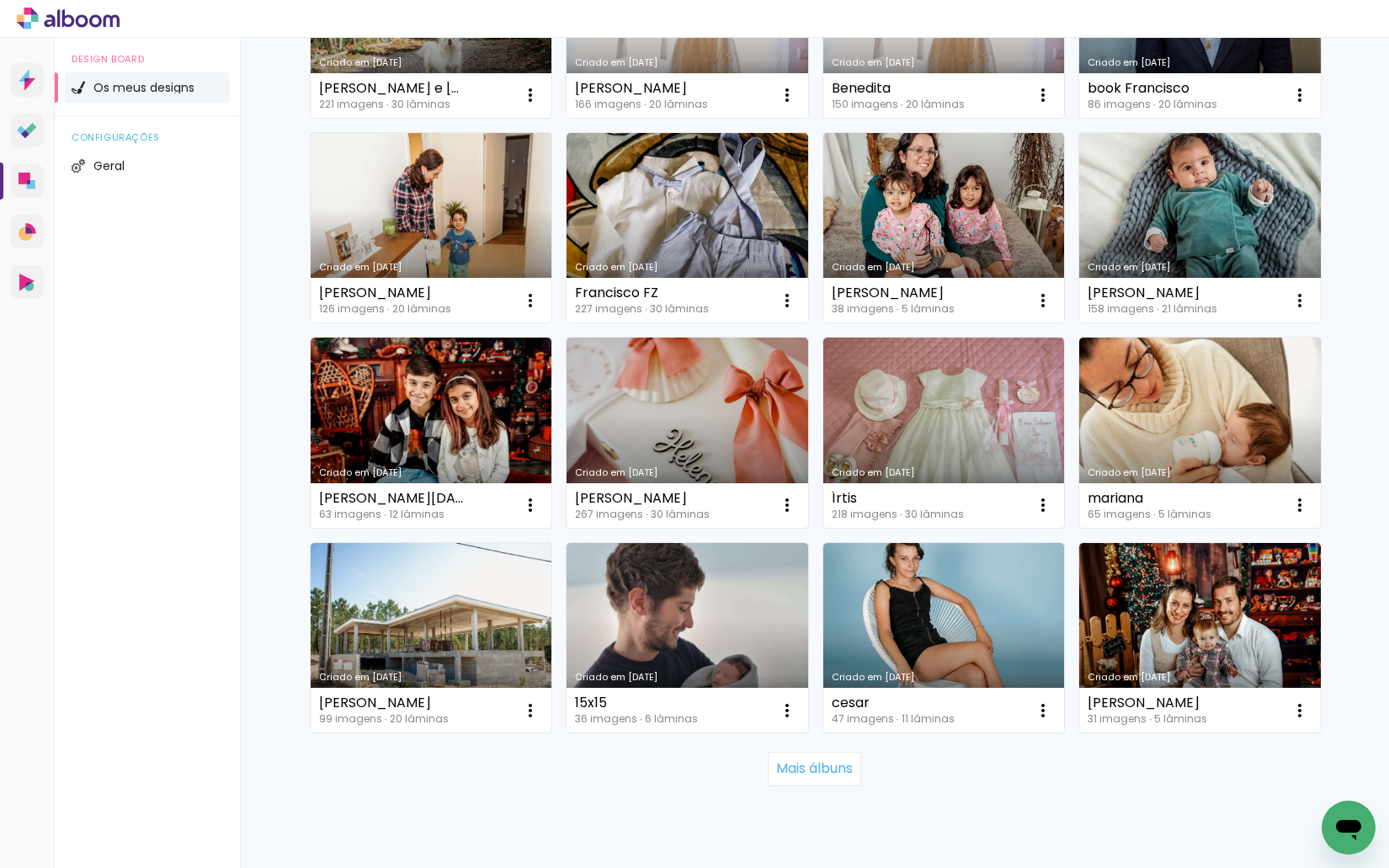
scroll to position [3419, 0]
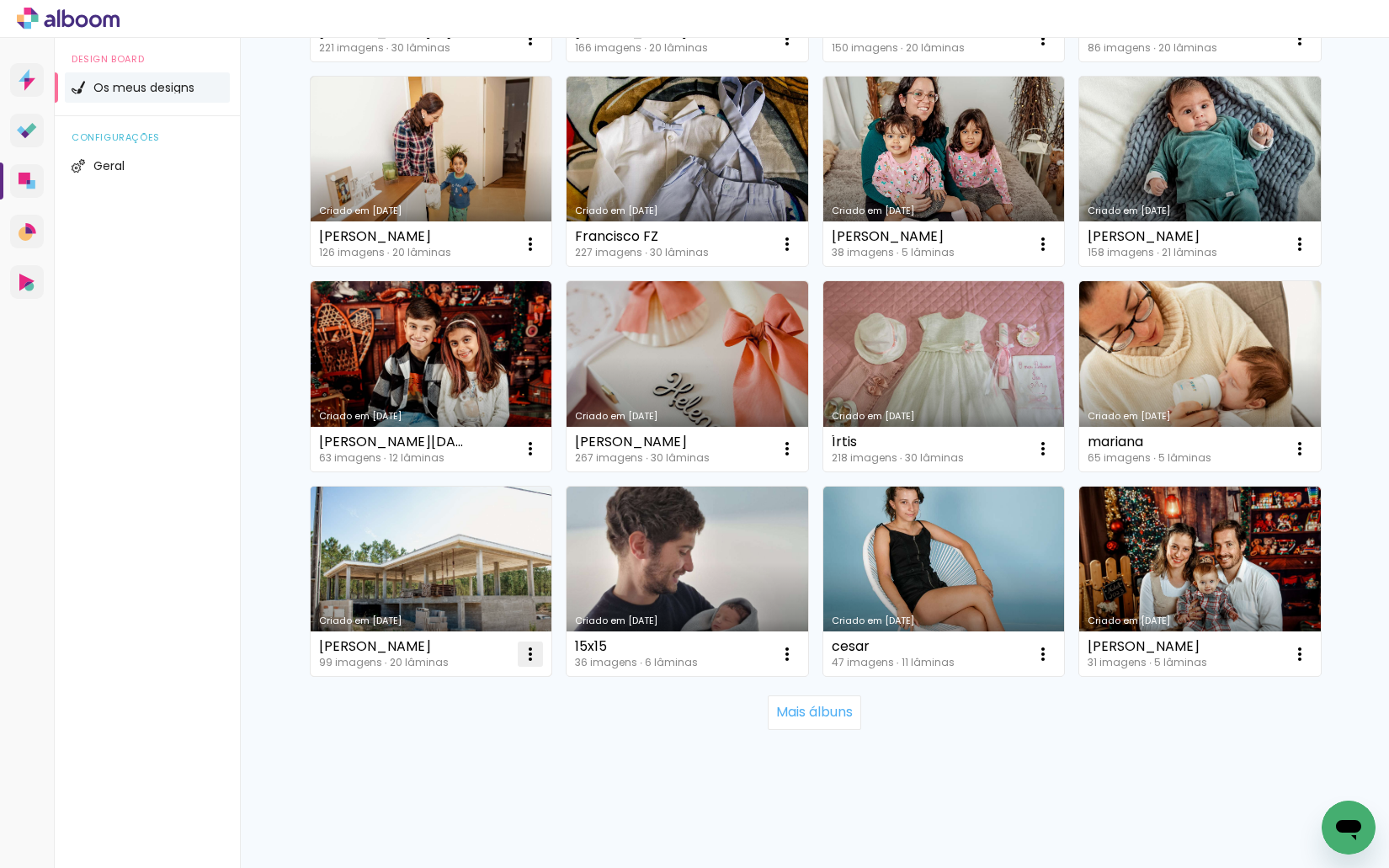
click at [528, 650] on iron-icon at bounding box center [530, 654] width 20 height 20
click at [462, 758] on paper-item "Excluir" at bounding box center [457, 765] width 166 height 34
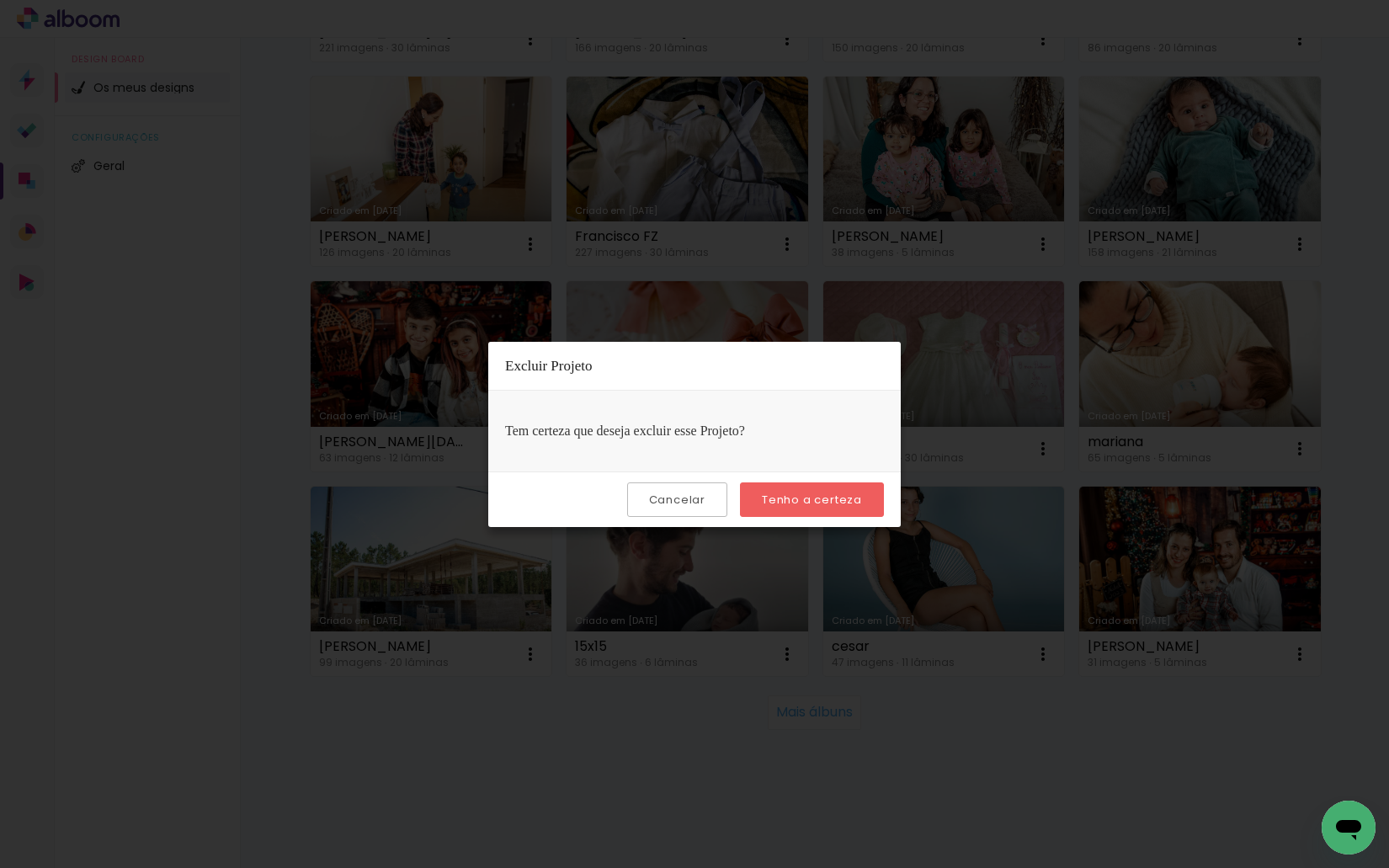
click at [786, 509] on paper-button "Tenho a certeza" at bounding box center [811, 499] width 144 height 34
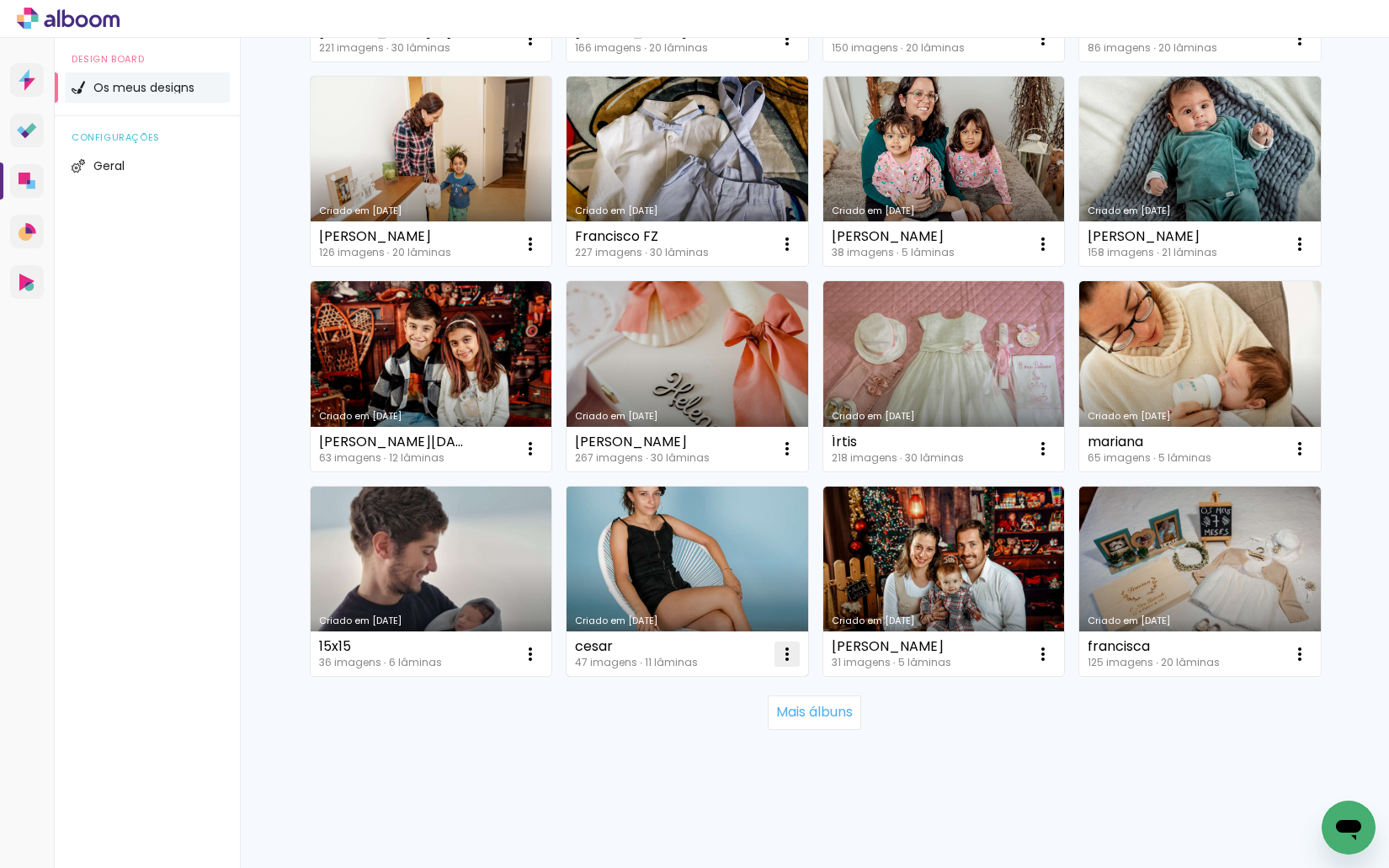
click at [780, 658] on iron-icon at bounding box center [786, 654] width 20 height 20
click at [744, 765] on paper-item "Excluir" at bounding box center [713, 765] width 166 height 34
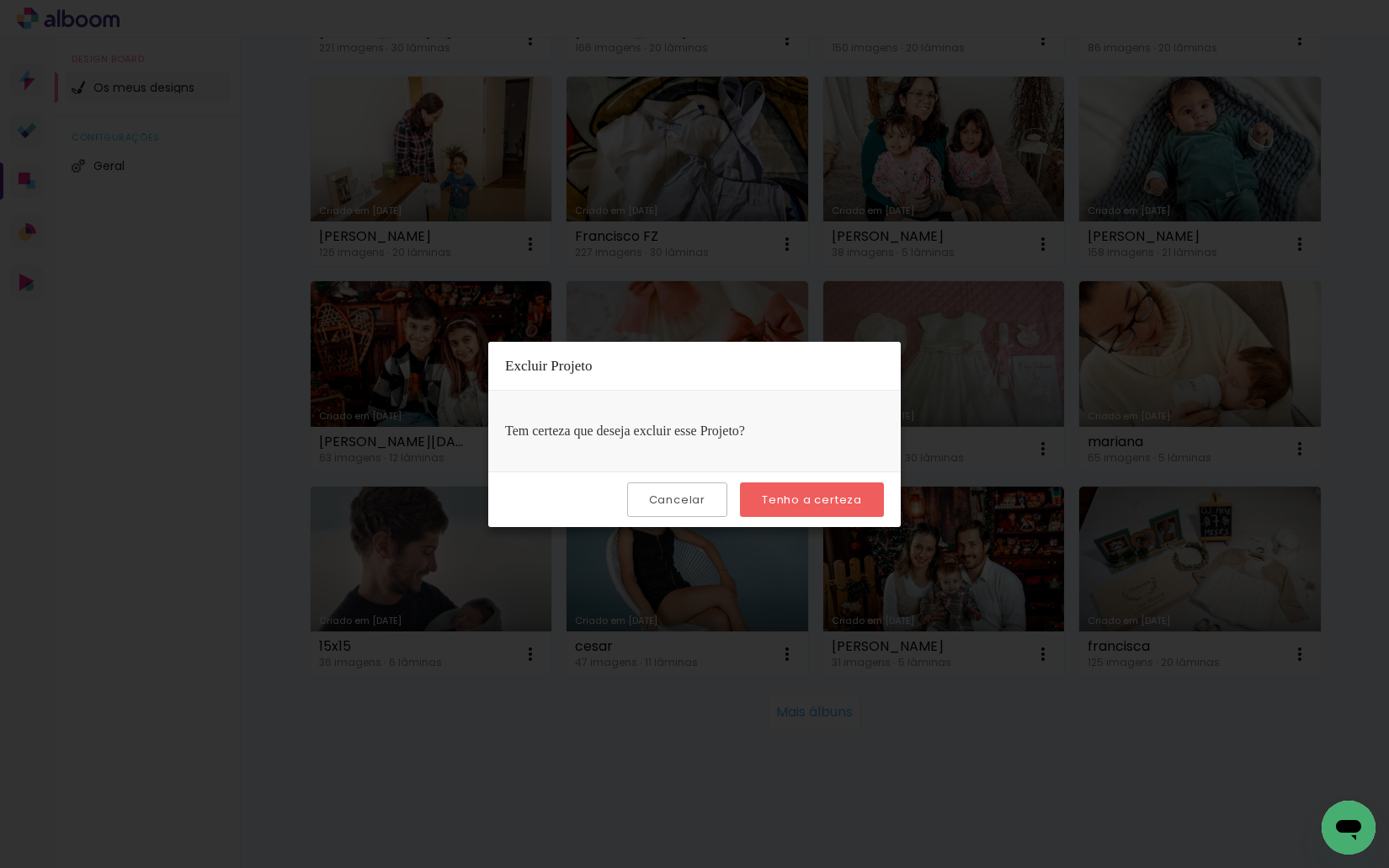
click at [0, 0] on slot "Tenho a certeza" at bounding box center [0, 0] width 0 height 0
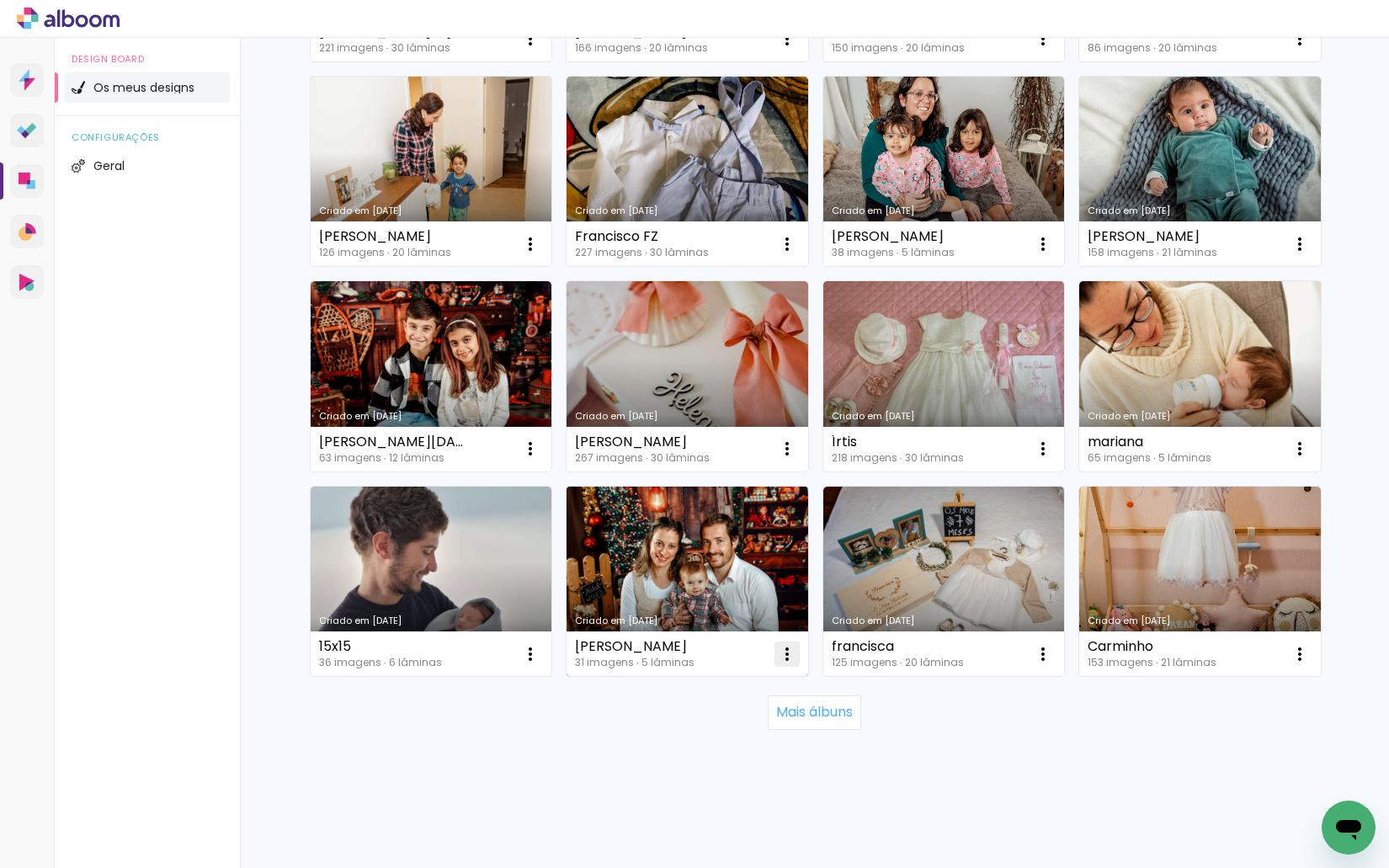
click at [785, 657] on iron-icon at bounding box center [786, 654] width 20 height 20
click at [739, 755] on paper-item "Excluir" at bounding box center [713, 765] width 166 height 34
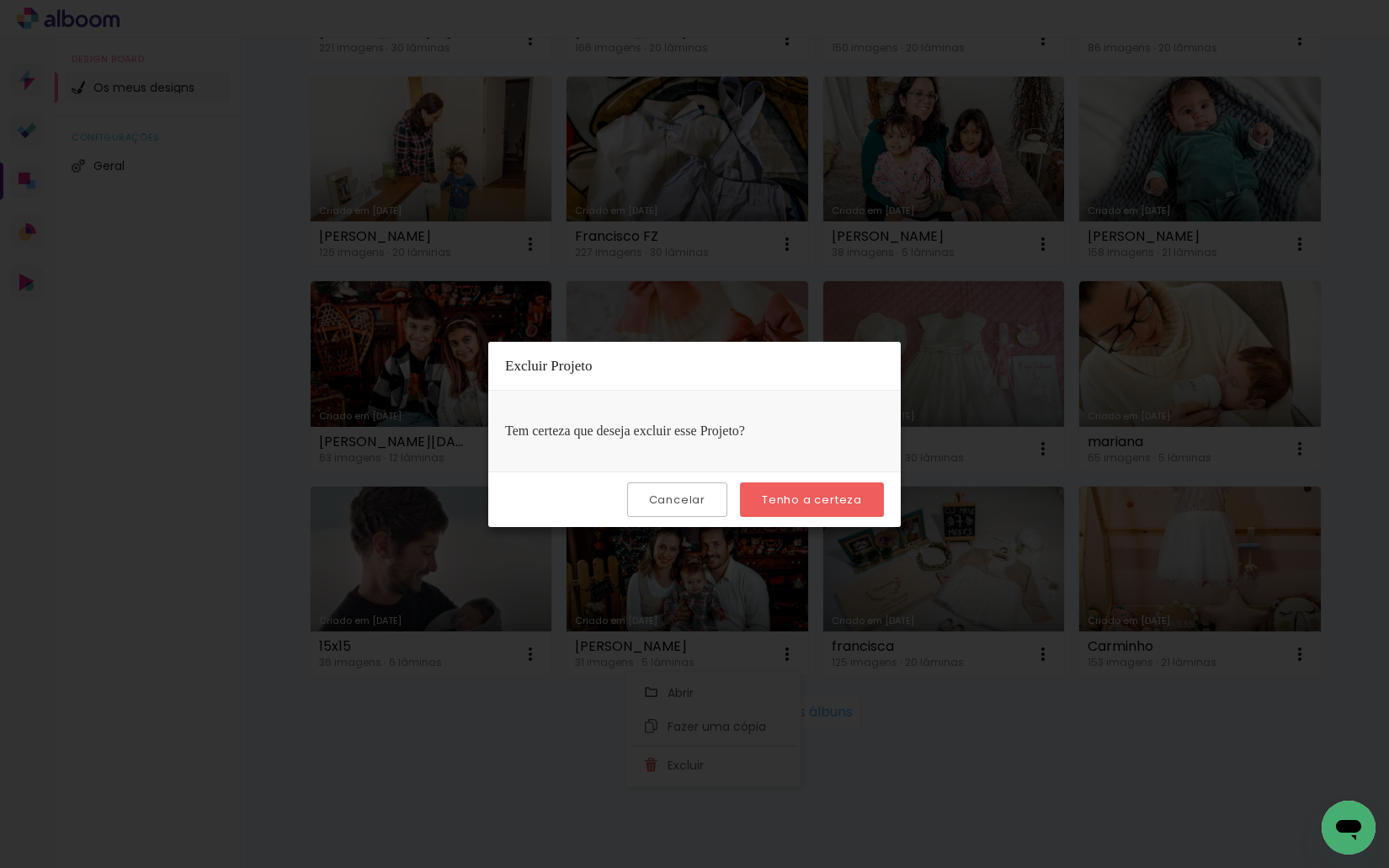
click at [0, 0] on slot "Tenho a certeza" at bounding box center [0, 0] width 0 height 0
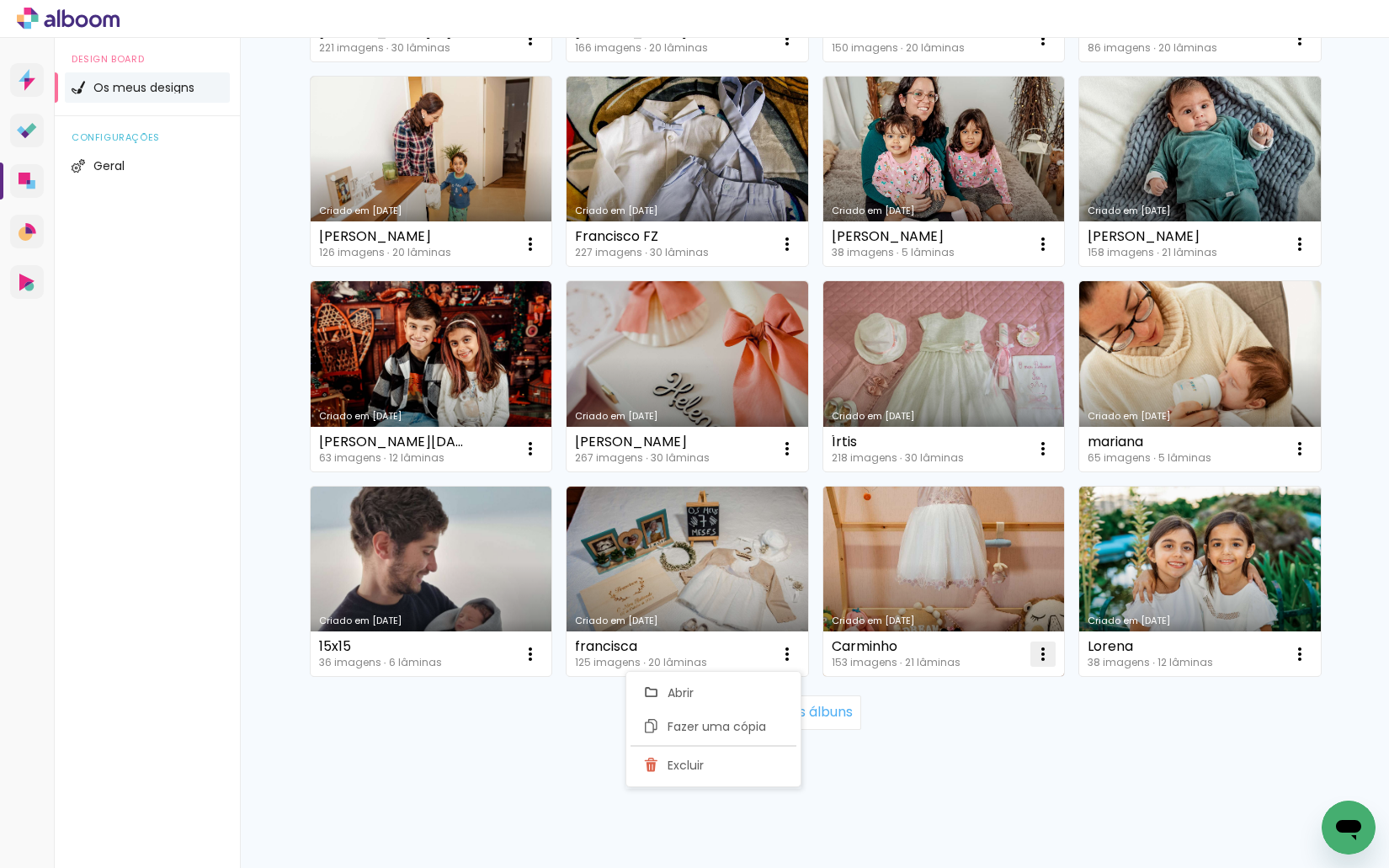
click at [1038, 660] on iron-icon at bounding box center [1043, 654] width 20 height 20
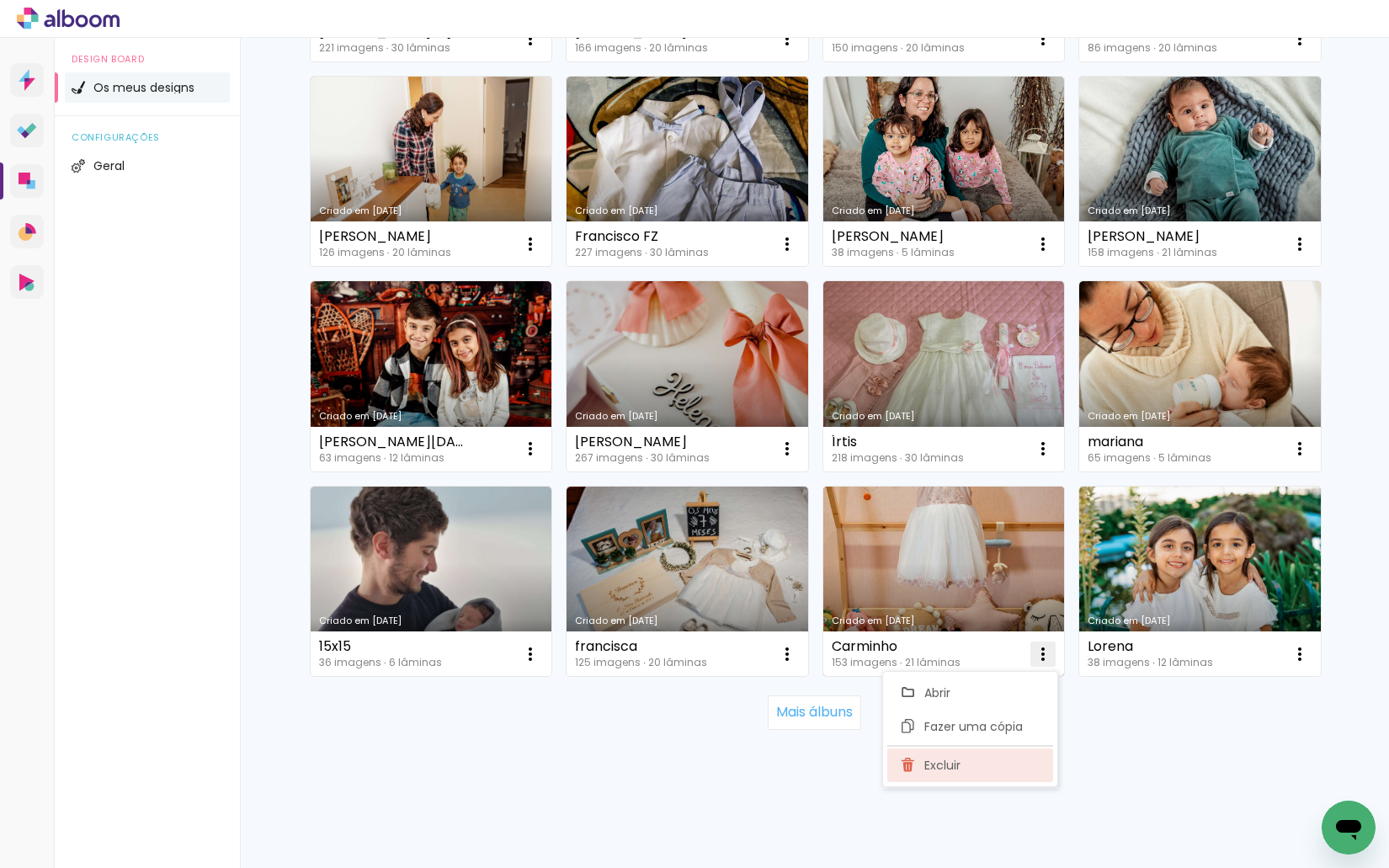
click at [951, 779] on paper-item "Excluir" at bounding box center [969, 765] width 166 height 34
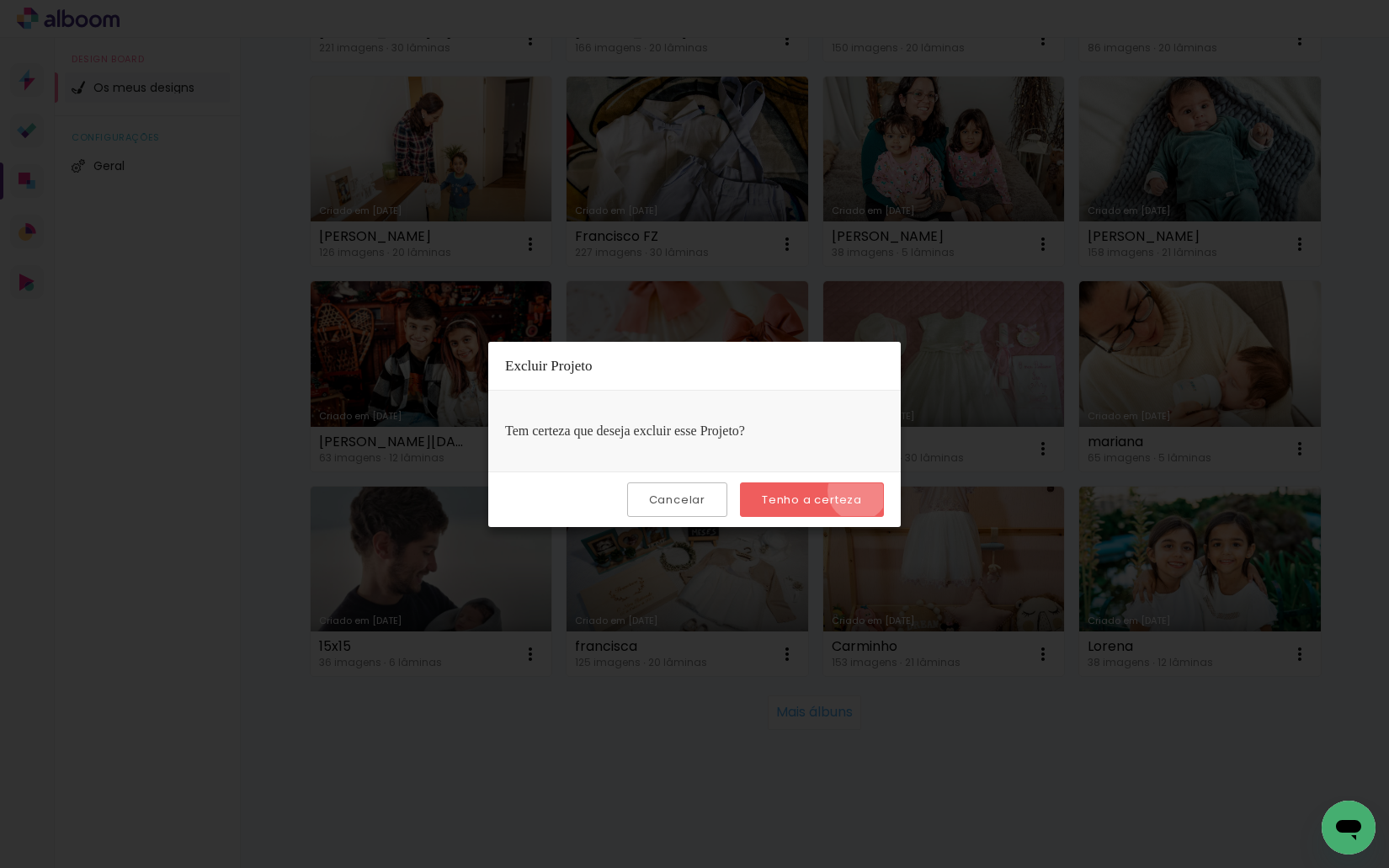
click at [860, 491] on paper-button "Tenho a certeza" at bounding box center [811, 499] width 144 height 34
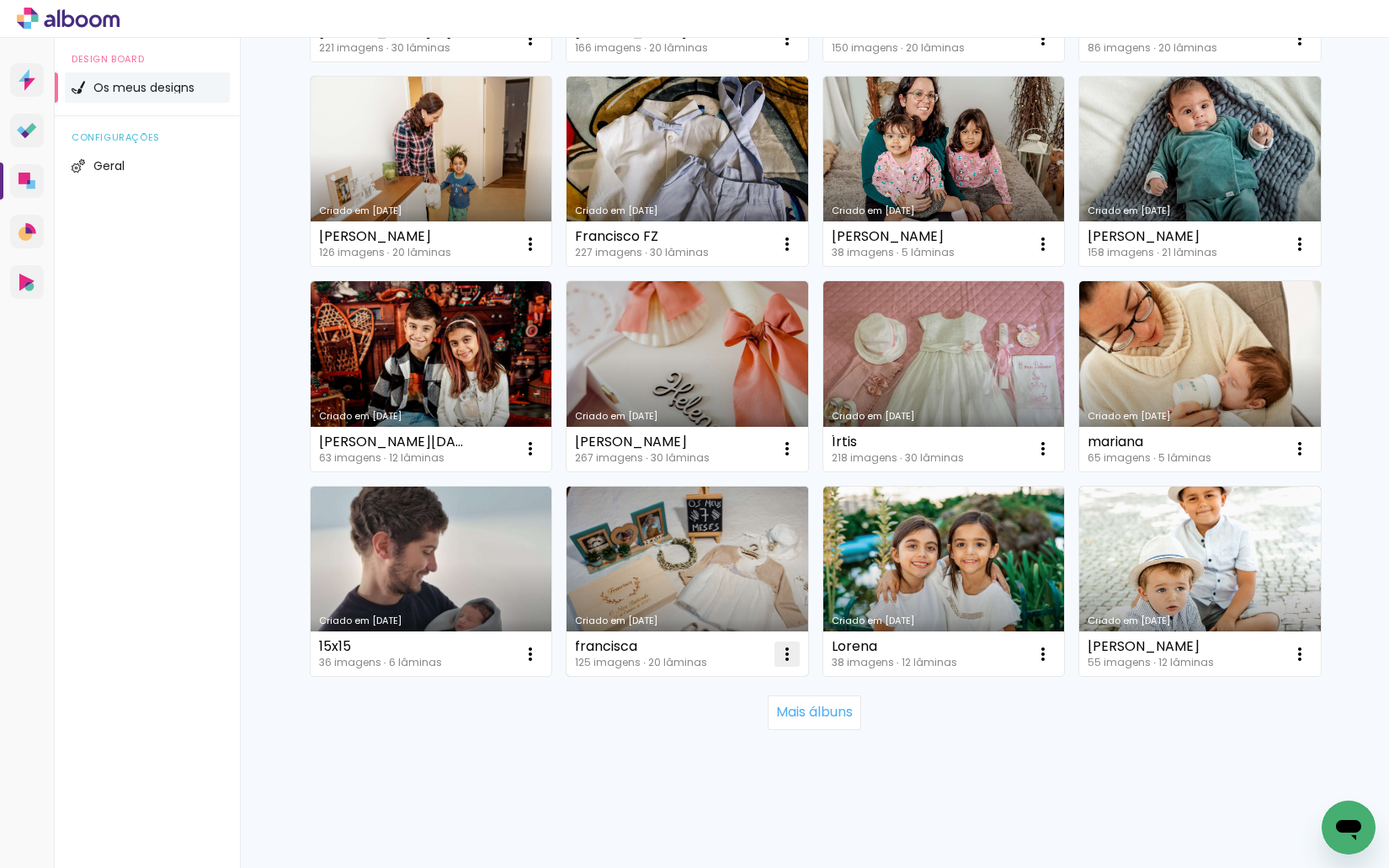
click at [791, 657] on paper-icon-button at bounding box center [786, 653] width 34 height 34
click at [753, 758] on paper-item "Excluir" at bounding box center [713, 765] width 166 height 34
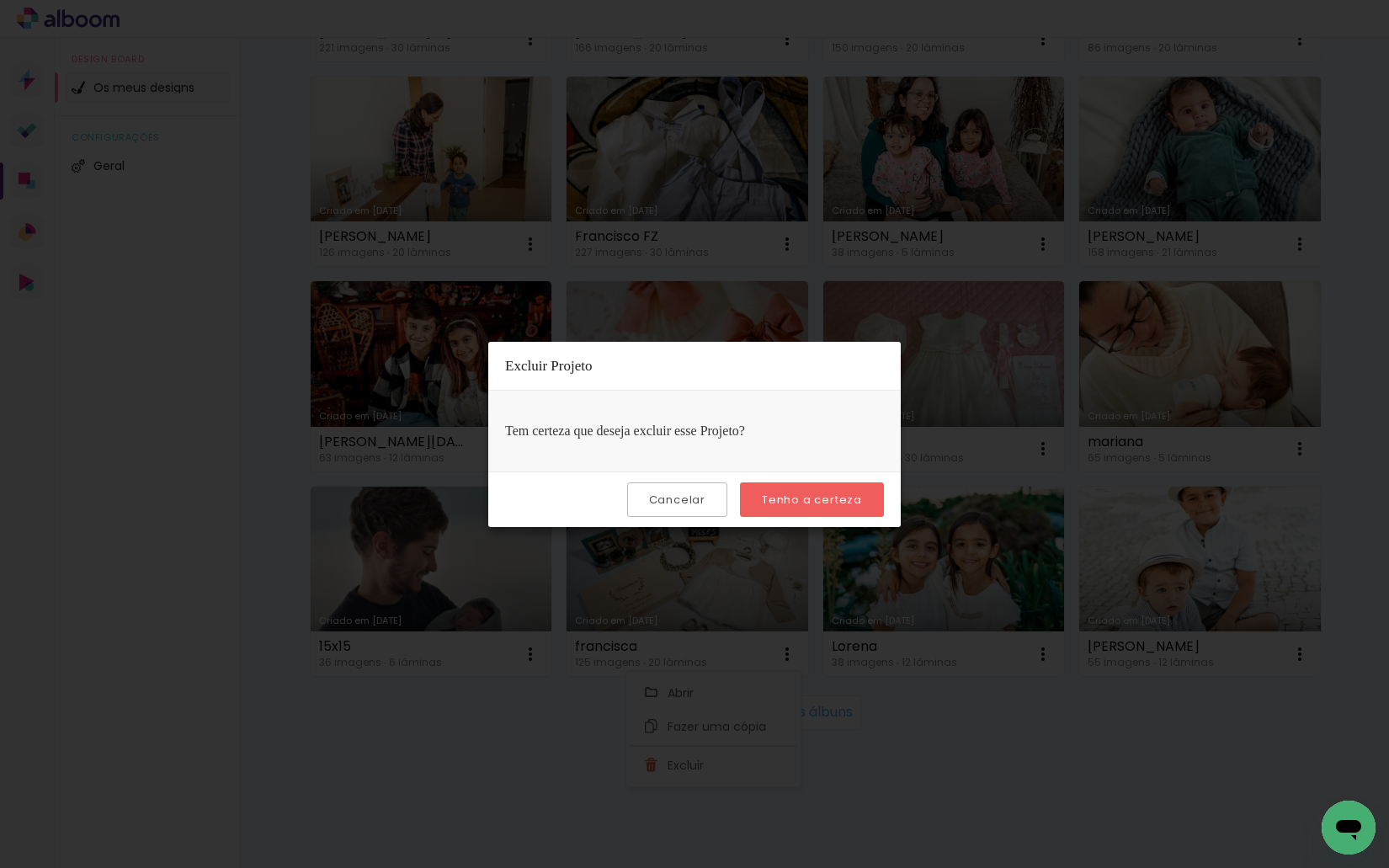
click at [805, 480] on div "Cancelar Tenho a certeza" at bounding box center [694, 498] width 412 height 55
click at [0, 0] on slot "Tenho a certeza" at bounding box center [0, 0] width 0 height 0
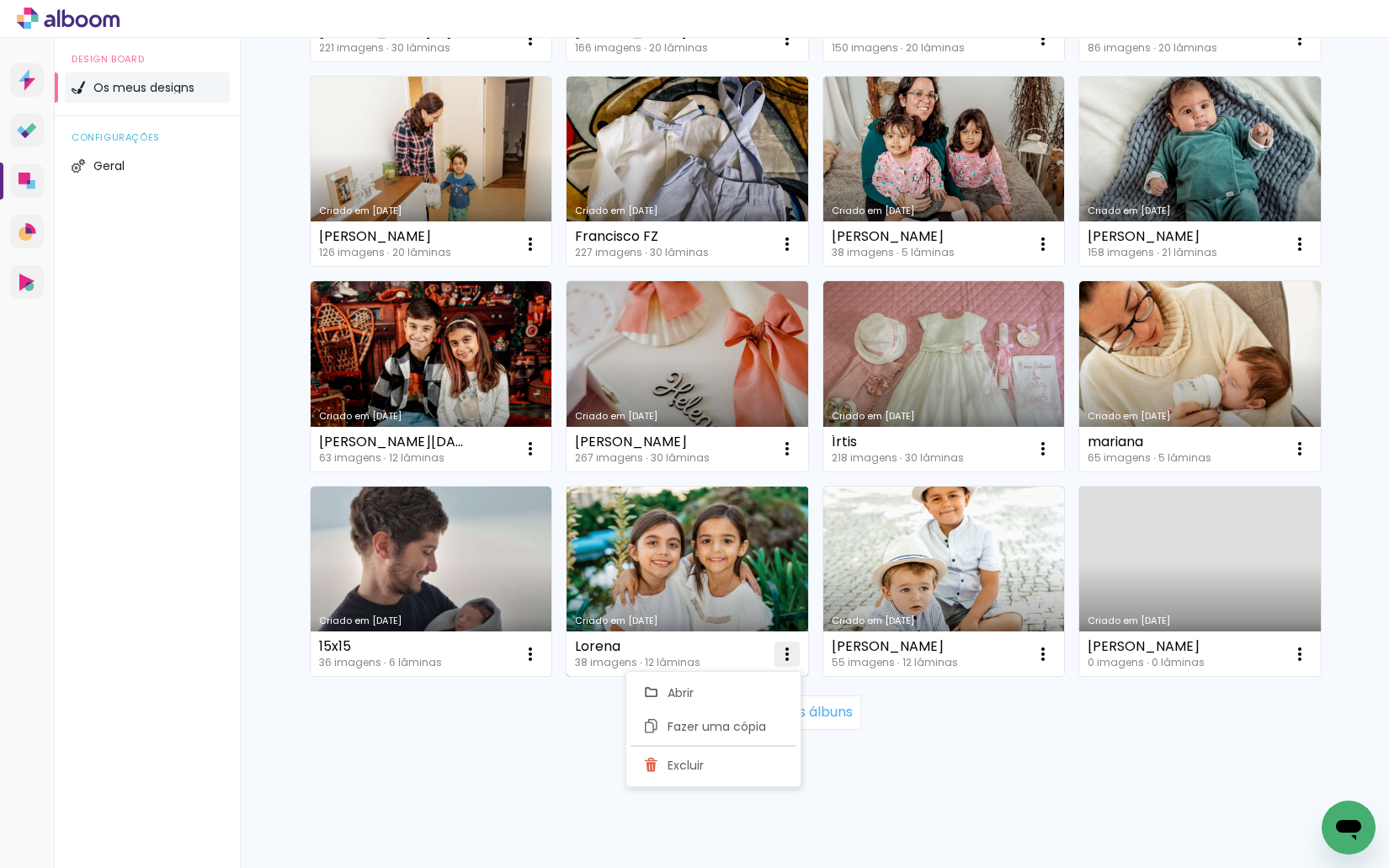
click at [770, 662] on div "Abrir Fazer uma cópia Excluir" at bounding box center [712, 721] width 177 height 118
click at [785, 649] on iron-icon at bounding box center [786, 654] width 20 height 20
click at [782, 656] on iron-icon at bounding box center [786, 654] width 20 height 20
click at [761, 775] on paper-item "Excluir" at bounding box center [713, 765] width 166 height 34
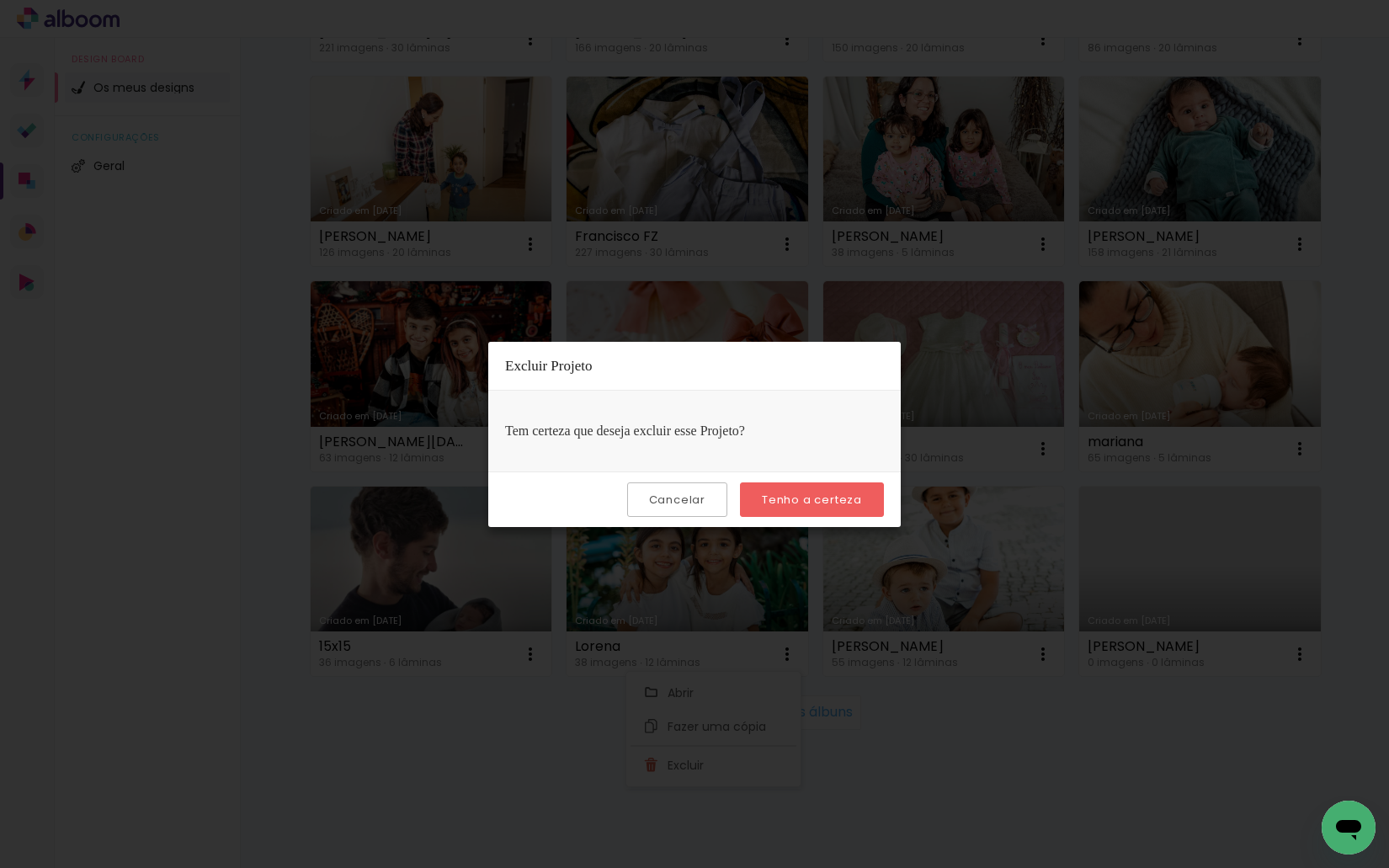
click at [822, 514] on paper-button "Tenho a certeza" at bounding box center [811, 499] width 144 height 34
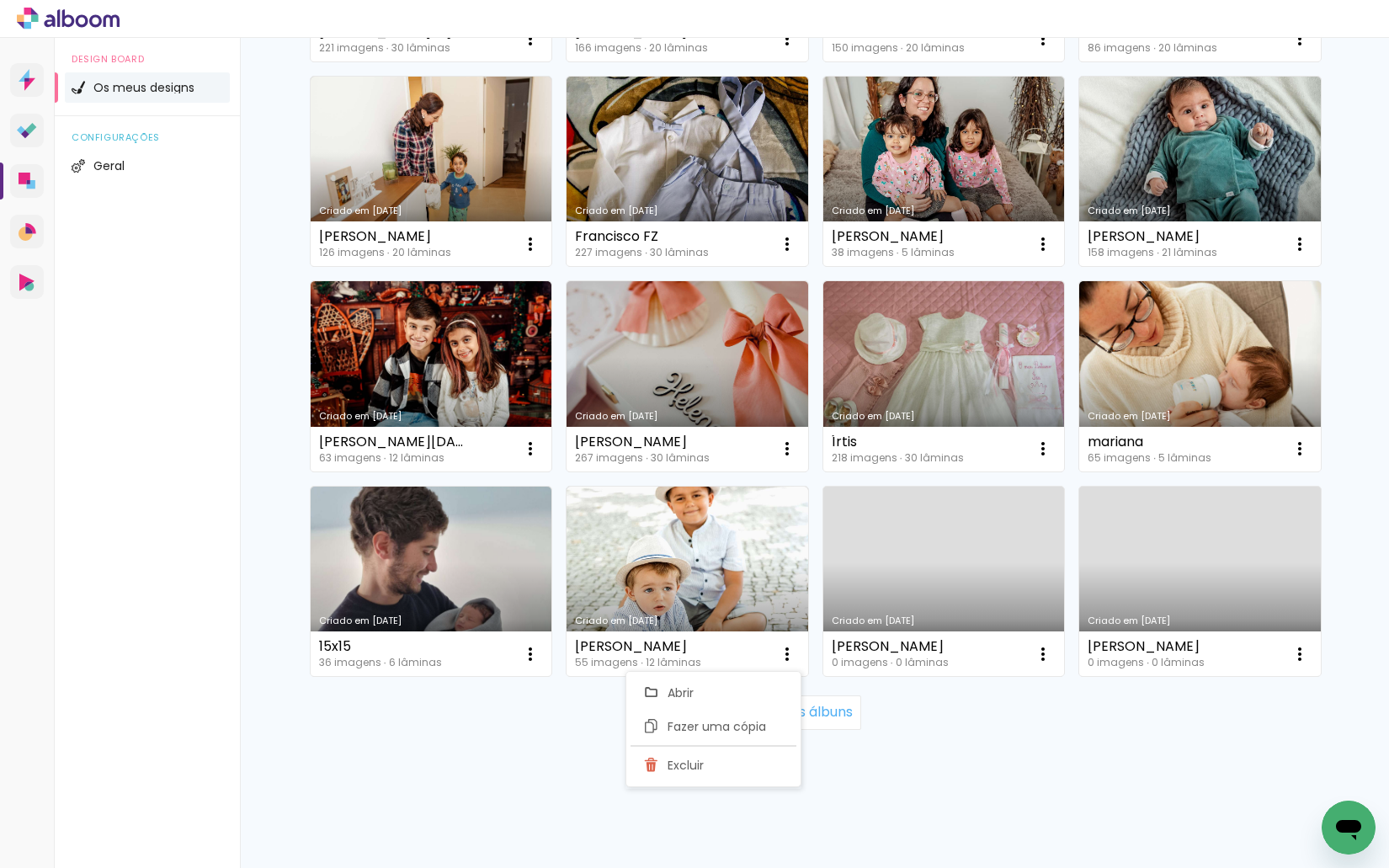
drag, startPoint x: 1355, startPoint y: 639, endPoint x: 1383, endPoint y: 701, distance: 68.0
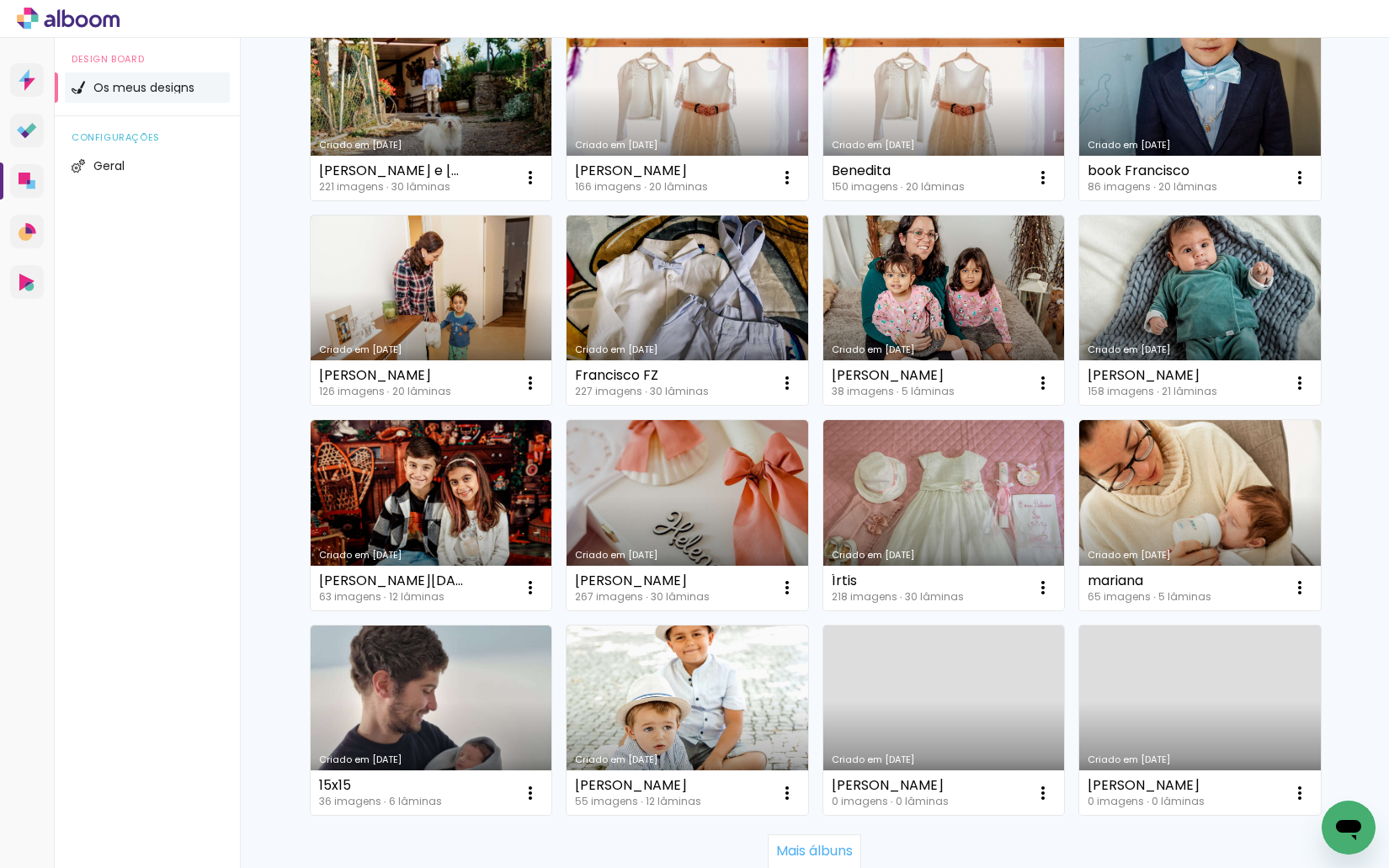
scroll to position [3272, 0]
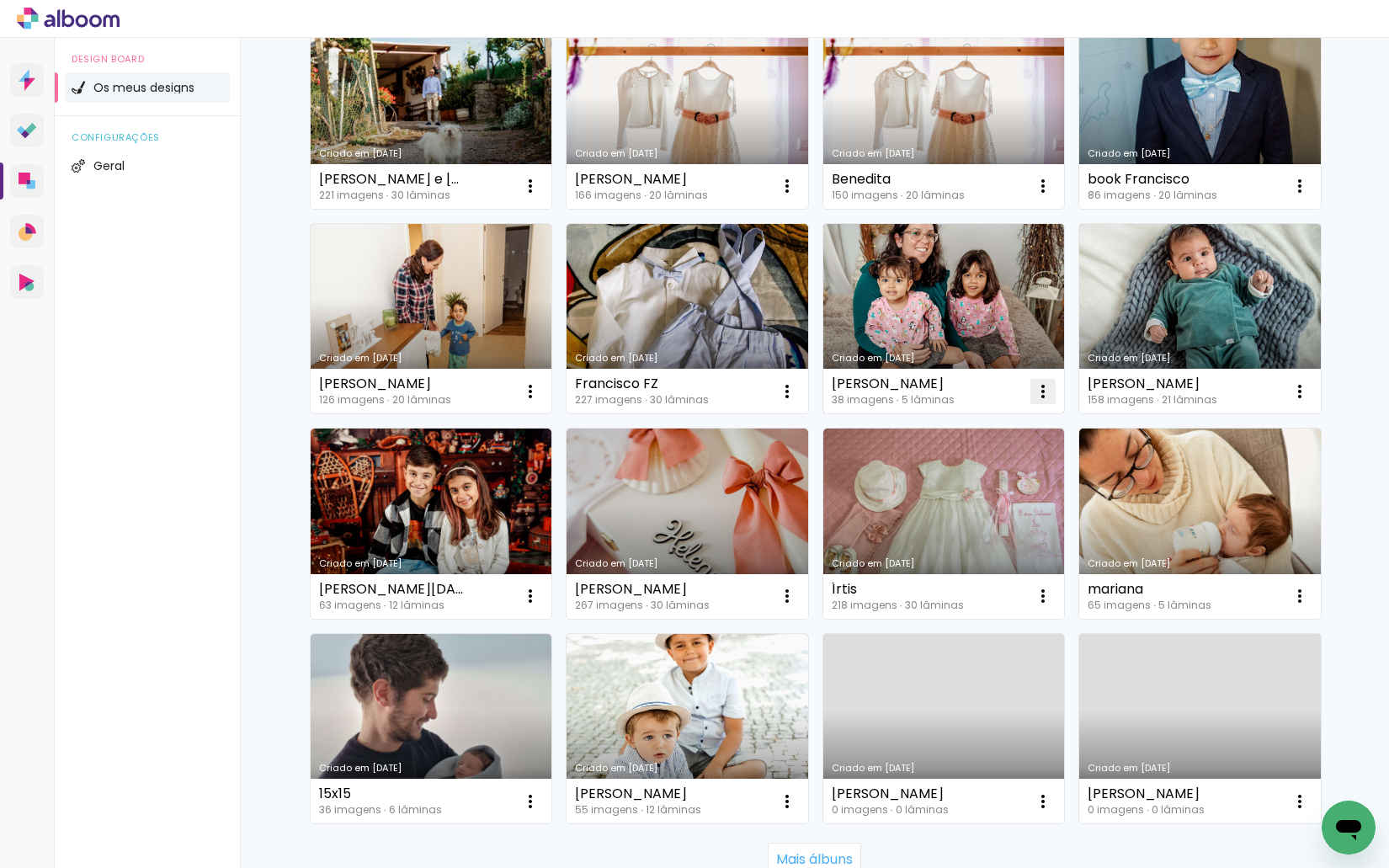
click at [1037, 391] on iron-icon at bounding box center [1043, 391] width 20 height 20
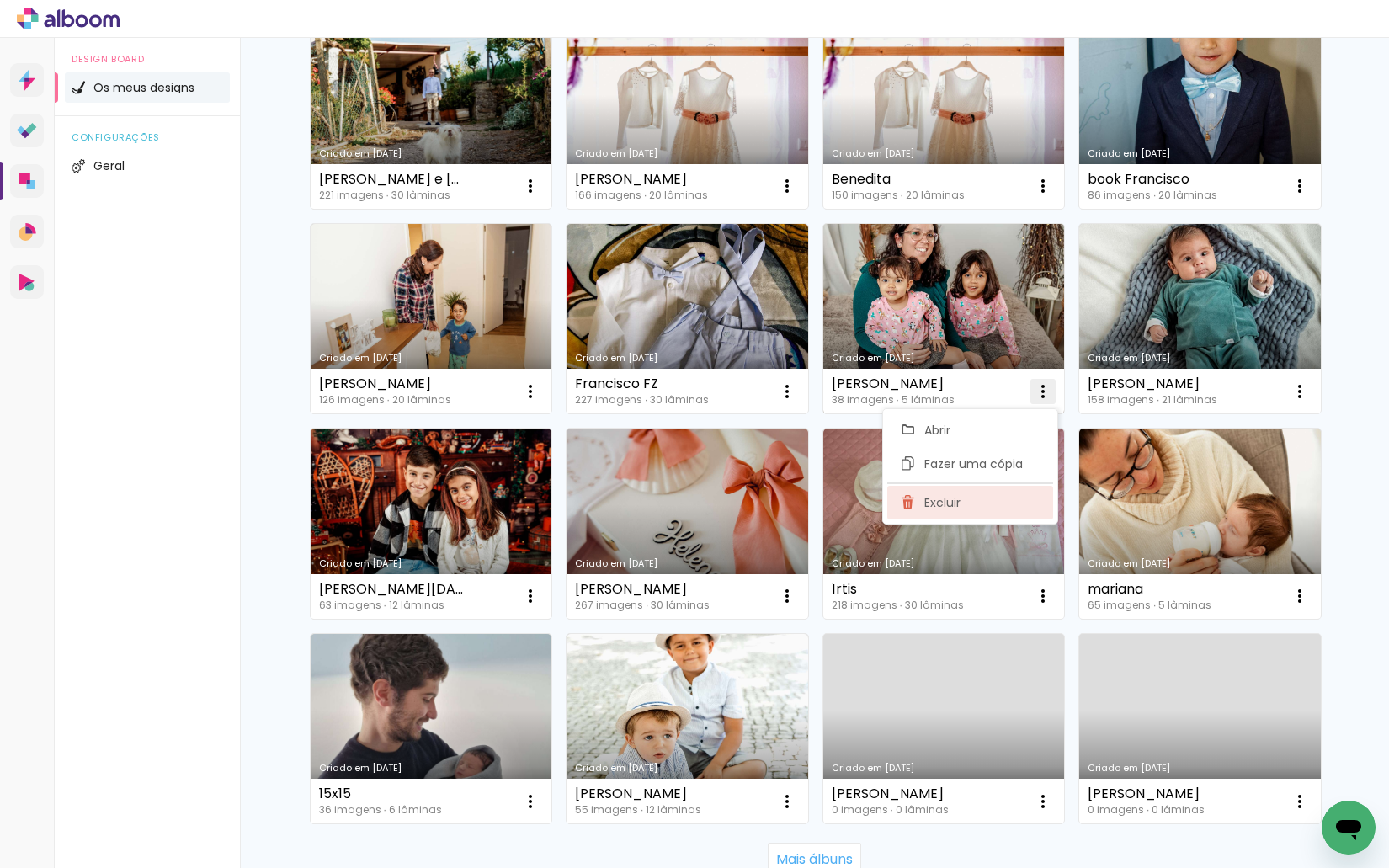
click at [967, 489] on paper-item "Excluir" at bounding box center [969, 502] width 166 height 34
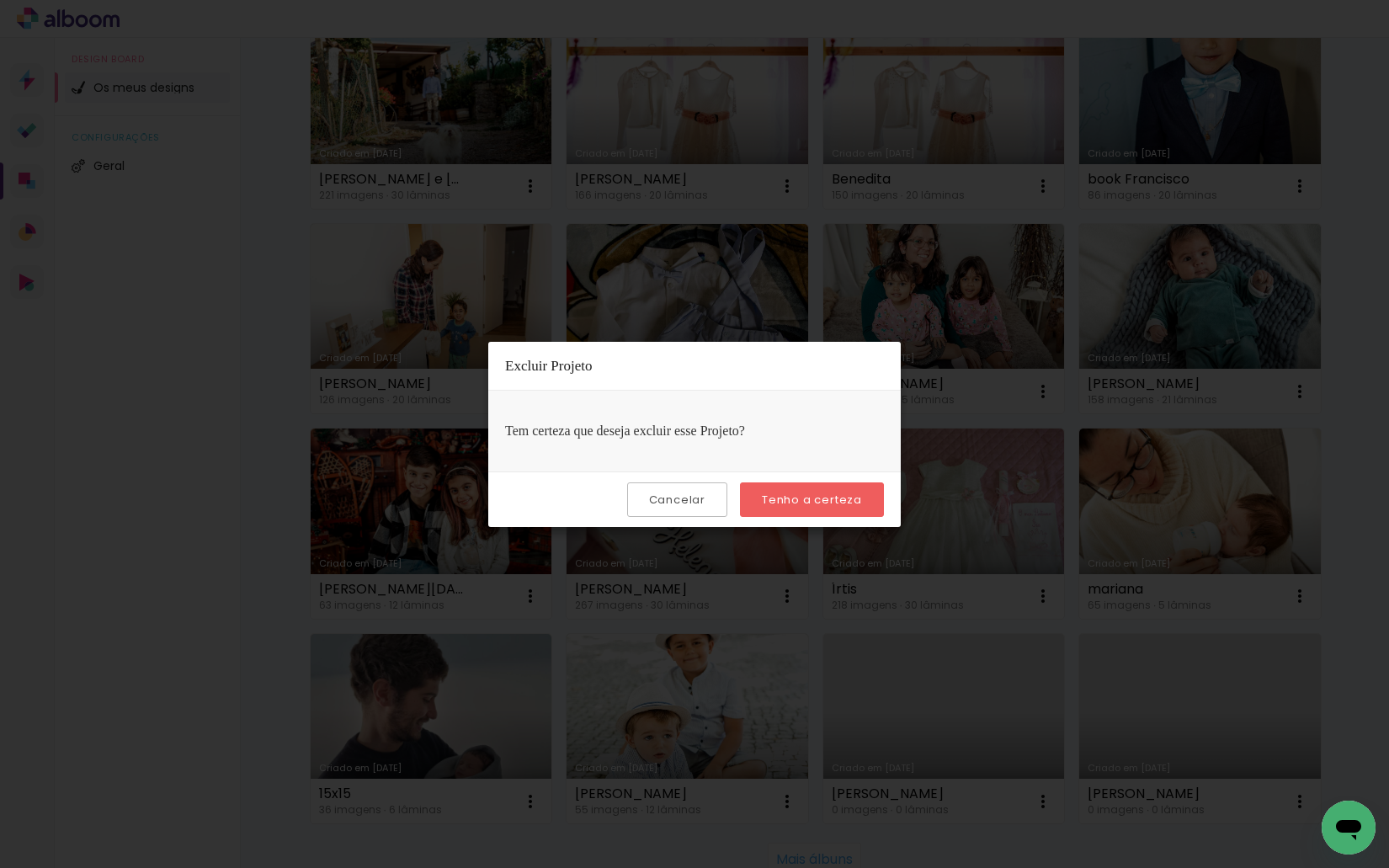
click at [813, 491] on paper-button "Tenho a certeza" at bounding box center [811, 499] width 144 height 34
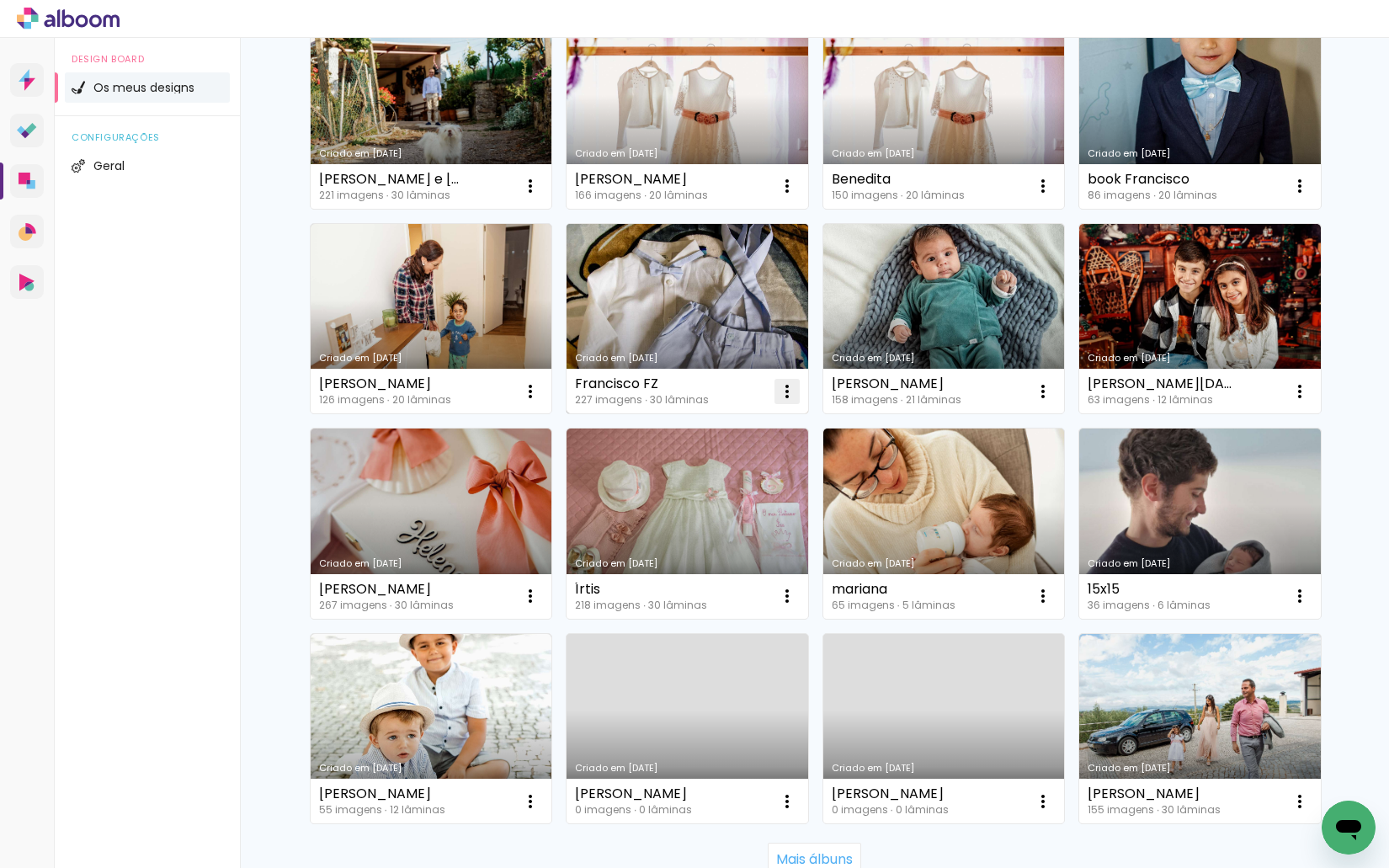
click at [780, 384] on iron-icon at bounding box center [786, 391] width 20 height 20
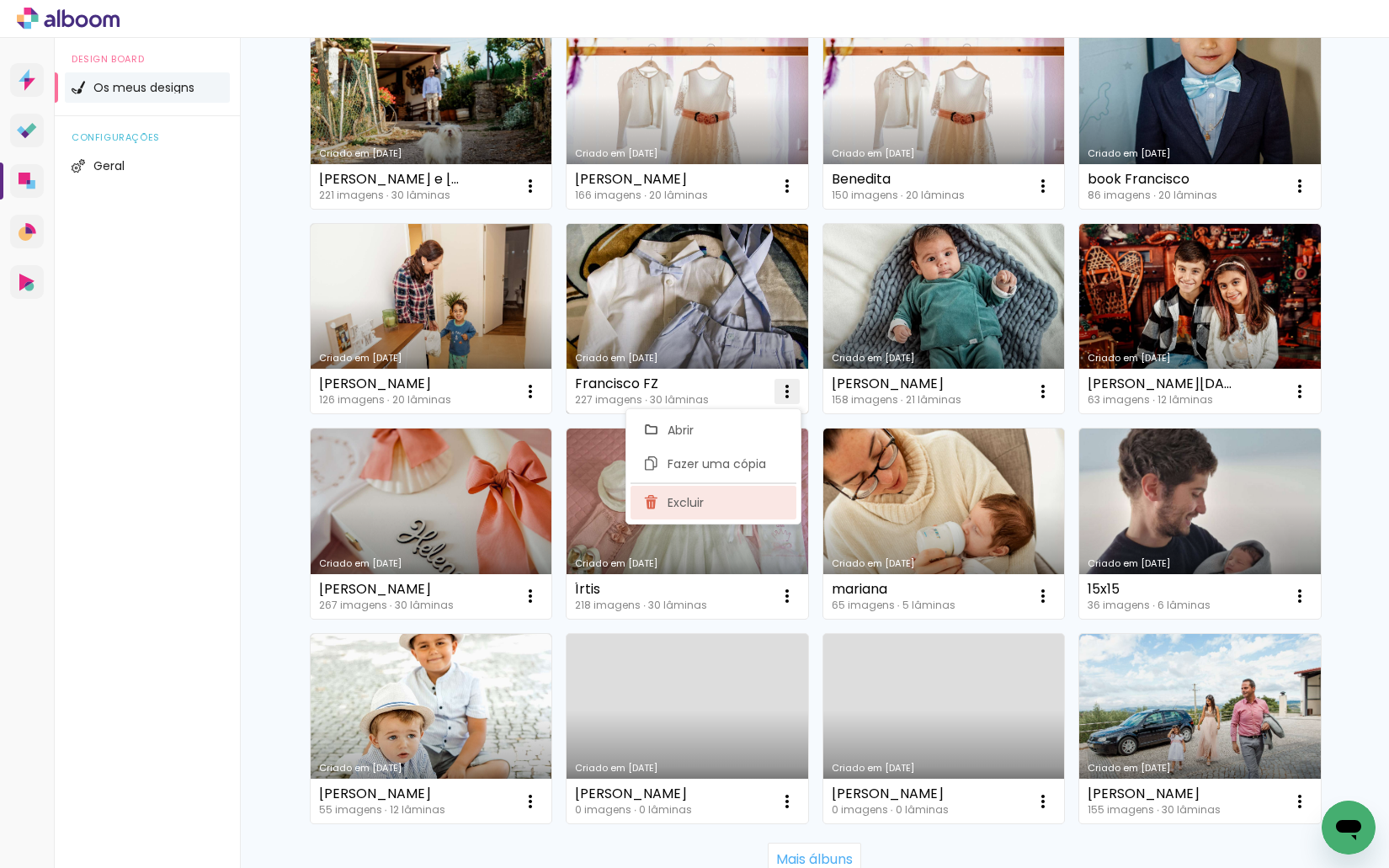
click at [709, 515] on paper-item "Excluir" at bounding box center [713, 502] width 166 height 34
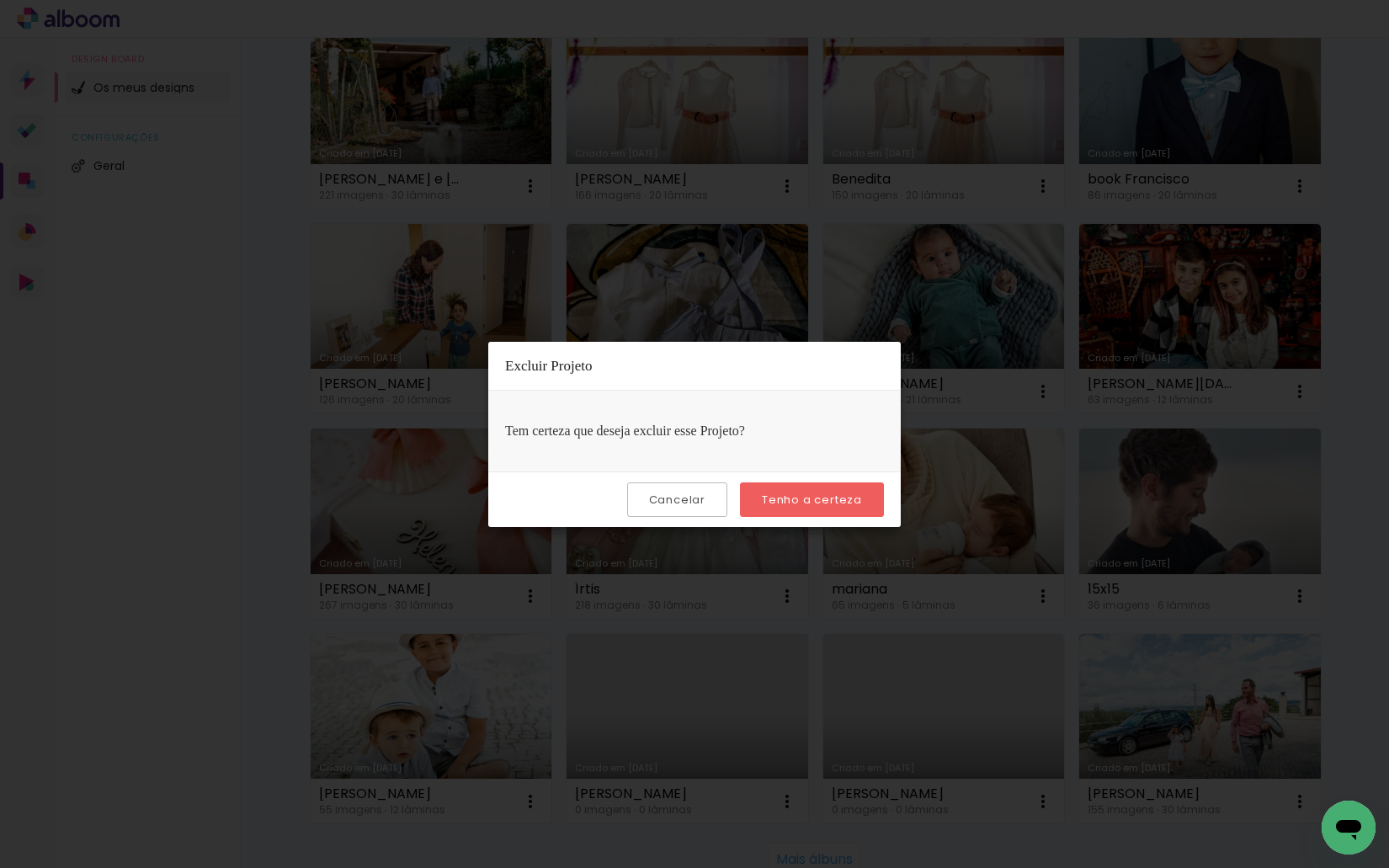
click at [0, 0] on slot "Tenho a certeza" at bounding box center [0, 0] width 0 height 0
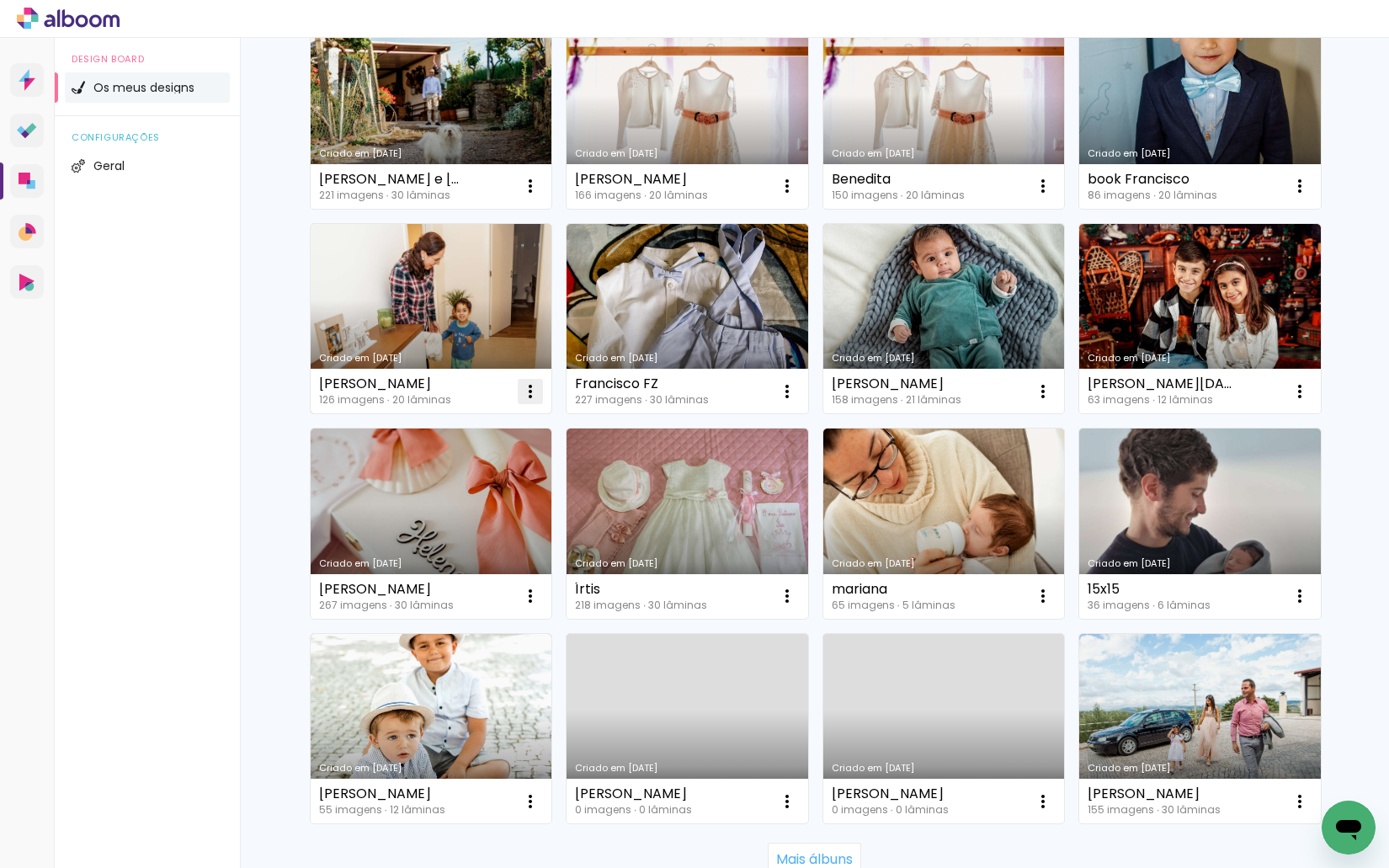
click at [520, 385] on iron-icon at bounding box center [530, 391] width 20 height 20
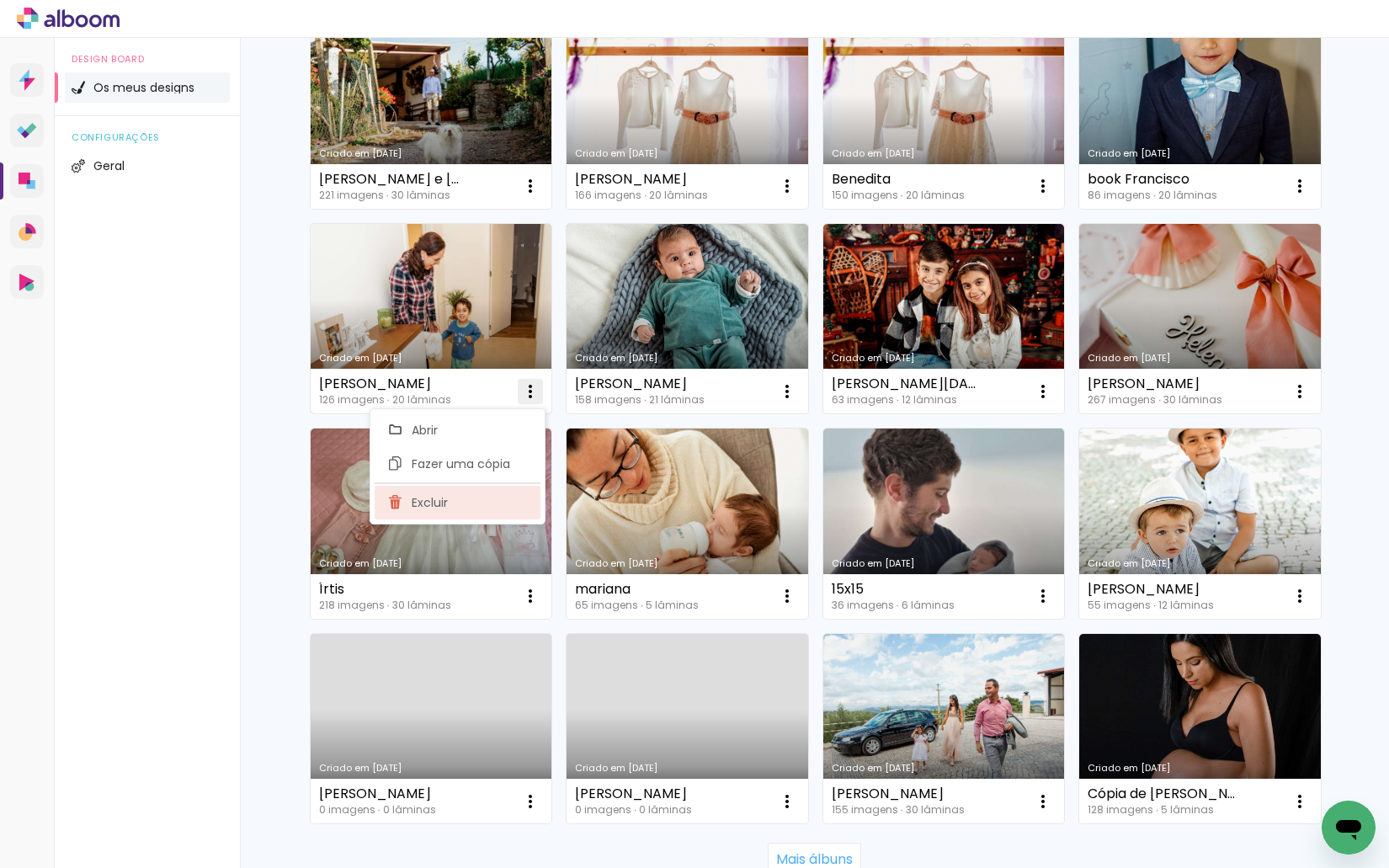
click at [506, 497] on paper-item "Excluir" at bounding box center [457, 502] width 166 height 34
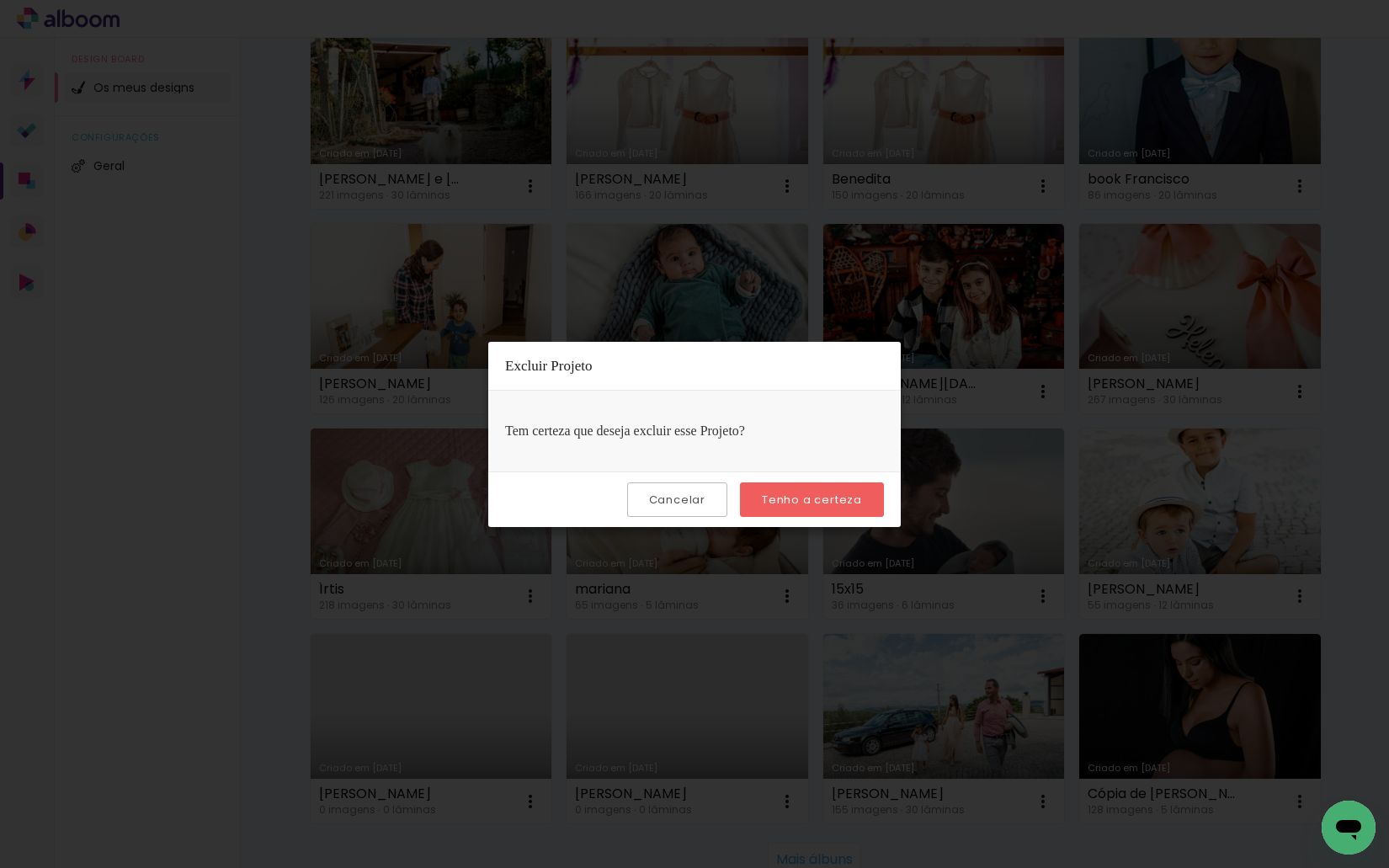
click at [0, 0] on slot "Tenho a certeza" at bounding box center [0, 0] width 0 height 0
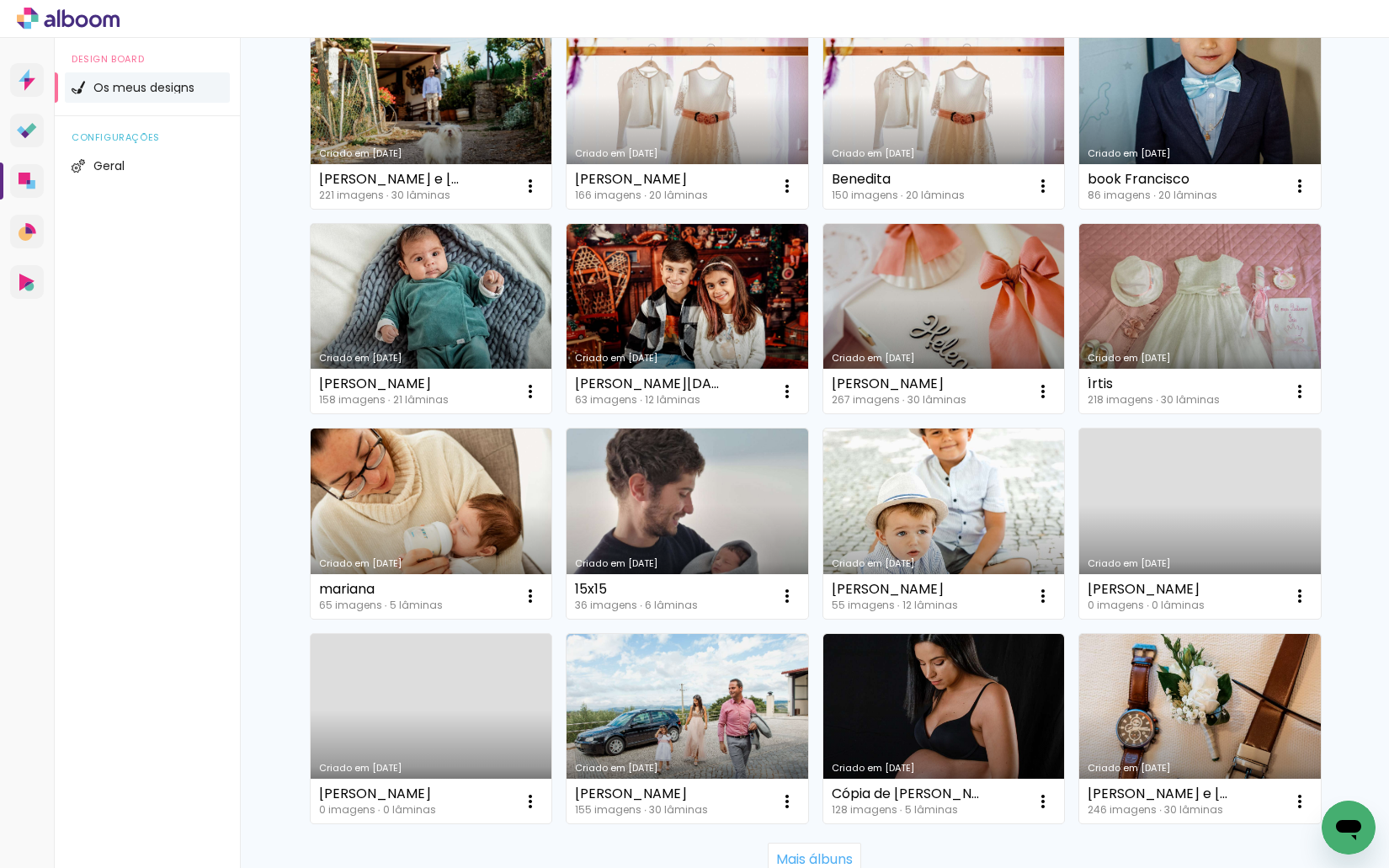
scroll to position [3188, 0]
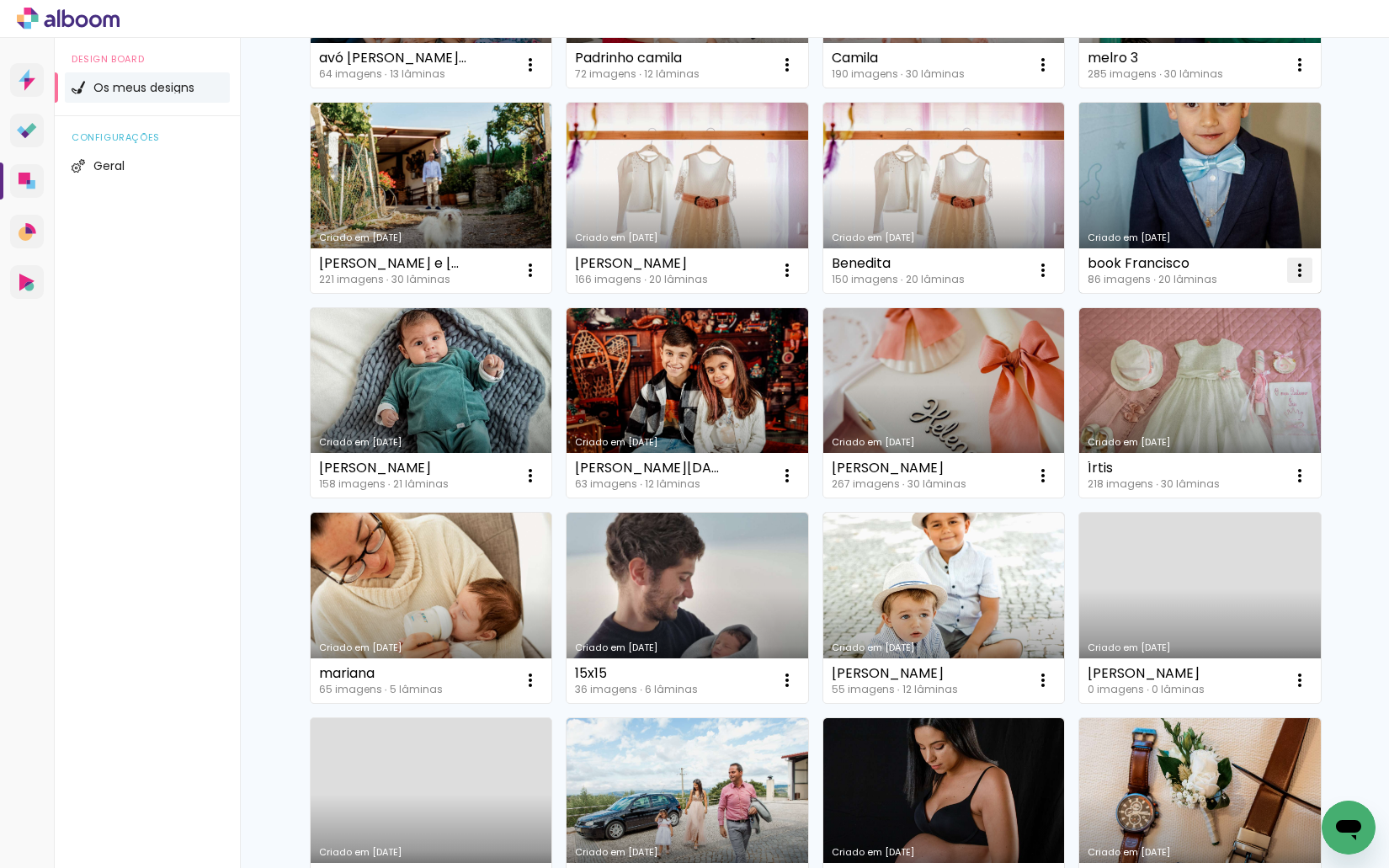
click at [1293, 266] on iron-icon at bounding box center [1299, 270] width 20 height 20
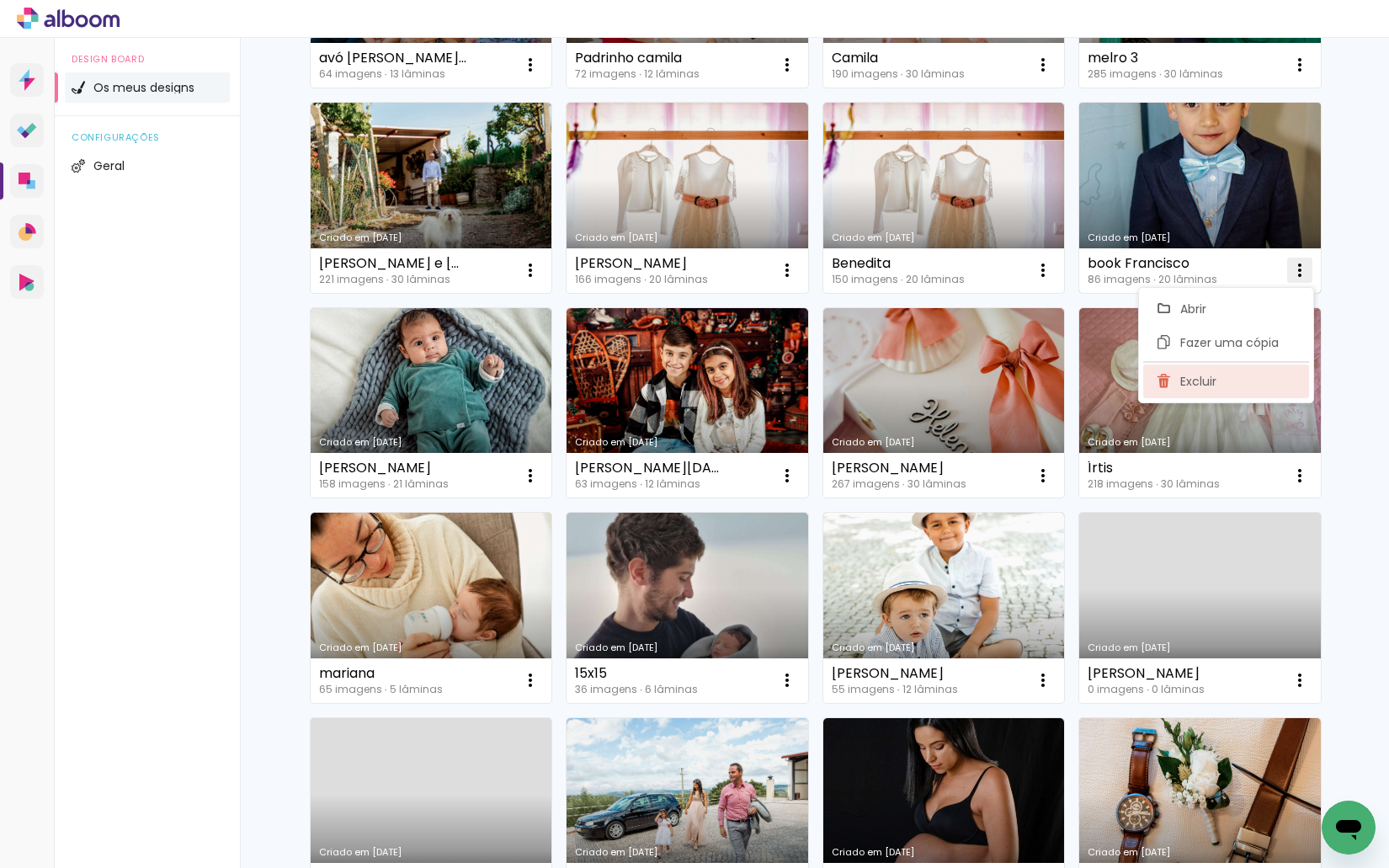
click at [1210, 381] on span "Excluir" at bounding box center [1198, 381] width 36 height 12
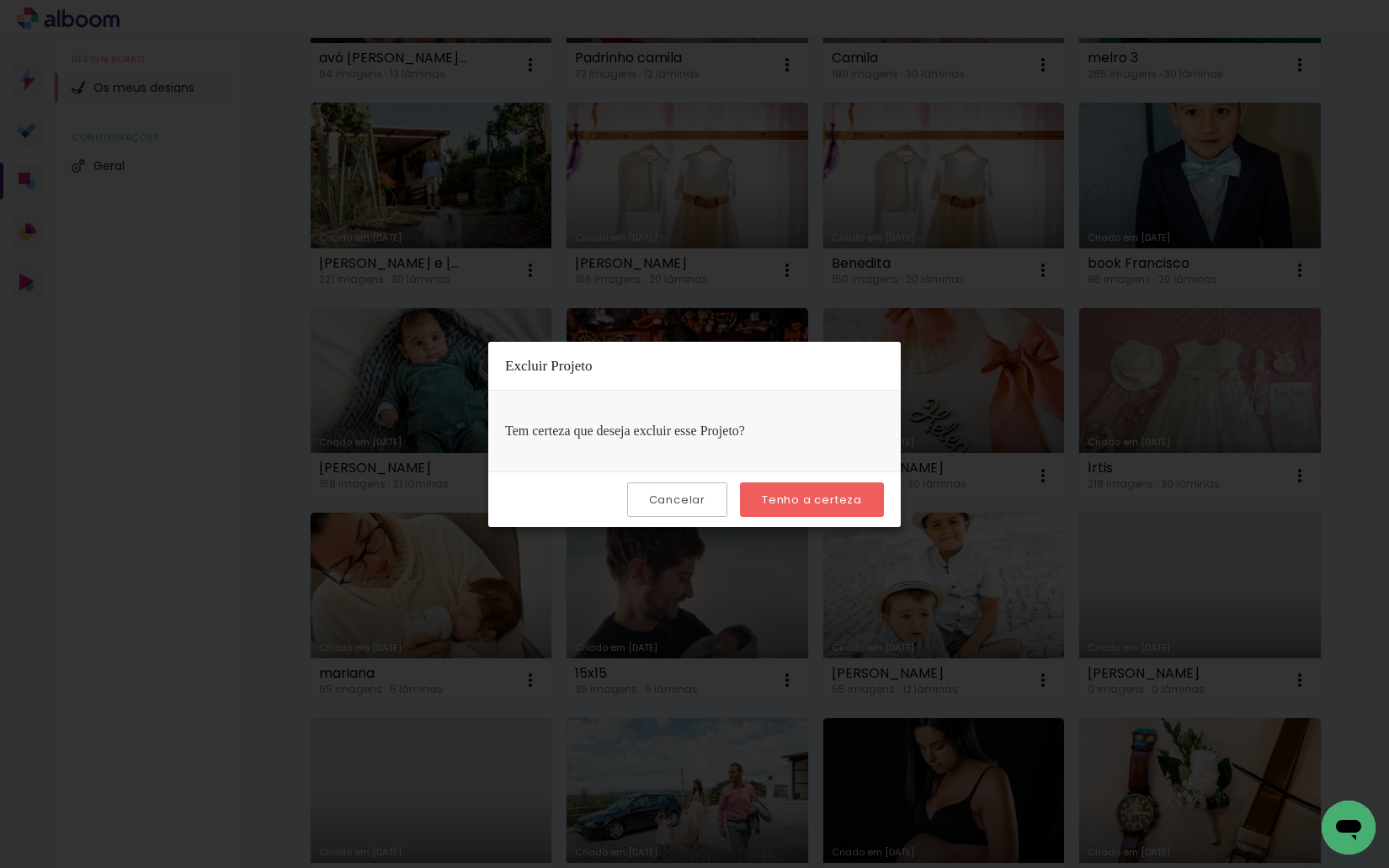
click at [864, 491] on paper-button "Tenho a certeza" at bounding box center [811, 499] width 144 height 34
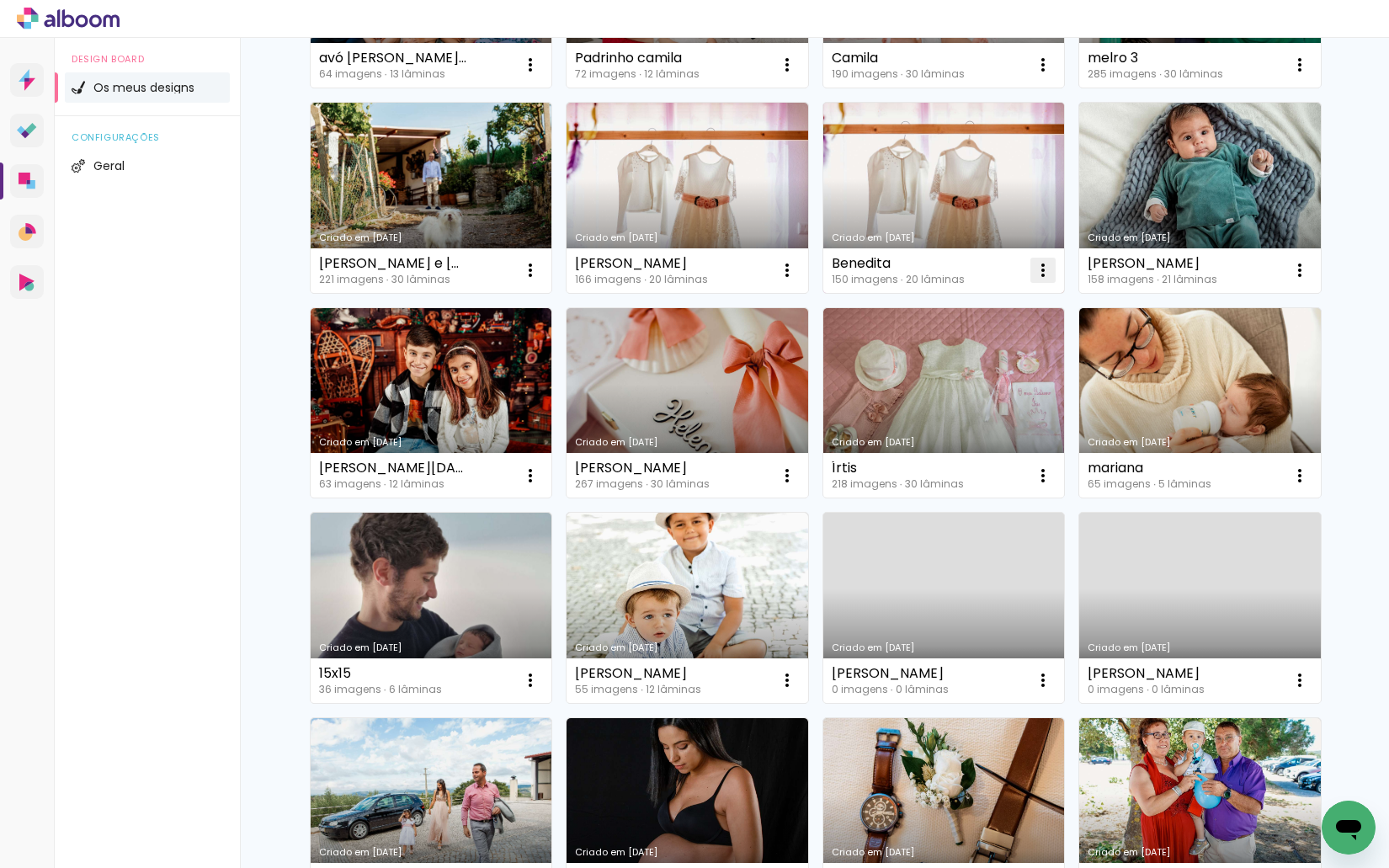
click at [1035, 274] on iron-icon at bounding box center [1043, 270] width 20 height 20
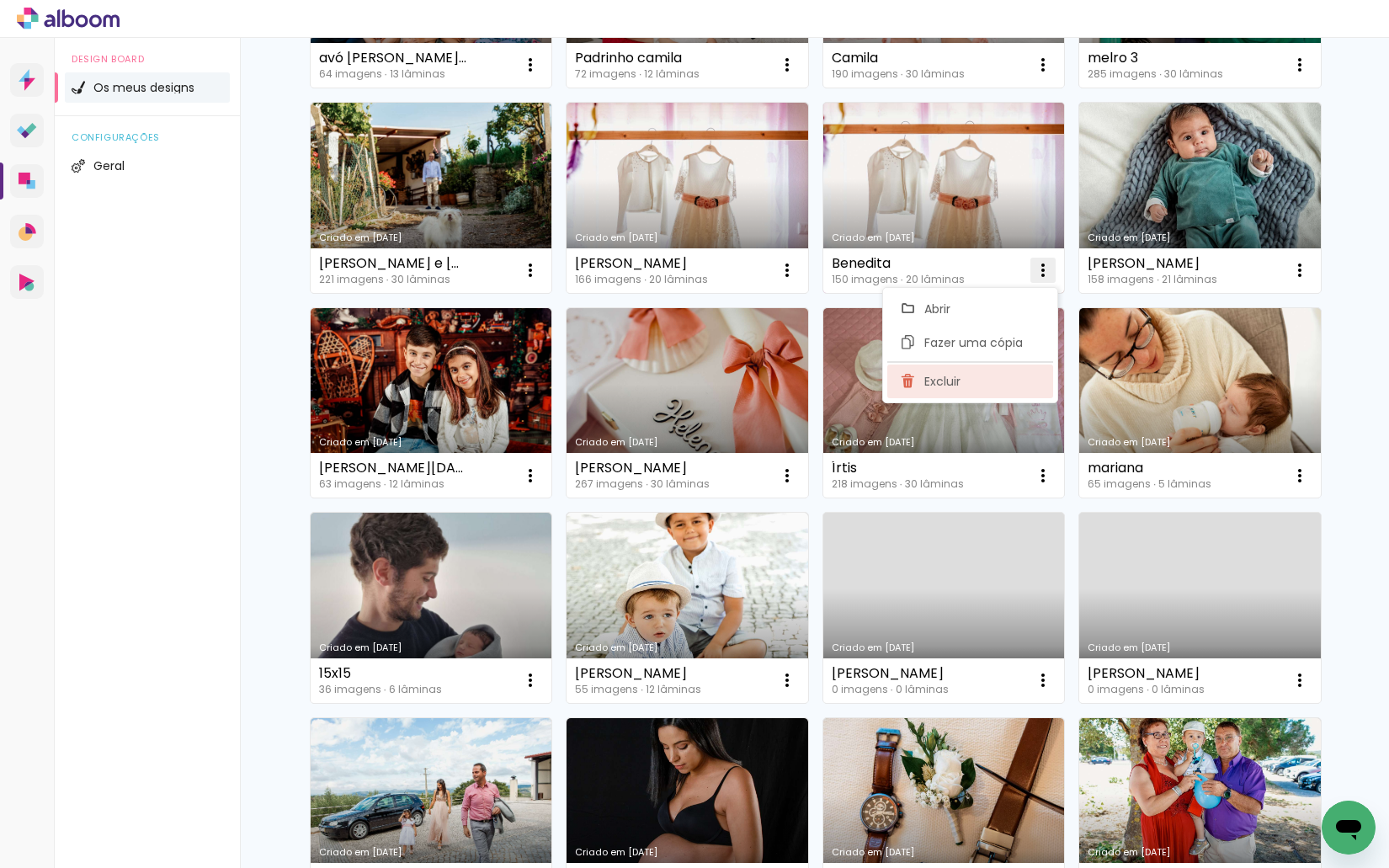
click at [986, 376] on paper-item "Excluir" at bounding box center [969, 381] width 166 height 34
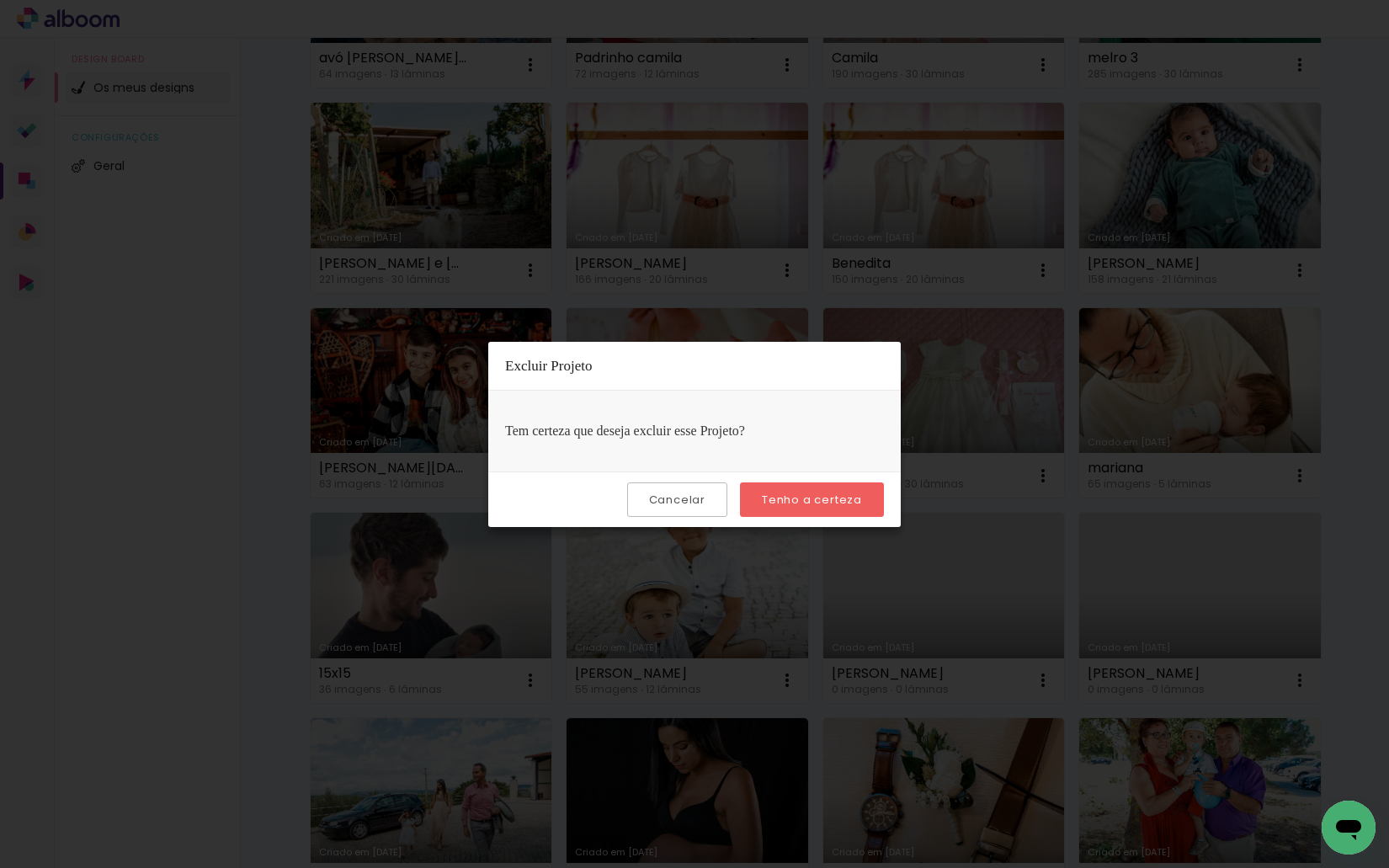
click at [772, 516] on paper-button "Tenho a certeza" at bounding box center [811, 499] width 144 height 34
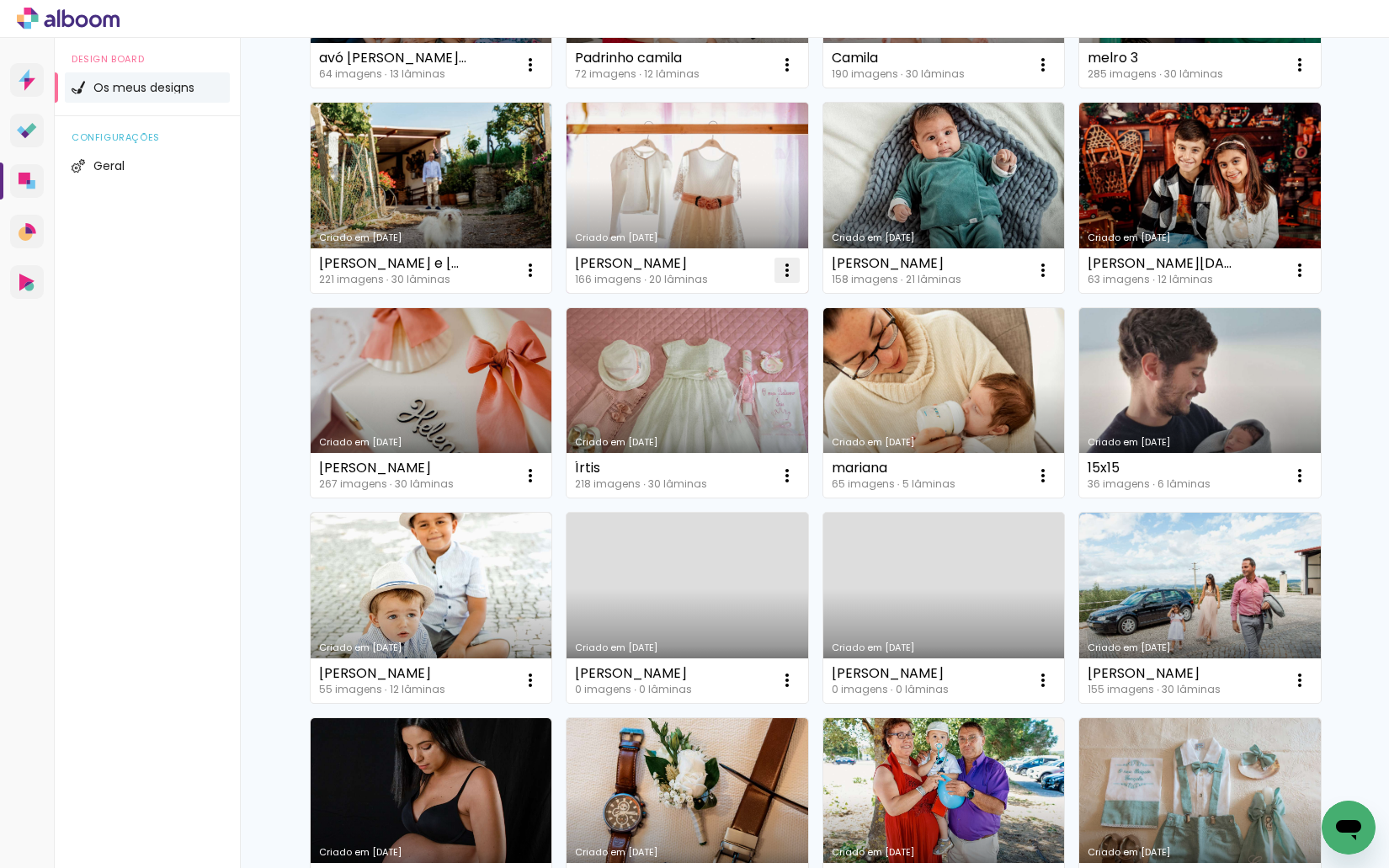
click at [777, 277] on iron-icon at bounding box center [786, 270] width 20 height 20
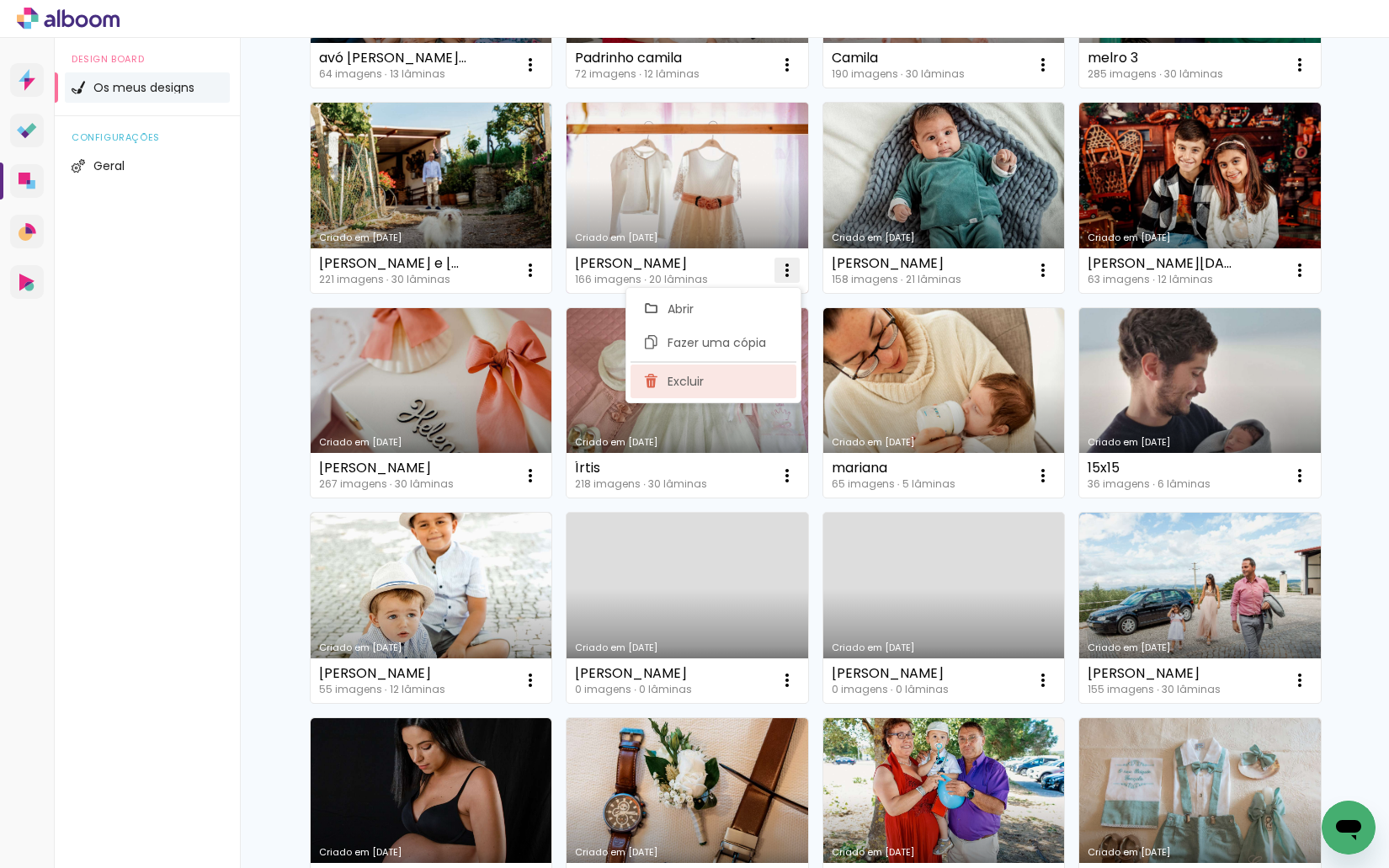
click at [717, 373] on paper-item "Excluir" at bounding box center [713, 381] width 166 height 34
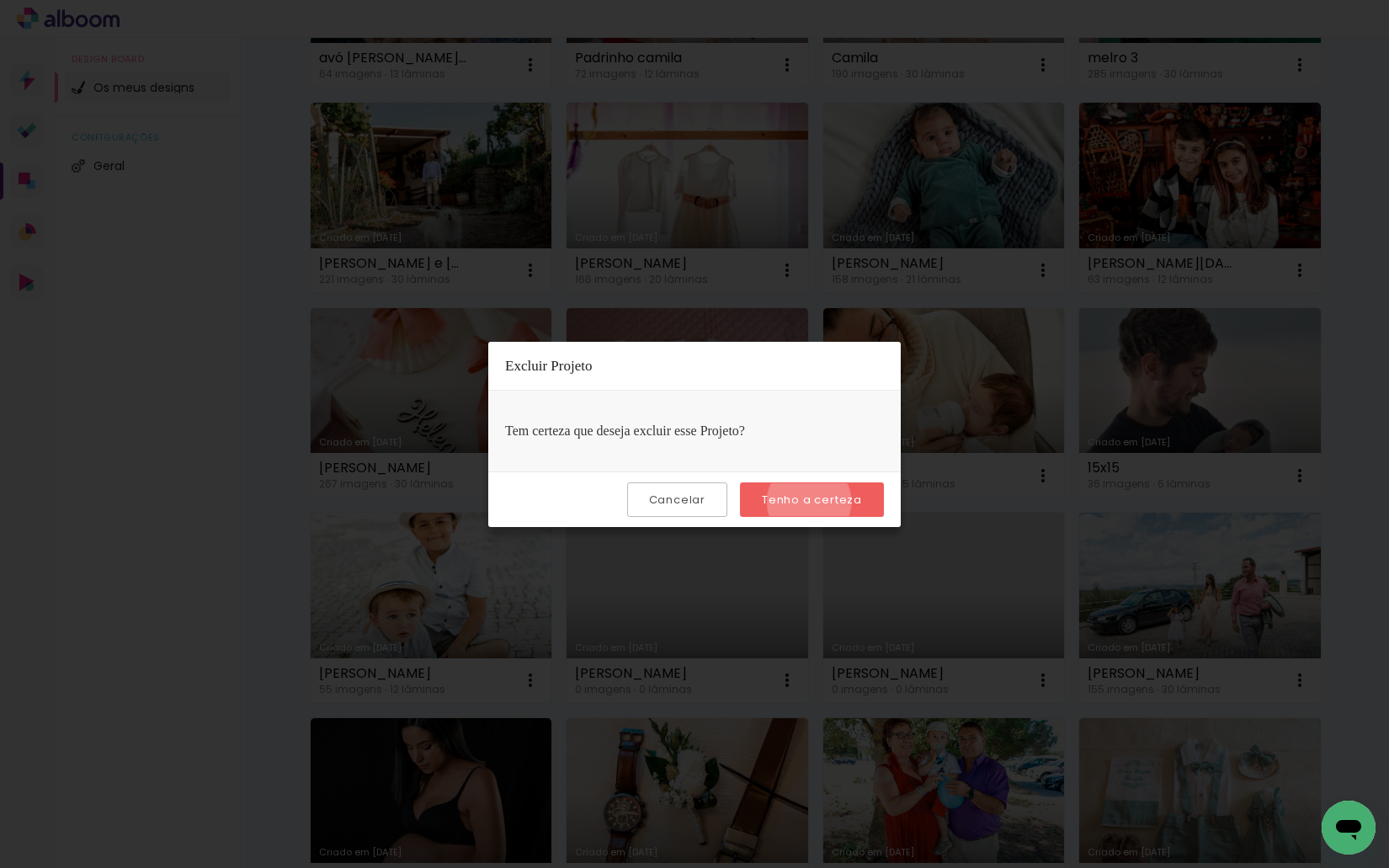
click at [0, 0] on slot "Tenho a certeza" at bounding box center [0, 0] width 0 height 0
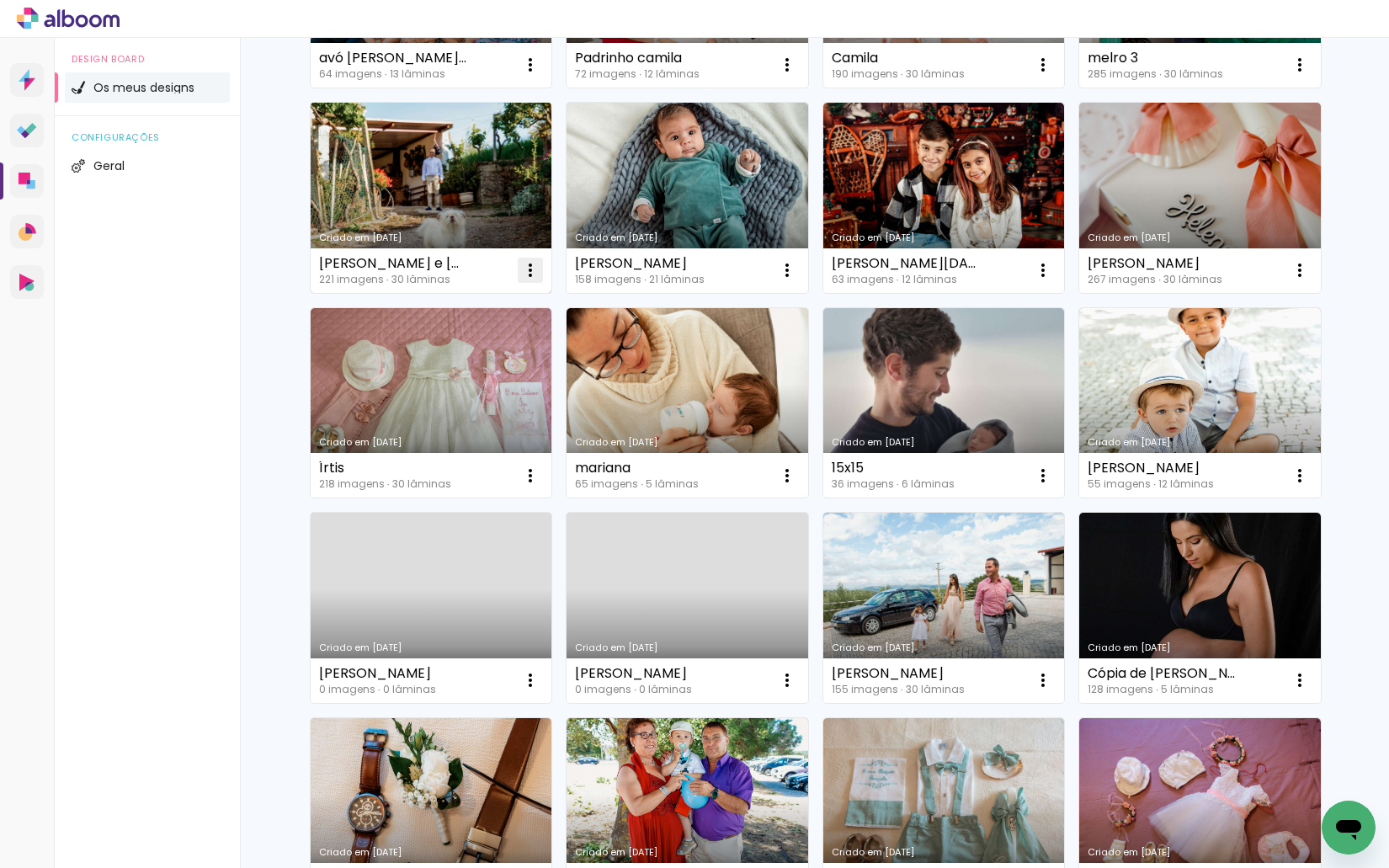
click at [526, 274] on iron-icon at bounding box center [530, 270] width 20 height 20
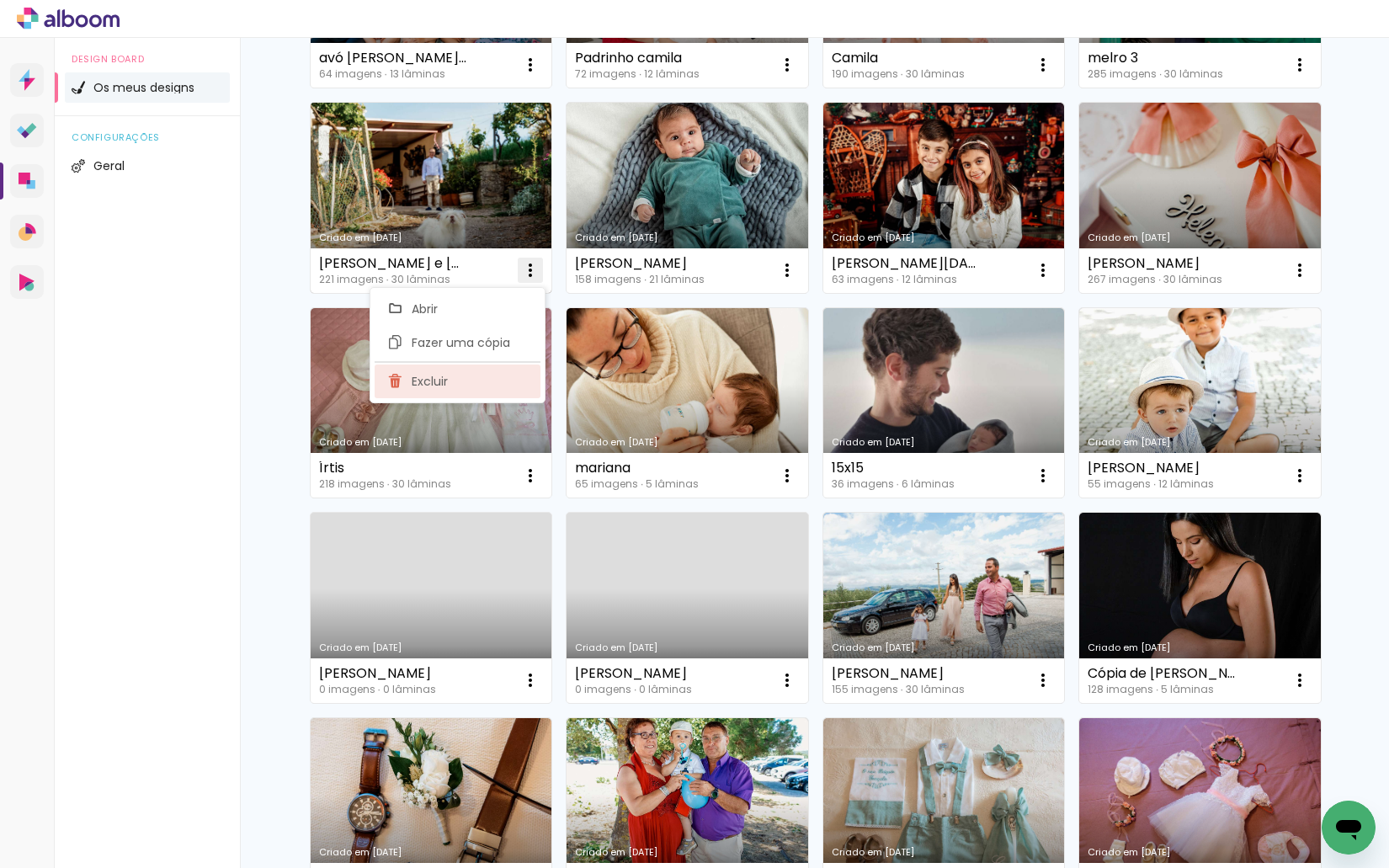
click at [470, 381] on paper-item "Excluir" at bounding box center [457, 381] width 166 height 34
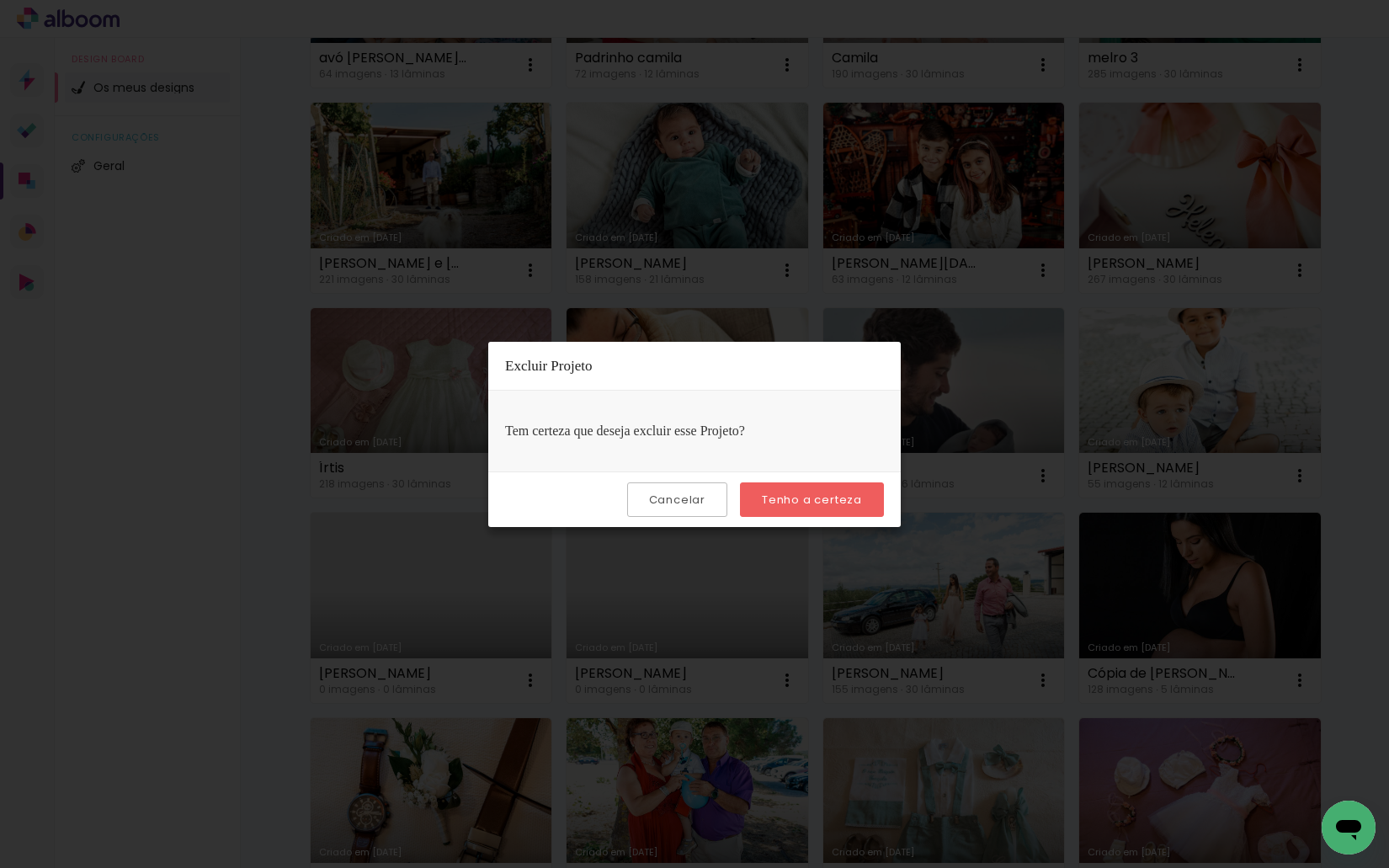
click at [0, 0] on slot "Tenho a certeza" at bounding box center [0, 0] width 0 height 0
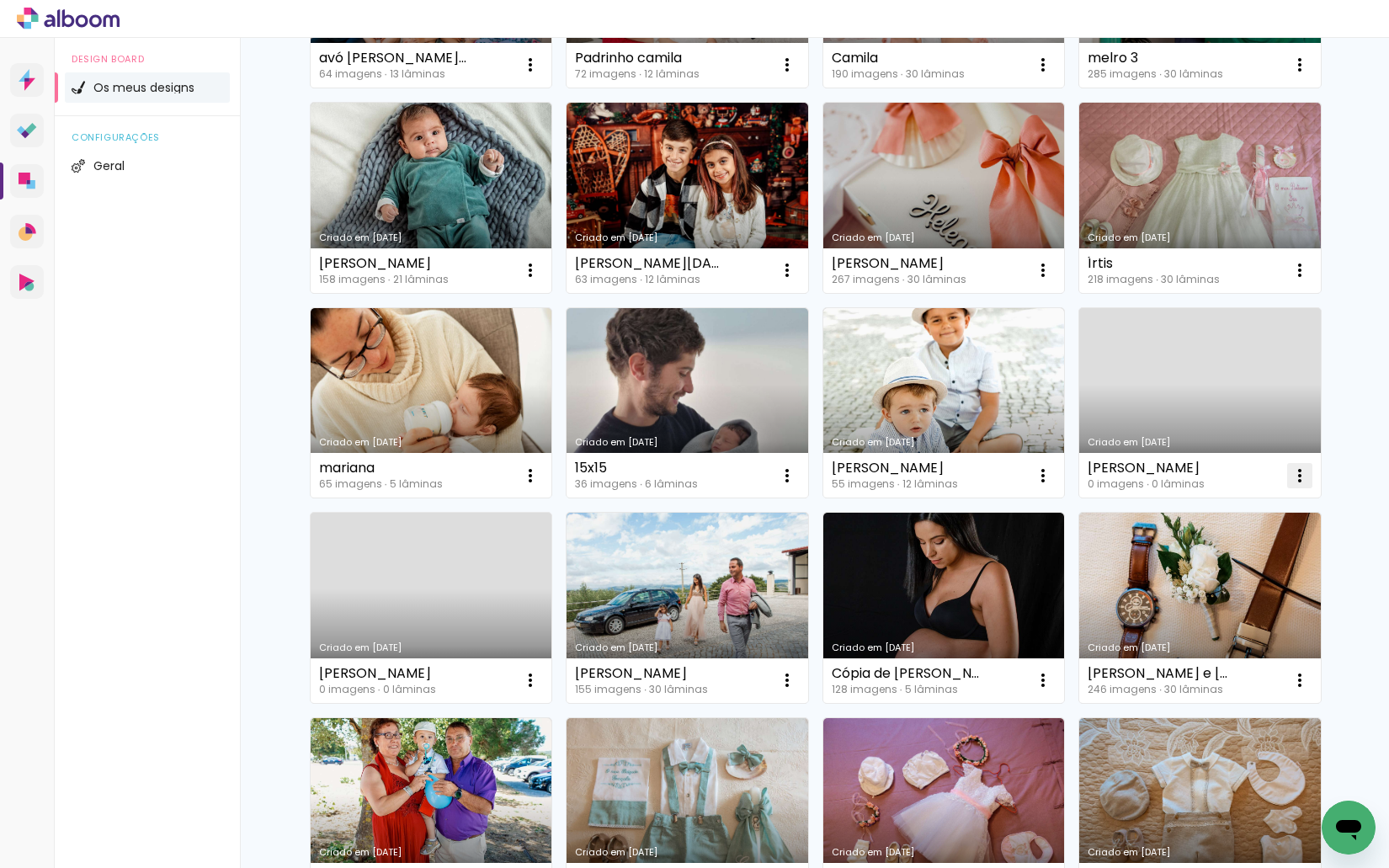
click at [1289, 477] on iron-icon at bounding box center [1299, 476] width 20 height 20
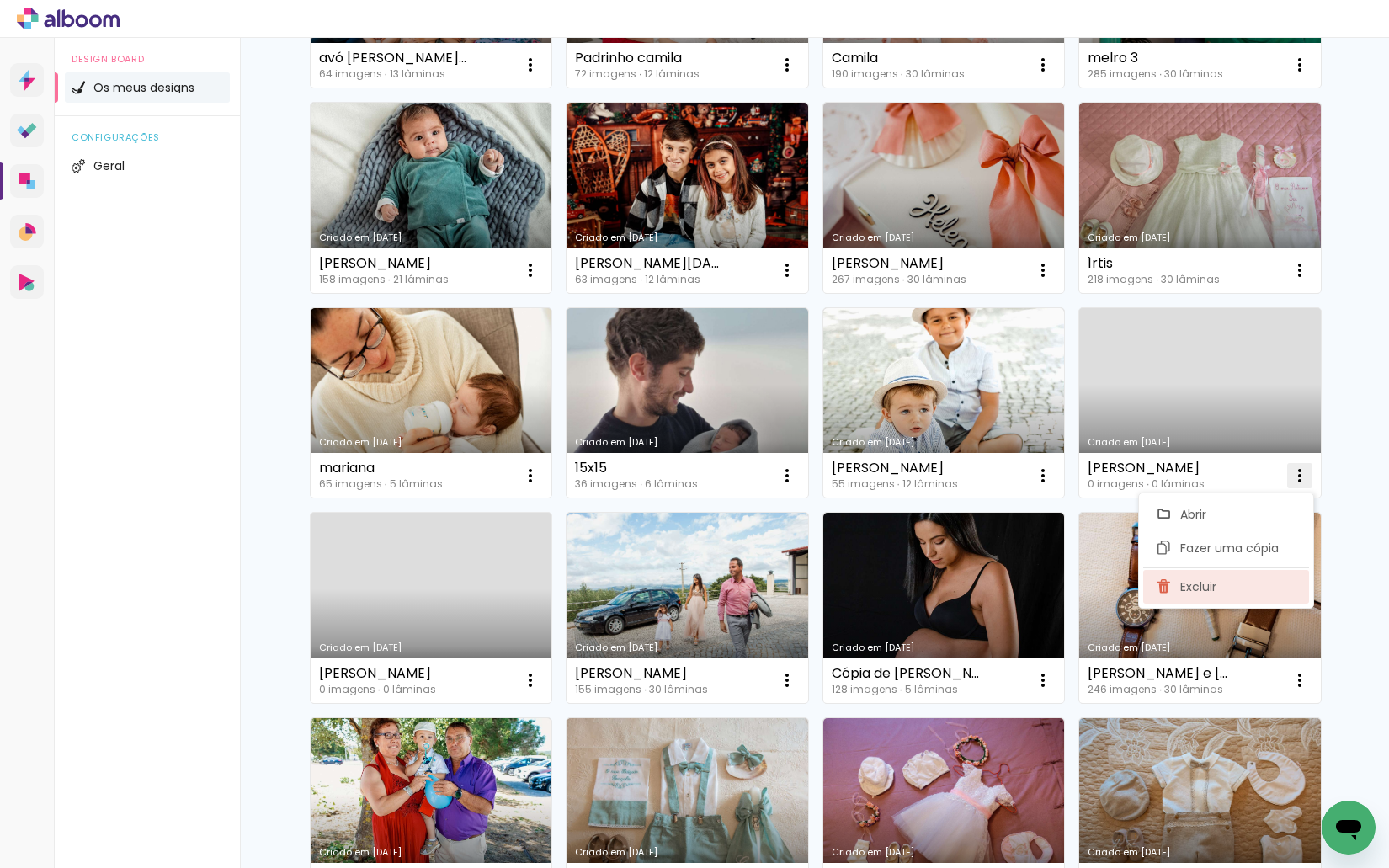
click at [1205, 581] on span "Excluir" at bounding box center [1198, 586] width 36 height 12
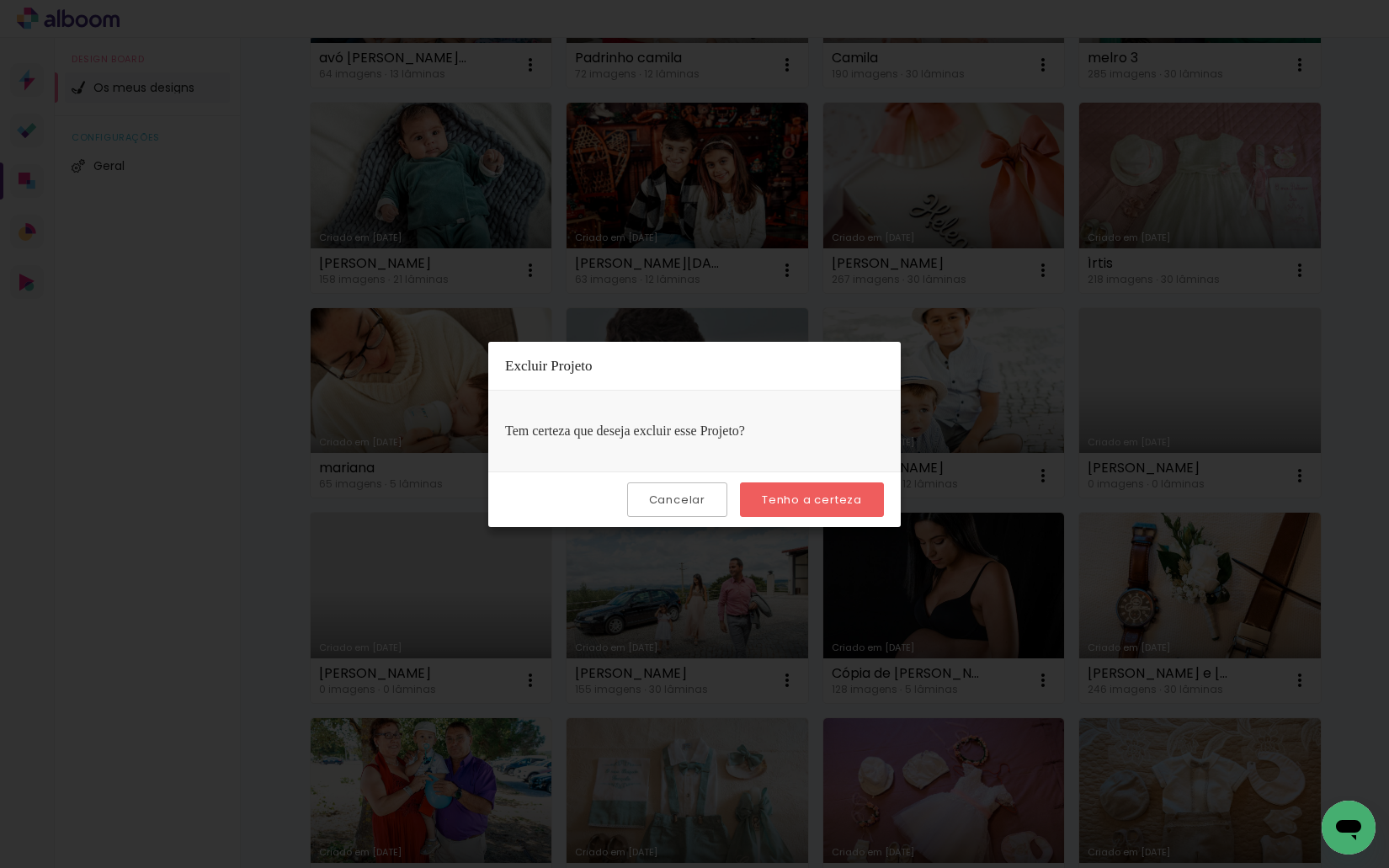
click at [0, 0] on slot "Tenho a certeza" at bounding box center [0, 0] width 0 height 0
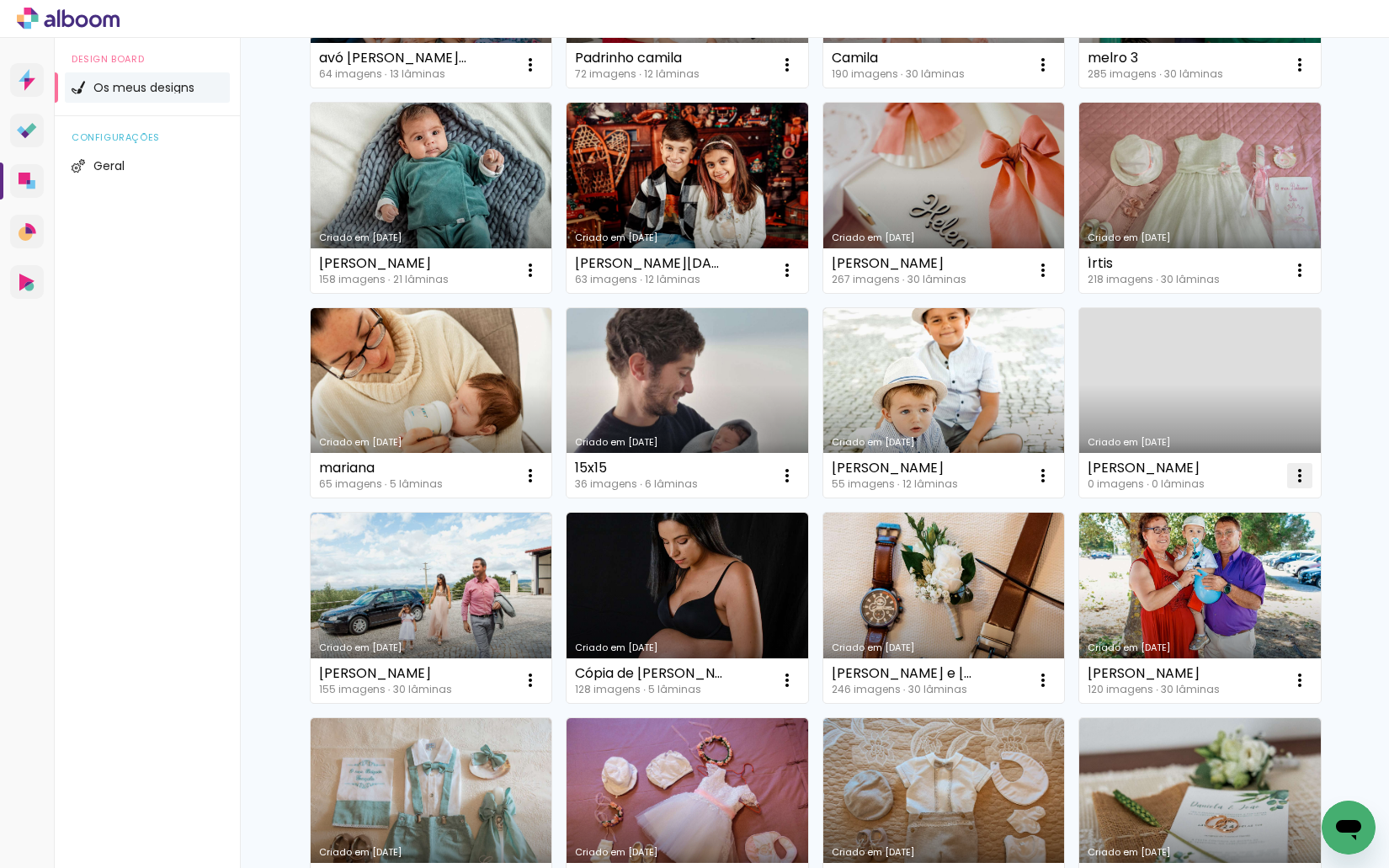
click at [1291, 476] on iron-icon at bounding box center [1299, 476] width 20 height 20
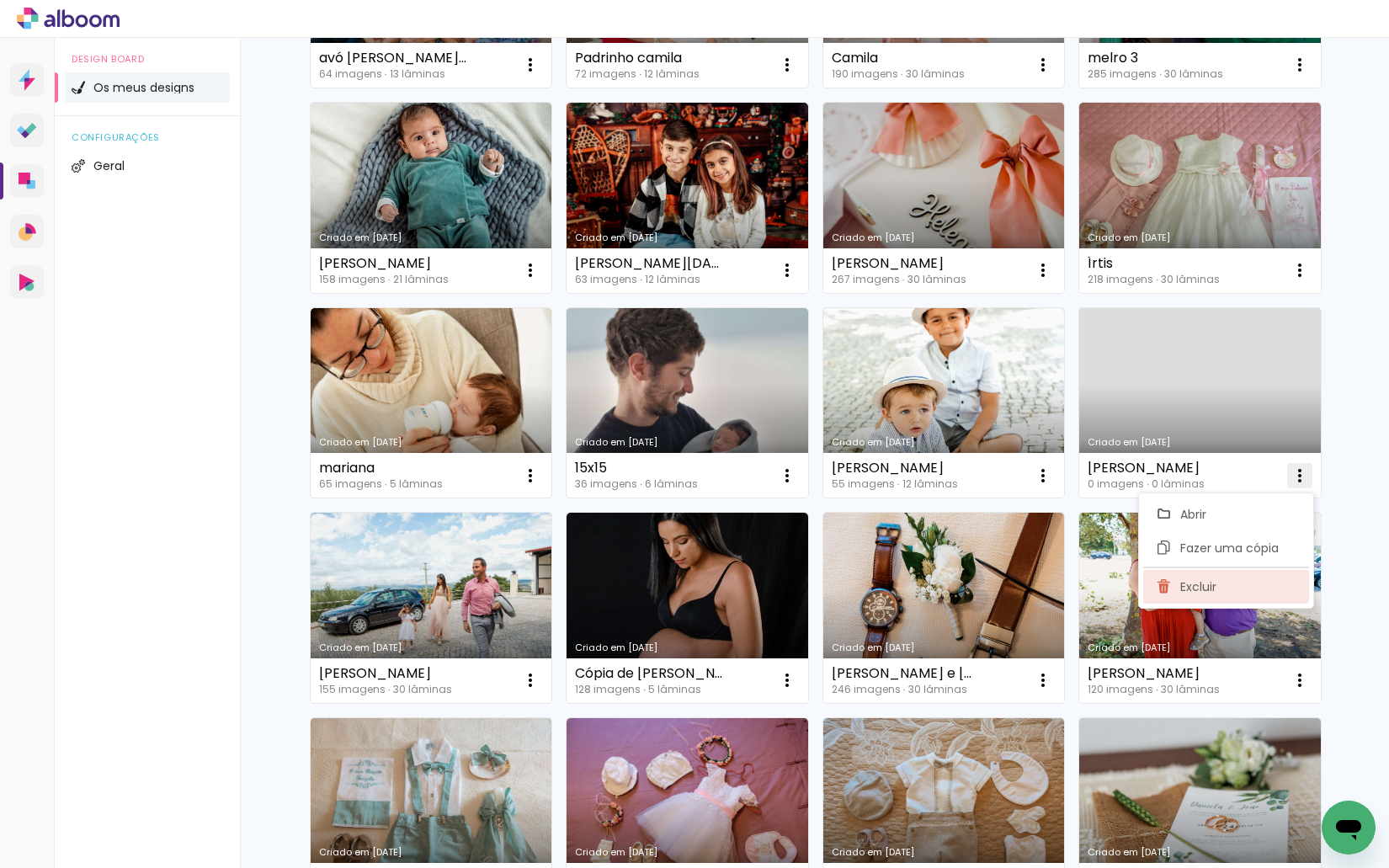
click at [1212, 574] on paper-item "Excluir" at bounding box center [1225, 586] width 166 height 34
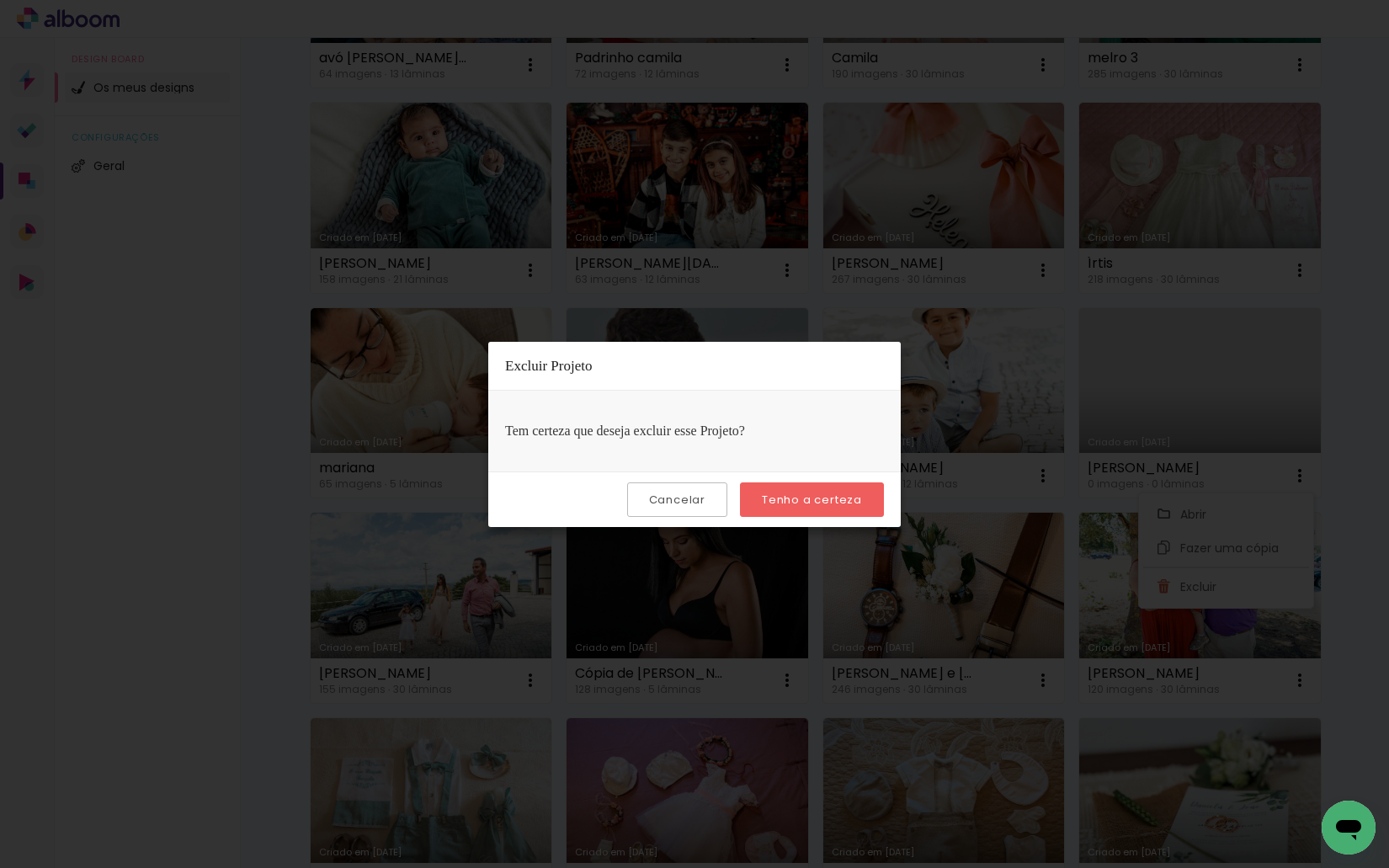
click at [836, 509] on paper-button "Tenho a certeza" at bounding box center [811, 499] width 144 height 34
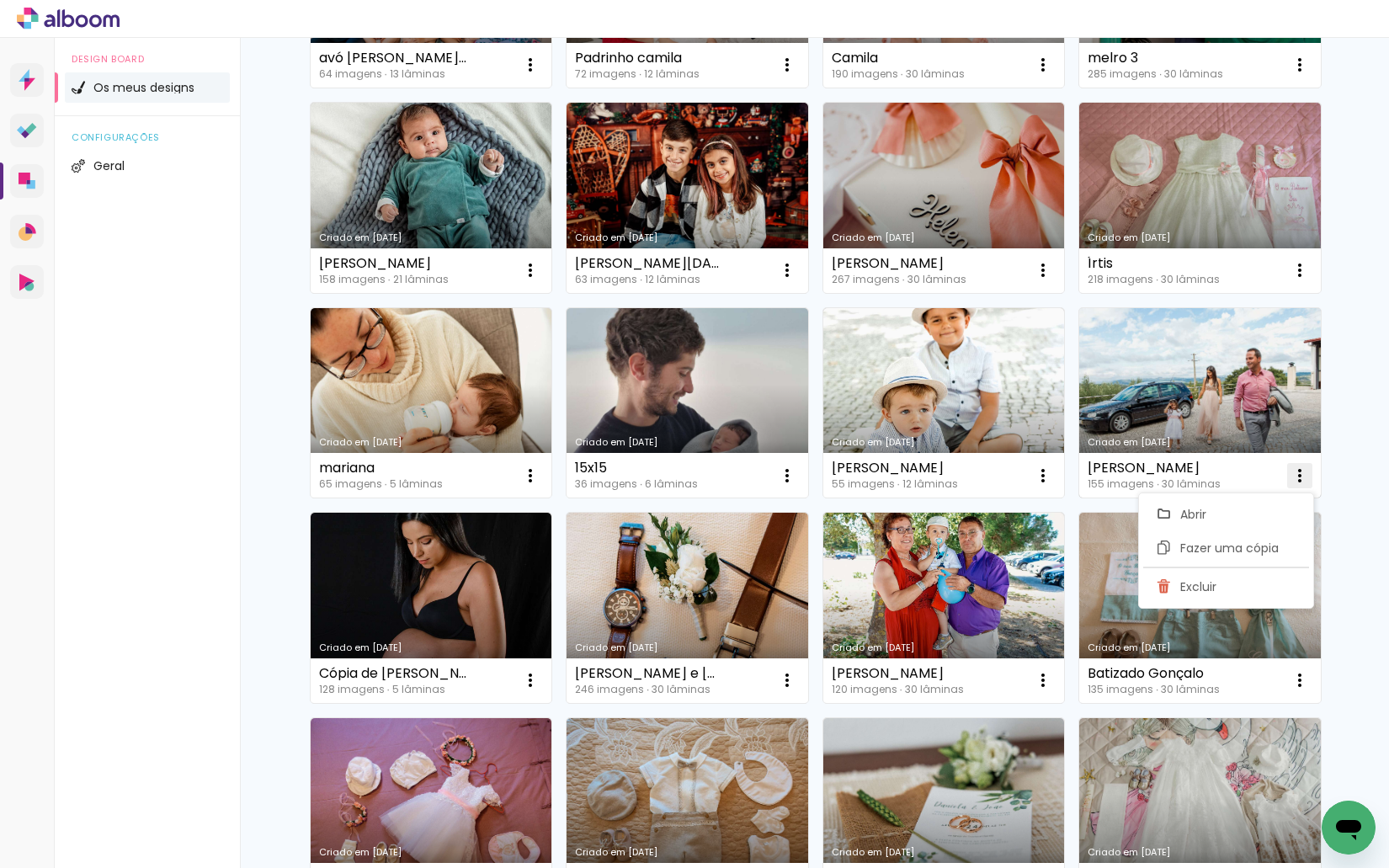
click at [1296, 473] on iron-icon at bounding box center [1299, 476] width 20 height 20
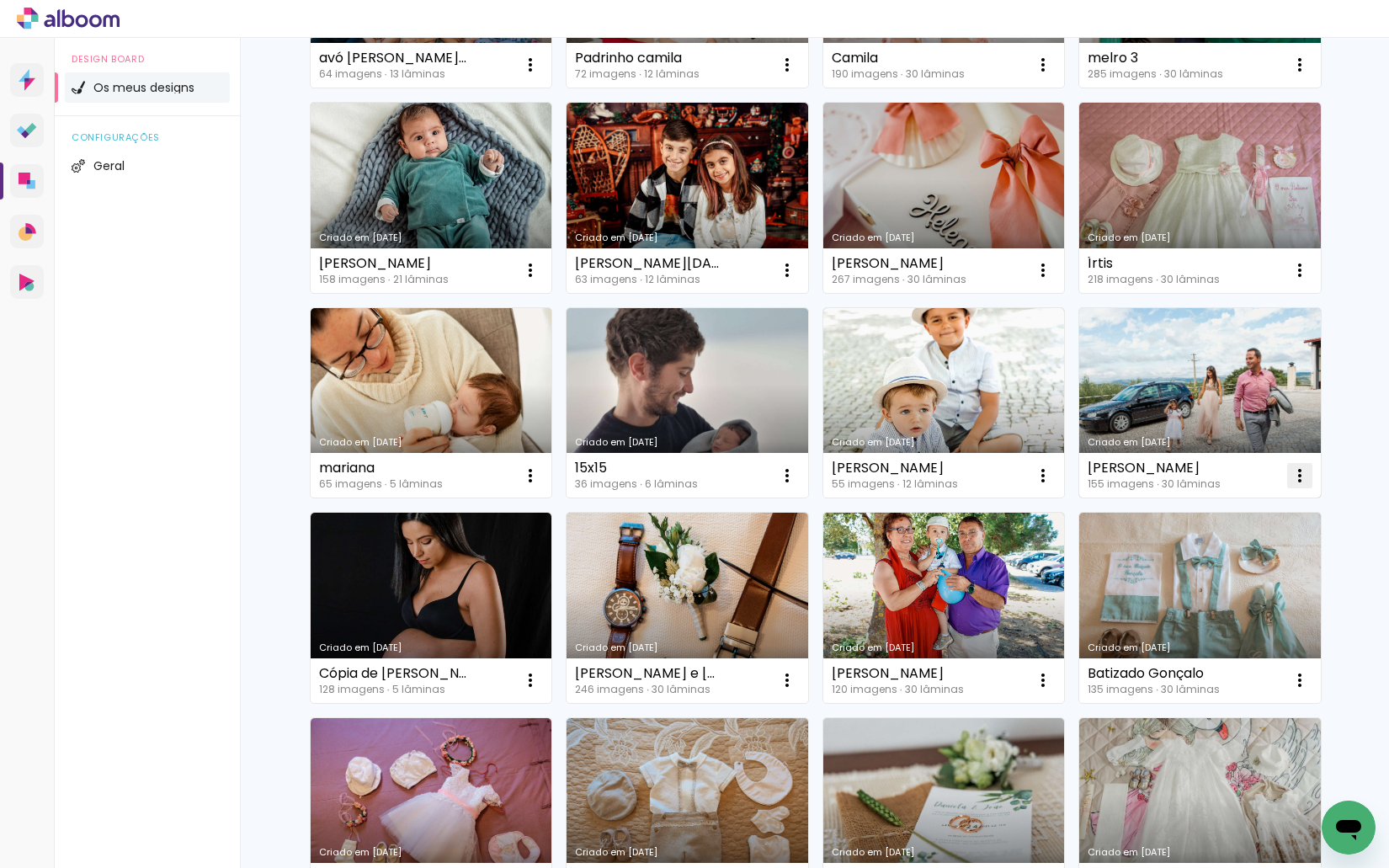
click at [1296, 475] on iron-icon at bounding box center [1299, 476] width 20 height 20
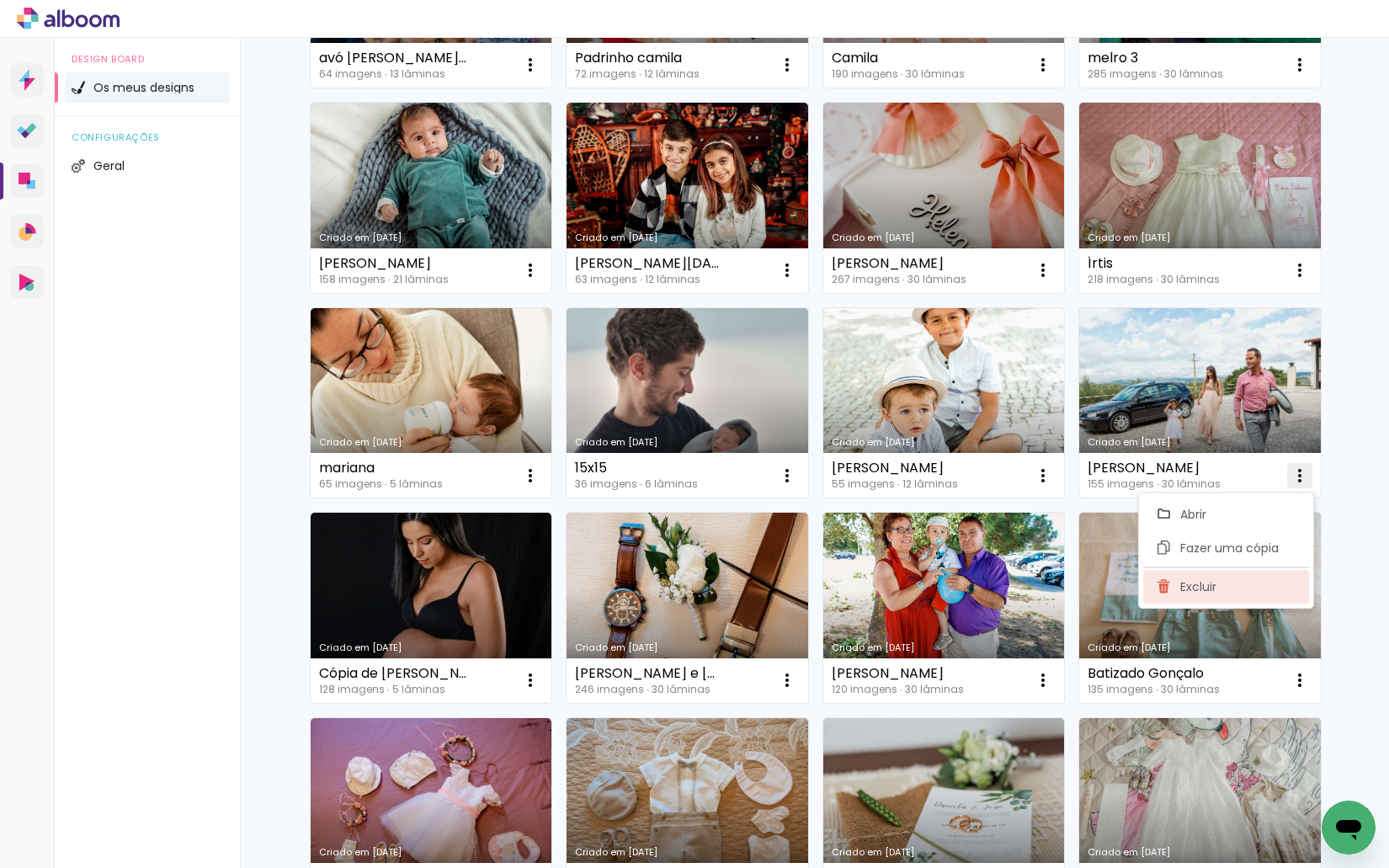
click at [1238, 596] on paper-item "Excluir" at bounding box center [1225, 586] width 166 height 34
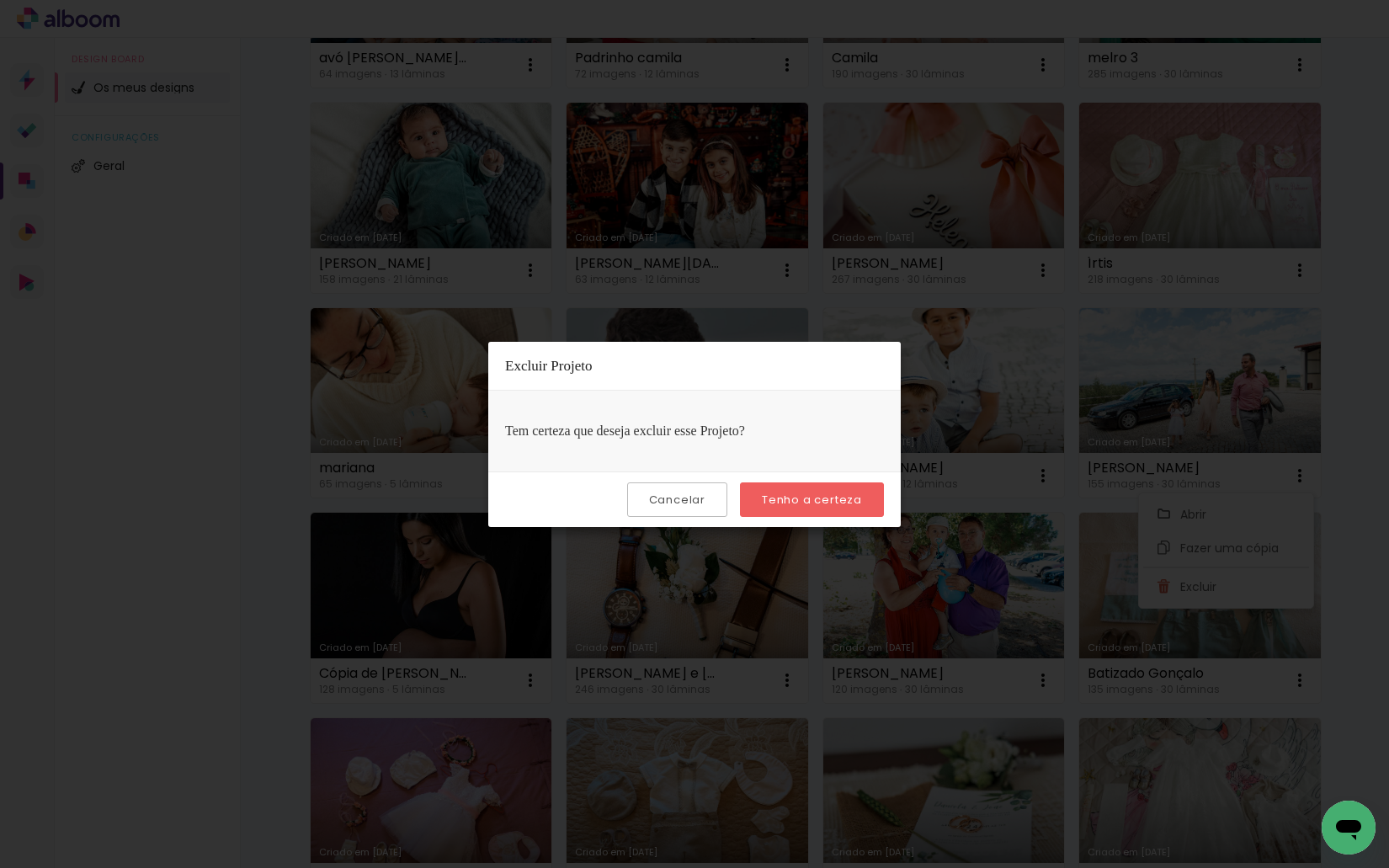
click at [816, 509] on paper-button "Tenho a certeza" at bounding box center [811, 499] width 144 height 34
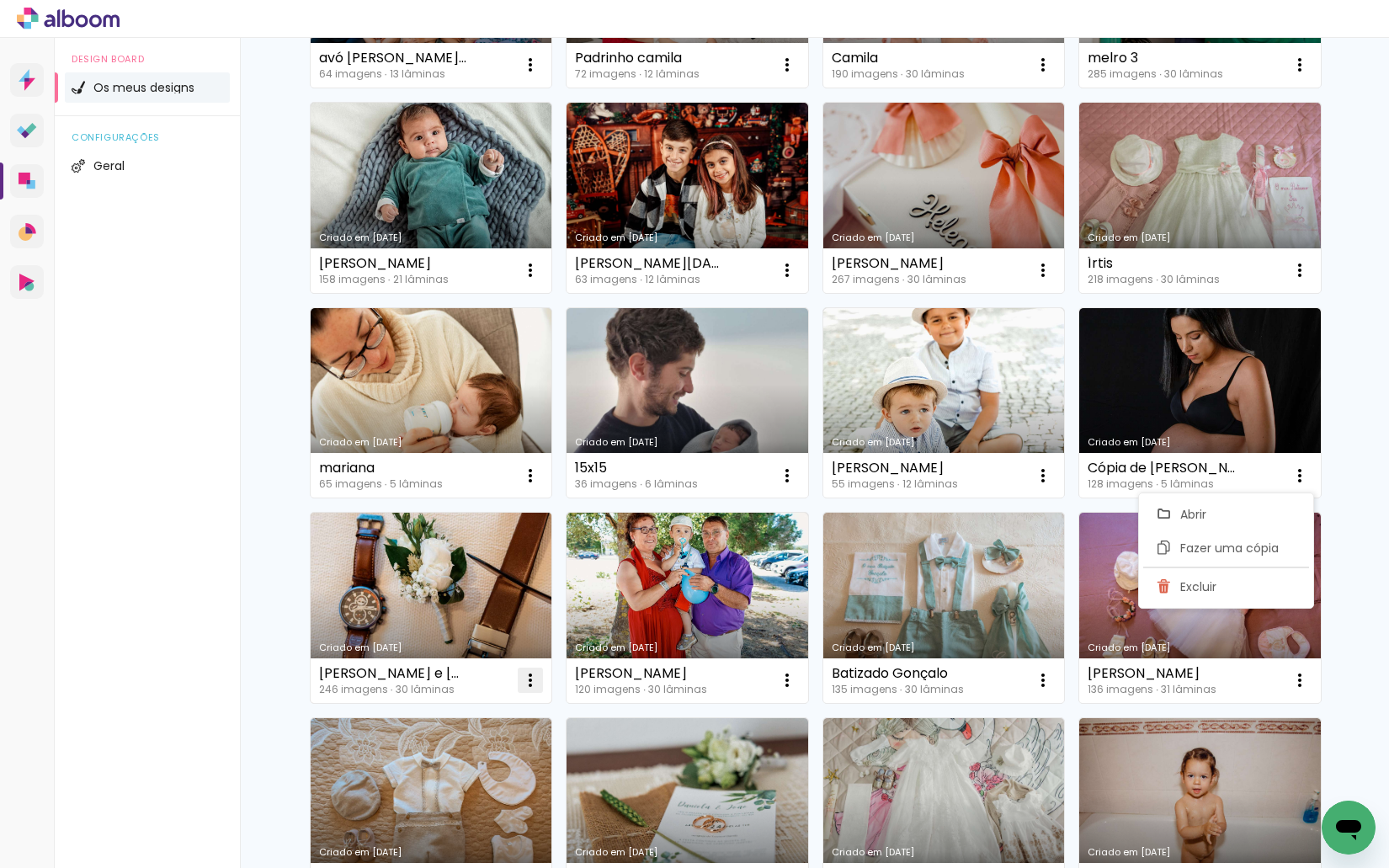
click at [526, 683] on iron-icon at bounding box center [530, 680] width 20 height 20
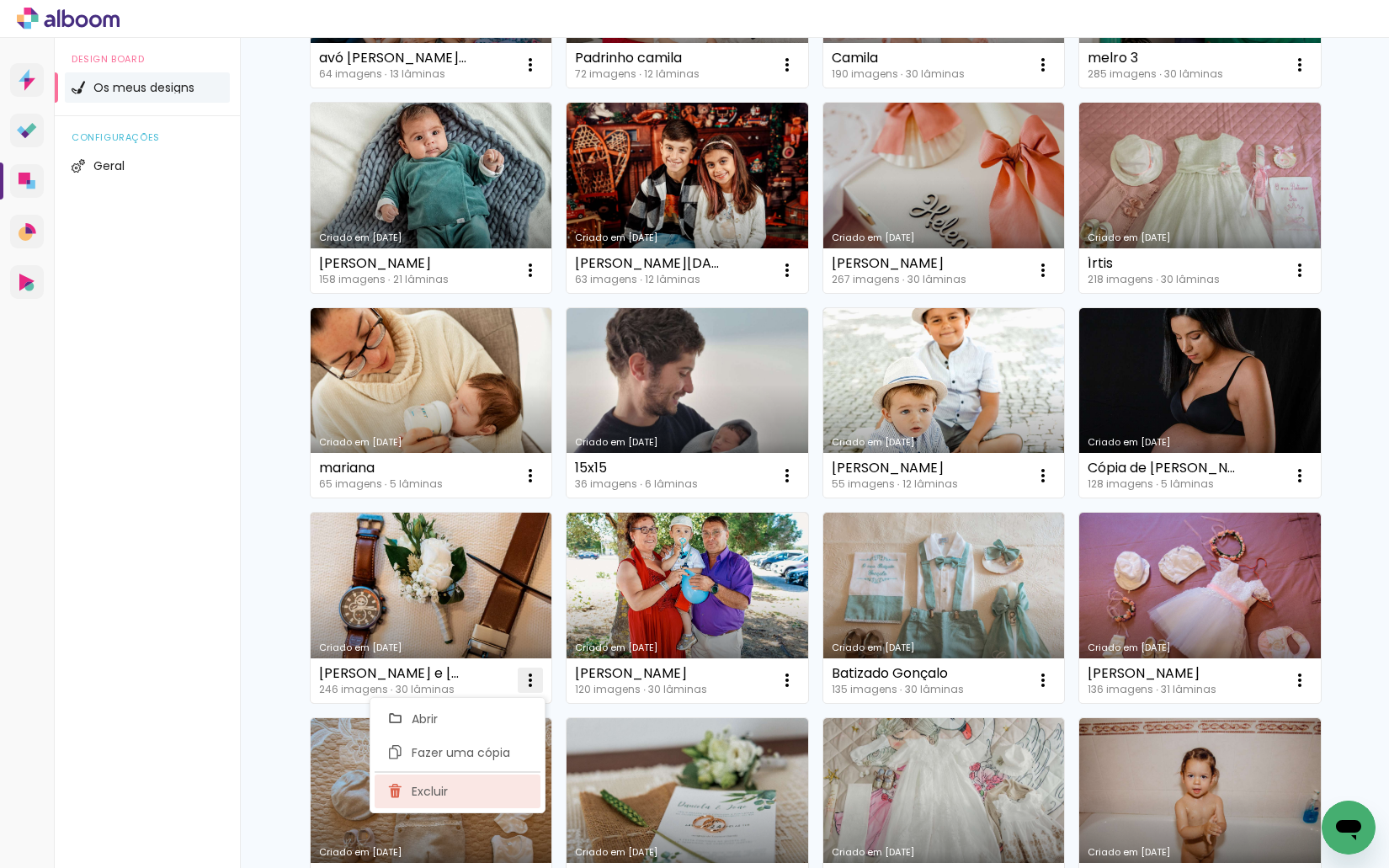
click at [492, 791] on paper-item "Excluir" at bounding box center [457, 791] width 166 height 34
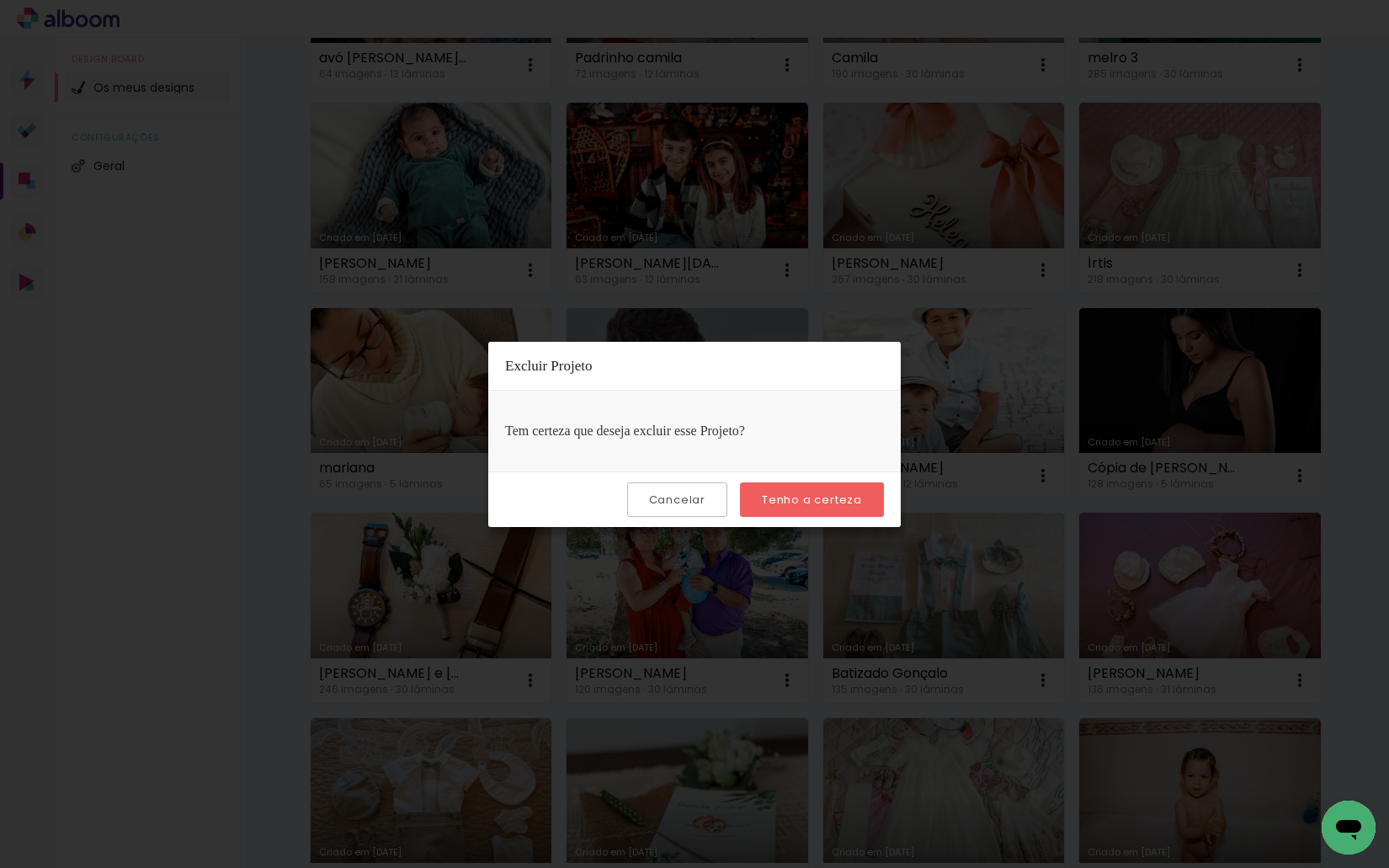
click at [0, 0] on slot "Tenho a certeza" at bounding box center [0, 0] width 0 height 0
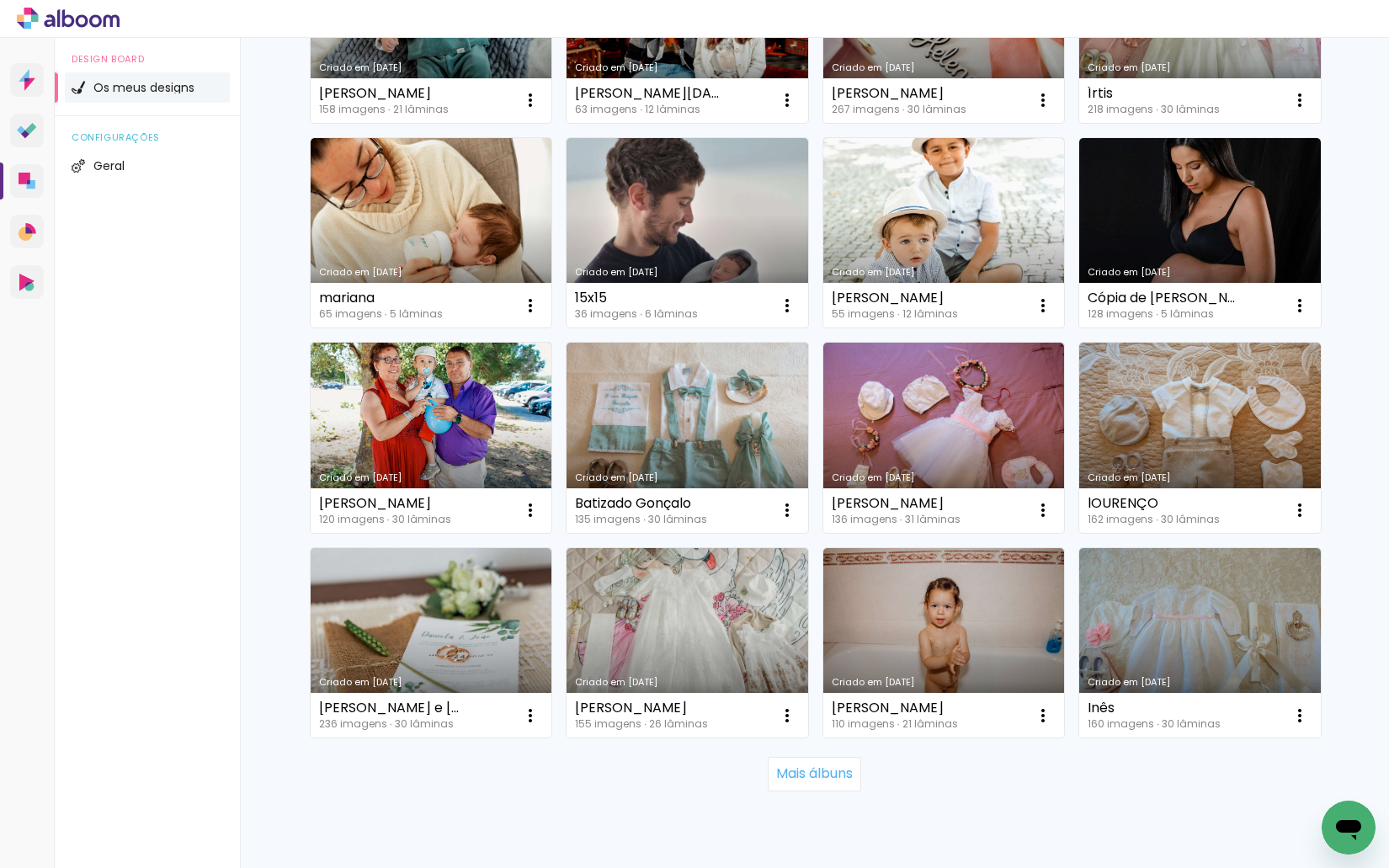
scroll to position [3362, 0]
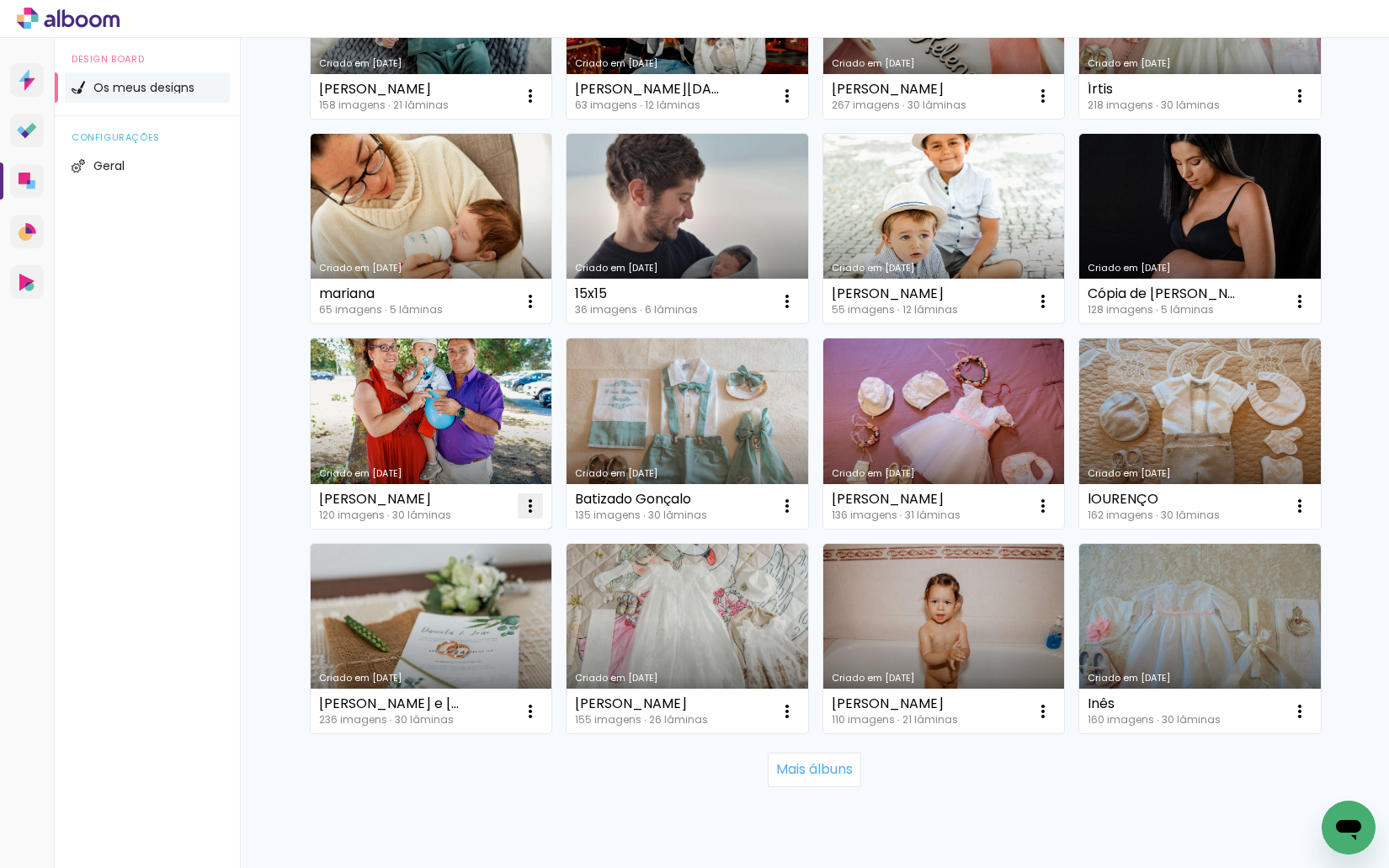
click at [531, 502] on iron-icon at bounding box center [530, 506] width 20 height 20
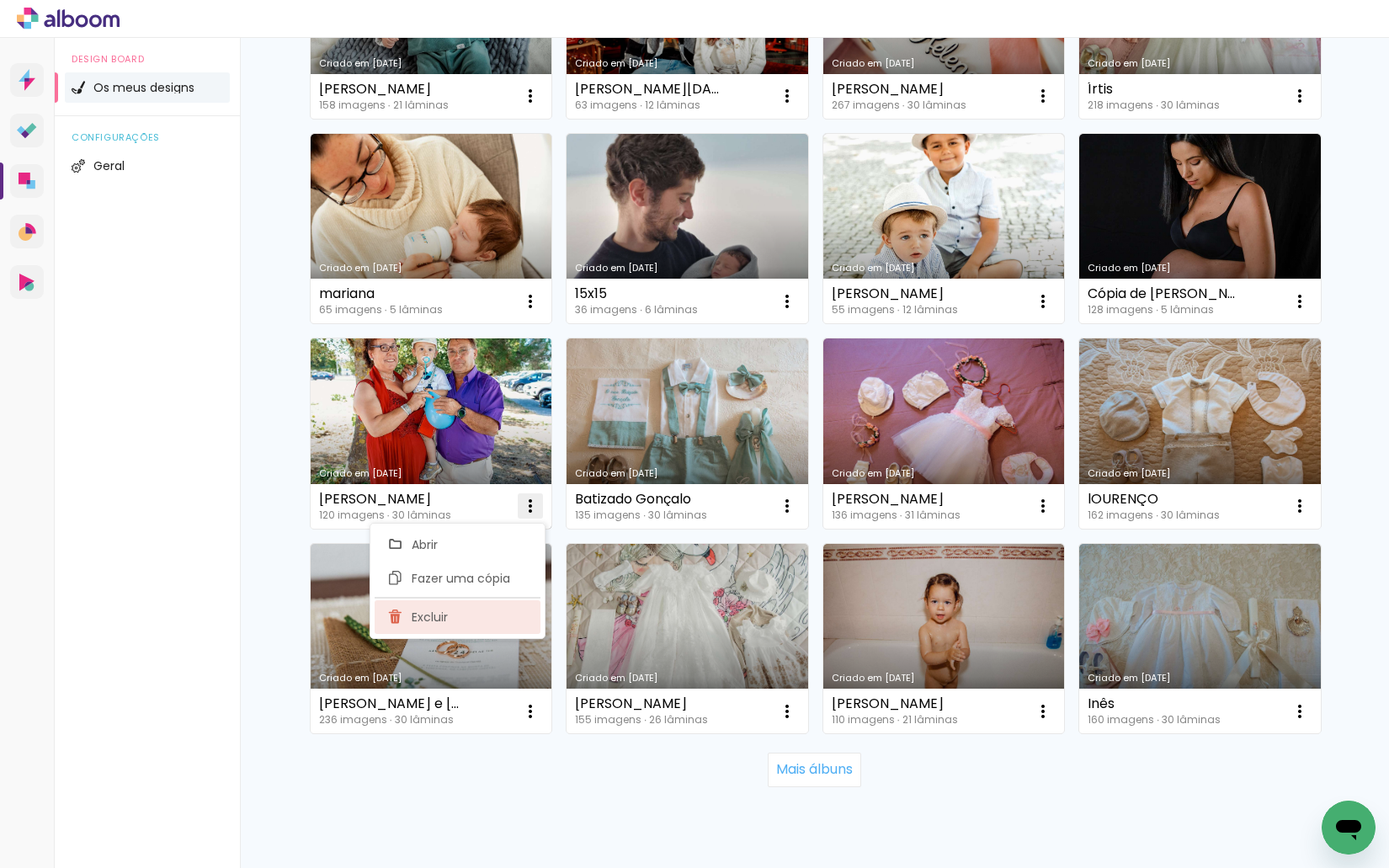
click at [503, 607] on paper-item "Excluir" at bounding box center [457, 616] width 166 height 34
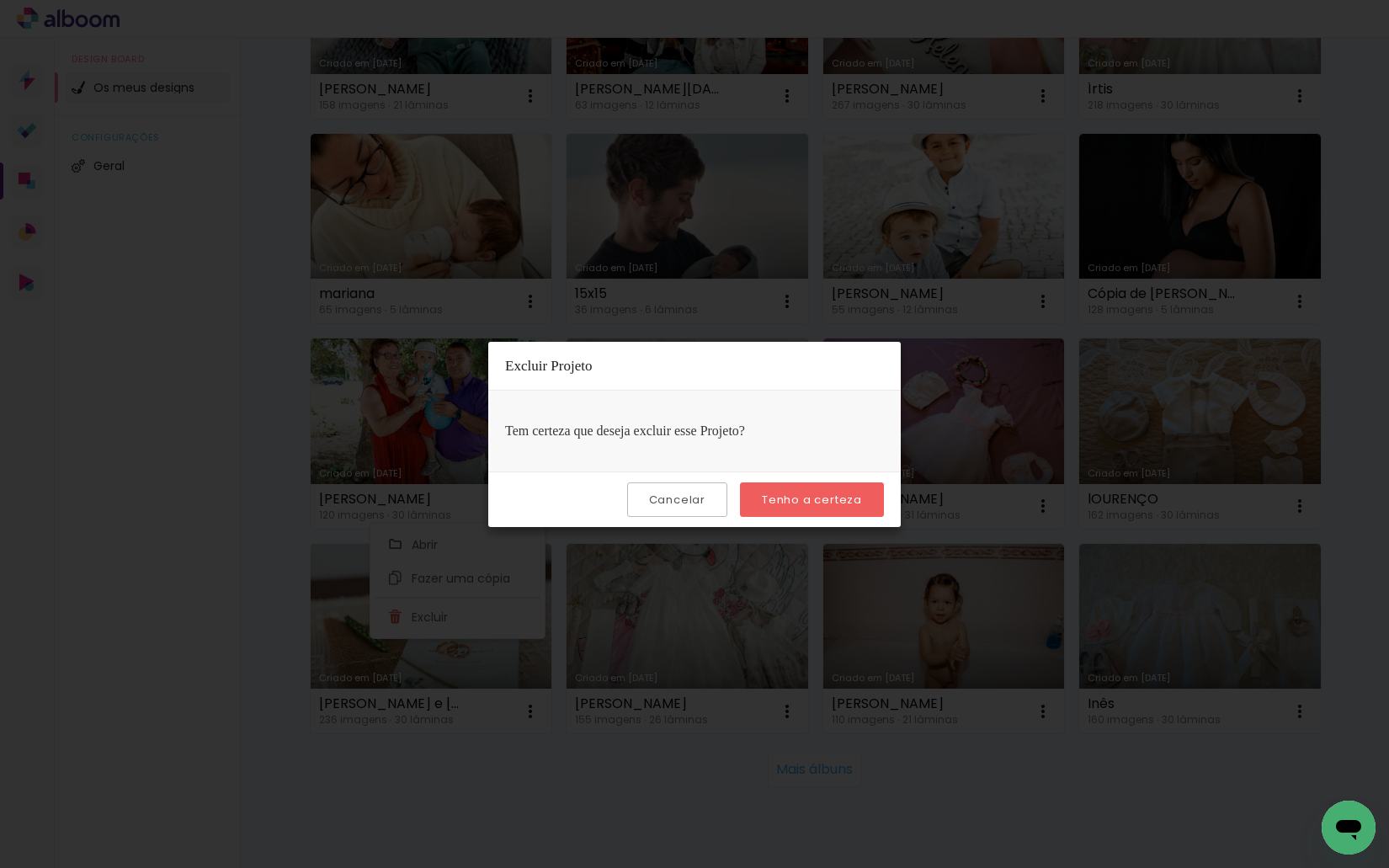
click at [0, 0] on slot "Tenho a certeza" at bounding box center [0, 0] width 0 height 0
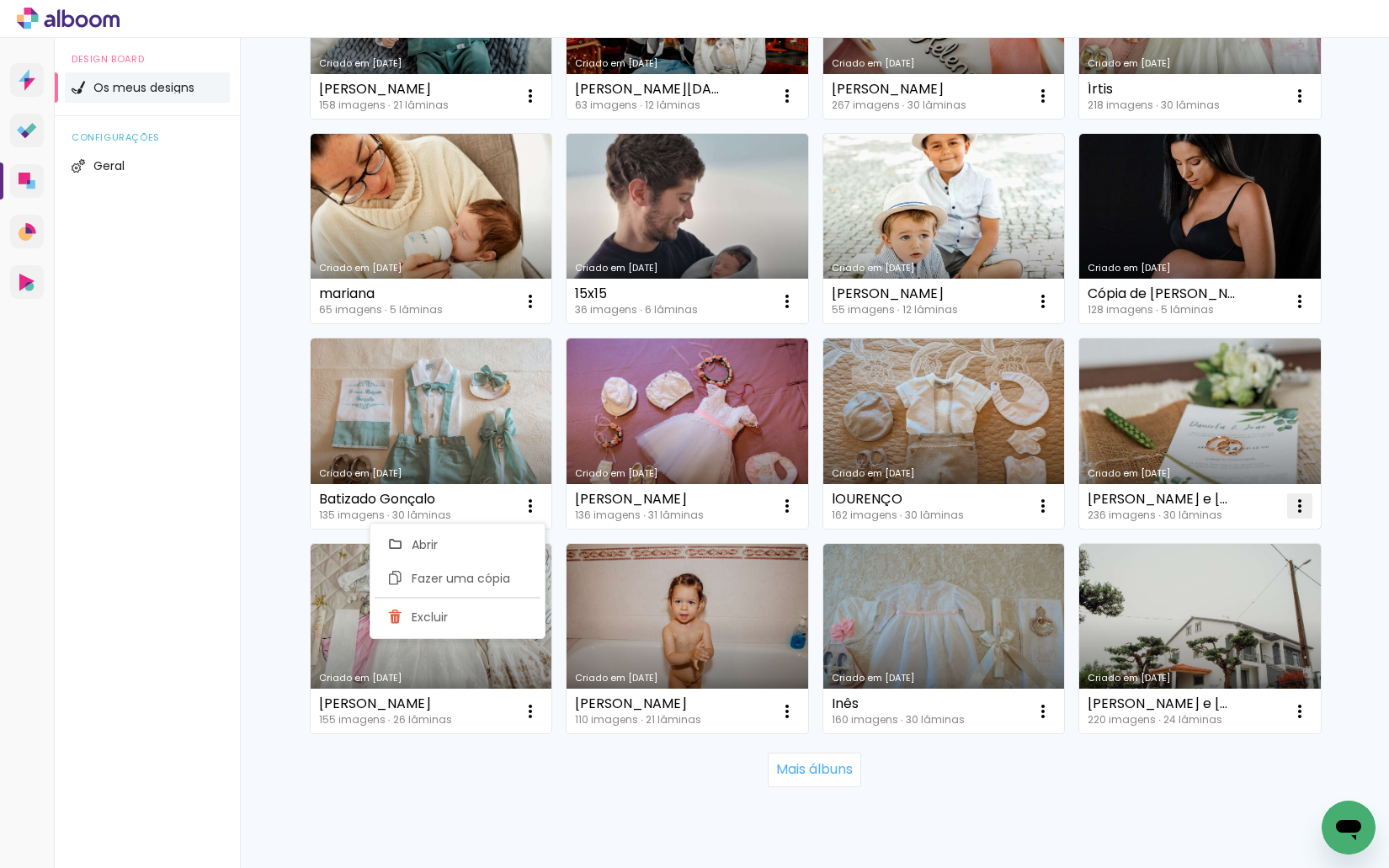
click at [1293, 506] on iron-icon at bounding box center [1299, 506] width 20 height 20
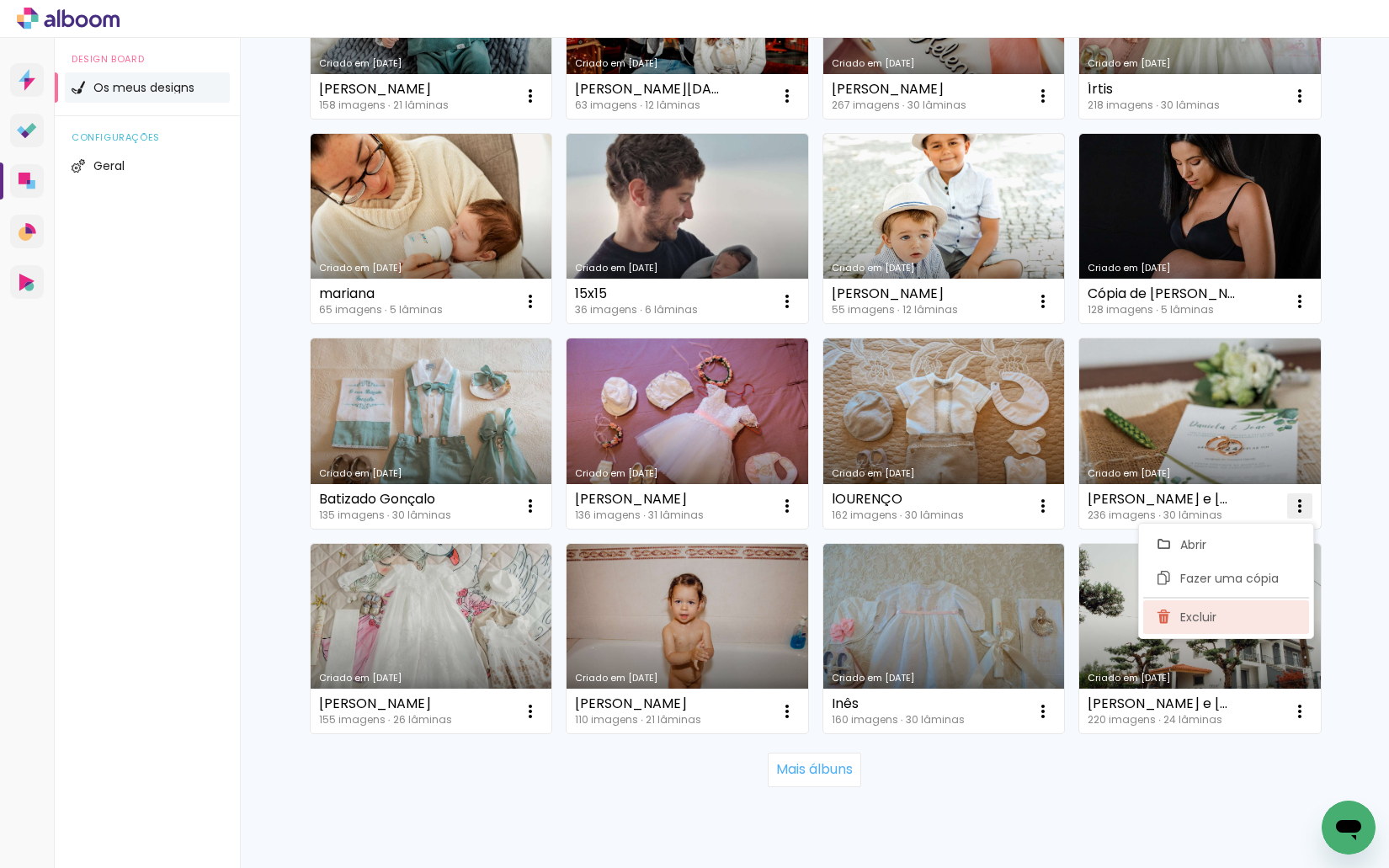
click at [1225, 612] on paper-item "Excluir" at bounding box center [1225, 616] width 166 height 34
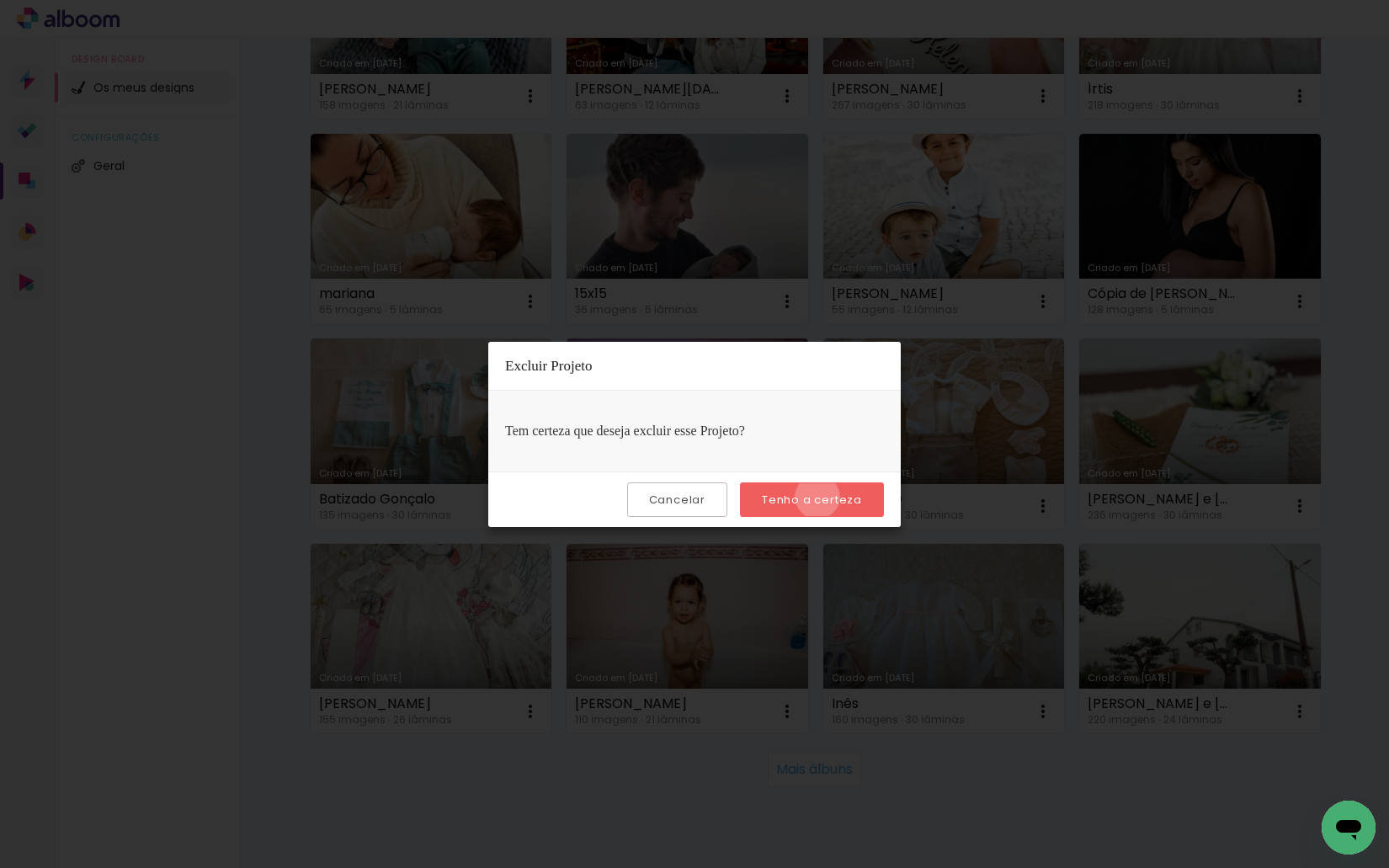
click at [0, 0] on slot "Tenho a certeza" at bounding box center [0, 0] width 0 height 0
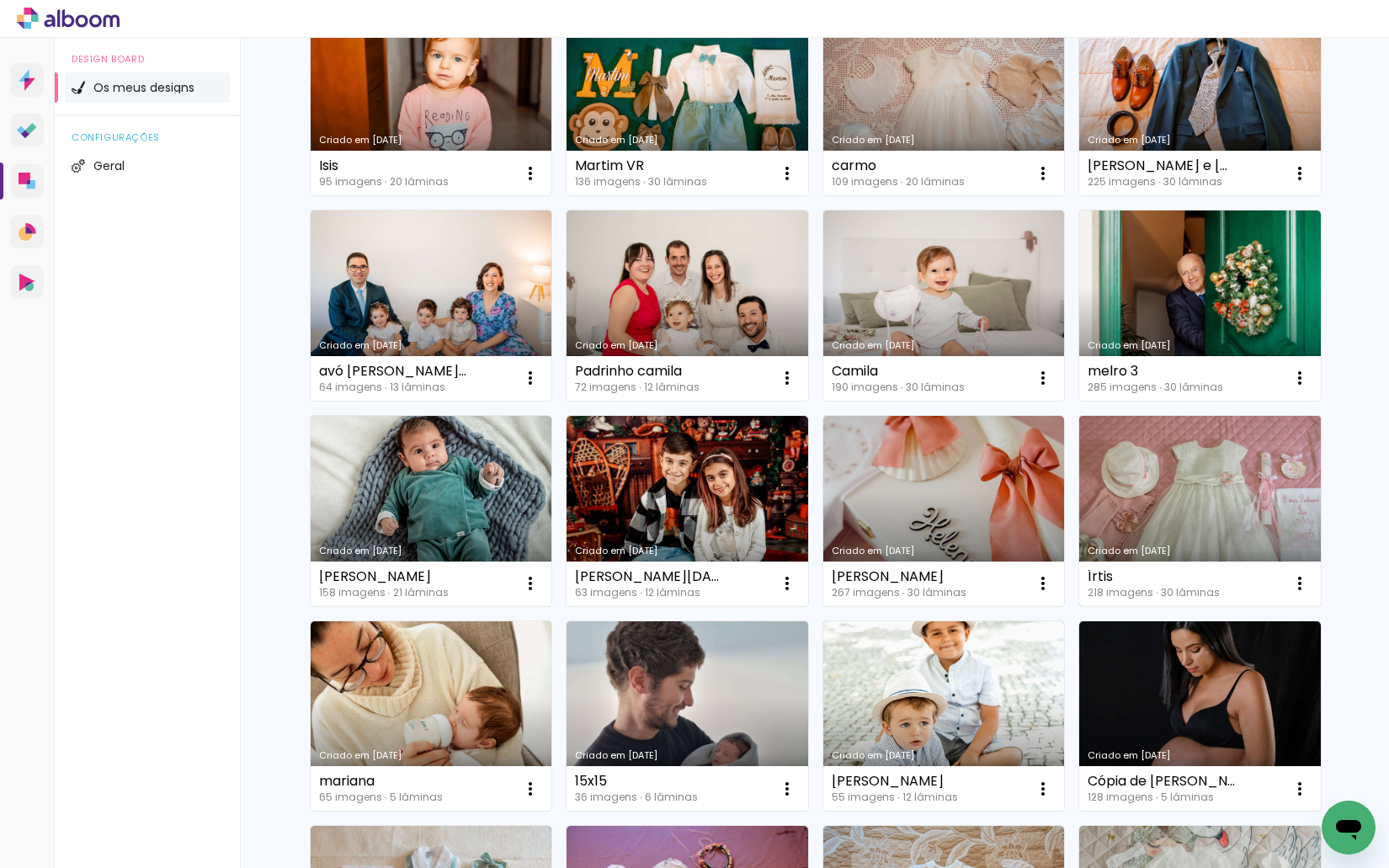
scroll to position [2857, 0]
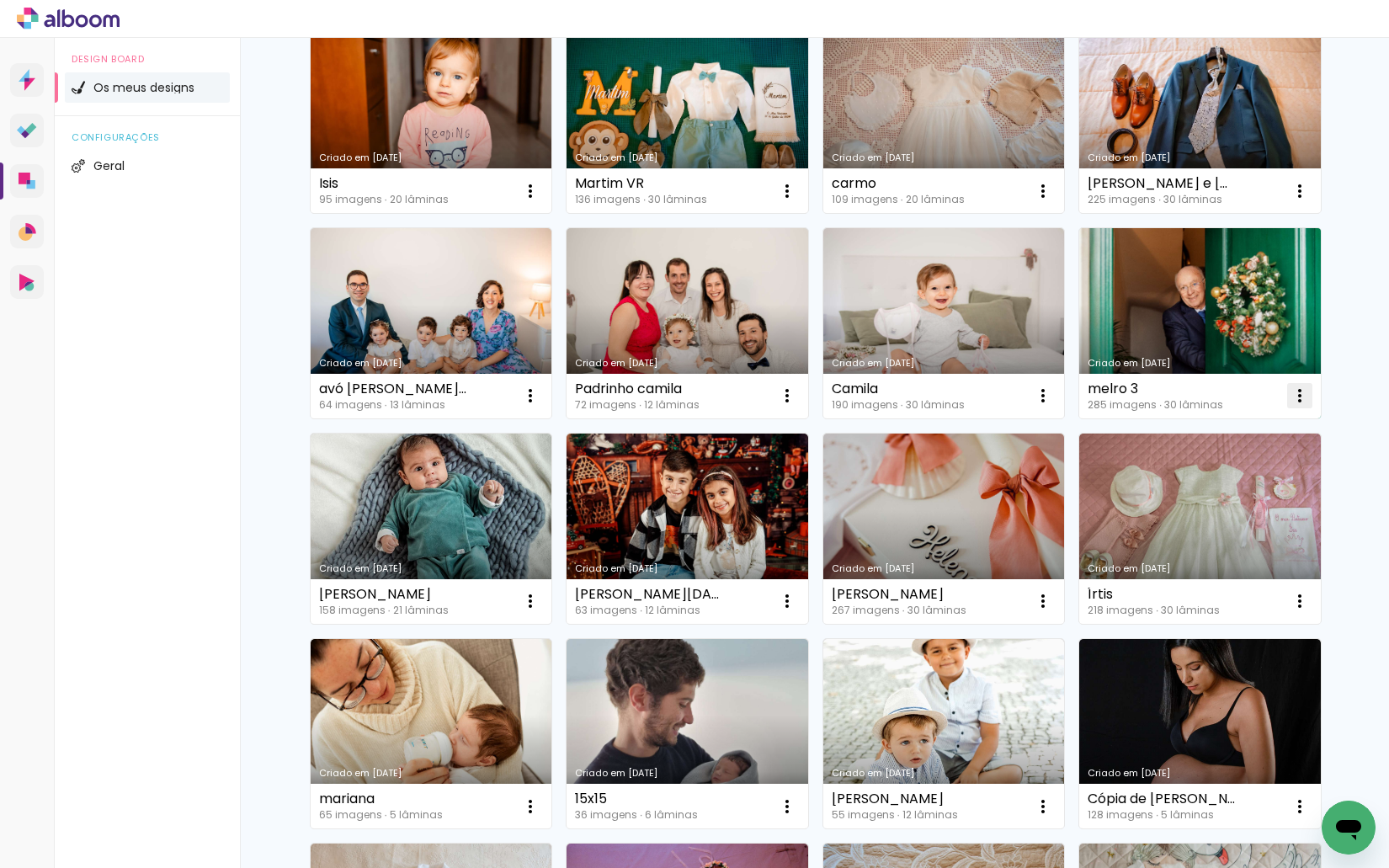
click at [1293, 390] on iron-icon at bounding box center [1299, 395] width 20 height 20
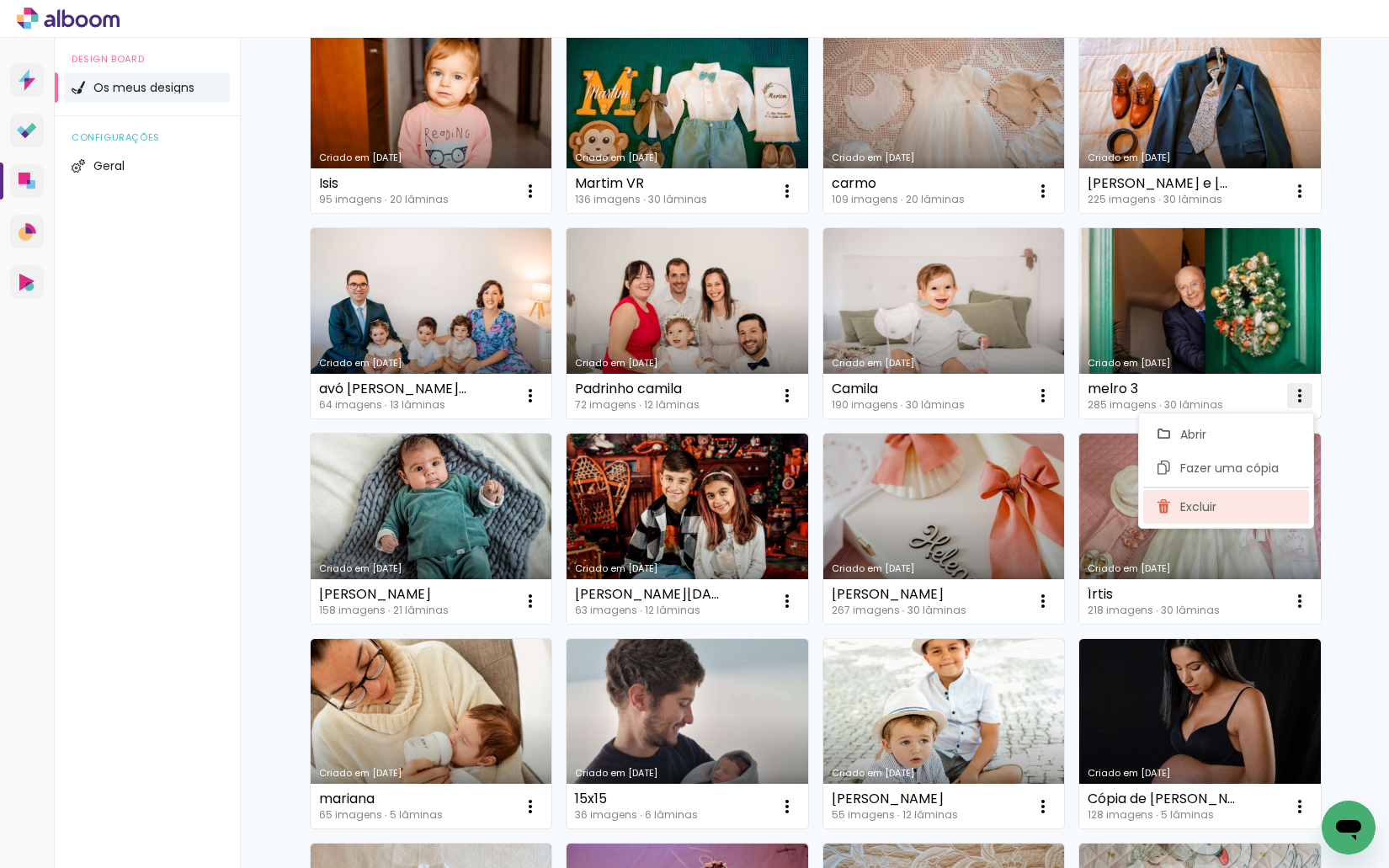
click at [1212, 515] on paper-item "Excluir" at bounding box center [1225, 506] width 166 height 34
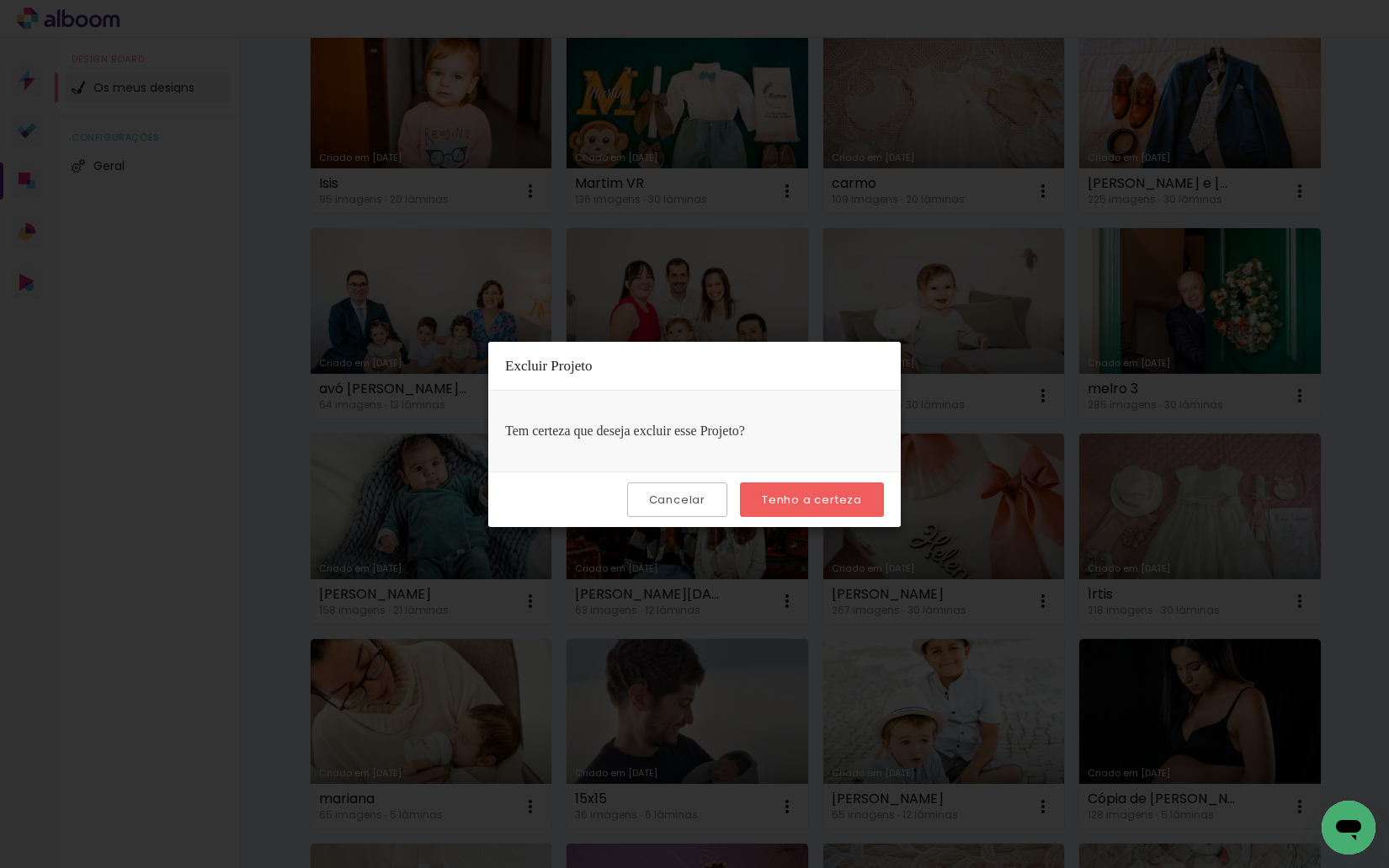
click at [0, 0] on slot "Tenho a certeza" at bounding box center [0, 0] width 0 height 0
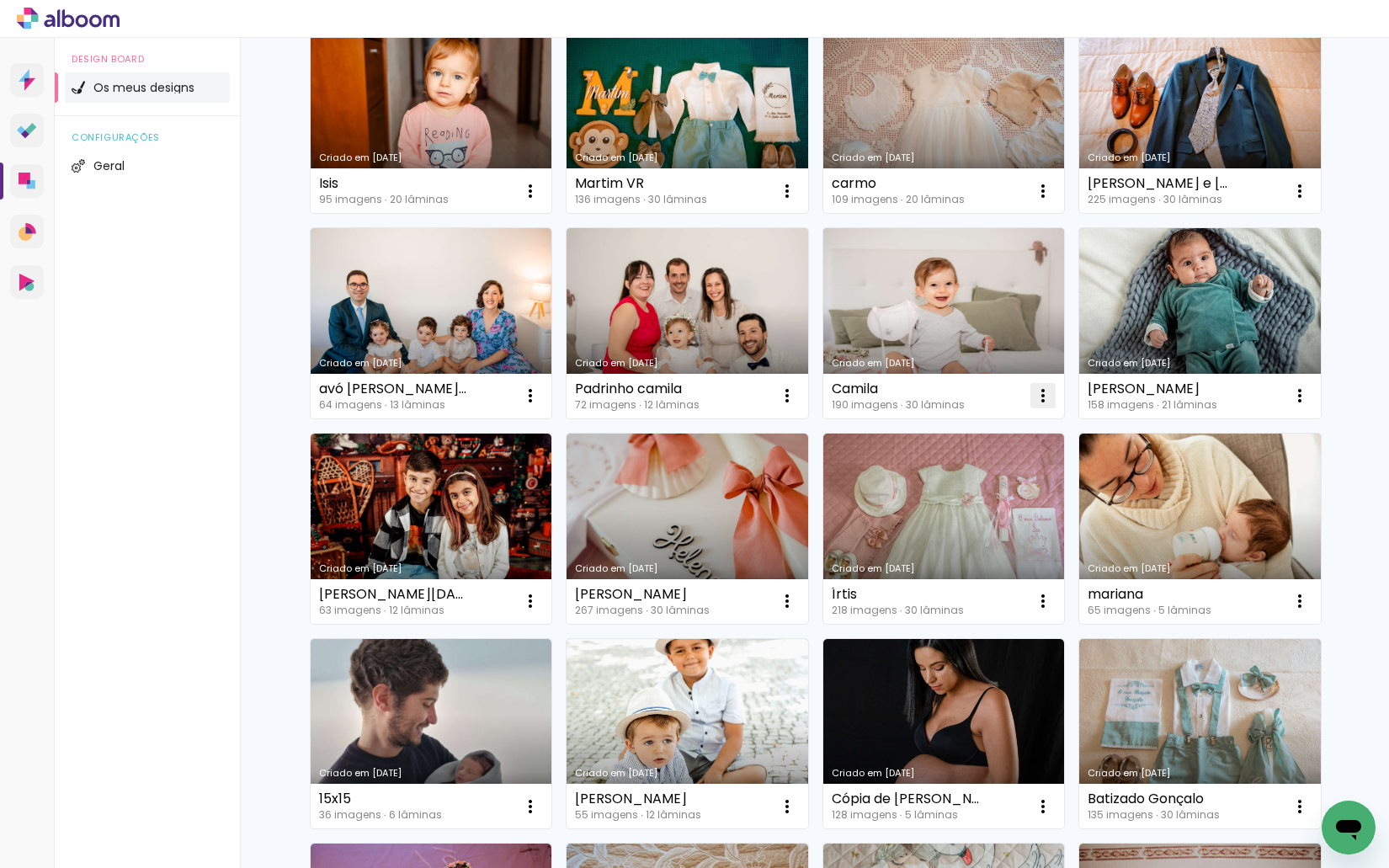
click at [1034, 394] on iron-icon at bounding box center [1043, 395] width 20 height 20
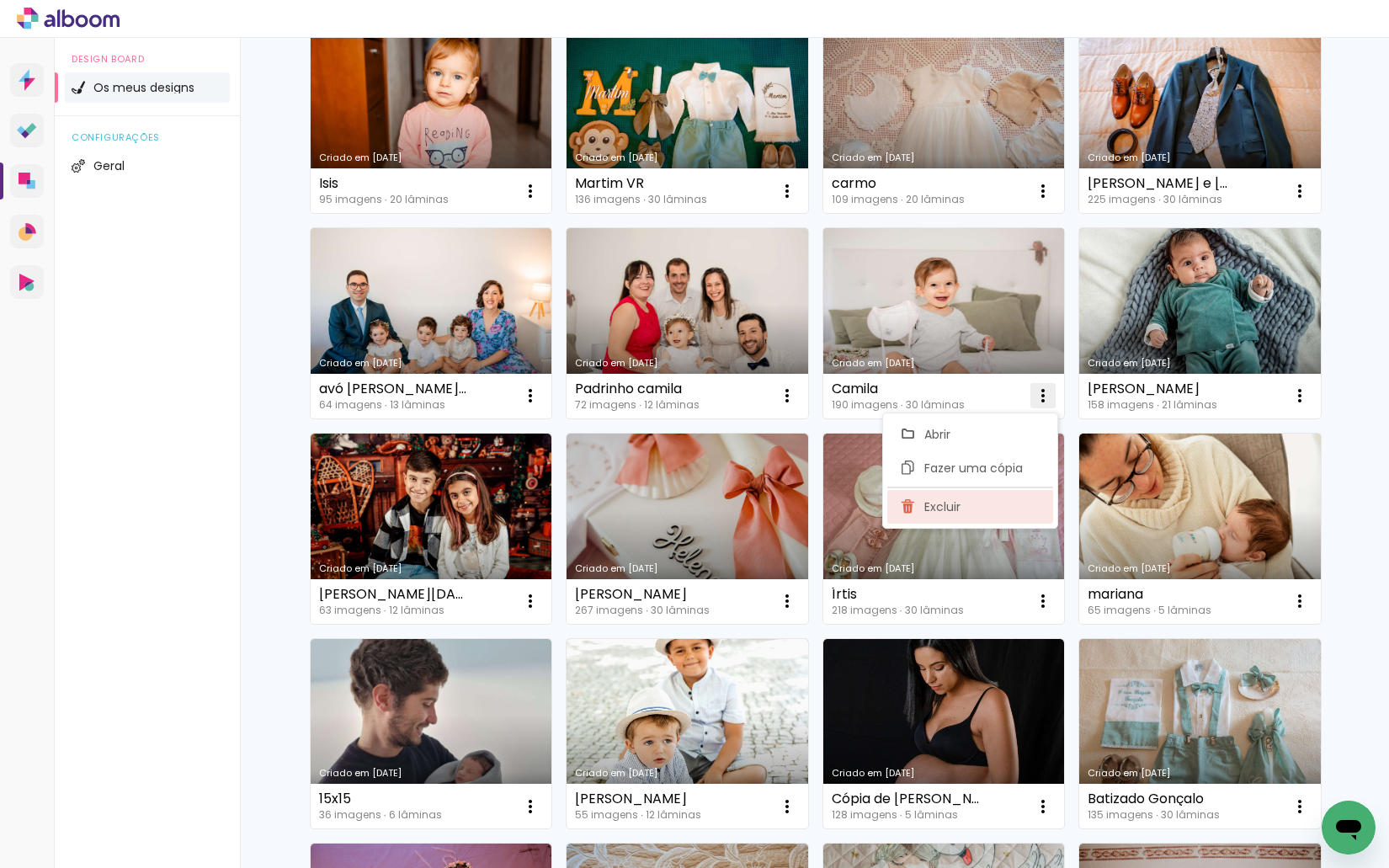
click at [992, 501] on paper-item "Excluir" at bounding box center [969, 506] width 166 height 34
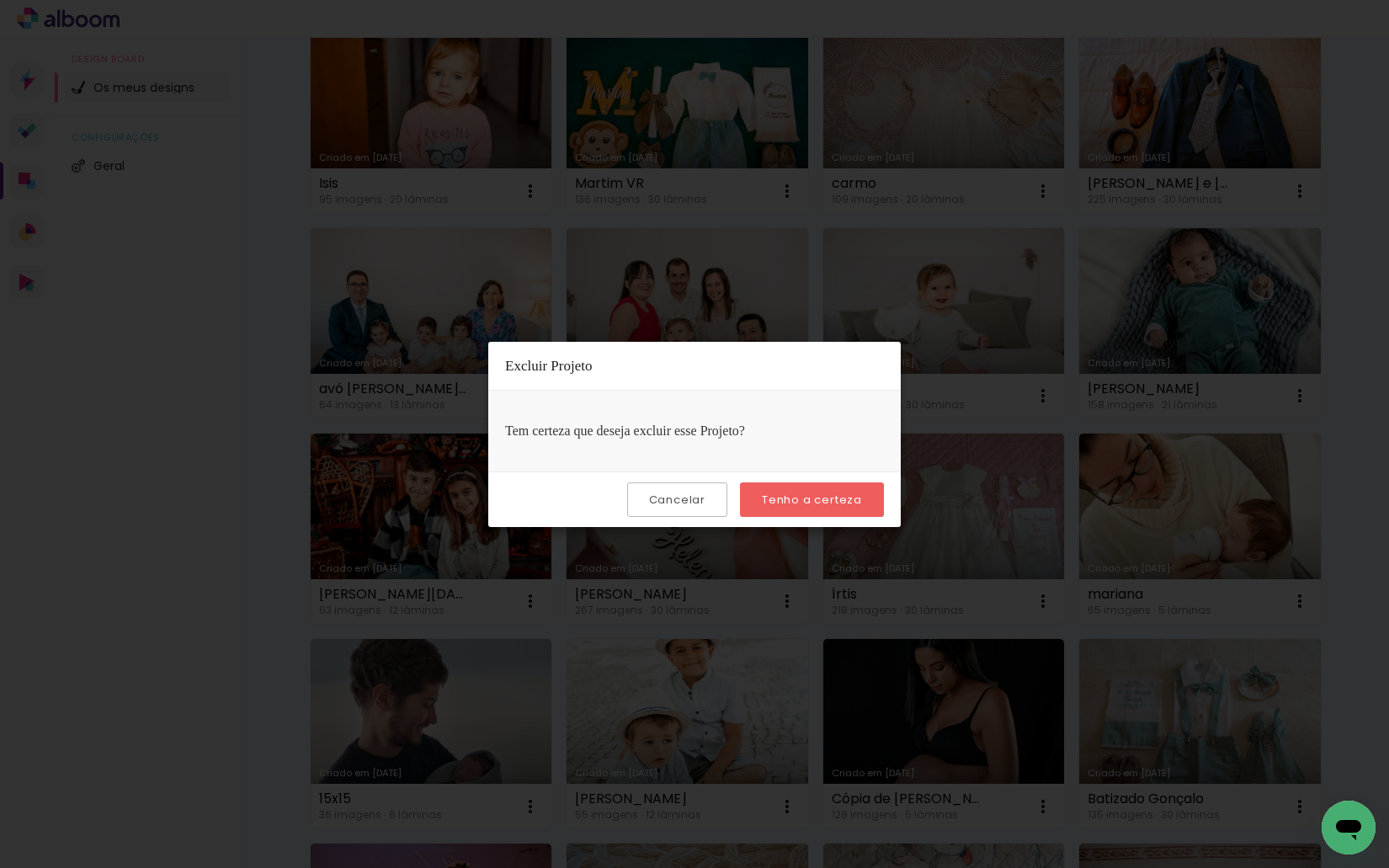
click at [873, 497] on paper-button "Tenho a certeza" at bounding box center [811, 499] width 144 height 34
click at [0, 0] on slot "Tenho a certeza" at bounding box center [0, 0] width 0 height 0
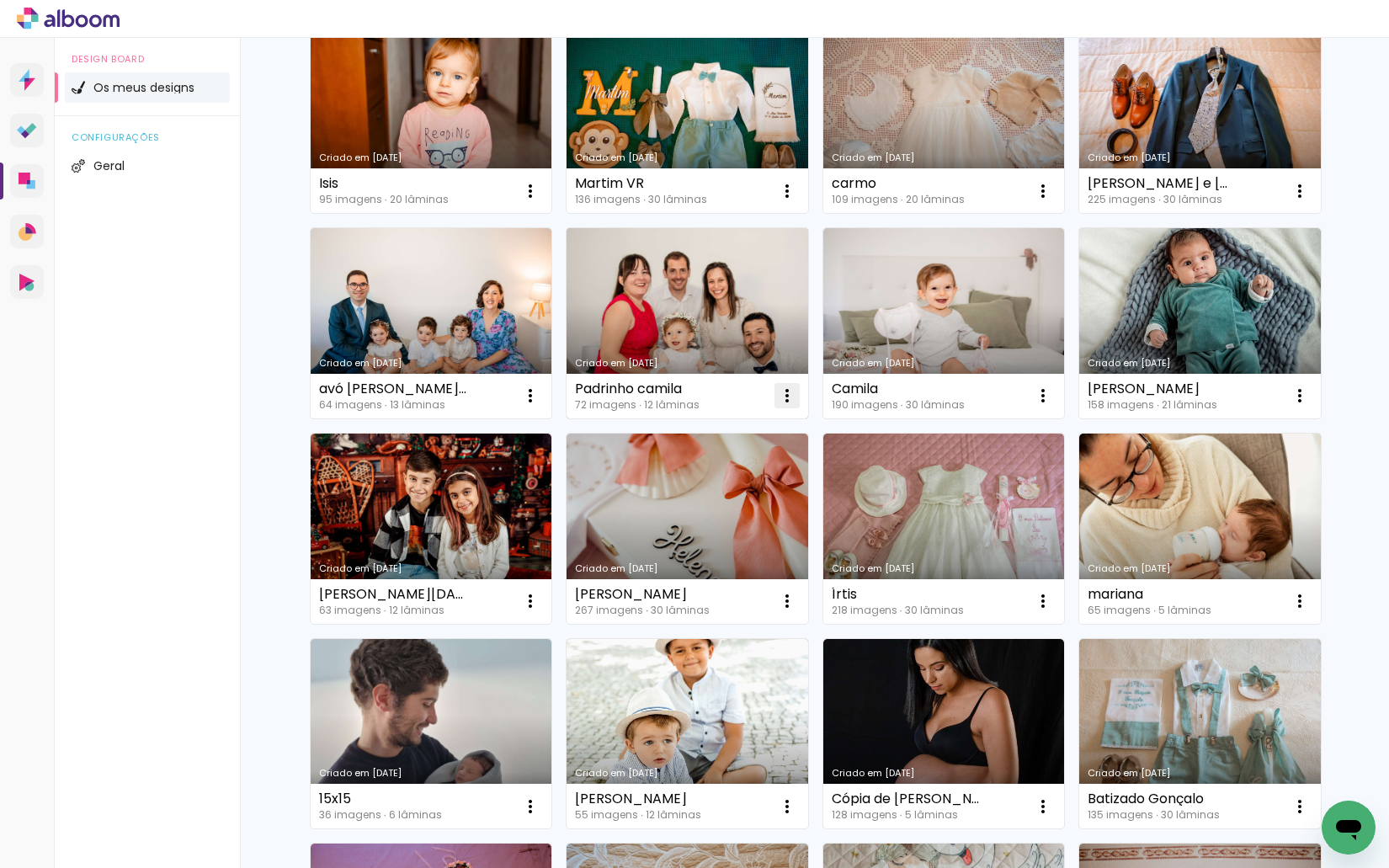
click at [776, 390] on iron-icon at bounding box center [786, 395] width 20 height 20
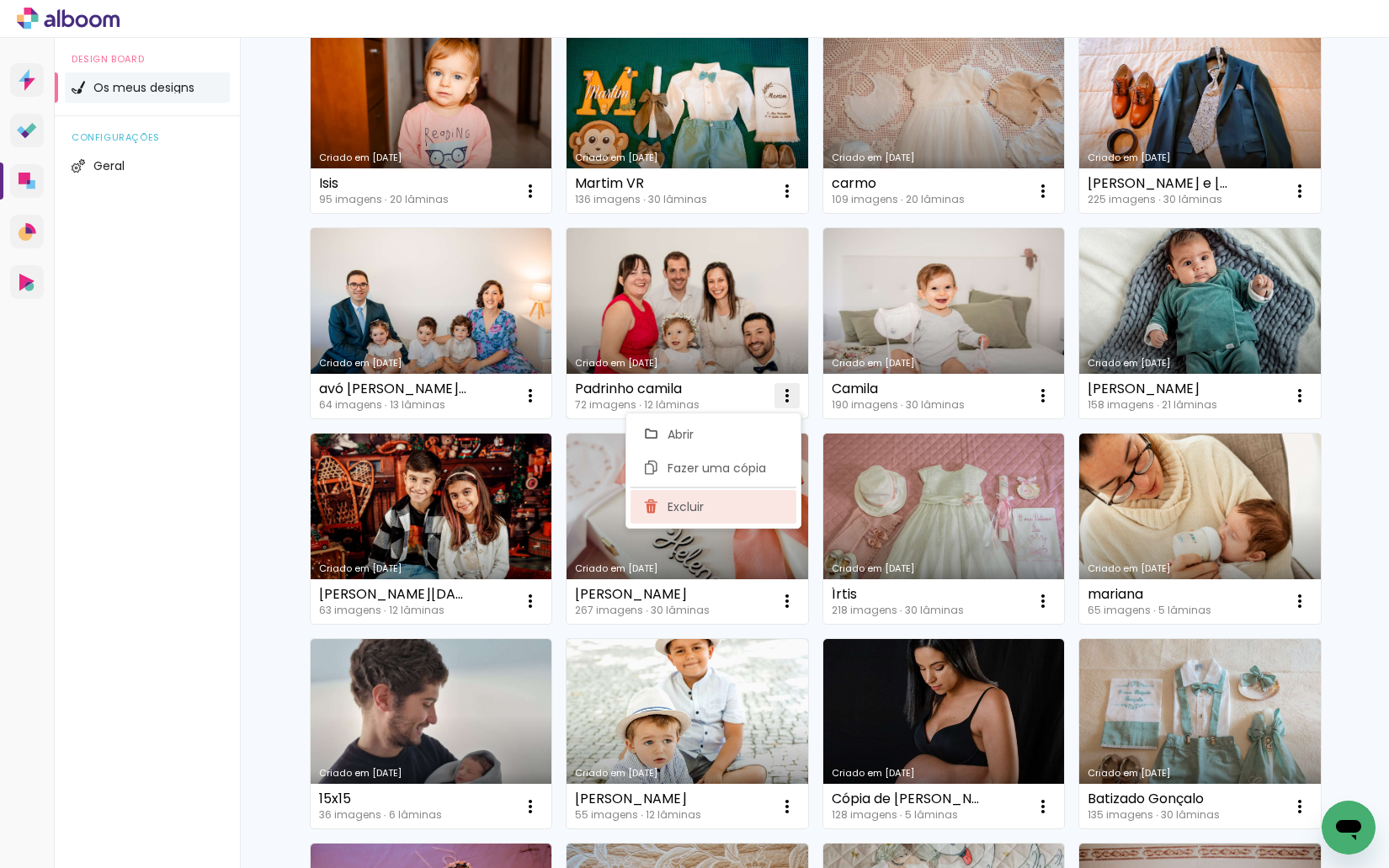
click at [736, 503] on paper-item "Excluir" at bounding box center [713, 506] width 166 height 34
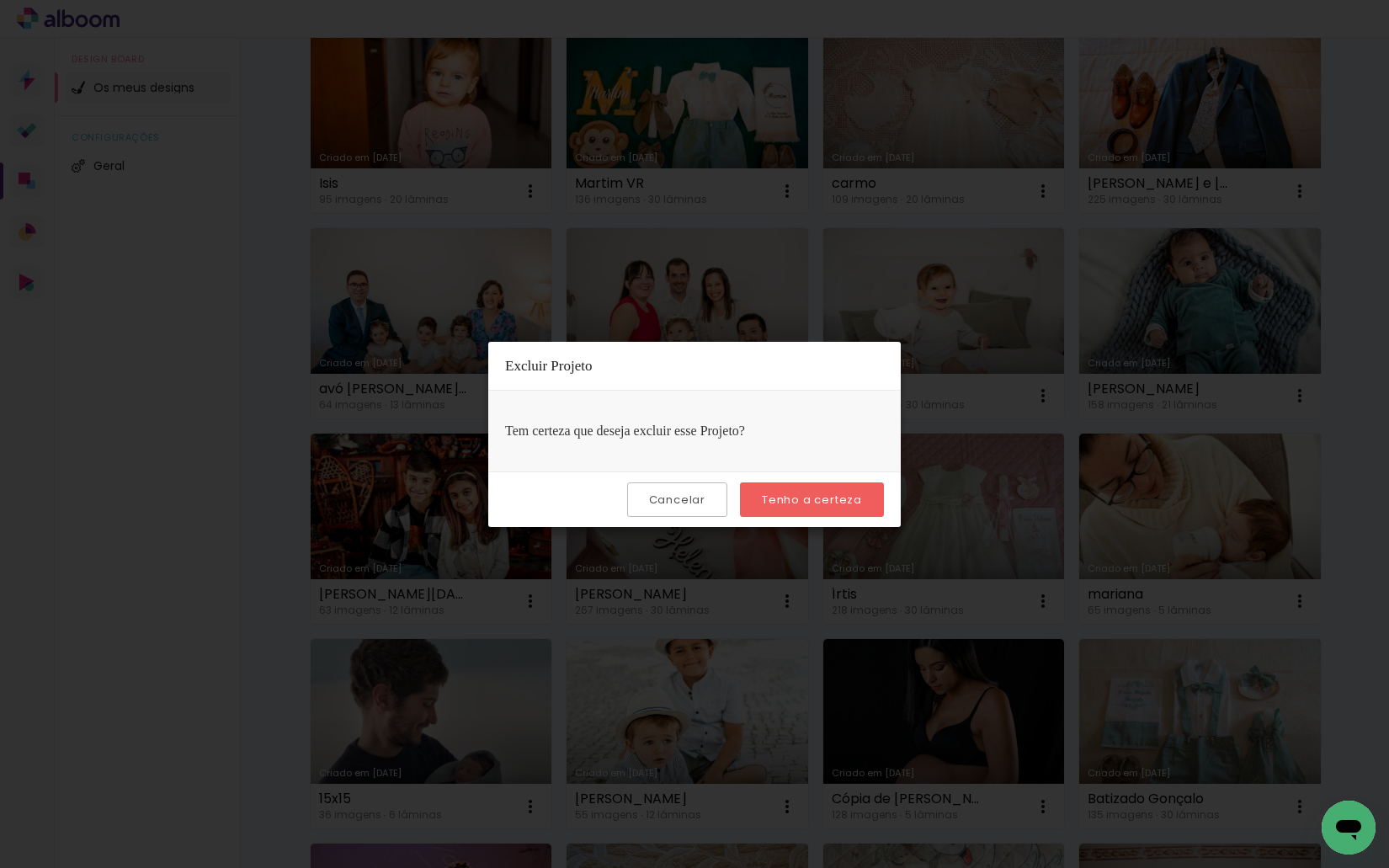
click at [0, 0] on slot "Tenho a certeza" at bounding box center [0, 0] width 0 height 0
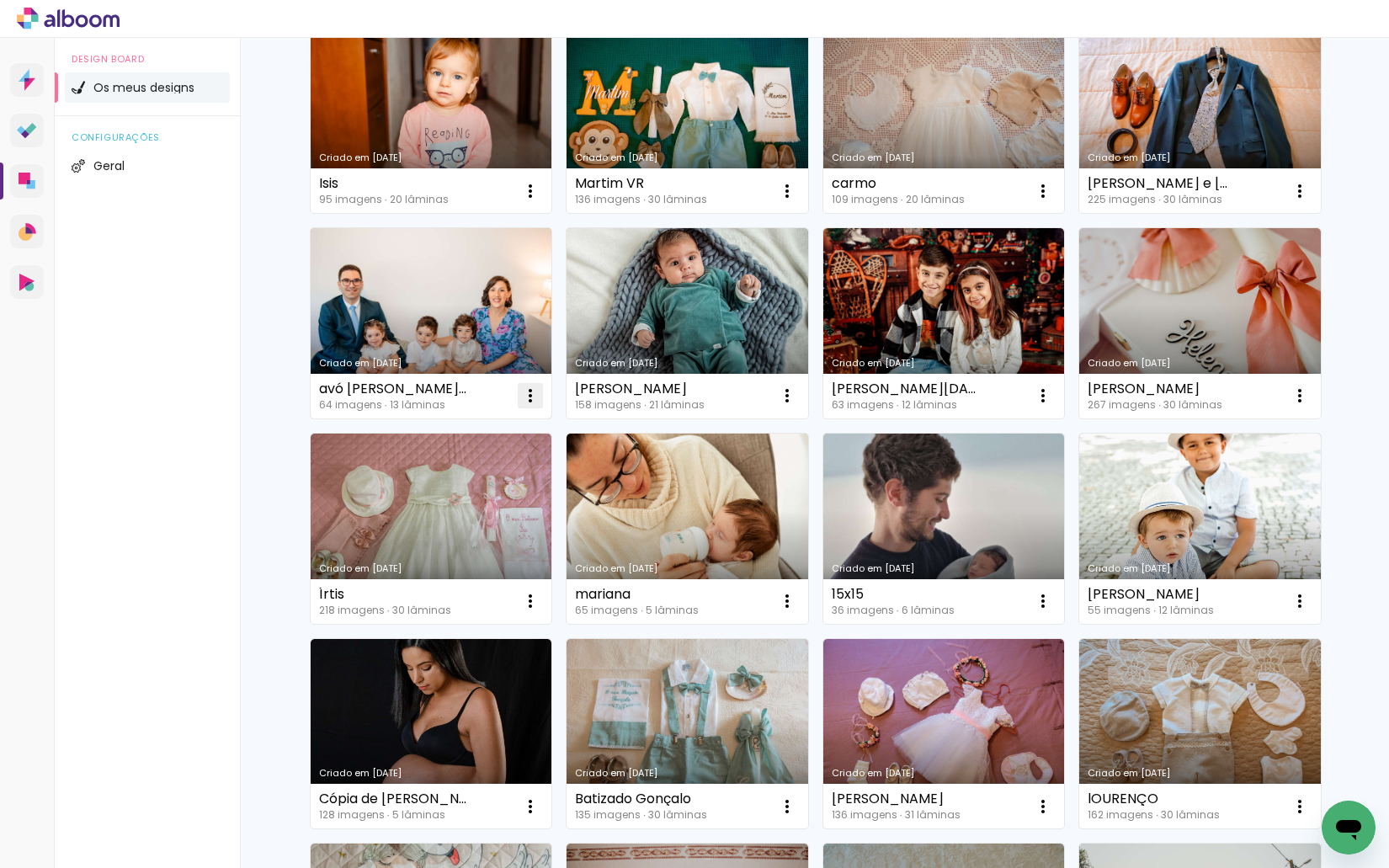
click at [524, 388] on iron-icon at bounding box center [530, 395] width 20 height 20
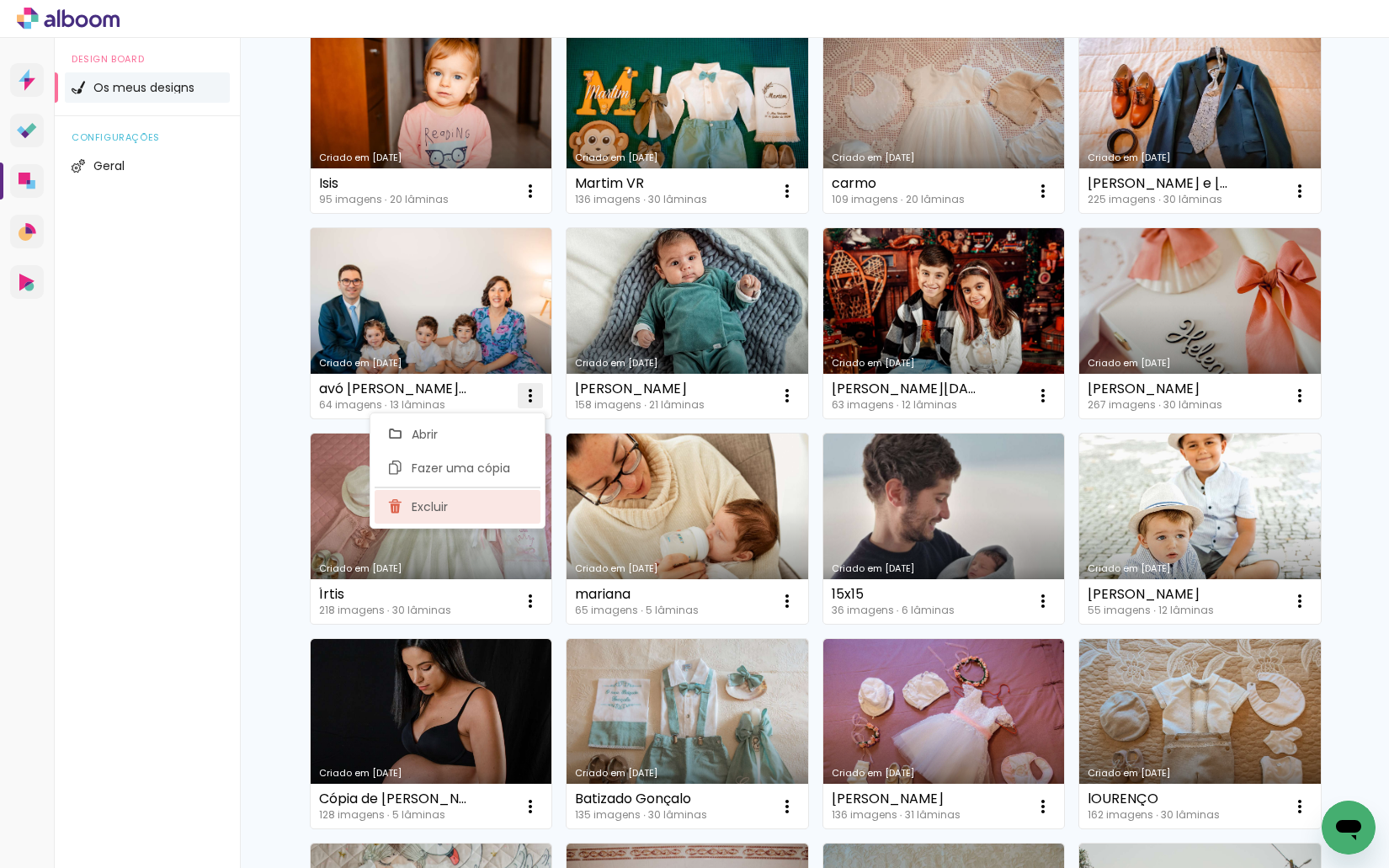
click at [464, 511] on paper-item "Excluir" at bounding box center [457, 506] width 166 height 34
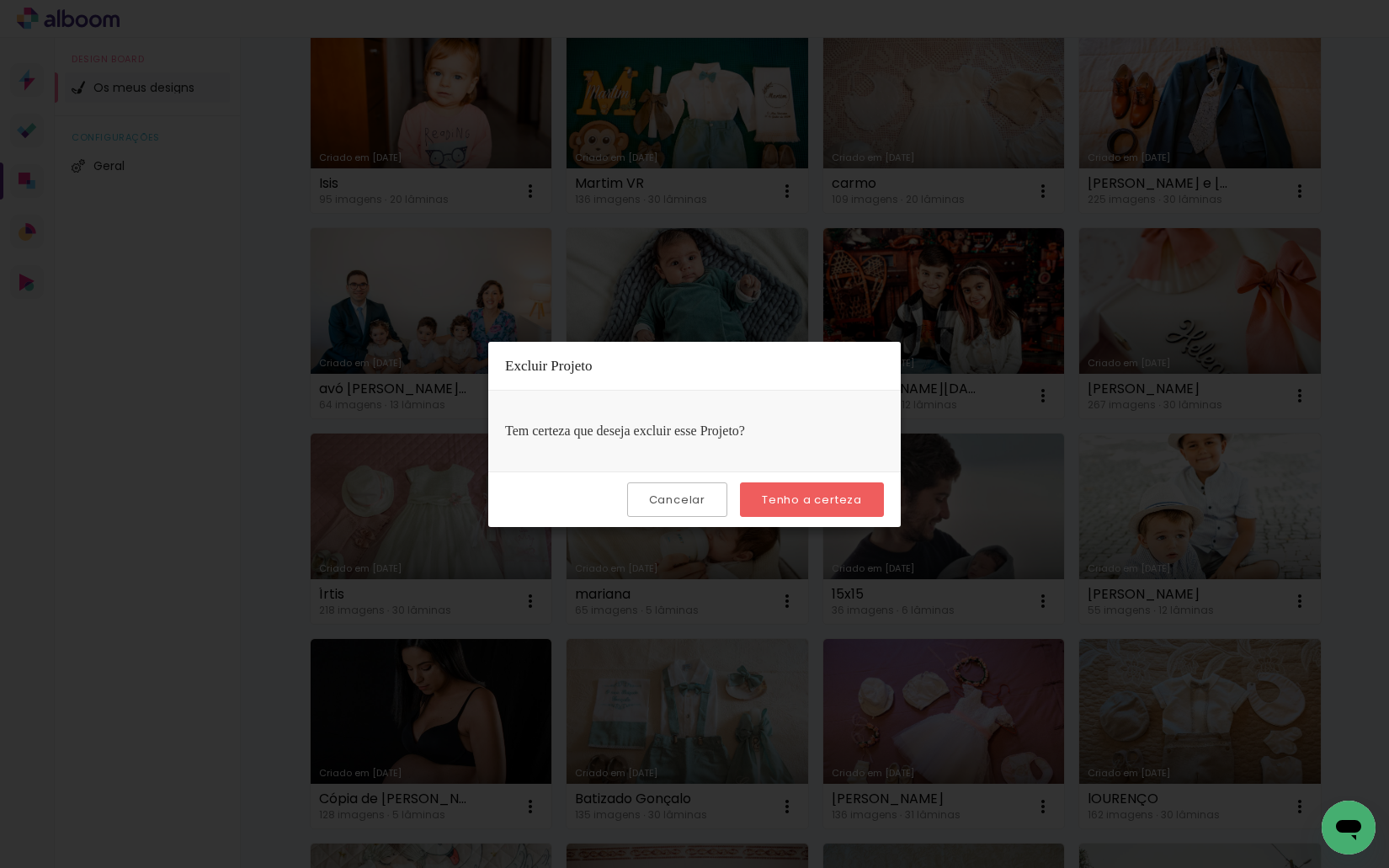
click at [0, 0] on slot "Tenho a certeza" at bounding box center [0, 0] width 0 height 0
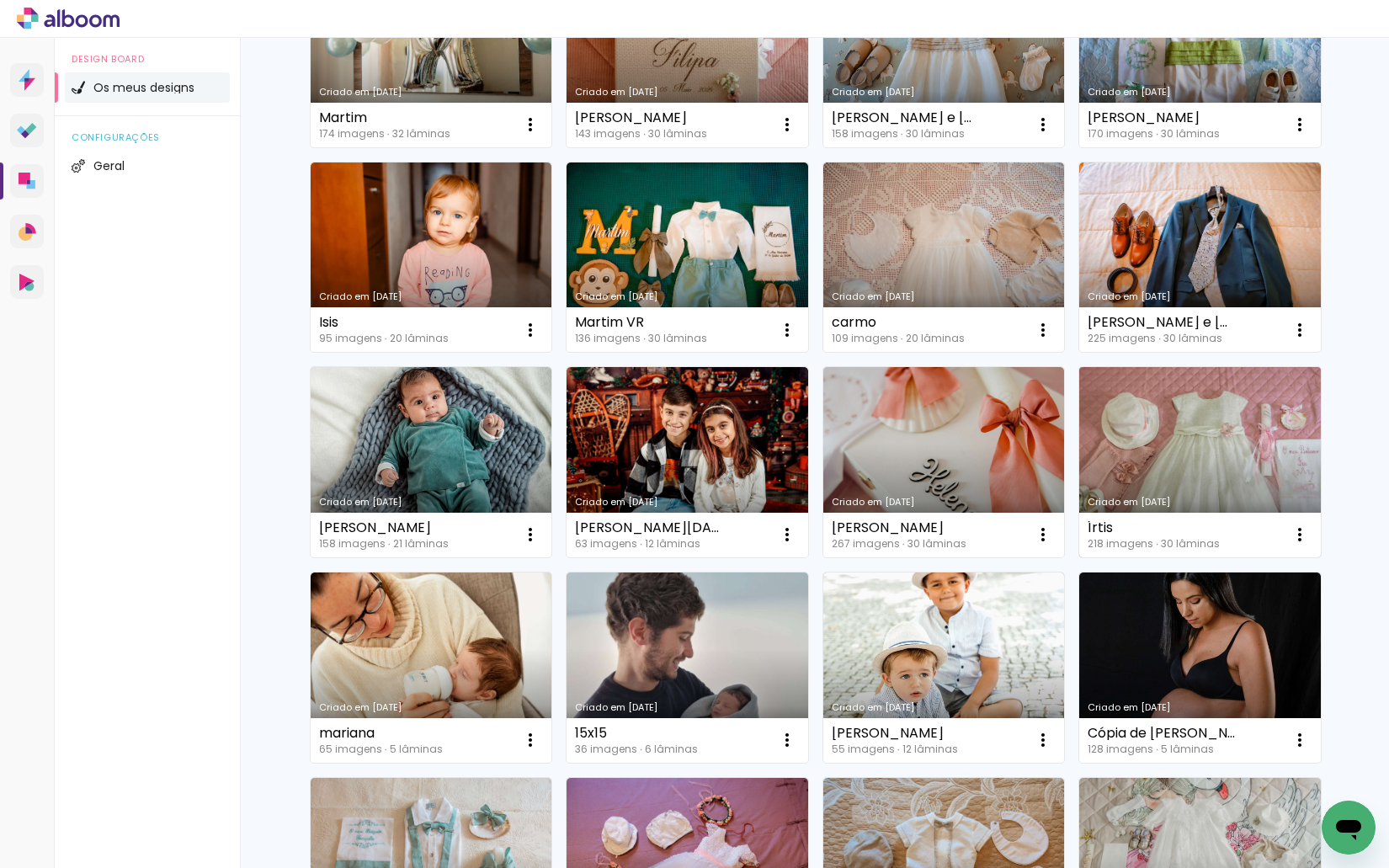
scroll to position [2689, 0]
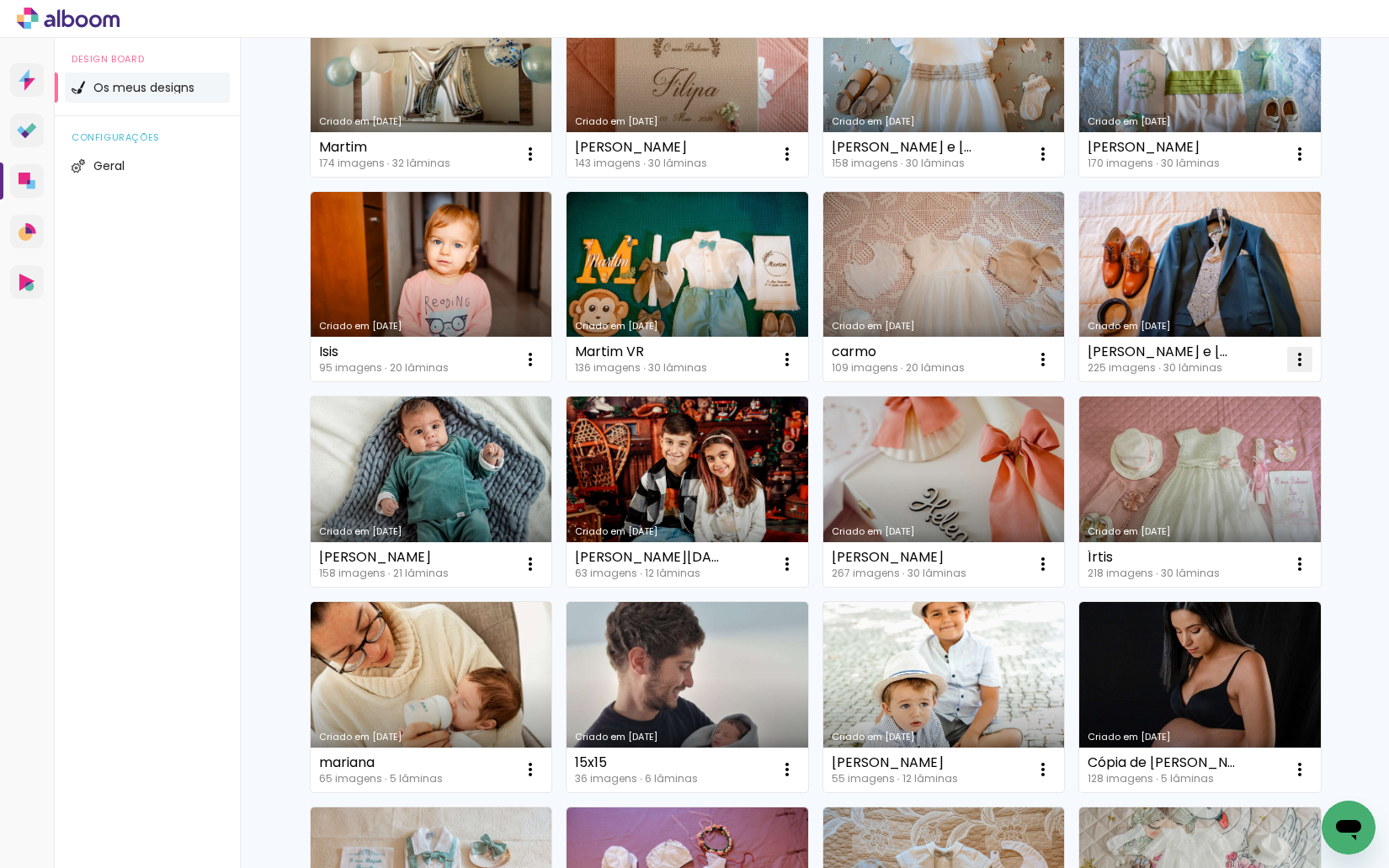
click at [1290, 364] on iron-icon at bounding box center [1299, 359] width 20 height 20
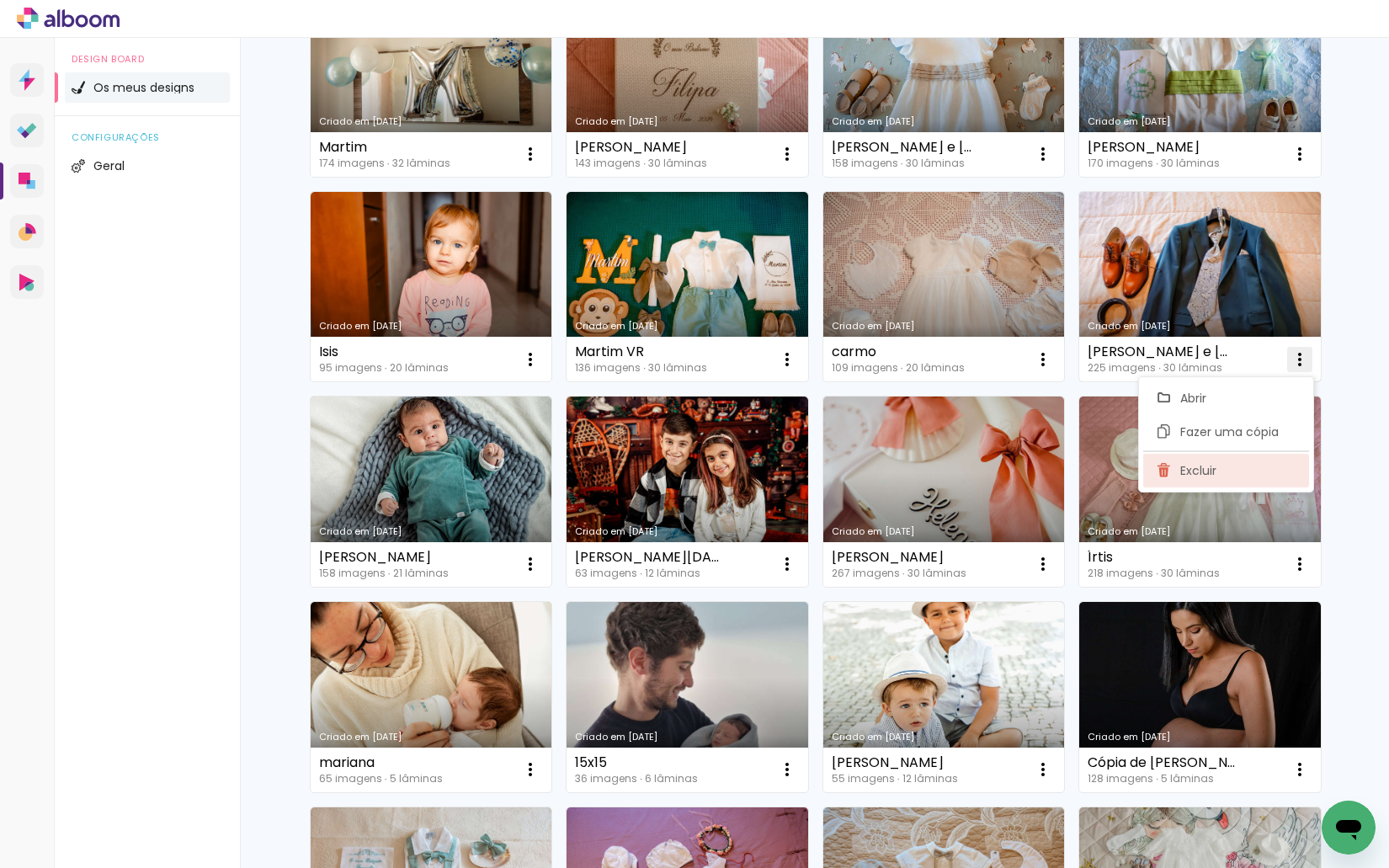
click at [1211, 468] on span "Excluir" at bounding box center [1198, 470] width 36 height 12
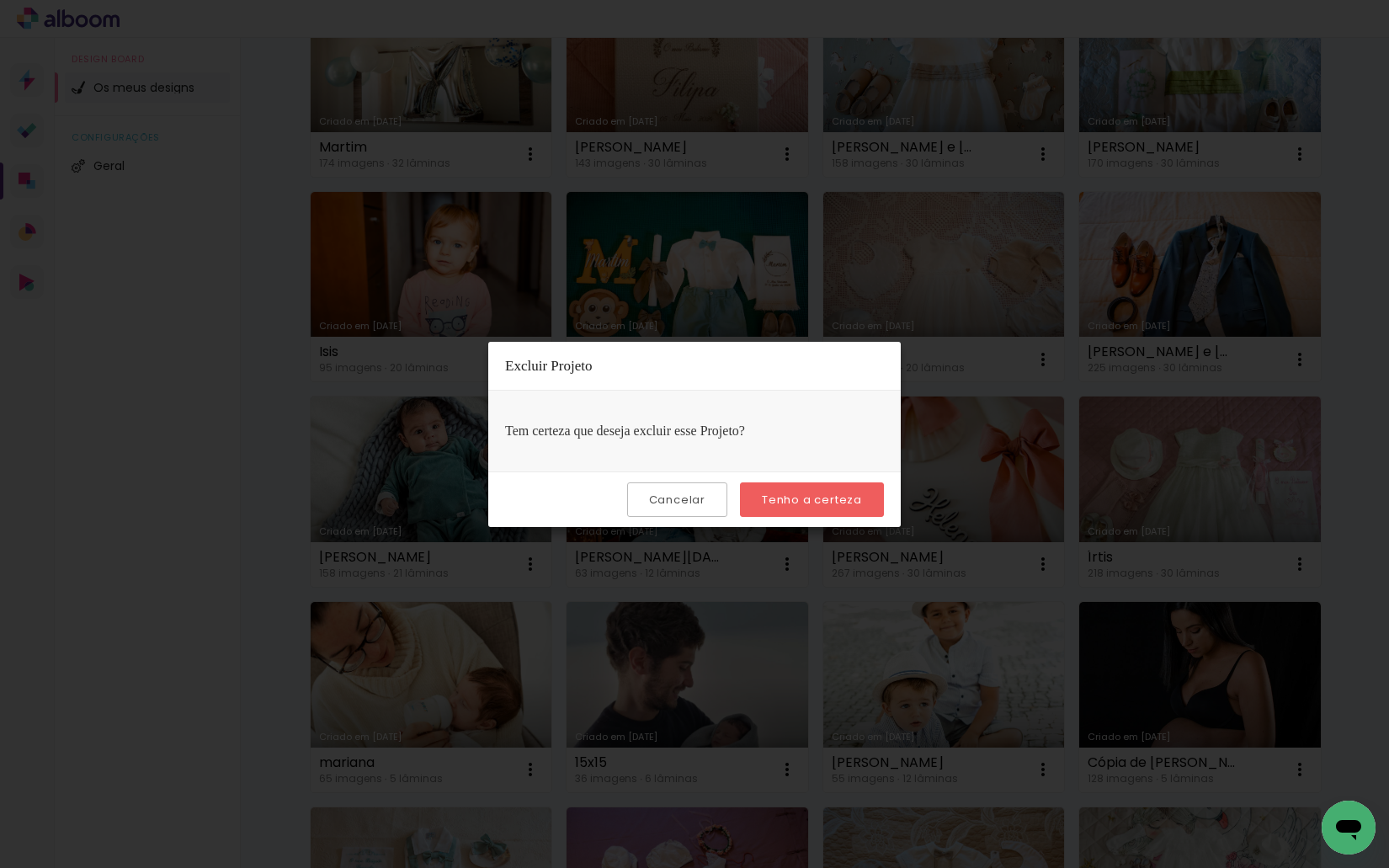
click at [807, 482] on paper-button "Tenho a certeza" at bounding box center [811, 499] width 144 height 34
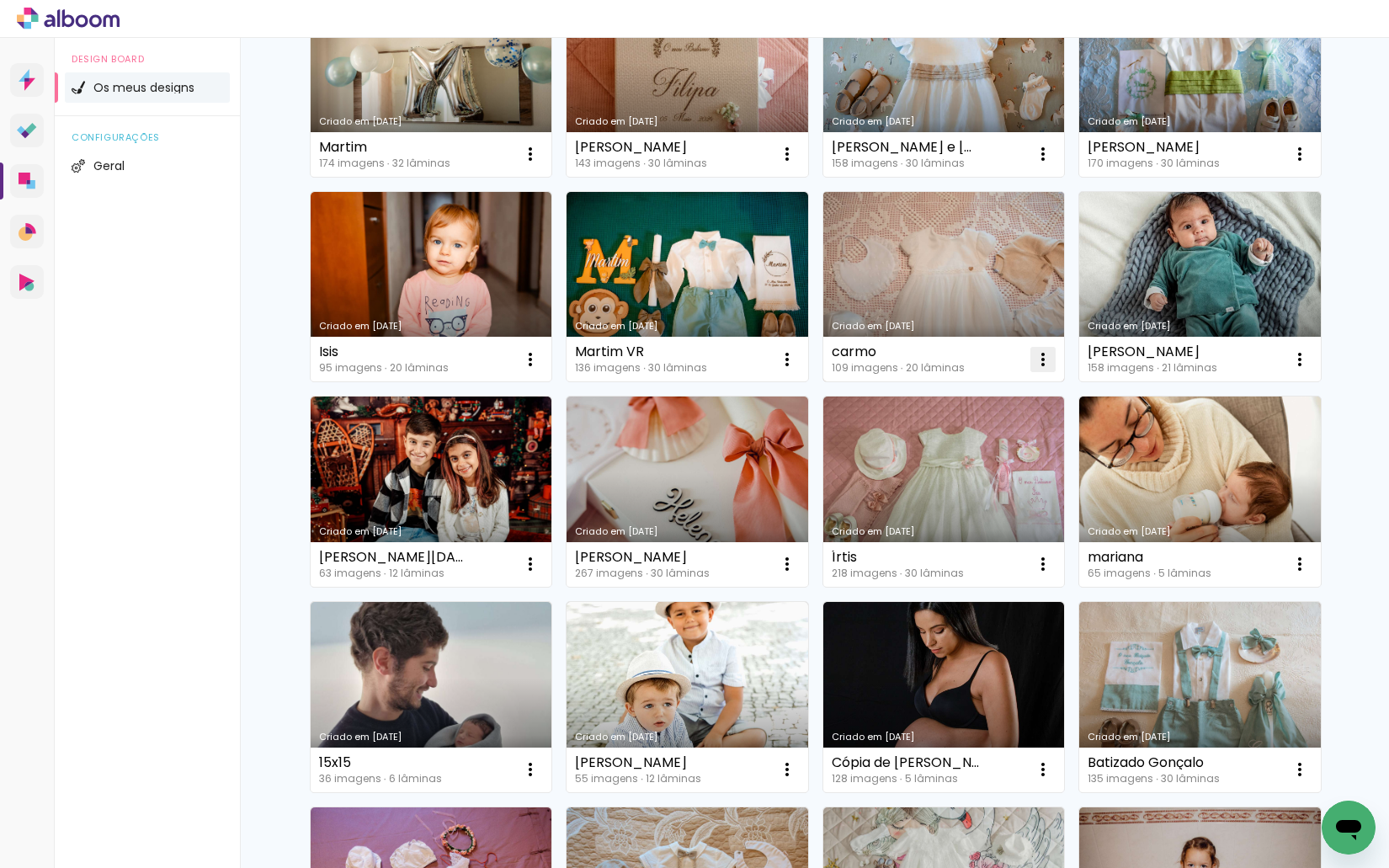
click at [1035, 362] on iron-icon at bounding box center [1043, 359] width 20 height 20
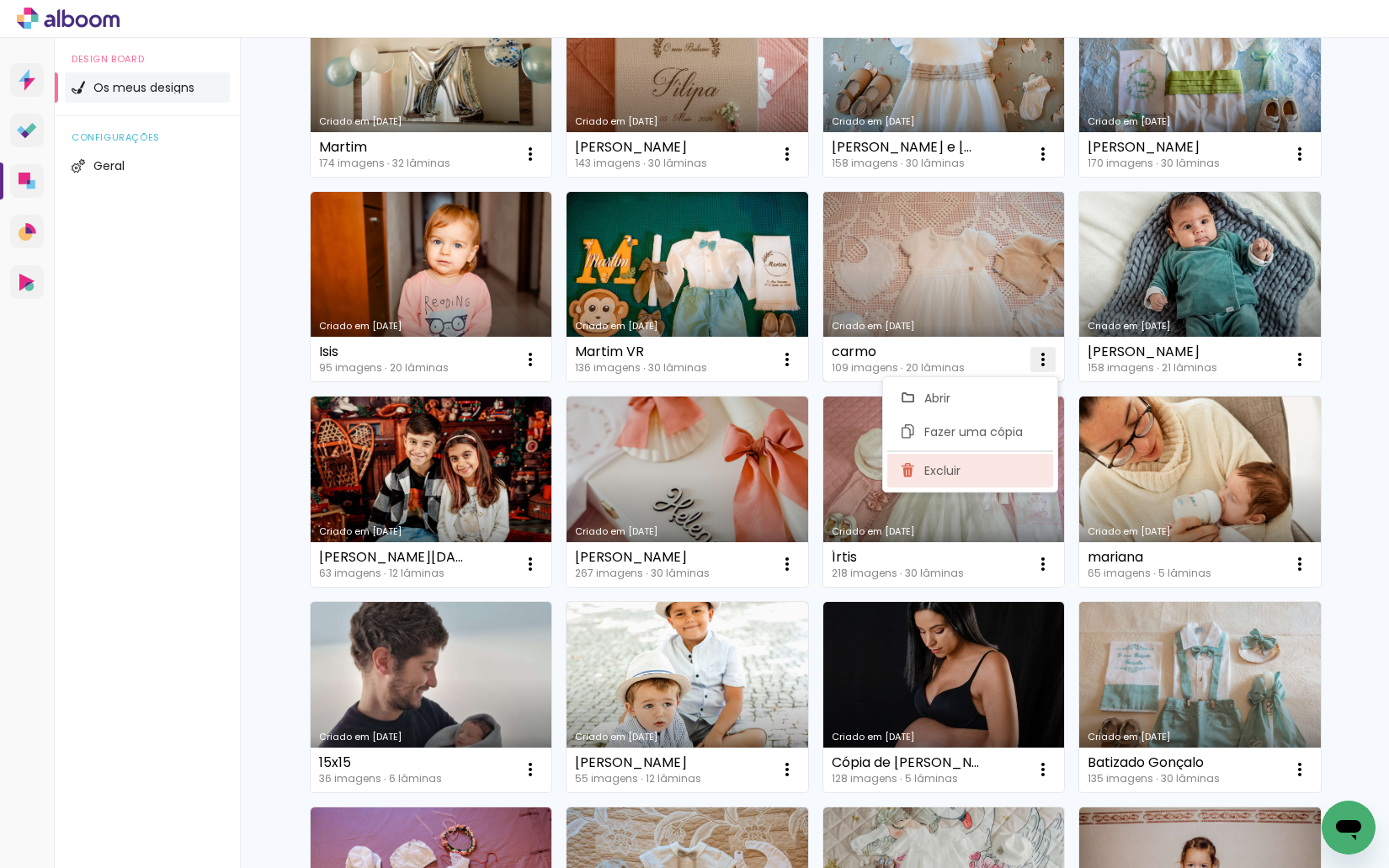
click at [972, 471] on paper-item "Excluir" at bounding box center [969, 470] width 166 height 34
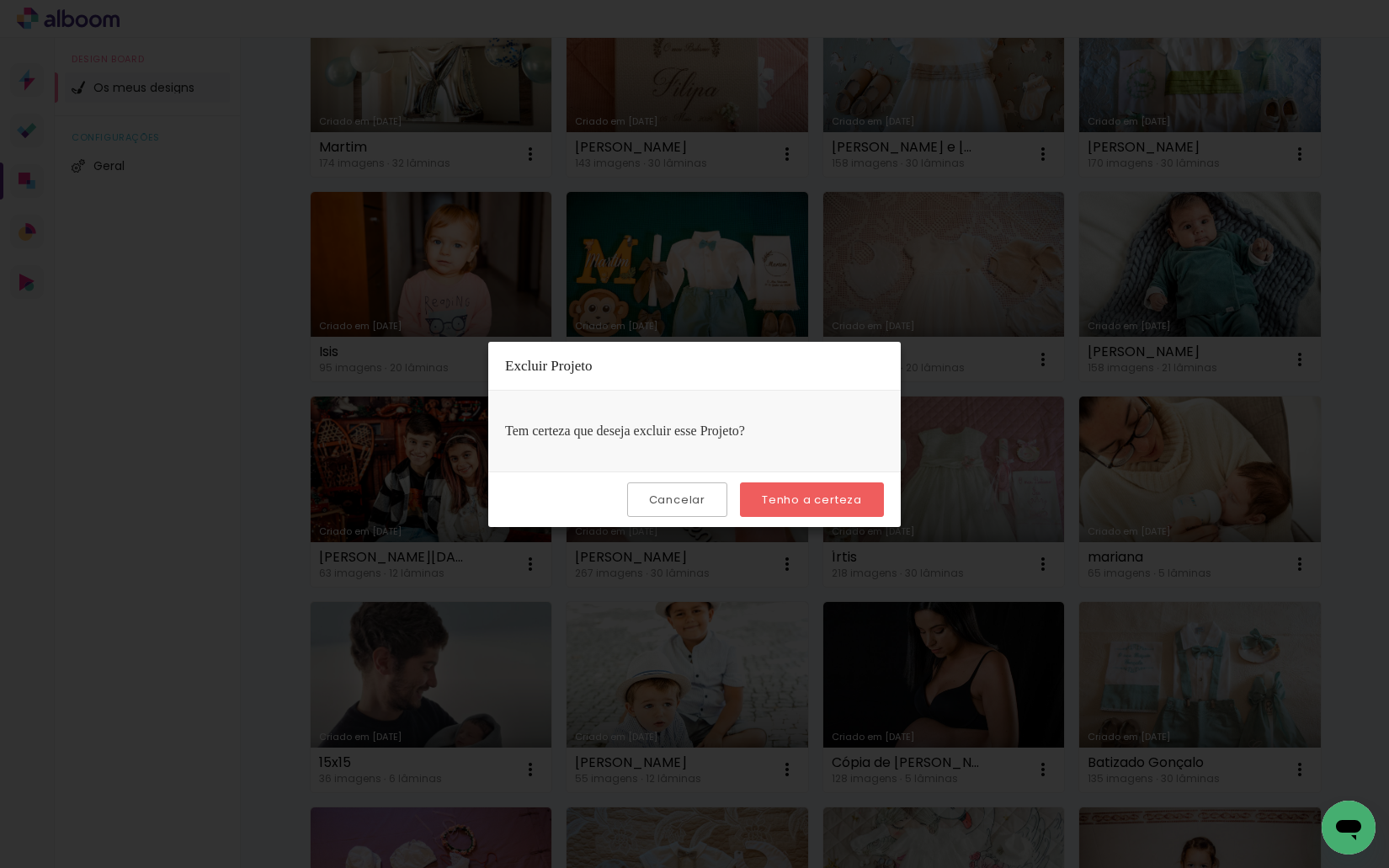
click at [0, 0] on slot "Tenho a certeza" at bounding box center [0, 0] width 0 height 0
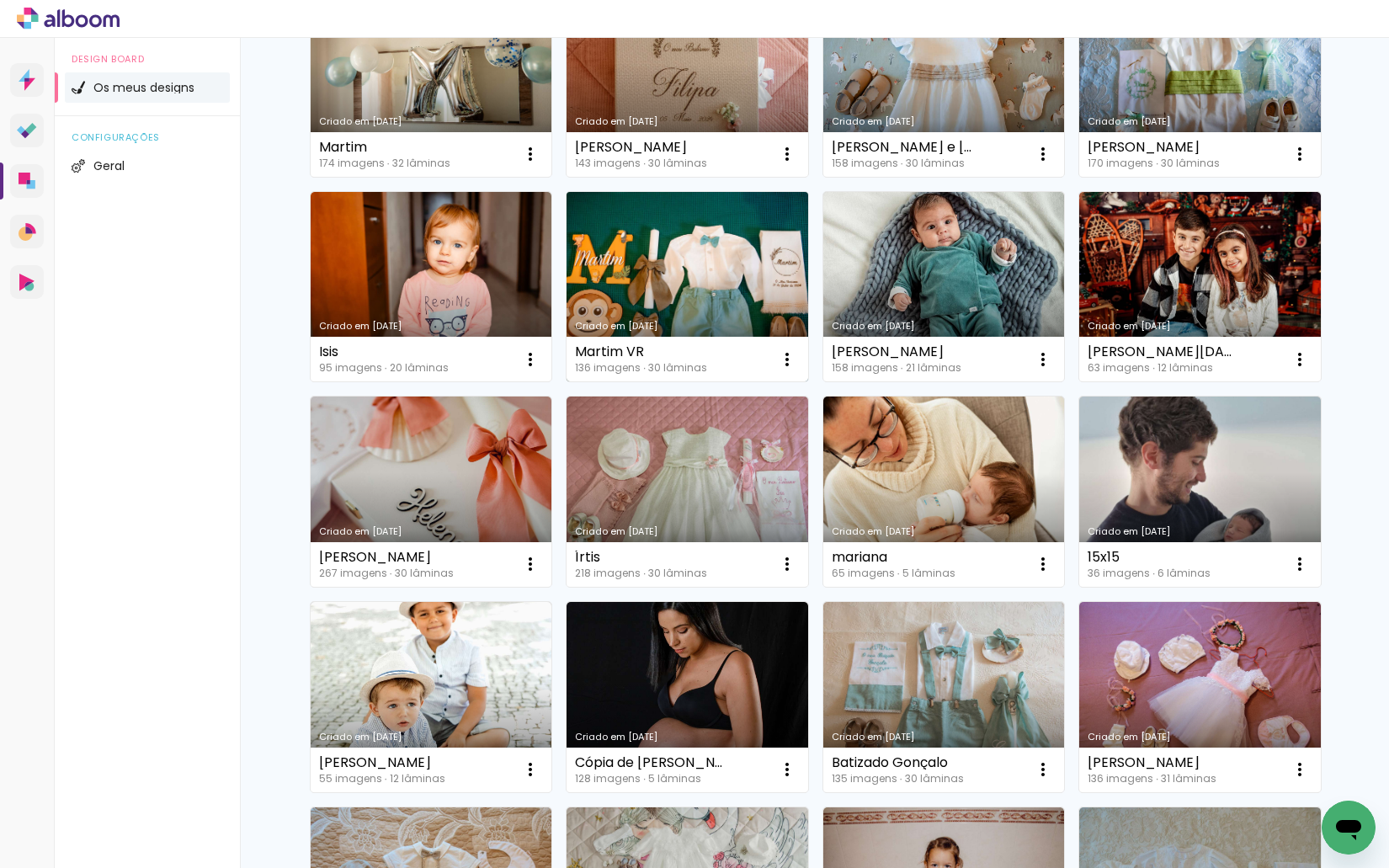
click at [691, 252] on link "Criado em 12/09/24" at bounding box center [687, 287] width 242 height 190
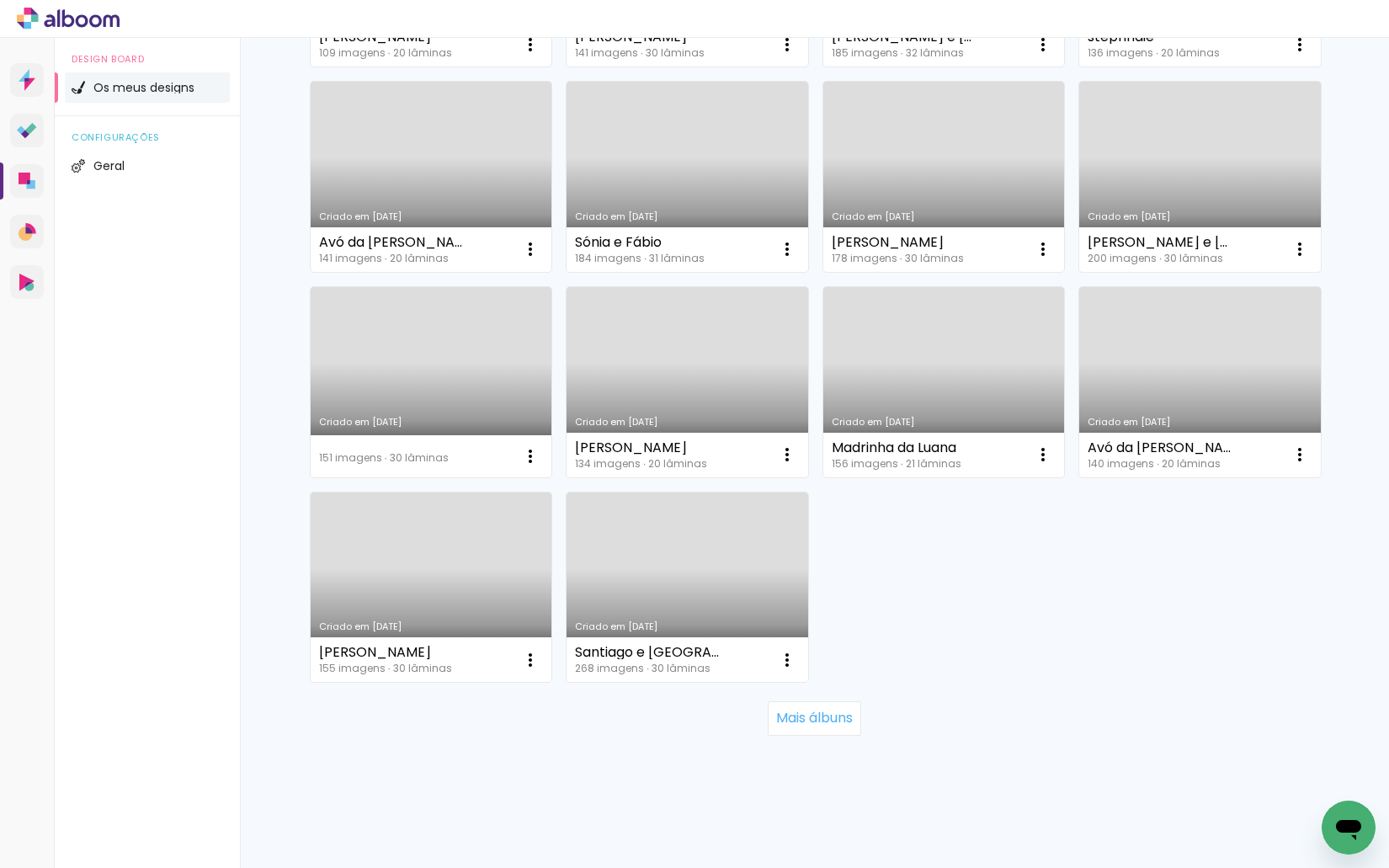
scroll to position [960, 0]
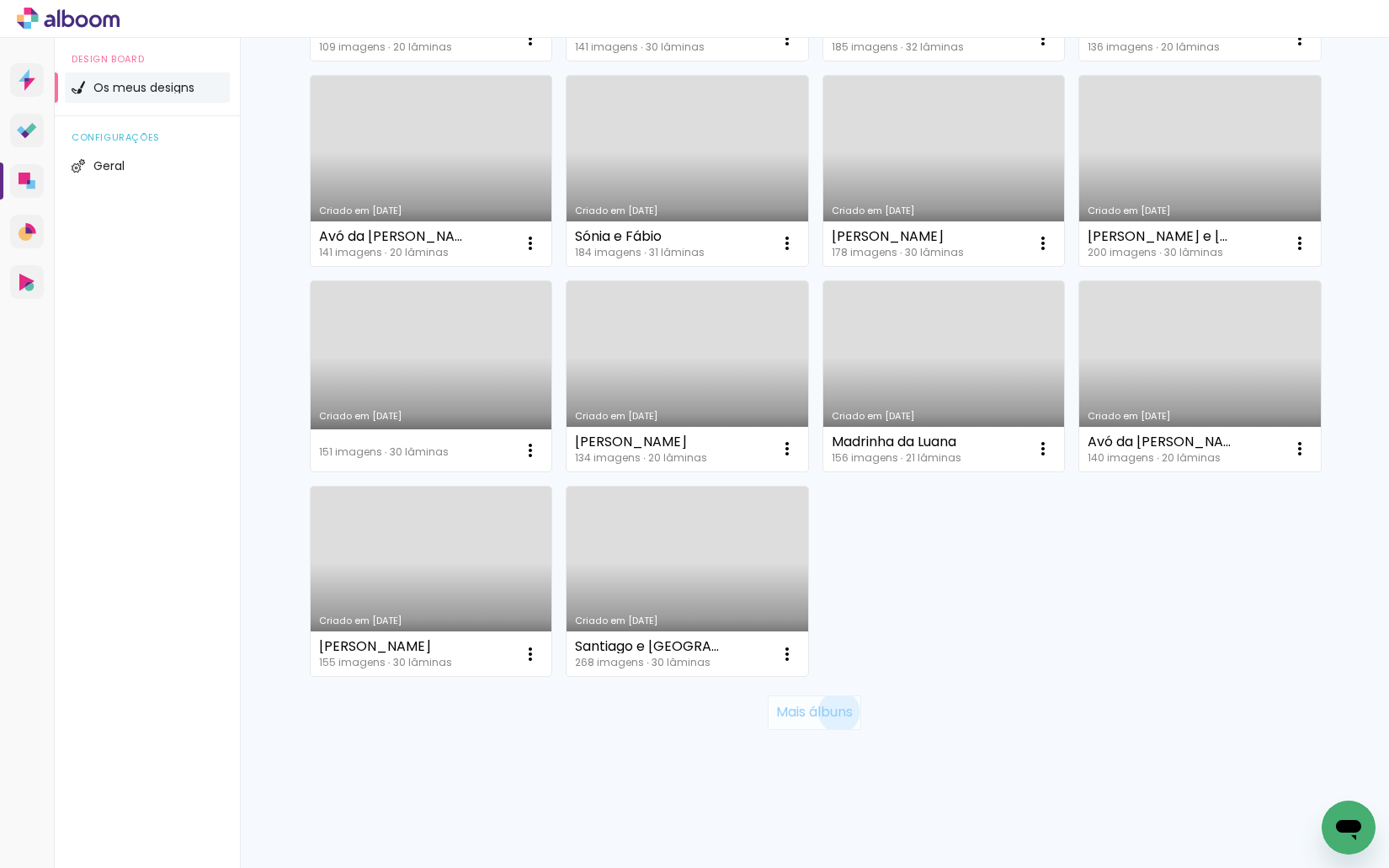
click at [0, 0] on slot "Mais álbuns" at bounding box center [0, 0] width 0 height 0
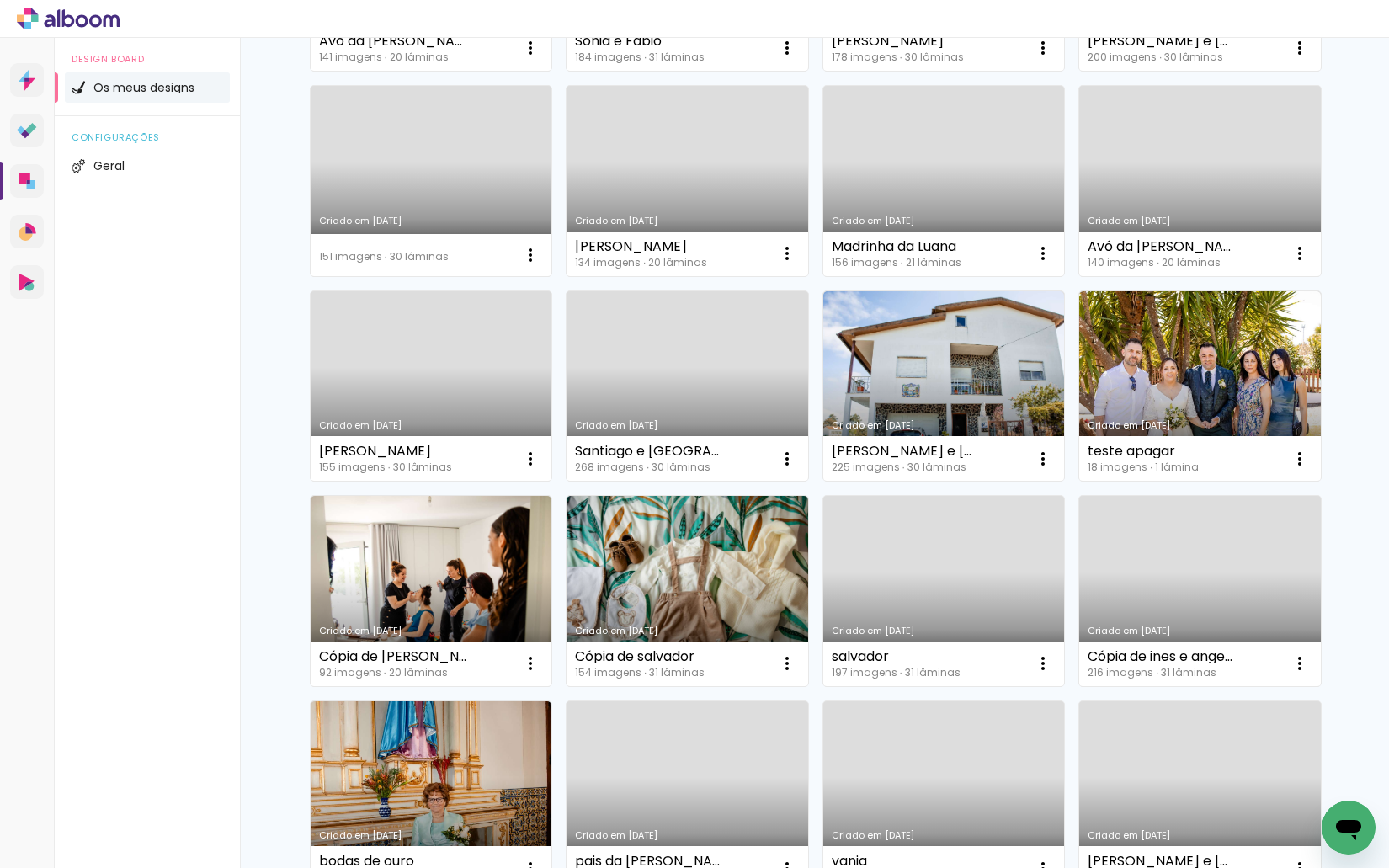
scroll to position [1212, 0]
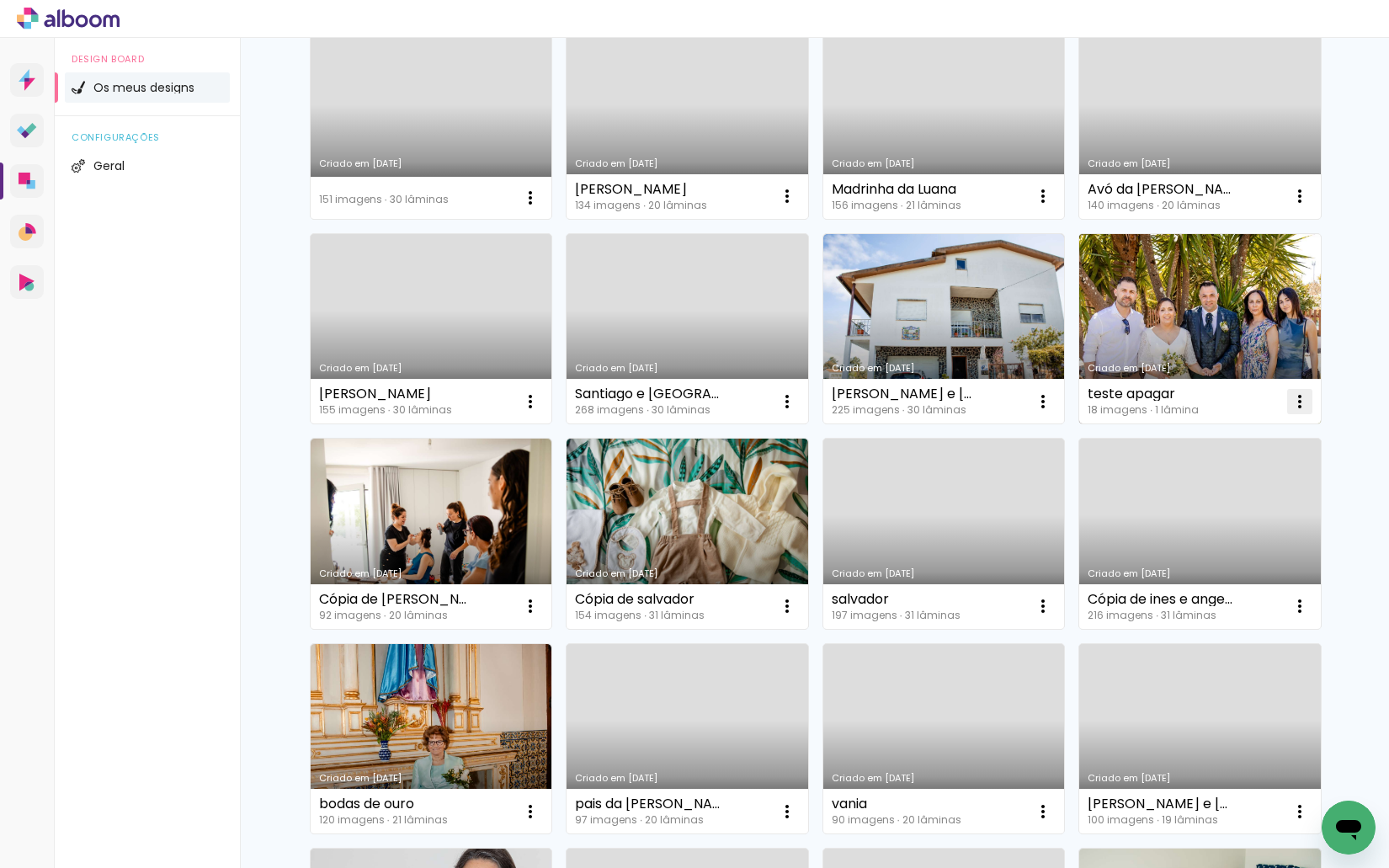
click at [1295, 401] on iron-icon at bounding box center [1299, 401] width 20 height 20
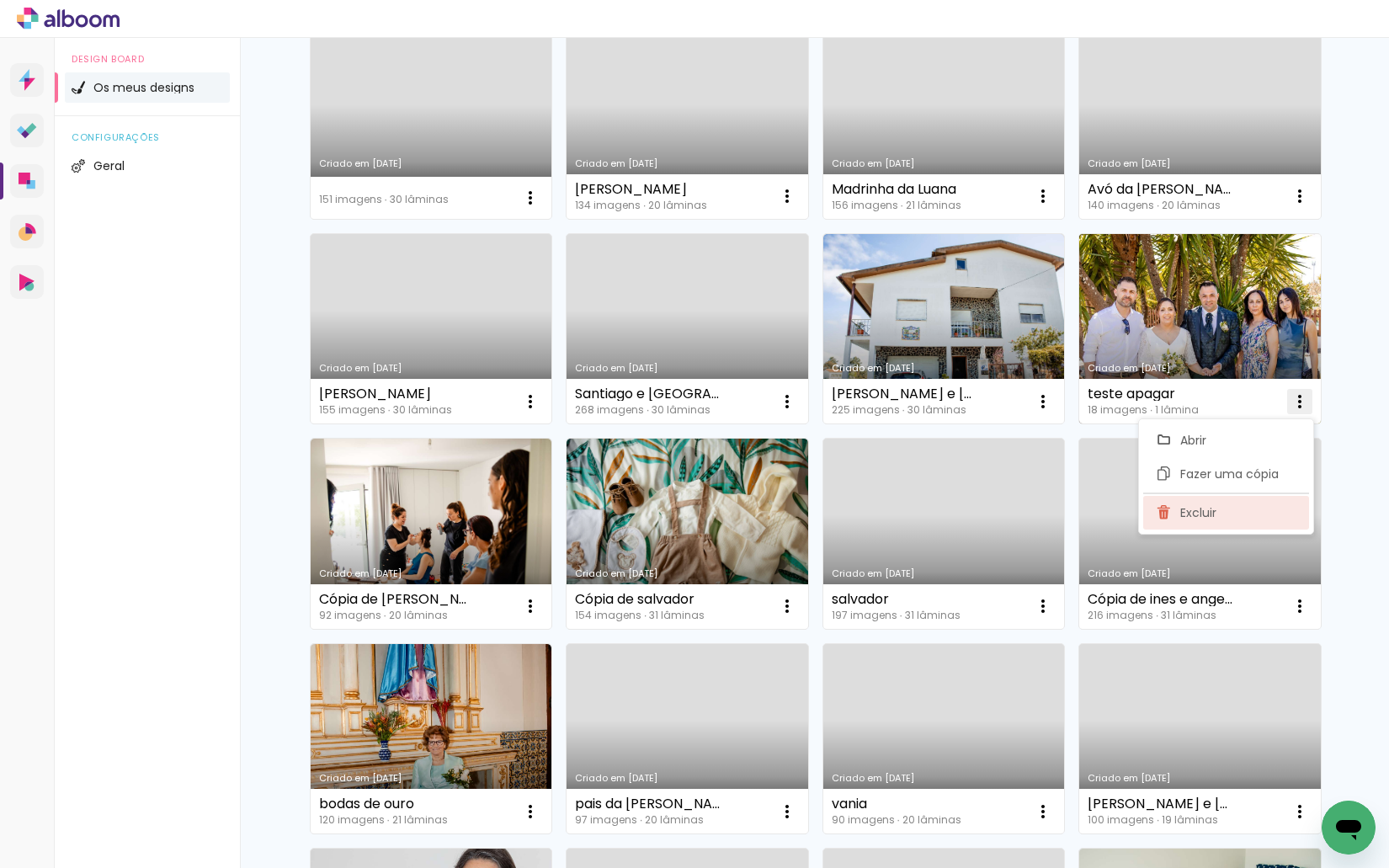
click at [1191, 511] on span "Excluir" at bounding box center [1198, 512] width 36 height 12
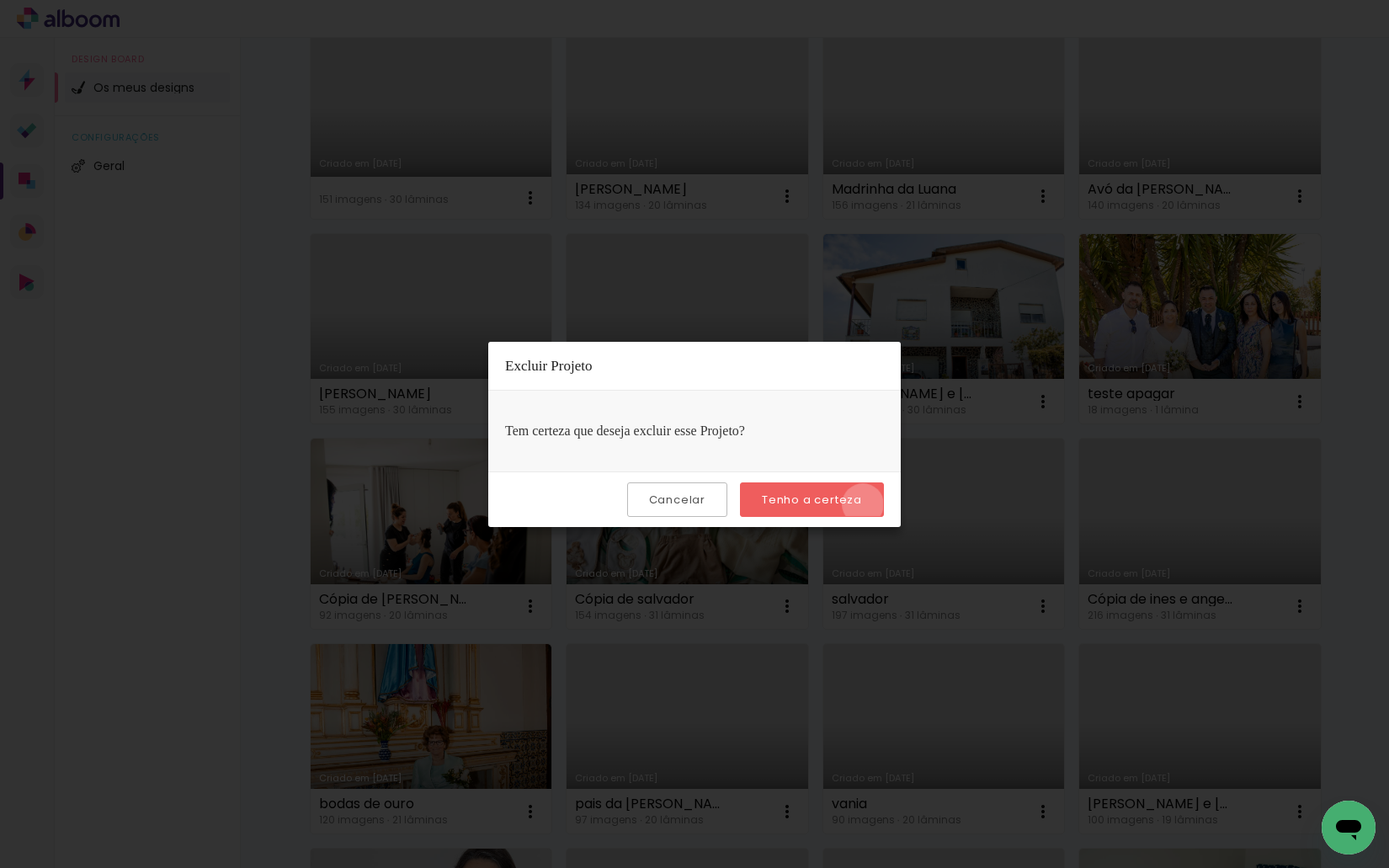
click at [865, 504] on paper-button "Tenho a certeza" at bounding box center [811, 499] width 144 height 34
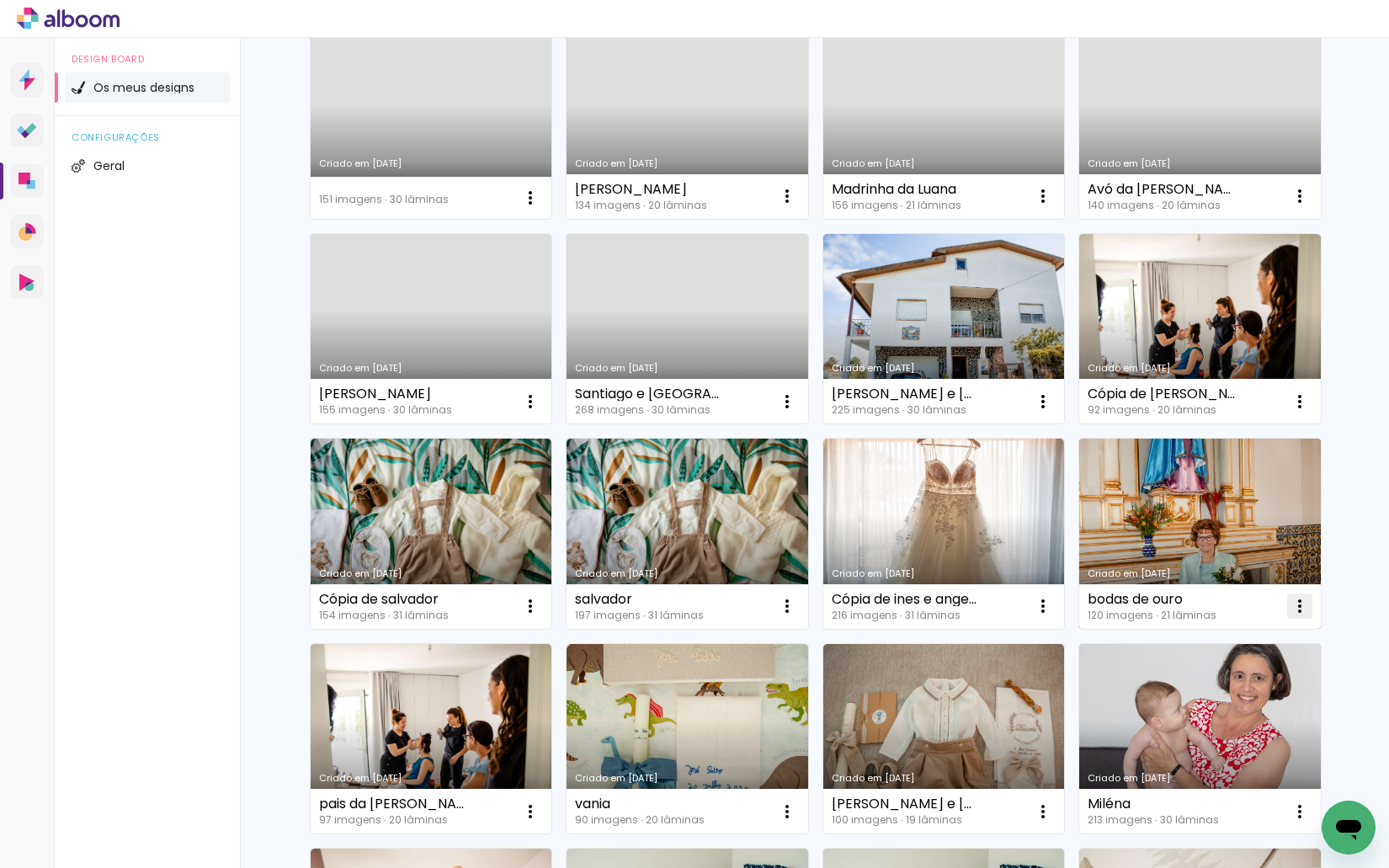
click at [1283, 609] on paper-icon-button at bounding box center [1299, 605] width 34 height 34
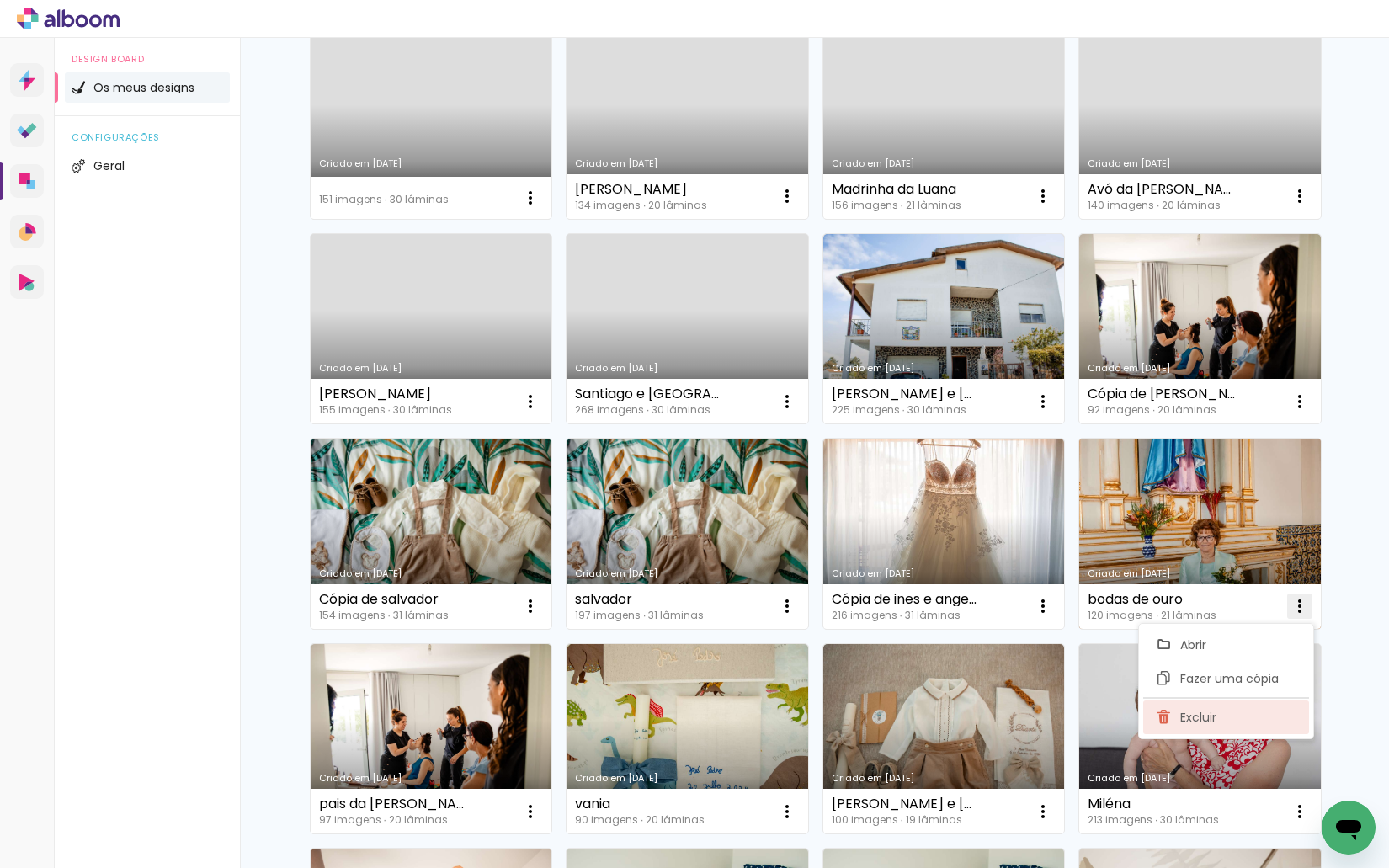
click at [1172, 715] on paper-item "Excluir" at bounding box center [1225, 717] width 166 height 34
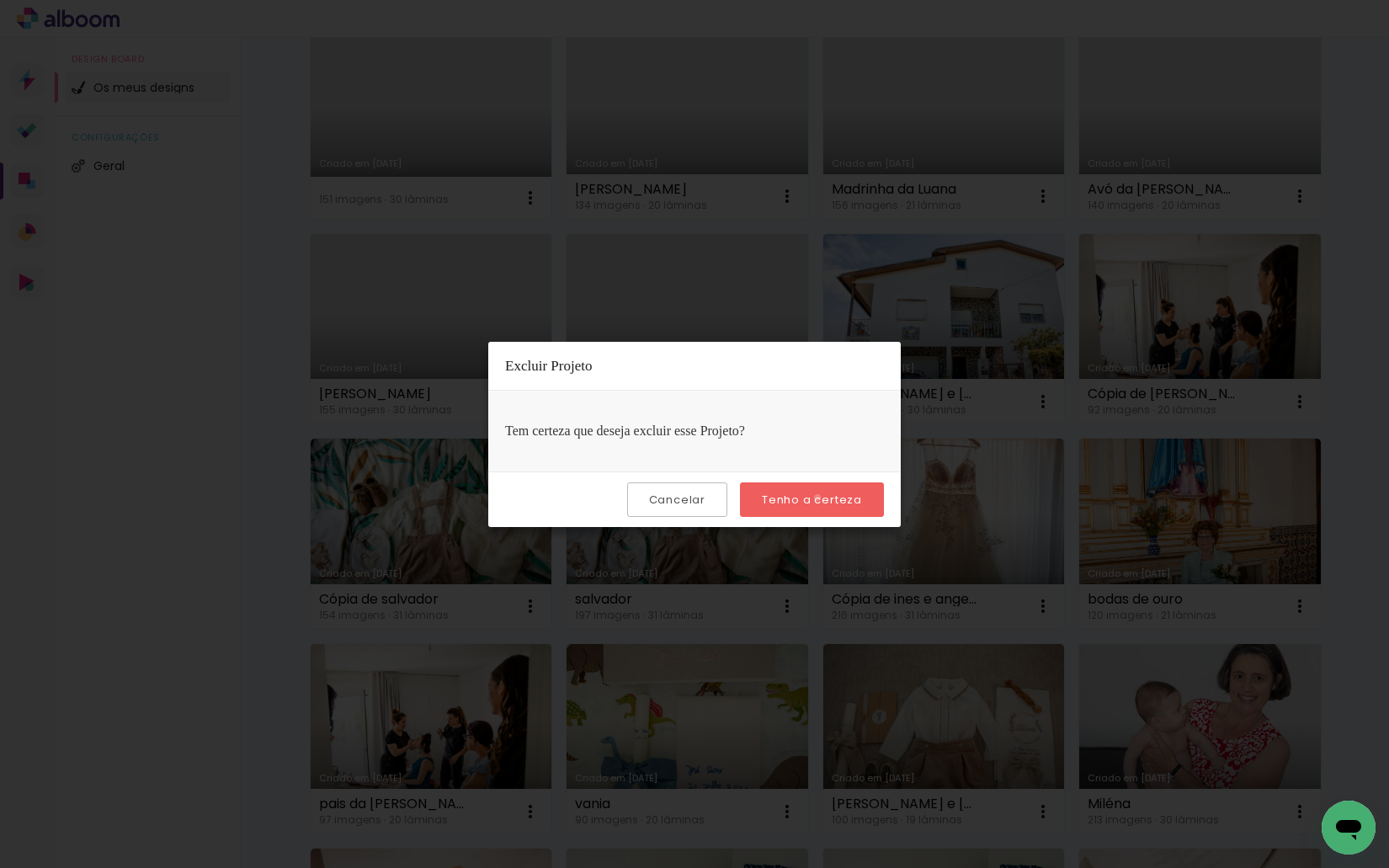
click at [0, 0] on slot "Tenho a certeza" at bounding box center [0, 0] width 0 height 0
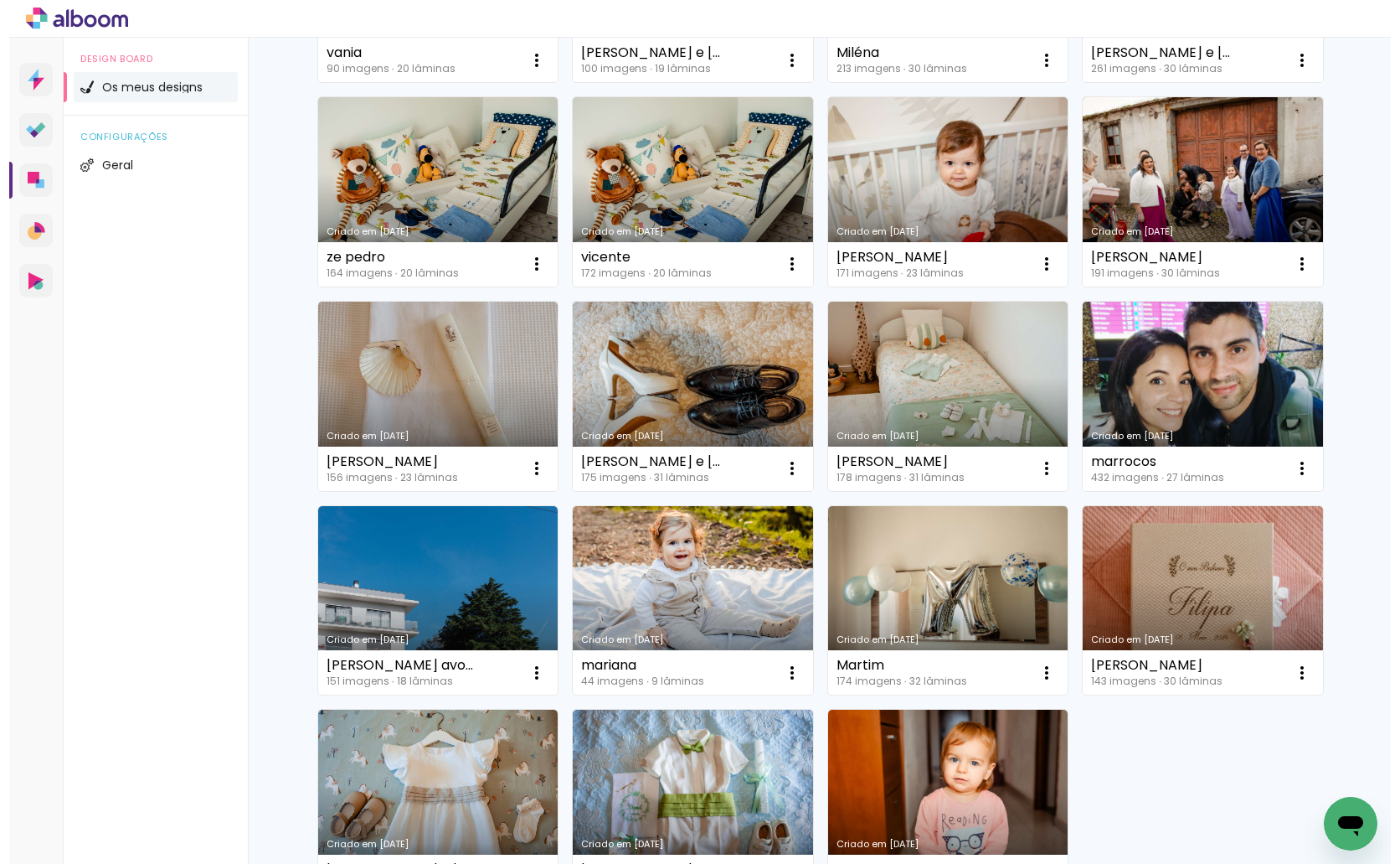
scroll to position [2128, 0]
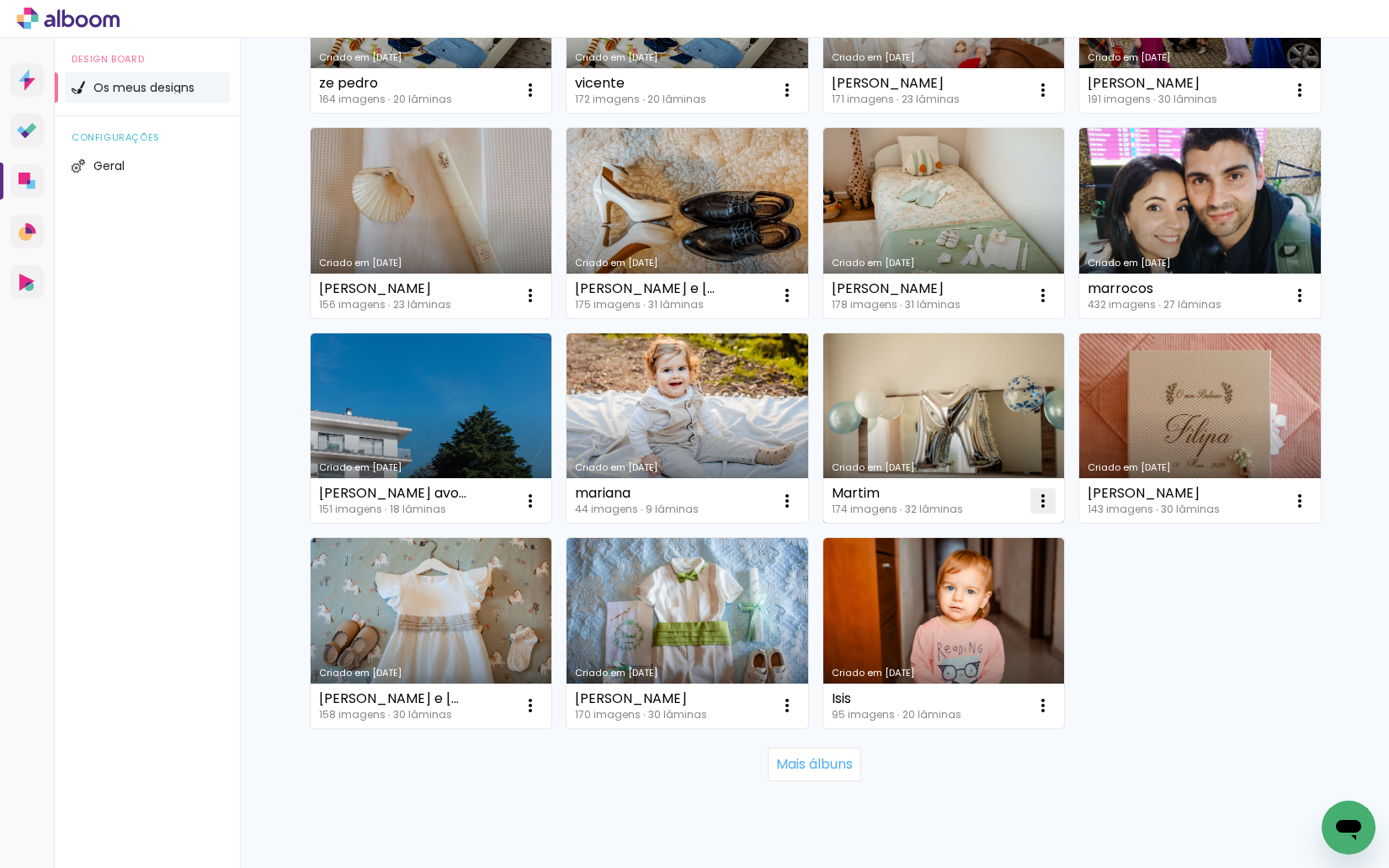
click at [1033, 497] on iron-icon at bounding box center [1043, 501] width 20 height 20
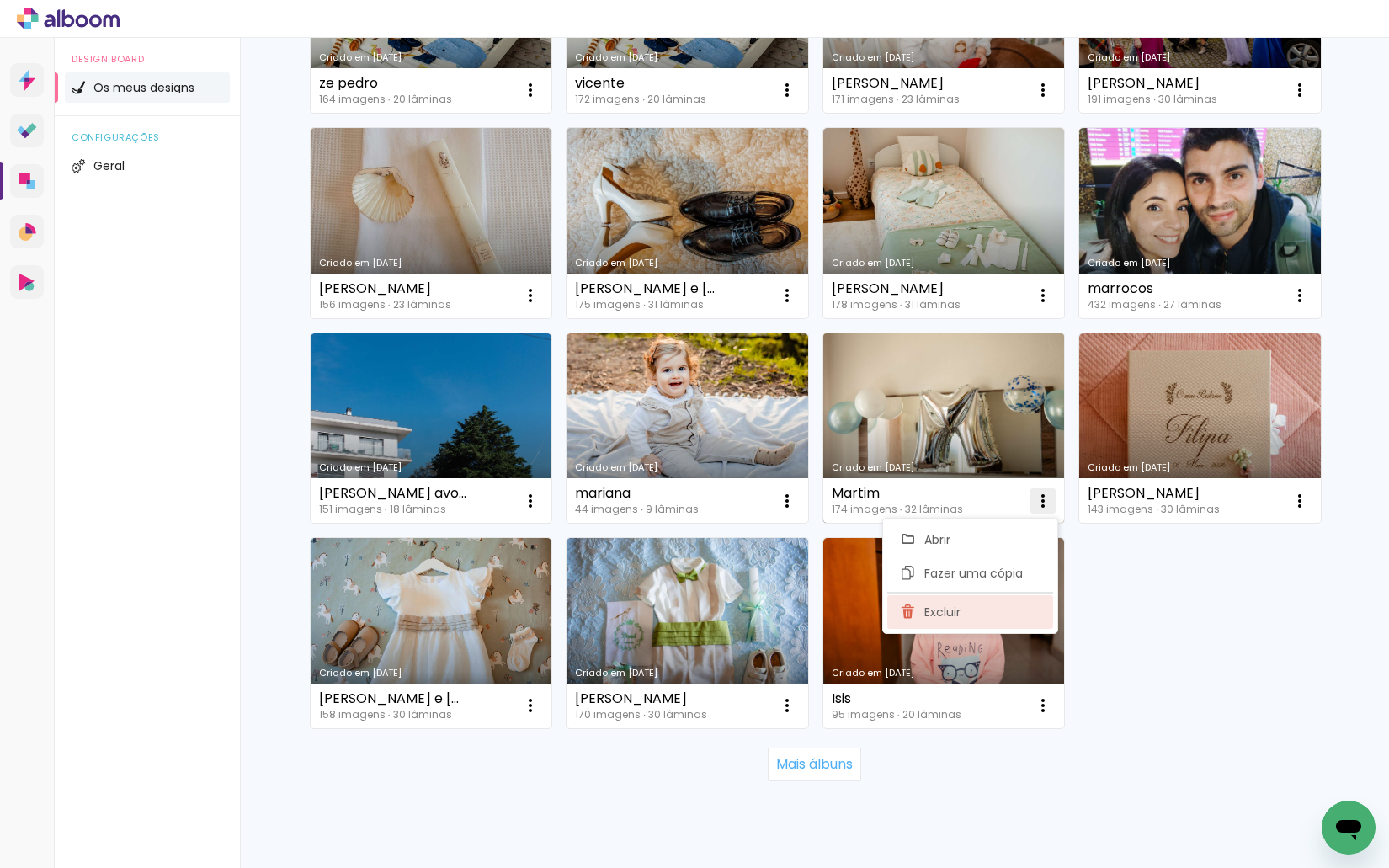
click at [997, 602] on paper-item "Excluir" at bounding box center [969, 612] width 166 height 34
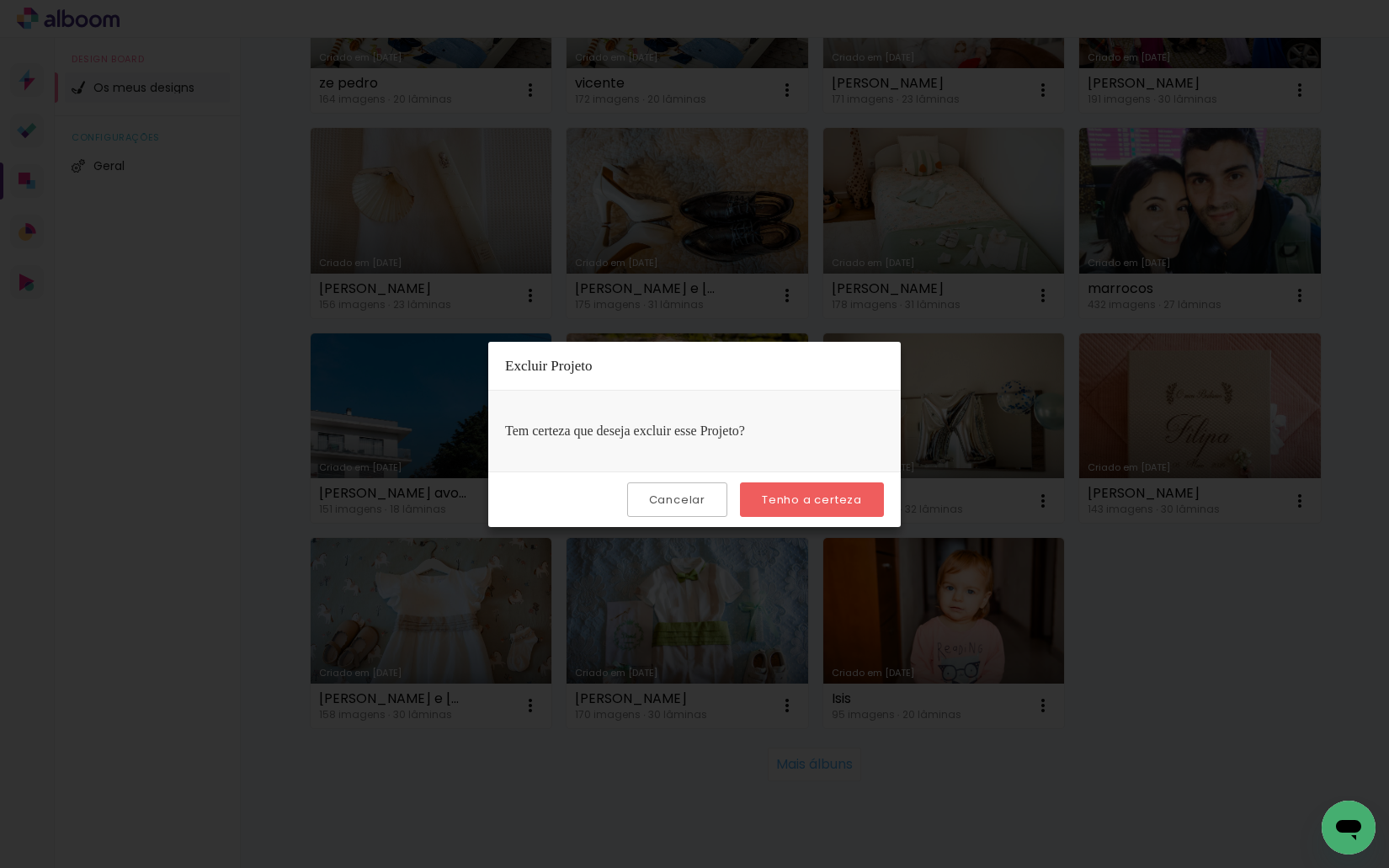
click at [0, 0] on slot "Tenho a certeza" at bounding box center [0, 0] width 0 height 0
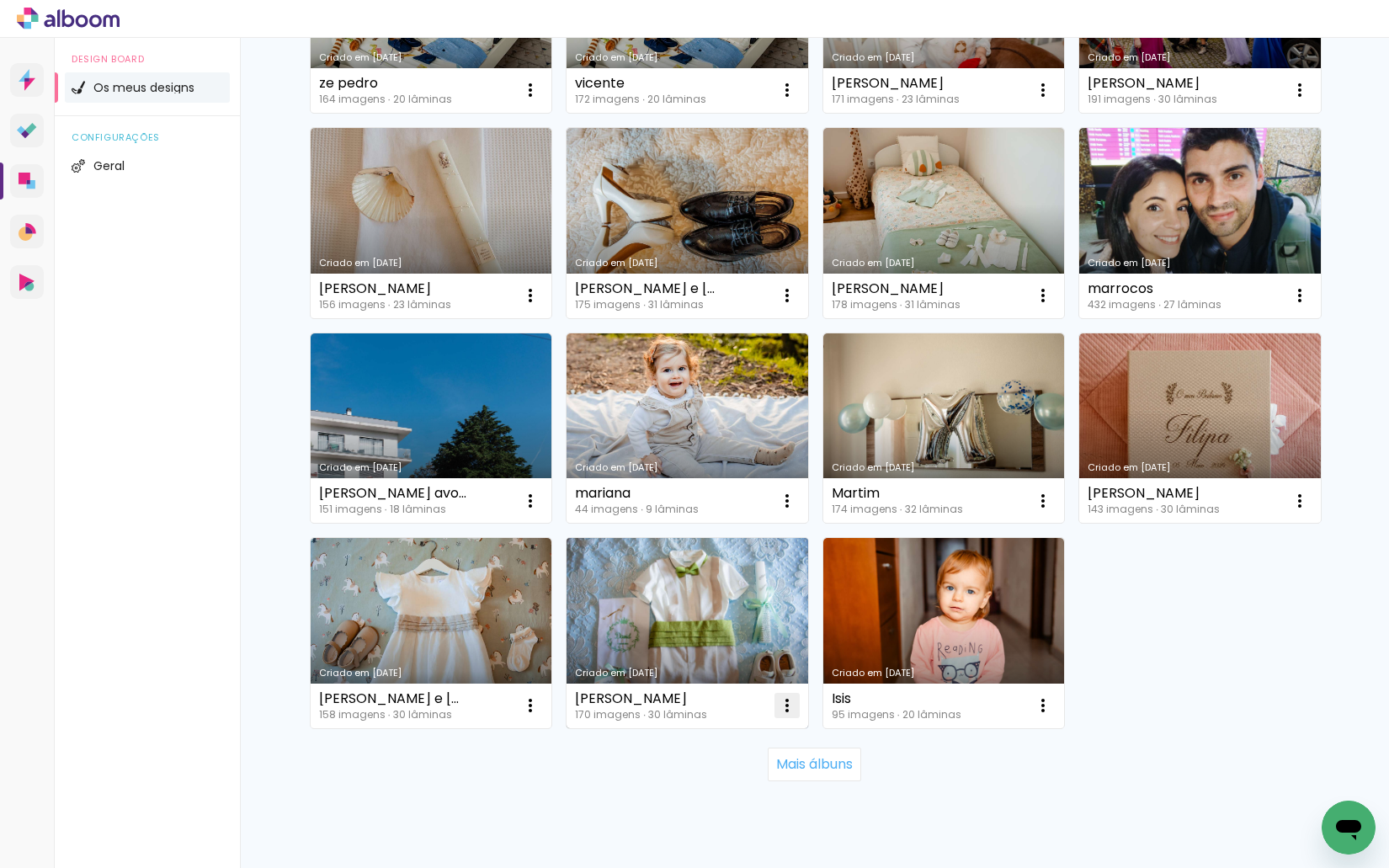
click at [776, 702] on iron-icon at bounding box center [786, 705] width 20 height 20
click at [724, 805] on paper-item "Excluir" at bounding box center [713, 815] width 166 height 34
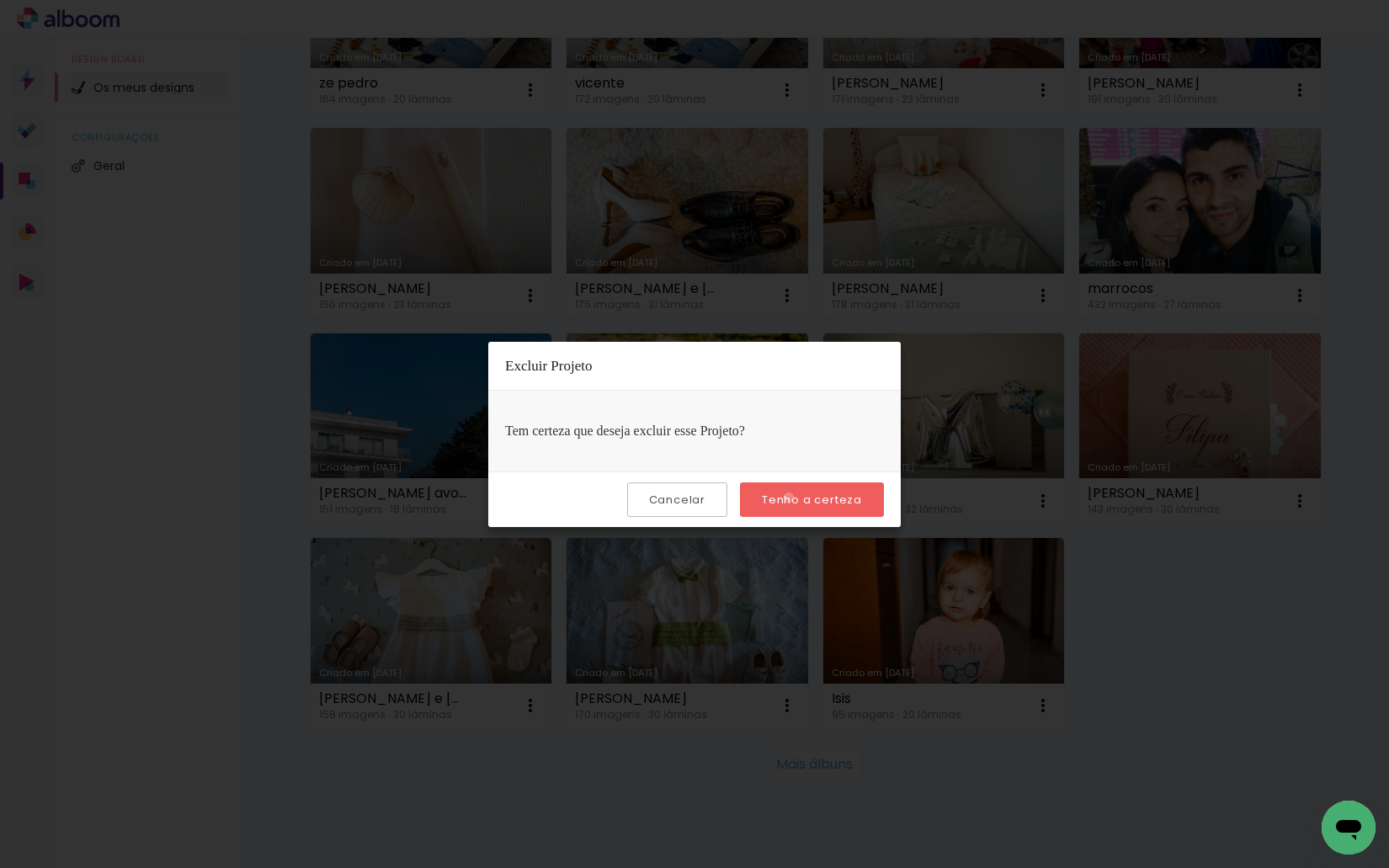
click at [0, 0] on slot "Tenho a certeza" at bounding box center [0, 0] width 0 height 0
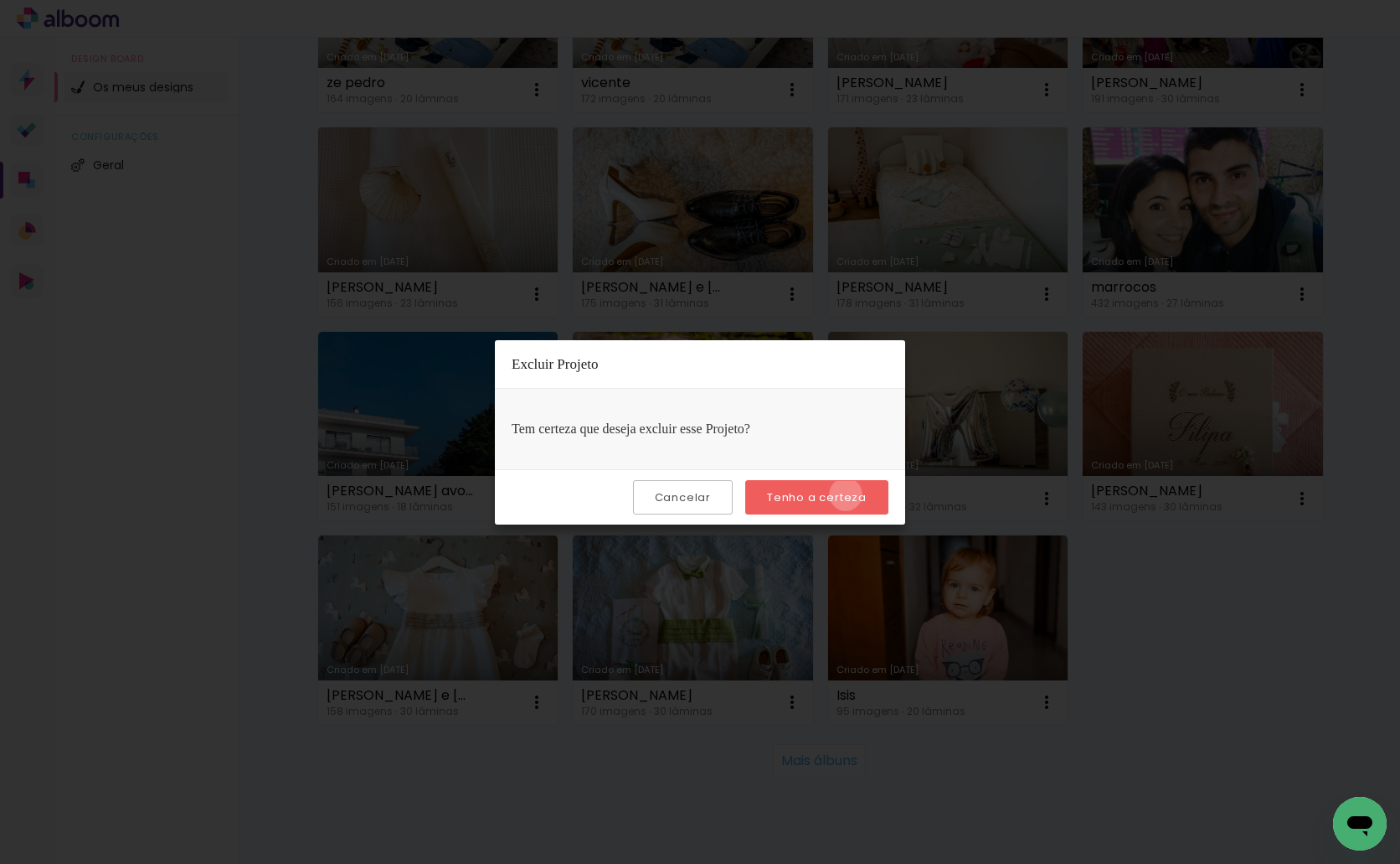
click at [0, 0] on slot "Tenho a certeza" at bounding box center [0, 0] width 0 height 0
click at [1141, 591] on iron-overlay-backdrop at bounding box center [700, 432] width 1400 height 864
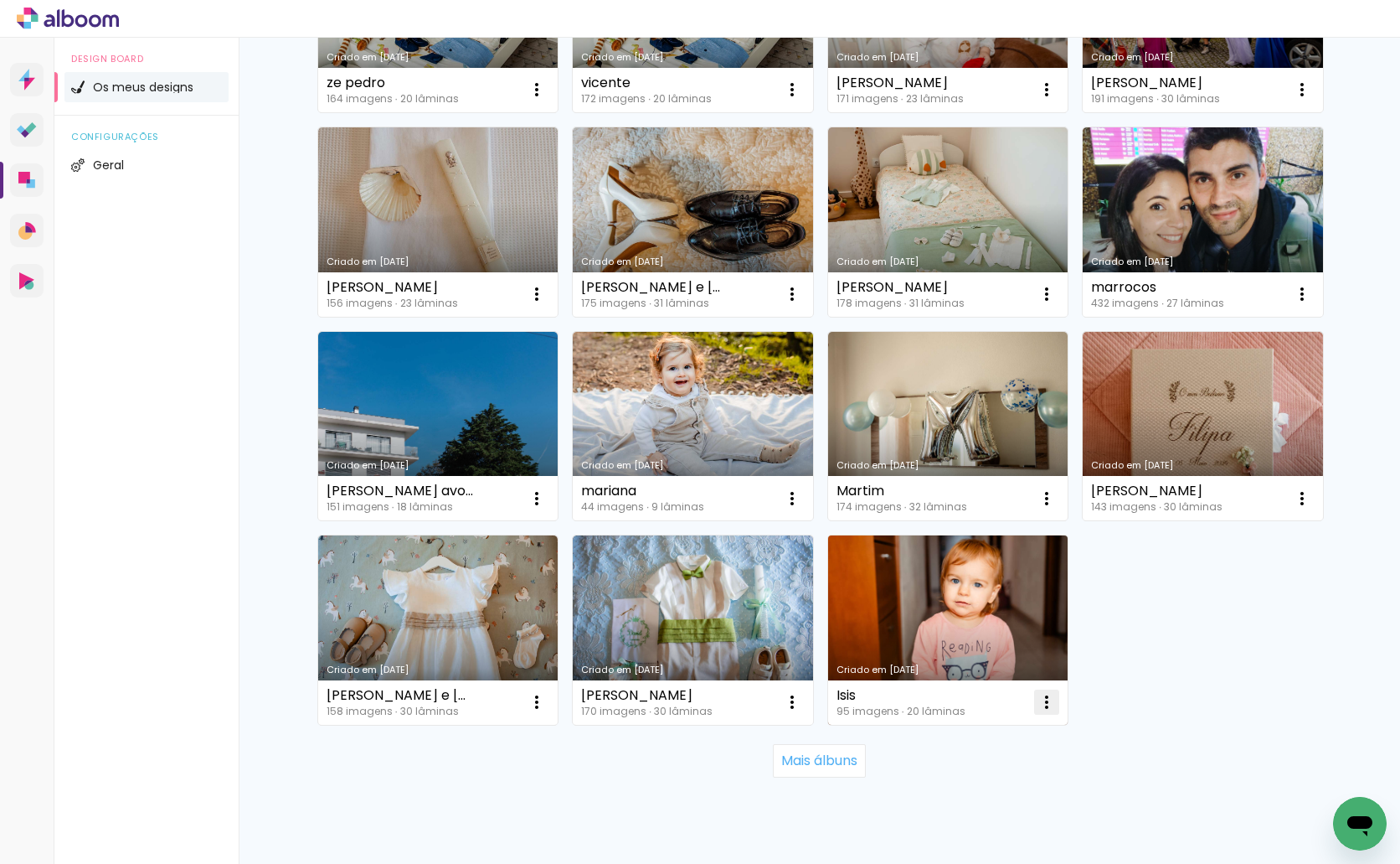
click at [1042, 701] on iron-icon at bounding box center [1047, 702] width 20 height 20
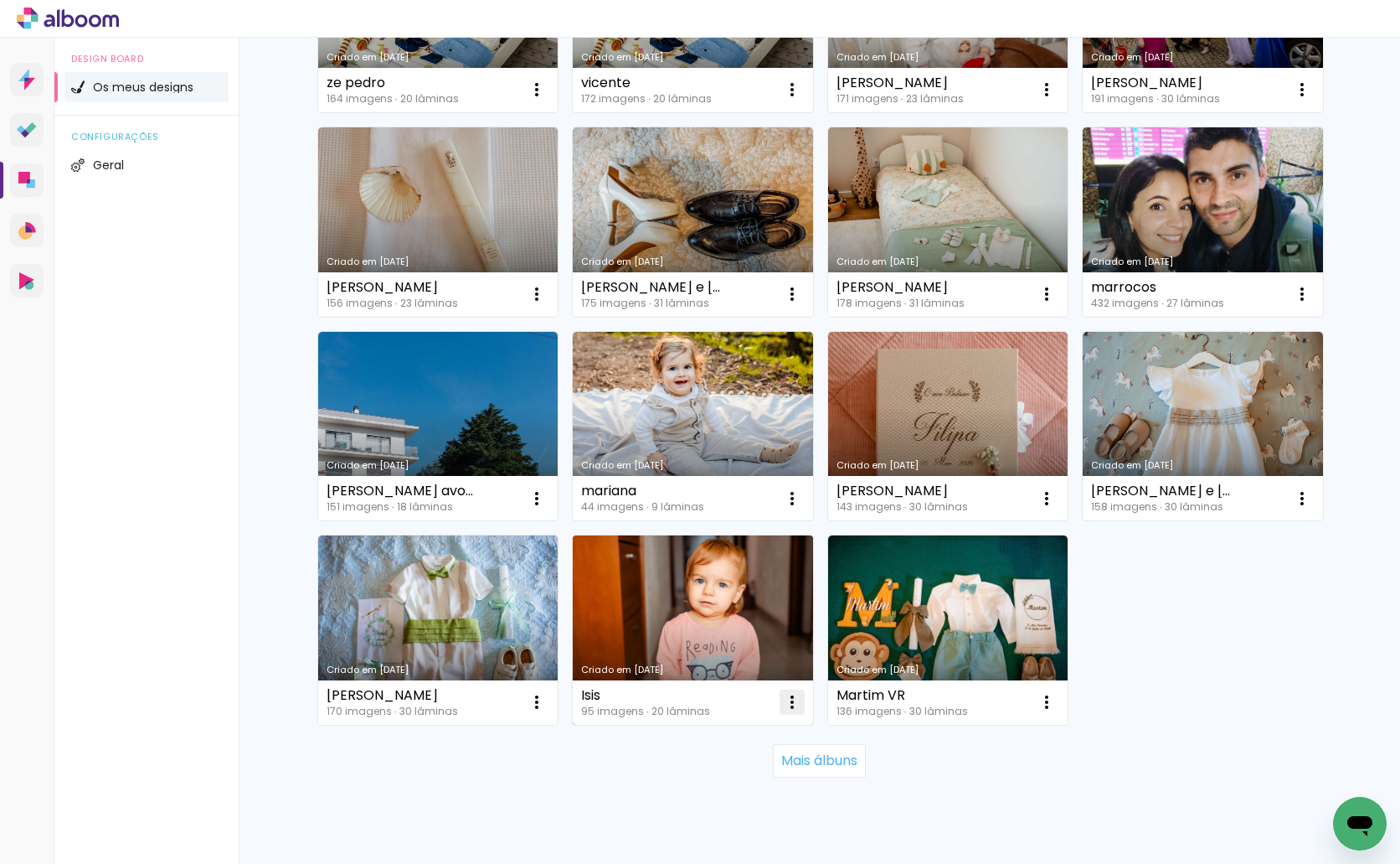
click at [782, 710] on iron-icon at bounding box center [792, 702] width 20 height 20
click at [736, 804] on paper-item "Excluir" at bounding box center [718, 812] width 165 height 33
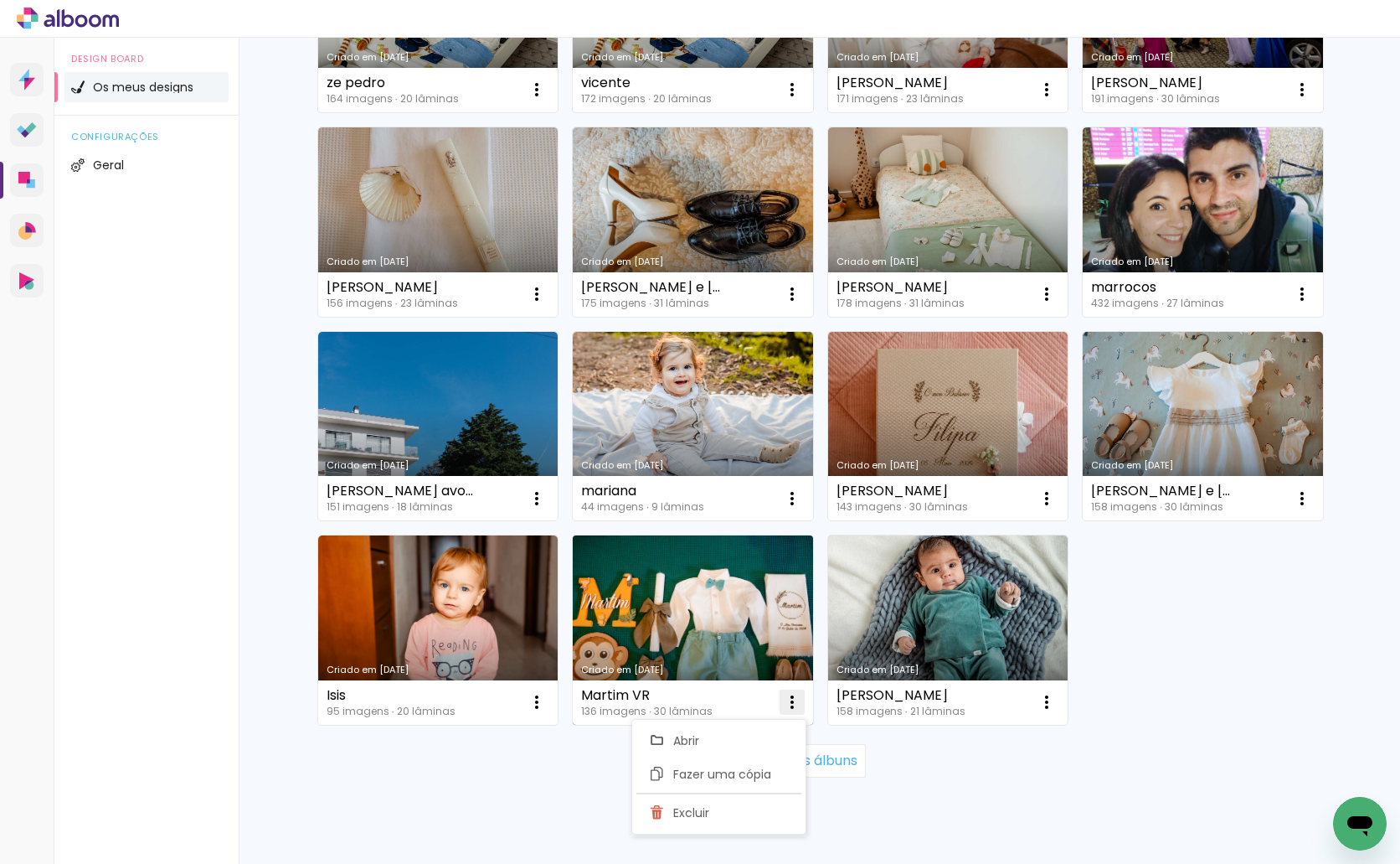
click at [782, 709] on iron-icon at bounding box center [792, 702] width 20 height 20
click at [786, 701] on iron-icon at bounding box center [792, 702] width 20 height 20
click at [723, 816] on paper-item "Excluir" at bounding box center [718, 812] width 165 height 33
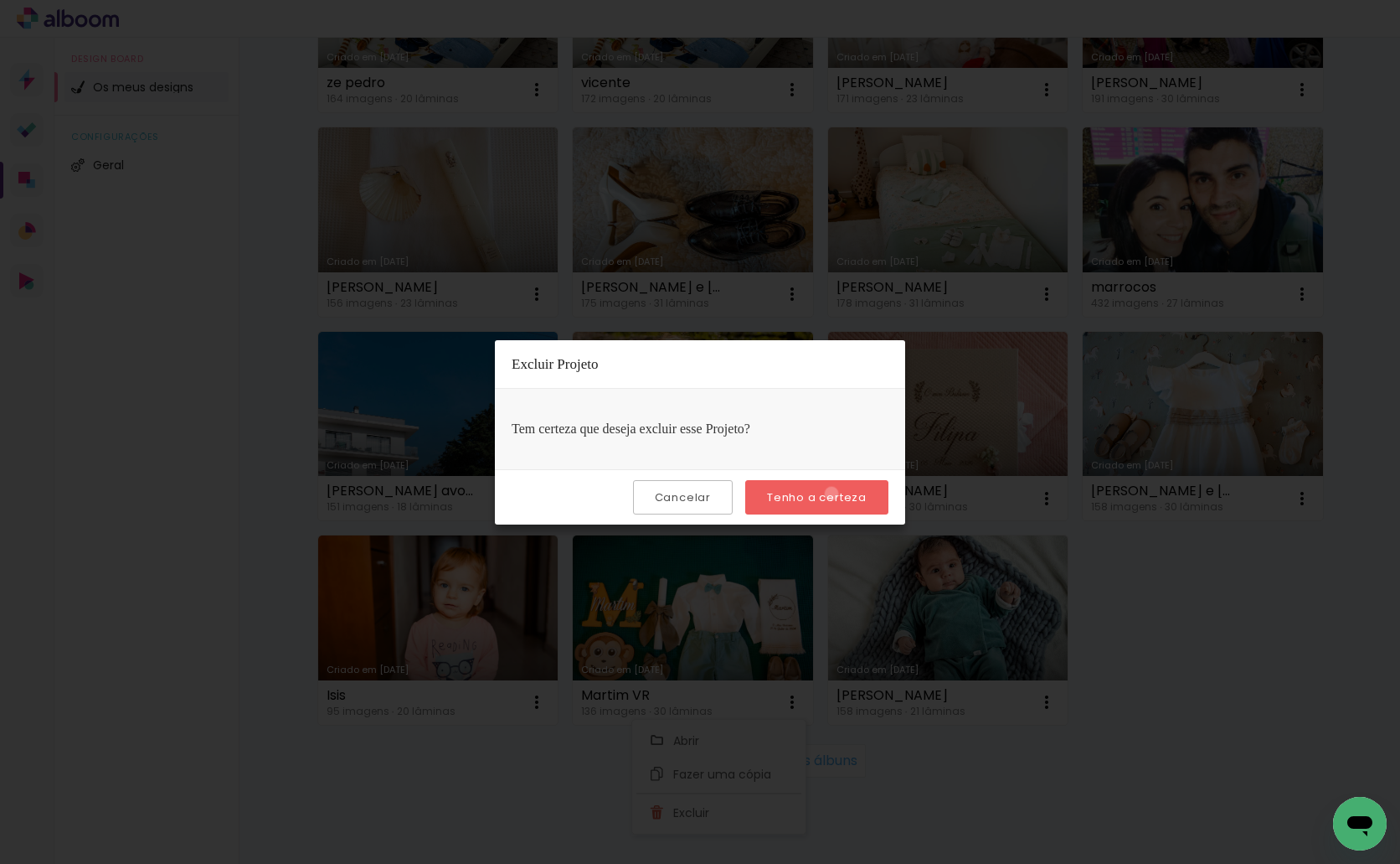
click at [0, 0] on slot "Tenho a certeza" at bounding box center [0, 0] width 0 height 0
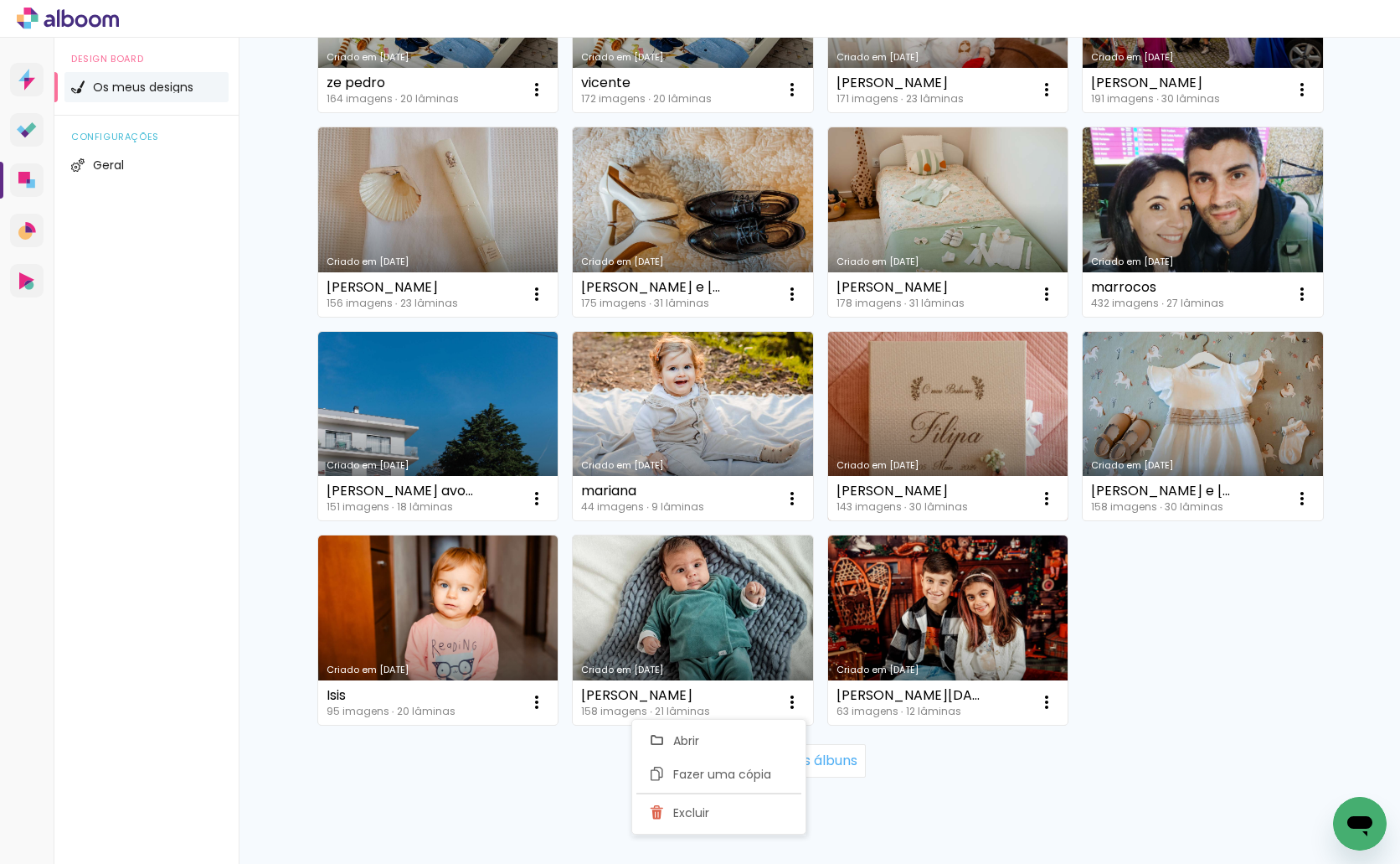
click at [1004, 389] on link "Criado em 24/10/24" at bounding box center [948, 427] width 241 height 189
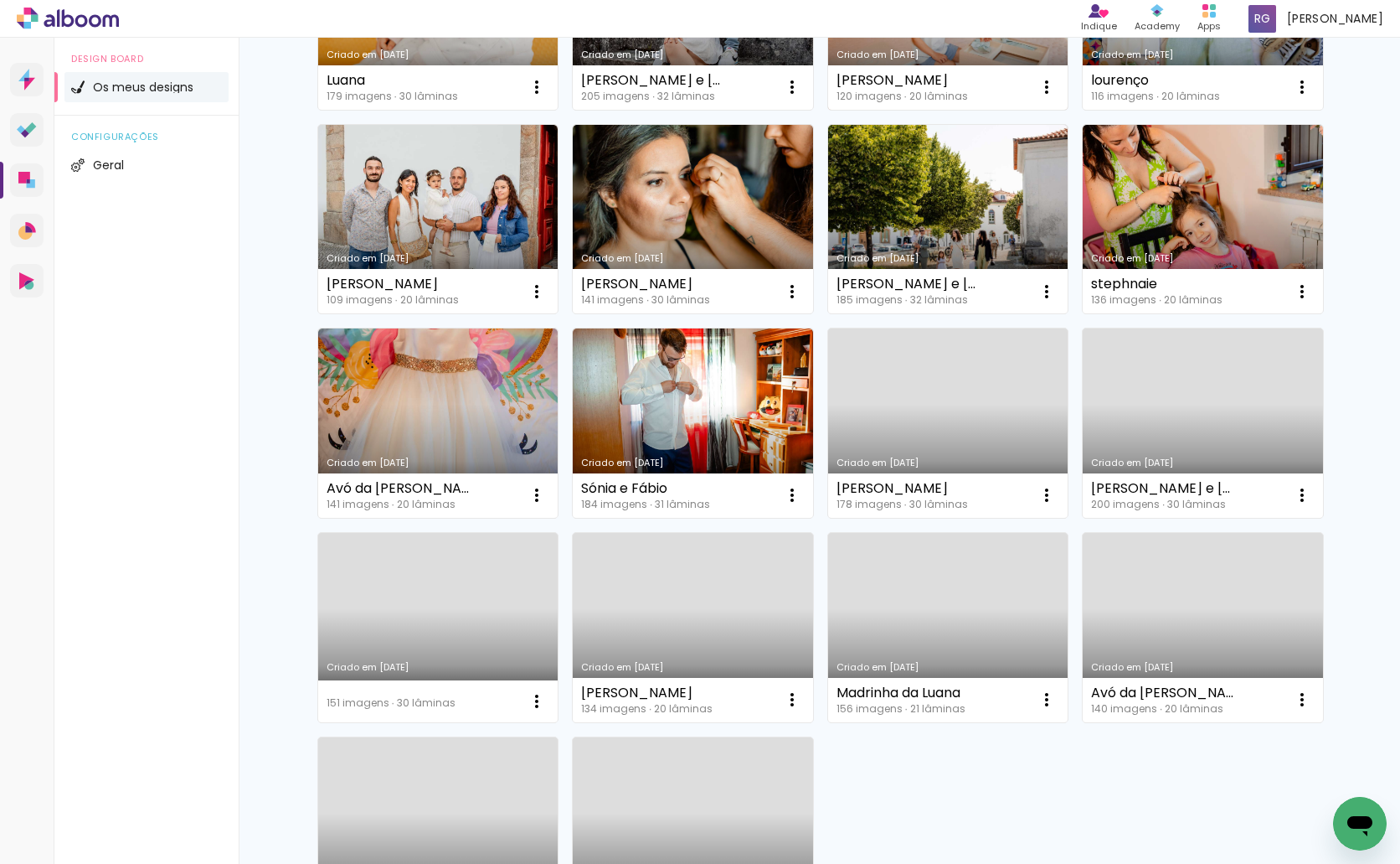
scroll to position [754, 0]
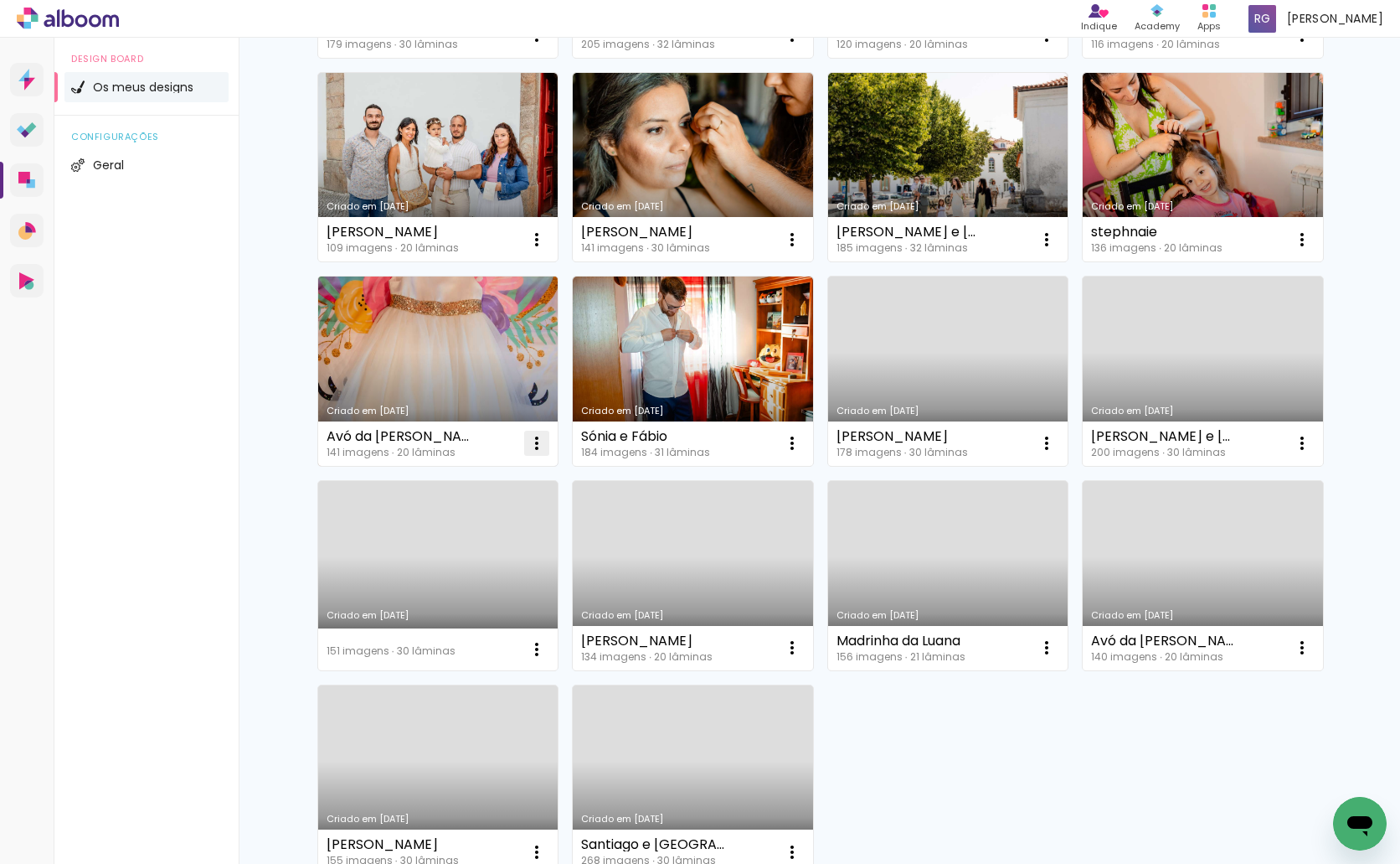
click at [531, 441] on iron-icon at bounding box center [536, 443] width 20 height 20
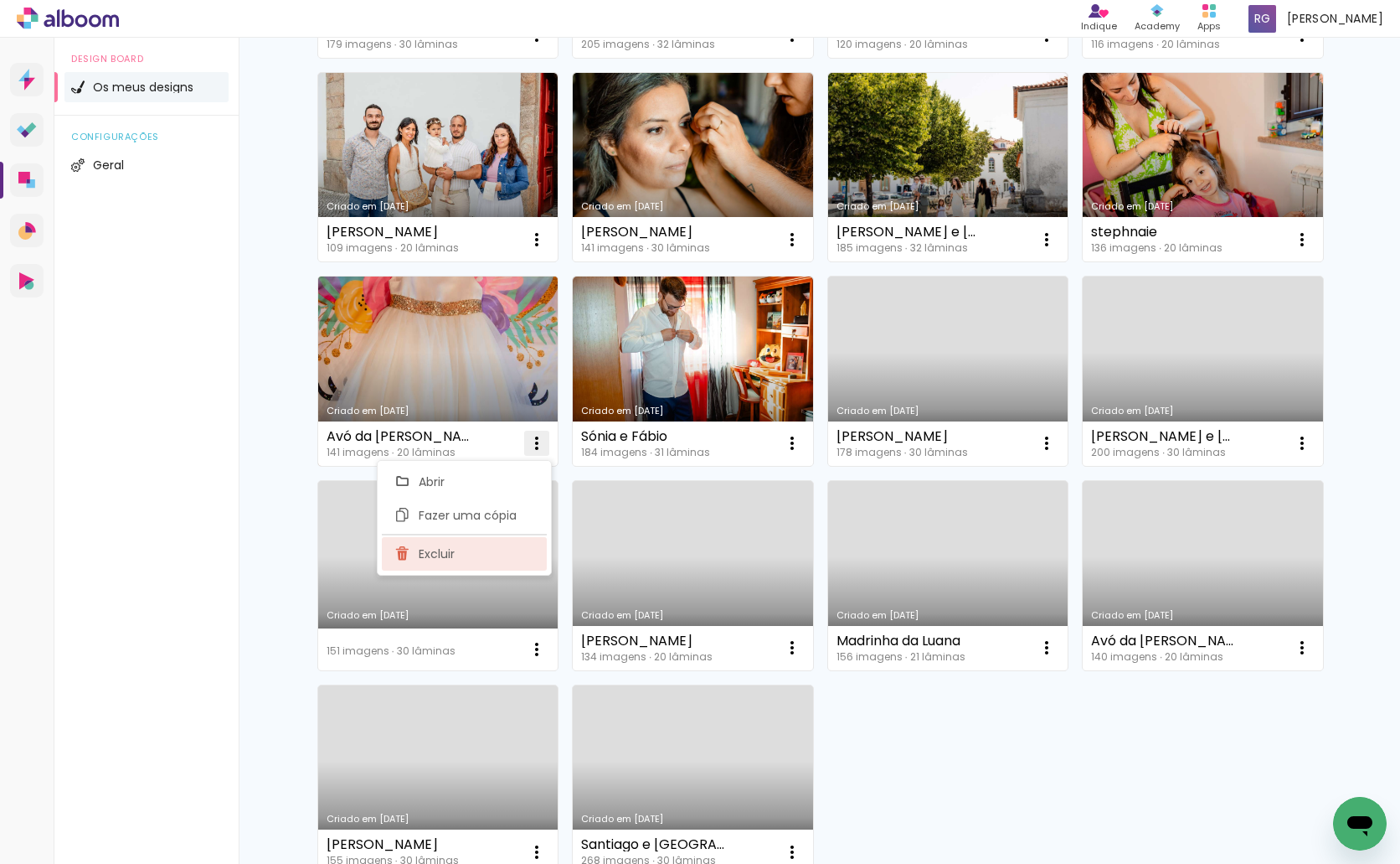
click at [462, 547] on paper-item "Excluir" at bounding box center [464, 553] width 165 height 33
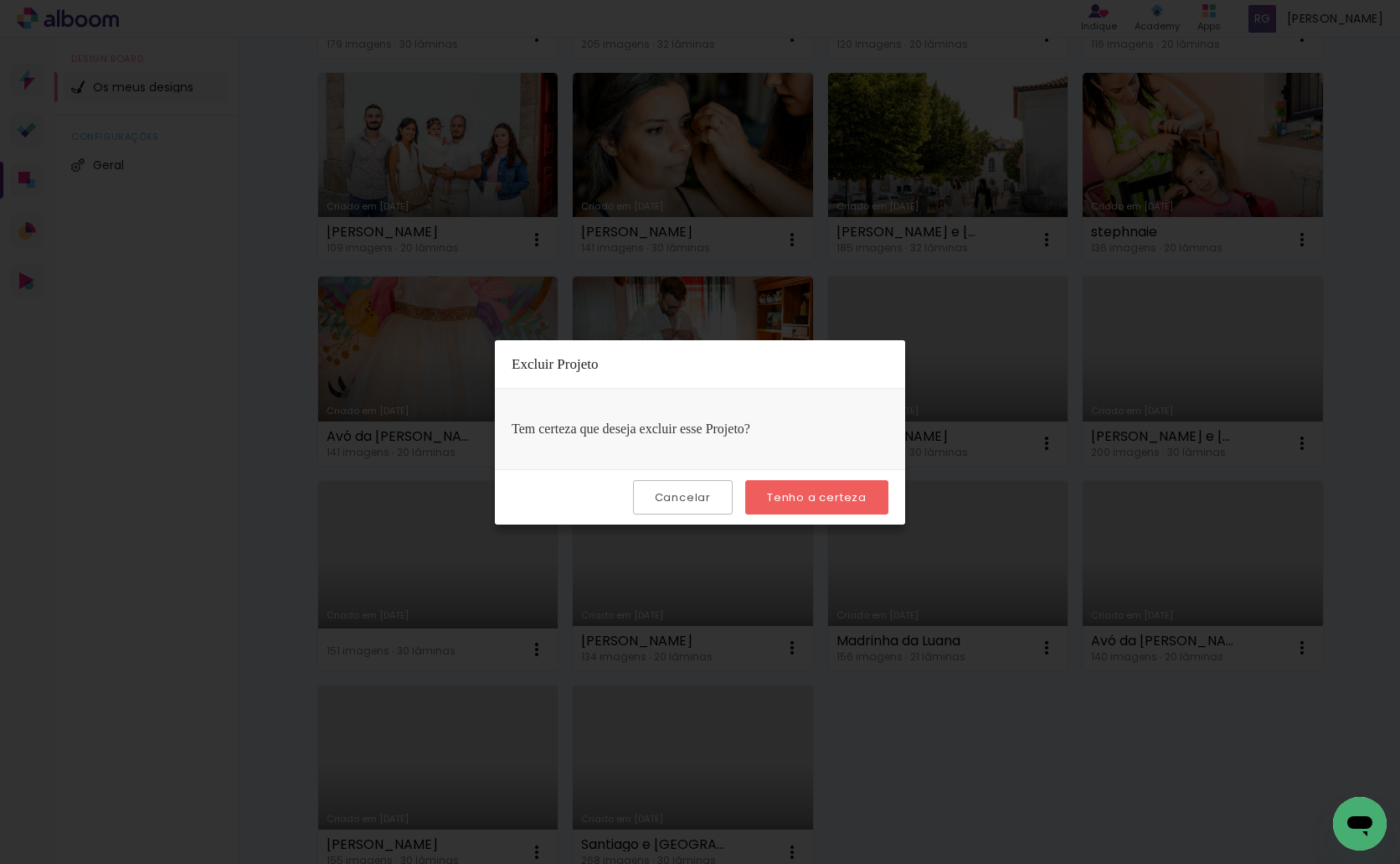
click at [0, 0] on slot "Tenho a certeza" at bounding box center [0, 0] width 0 height 0
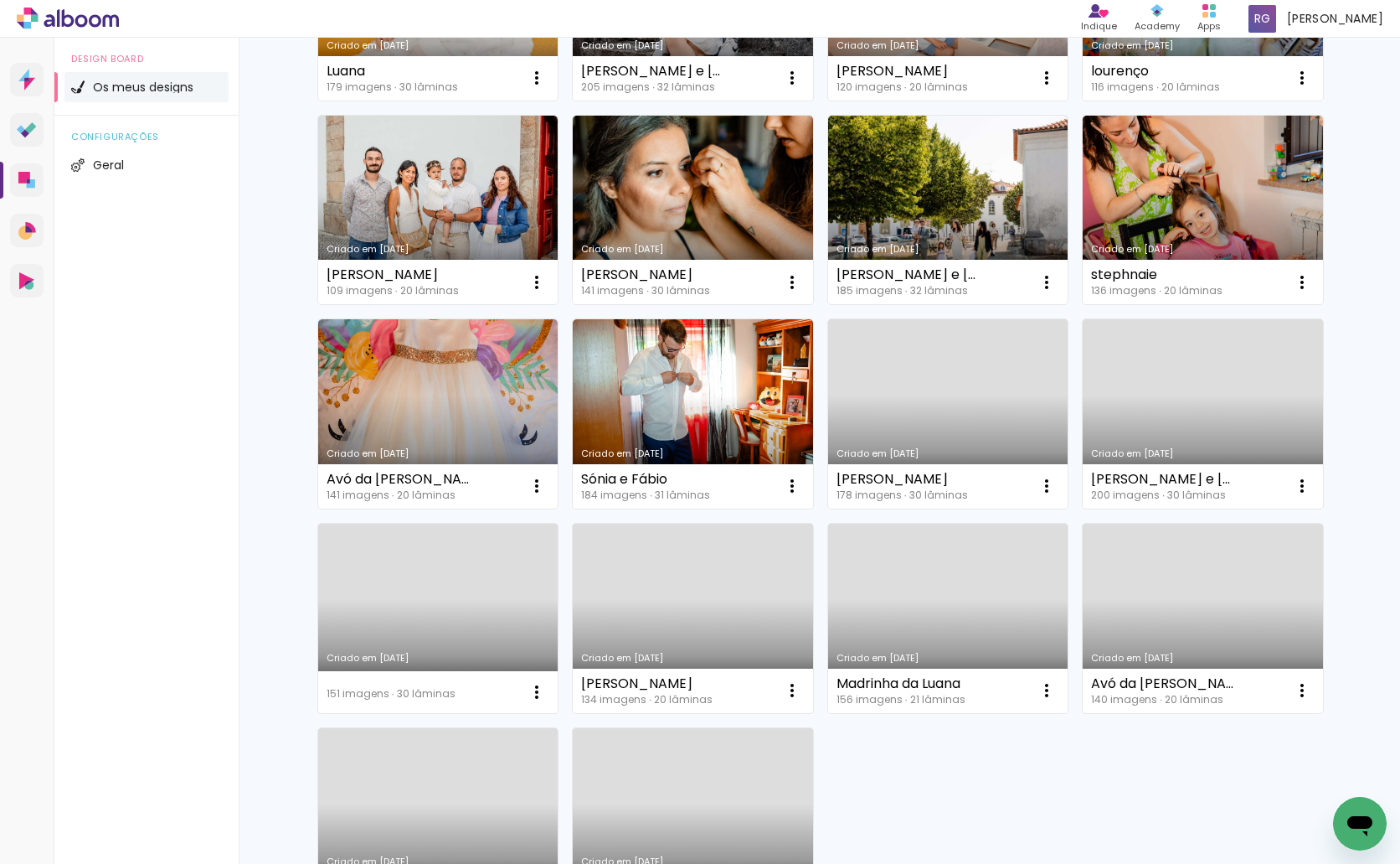
scroll to position [670, 0]
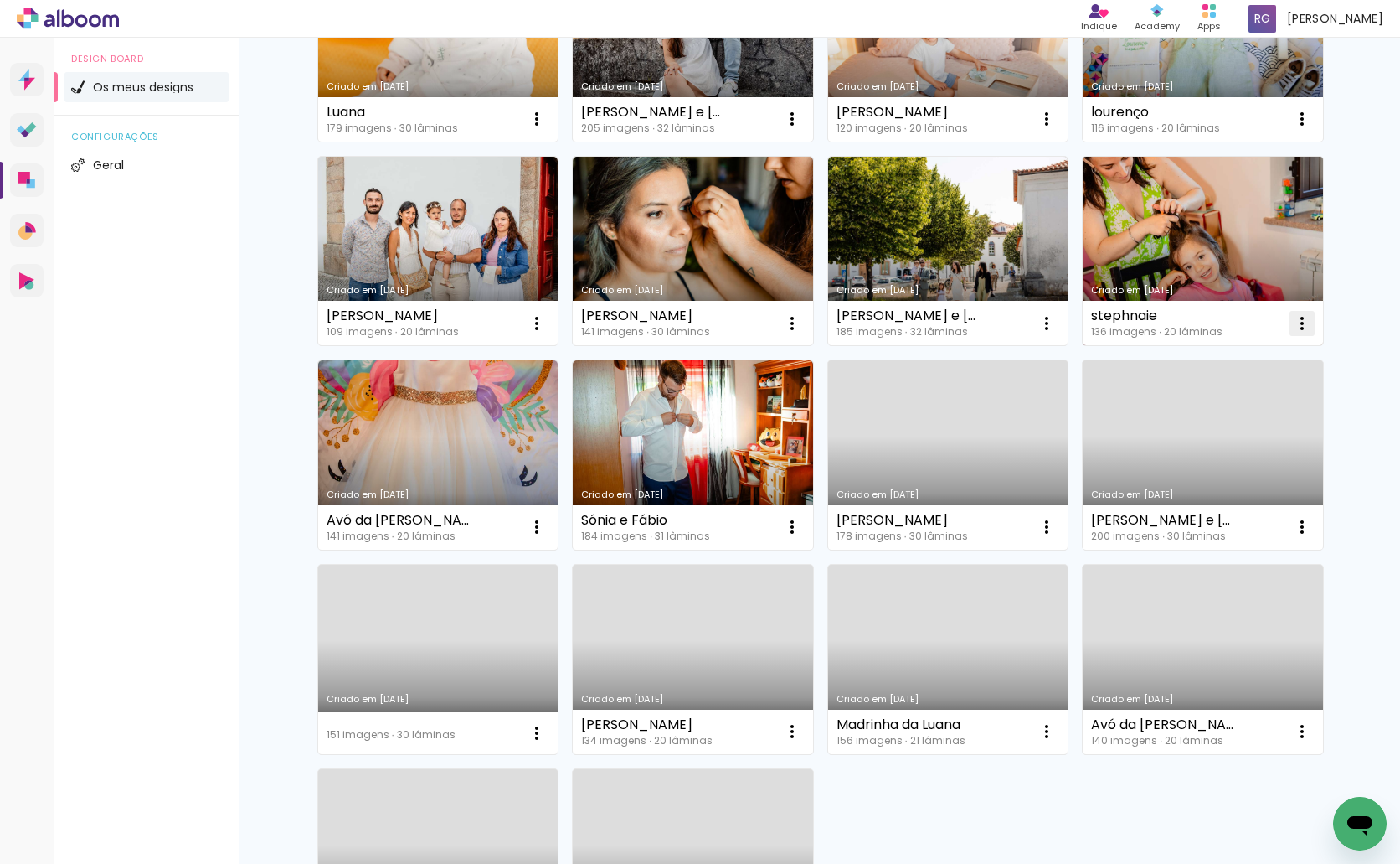
click at [1292, 324] on iron-icon at bounding box center [1302, 323] width 20 height 20
click at [1234, 430] on paper-item "Excluir" at bounding box center [1229, 434] width 165 height 33
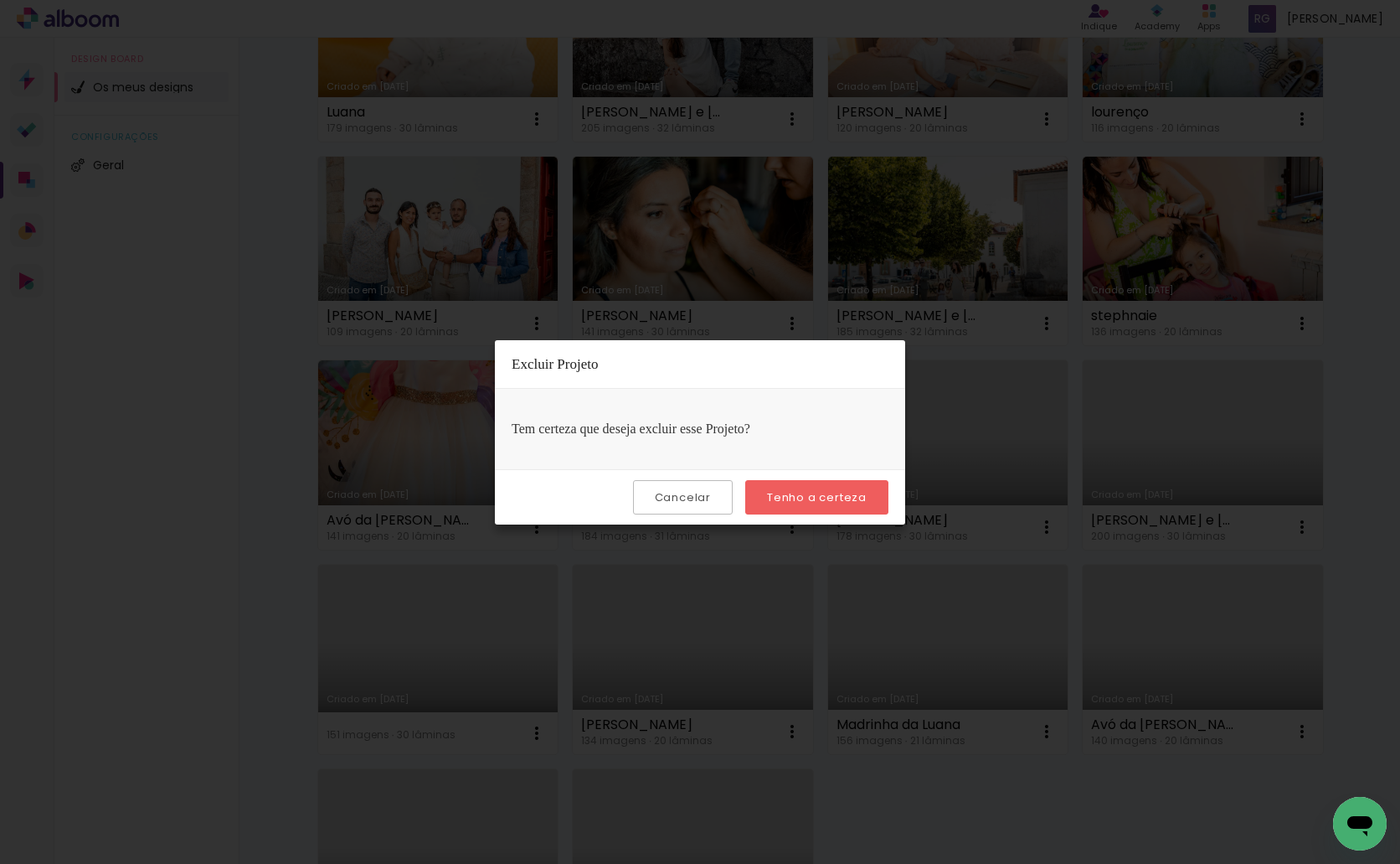
click at [0, 0] on slot "Tenho a certeza" at bounding box center [0, 0] width 0 height 0
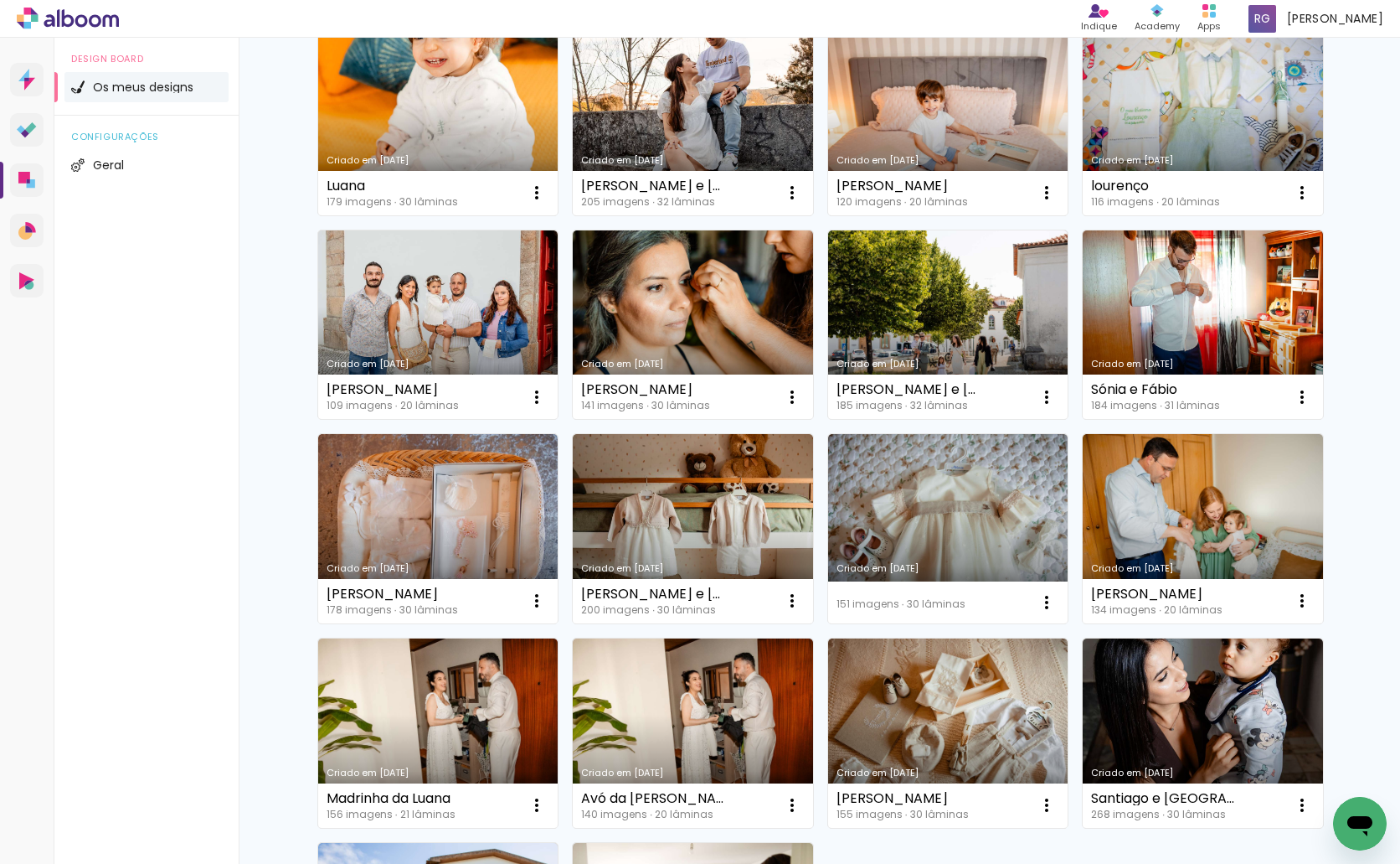
scroll to position [922, 0]
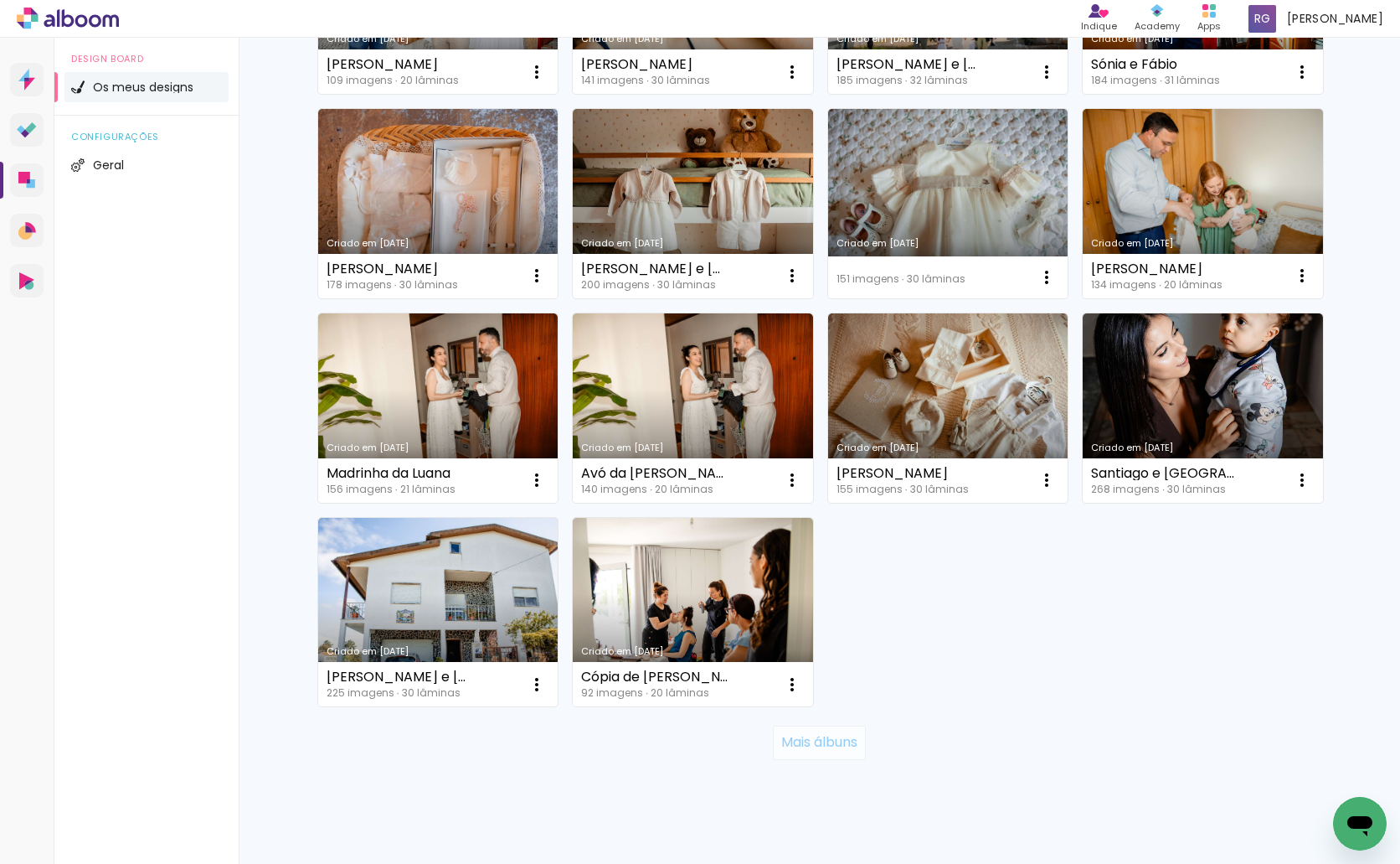
click at [0, 0] on slot "Mais álbuns" at bounding box center [0, 0] width 0 height 0
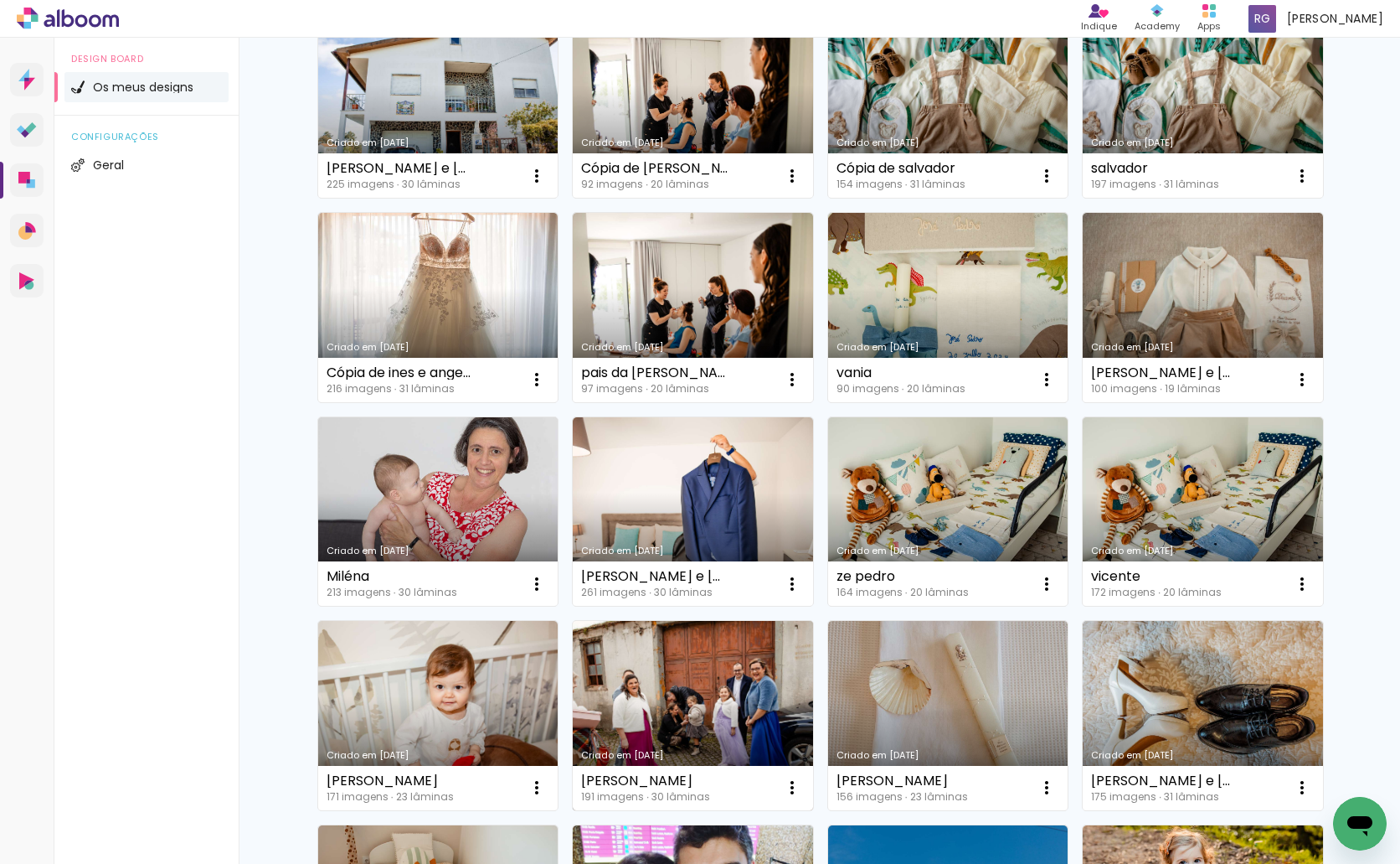
scroll to position [1508, 0]
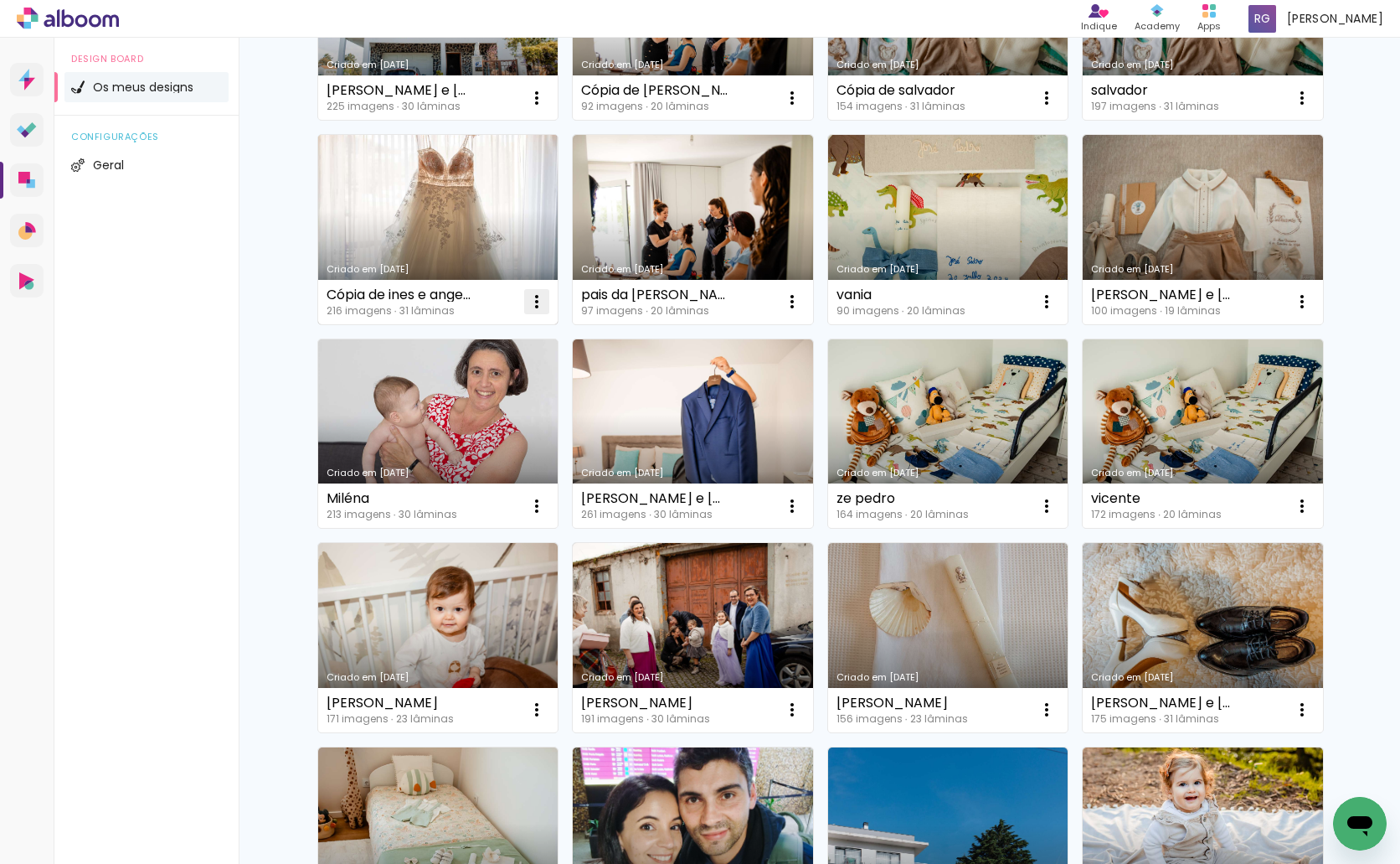
click at [526, 299] on iron-icon at bounding box center [536, 301] width 20 height 20
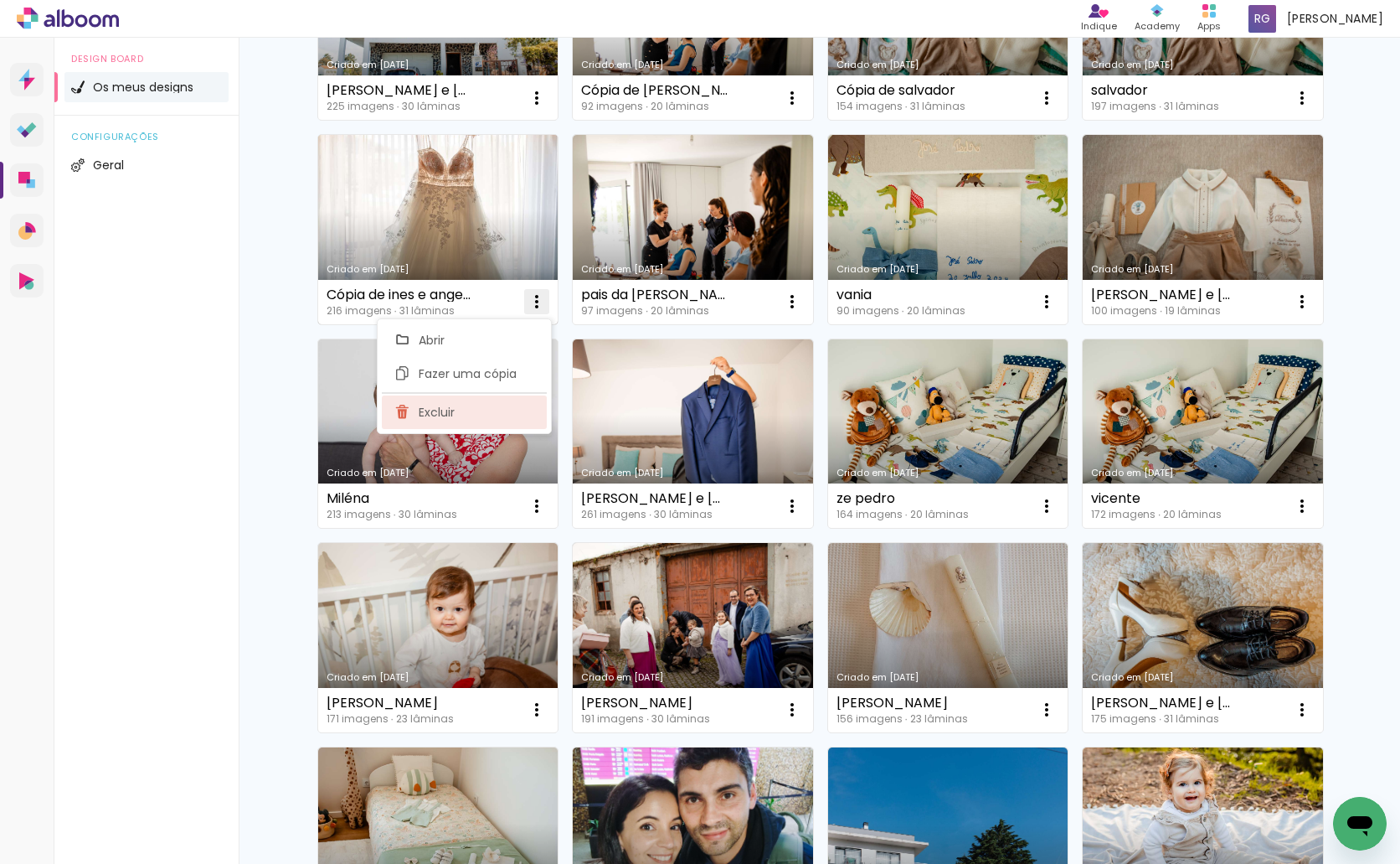
click at [471, 416] on paper-item "Excluir" at bounding box center [464, 411] width 165 height 33
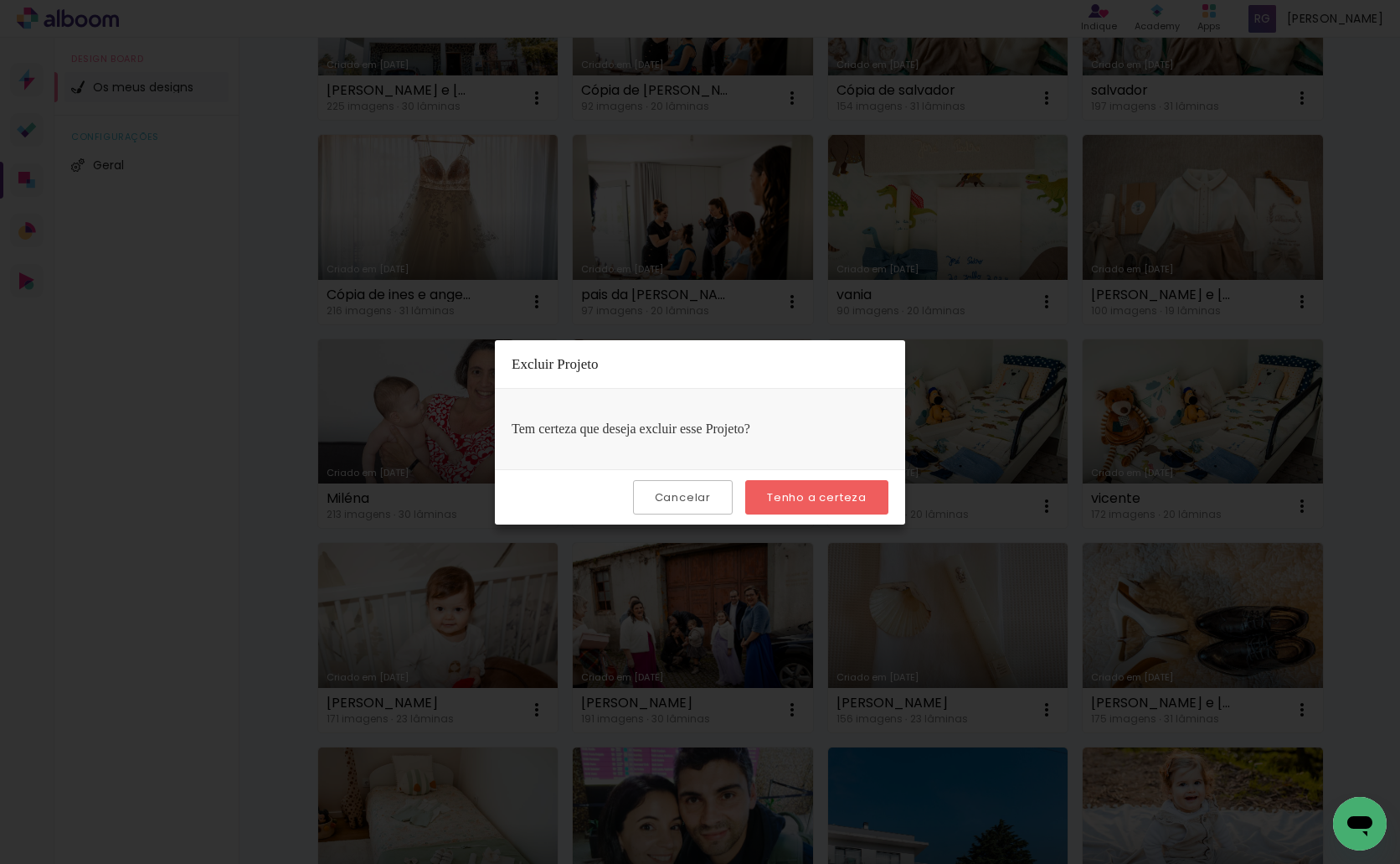
click at [0, 0] on slot "Tenho a certeza" at bounding box center [0, 0] width 0 height 0
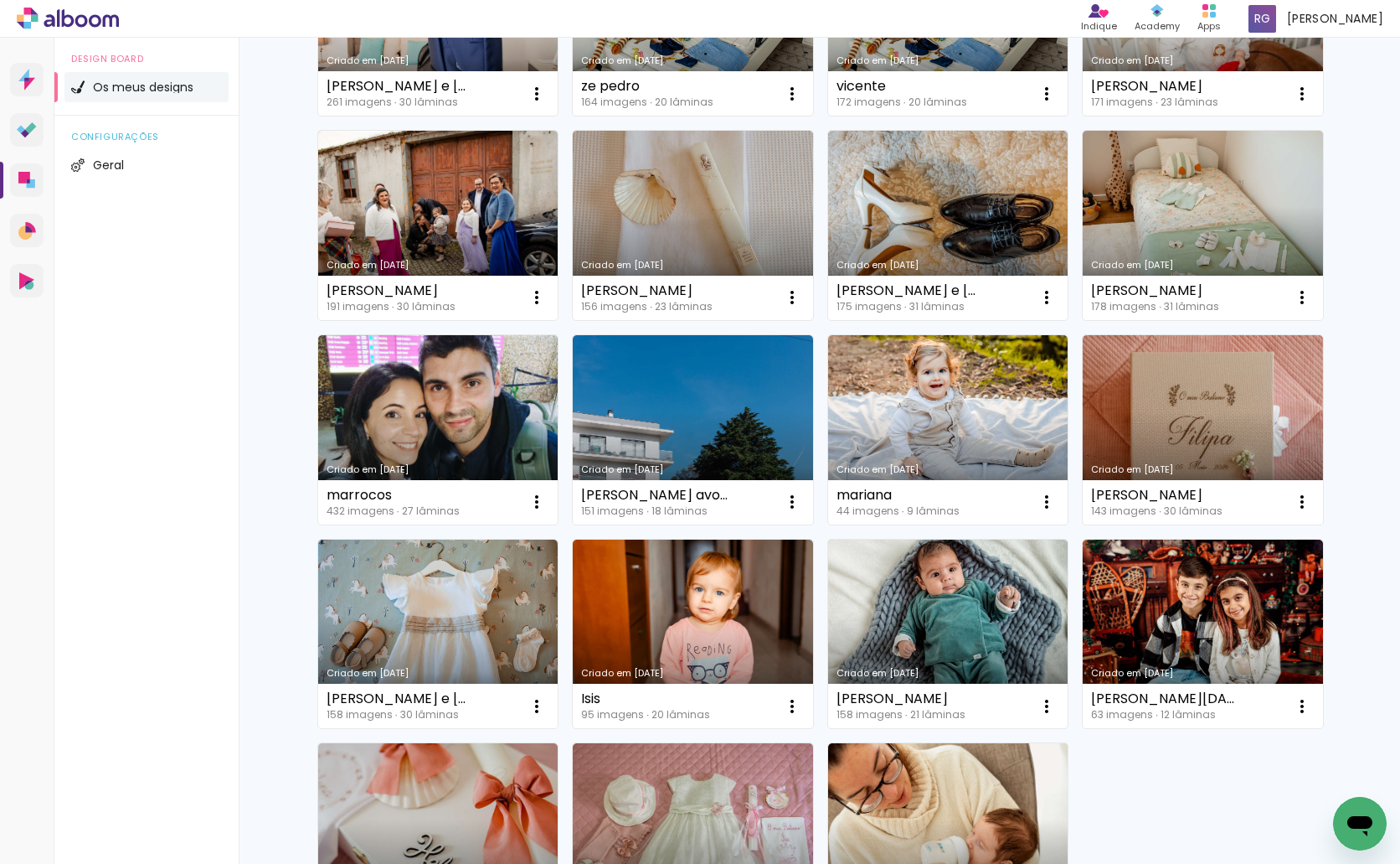
scroll to position [1926, 0]
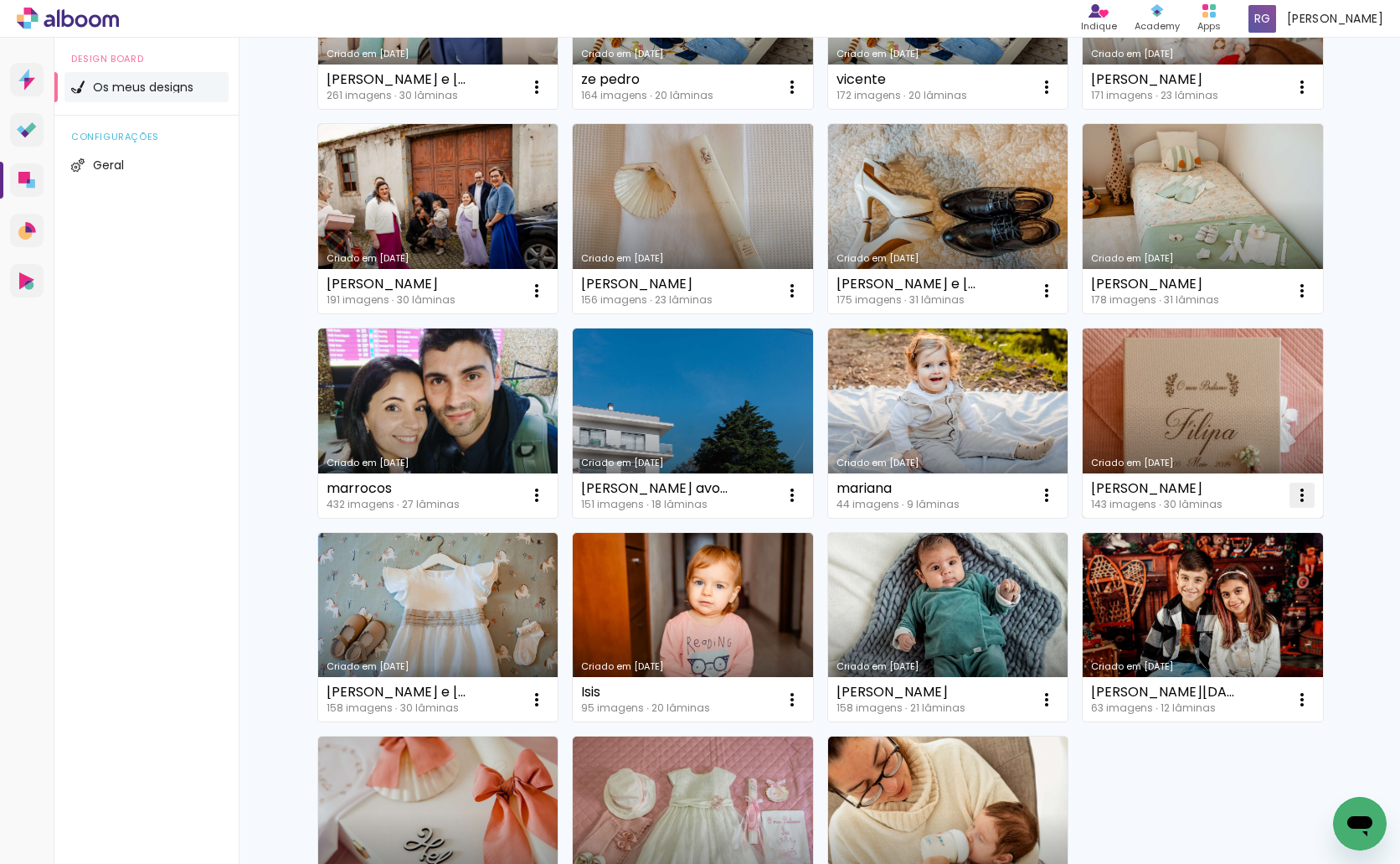
click at [1296, 489] on iron-icon at bounding box center [1302, 495] width 20 height 20
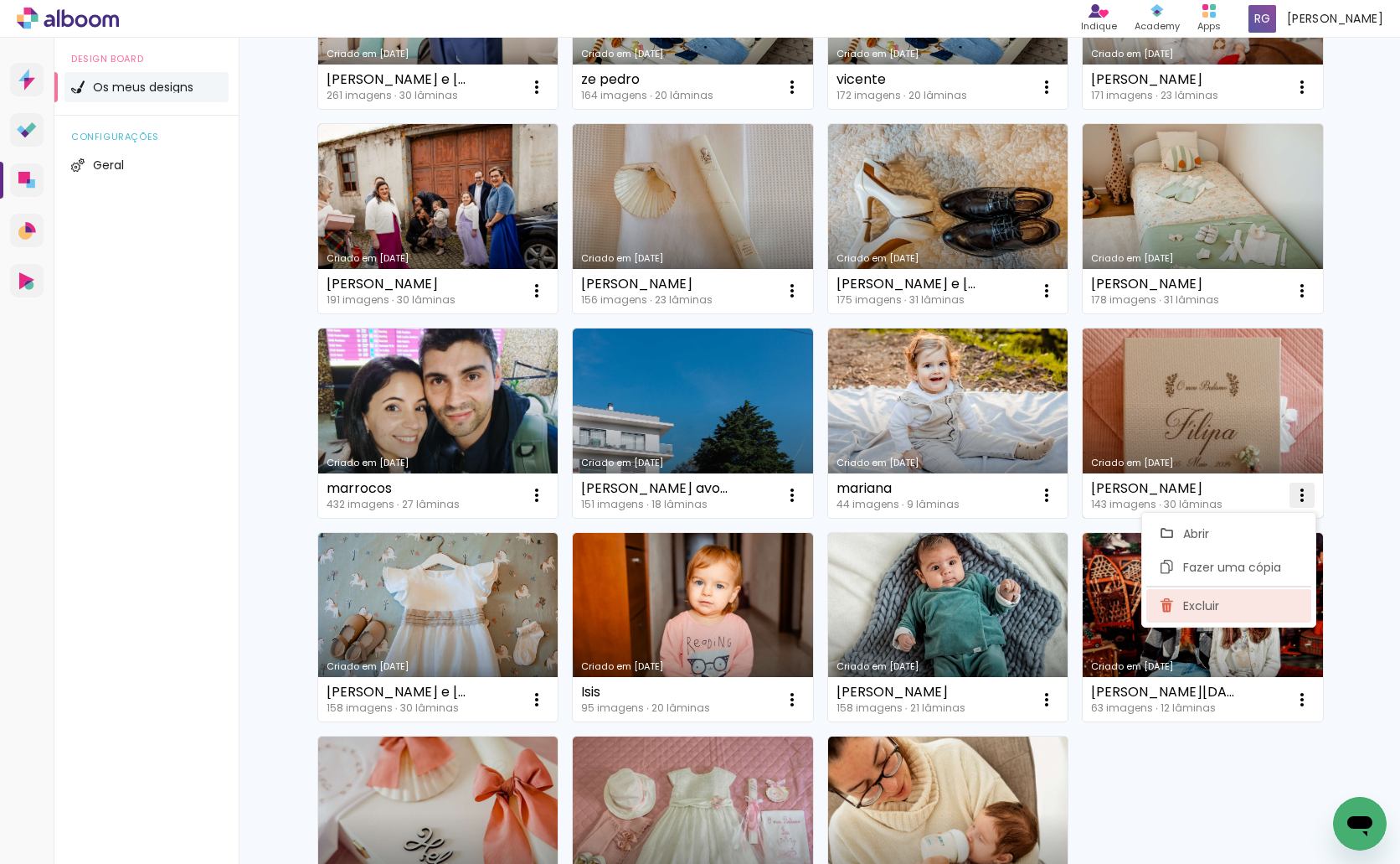
click at [1244, 598] on paper-item "Excluir" at bounding box center [1229, 605] width 165 height 33
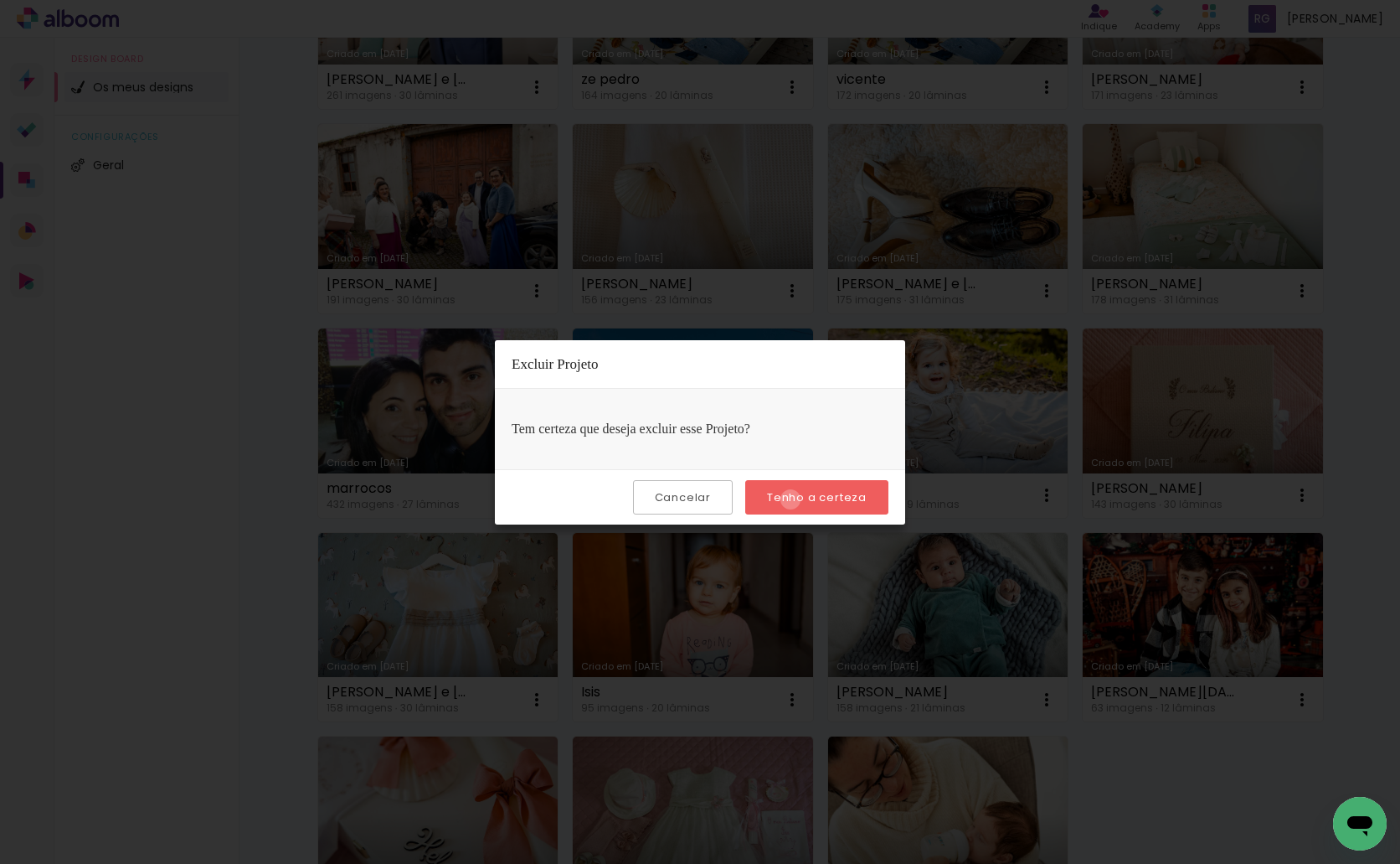
click at [0, 0] on slot "Tenho a certeza" at bounding box center [0, 0] width 0 height 0
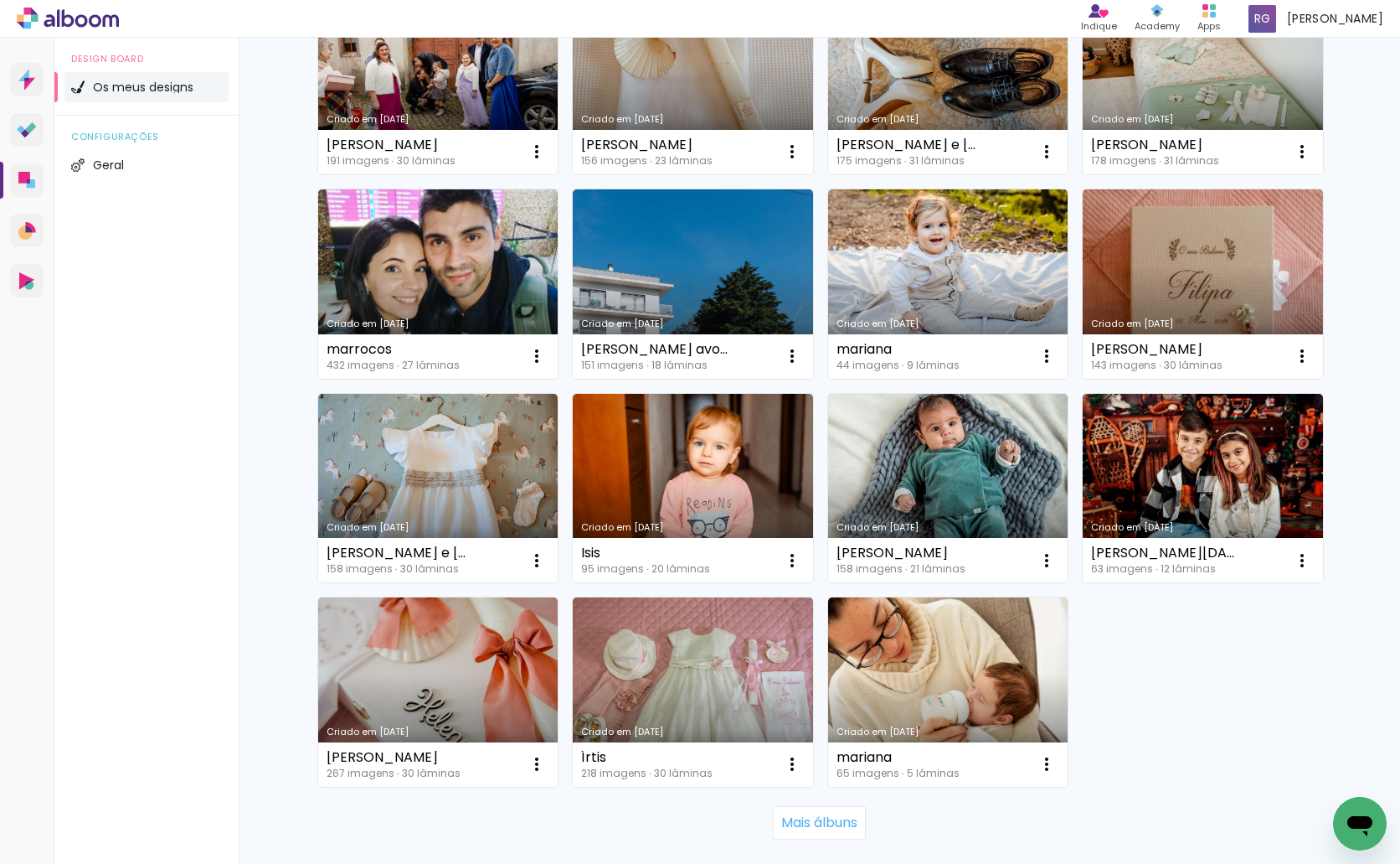
scroll to position [2094, 0]
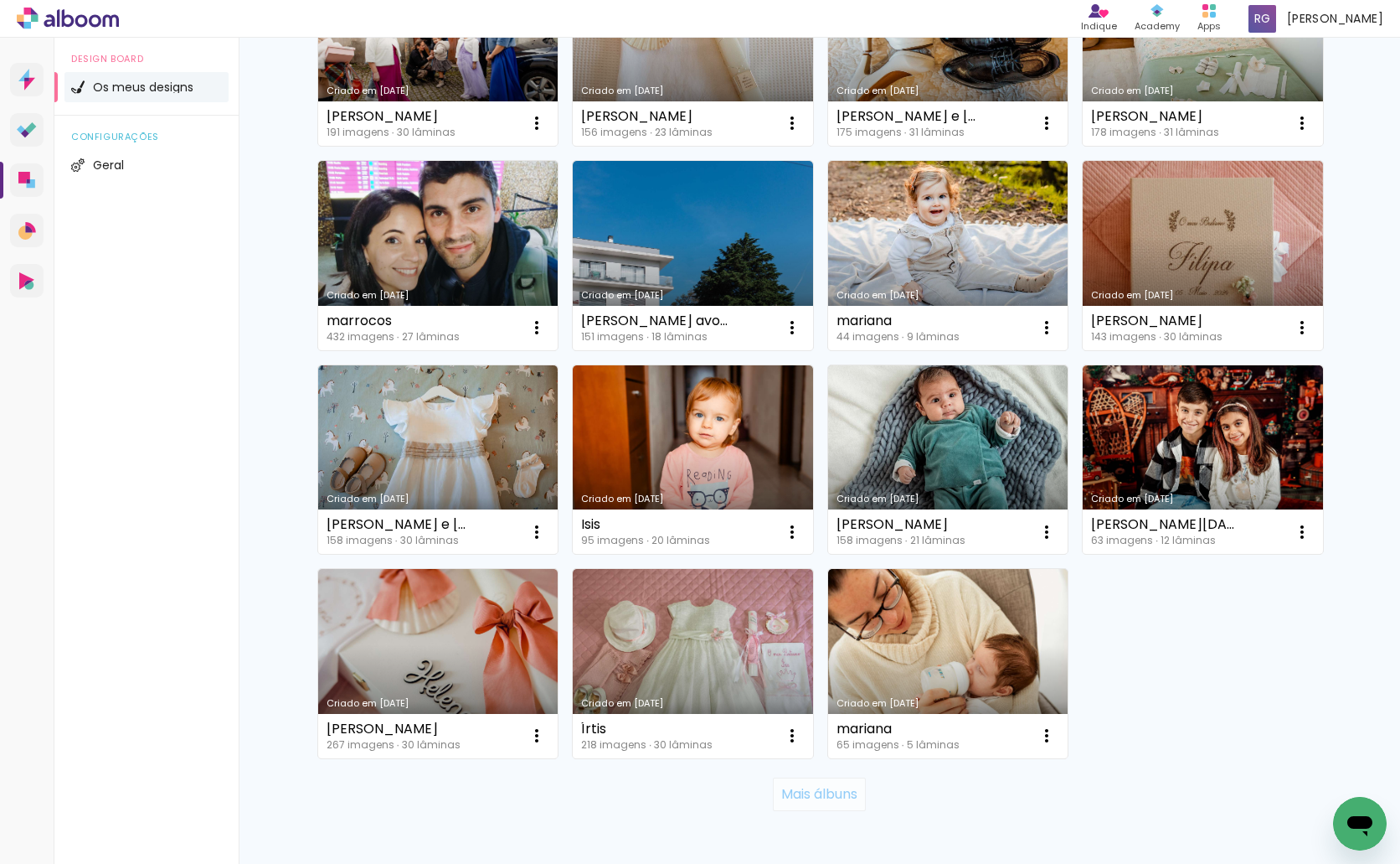
click at [0, 0] on slot "Mais álbuns" at bounding box center [0, 0] width 0 height 0
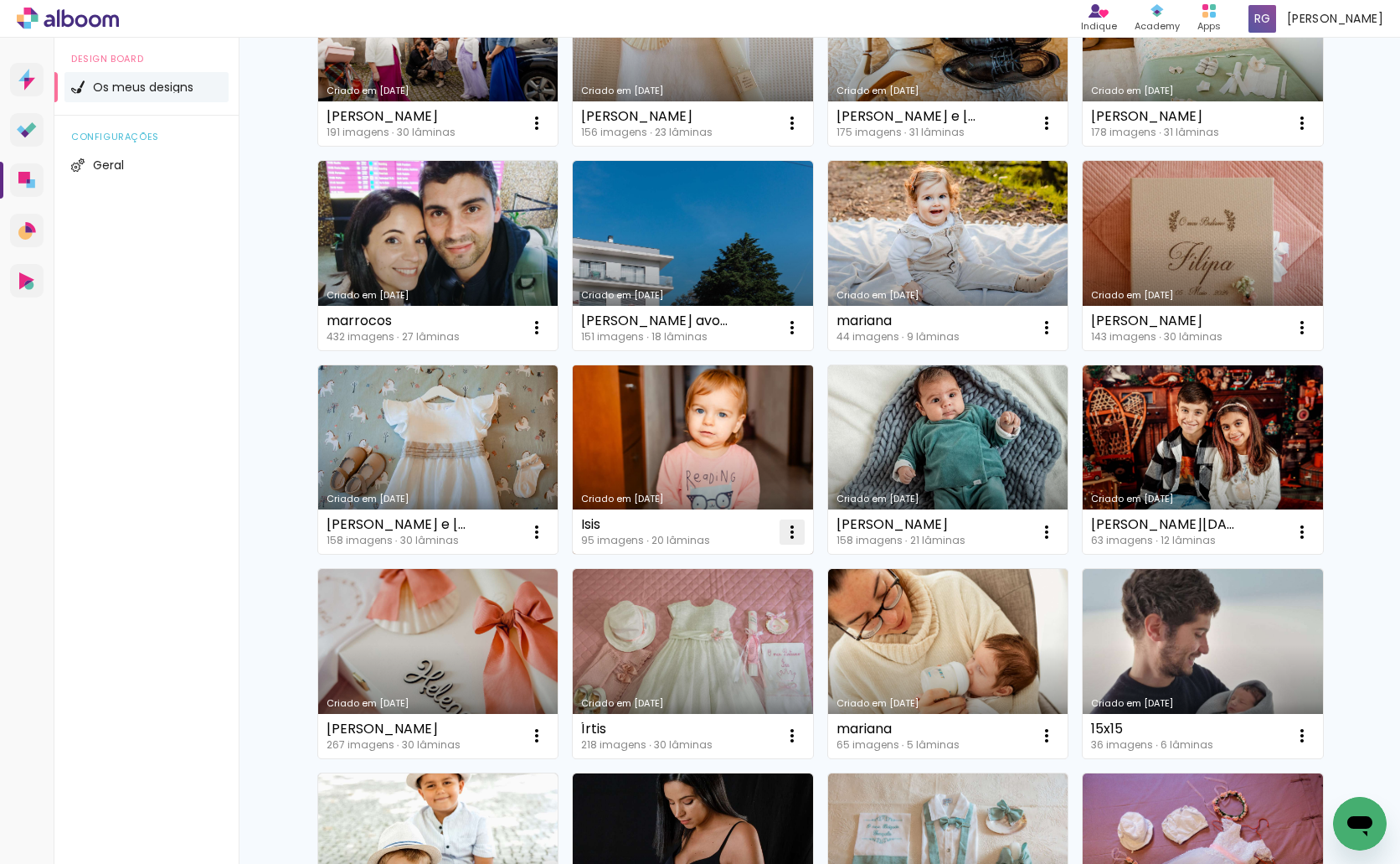
click at [782, 535] on iron-icon at bounding box center [792, 532] width 20 height 20
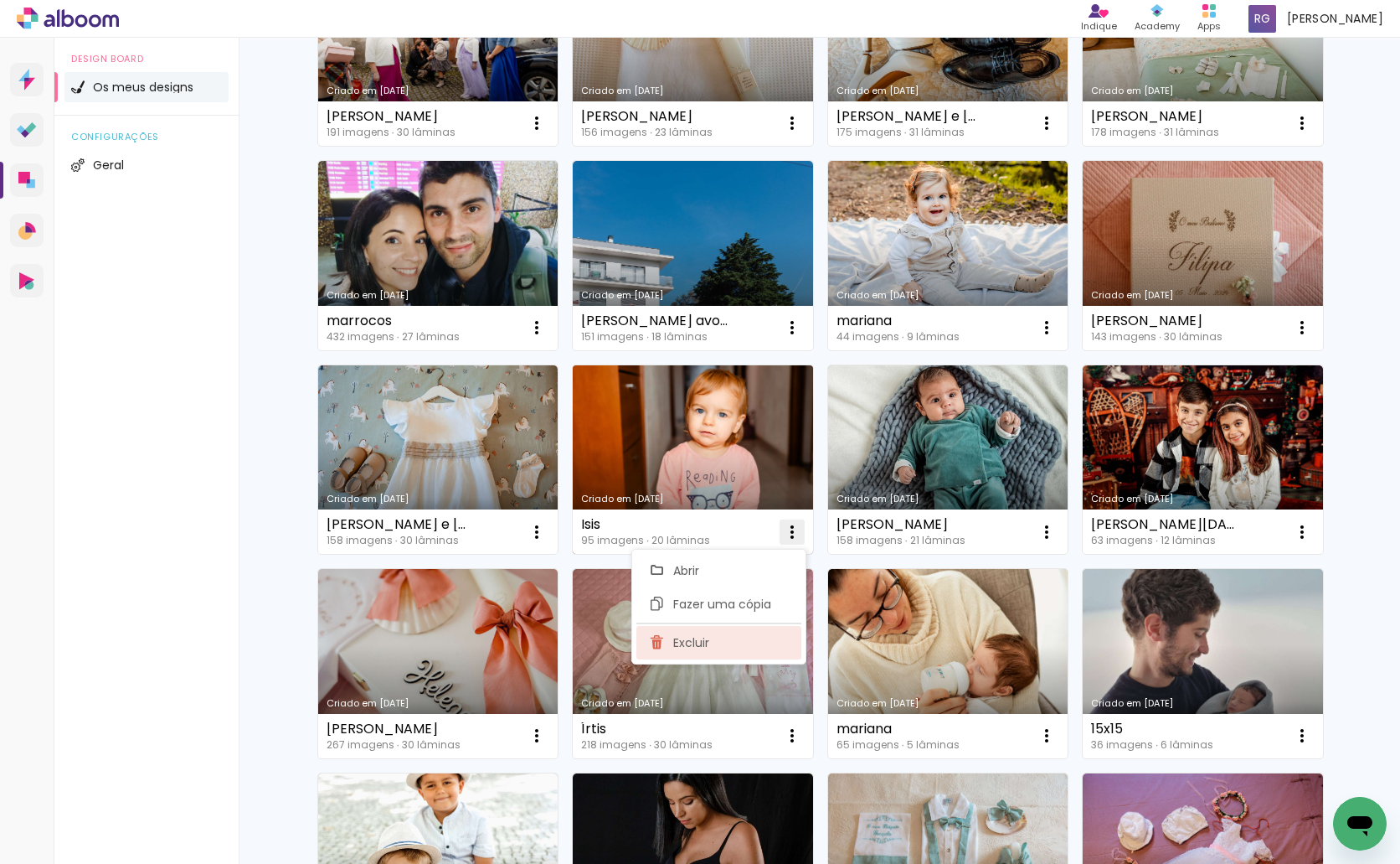
click at [726, 633] on paper-item "Excluir" at bounding box center [718, 642] width 165 height 33
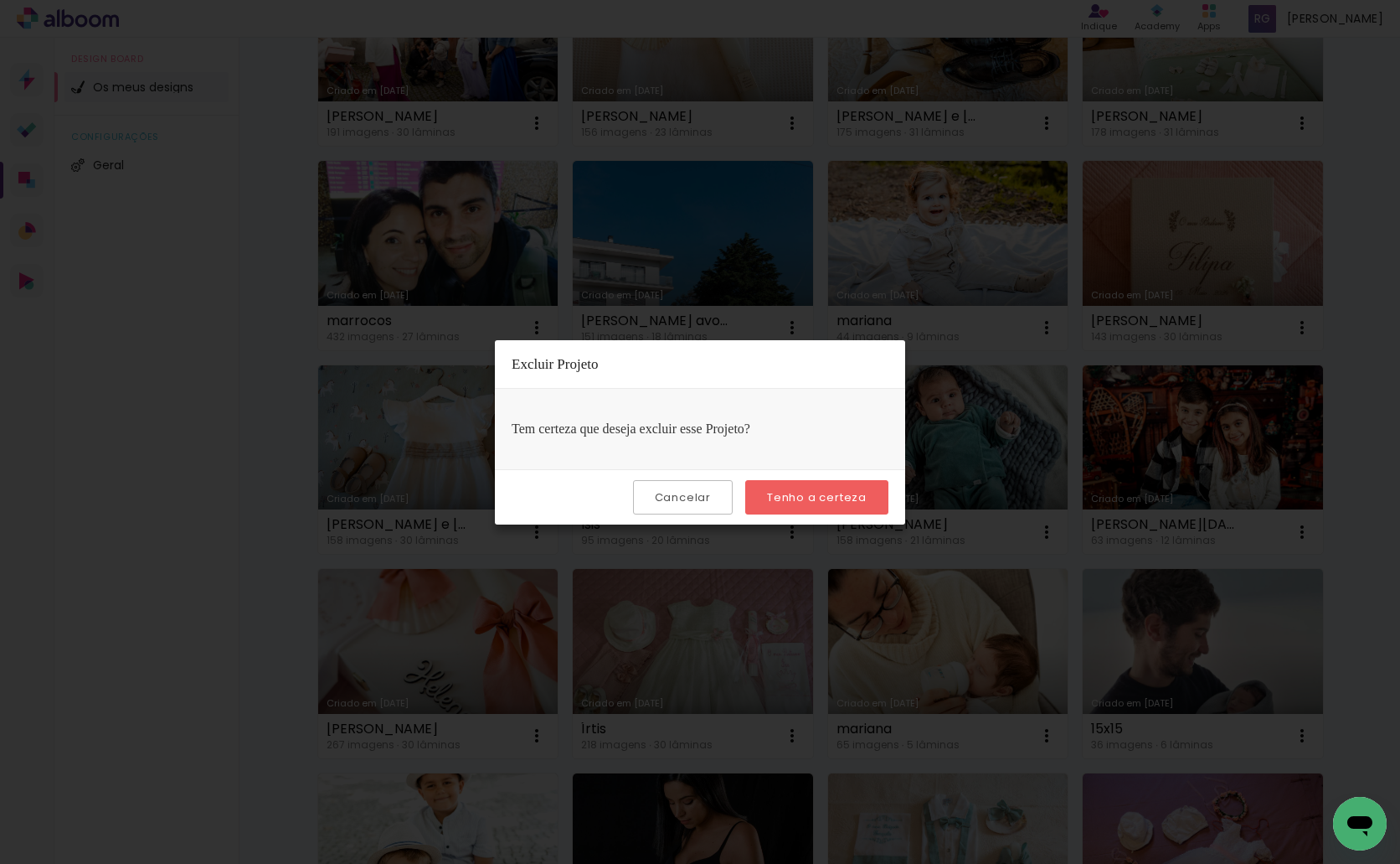
click at [0, 0] on slot "Tenho a certeza" at bounding box center [0, 0] width 0 height 0
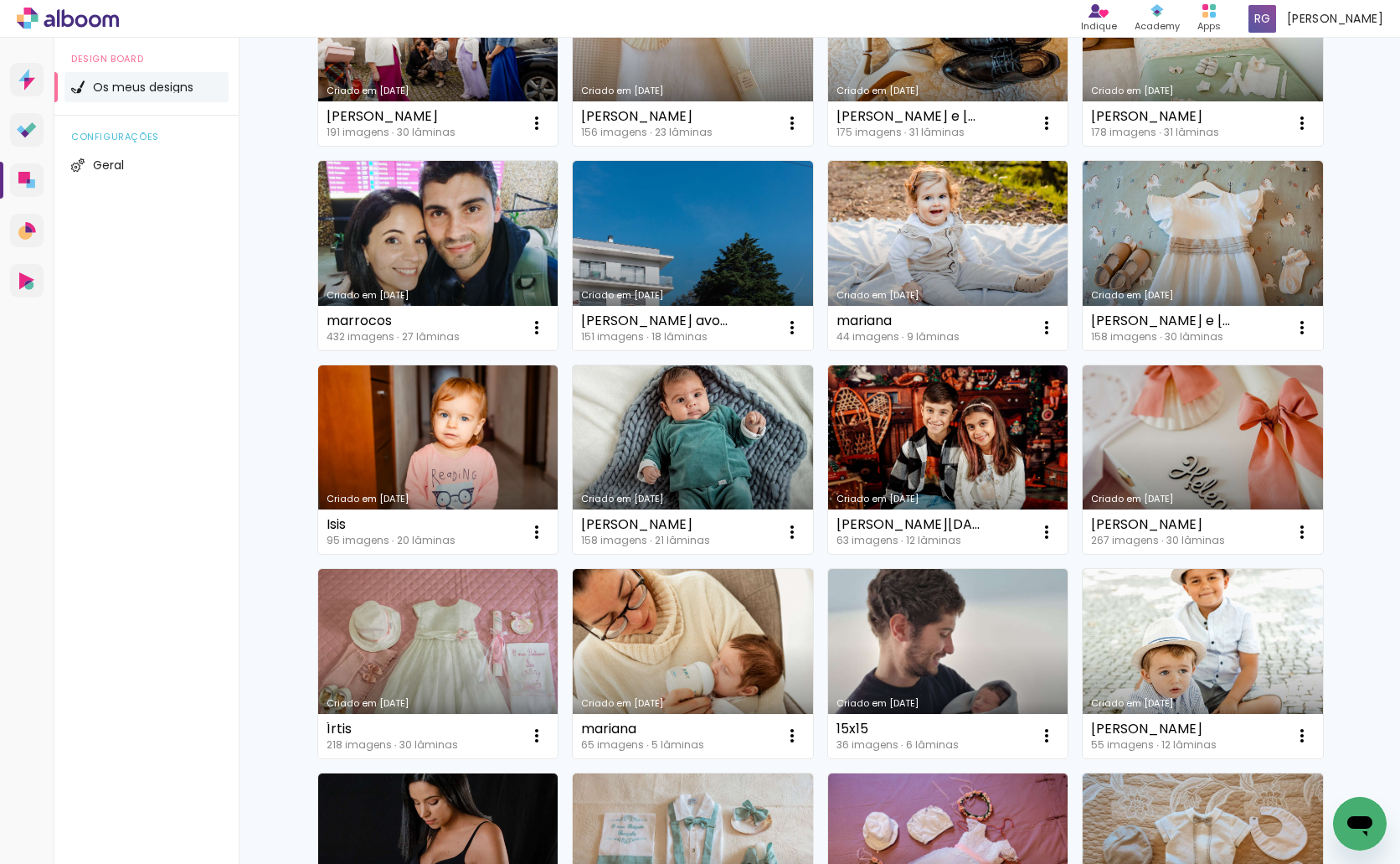
click at [1353, 447] on div "Criado em 24/09/25 flavia 43 imagens ∙ 10 lâminas Abrir Fazer uma cópia Excluir…" at bounding box center [820, 112] width 1089 height 4121
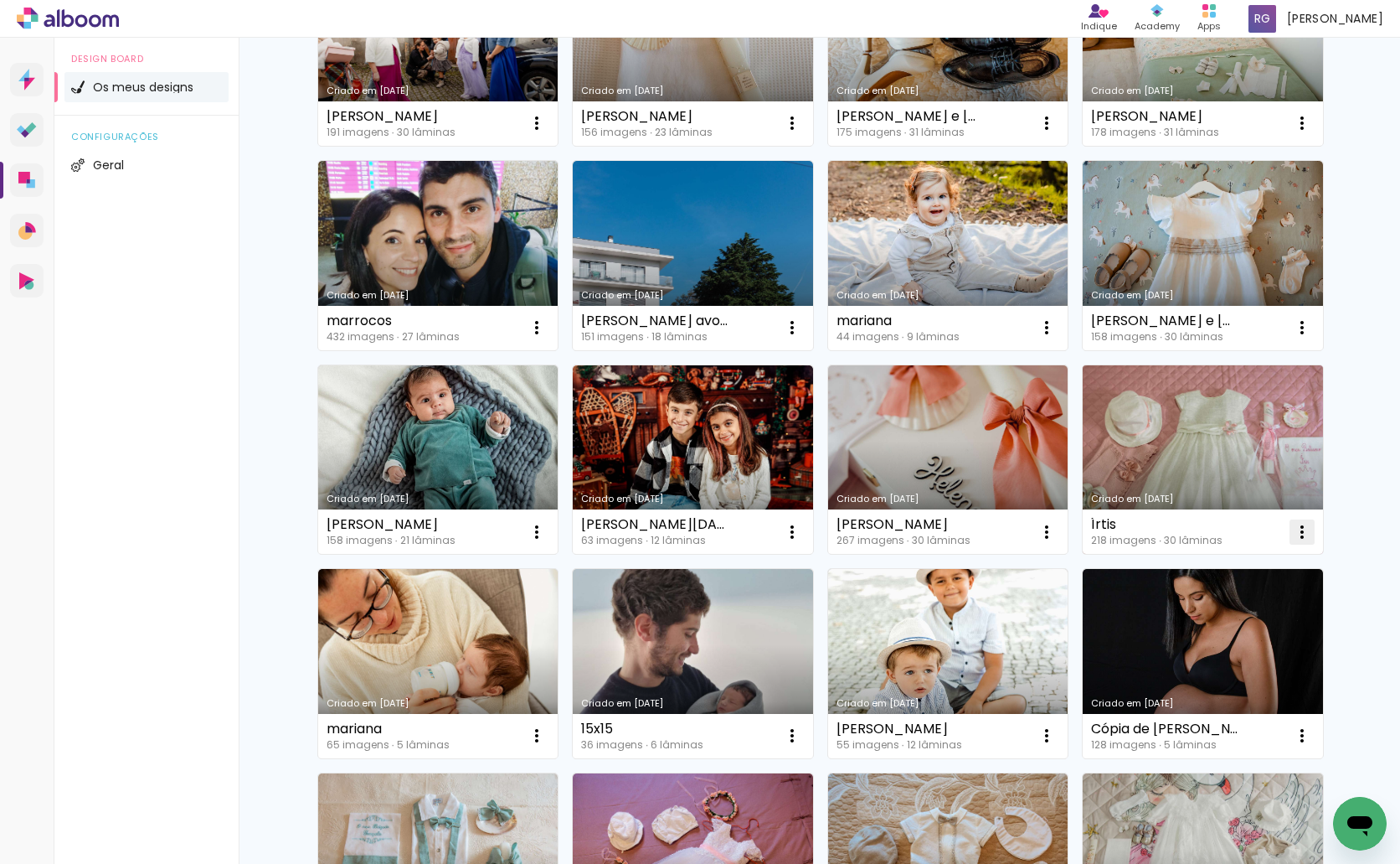
click at [1300, 534] on iron-icon at bounding box center [1302, 532] width 20 height 20
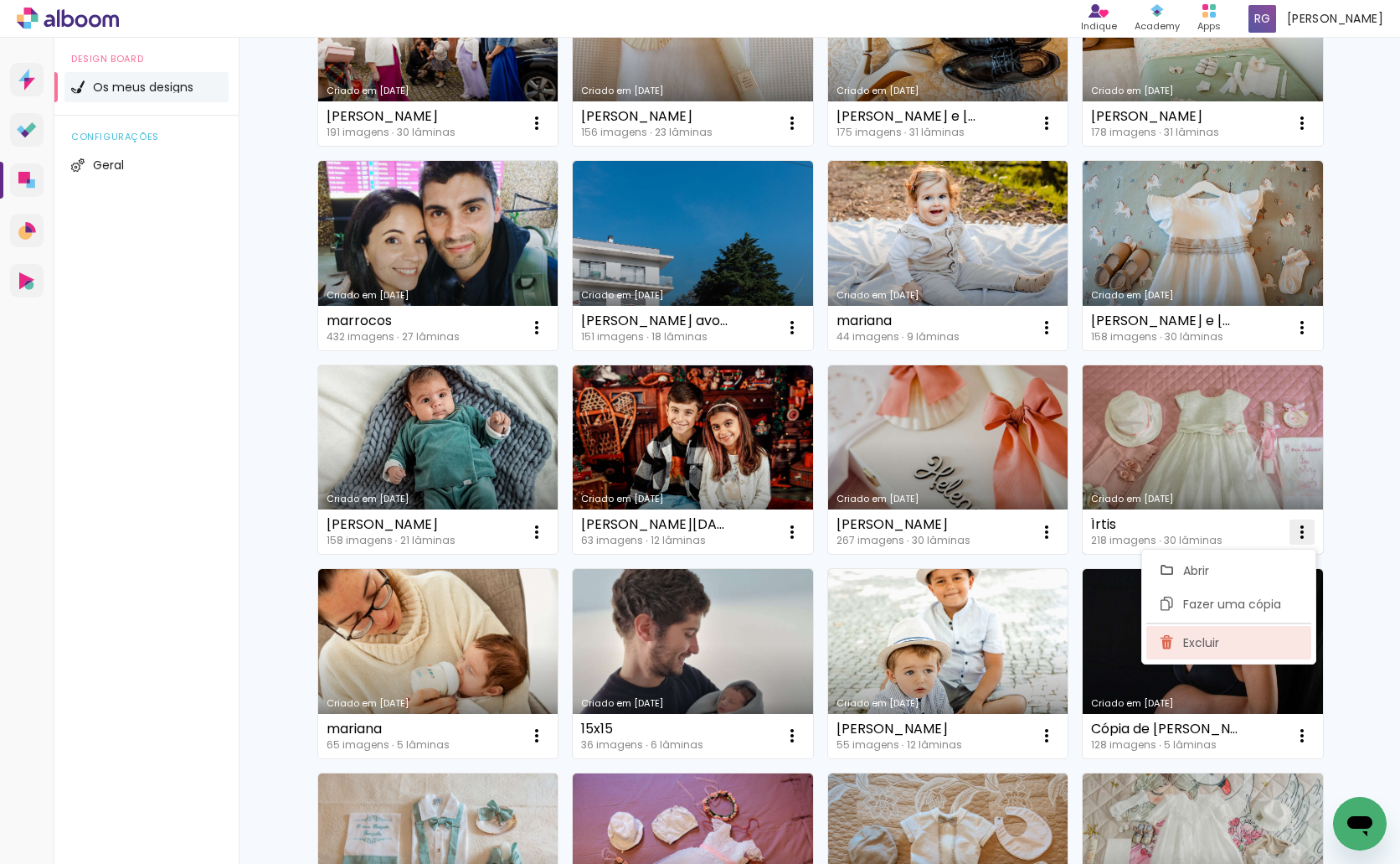
click at [1201, 637] on span "Excluir" at bounding box center [1201, 642] width 36 height 12
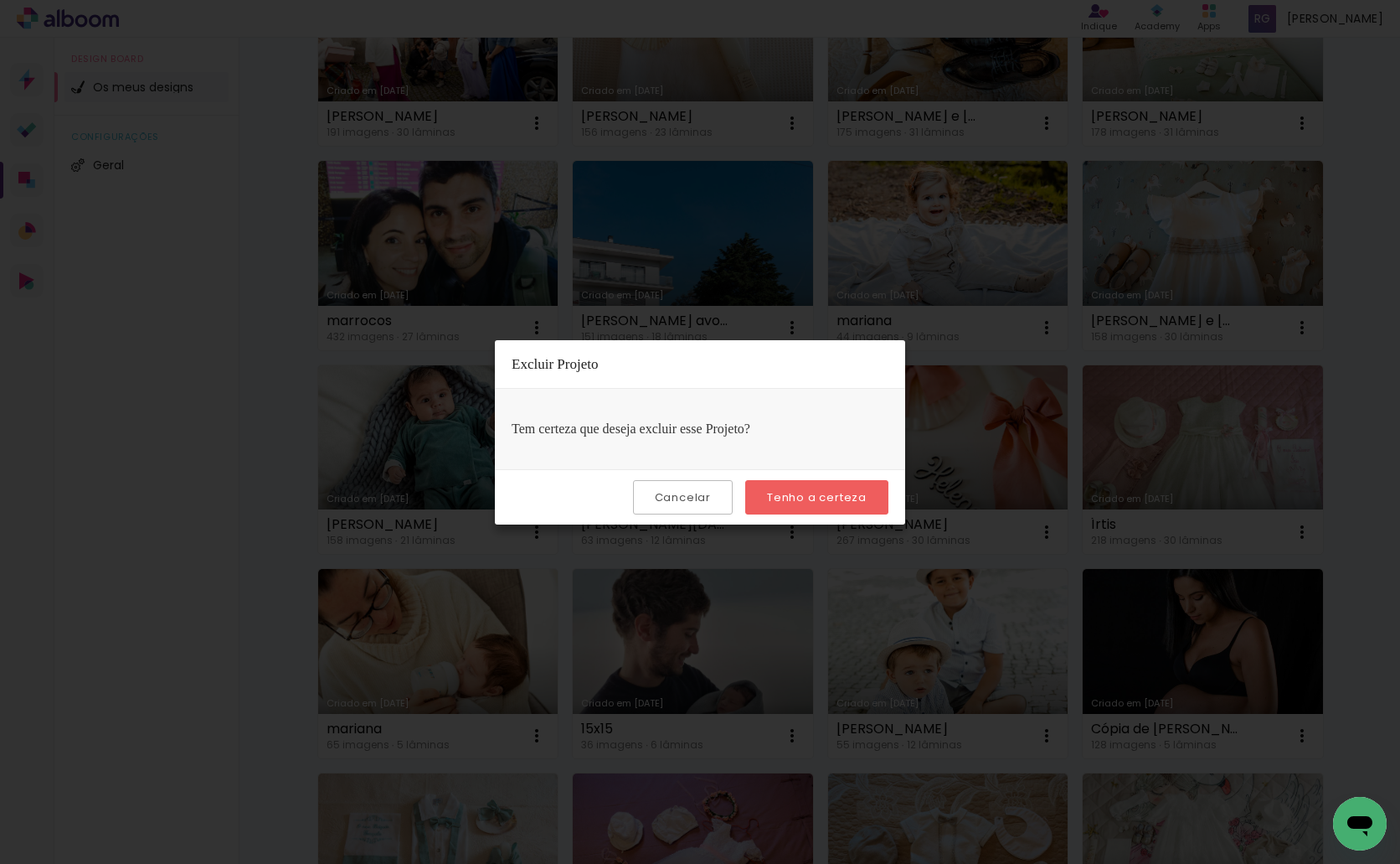
click at [864, 509] on paper-button "Tenho a certeza" at bounding box center [817, 497] width 143 height 34
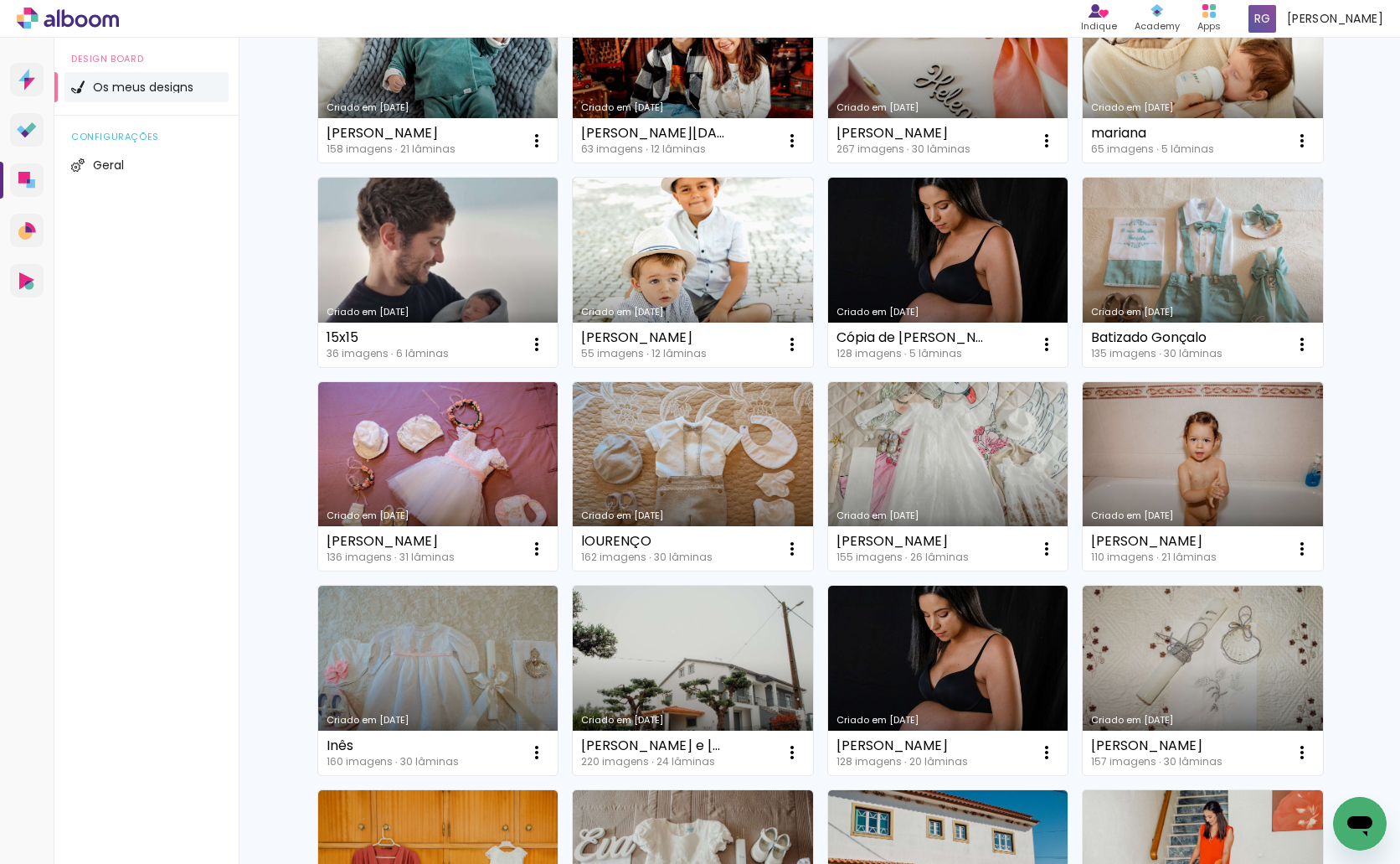
scroll to position [2514, 0]
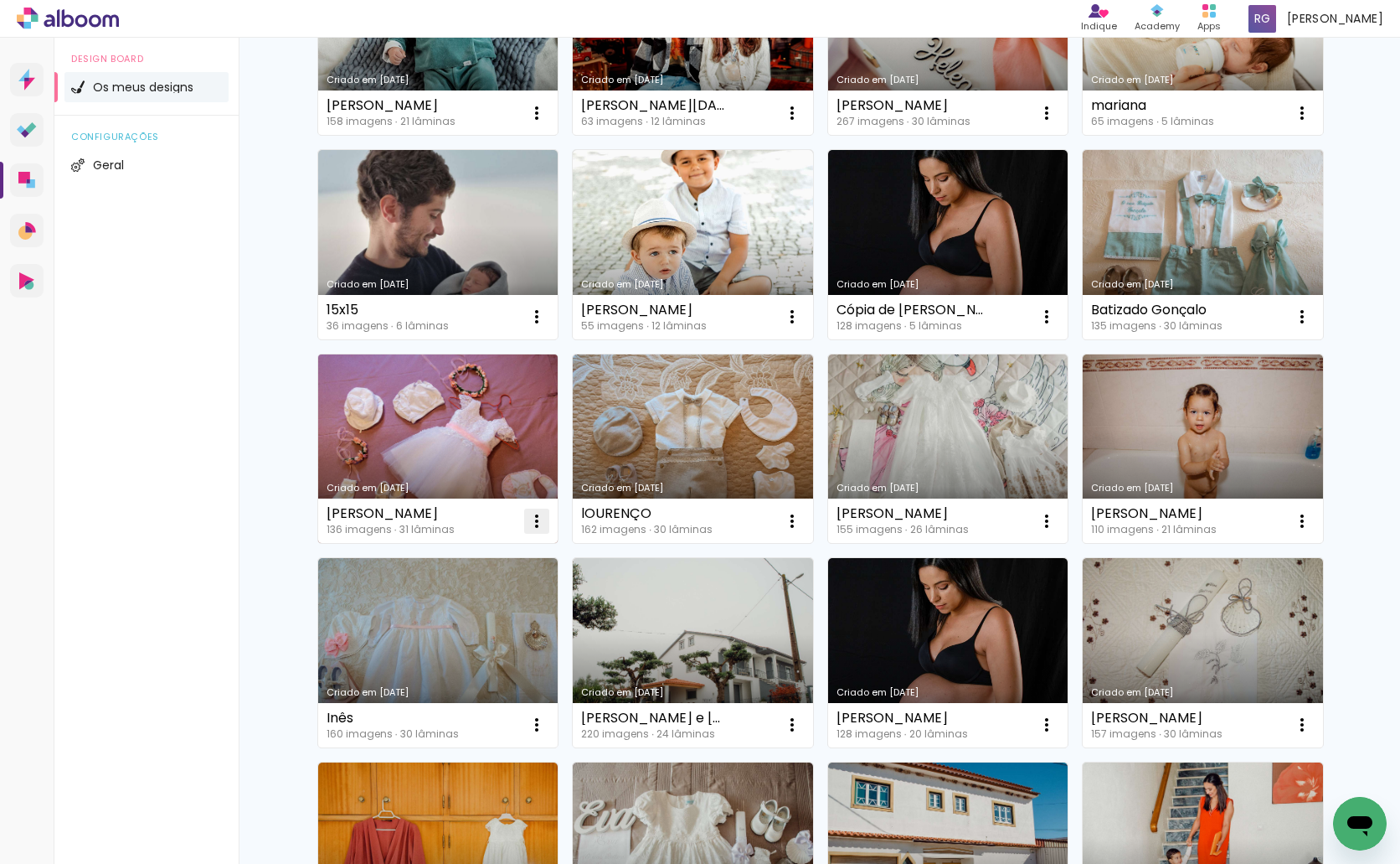
click at [541, 518] on paper-icon-button at bounding box center [536, 520] width 33 height 33
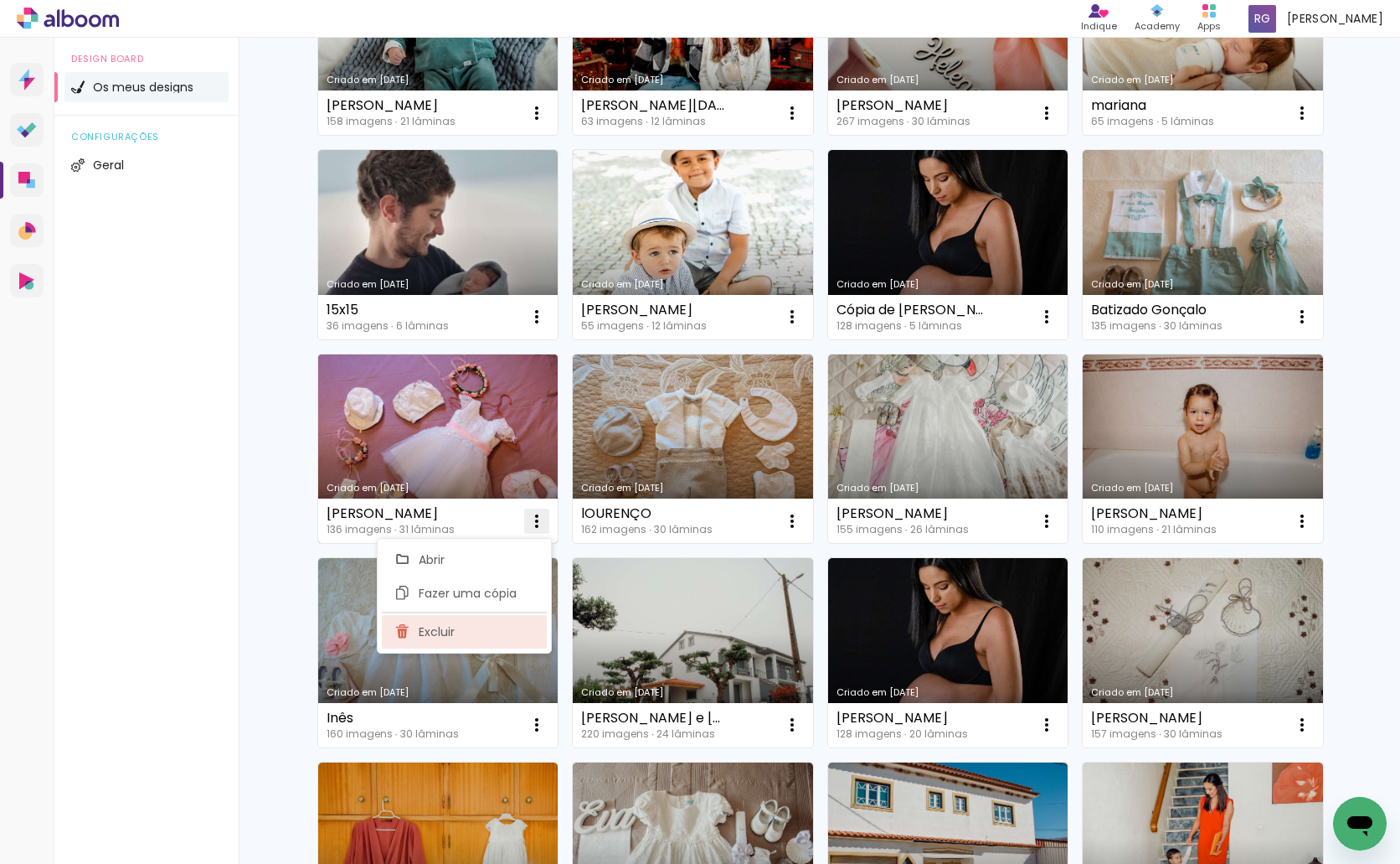
click at [504, 631] on paper-item "Excluir" at bounding box center [464, 631] width 165 height 33
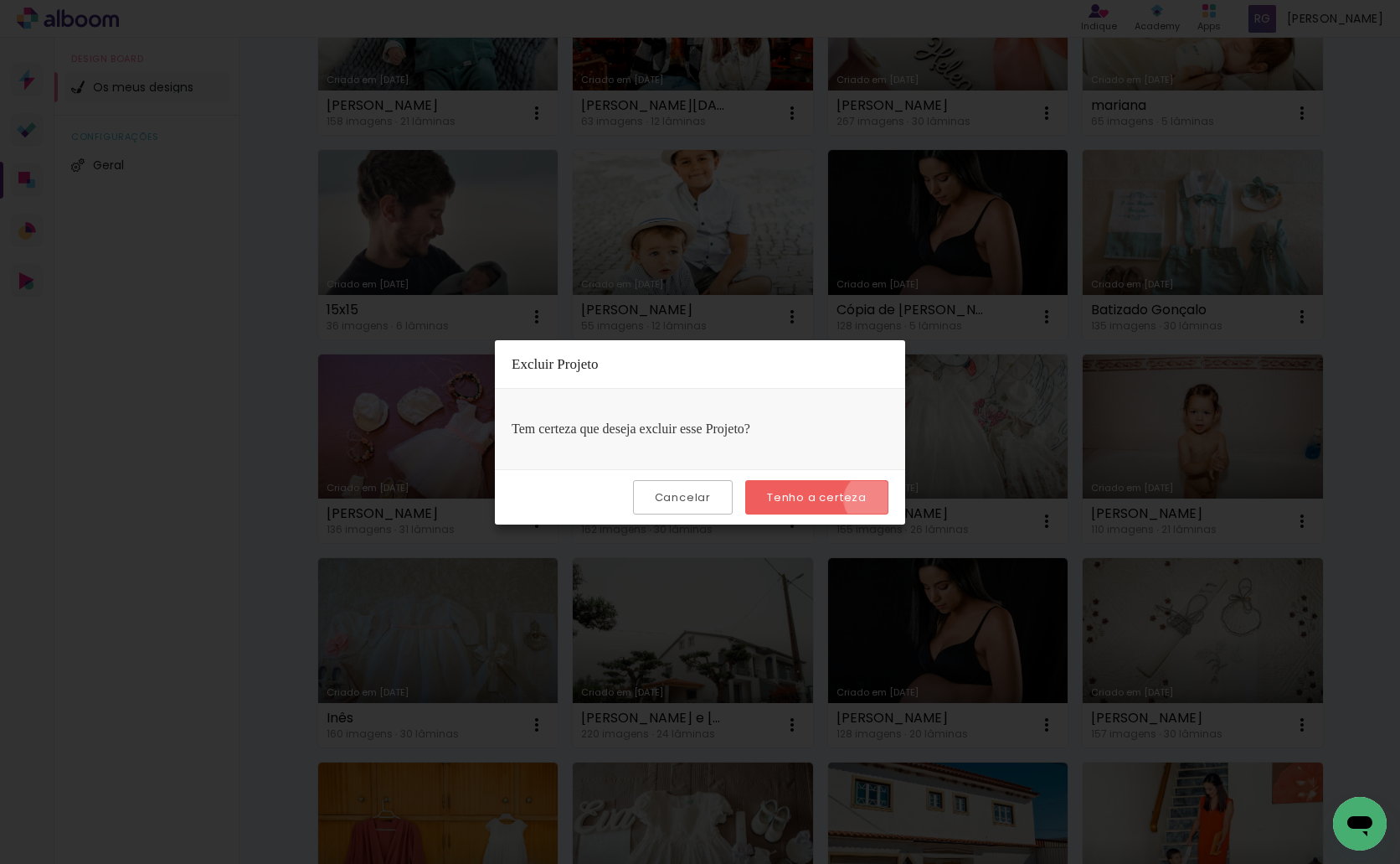
click at [873, 500] on paper-button "Tenho a certeza" at bounding box center [817, 497] width 143 height 34
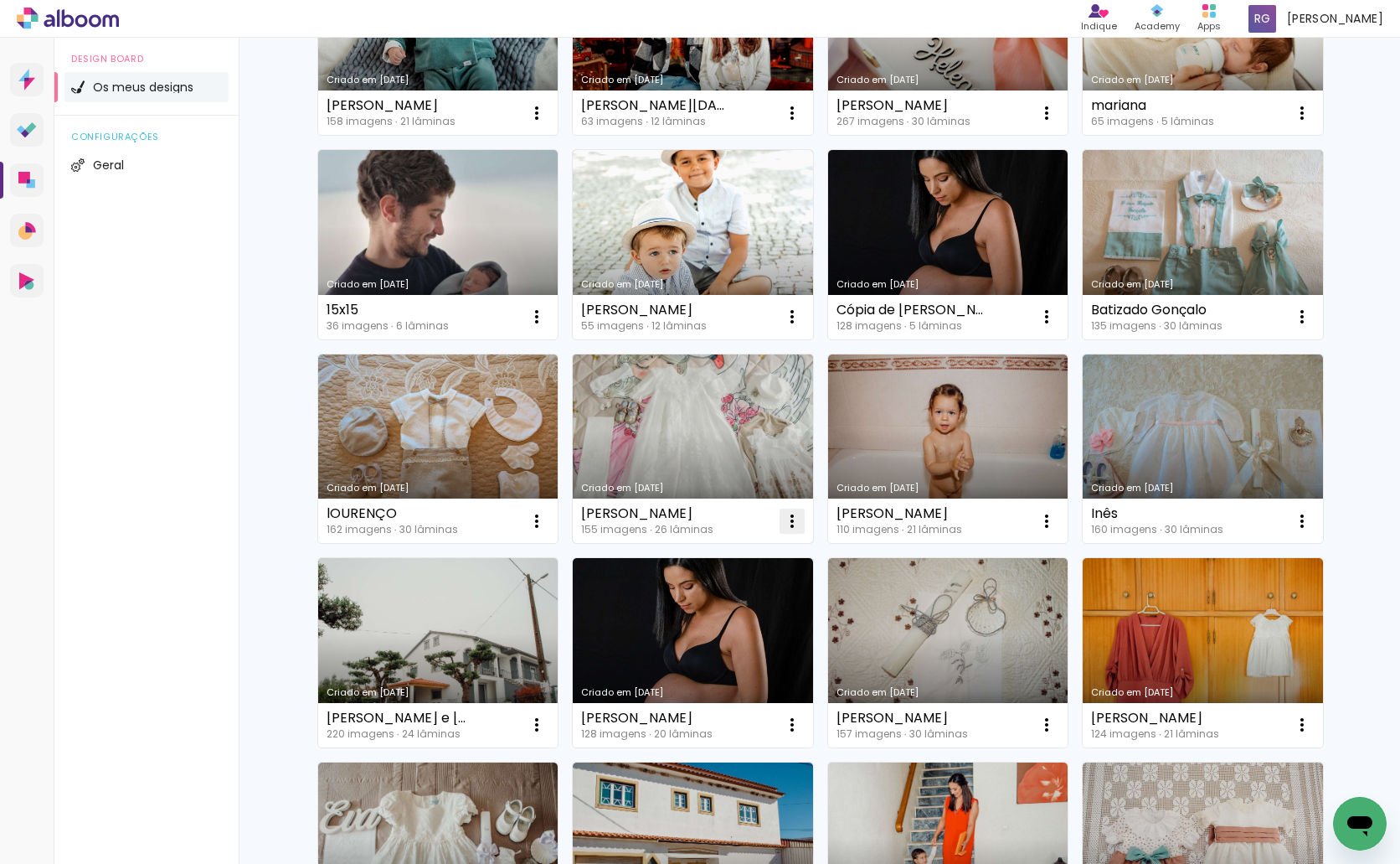
click at [782, 518] on iron-icon at bounding box center [792, 521] width 20 height 20
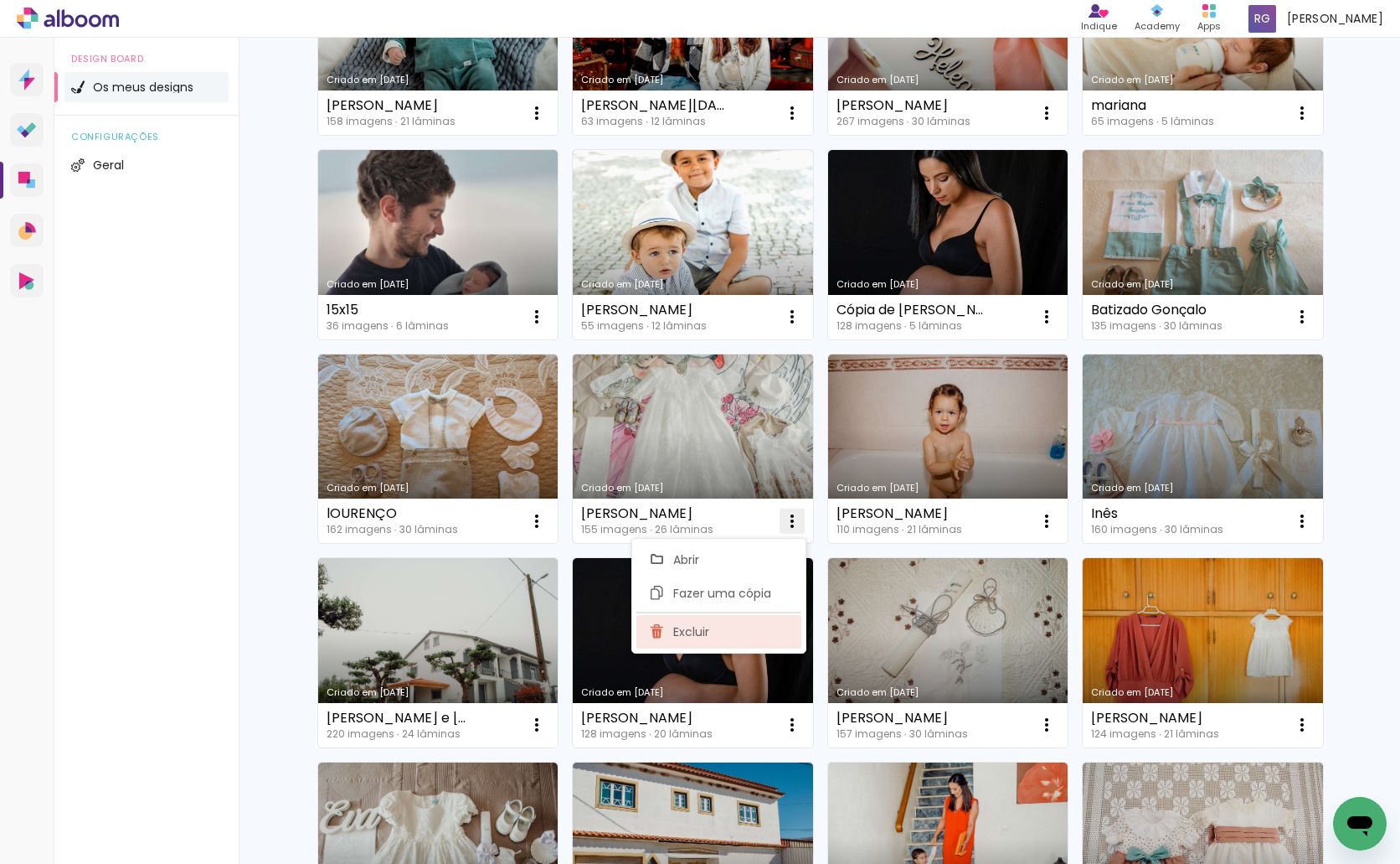
click at [736, 618] on paper-item "Excluir" at bounding box center [718, 631] width 165 height 33
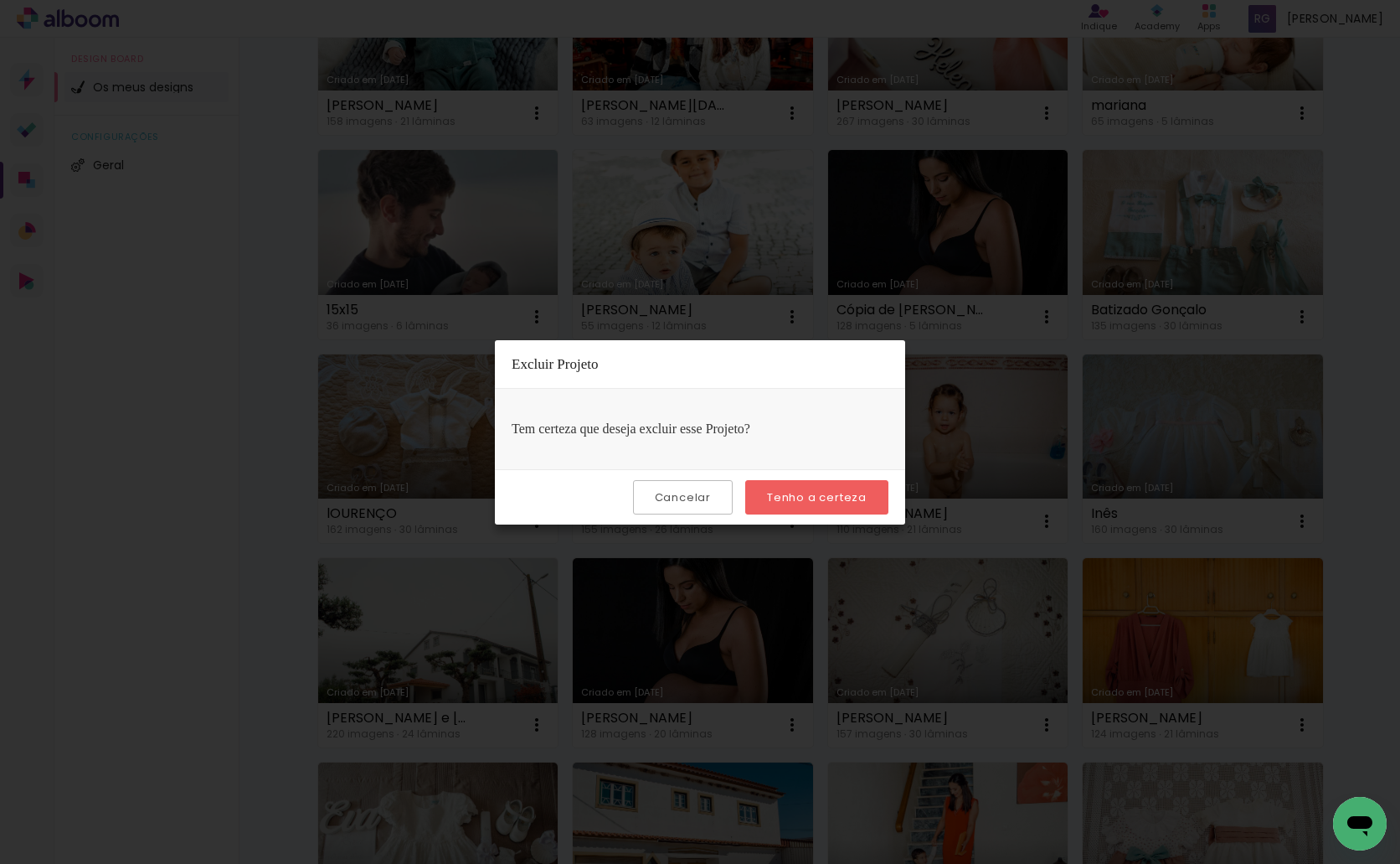
click at [0, 0] on slot "Tenho a certeza" at bounding box center [0, 0] width 0 height 0
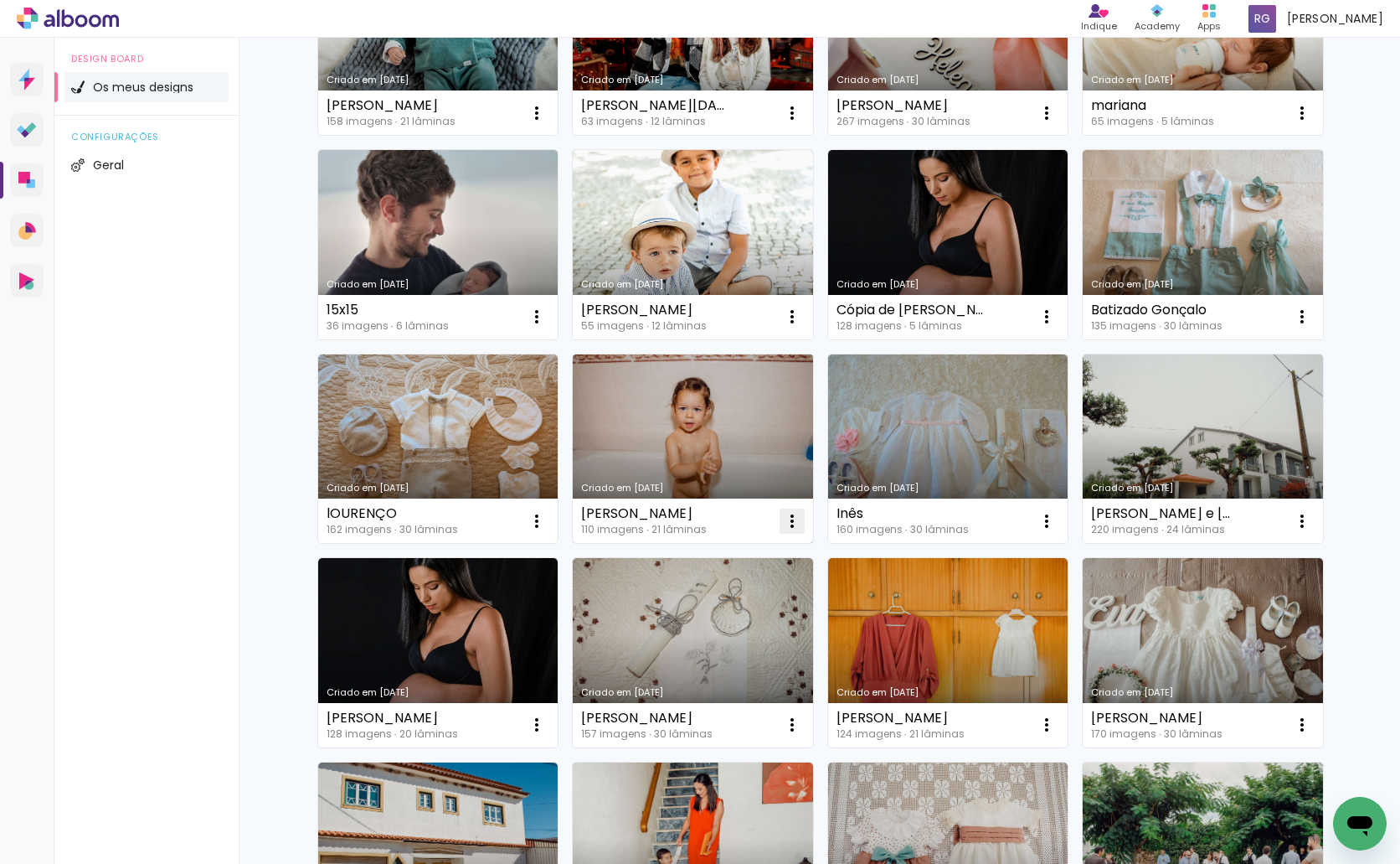
click at [785, 518] on iron-icon at bounding box center [792, 521] width 20 height 20
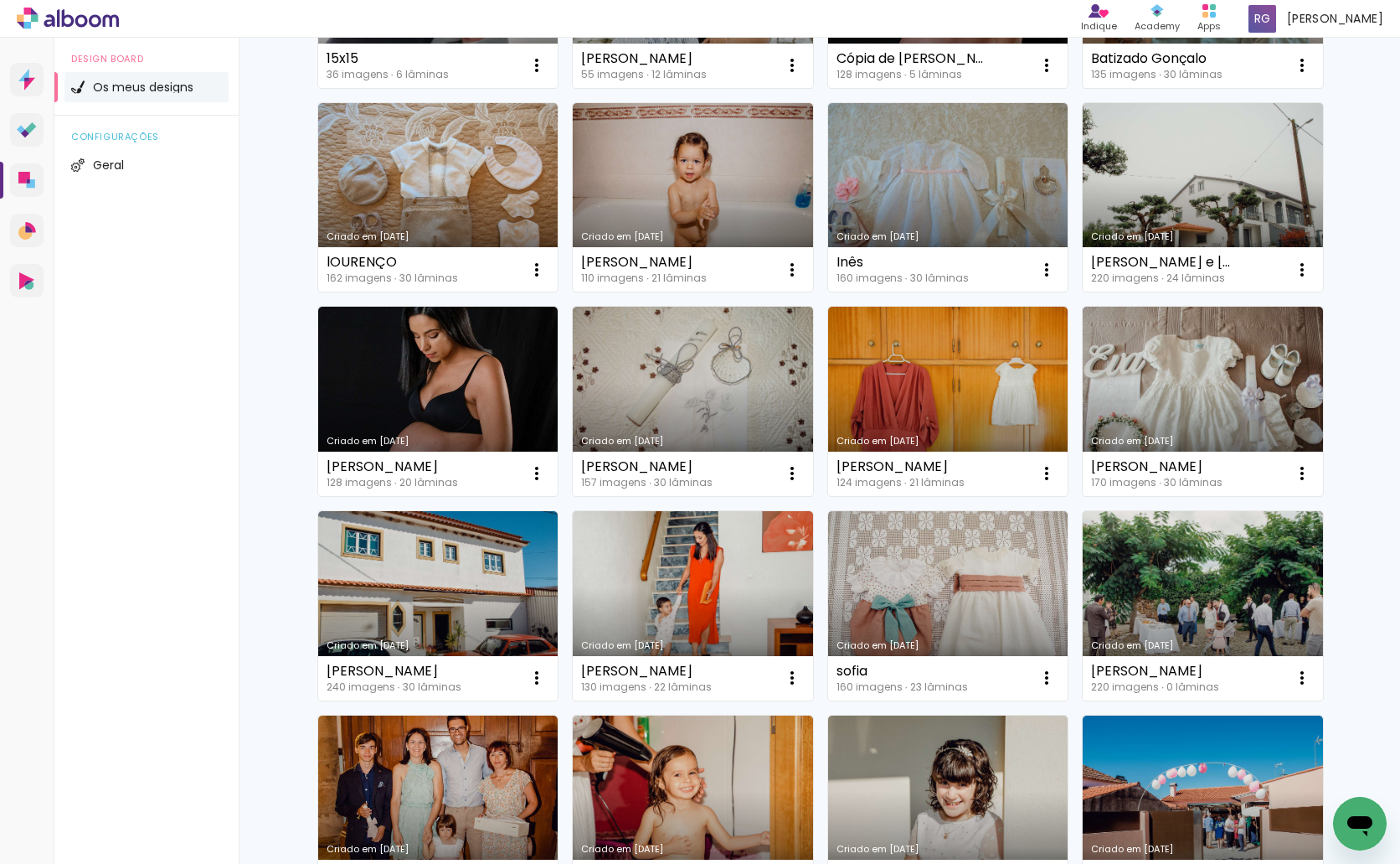
scroll to position [2848, 0]
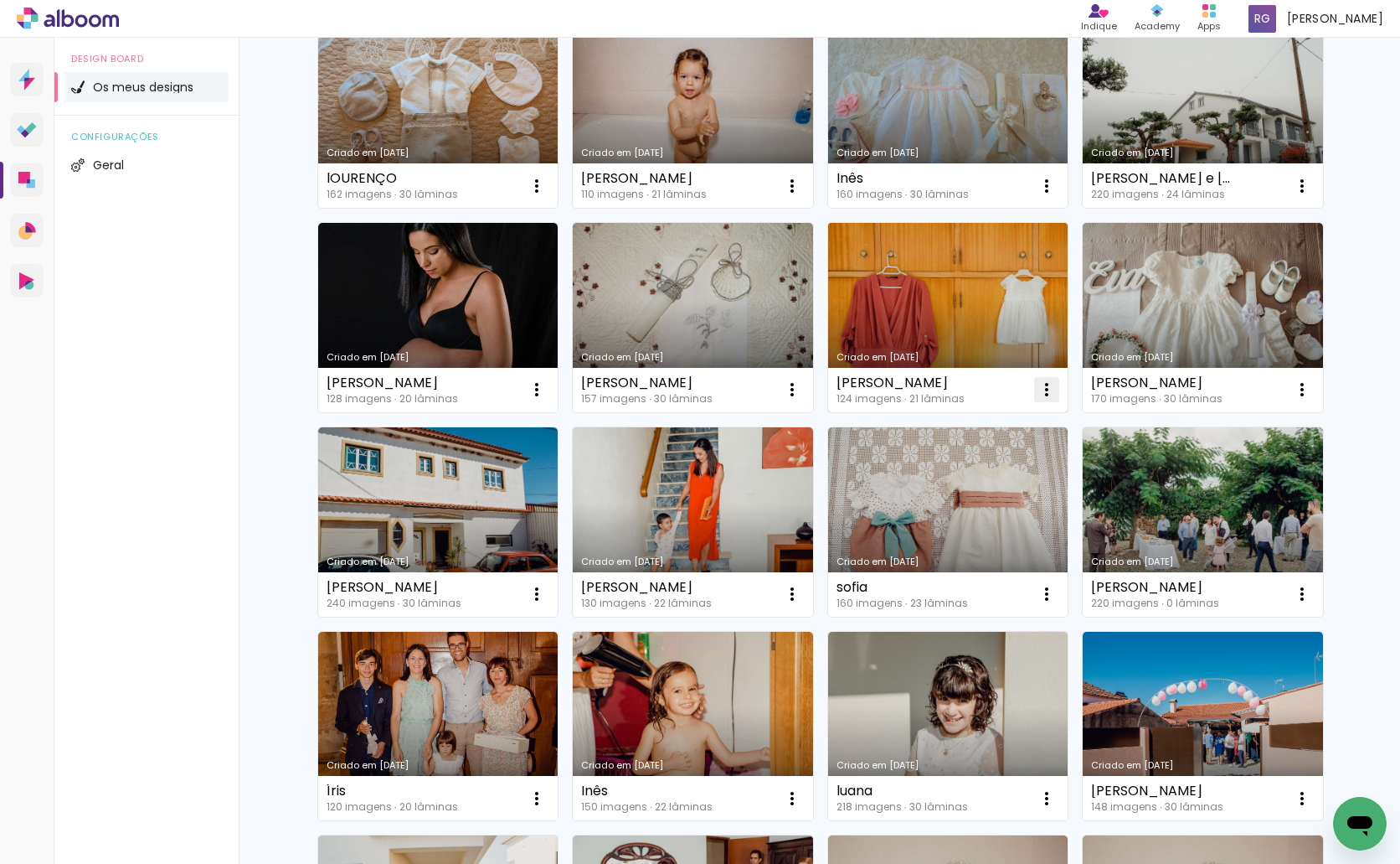
click at [1042, 383] on iron-icon at bounding box center [1047, 390] width 20 height 20
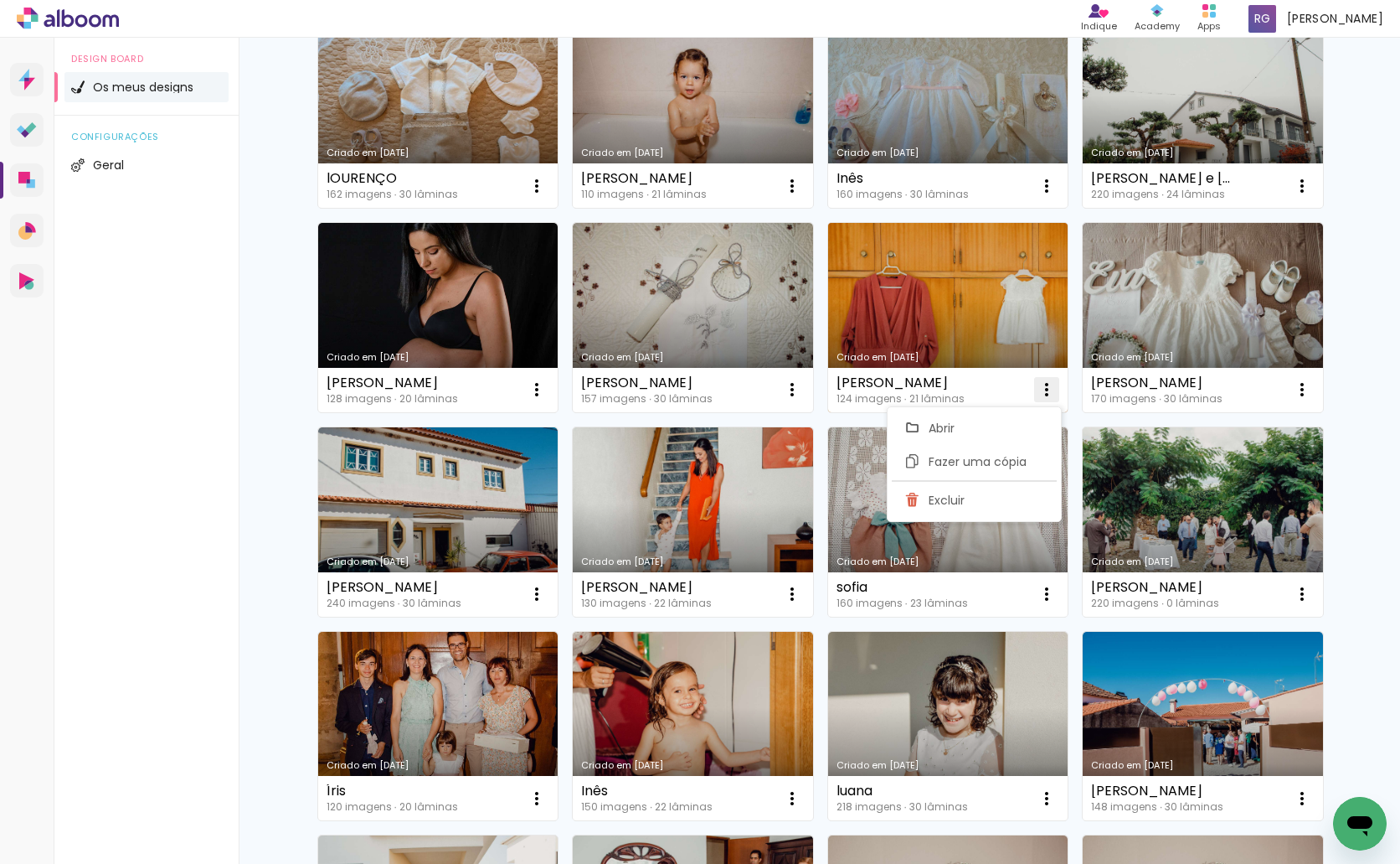
click at [976, 489] on paper-item "Excluir" at bounding box center [974, 500] width 165 height 33
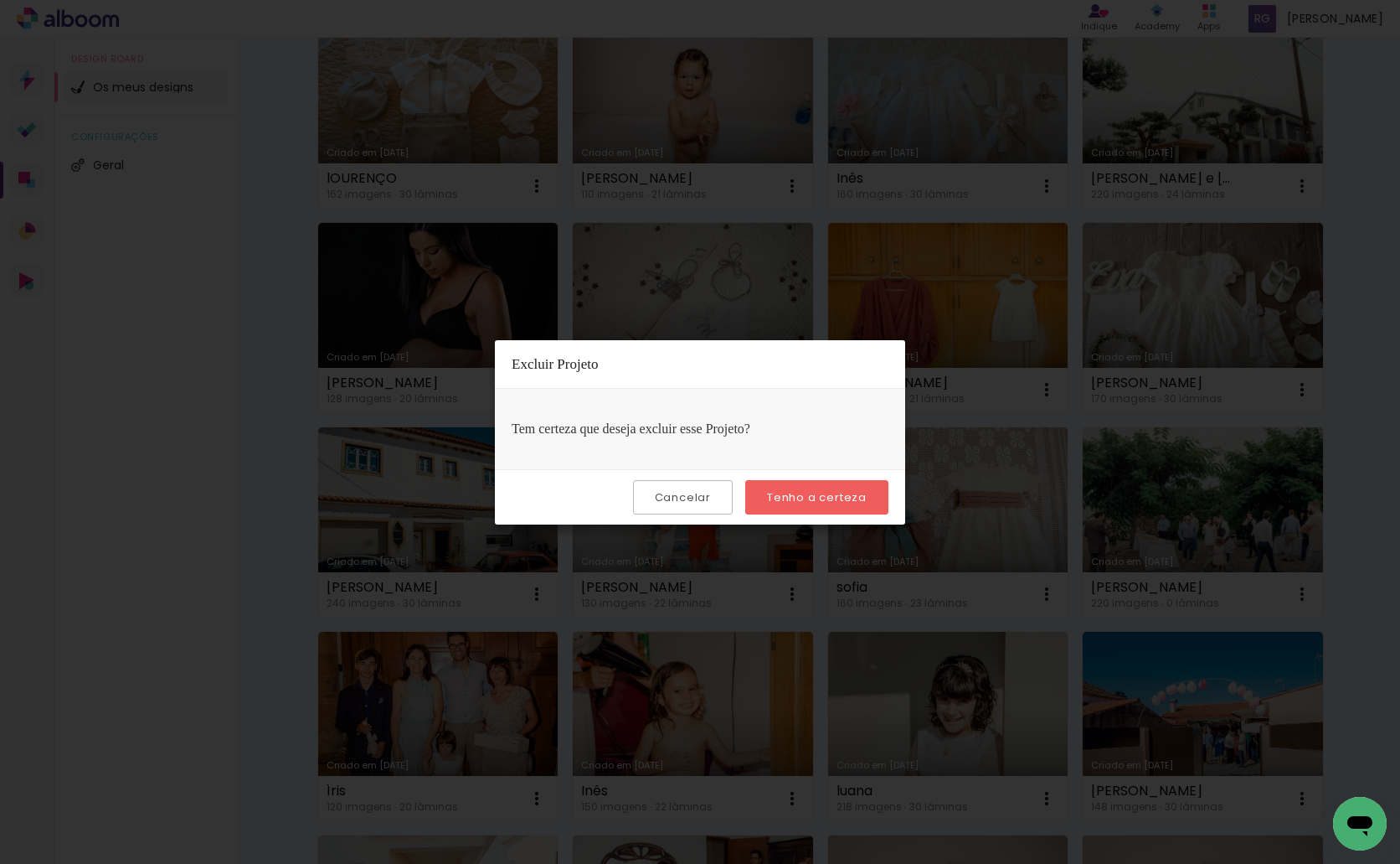
click at [0, 0] on slot "Tenho a certeza" at bounding box center [0, 0] width 0 height 0
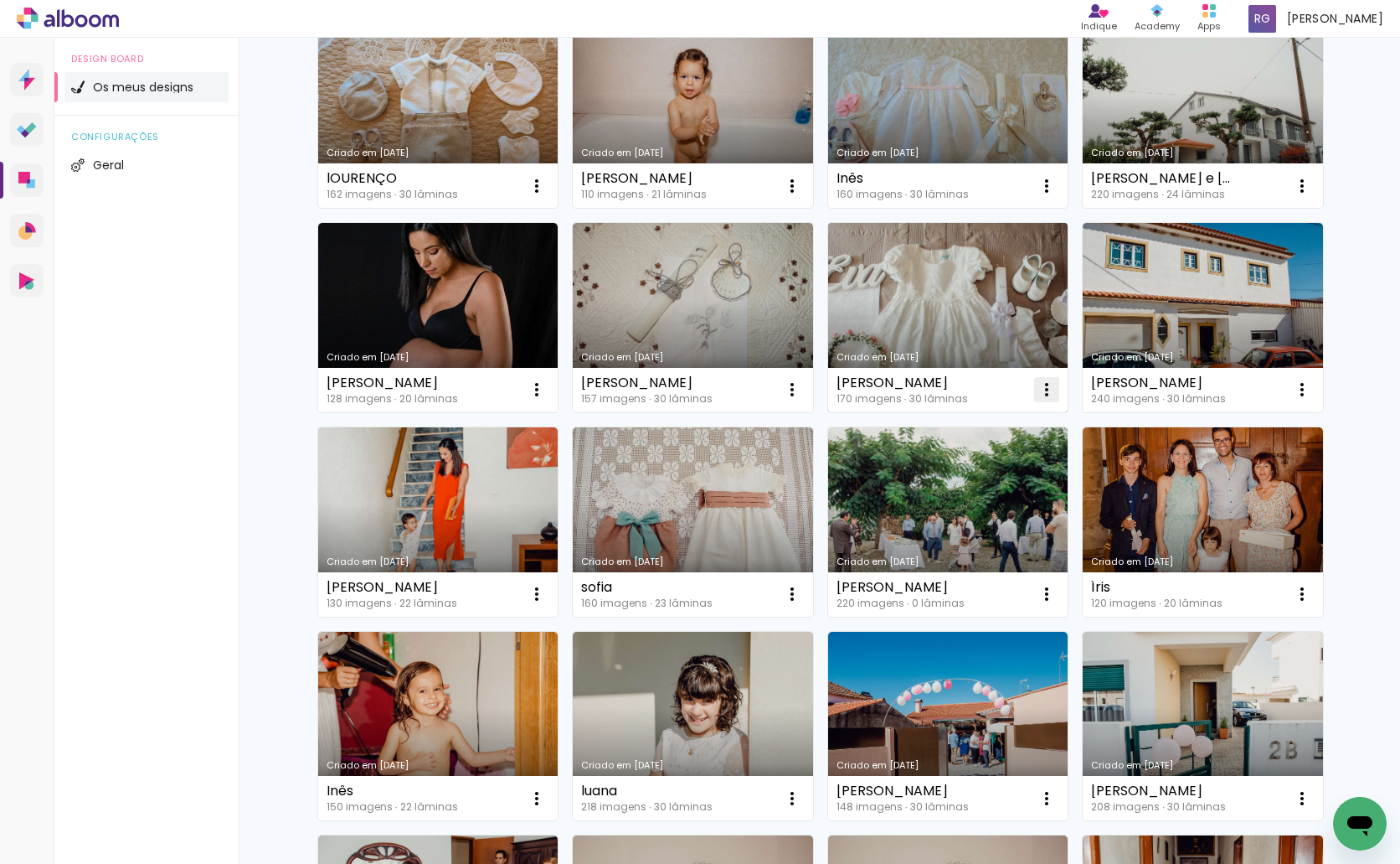
click at [1041, 391] on iron-icon at bounding box center [1047, 390] width 20 height 20
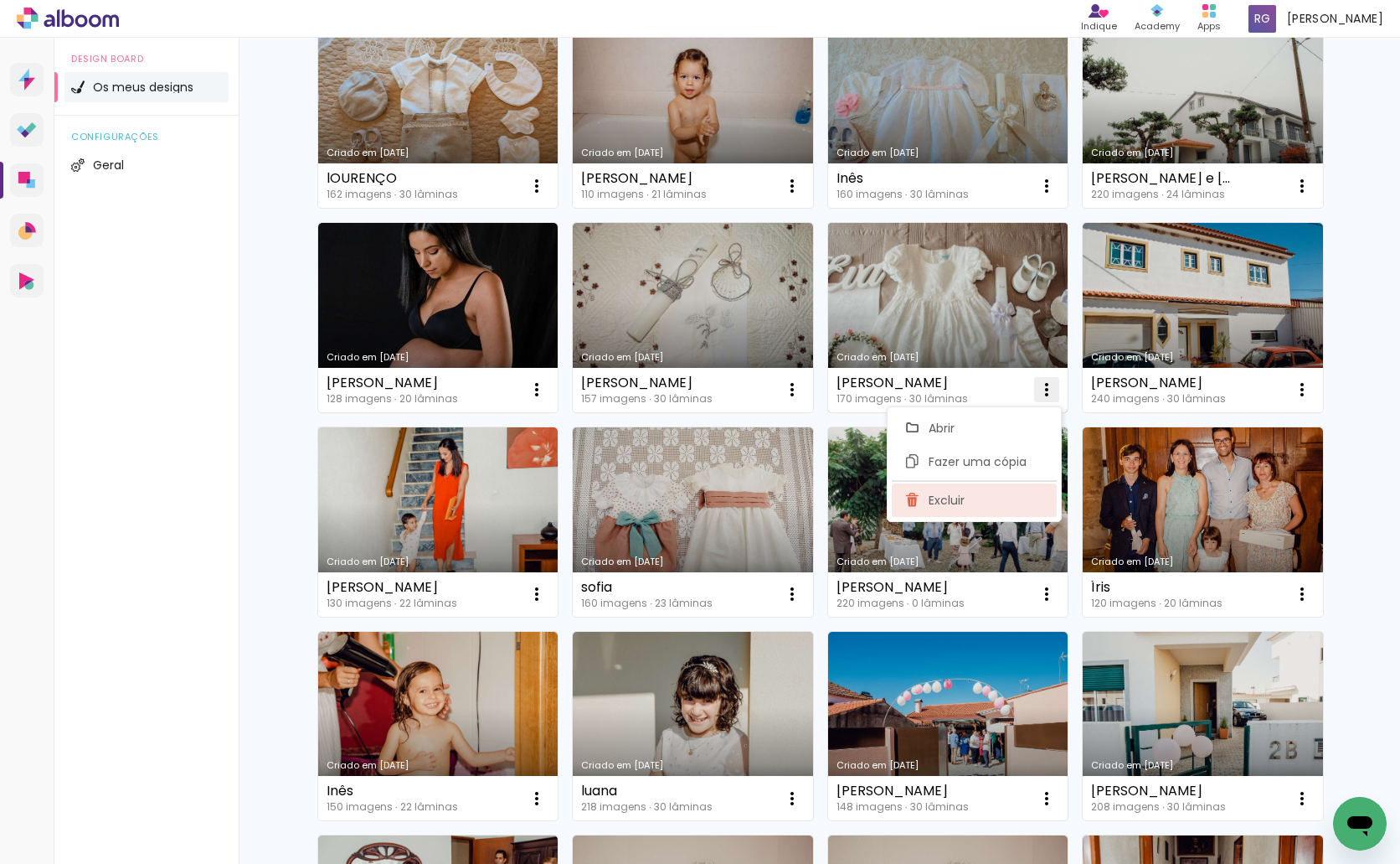
click at [965, 492] on paper-item "Excluir" at bounding box center [974, 500] width 165 height 33
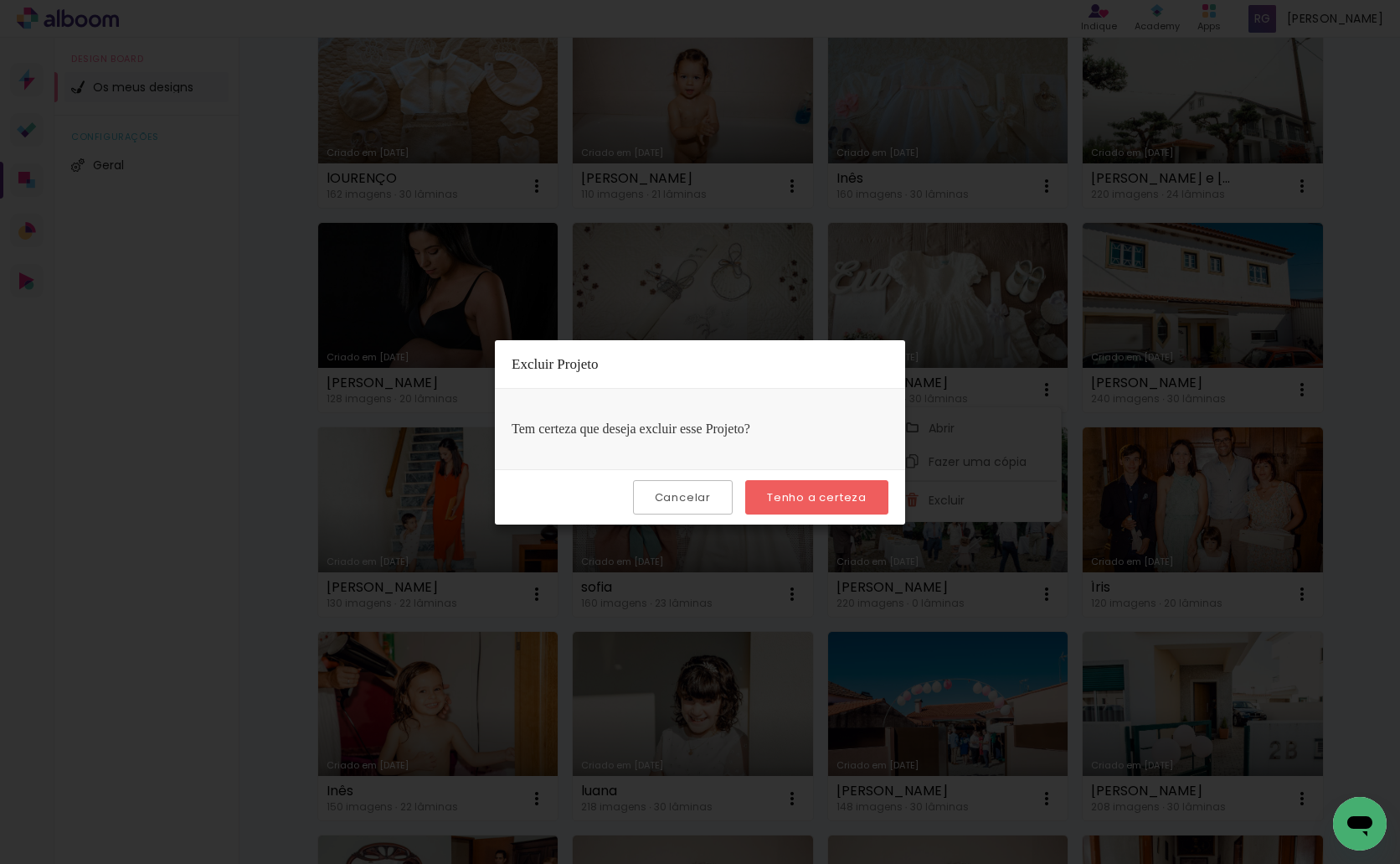
click at [879, 501] on paper-button "Tenho a certeza" at bounding box center [817, 497] width 143 height 34
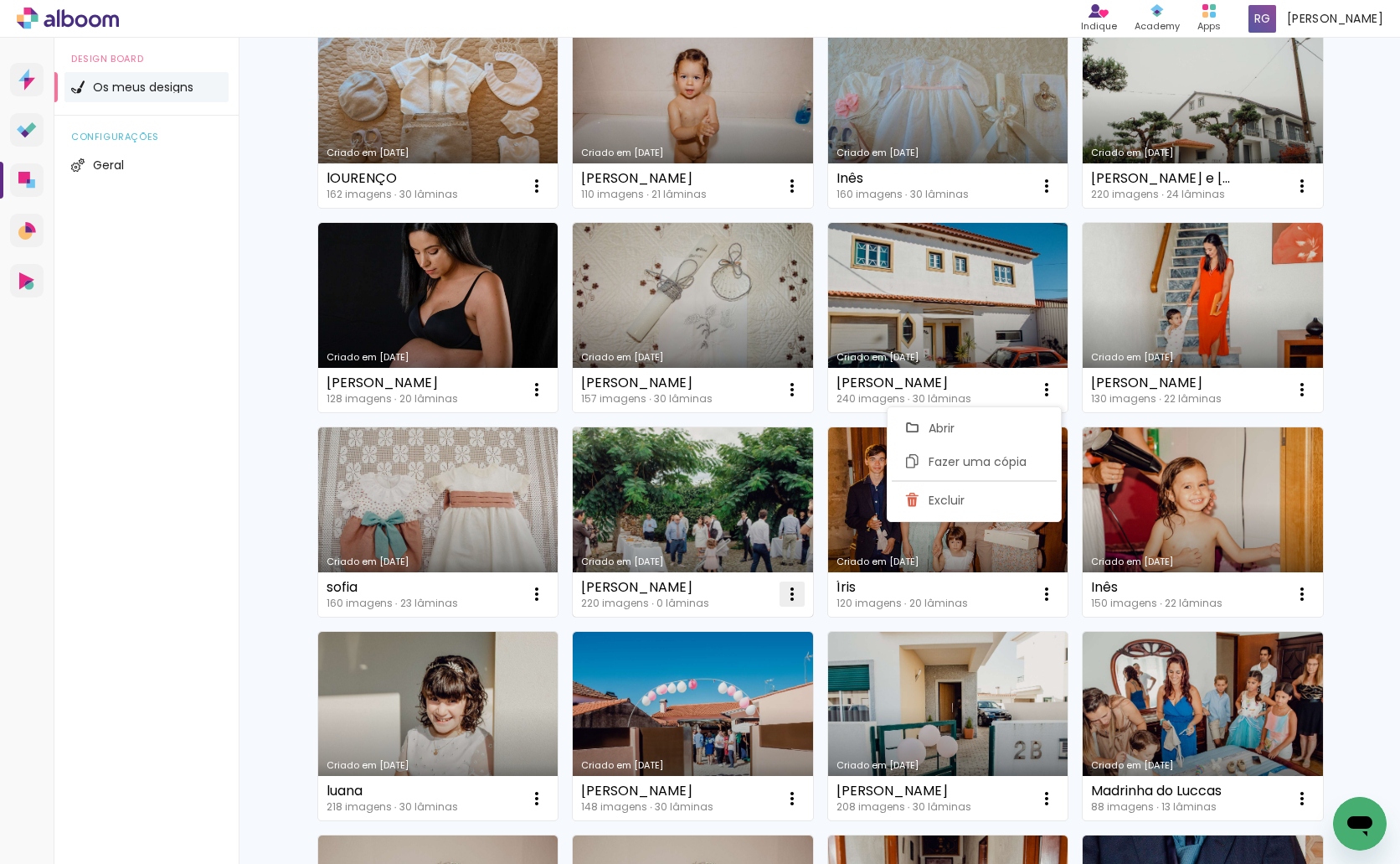
click at [788, 593] on iron-icon at bounding box center [792, 593] width 20 height 20
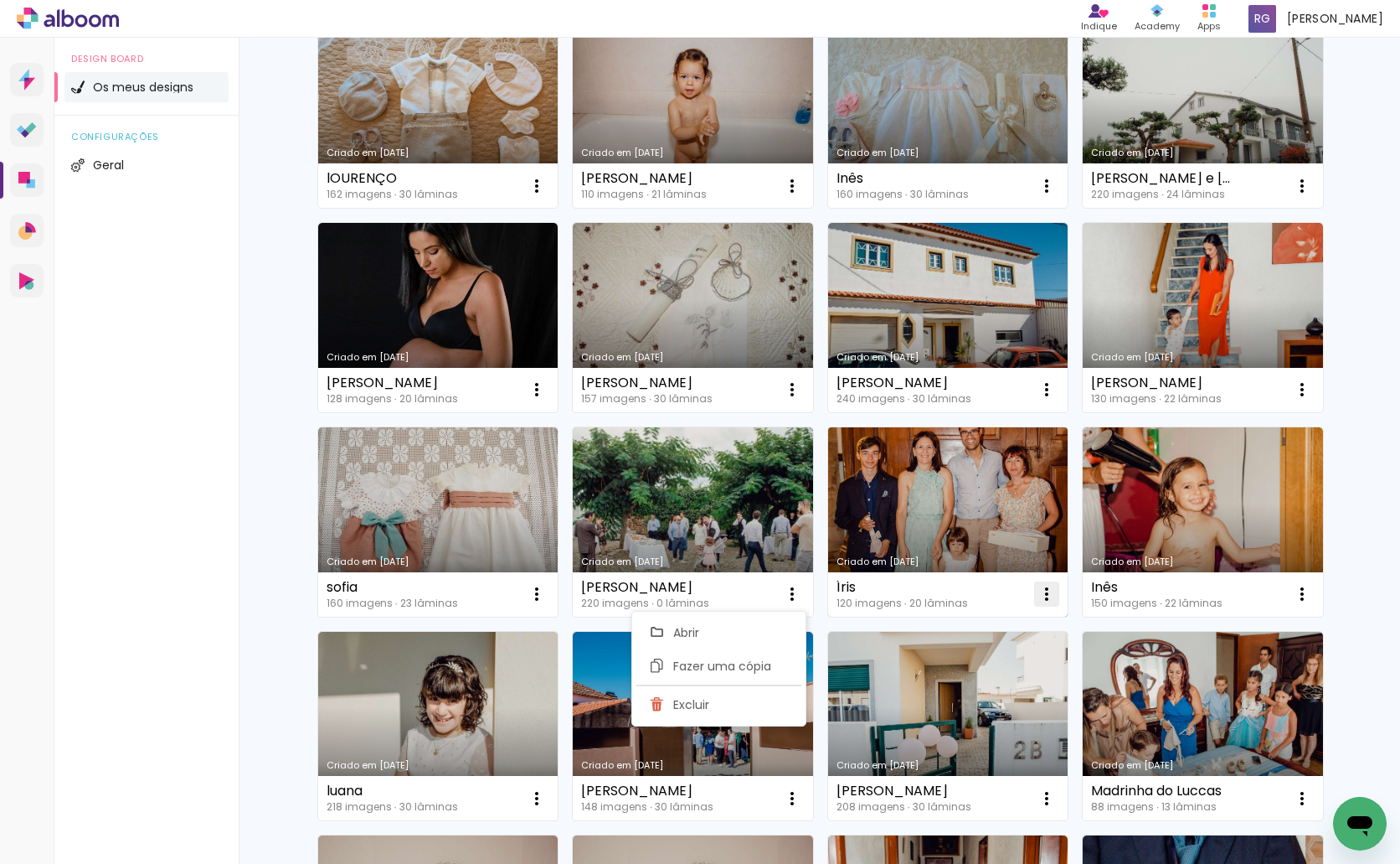
click at [1040, 594] on iron-icon at bounding box center [1047, 593] width 20 height 20
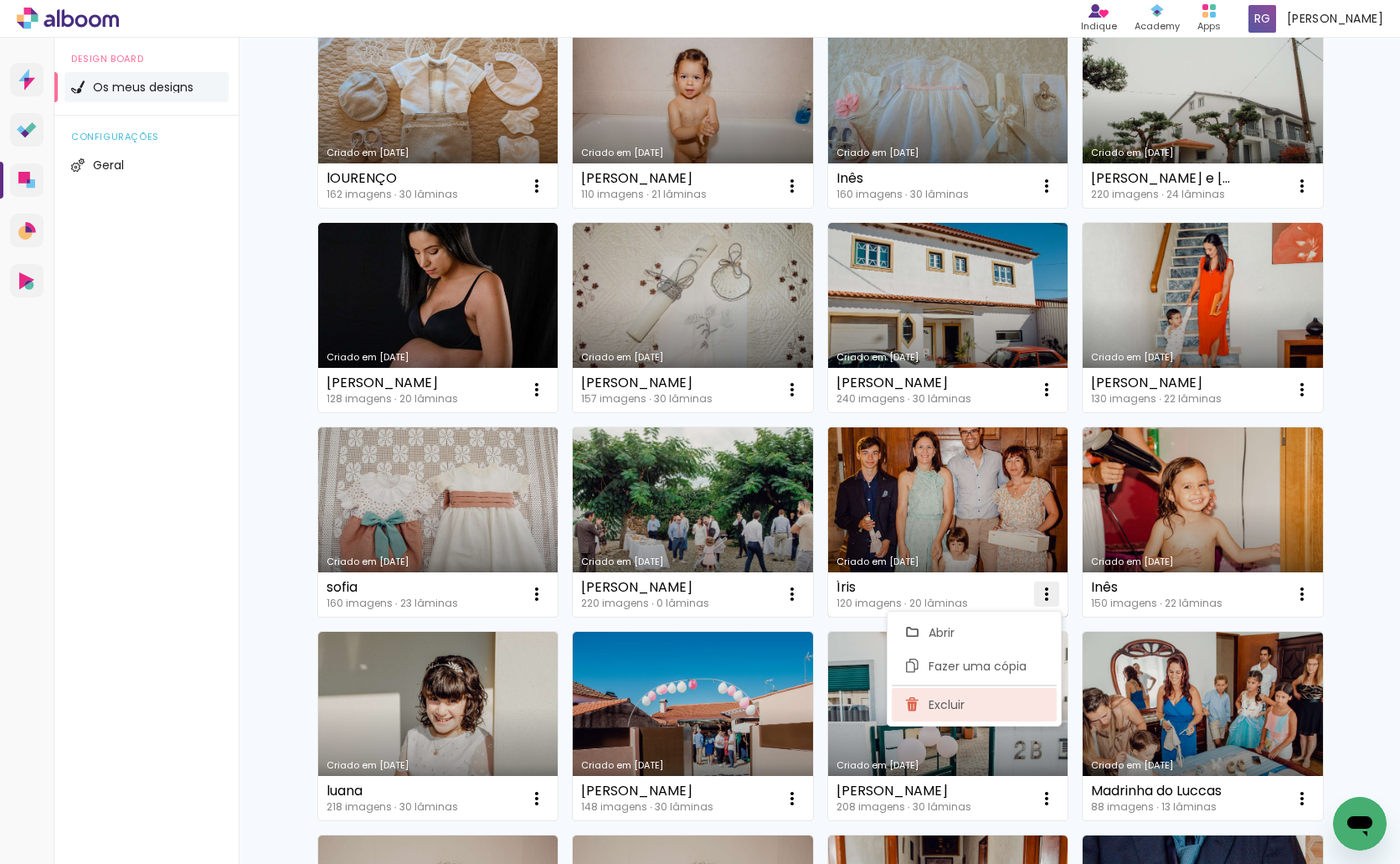
click at [987, 695] on paper-item "Excluir" at bounding box center [974, 704] width 165 height 33
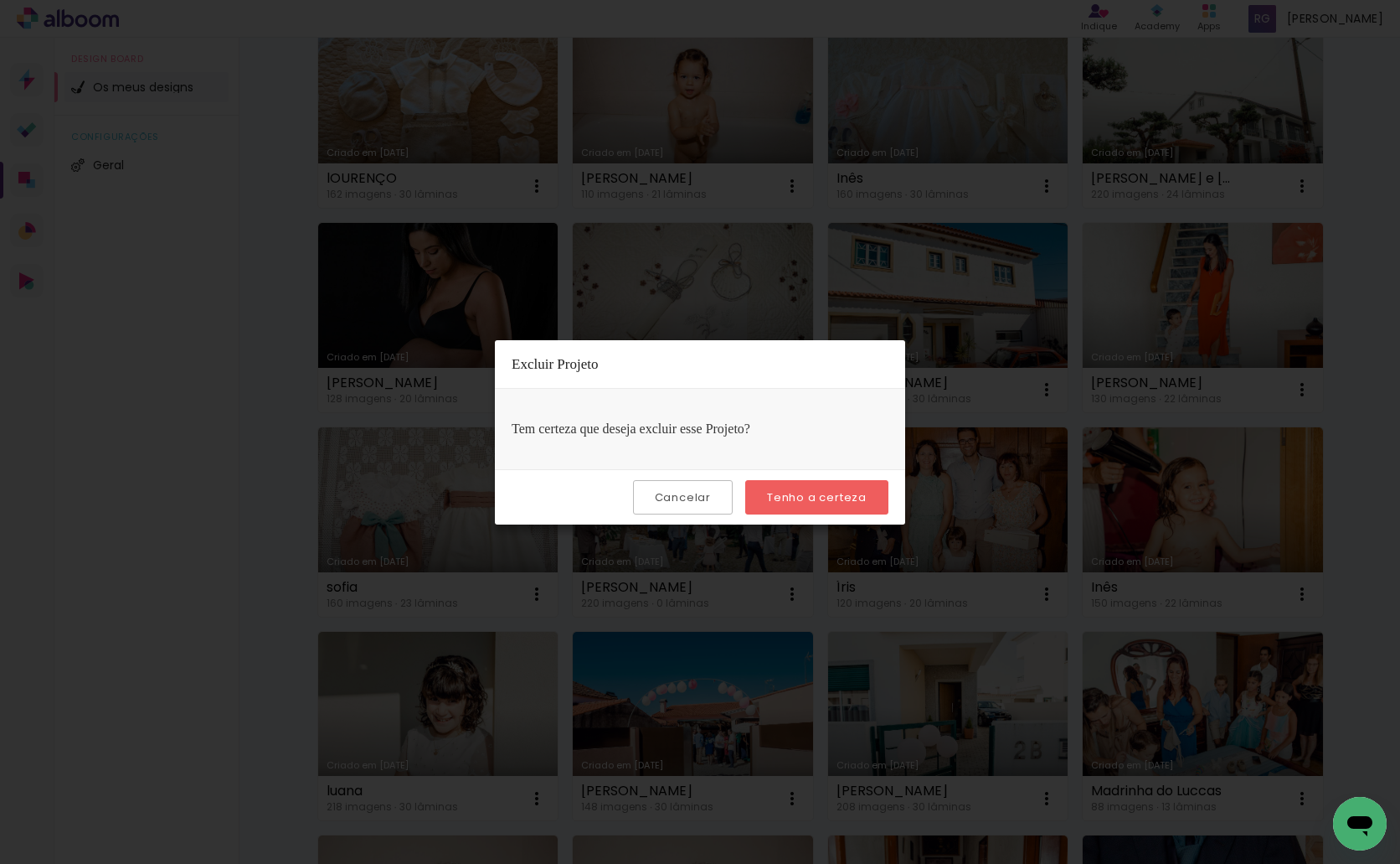
click at [0, 0] on slot "Tenho a certeza" at bounding box center [0, 0] width 0 height 0
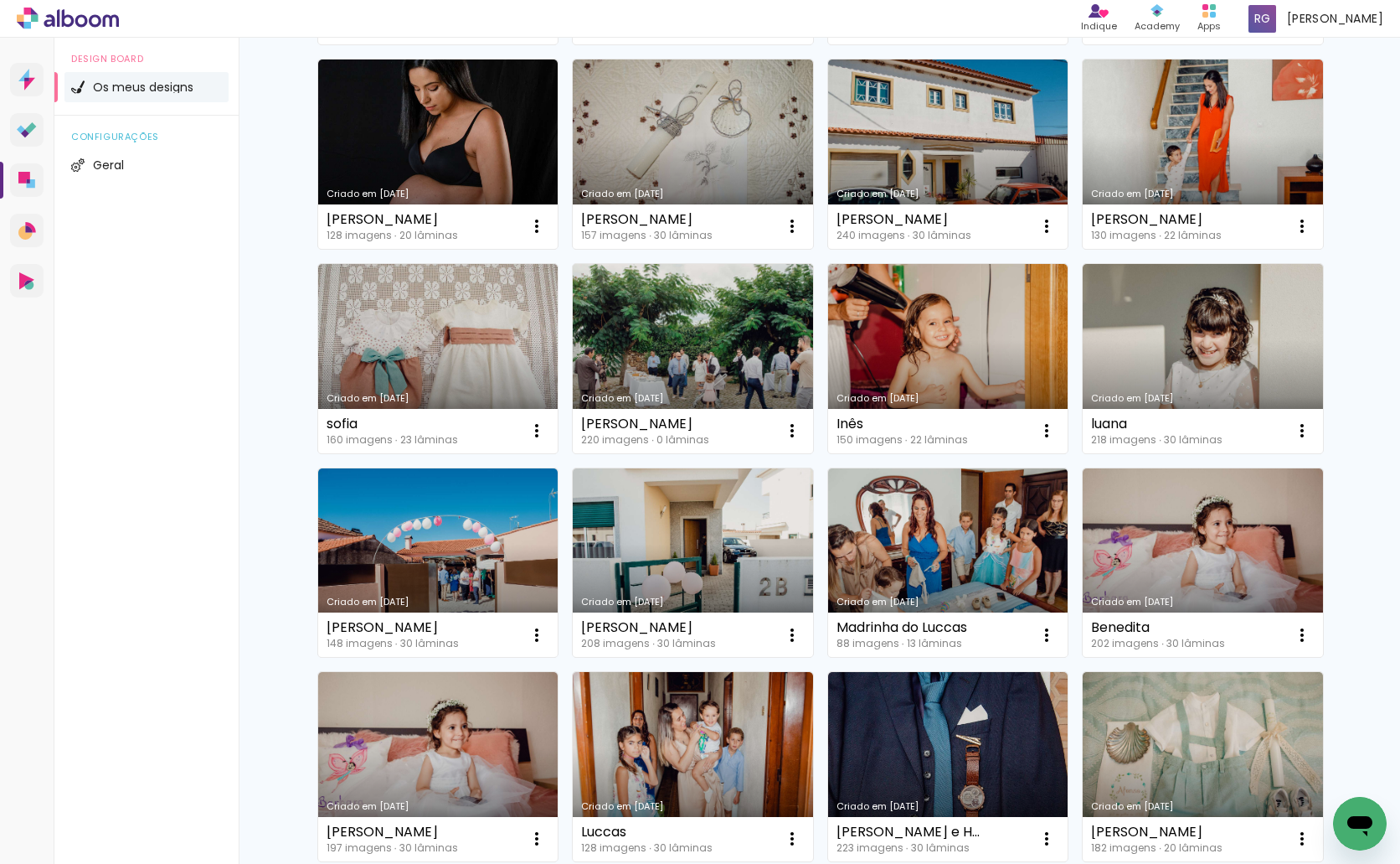
scroll to position [3016, 0]
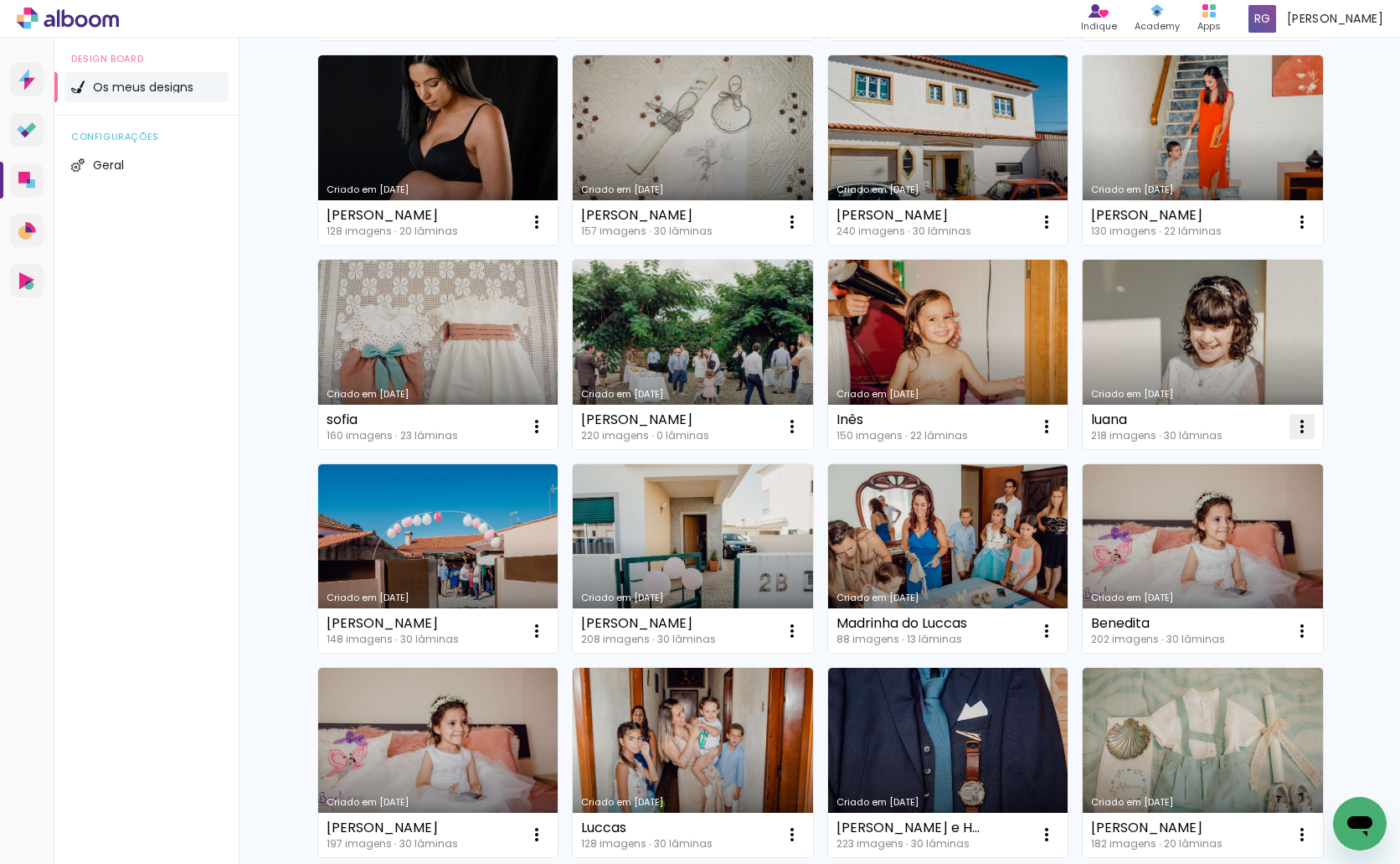
click at [1294, 424] on iron-icon at bounding box center [1302, 427] width 20 height 20
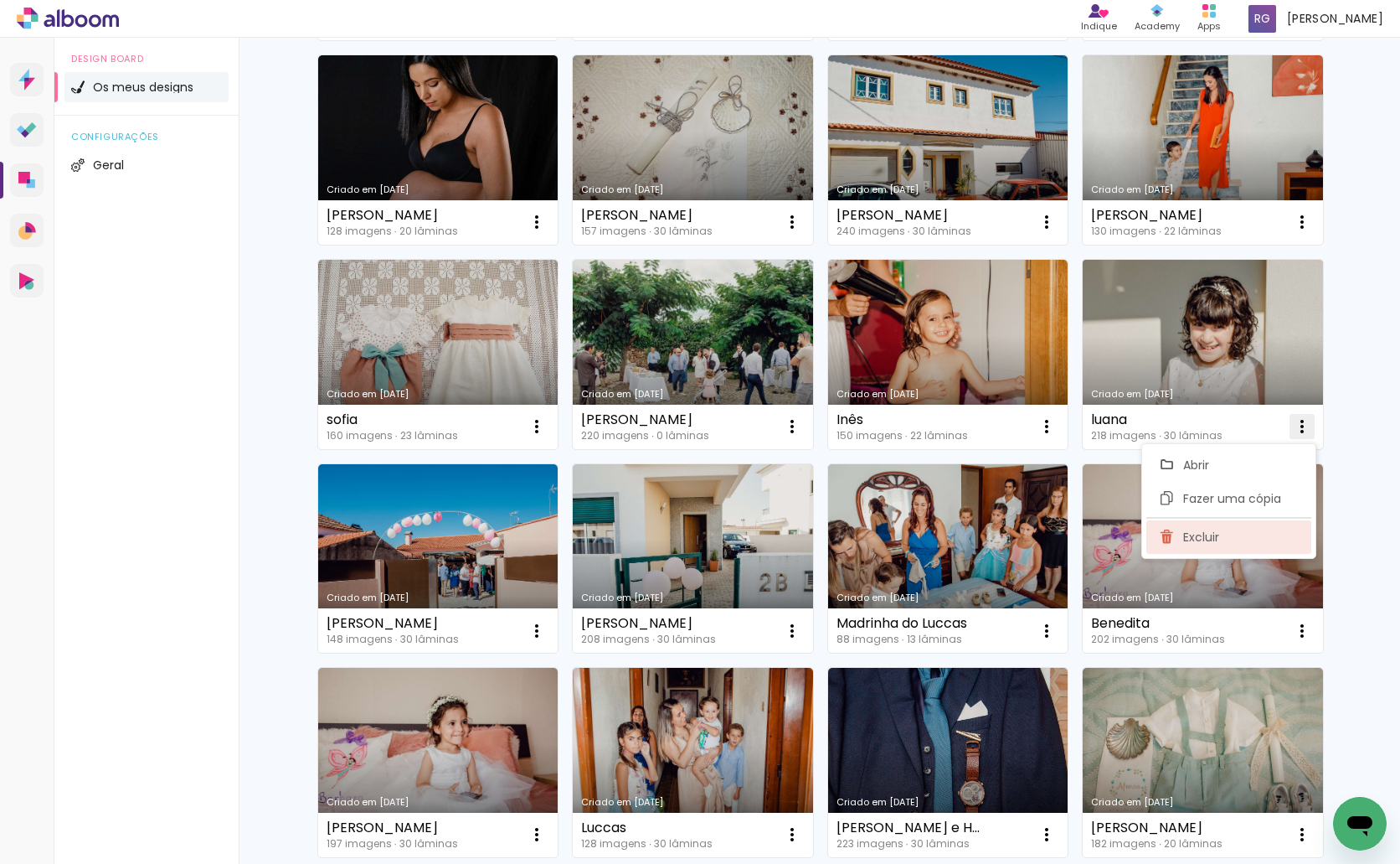
click at [1230, 537] on paper-item "Excluir" at bounding box center [1229, 537] width 165 height 33
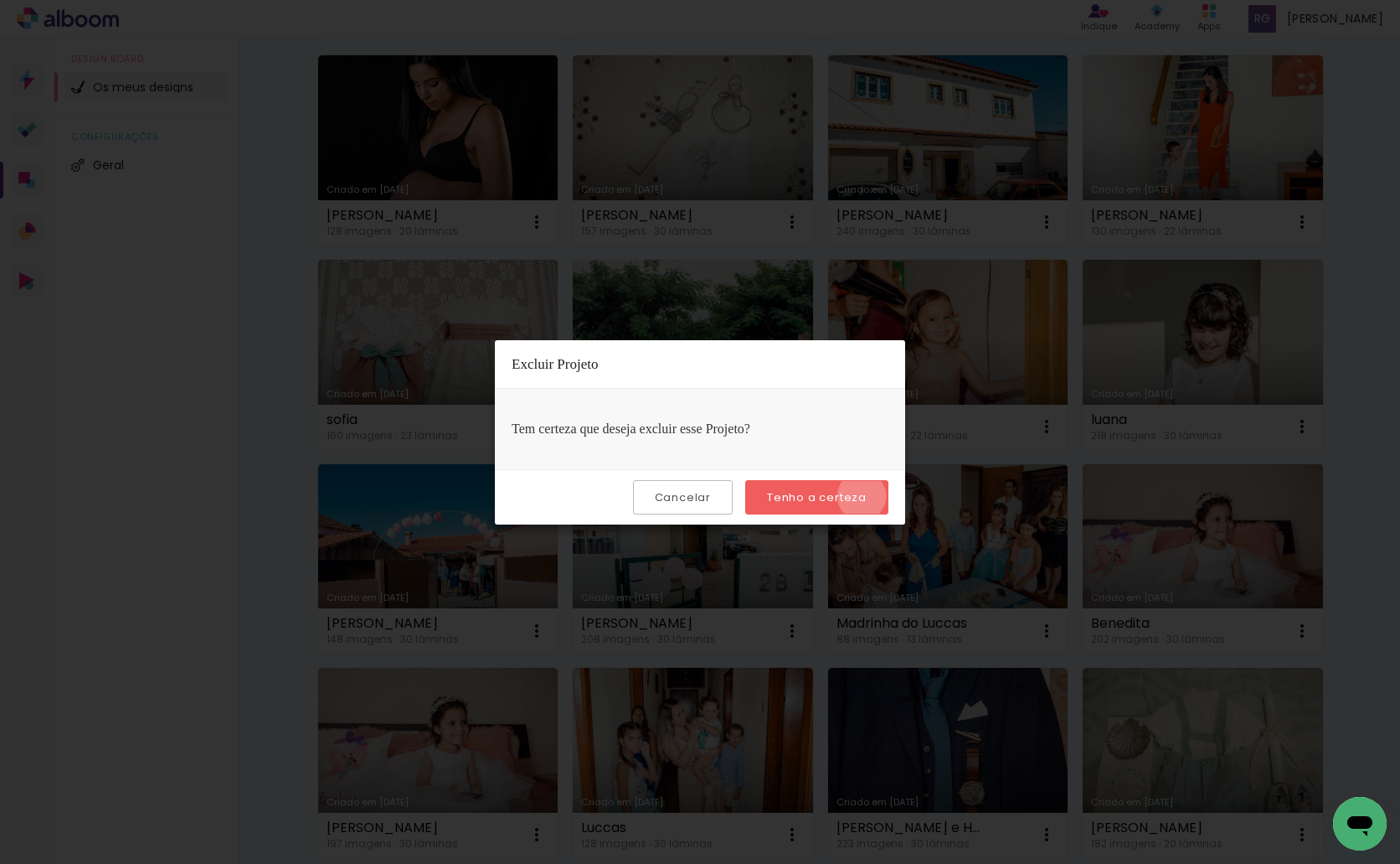
click at [0, 0] on slot "Tenho a certeza" at bounding box center [0, 0] width 0 height 0
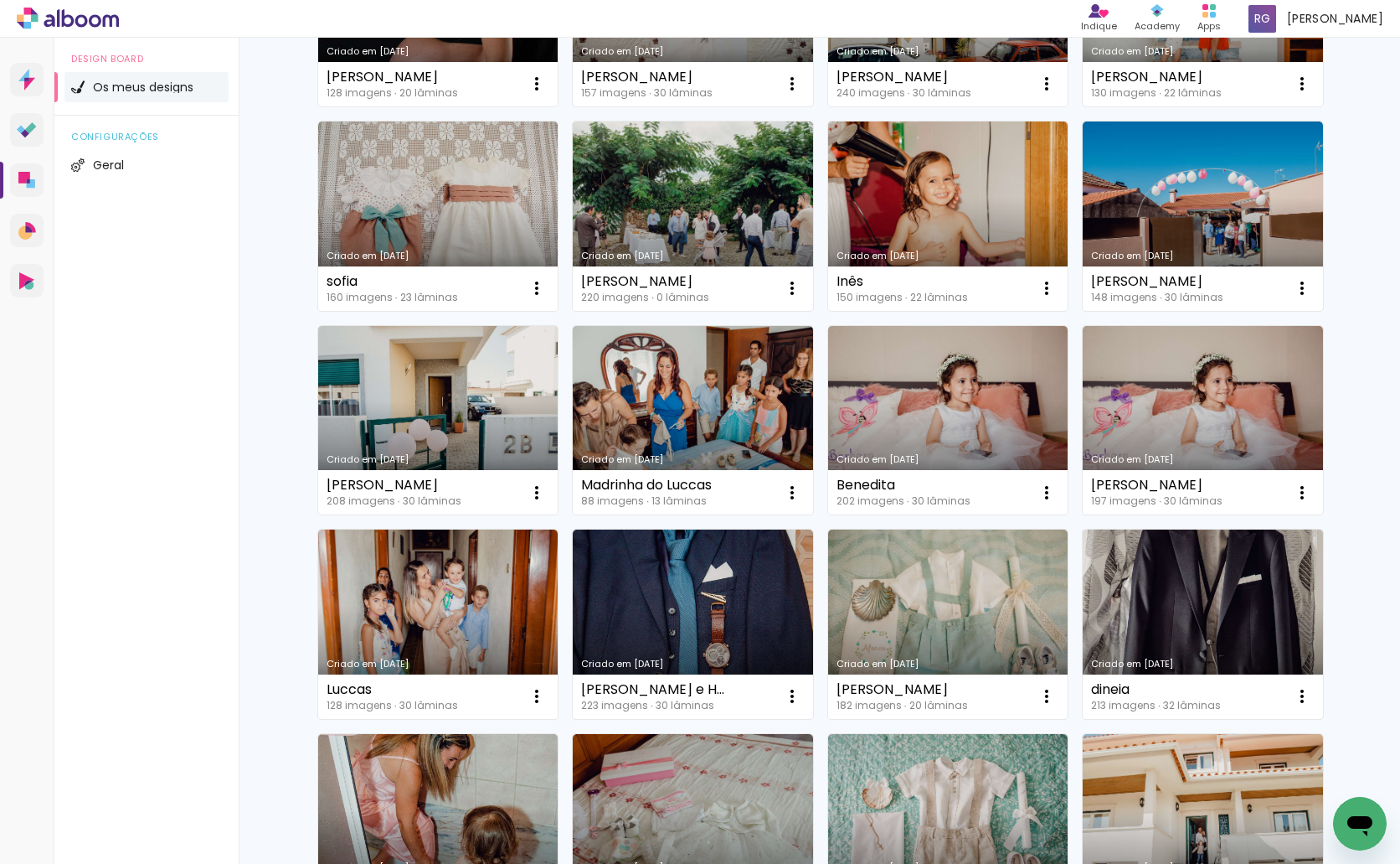
scroll to position [3184, 0]
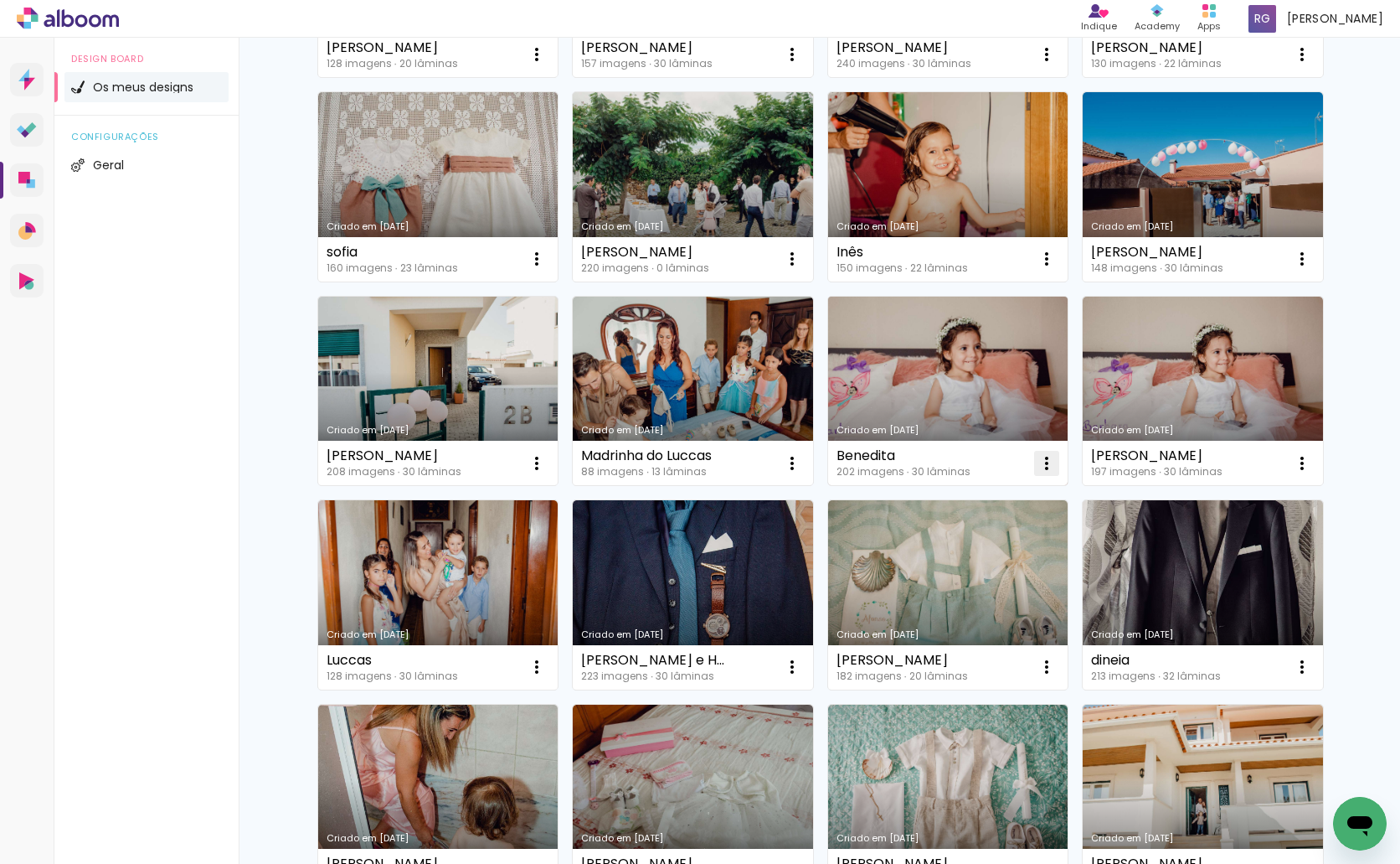
click at [1043, 464] on iron-icon at bounding box center [1047, 464] width 20 height 20
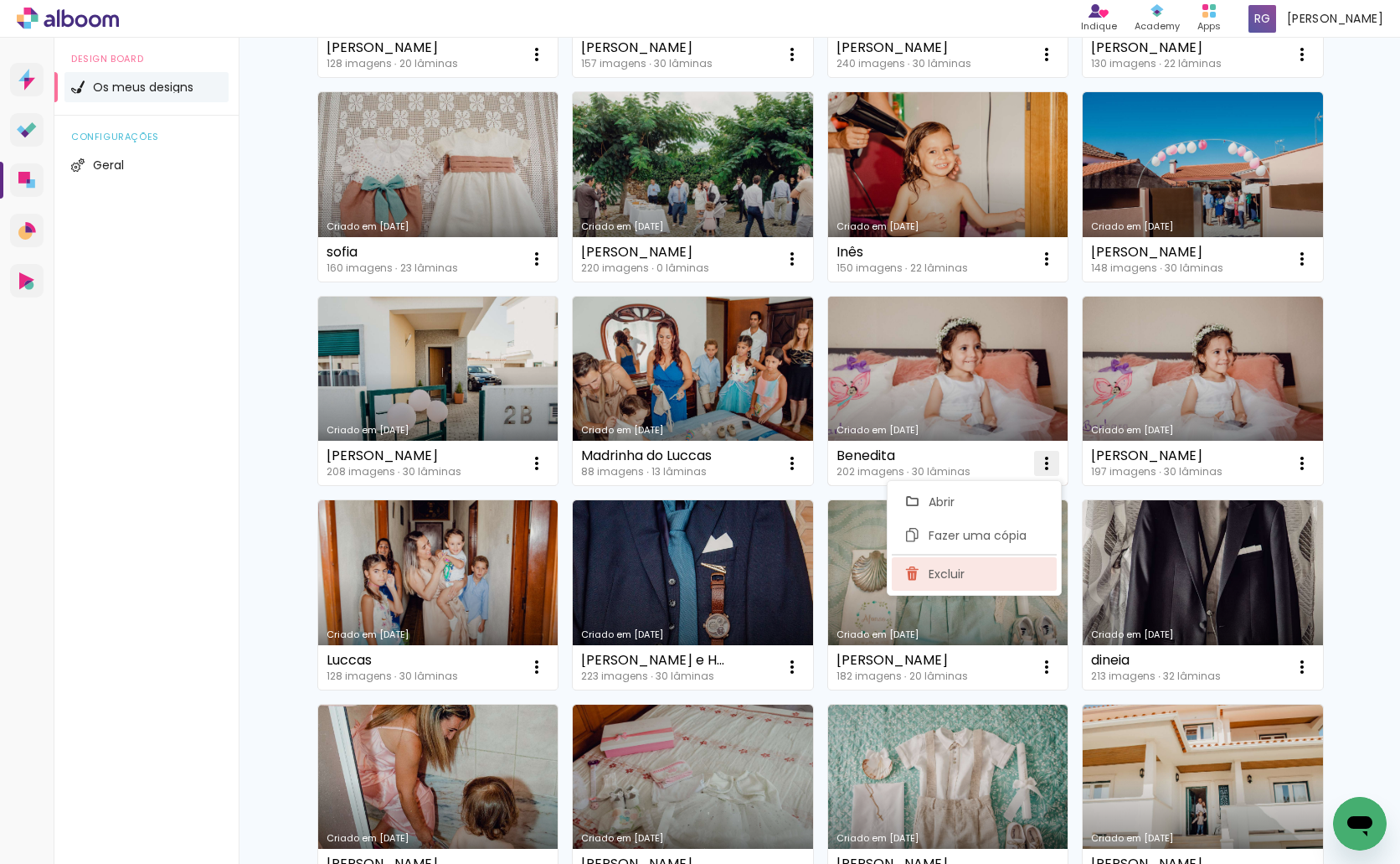
click at [984, 576] on paper-item "Excluir" at bounding box center [974, 574] width 165 height 33
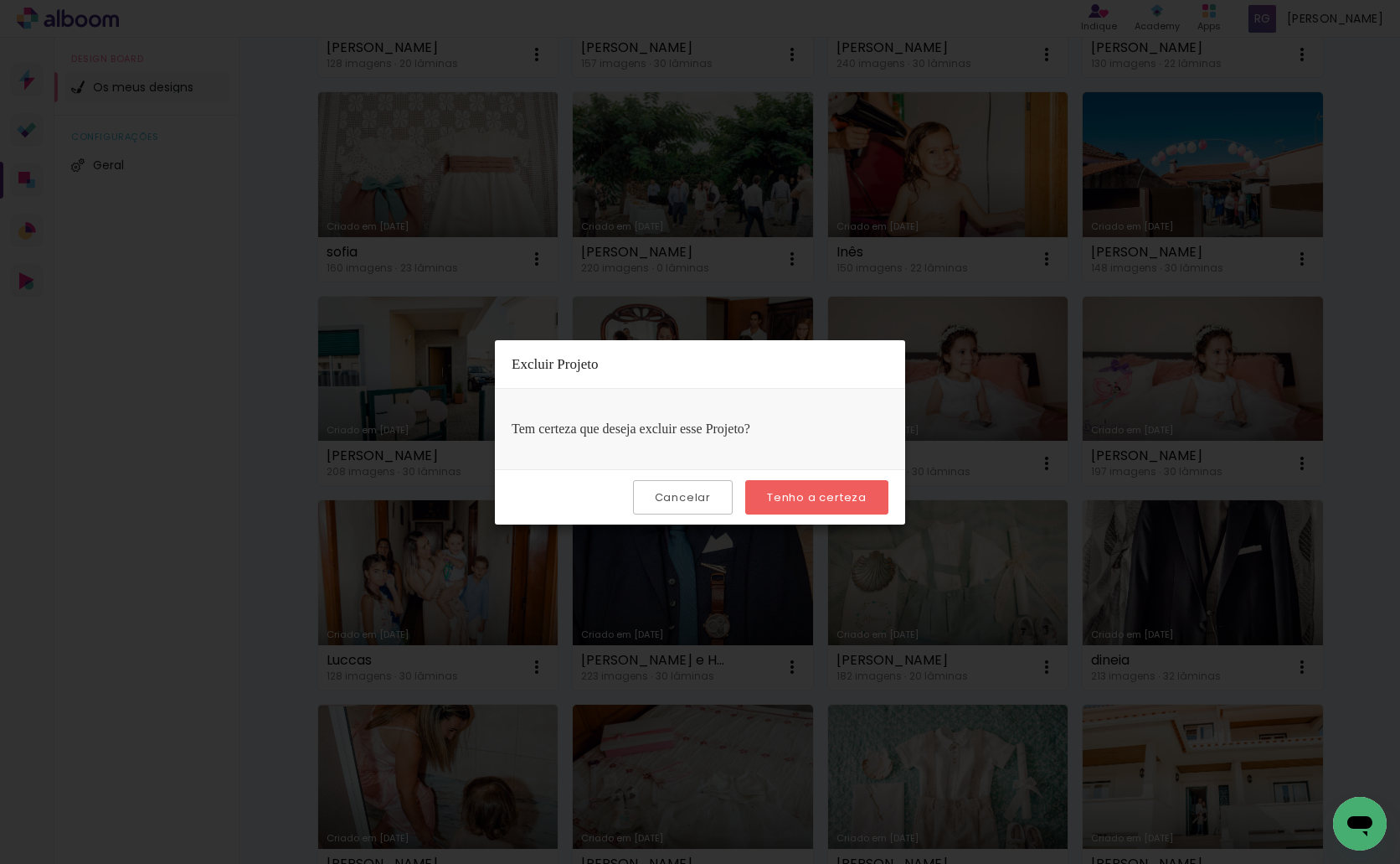
click at [0, 0] on slot "Tenho a certeza" at bounding box center [0, 0] width 0 height 0
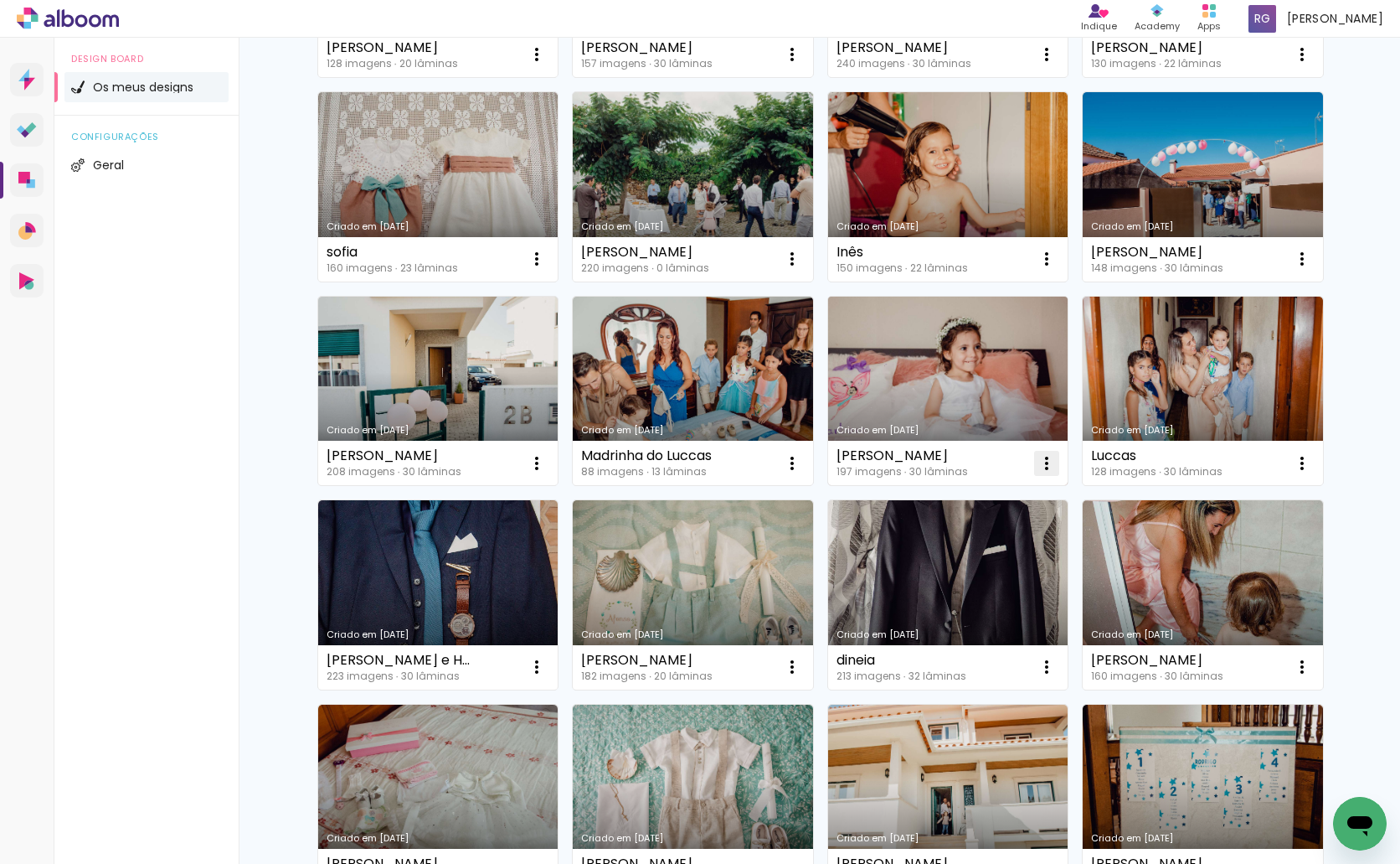
click at [1040, 463] on iron-icon at bounding box center [1047, 464] width 20 height 20
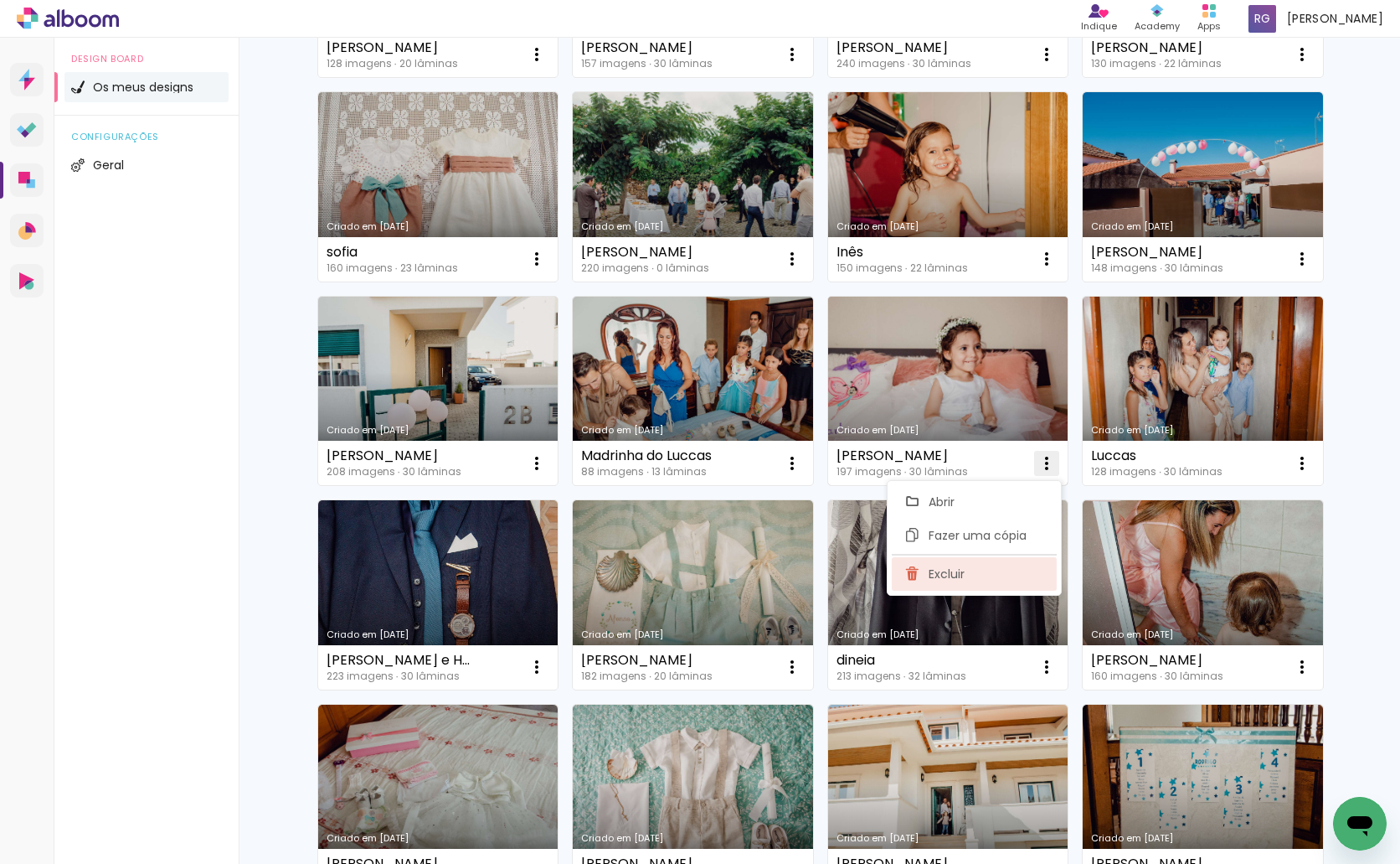
click at [973, 574] on paper-item "Excluir" at bounding box center [974, 574] width 165 height 33
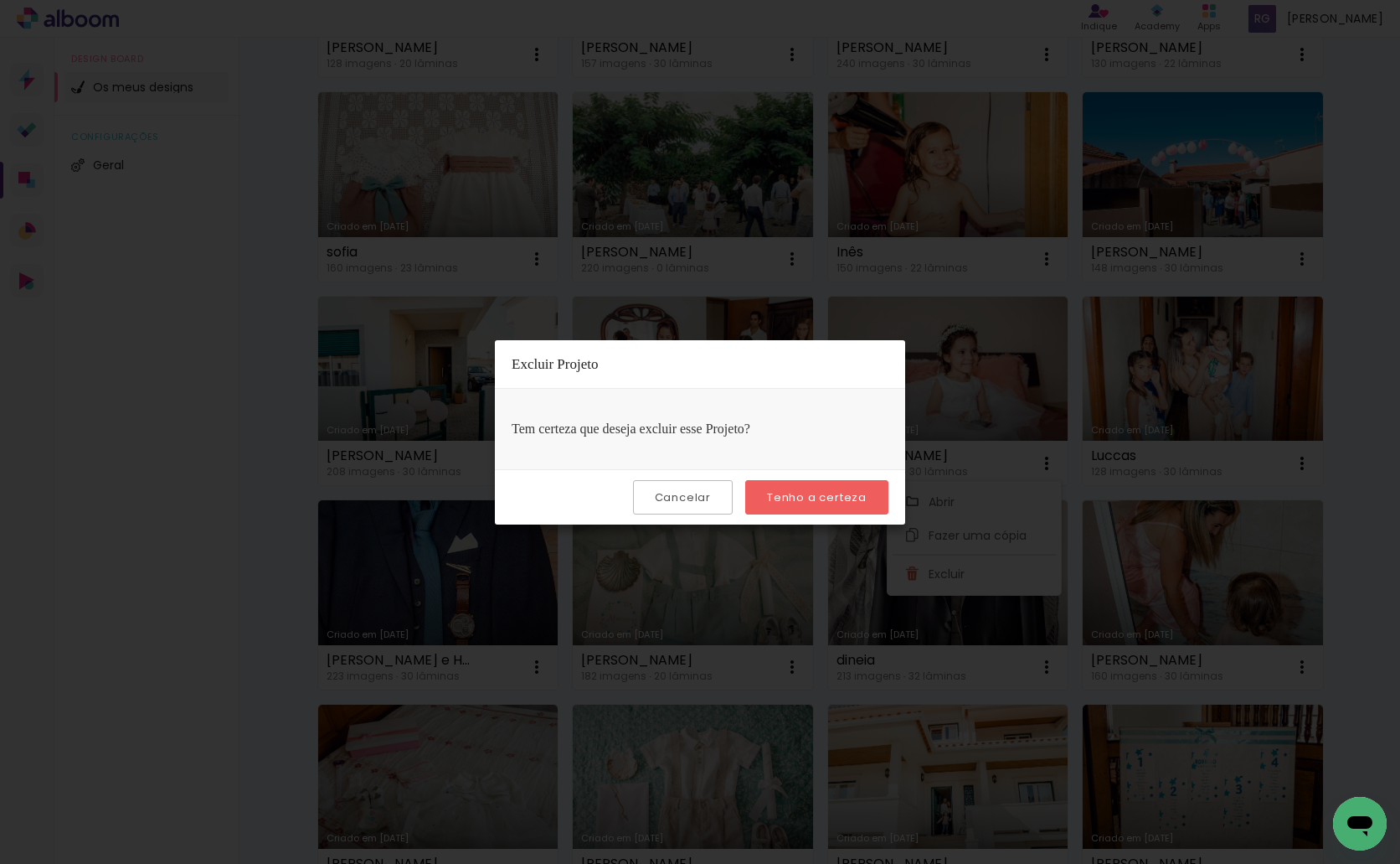
click at [0, 0] on slot "Tenho a certeza" at bounding box center [0, 0] width 0 height 0
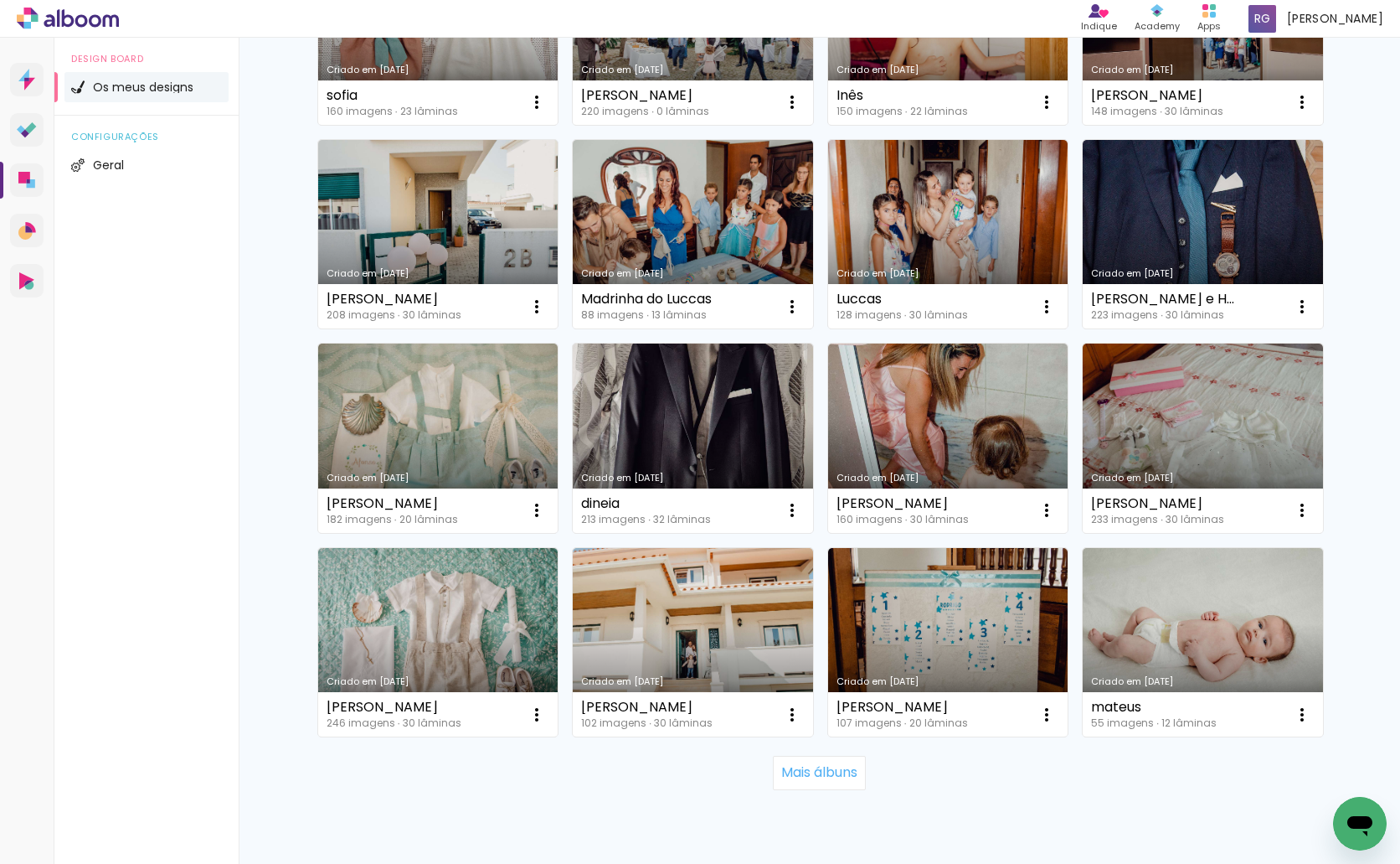
scroll to position [3404, 0]
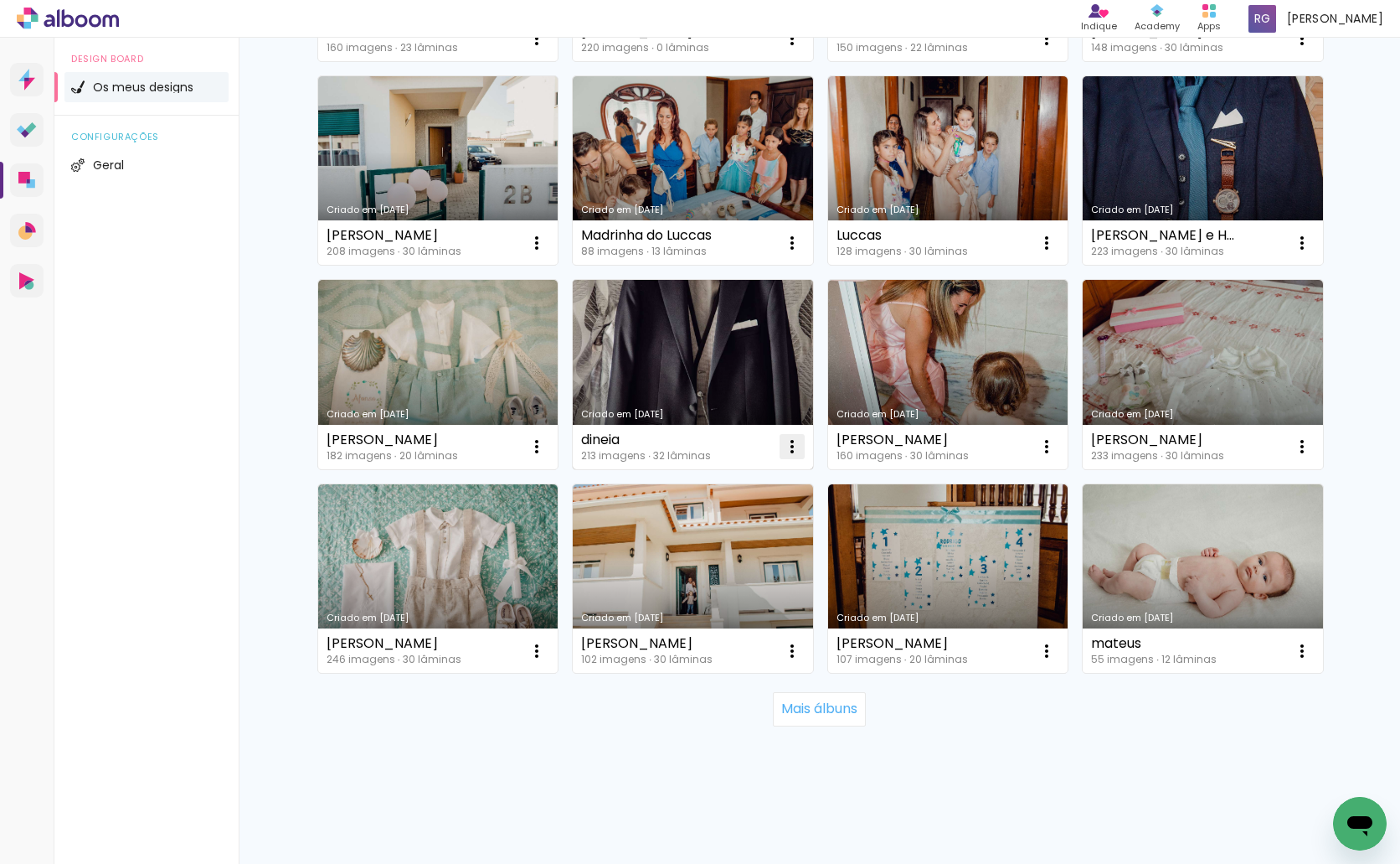
click at [783, 444] on iron-icon at bounding box center [792, 446] width 20 height 20
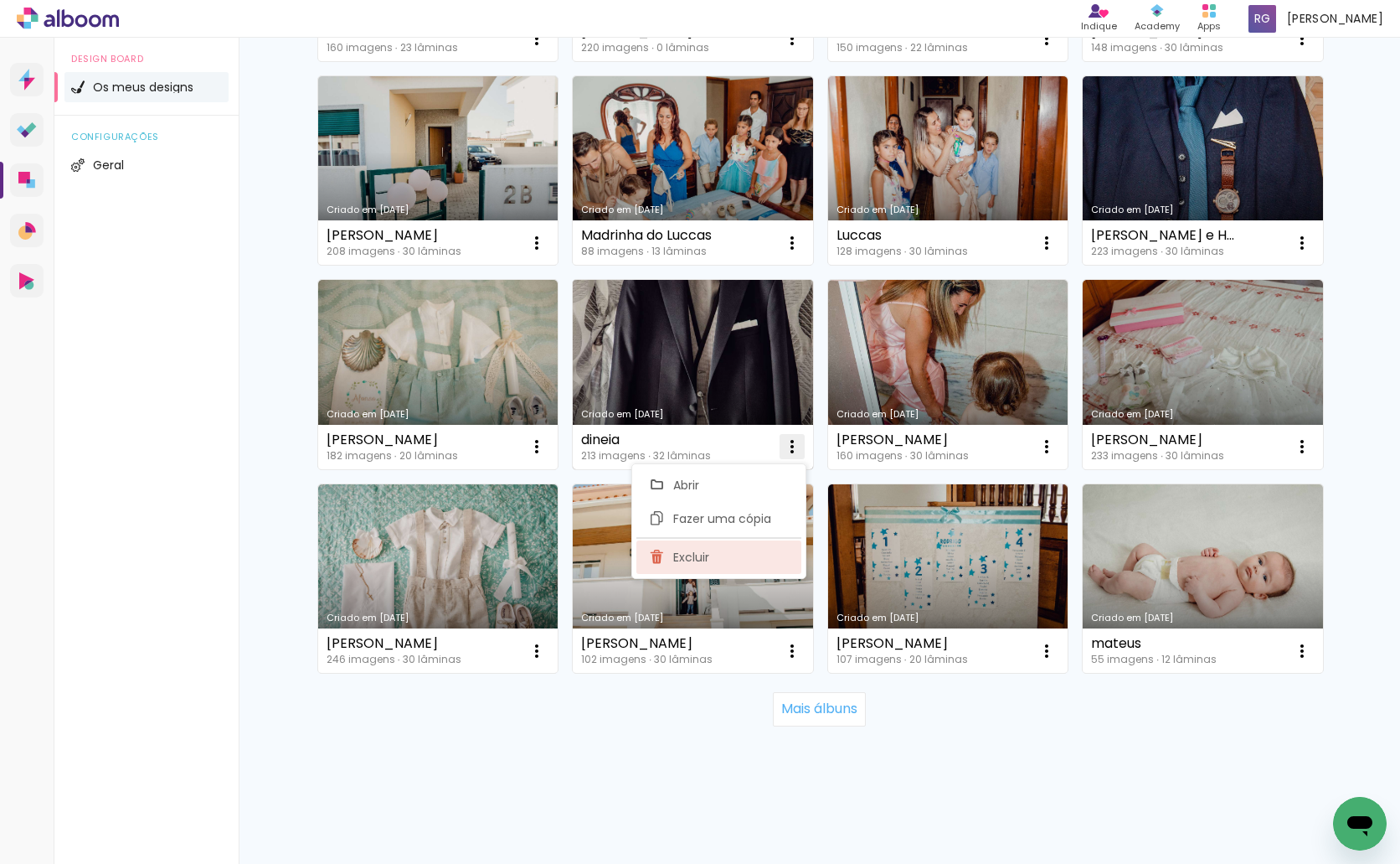
click at [734, 552] on paper-item "Excluir" at bounding box center [718, 556] width 165 height 33
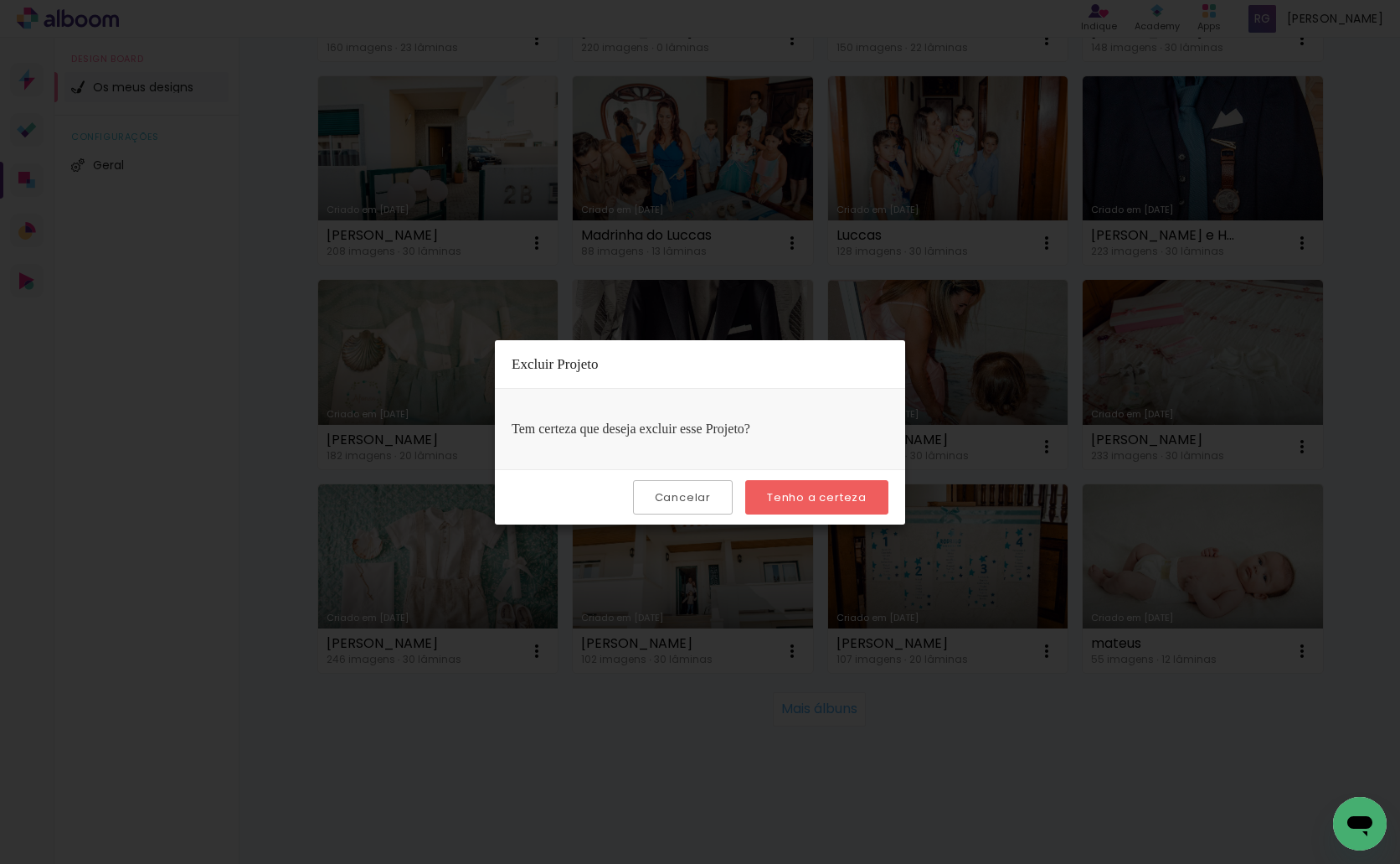
click at [0, 0] on slot "Tenho a certeza" at bounding box center [0, 0] width 0 height 0
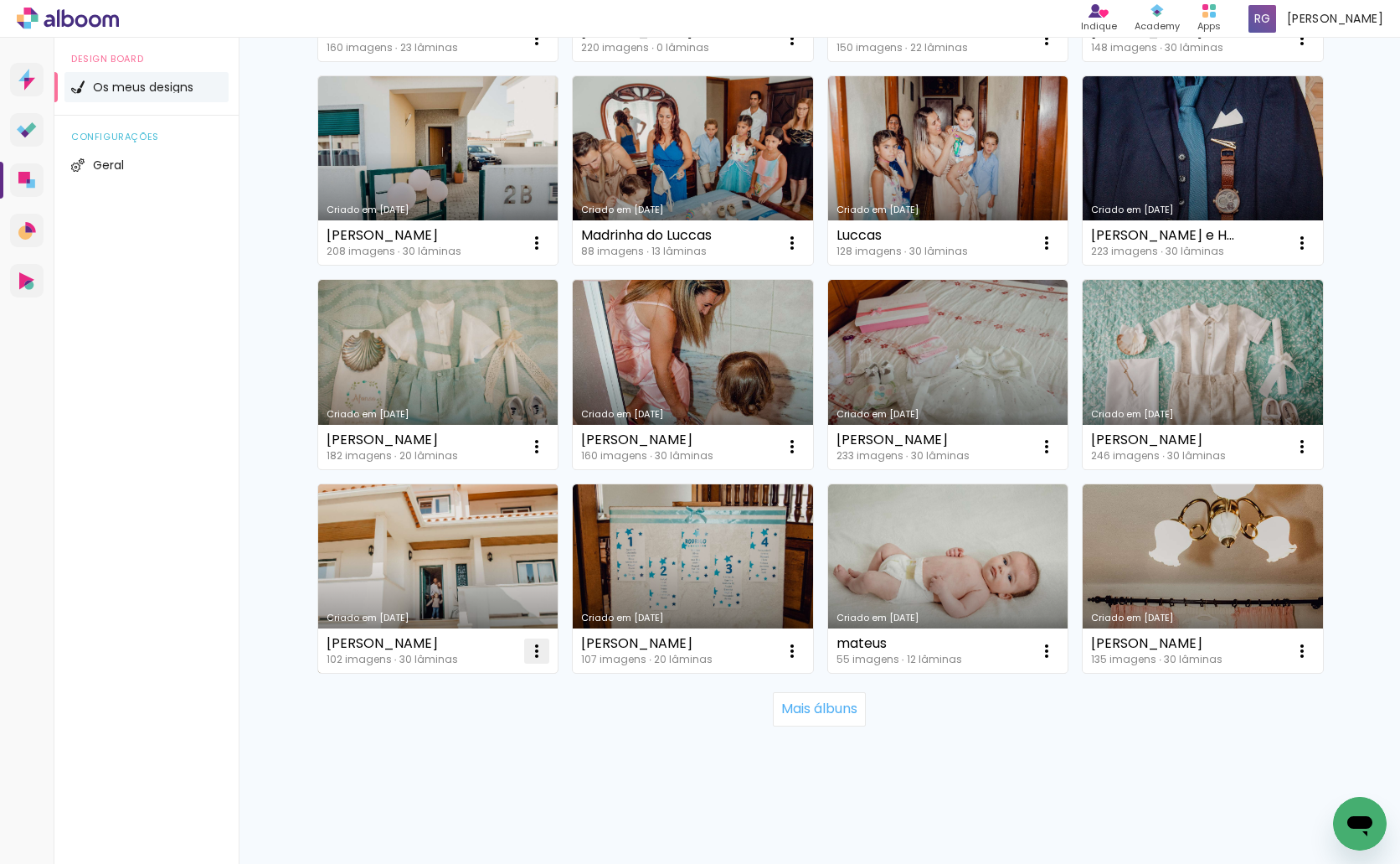
click at [527, 645] on iron-icon at bounding box center [536, 651] width 20 height 20
click at [467, 755] on paper-item "Excluir" at bounding box center [464, 761] width 165 height 33
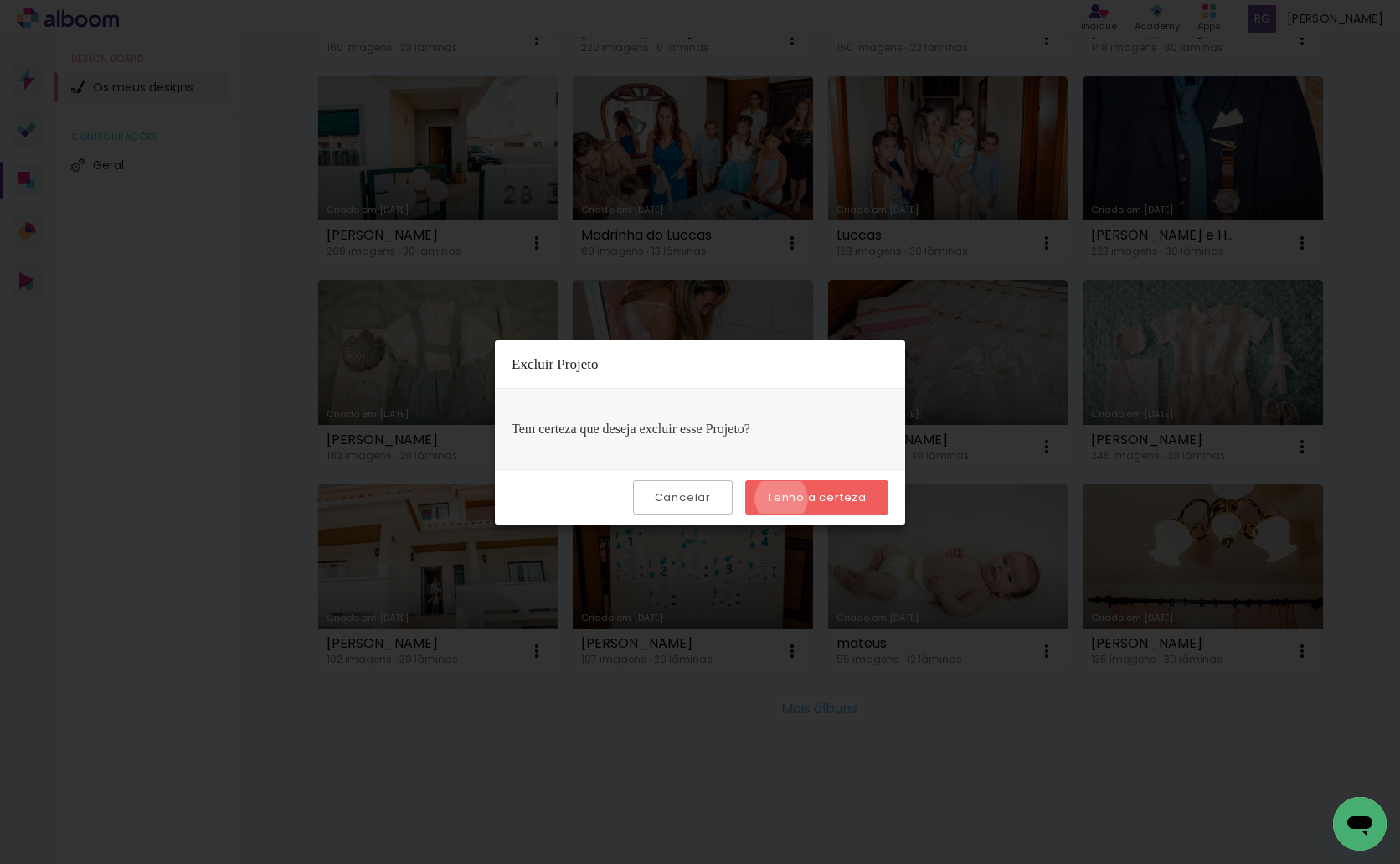
click at [0, 0] on slot "Tenho a certeza" at bounding box center [0, 0] width 0 height 0
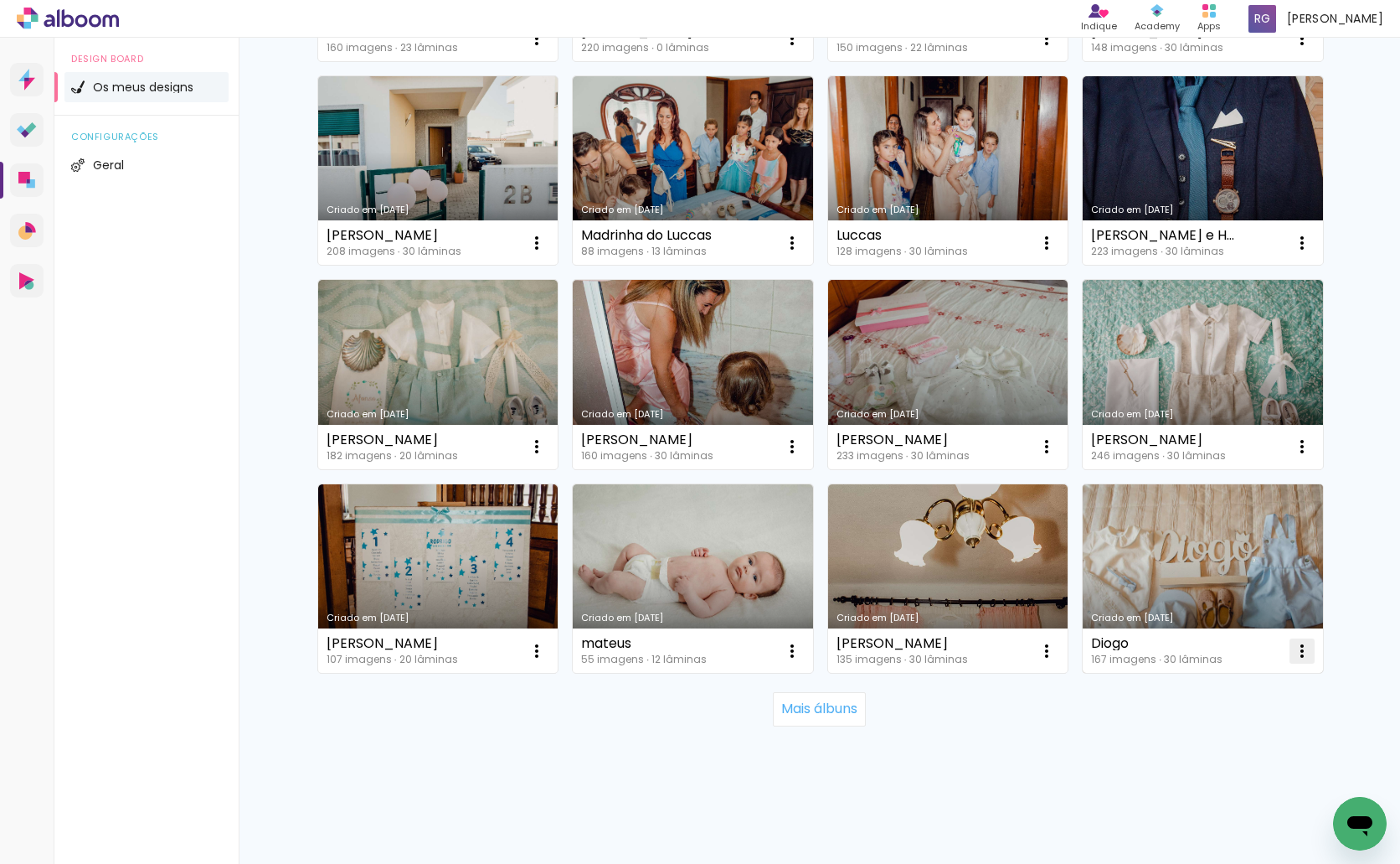
click at [1294, 654] on iron-icon at bounding box center [1302, 651] width 20 height 20
click at [1220, 758] on paper-item "Excluir" at bounding box center [1229, 761] width 165 height 33
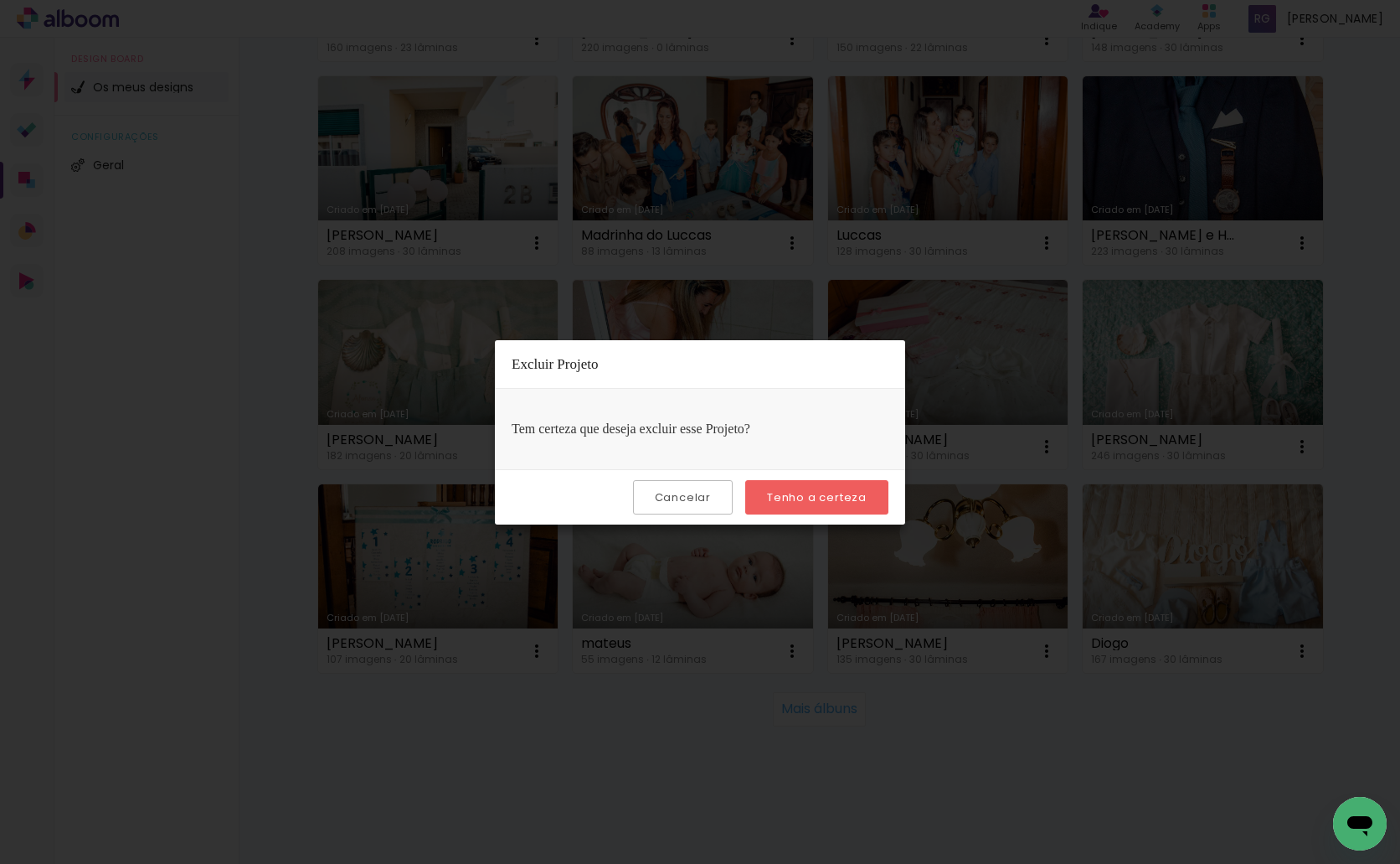
click at [0, 0] on slot "Tenho a certeza" at bounding box center [0, 0] width 0 height 0
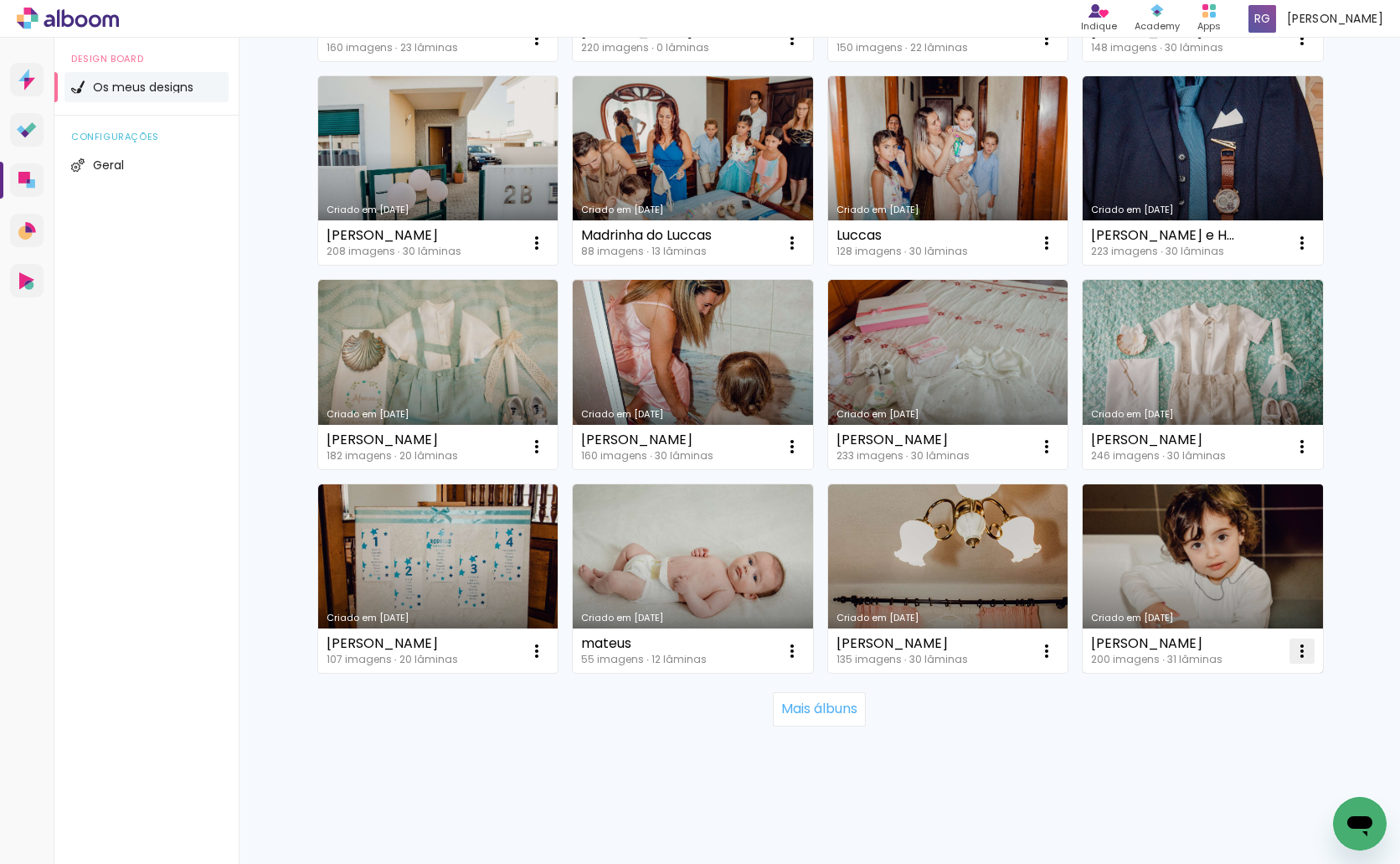
click at [1294, 647] on iron-icon at bounding box center [1302, 651] width 20 height 20
click at [1197, 765] on span "Excluir" at bounding box center [1201, 761] width 36 height 12
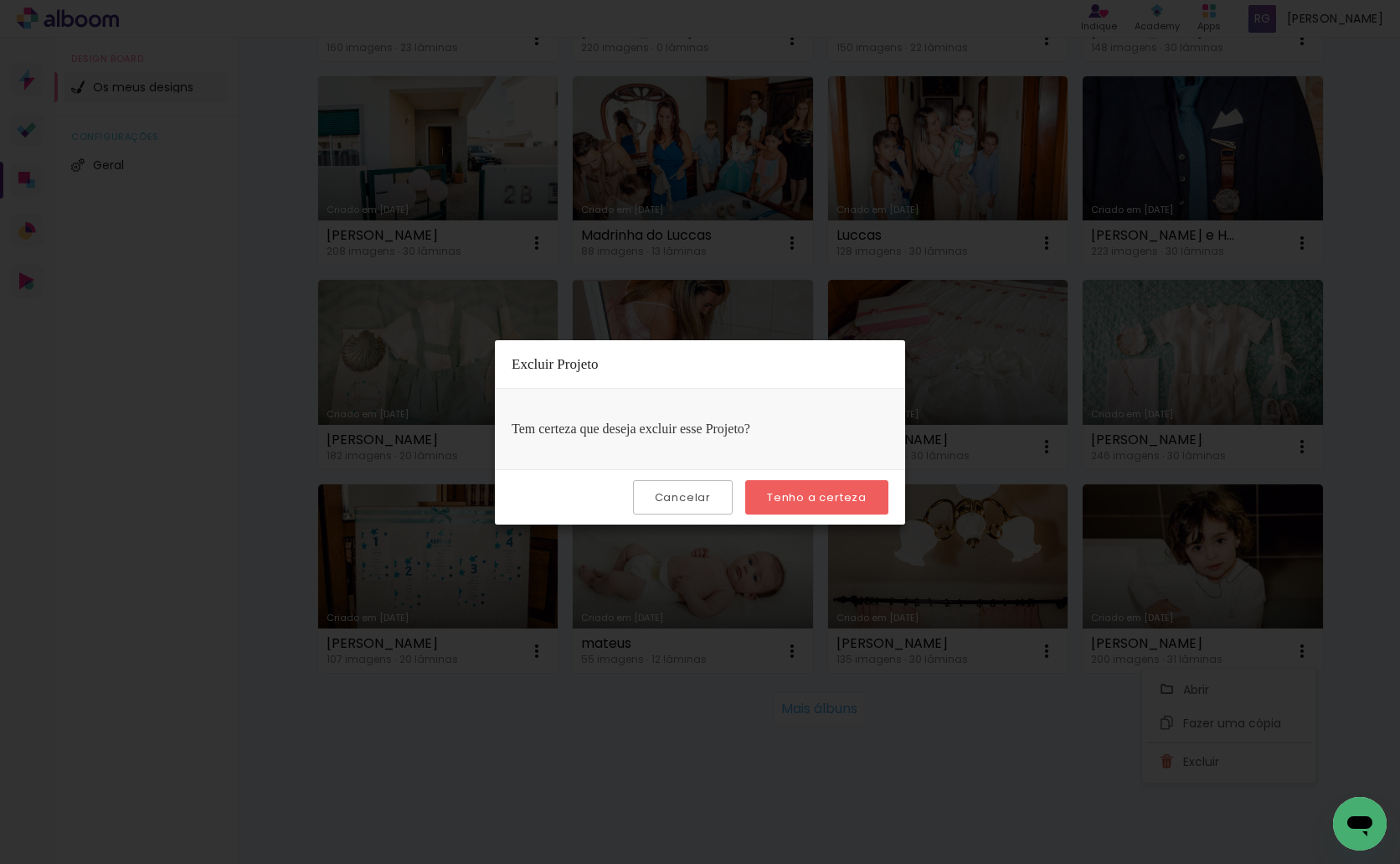
click at [0, 0] on slot "Tenho a certeza" at bounding box center [0, 0] width 0 height 0
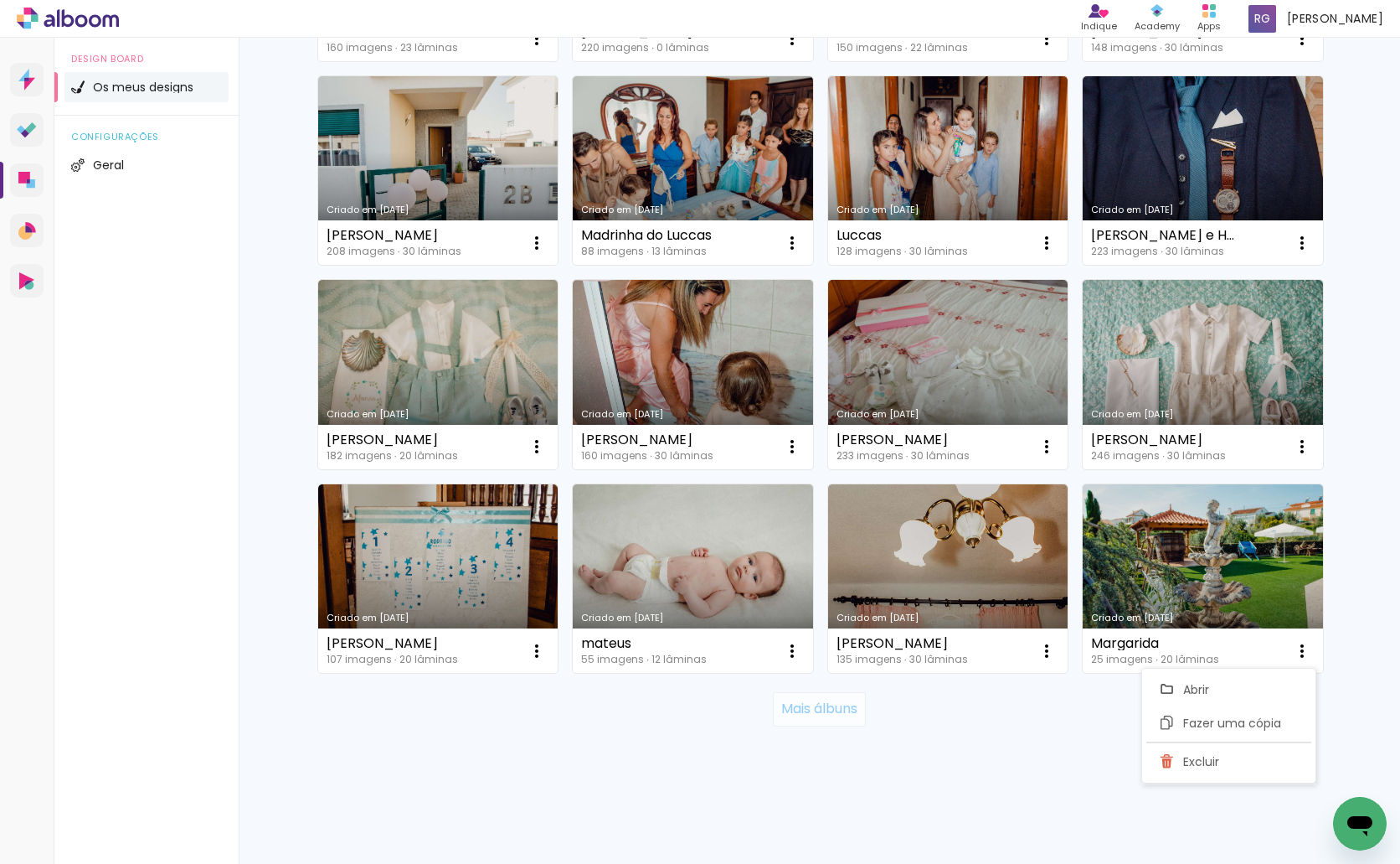
click at [0, 0] on slot "Mais álbuns" at bounding box center [0, 0] width 0 height 0
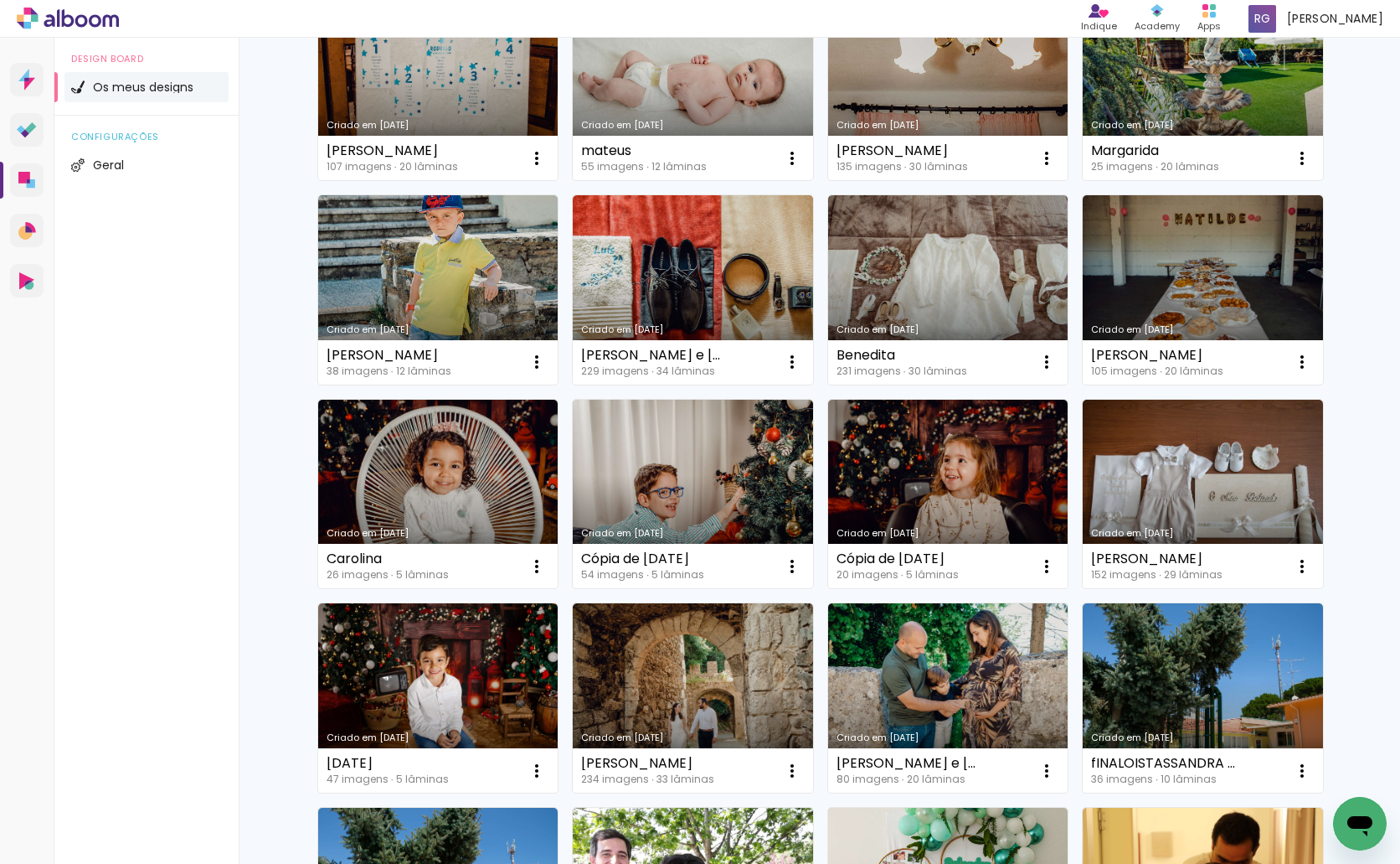
scroll to position [3906, 0]
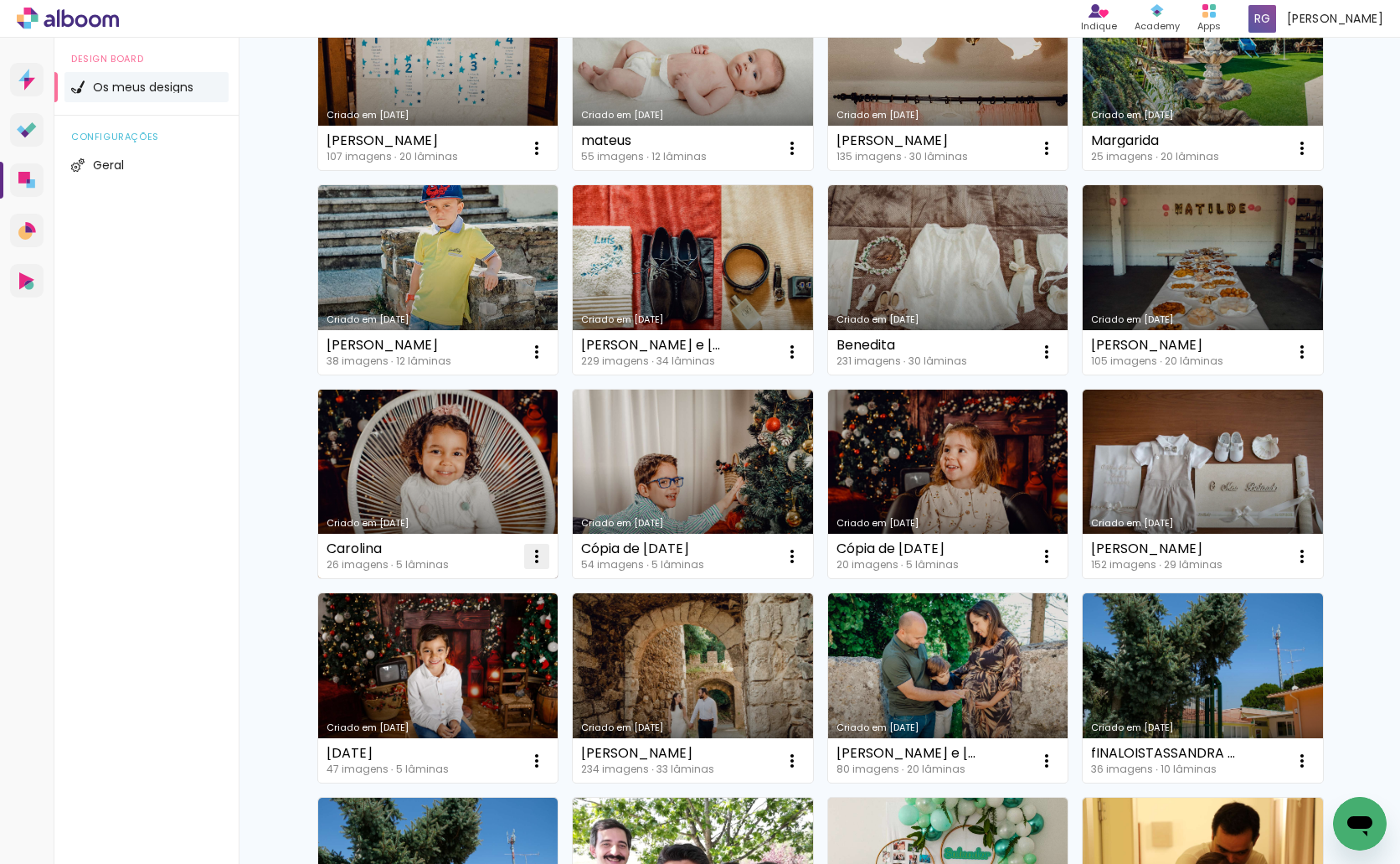
click at [528, 559] on iron-icon at bounding box center [536, 556] width 20 height 20
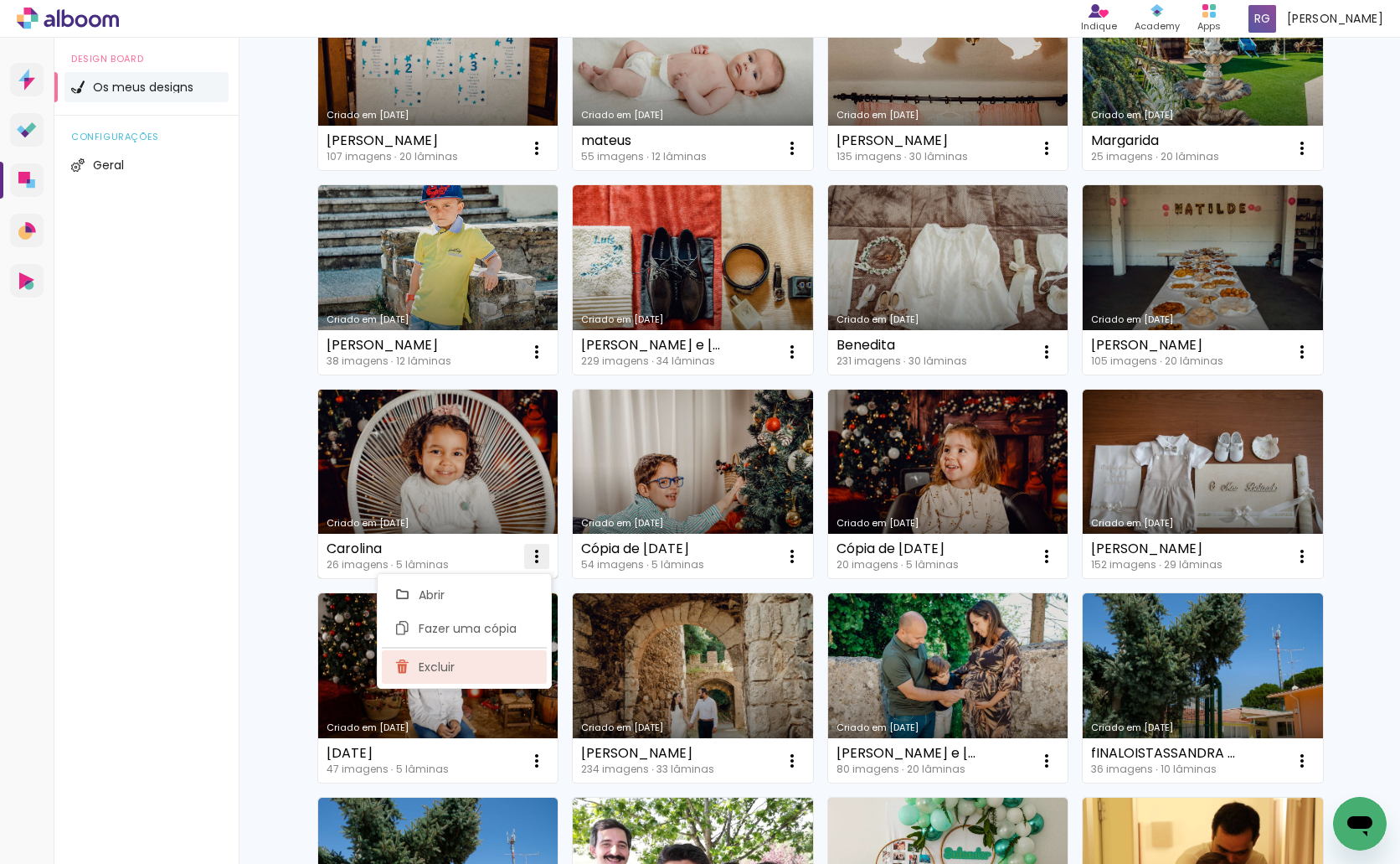
click at [498, 678] on paper-item "Excluir" at bounding box center [464, 666] width 165 height 33
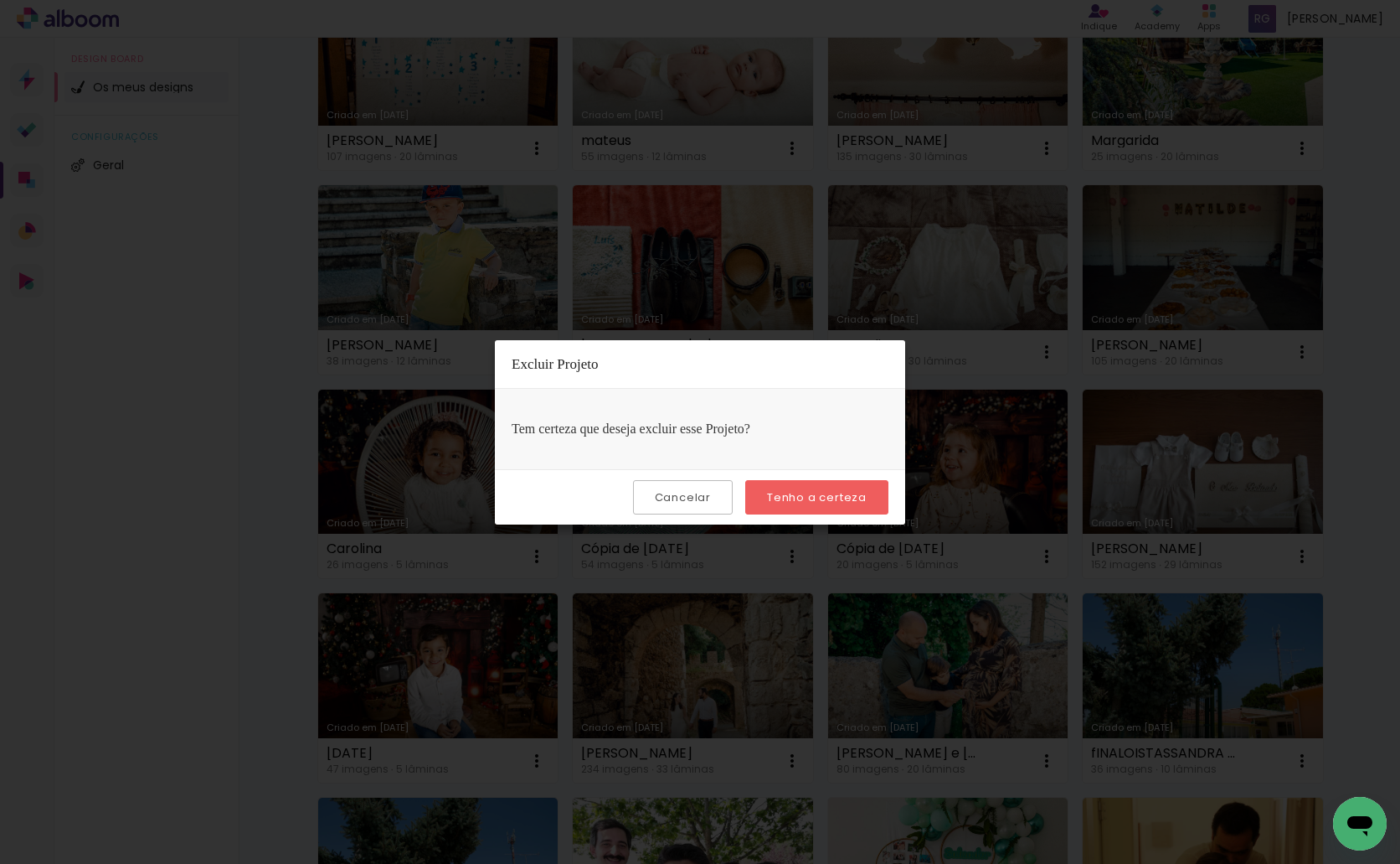
click at [0, 0] on slot "Tenho a certeza" at bounding box center [0, 0] width 0 height 0
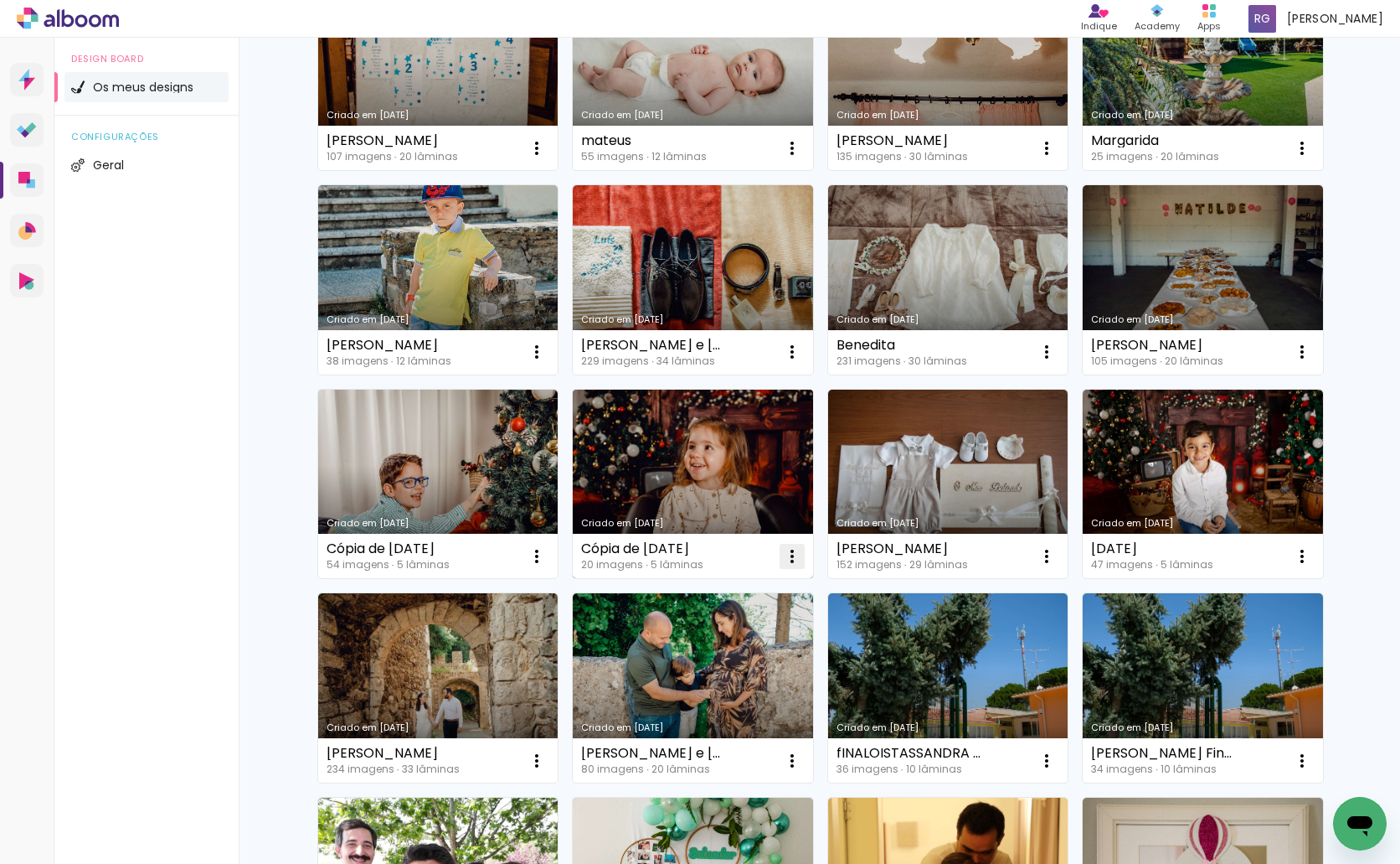
click at [782, 556] on iron-icon at bounding box center [792, 556] width 20 height 20
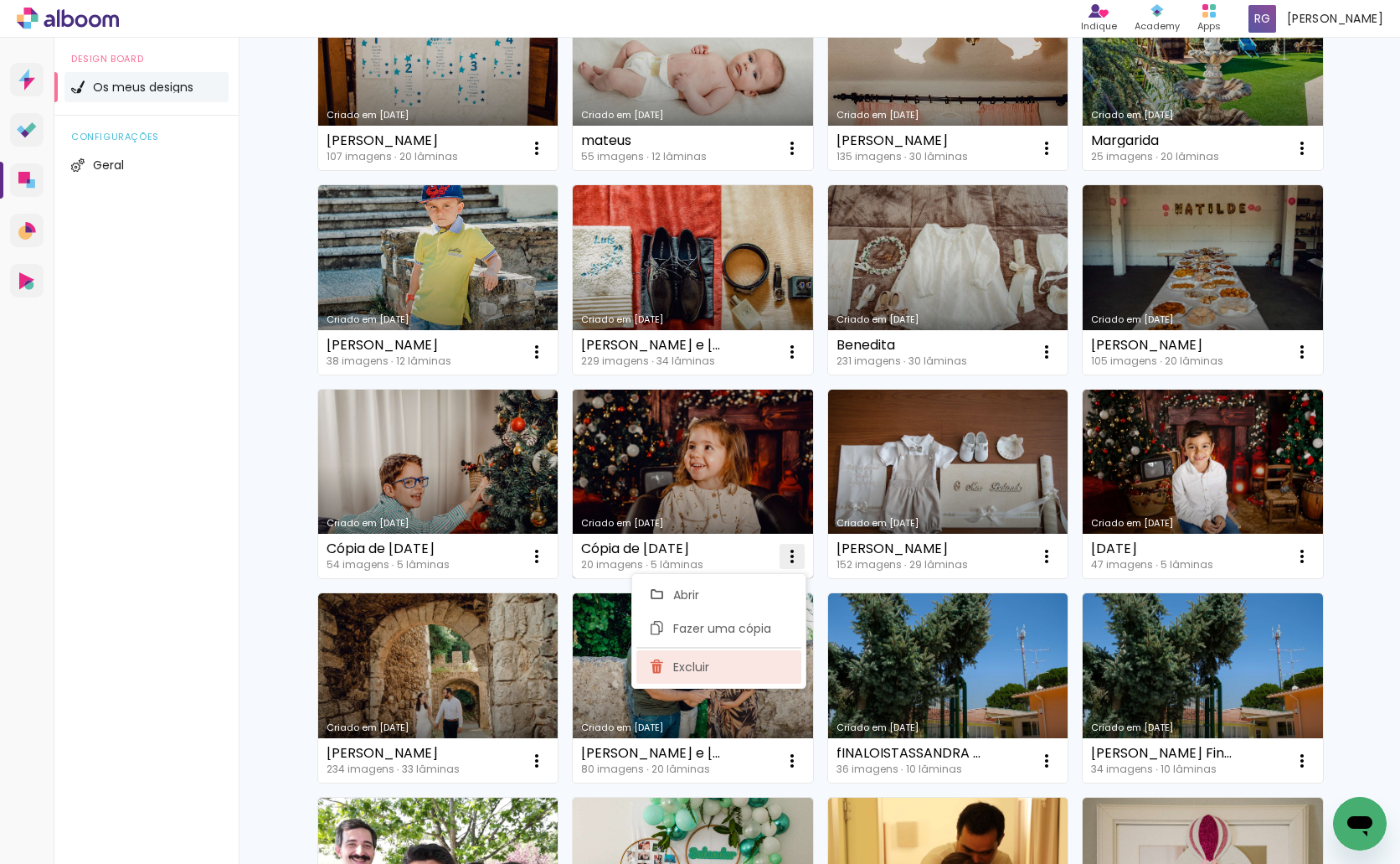
click at [693, 669] on span "Excluir" at bounding box center [691, 666] width 36 height 12
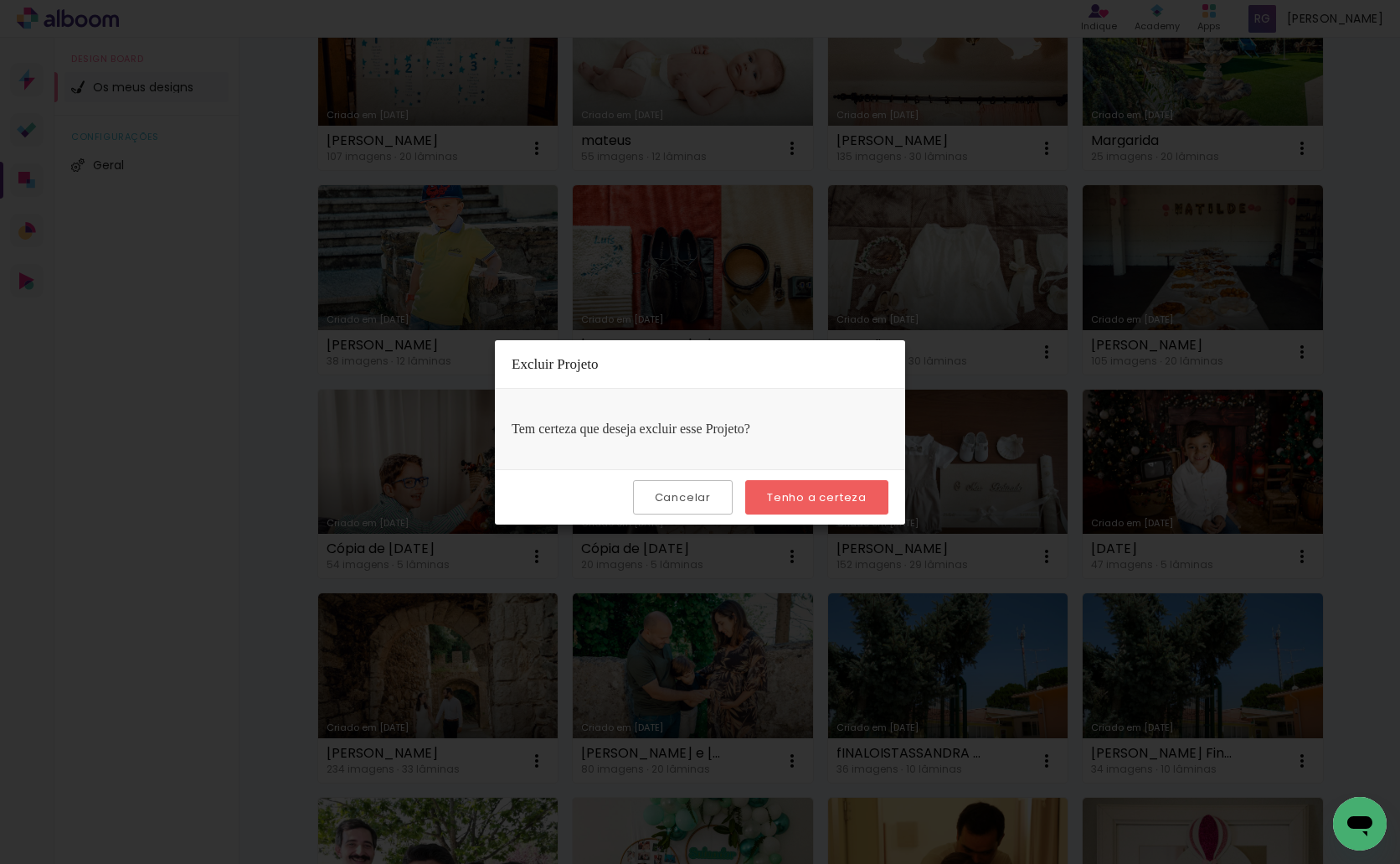
click at [876, 488] on paper-button "Tenho a certeza" at bounding box center [817, 497] width 143 height 34
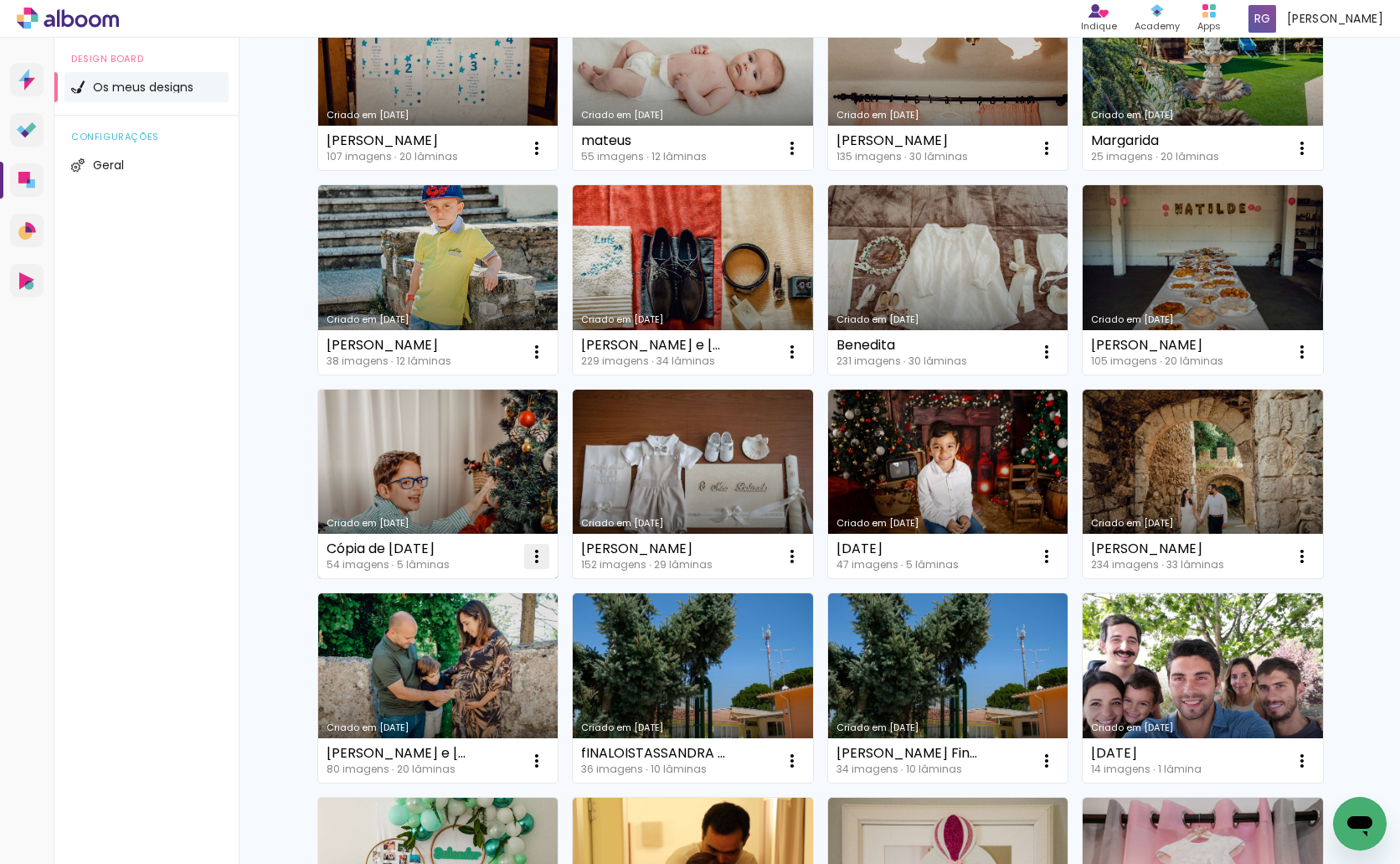
click at [526, 559] on iron-icon at bounding box center [536, 556] width 20 height 20
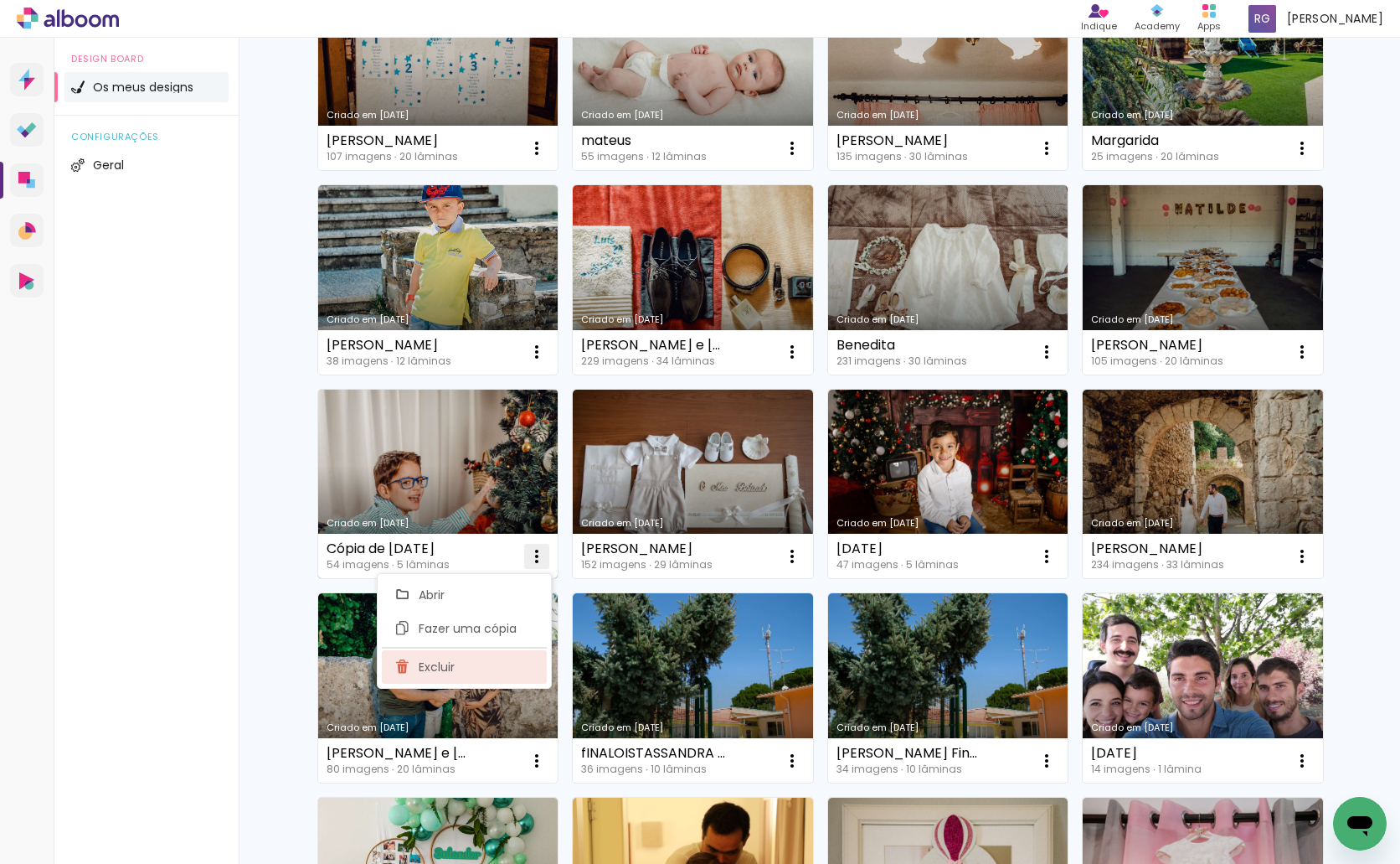
click at [469, 668] on paper-item "Excluir" at bounding box center [464, 666] width 165 height 33
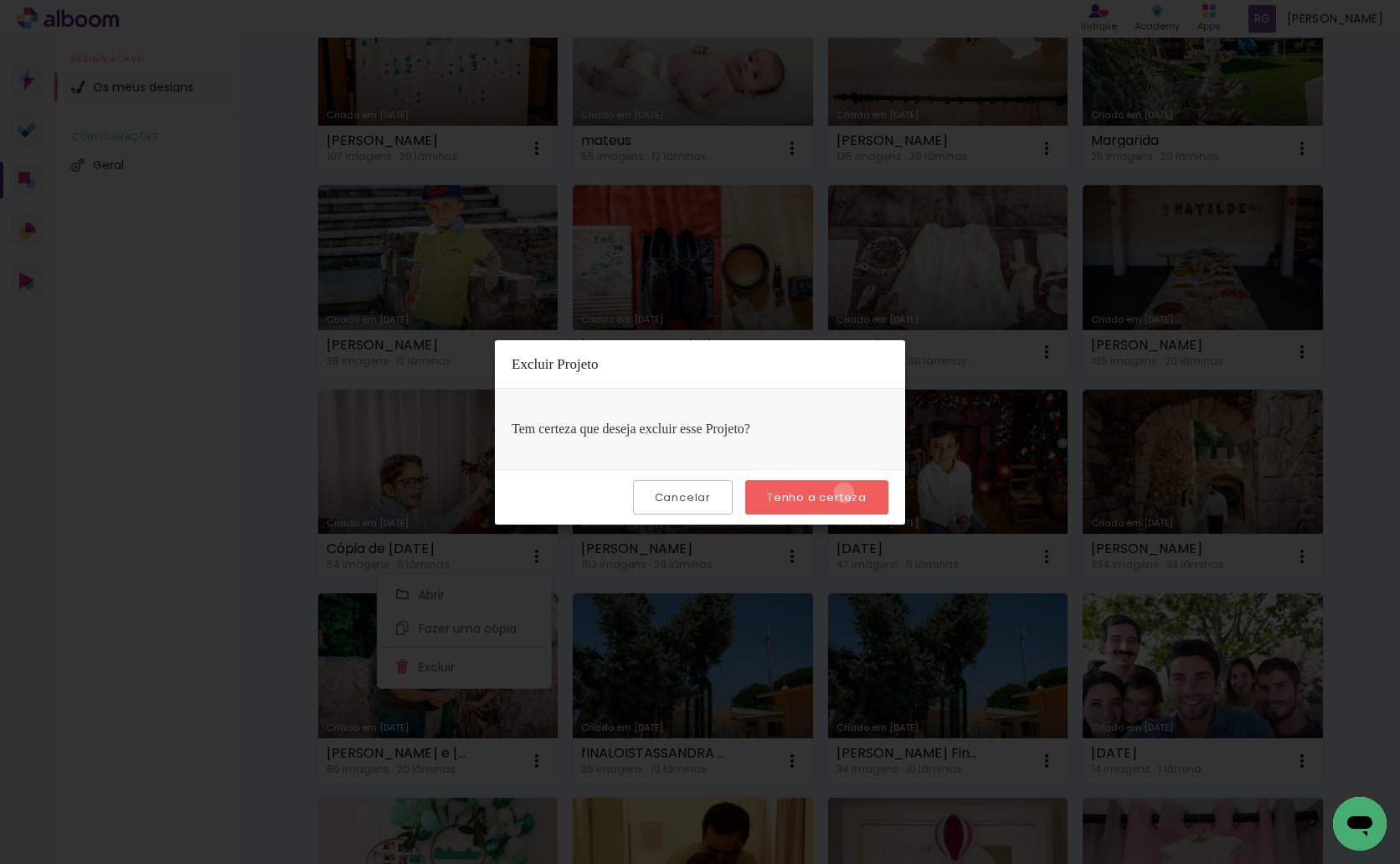
click at [0, 0] on slot "Tenho a certeza" at bounding box center [0, 0] width 0 height 0
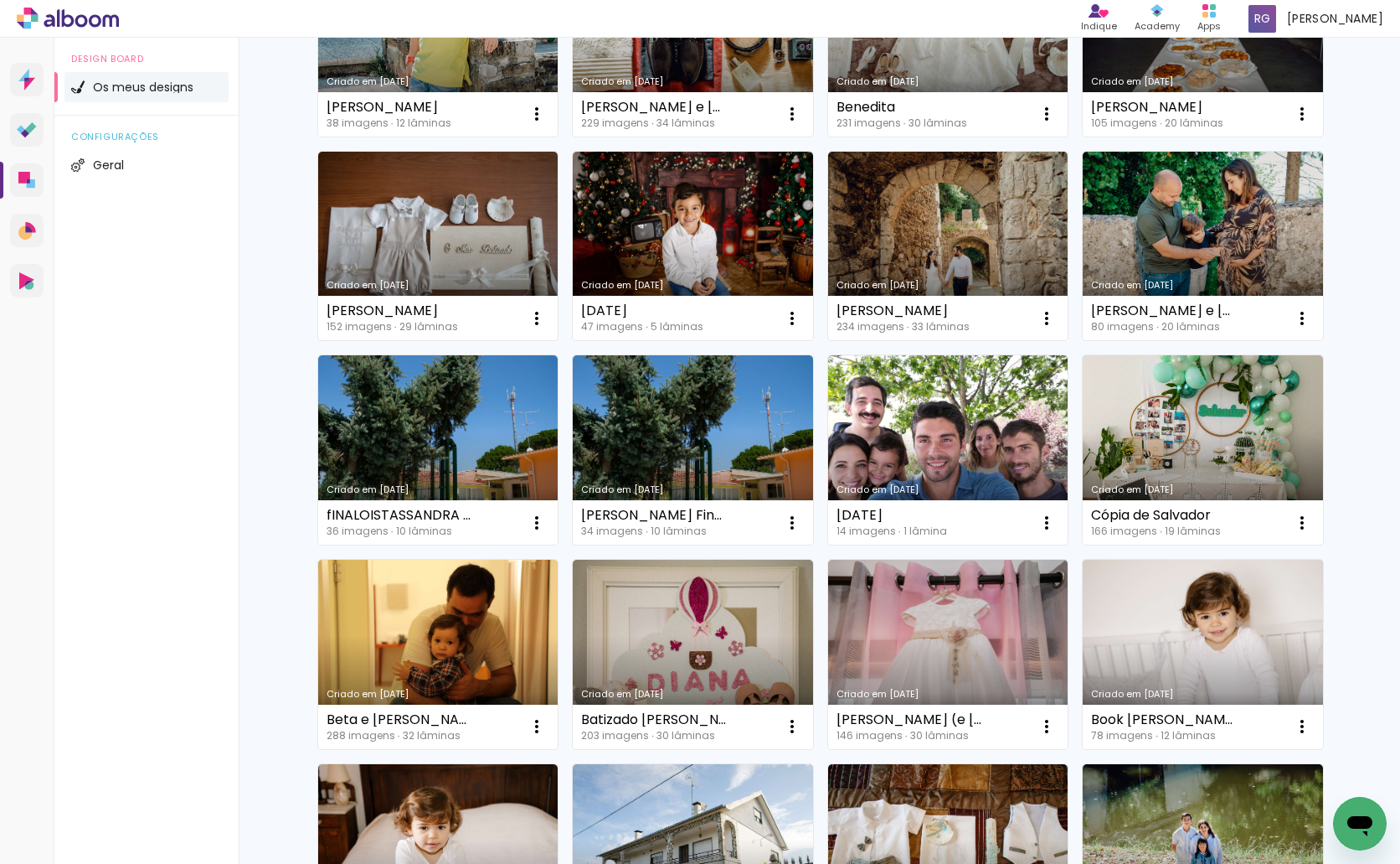
scroll to position [4158, 0]
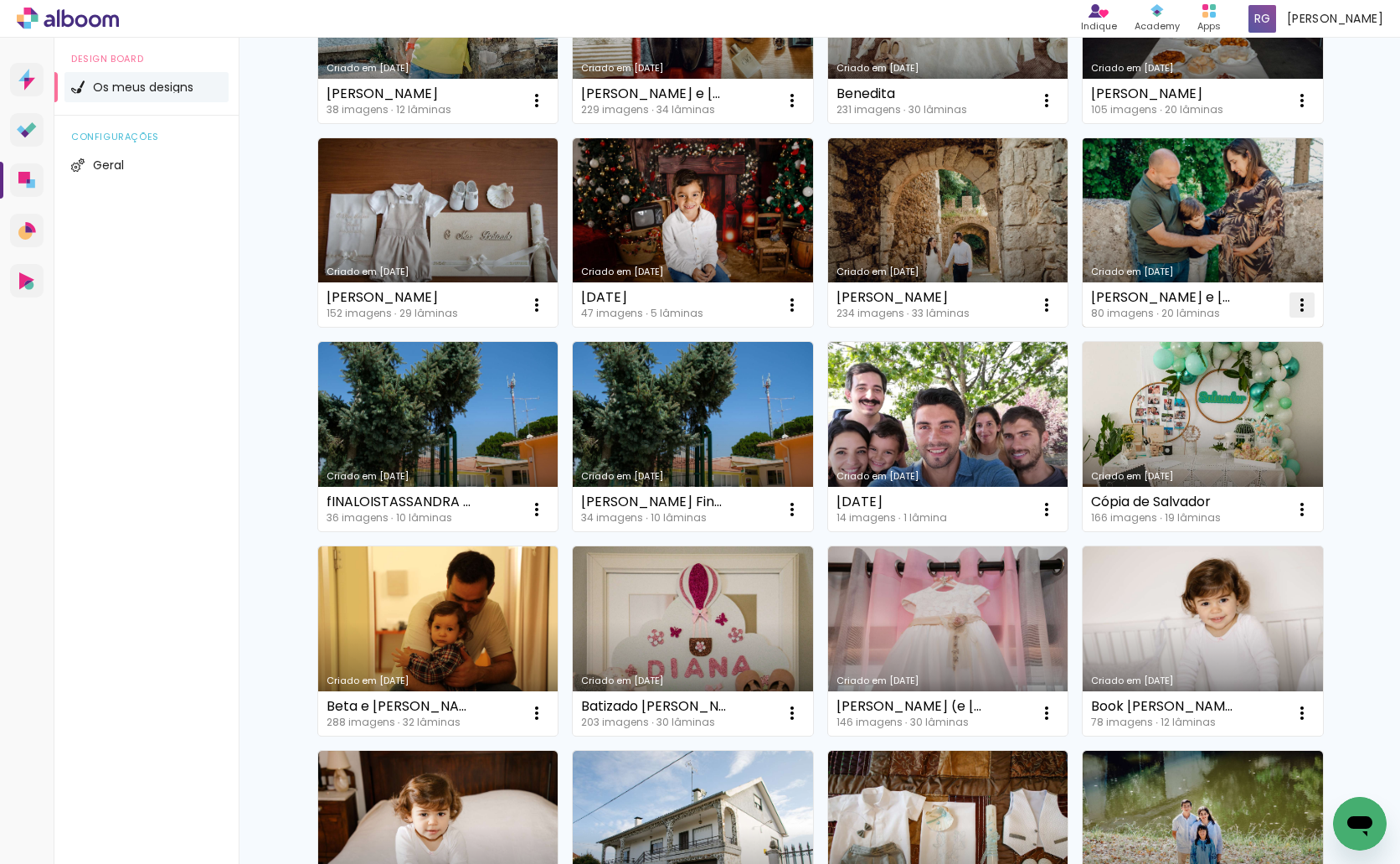
click at [1295, 306] on iron-icon at bounding box center [1302, 305] width 20 height 20
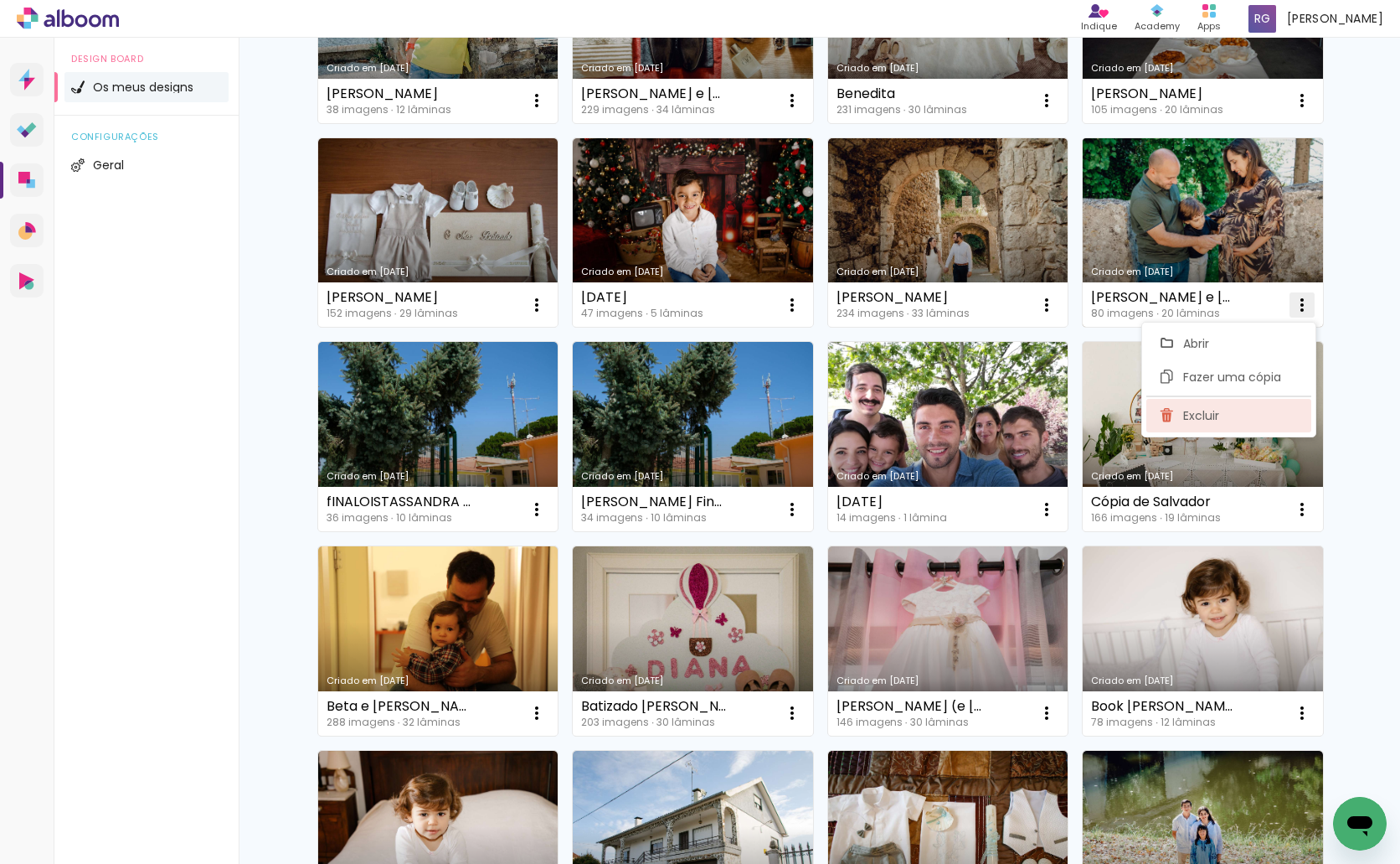
click at [1191, 415] on span "Excluir" at bounding box center [1201, 415] width 36 height 12
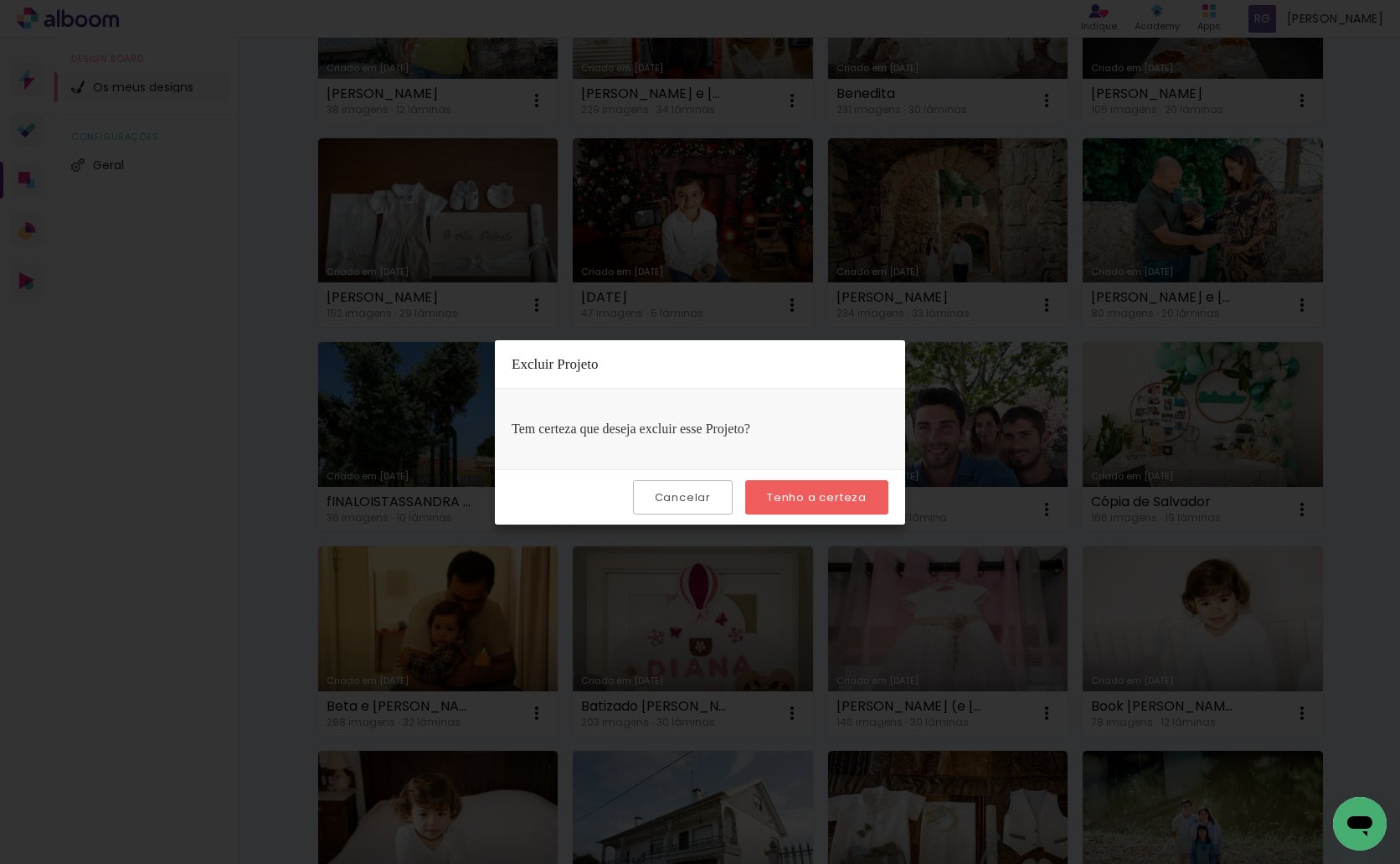
click at [803, 510] on paper-button "Tenho a certeza" at bounding box center [817, 497] width 143 height 34
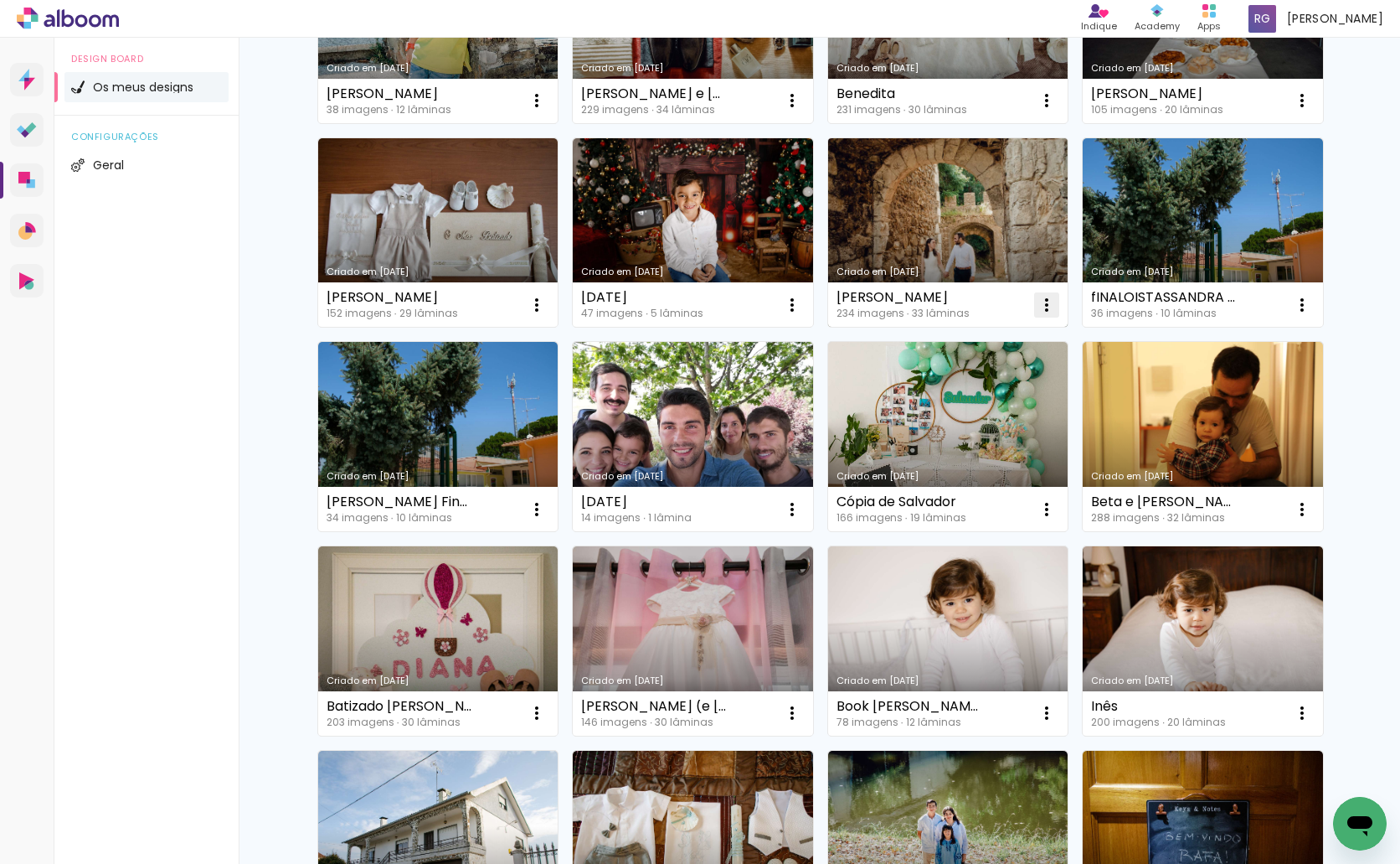
click at [1039, 299] on iron-icon at bounding box center [1047, 305] width 20 height 20
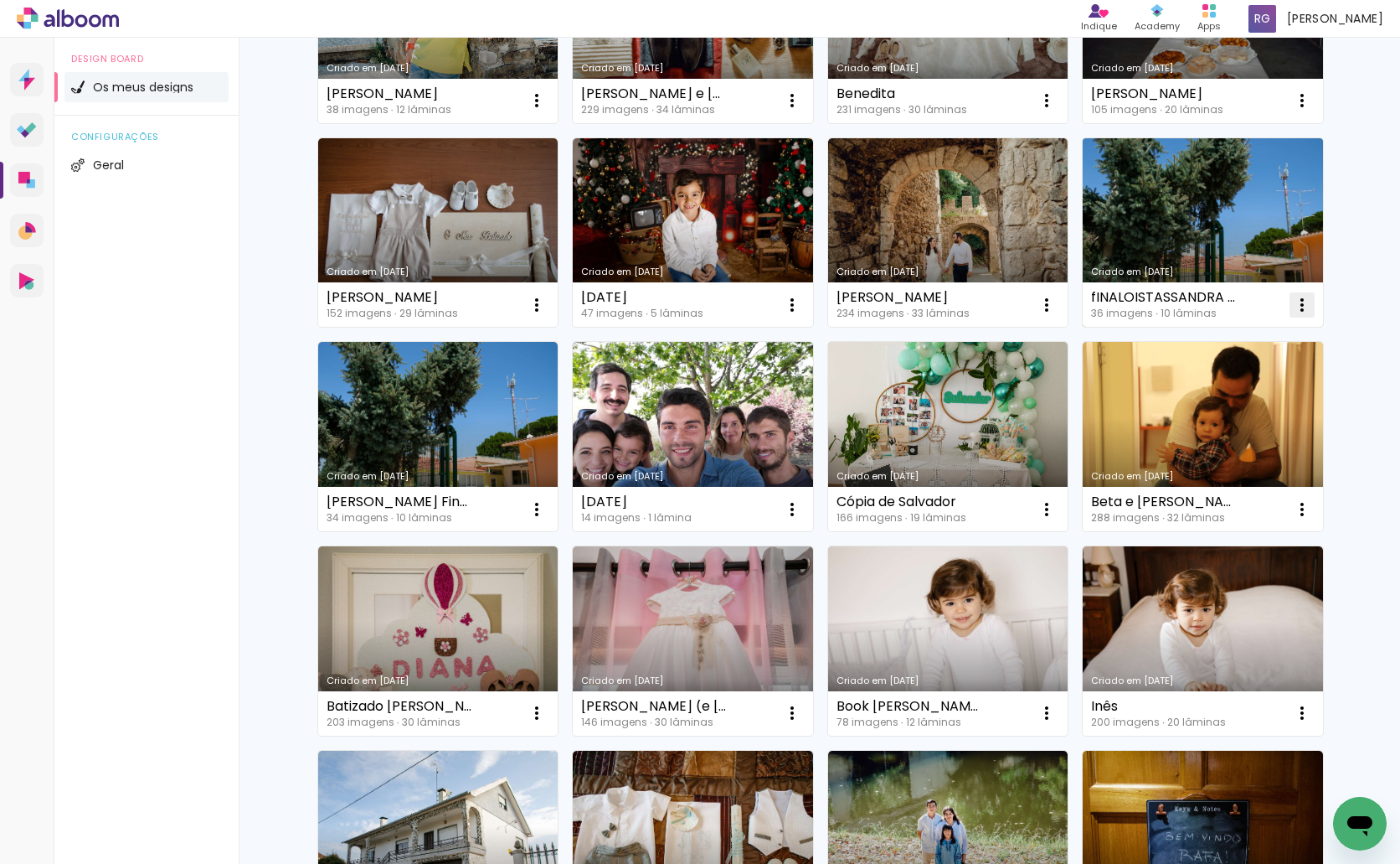
click at [1292, 305] on iron-icon at bounding box center [1302, 305] width 20 height 20
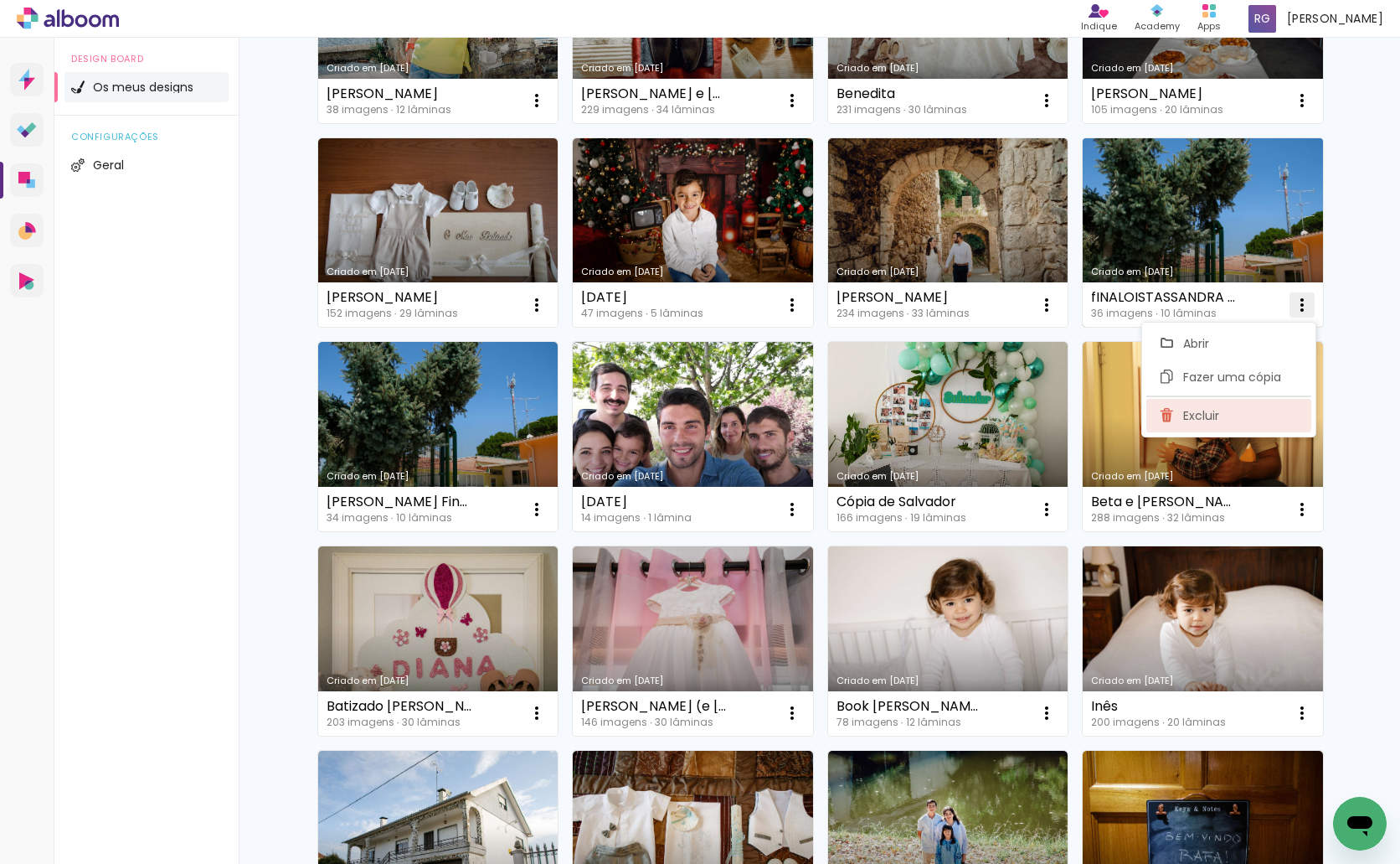
click at [1219, 409] on span "Excluir" at bounding box center [1201, 415] width 36 height 12
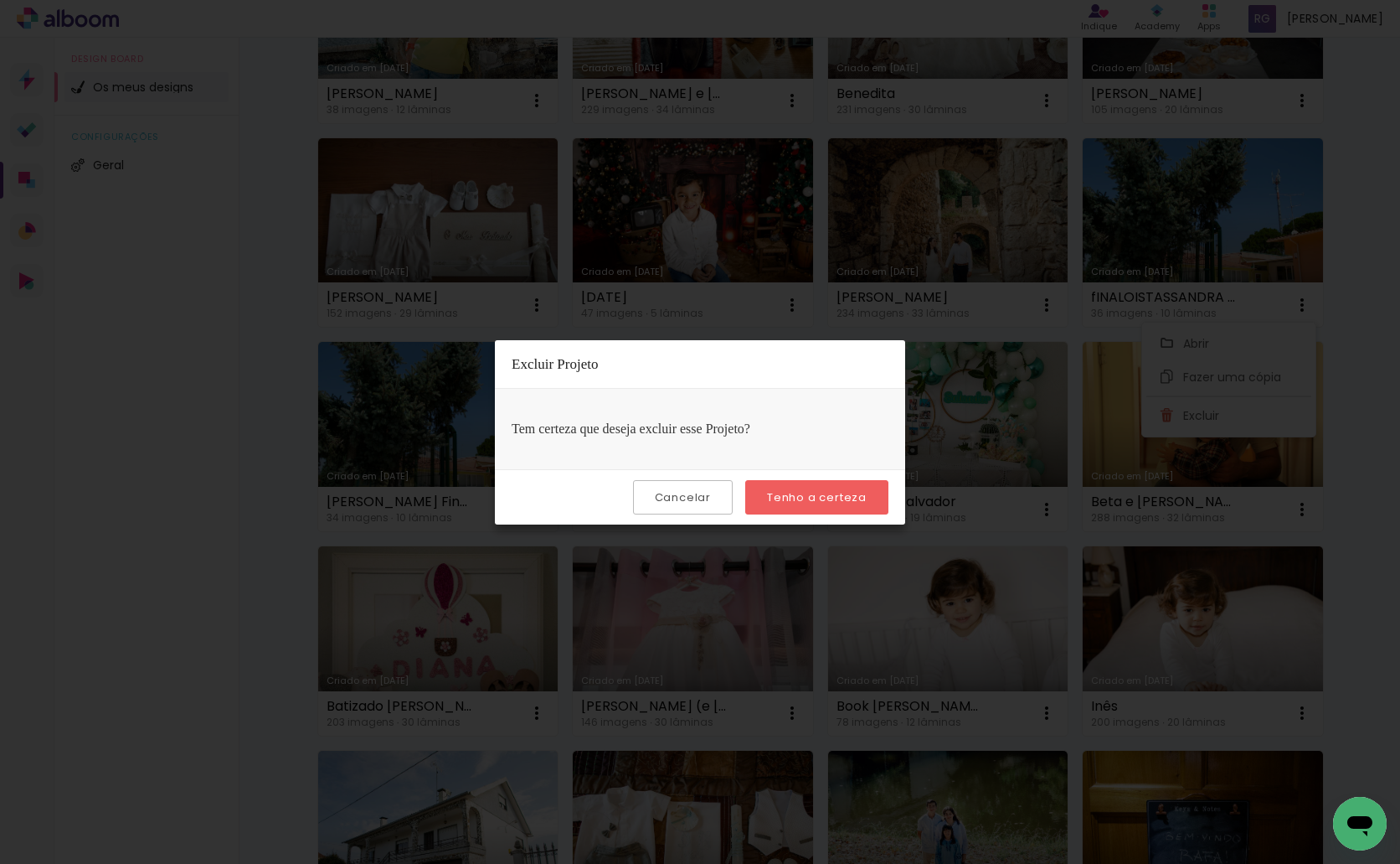
click at [0, 0] on slot "Tenho a certeza" at bounding box center [0, 0] width 0 height 0
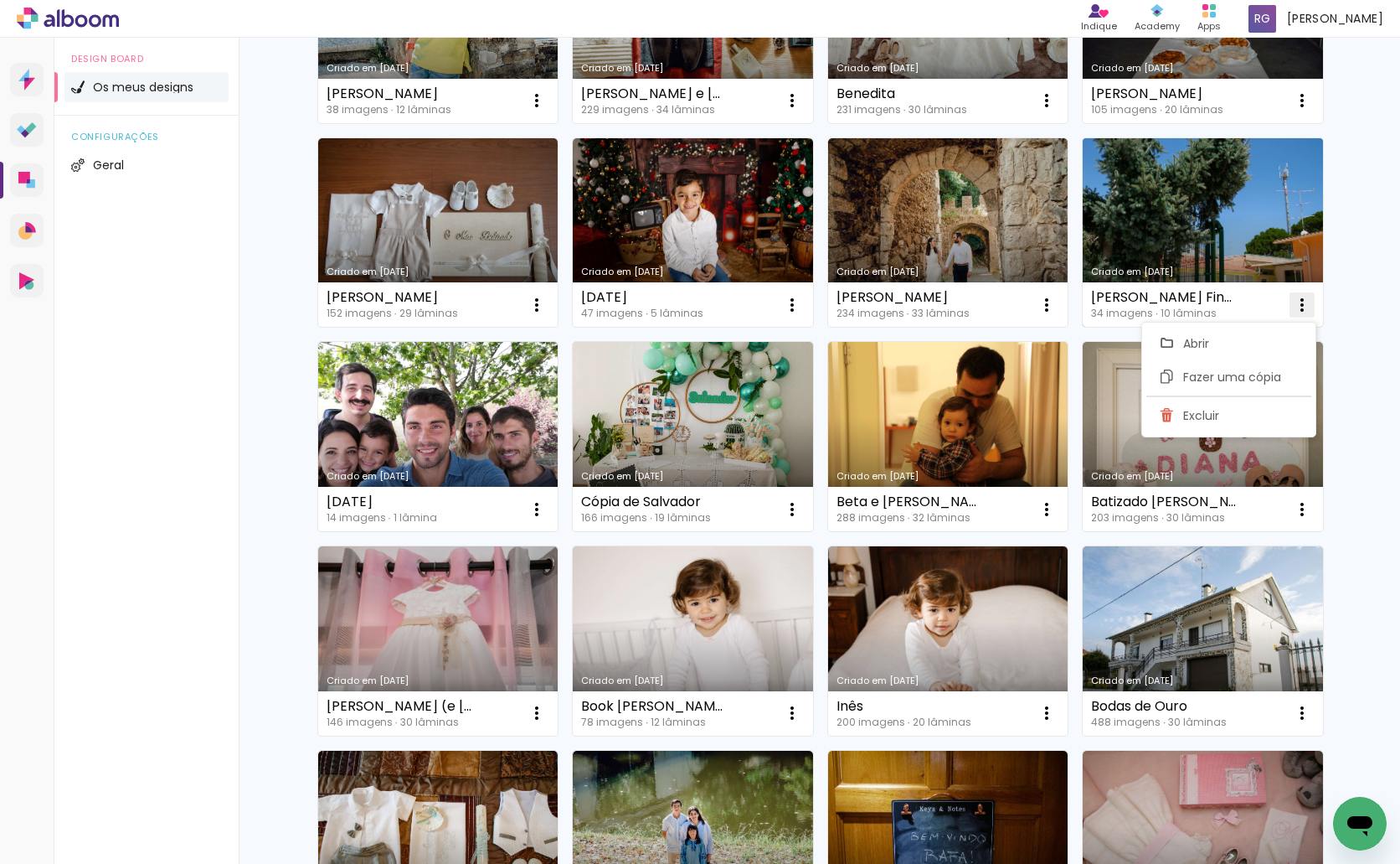
click at [1295, 307] on iron-icon at bounding box center [1302, 305] width 20 height 20
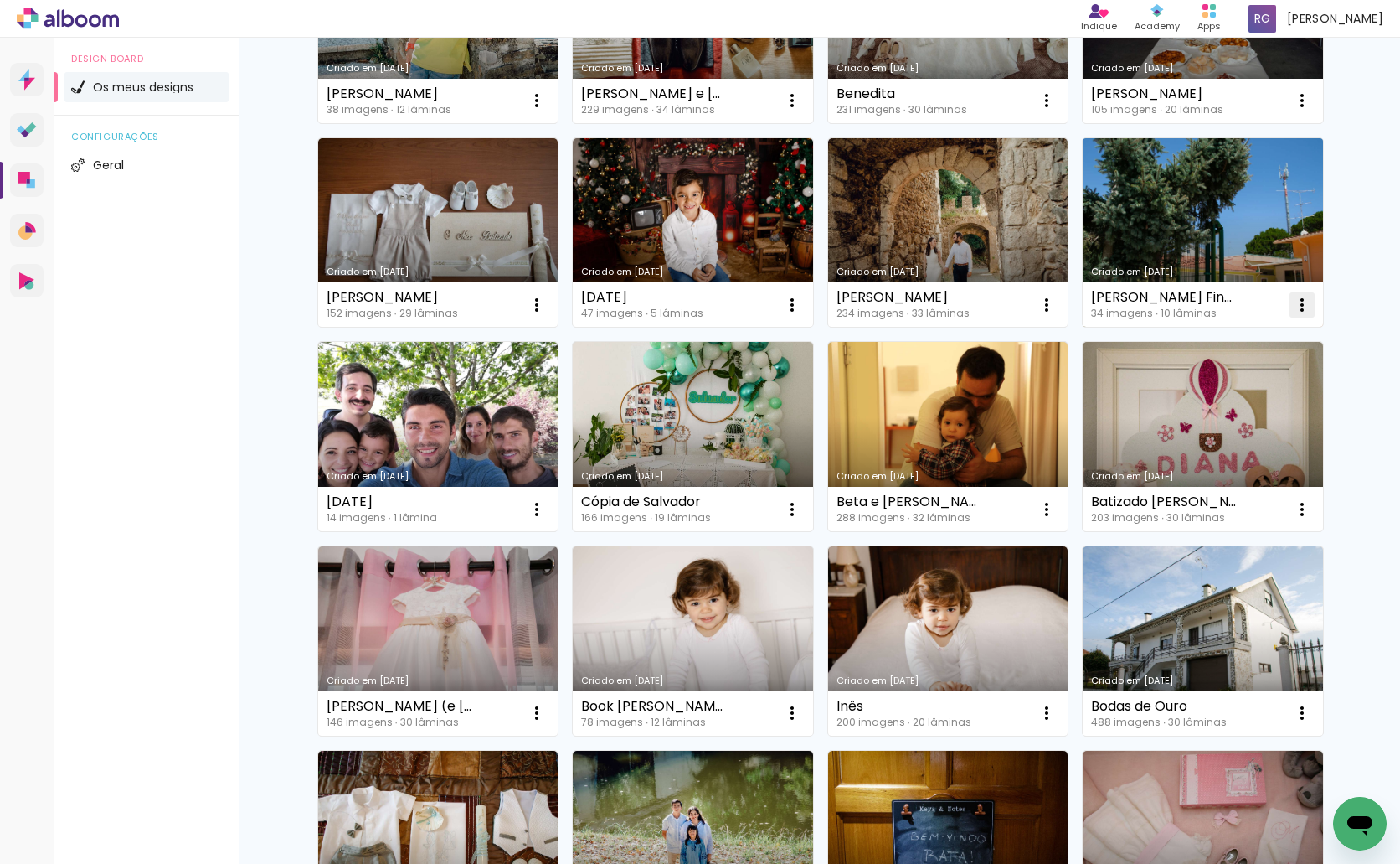
click at [1292, 306] on iron-icon at bounding box center [1302, 305] width 20 height 20
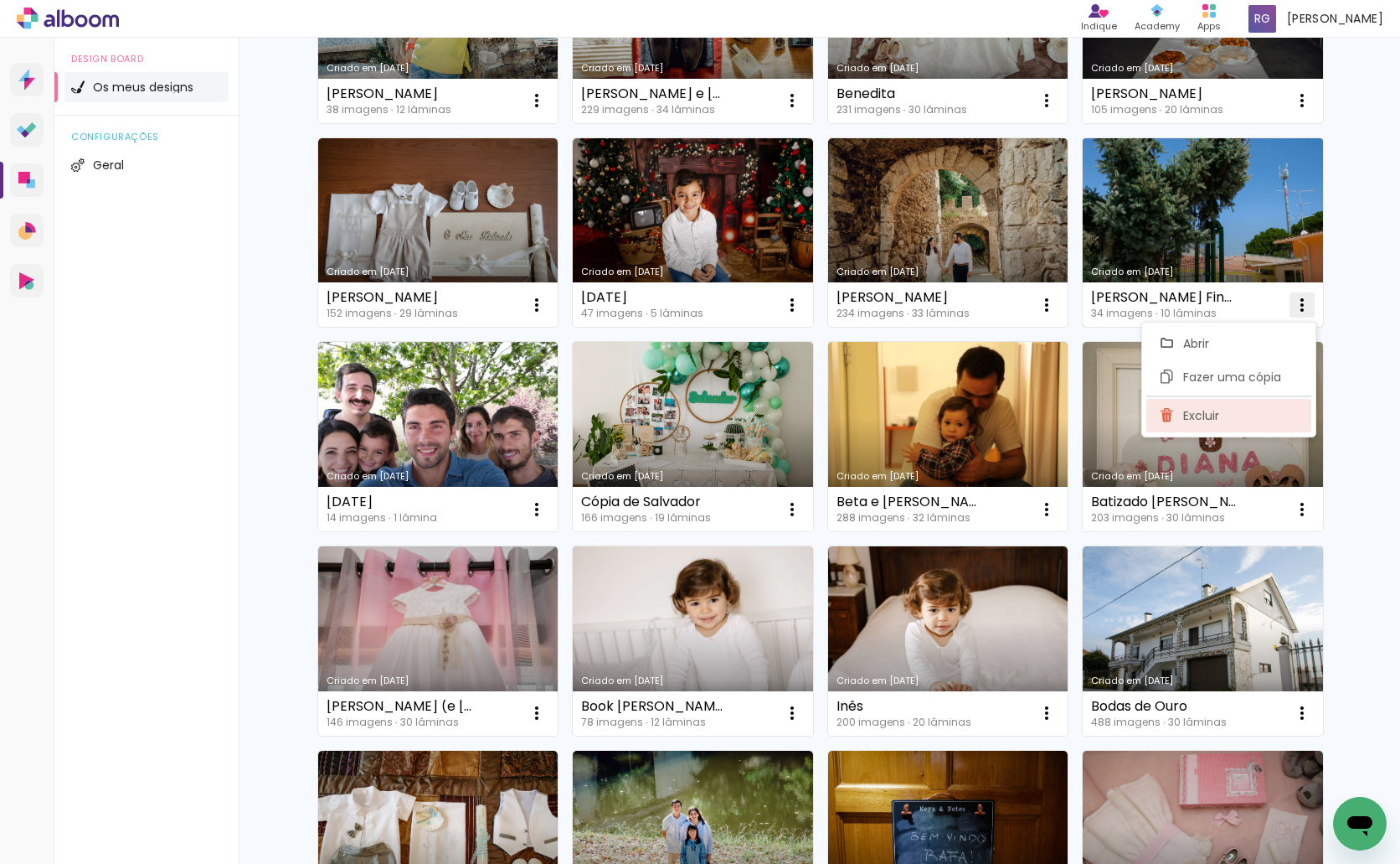
click at [1198, 419] on span "Excluir" at bounding box center [1201, 415] width 36 height 12
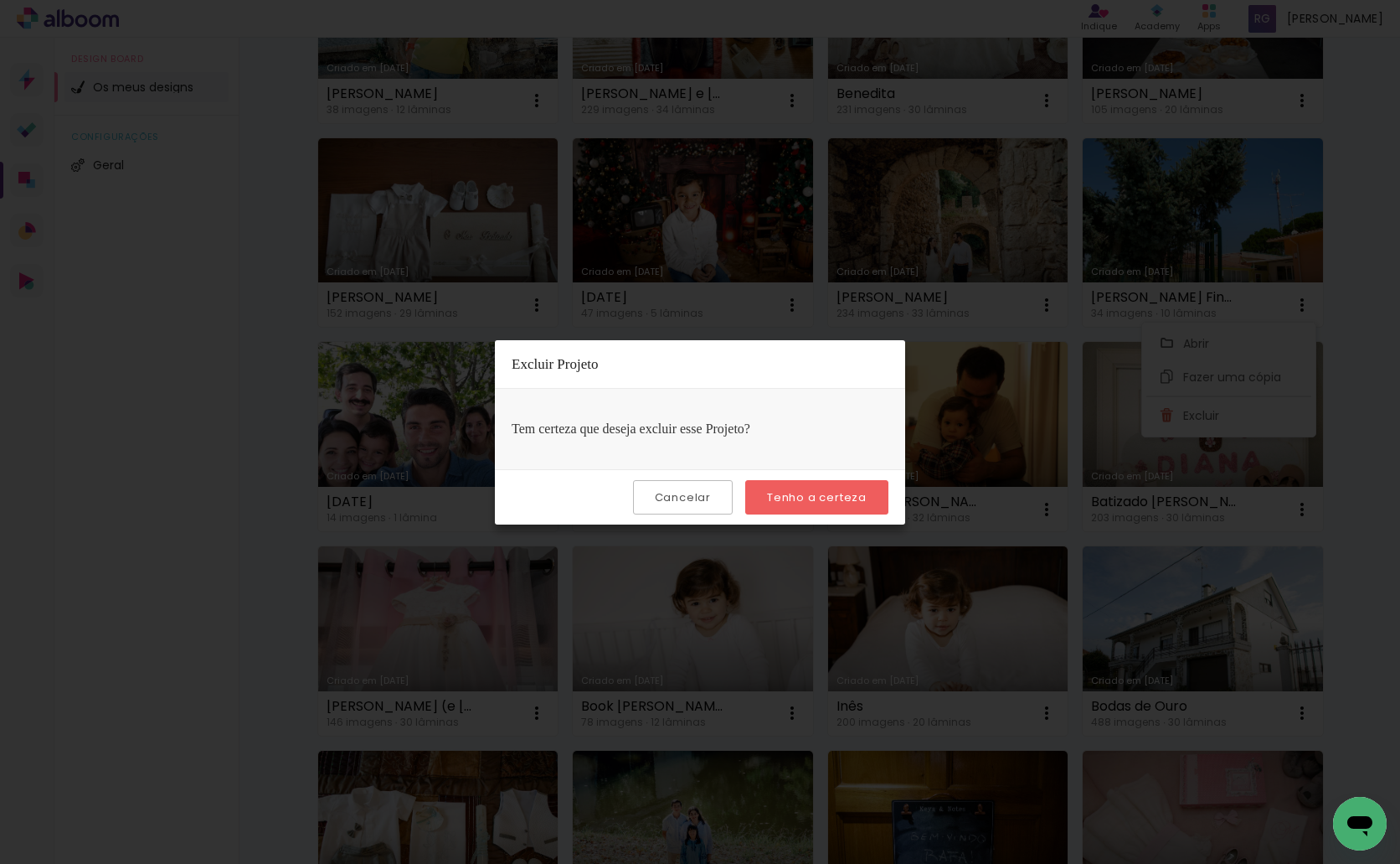
click at [0, 0] on slot "Tenho a certeza" at bounding box center [0, 0] width 0 height 0
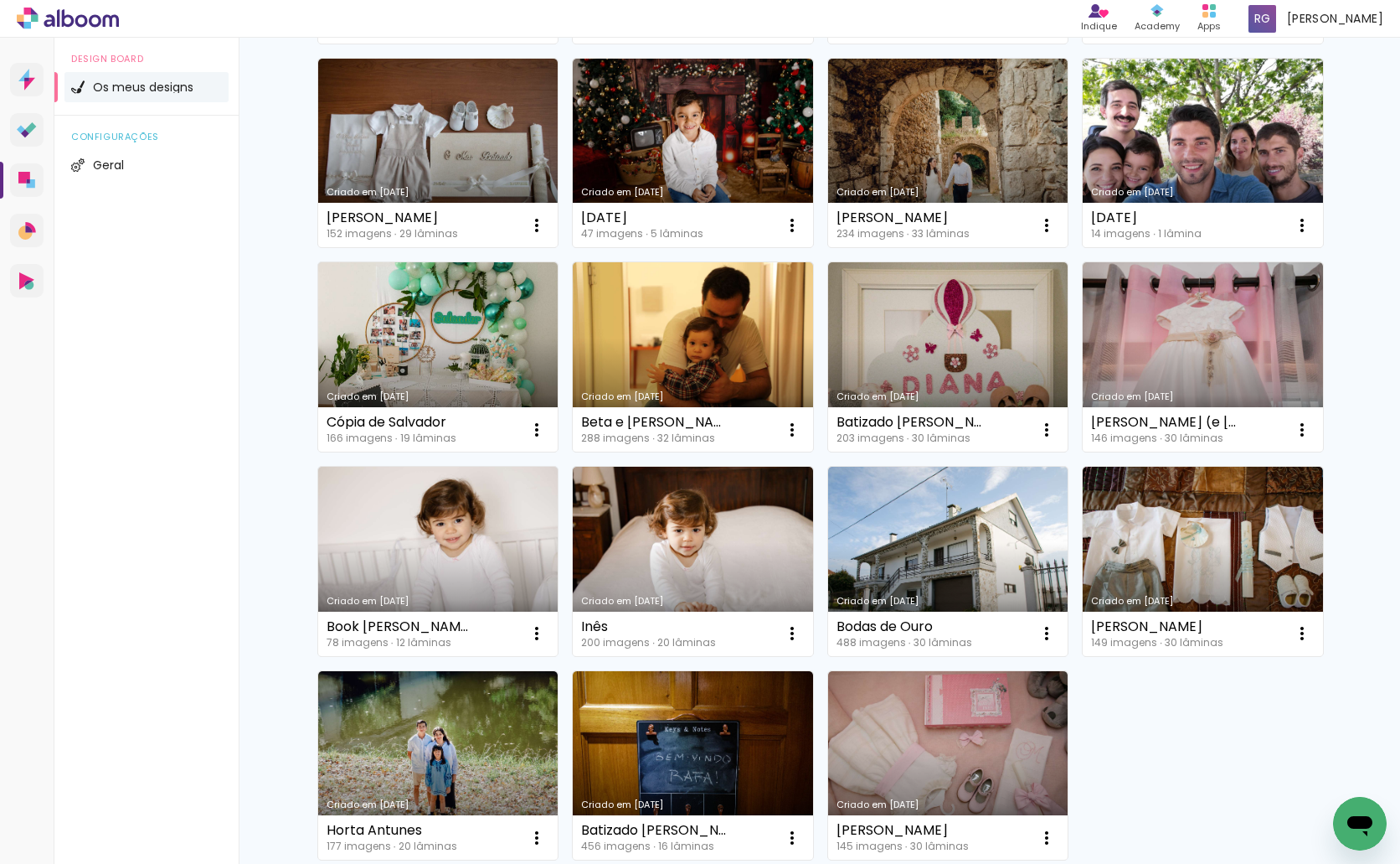
scroll to position [4242, 0]
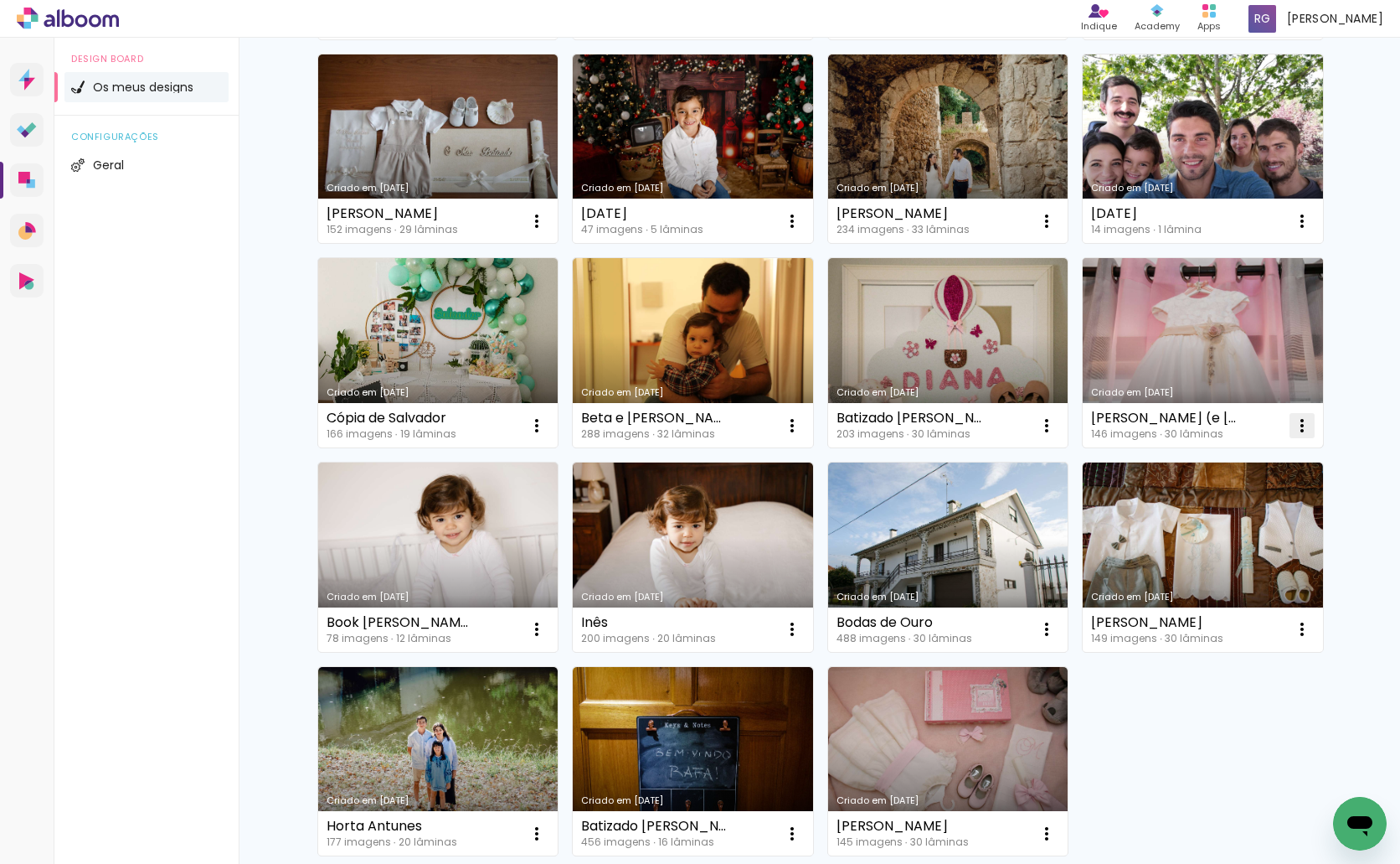
click at [1292, 424] on iron-icon at bounding box center [1302, 426] width 20 height 20
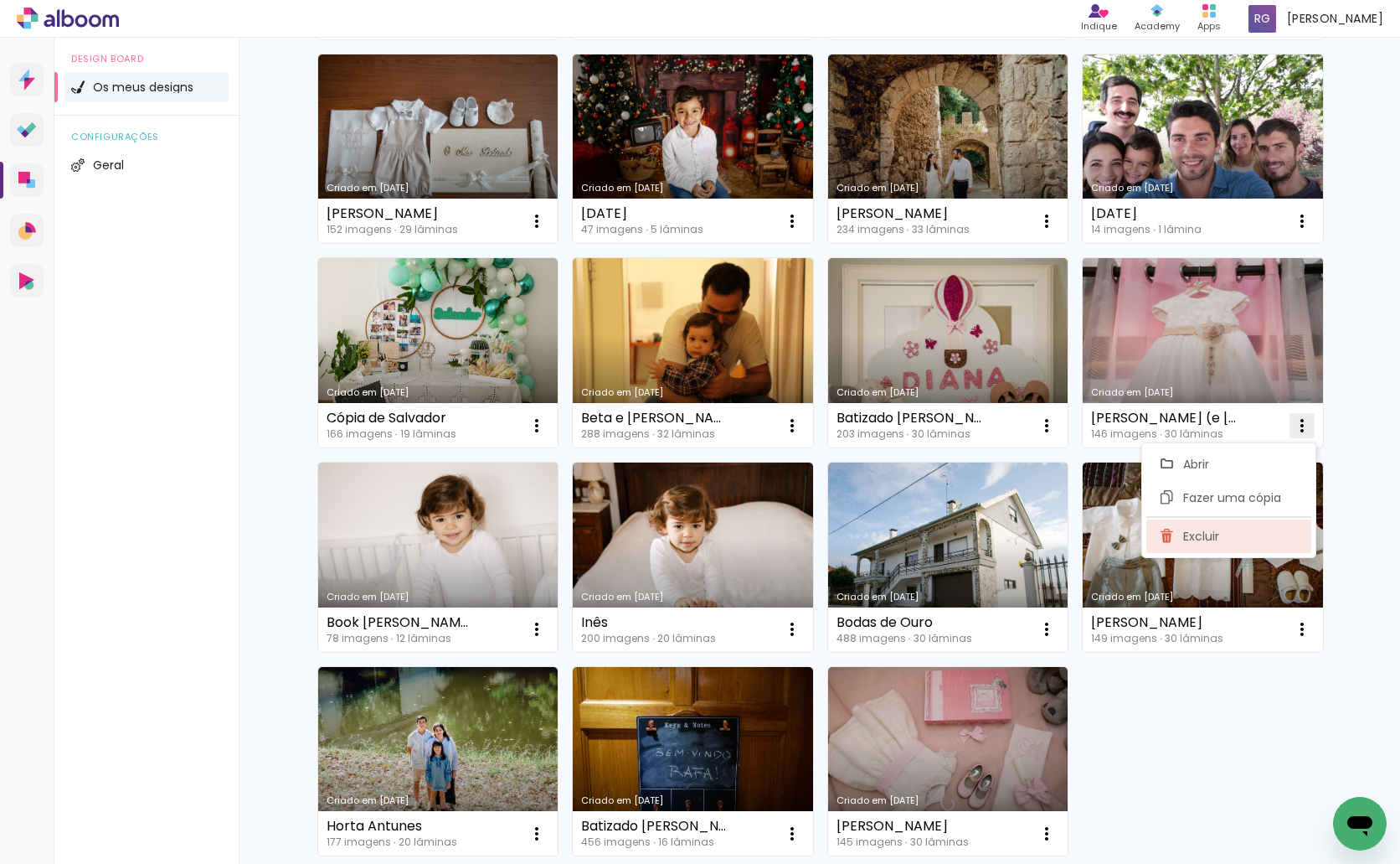
click at [1208, 530] on span "Excluir" at bounding box center [1201, 536] width 36 height 12
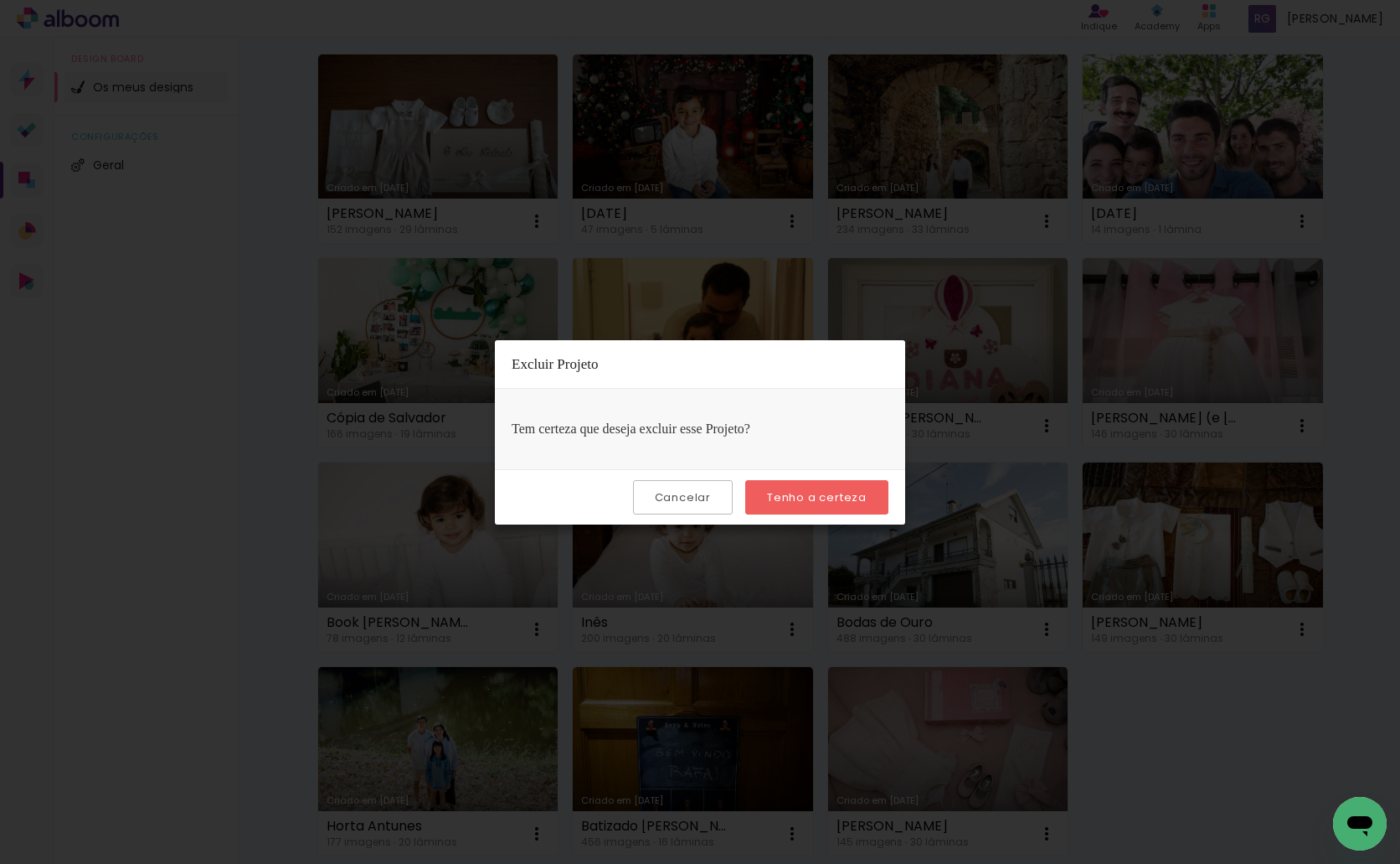
click at [807, 505] on paper-button "Tenho a certeza" at bounding box center [817, 497] width 143 height 34
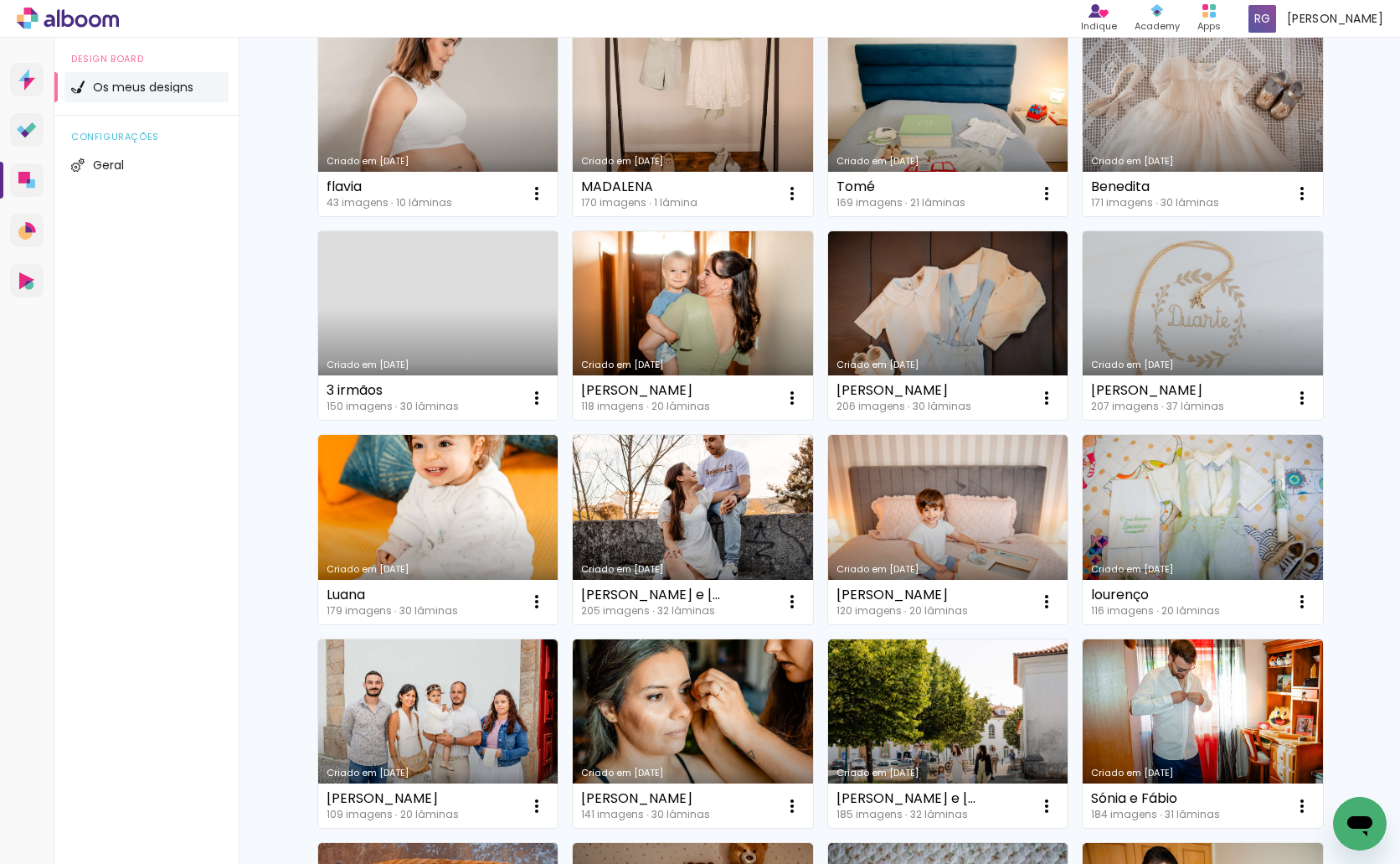
scroll to position [0, 0]
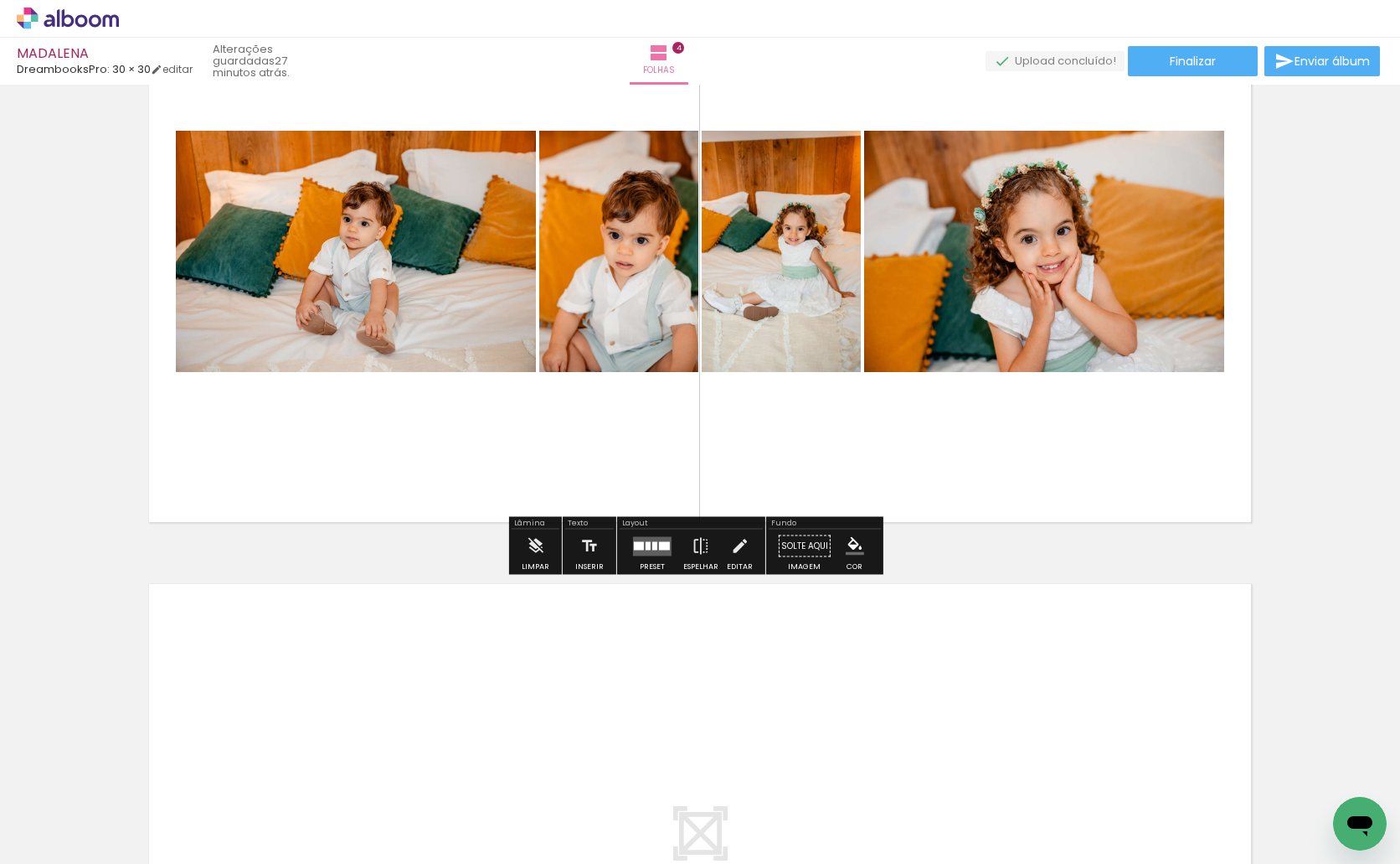
scroll to position [2094, 0]
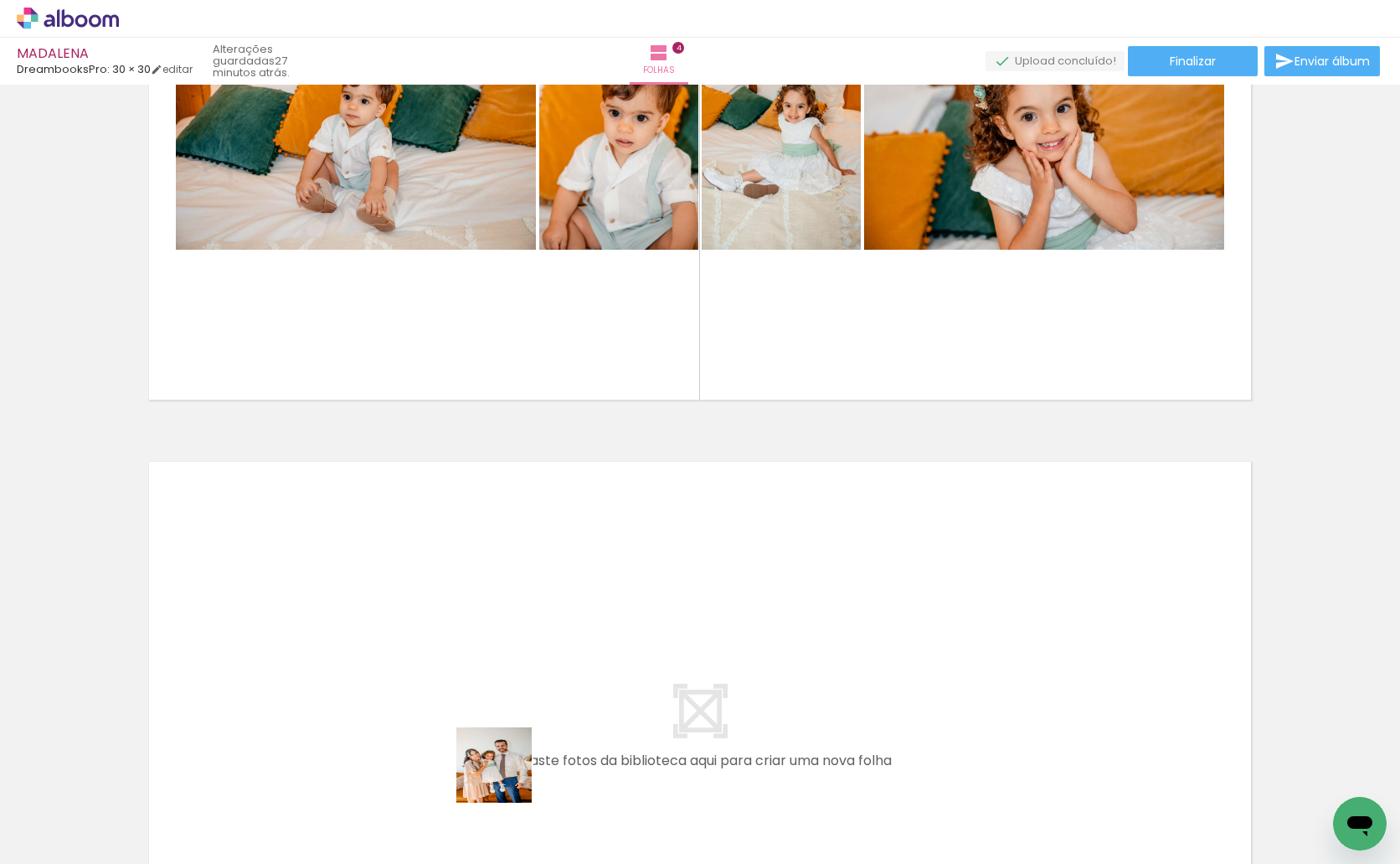
drag, startPoint x: 507, startPoint y: 777, endPoint x: 637, endPoint y: 786, distance: 130.3
click at [476, 653] on quentale-workspace at bounding box center [700, 432] width 1400 height 864
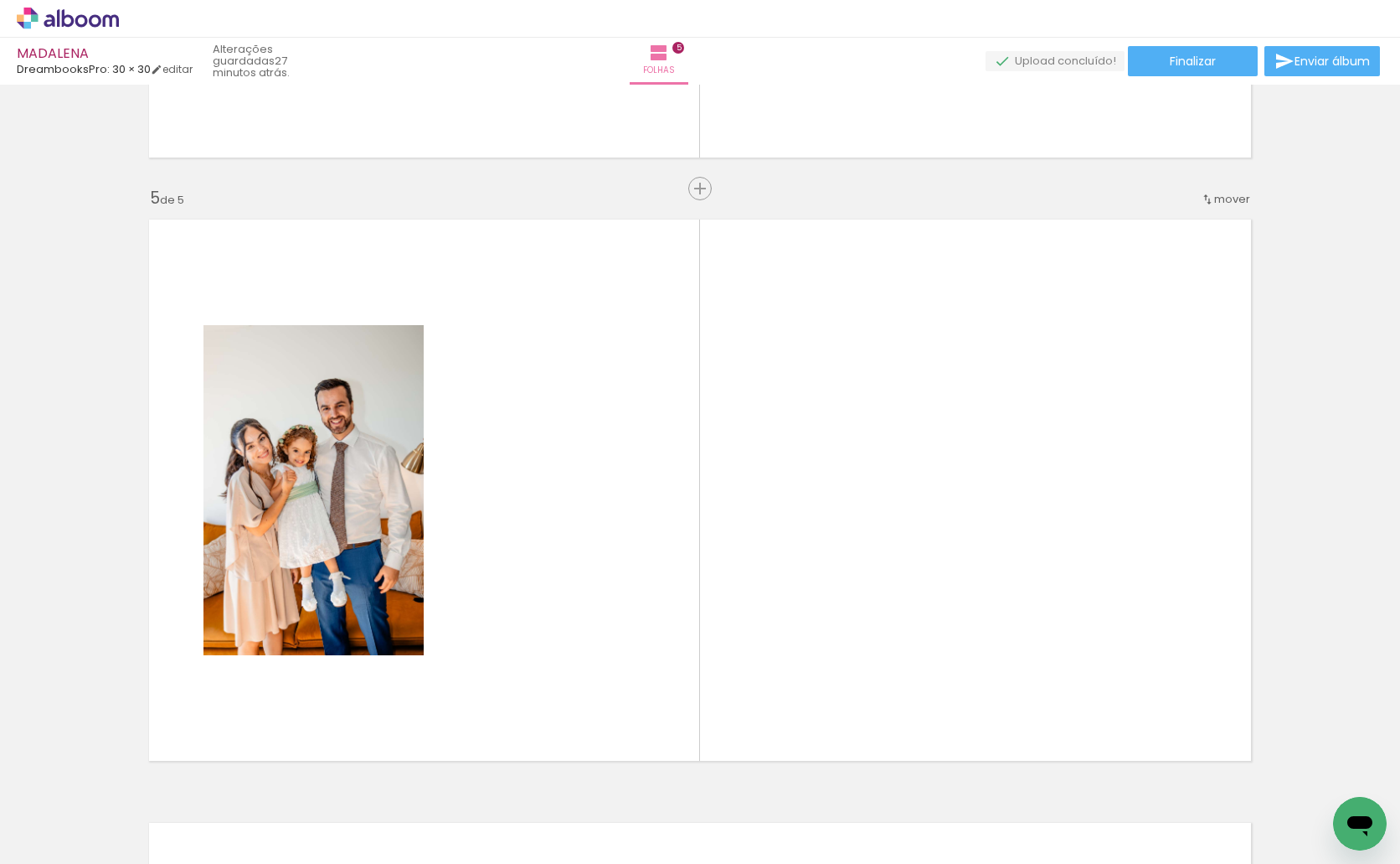
scroll to position [2405, 0]
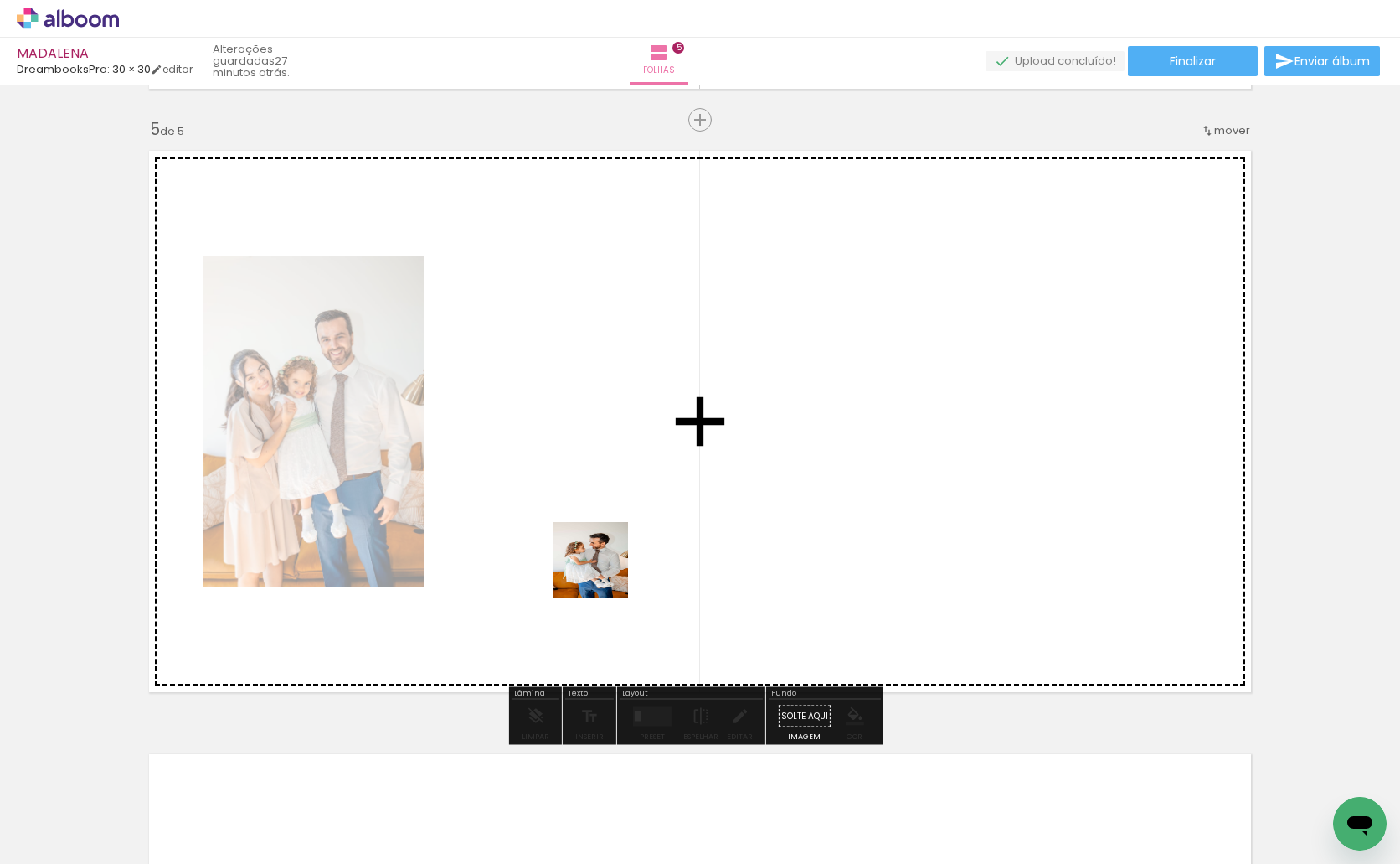
drag, startPoint x: 618, startPoint y: 811, endPoint x: 688, endPoint y: 787, distance: 74.0
click at [603, 569] on quentale-workspace at bounding box center [700, 432] width 1400 height 864
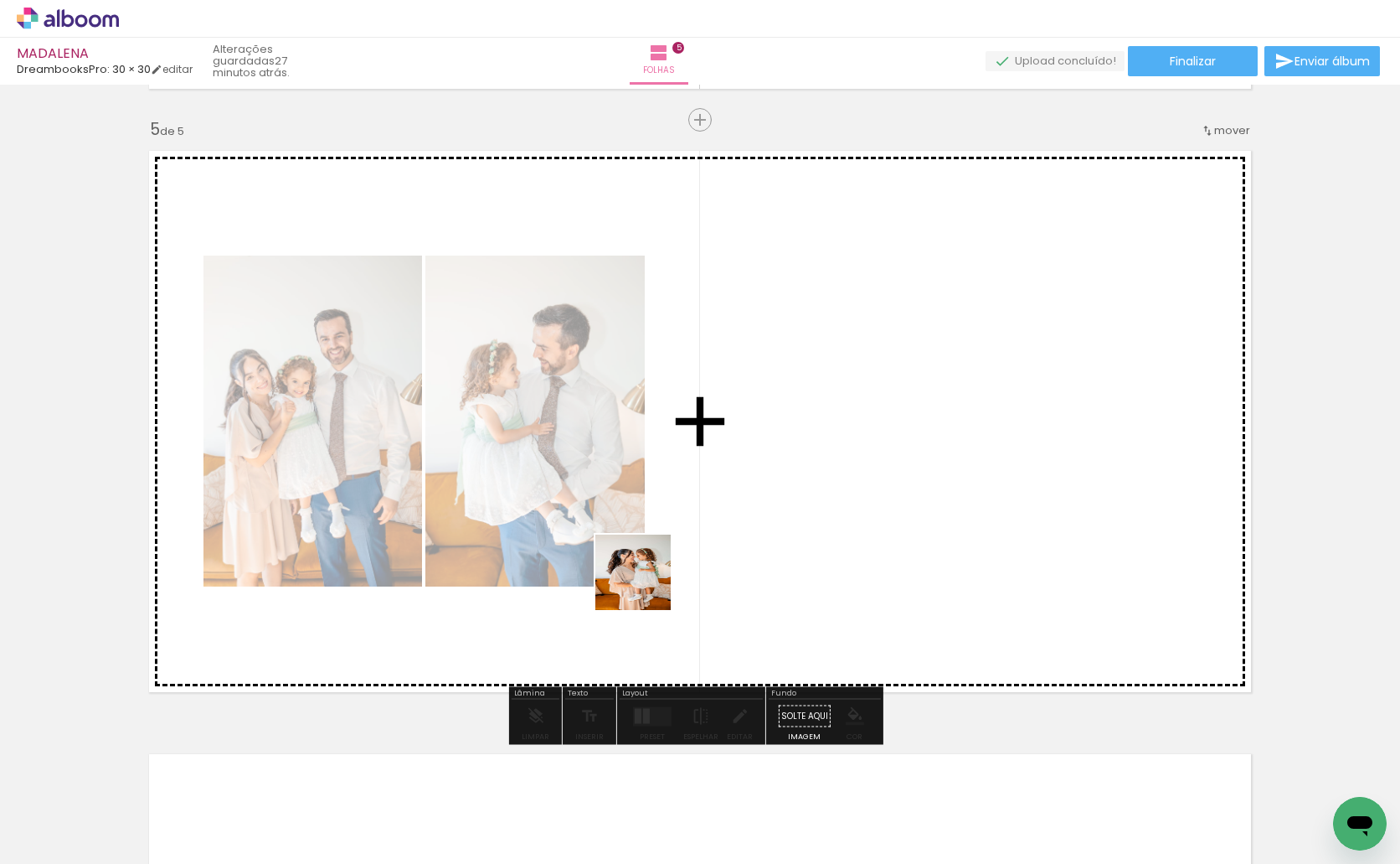
drag, startPoint x: 703, startPoint y: 819, endPoint x: 1104, endPoint y: 832, distance: 401.2
click at [644, 577] on quentale-workspace at bounding box center [700, 432] width 1400 height 864
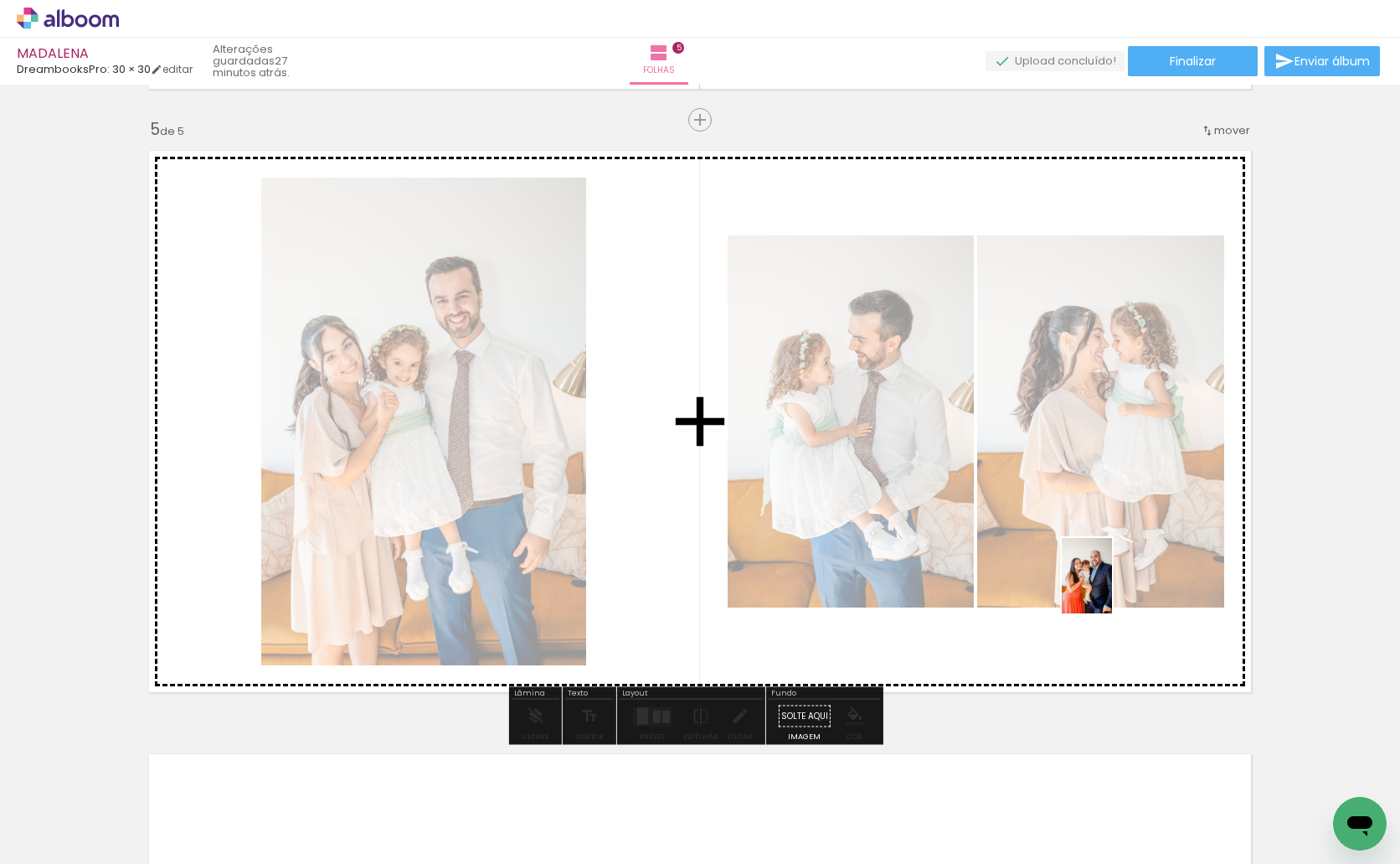
drag, startPoint x: 1093, startPoint y: 827, endPoint x: 1121, endPoint y: 600, distance: 228.7
click at [1112, 586] on quentale-workspace at bounding box center [700, 432] width 1400 height 864
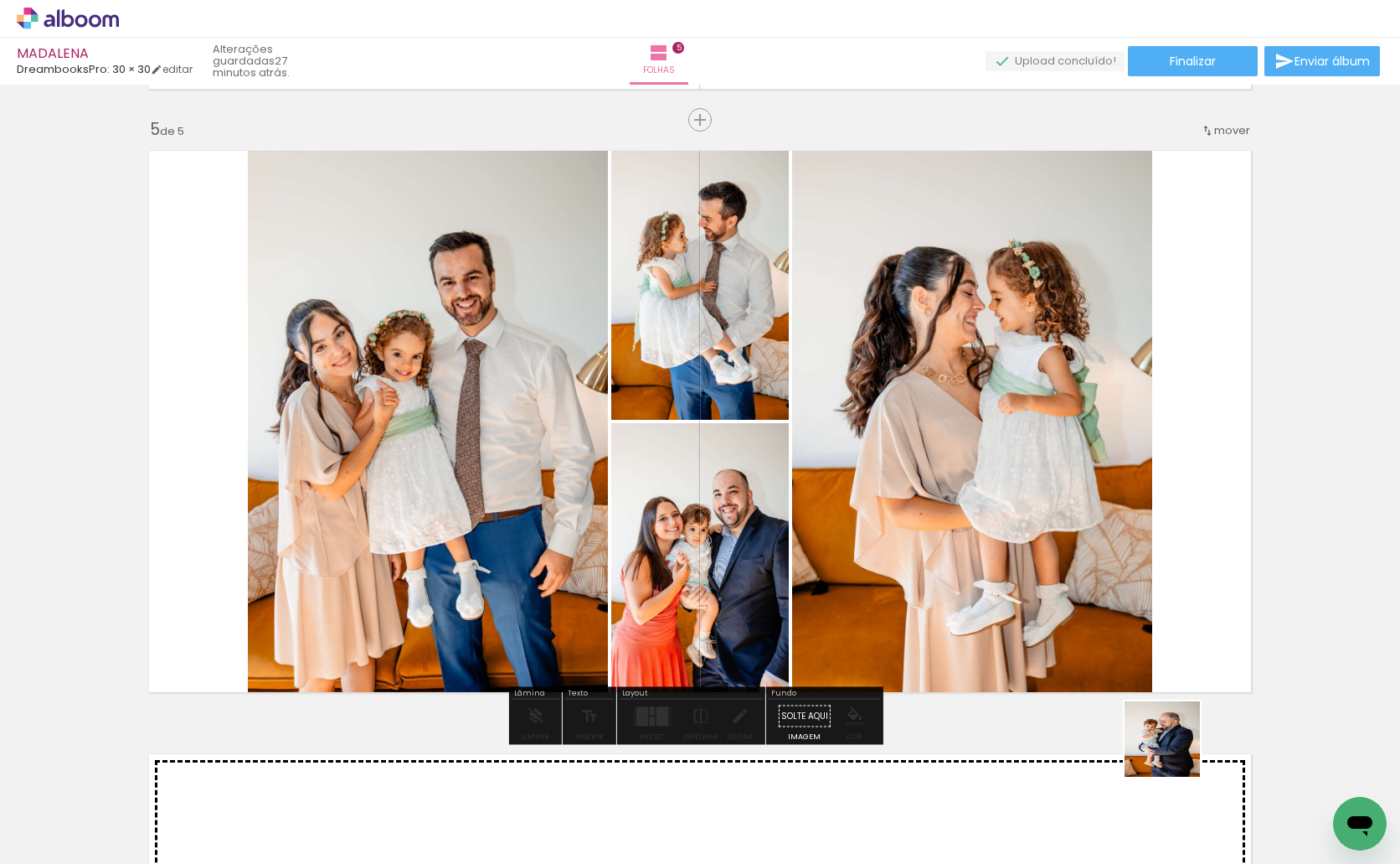
drag, startPoint x: 1170, startPoint y: 805, endPoint x: 1250, endPoint y: 721, distance: 116.0
click at [1183, 591] on quentale-workspace at bounding box center [700, 432] width 1400 height 864
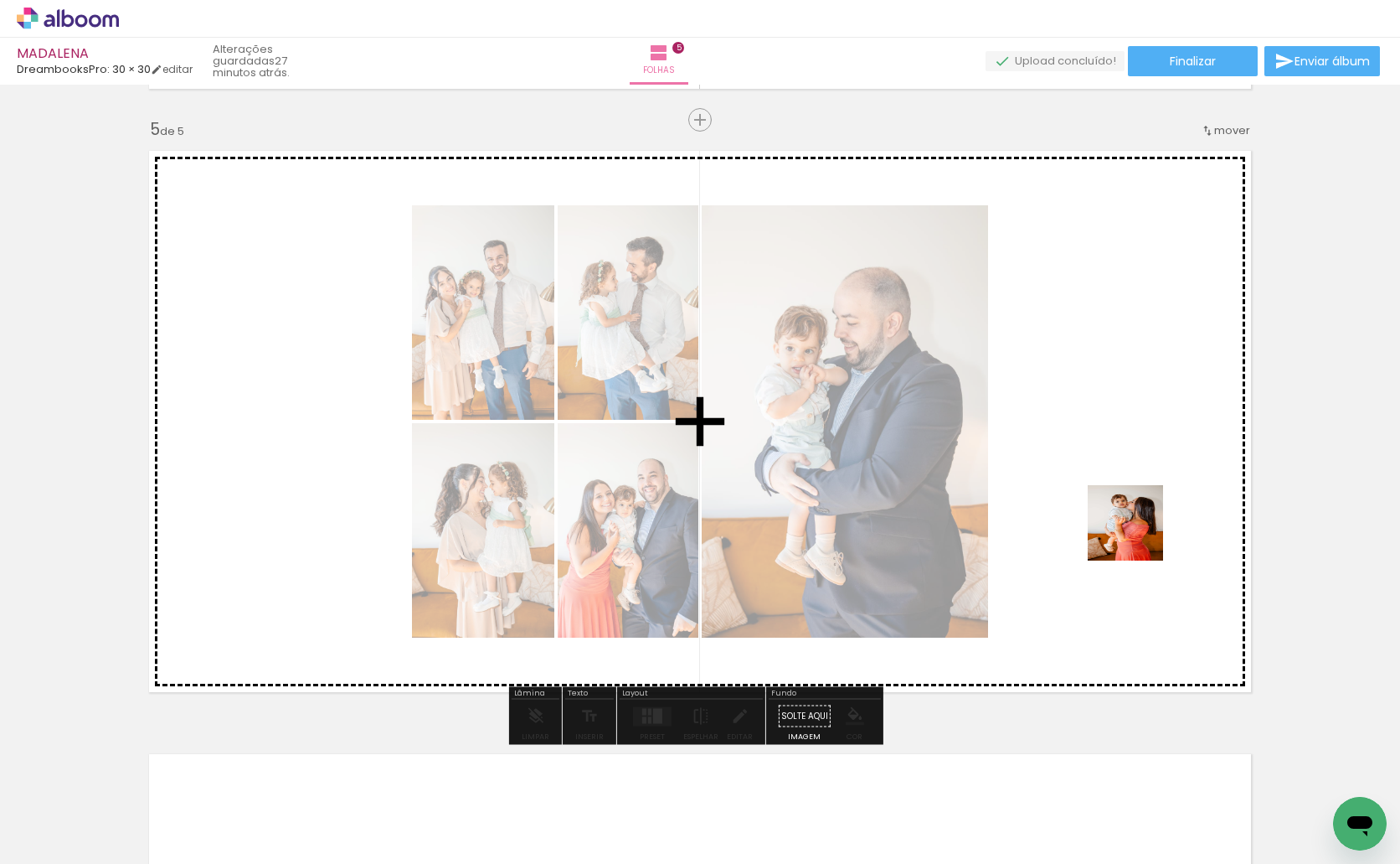
drag, startPoint x: 1253, startPoint y: 804, endPoint x: 1137, endPoint y: 533, distance: 294.8
click at [1137, 533] on quentale-workspace at bounding box center [700, 432] width 1400 height 864
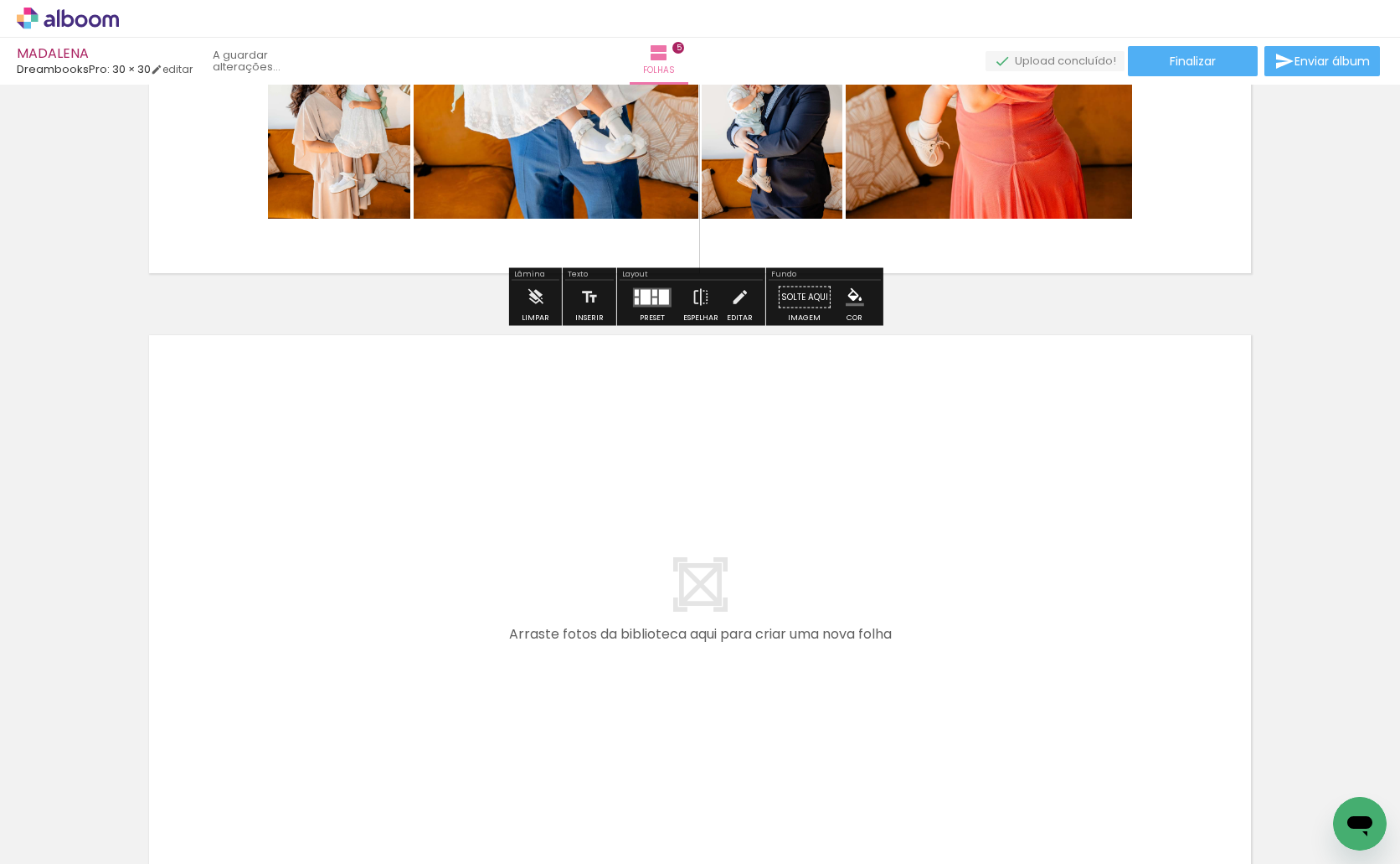
scroll to position [0, 2037]
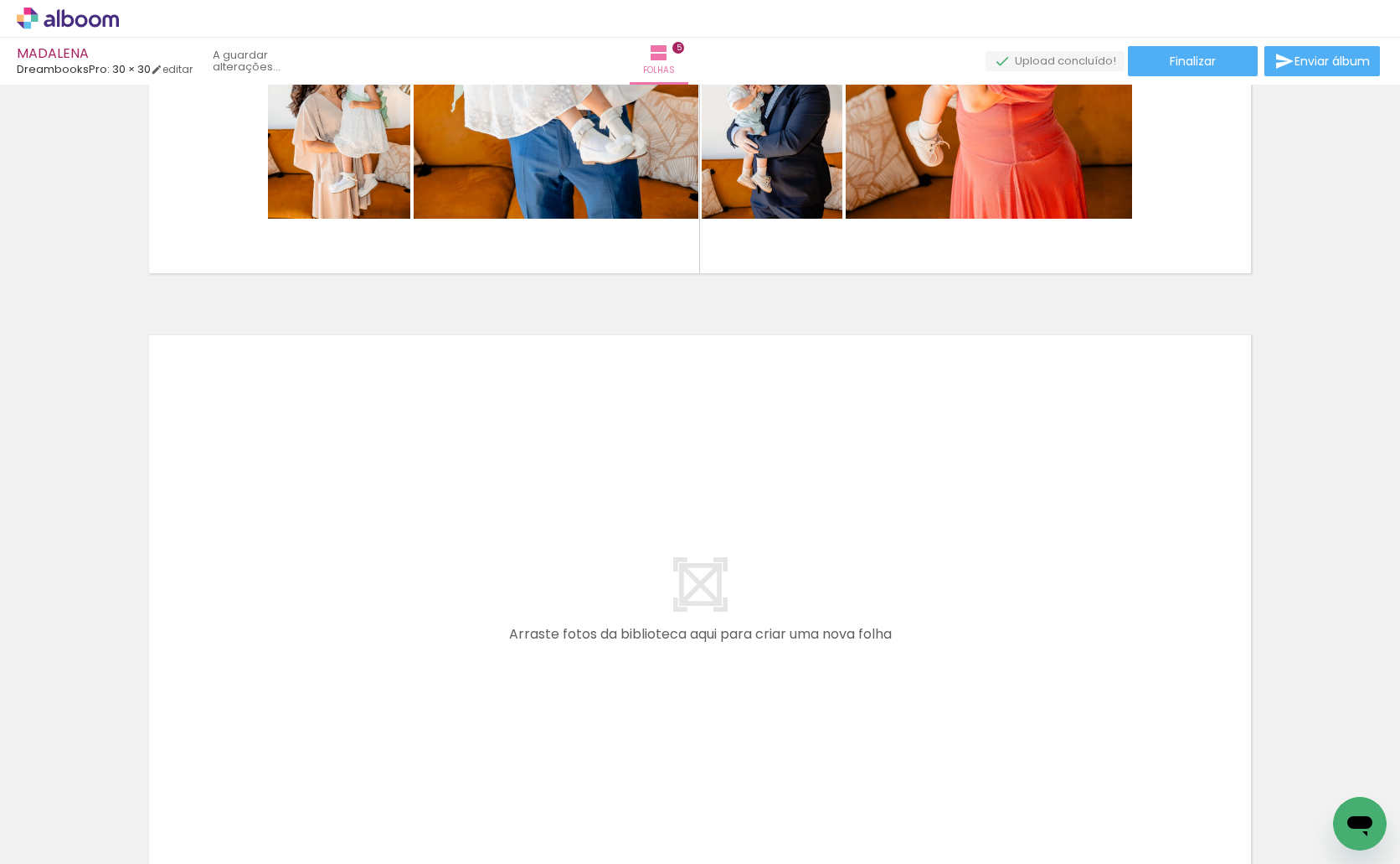
drag, startPoint x: 371, startPoint y: 803, endPoint x: 371, endPoint y: 698, distance: 105.0
click at [371, 698] on quentale-workspace at bounding box center [700, 432] width 1400 height 864
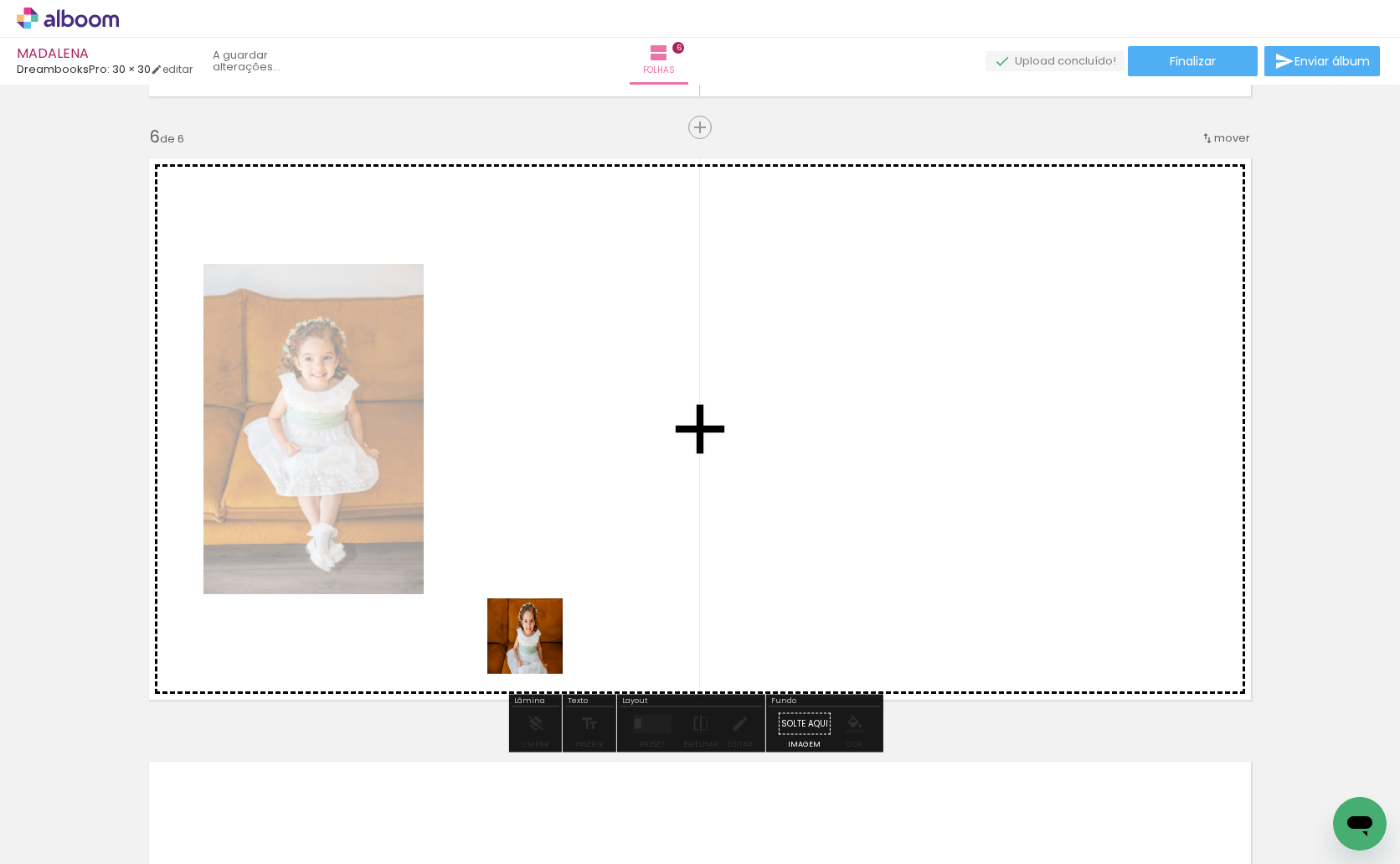
scroll to position [3009, 0]
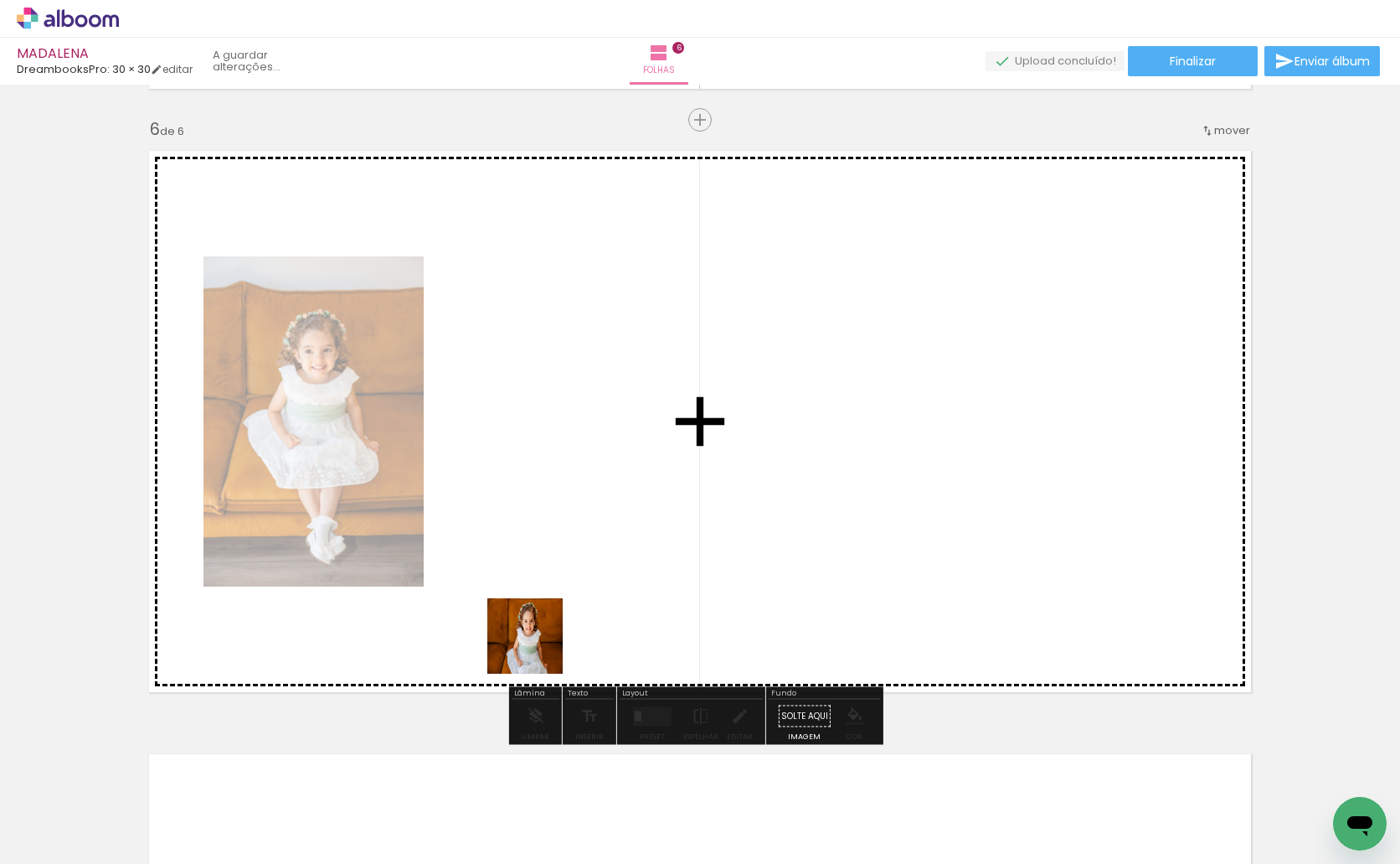
drag, startPoint x: 503, startPoint y: 803, endPoint x: 549, endPoint y: 620, distance: 188.7
click at [549, 620] on quentale-workspace at bounding box center [700, 432] width 1400 height 864
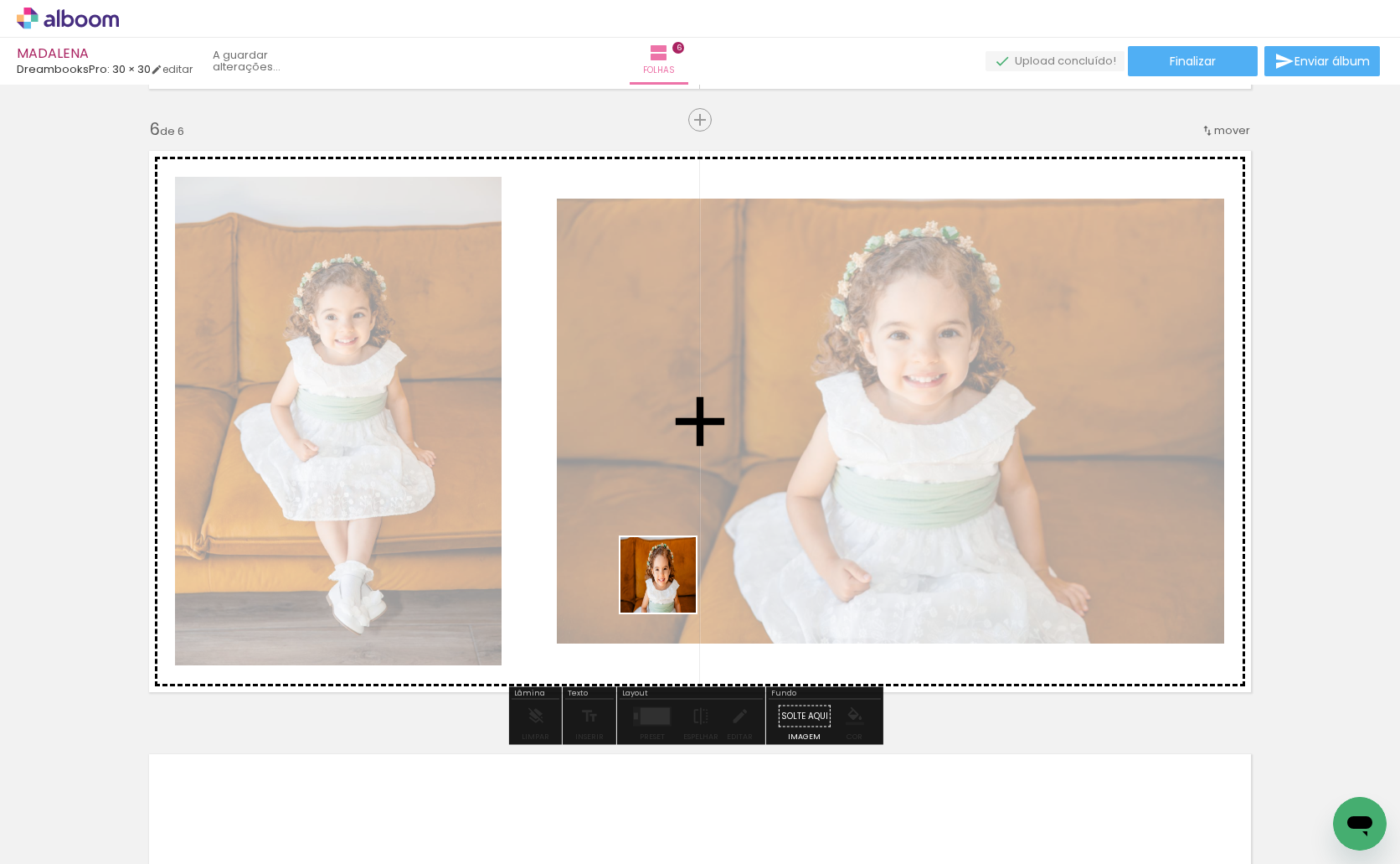
drag, startPoint x: 581, startPoint y: 825, endPoint x: 671, endPoint y: 587, distance: 254.4
click at [671, 587] on quentale-workspace at bounding box center [700, 432] width 1400 height 864
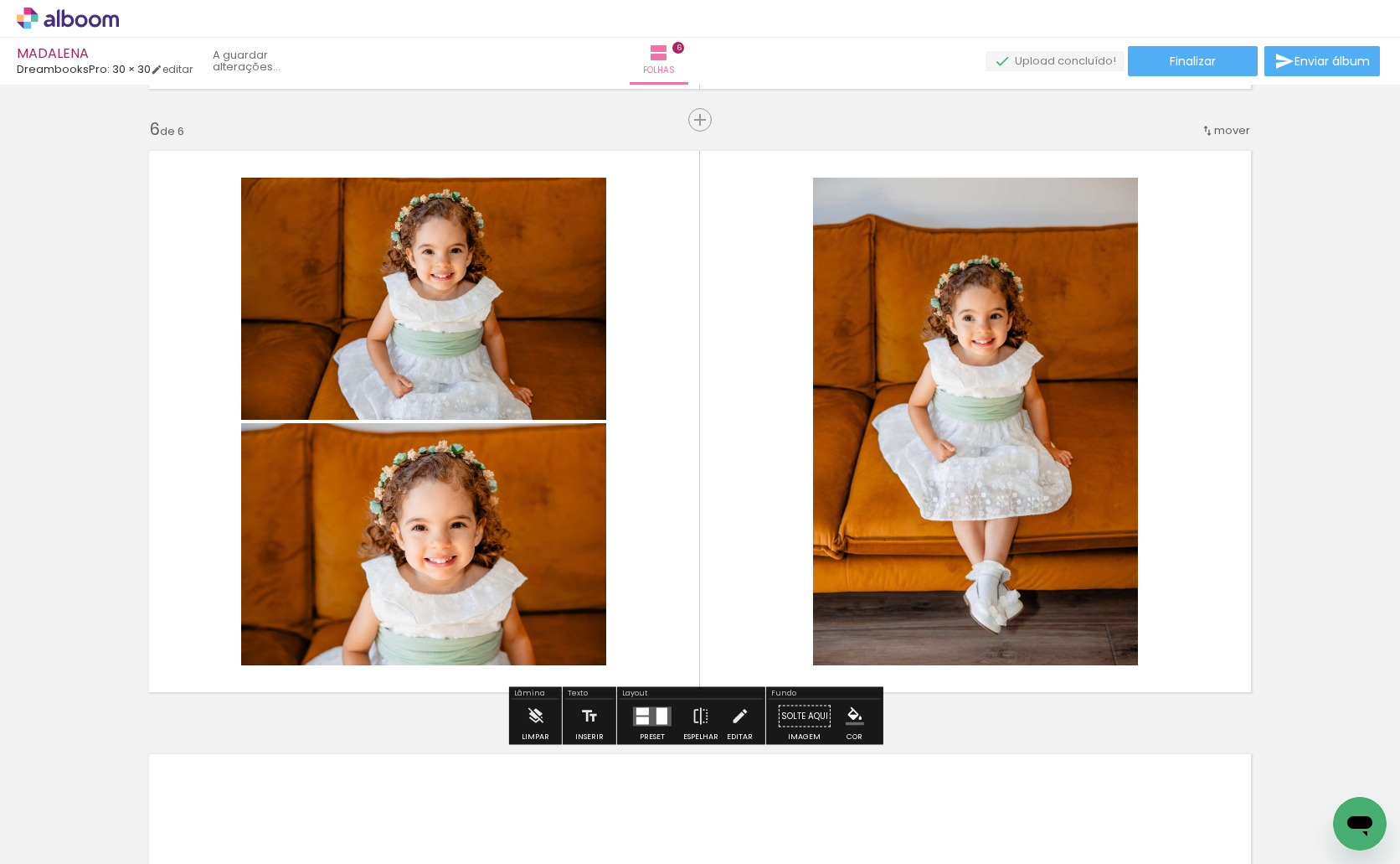
drag, startPoint x: 961, startPoint y: 695, endPoint x: 1066, endPoint y: 806, distance: 152.8
click at [969, 633] on quentale-workspace at bounding box center [700, 432] width 1400 height 864
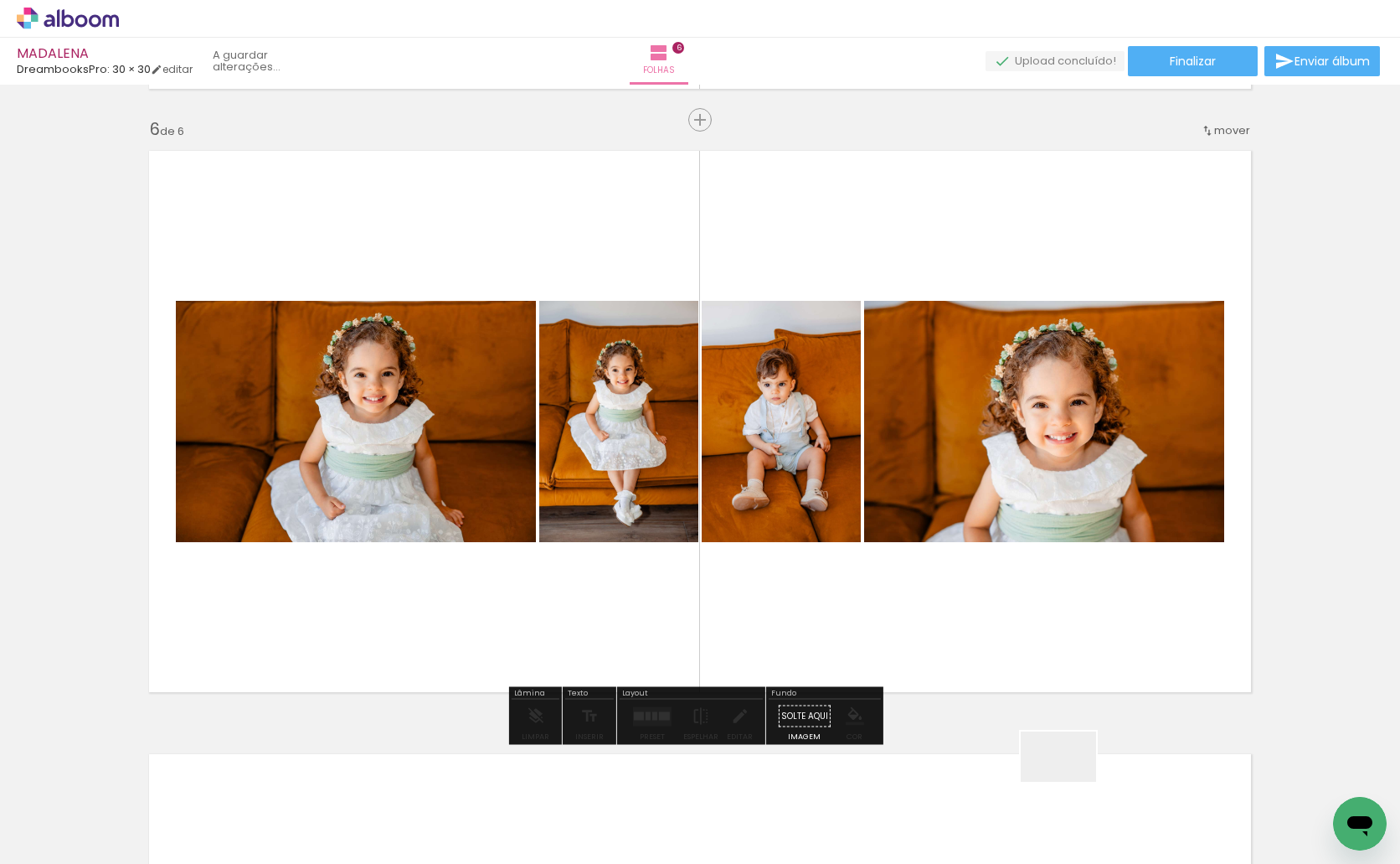
drag, startPoint x: 1067, startPoint y: 815, endPoint x: 1143, endPoint y: 769, distance: 88.8
click at [1089, 586] on quentale-workspace at bounding box center [700, 432] width 1400 height 864
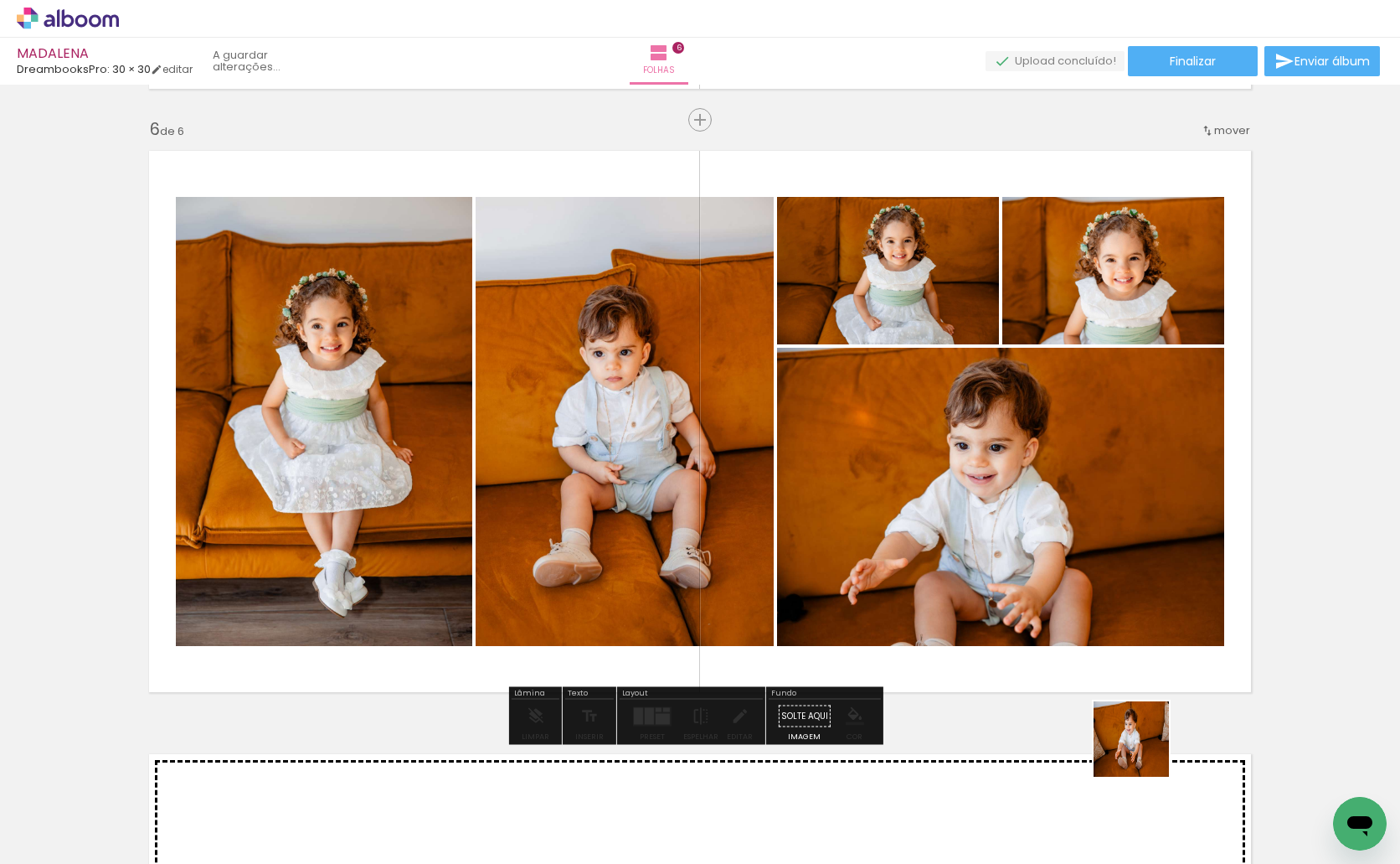
drag, startPoint x: 1144, startPoint y: 751, endPoint x: 1135, endPoint y: 578, distance: 173.2
click at [1135, 578] on quentale-workspace at bounding box center [700, 432] width 1400 height 864
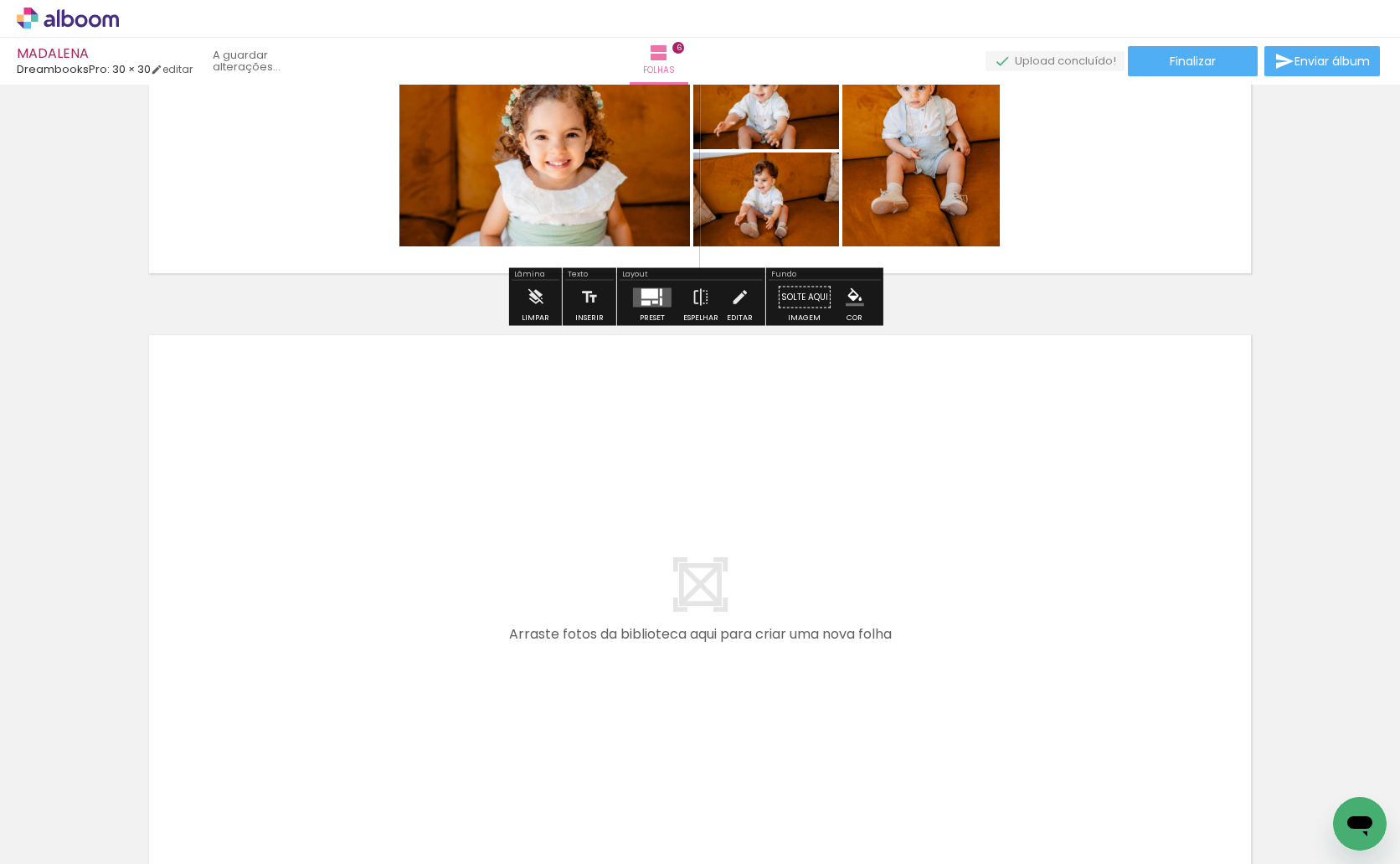
scroll to position [0, 1761]
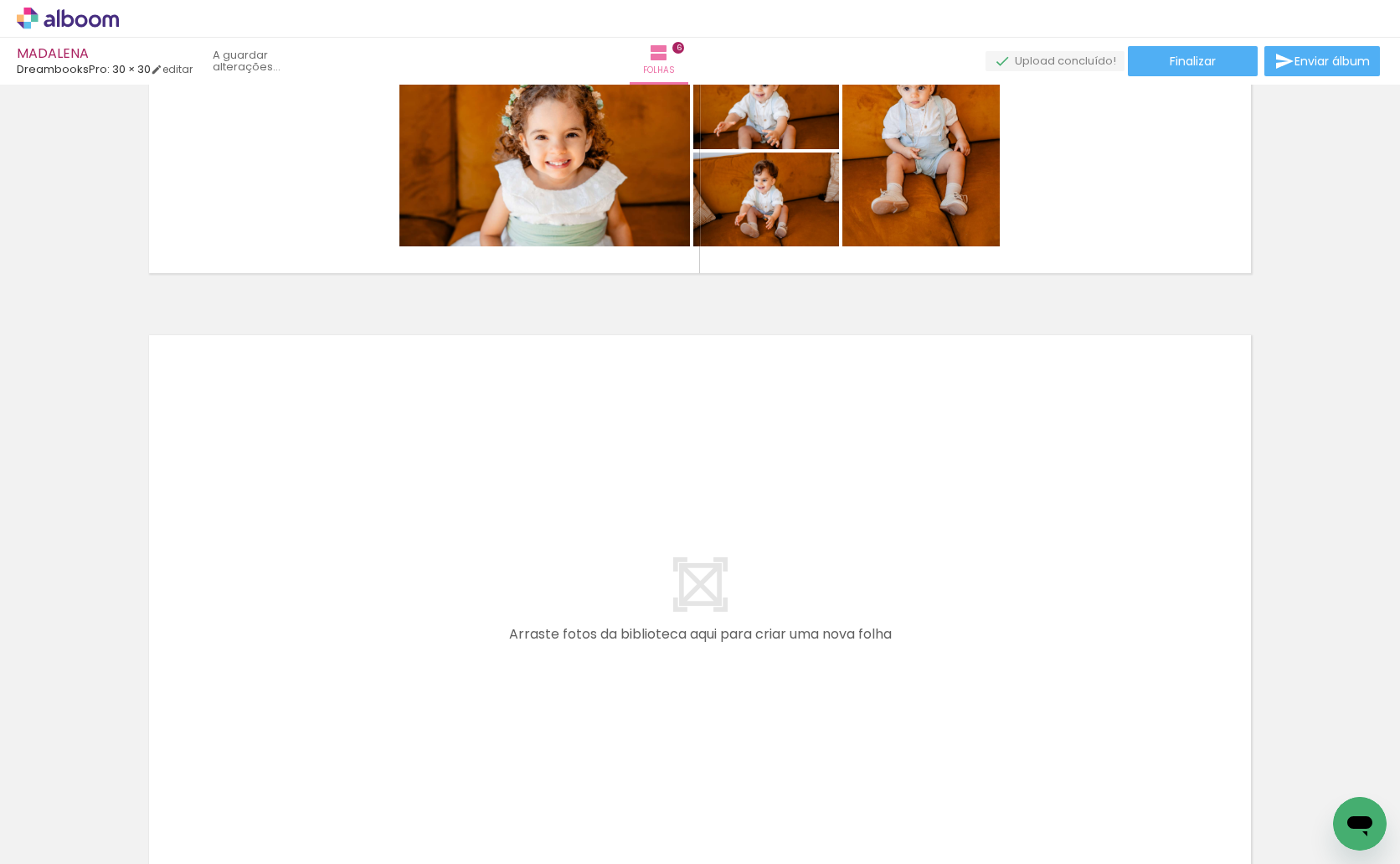
drag, startPoint x: 297, startPoint y: 812, endPoint x: 356, endPoint y: 860, distance: 76.1
click at [343, 671] on quentale-workspace at bounding box center [700, 432] width 1400 height 864
